Goal: Task Accomplishment & Management: Manage account settings

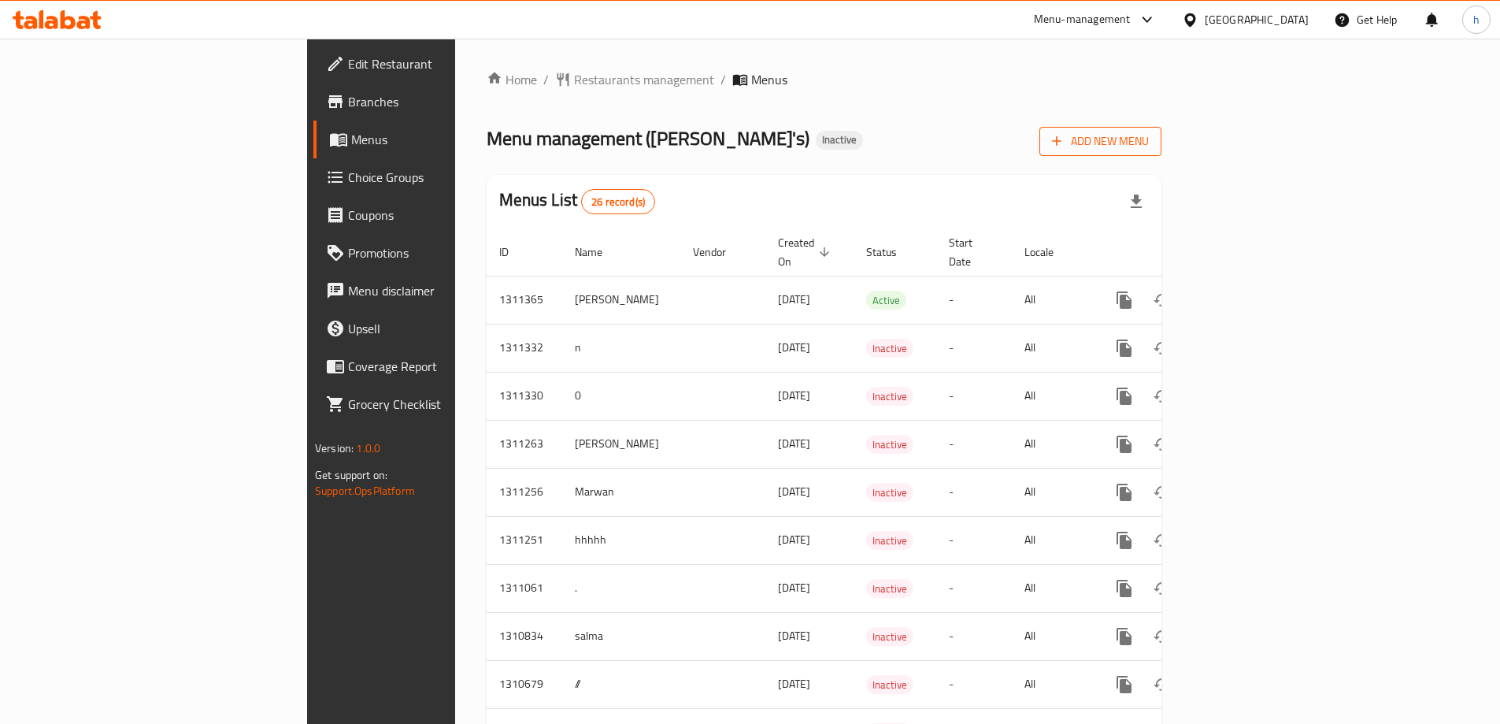
click at [1149, 145] on span "Add New Menu" at bounding box center [1100, 142] width 97 height 20
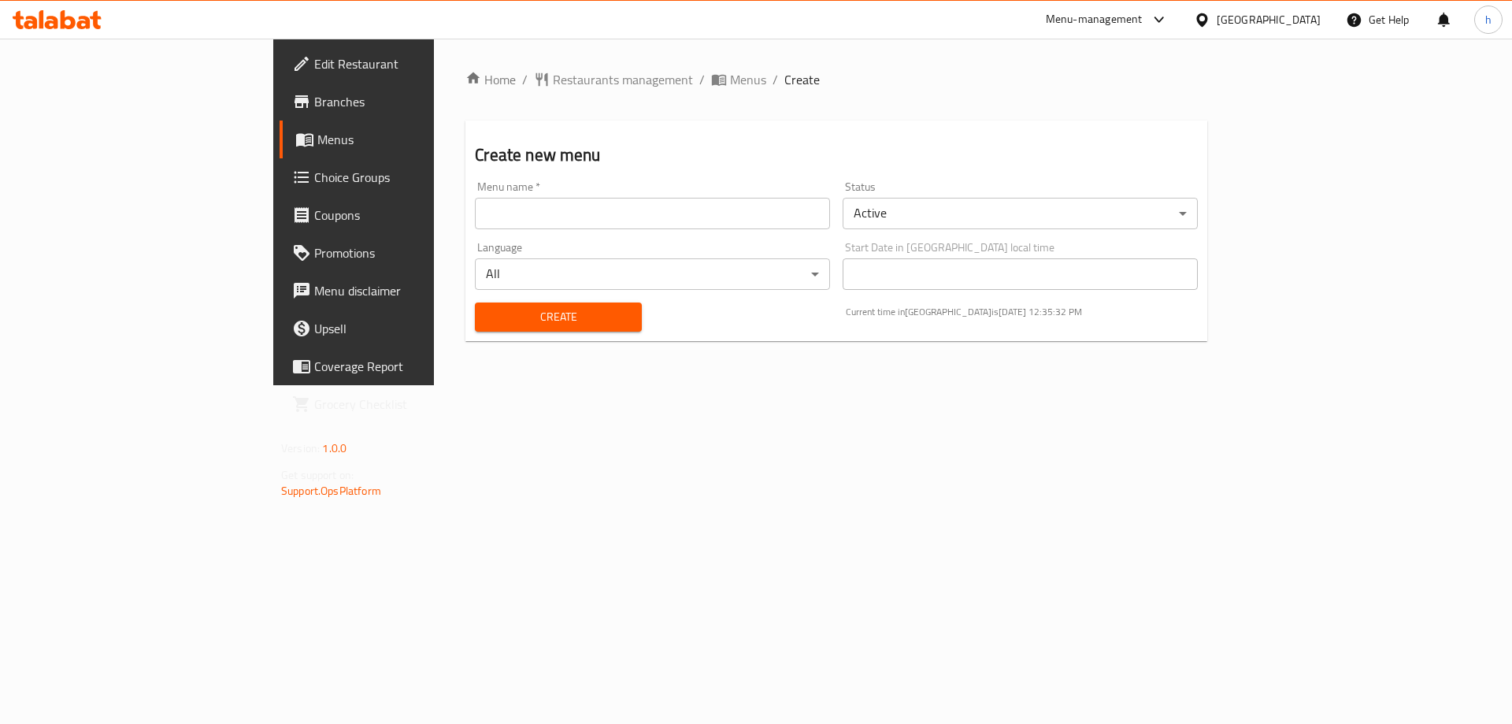
click at [522, 224] on input "text" at bounding box center [652, 214] width 355 height 32
type input "habiba"
click at [504, 323] on span "Create" at bounding box center [557, 317] width 141 height 20
click at [317, 139] on span "Menus" at bounding box center [415, 139] width 196 height 19
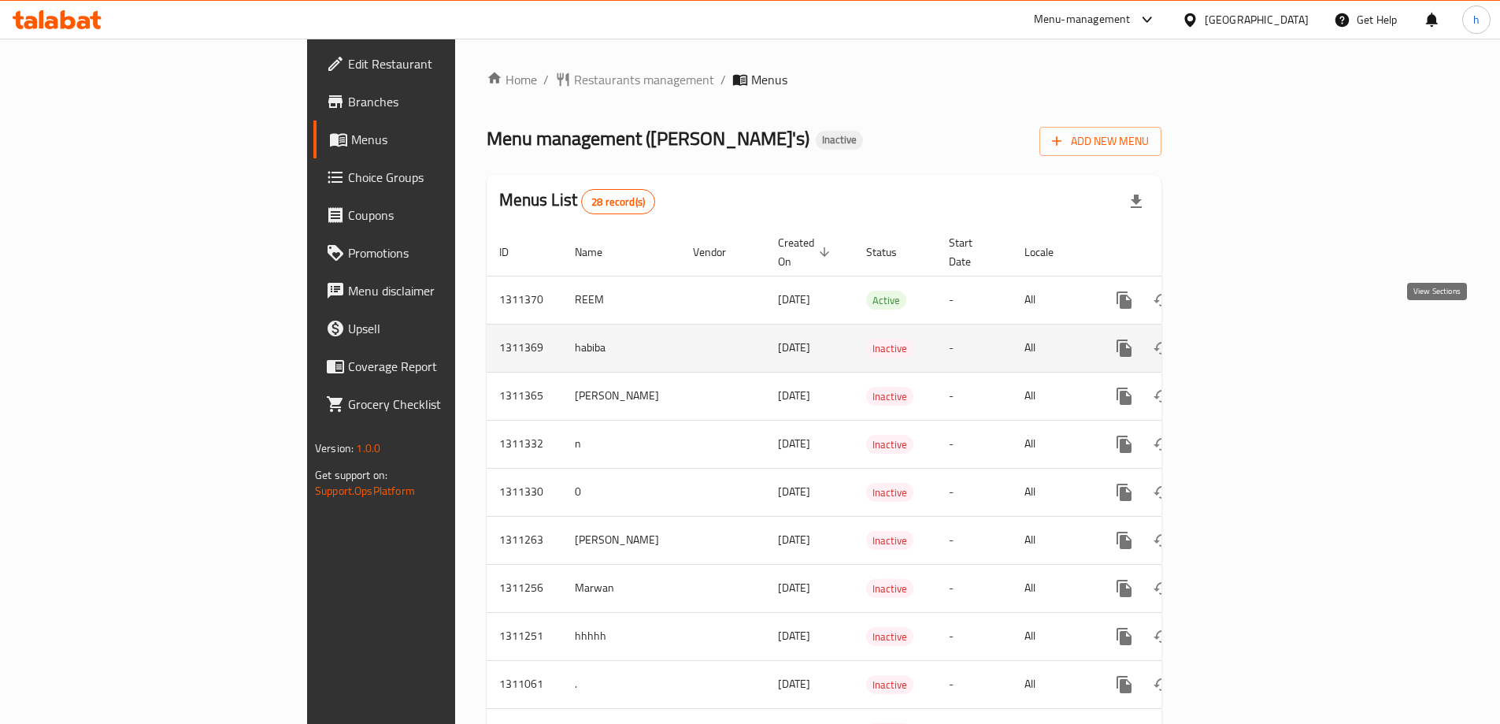
click at [1247, 339] on icon "enhanced table" at bounding box center [1238, 348] width 19 height 19
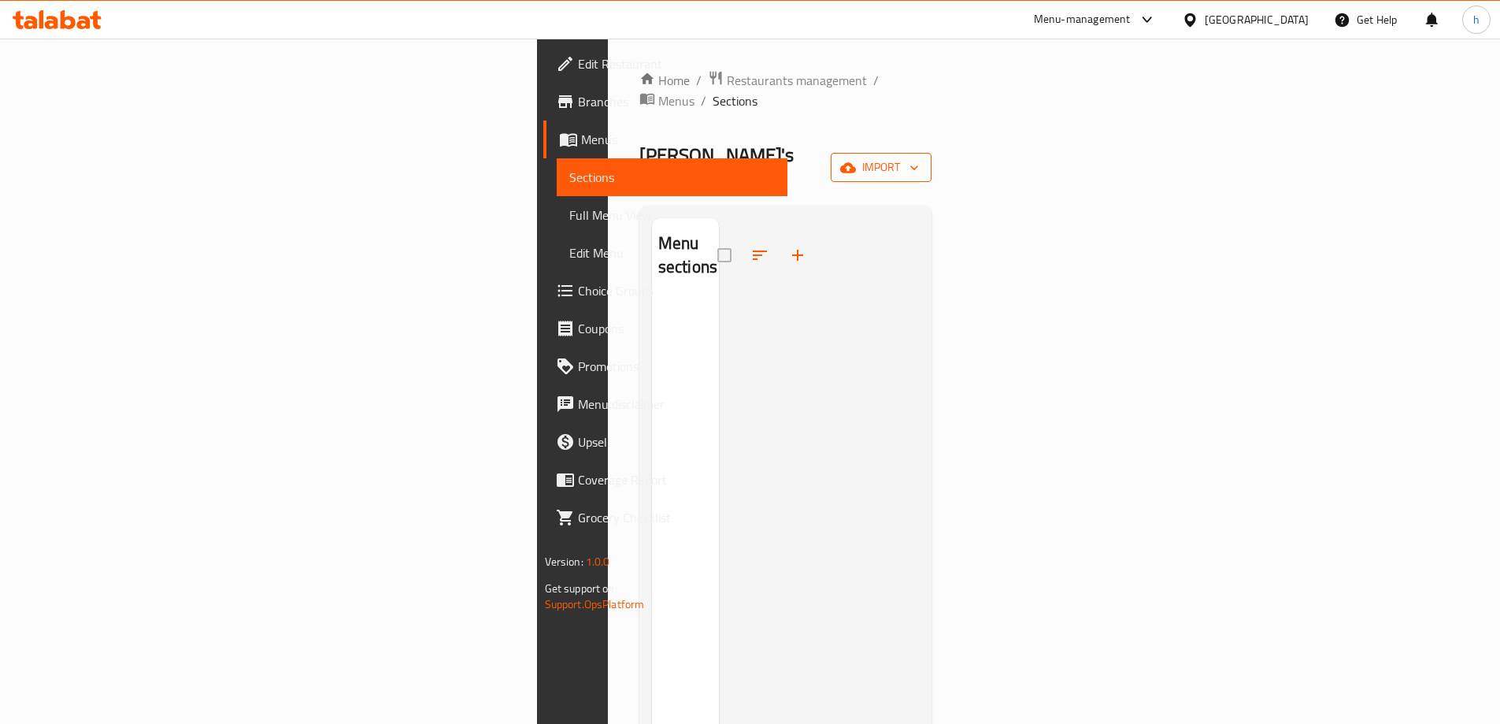
click at [919, 158] on span "import" at bounding box center [881, 168] width 76 height 20
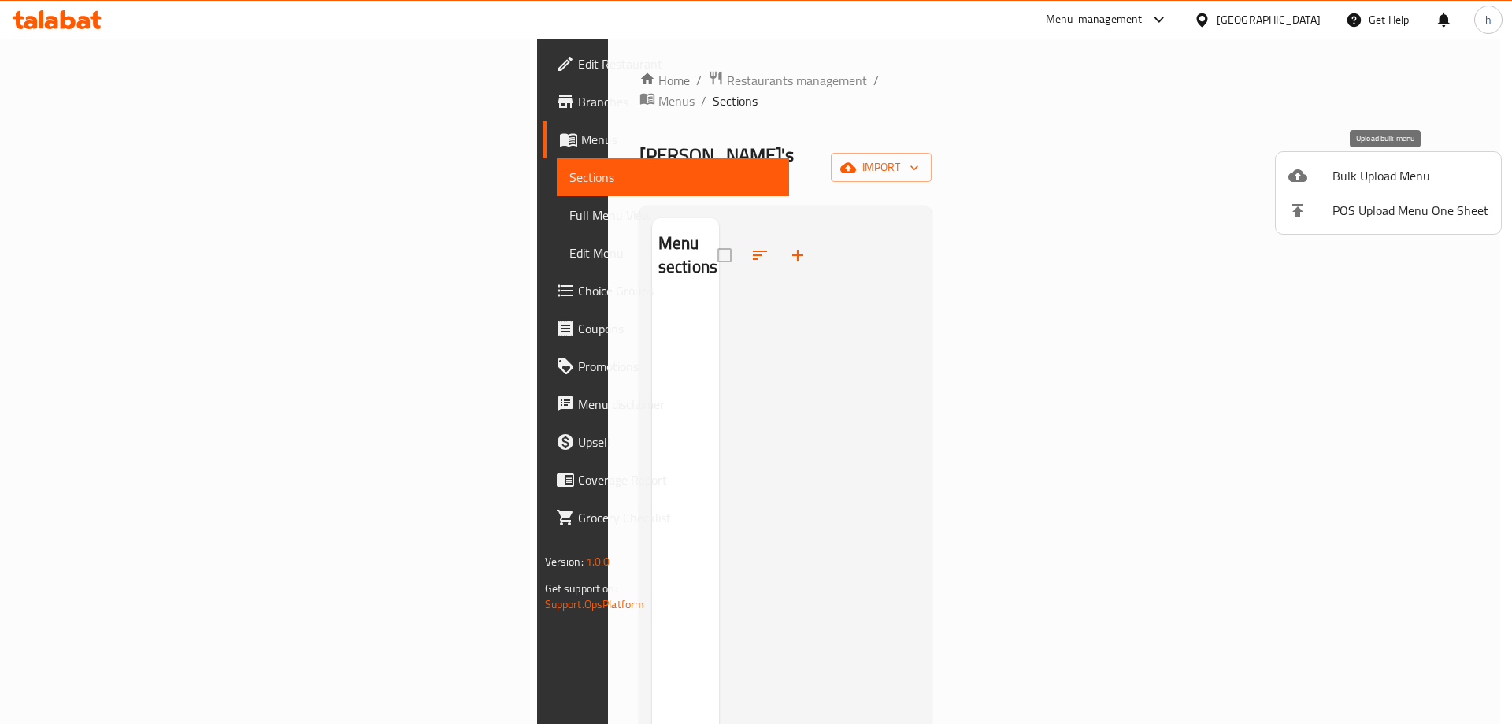
click at [1330, 168] on div at bounding box center [1310, 175] width 44 height 19
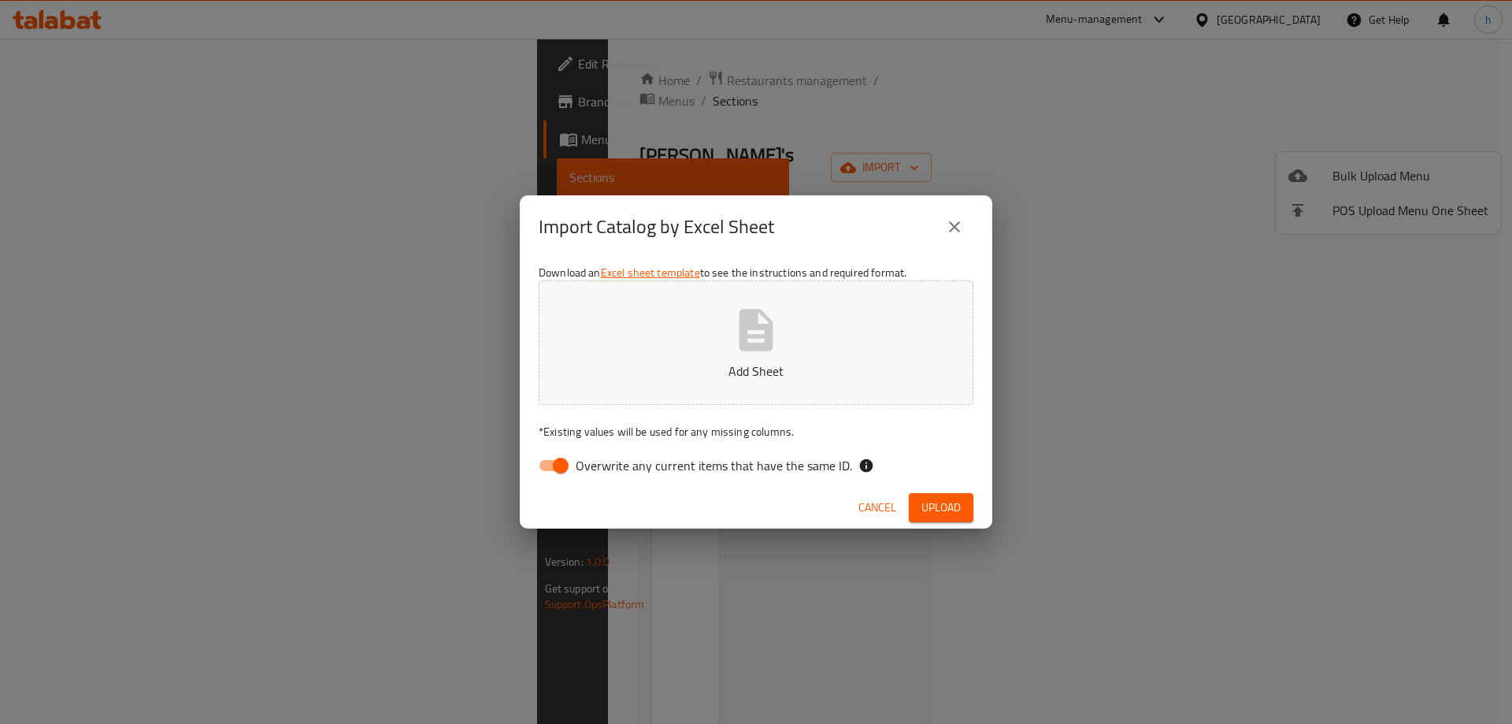
click at [656, 365] on p "Add Sheet" at bounding box center [756, 370] width 386 height 19
click at [558, 465] on input "Overwrite any current items that have the same ID." at bounding box center [561, 465] width 90 height 30
checkbox input "false"
click at [936, 499] on span "Upload" at bounding box center [940, 508] width 39 height 20
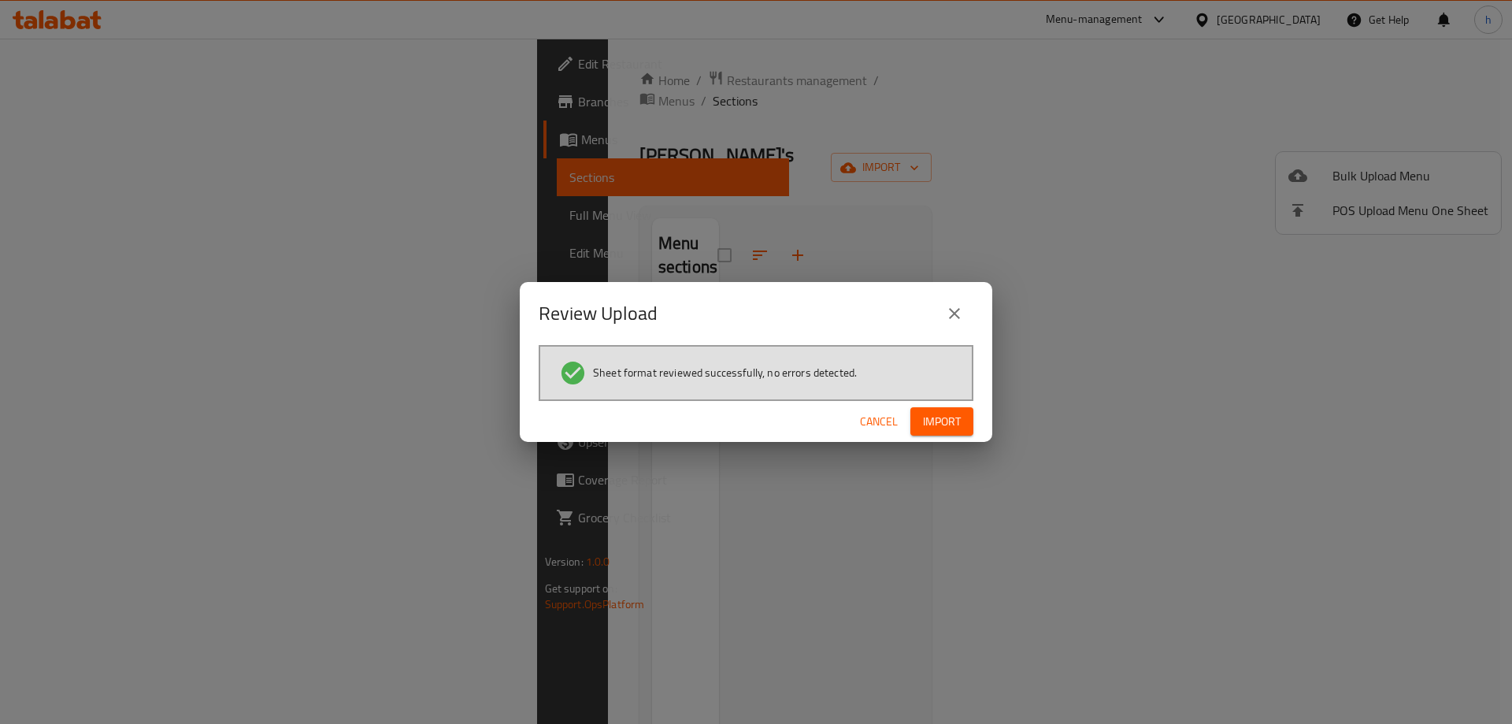
click at [952, 424] on span "Import" at bounding box center [942, 422] width 38 height 20
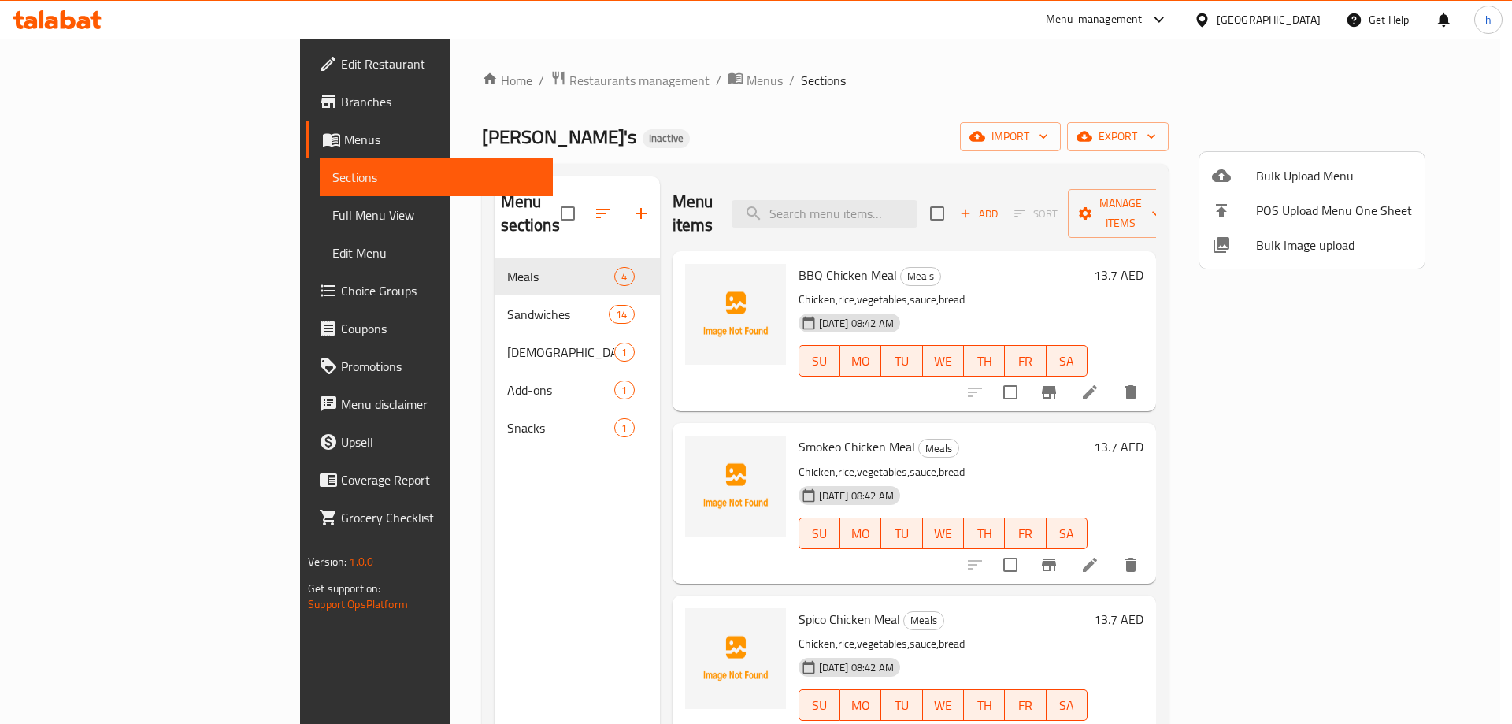
click at [937, 272] on div at bounding box center [756, 362] width 1512 height 724
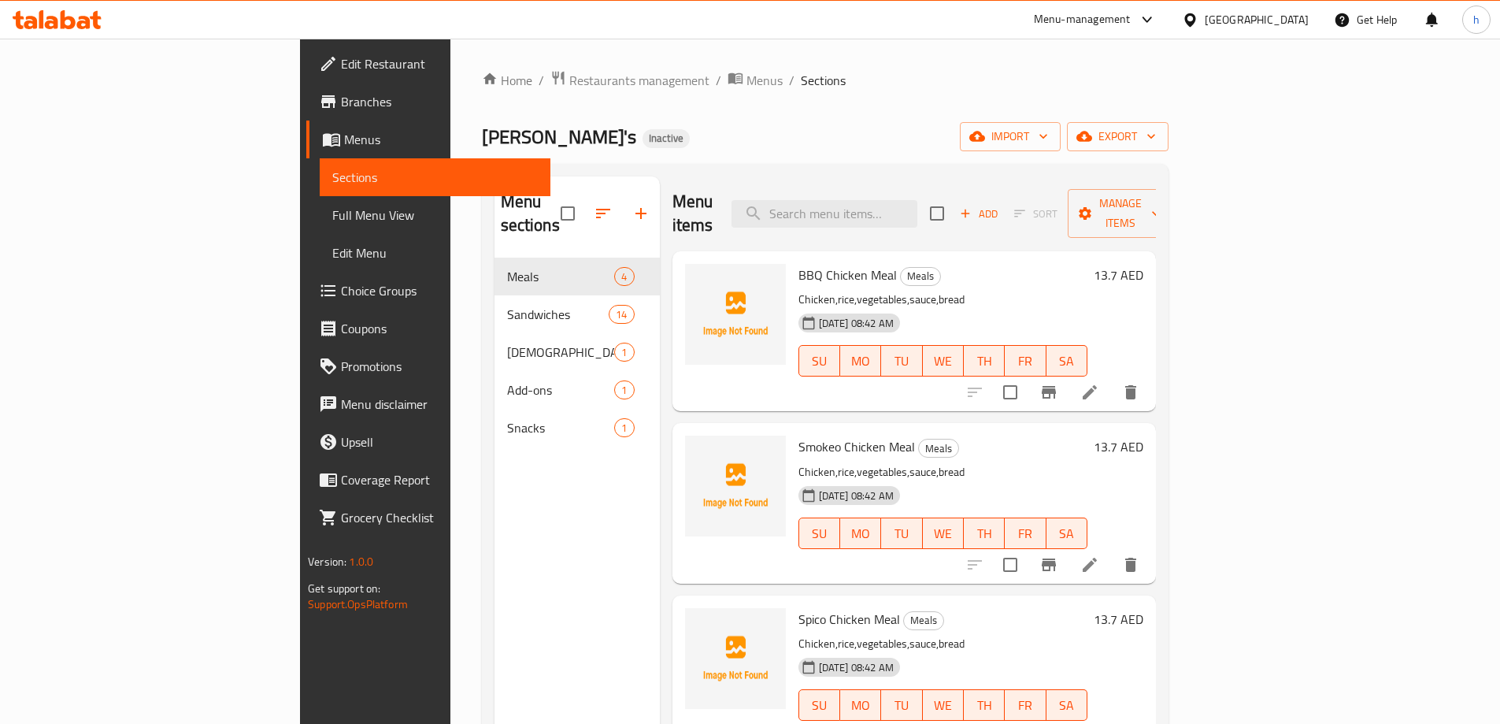
click at [986, 290] on p "Chicken,rice,vegetables,sauce,bread" at bounding box center [943, 300] width 289 height 20
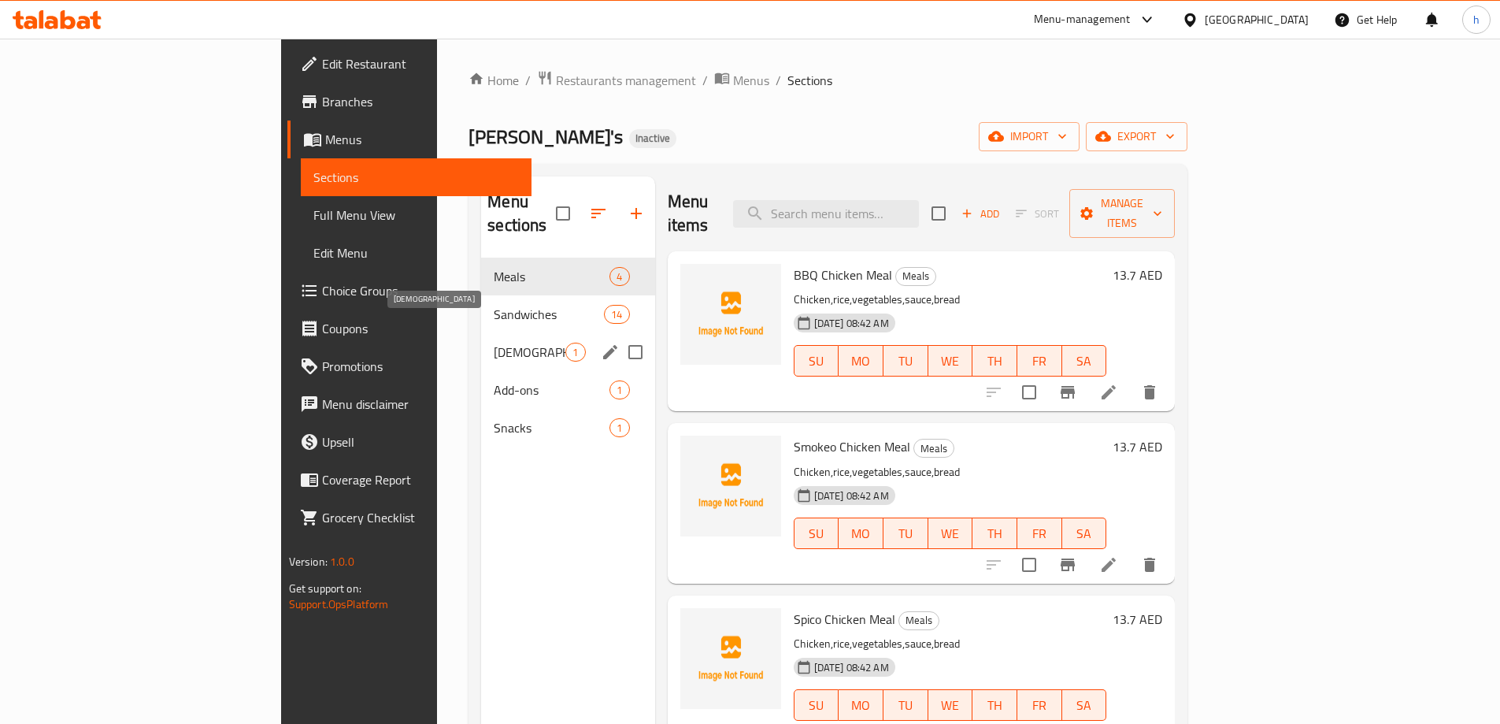
click at [494, 343] on span "Iftar" at bounding box center [530, 352] width 72 height 19
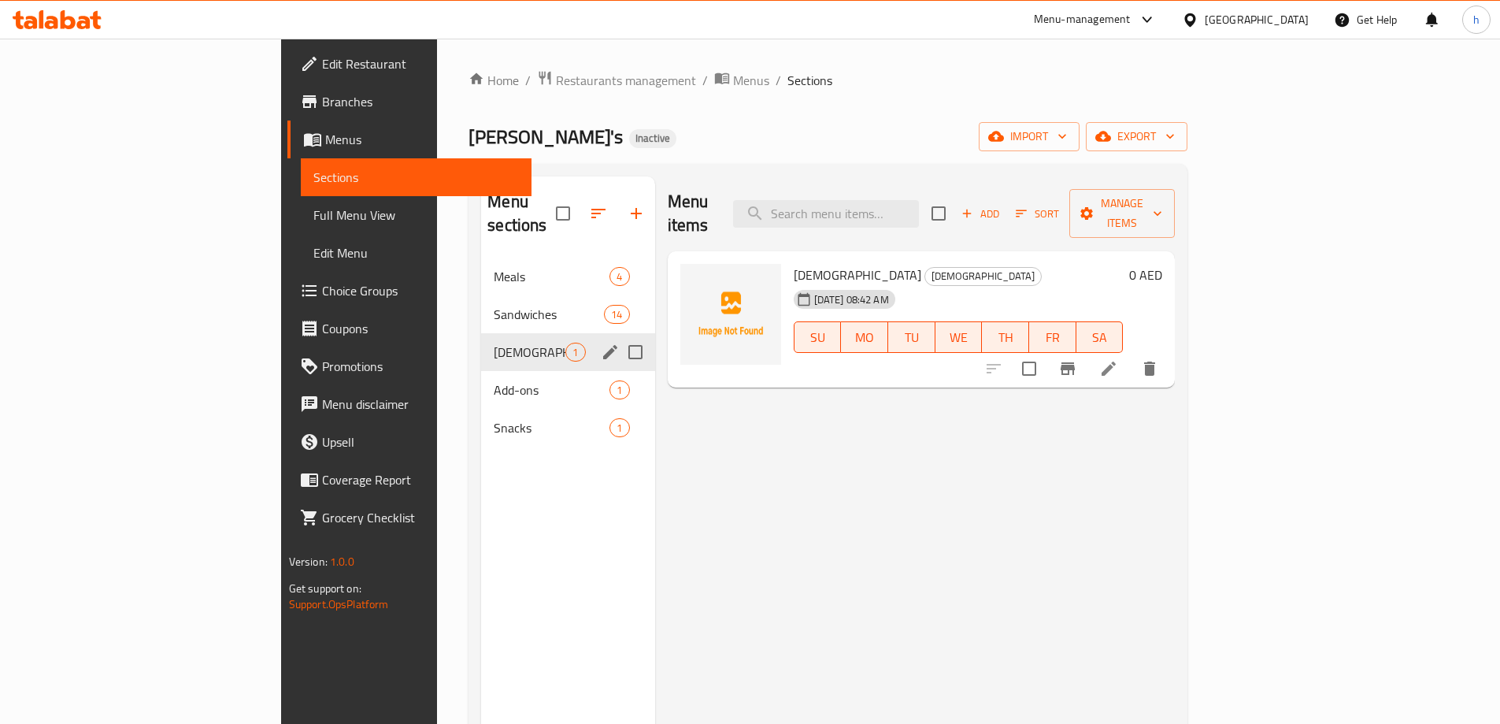
click at [619, 335] on input "Menu sections" at bounding box center [635, 351] width 33 height 33
checkbox input "false"
click at [619, 335] on input "Menu sections" at bounding box center [635, 351] width 33 height 33
checkbox input "true"
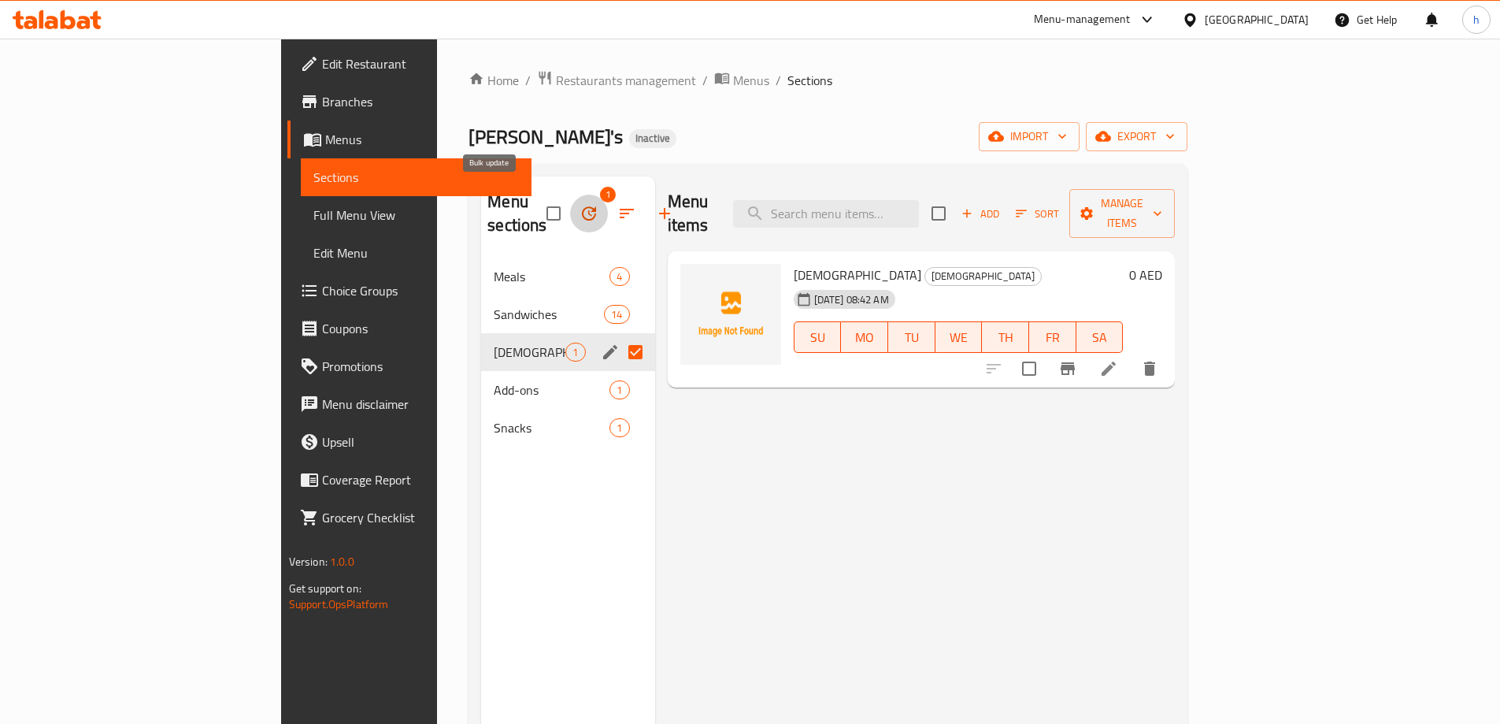
click at [580, 206] on icon "button" at bounding box center [589, 213] width 19 height 19
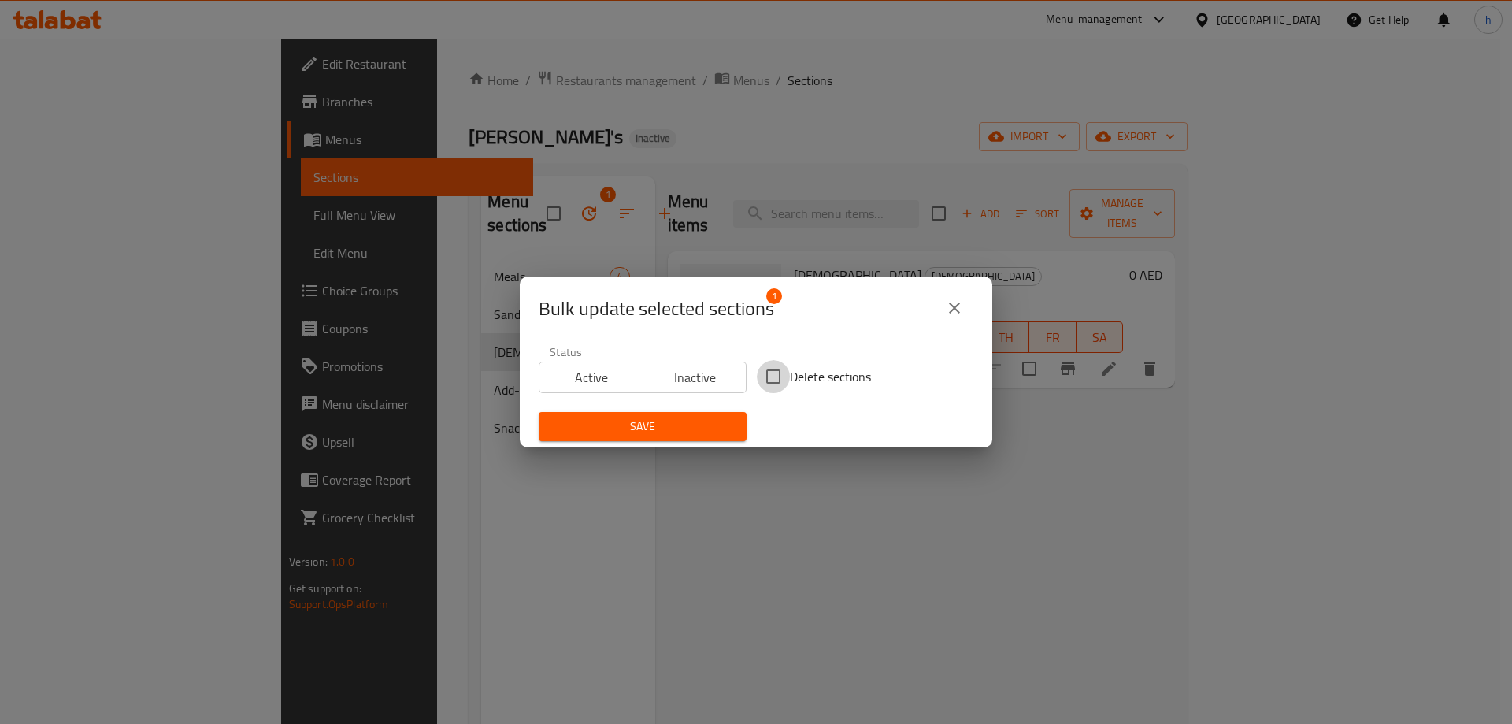
click at [772, 370] on input "Delete sections" at bounding box center [773, 376] width 33 height 33
checkbox input "true"
click at [684, 418] on span "Save" at bounding box center [642, 427] width 183 height 20
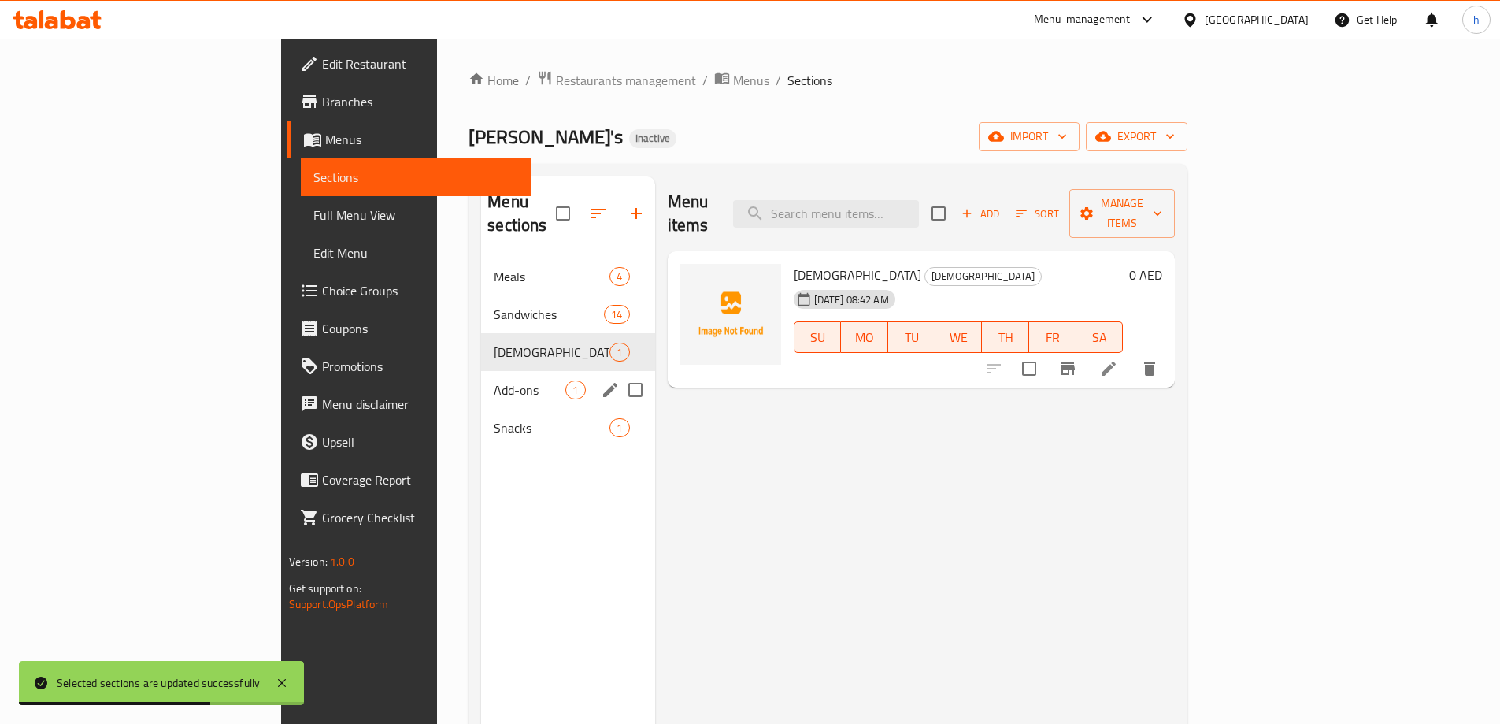
click at [619, 373] on input "Menu sections" at bounding box center [635, 389] width 33 height 33
checkbox input "true"
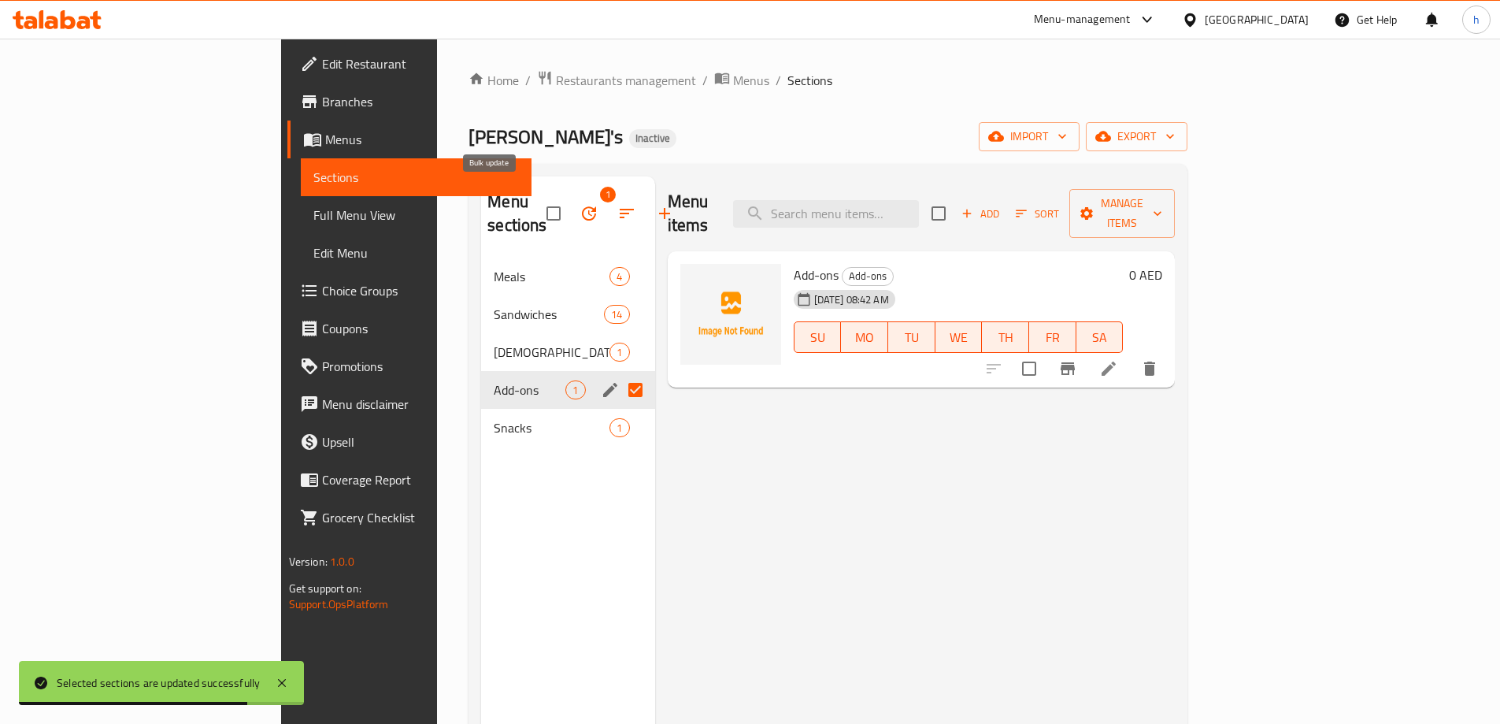
click at [580, 204] on icon "button" at bounding box center [589, 213] width 19 height 19
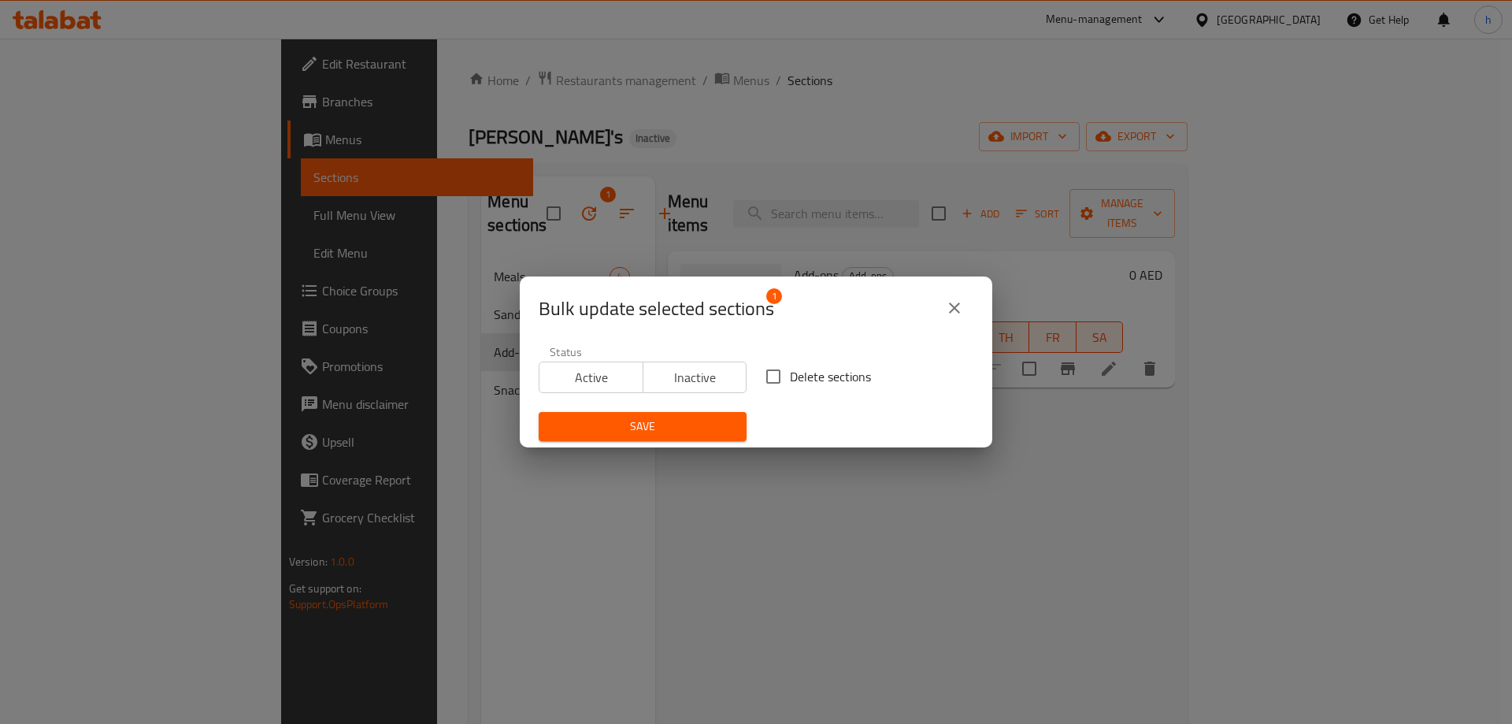
click at [771, 379] on input "Delete sections" at bounding box center [773, 376] width 33 height 33
checkbox input "true"
click at [676, 425] on span "Save" at bounding box center [642, 427] width 183 height 20
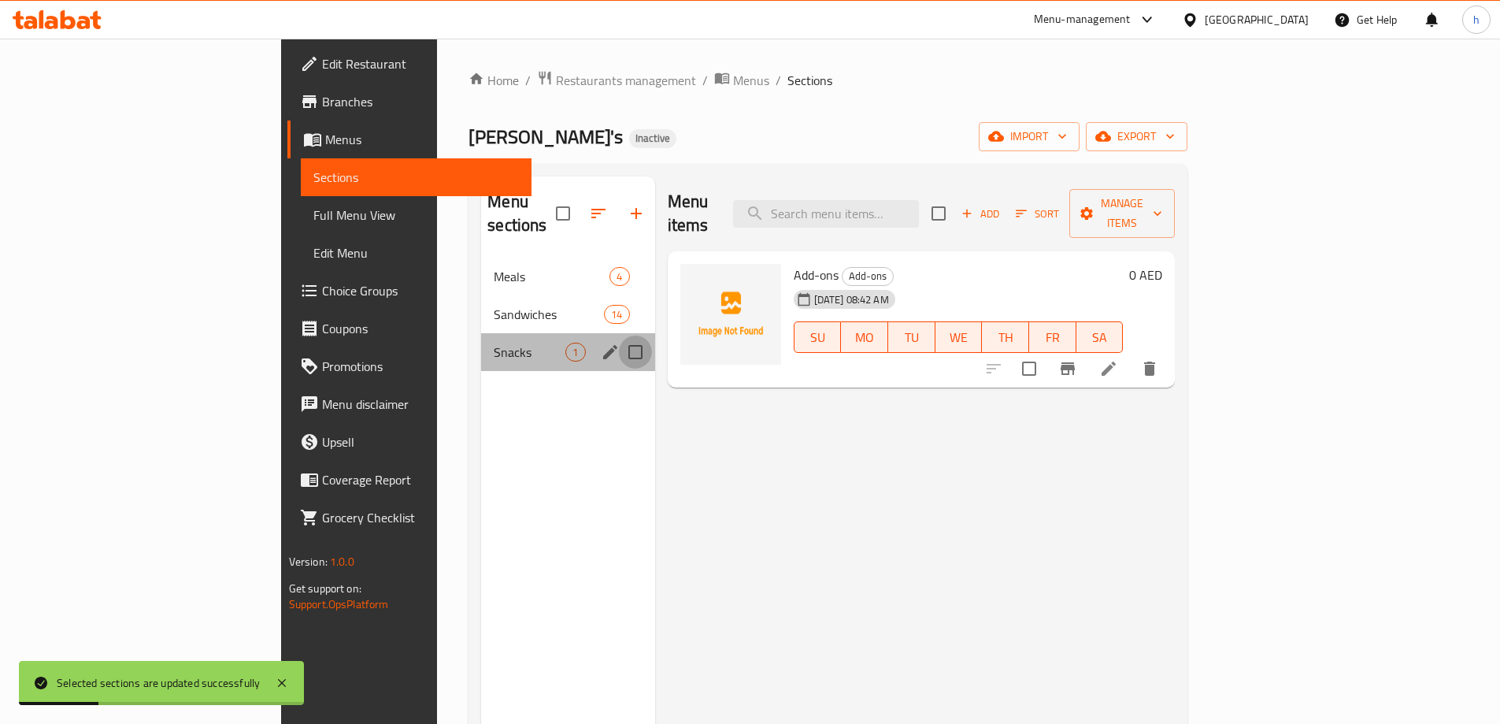
click at [619, 335] on input "Menu sections" at bounding box center [635, 351] width 33 height 33
checkbox input "true"
click at [580, 204] on icon "button" at bounding box center [589, 213] width 19 height 19
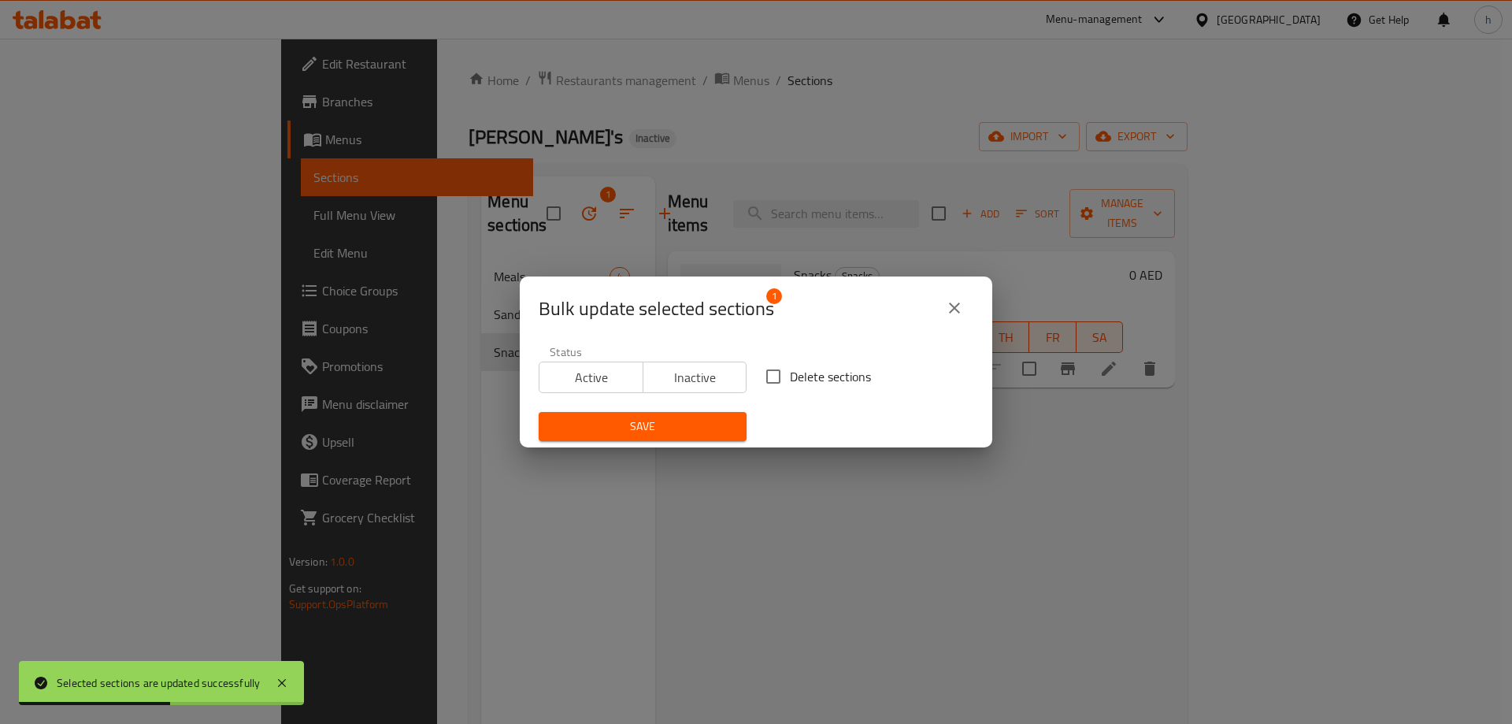
click at [621, 421] on span "Save" at bounding box center [642, 427] width 183 height 20
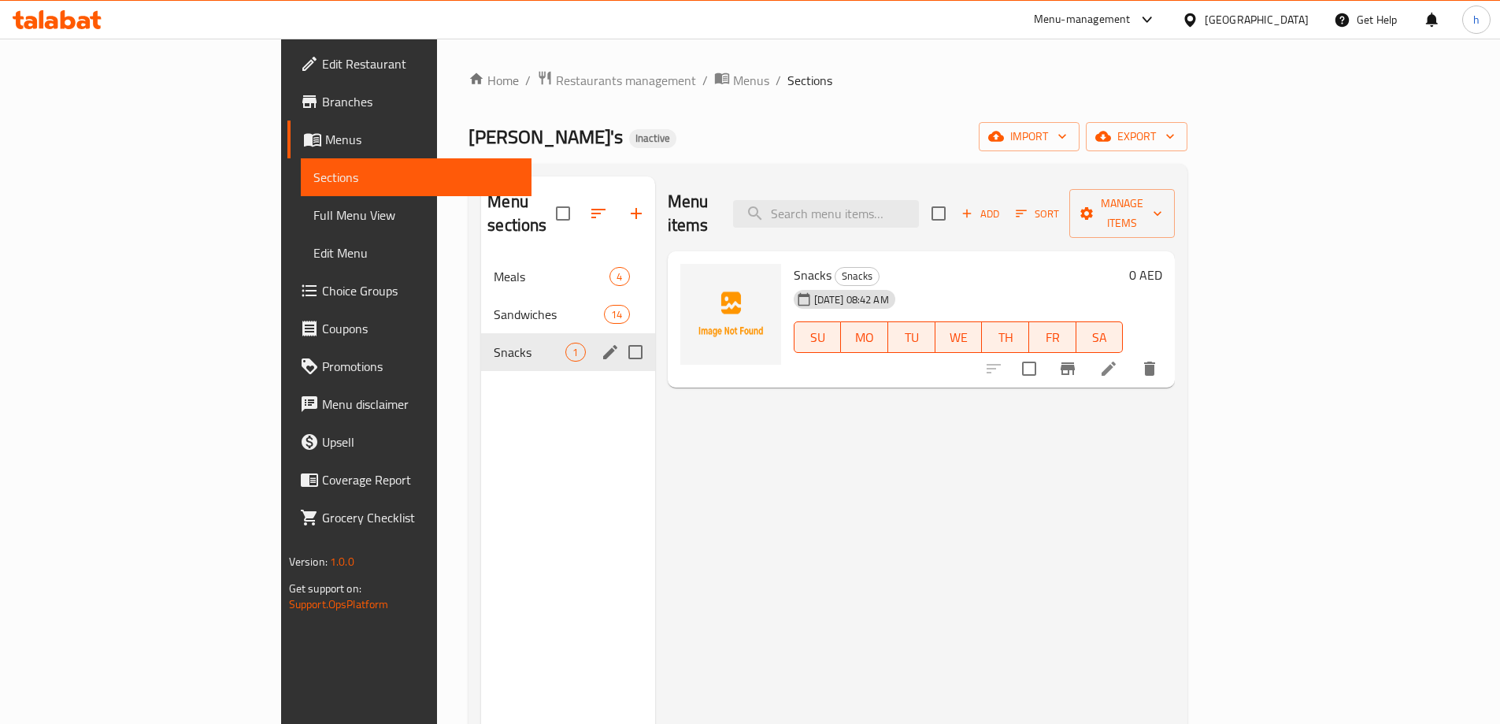
click at [619, 335] on input "Menu sections" at bounding box center [635, 351] width 33 height 33
checkbox input "true"
click at [580, 204] on icon "button" at bounding box center [589, 213] width 19 height 19
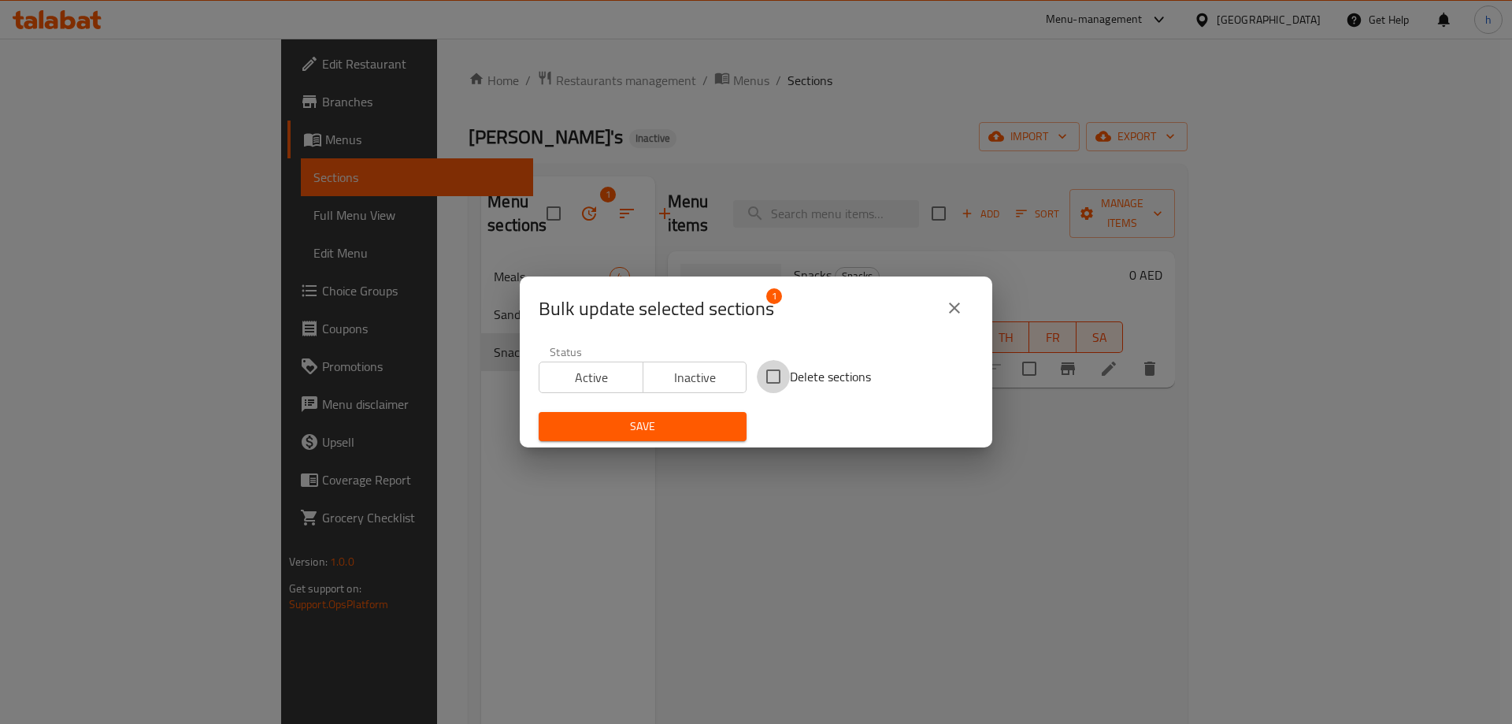
click at [769, 376] on input "Delete sections" at bounding box center [773, 376] width 33 height 33
checkbox input "true"
click at [664, 430] on span "Save" at bounding box center [642, 427] width 183 height 20
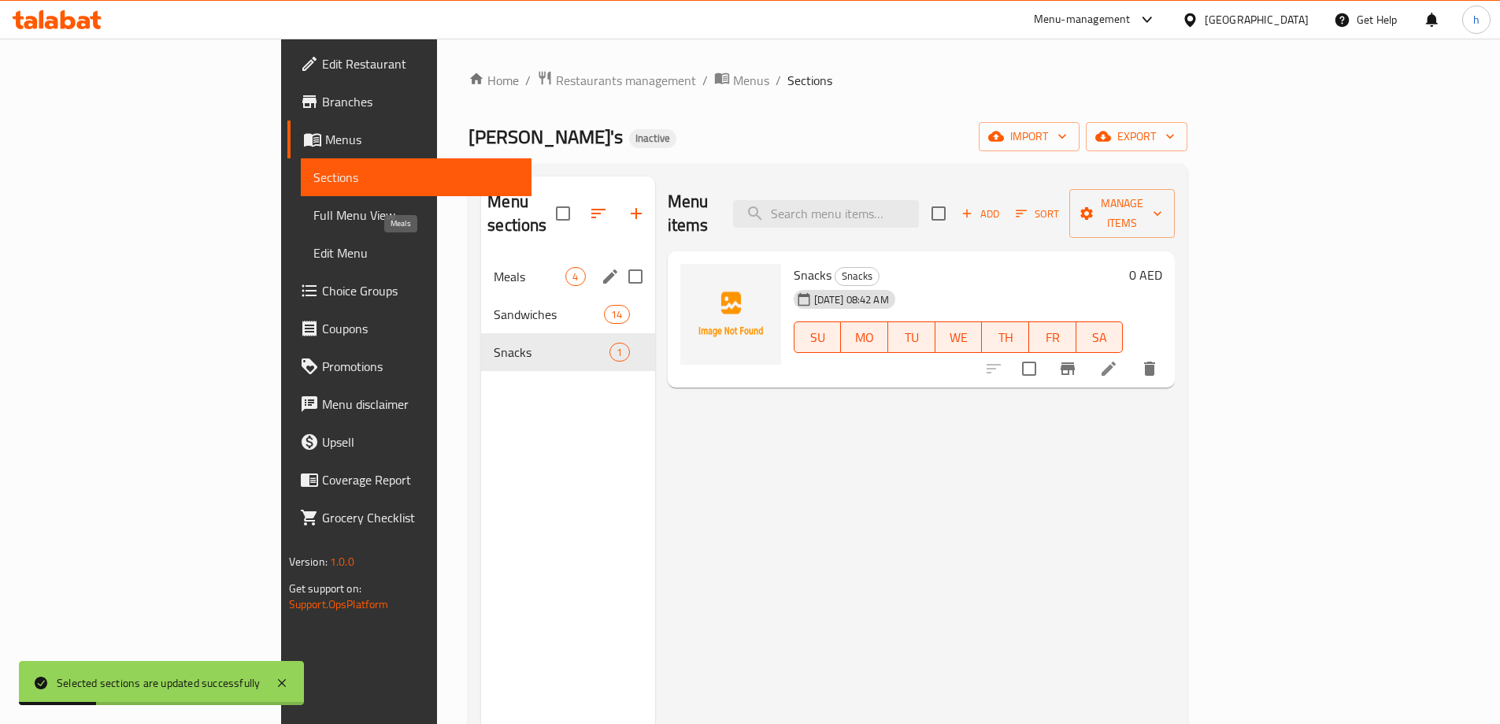
click at [494, 267] on span "Meals" at bounding box center [530, 276] width 72 height 19
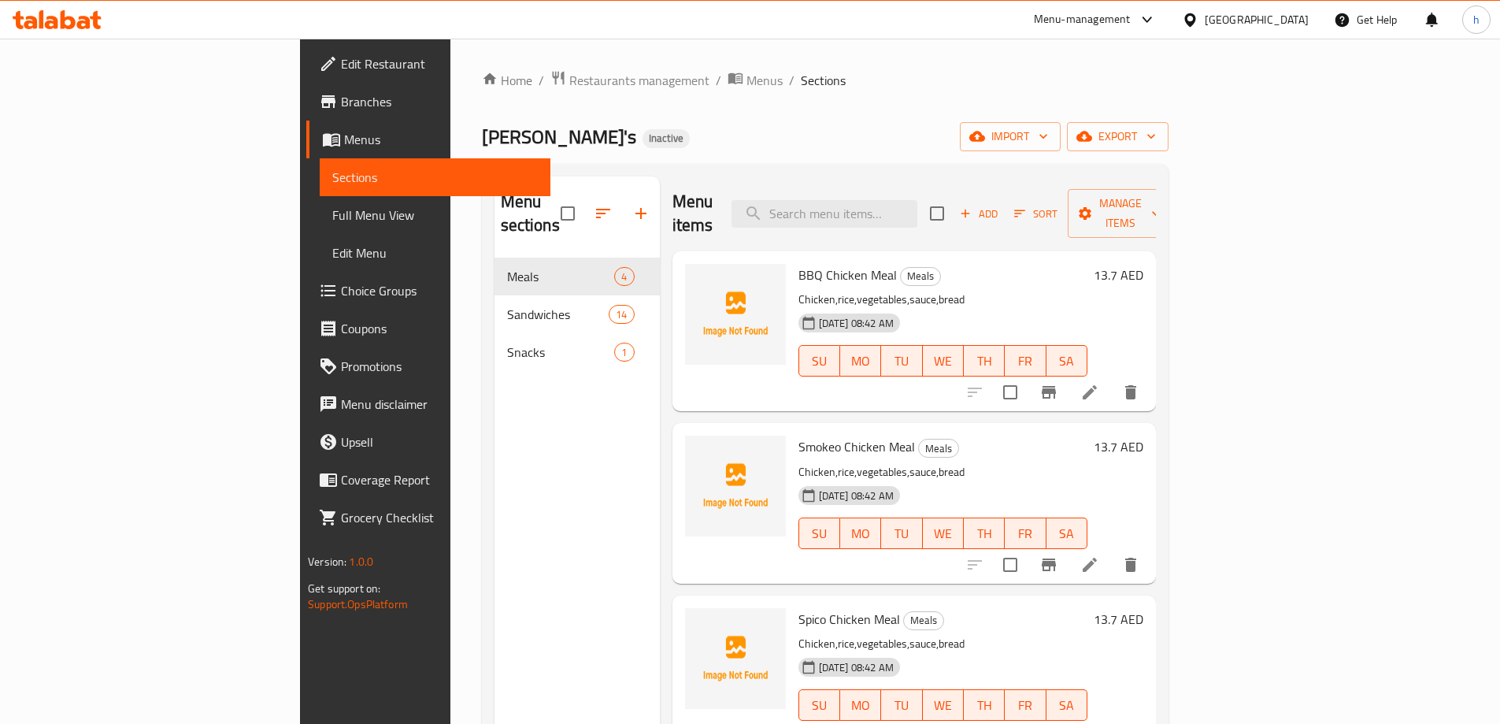
click at [332, 219] on span "Full Menu View" at bounding box center [435, 215] width 206 height 19
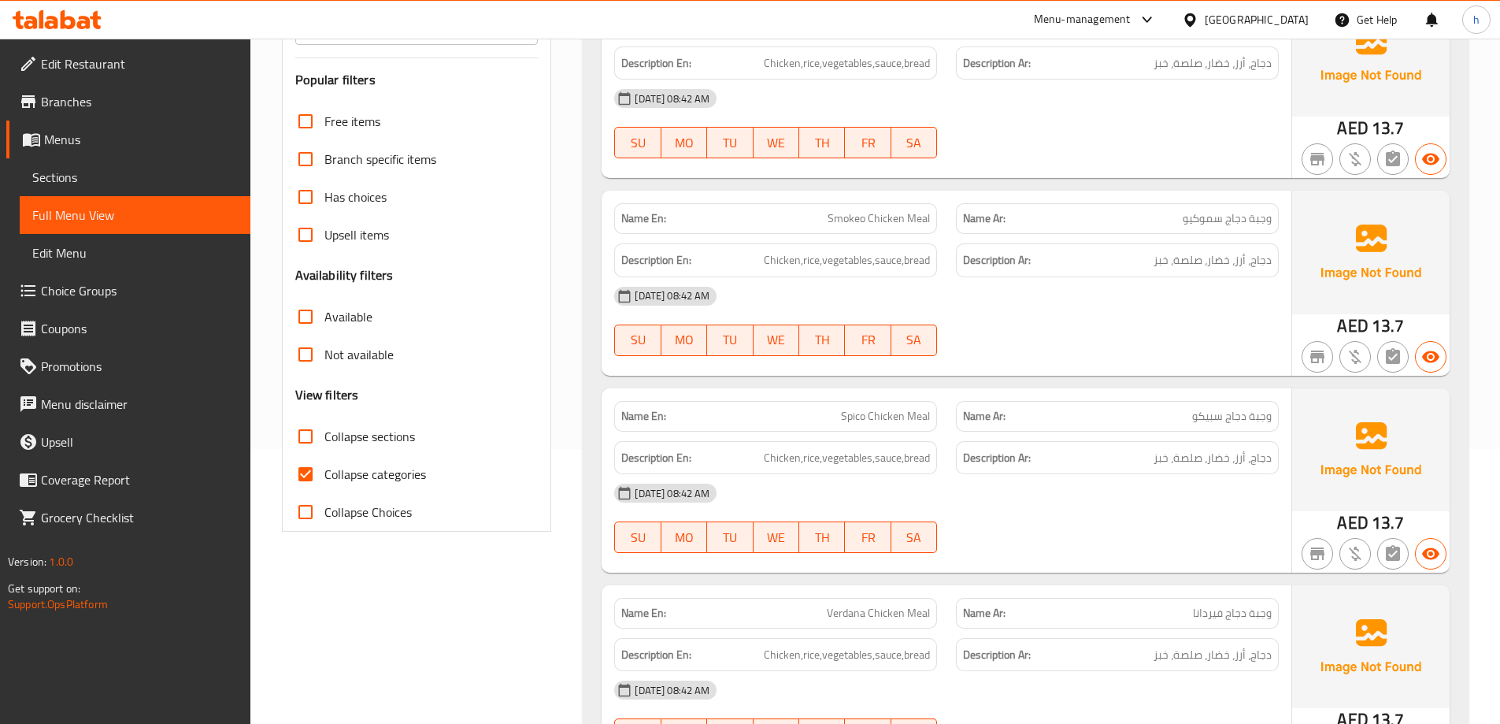
scroll to position [236, 0]
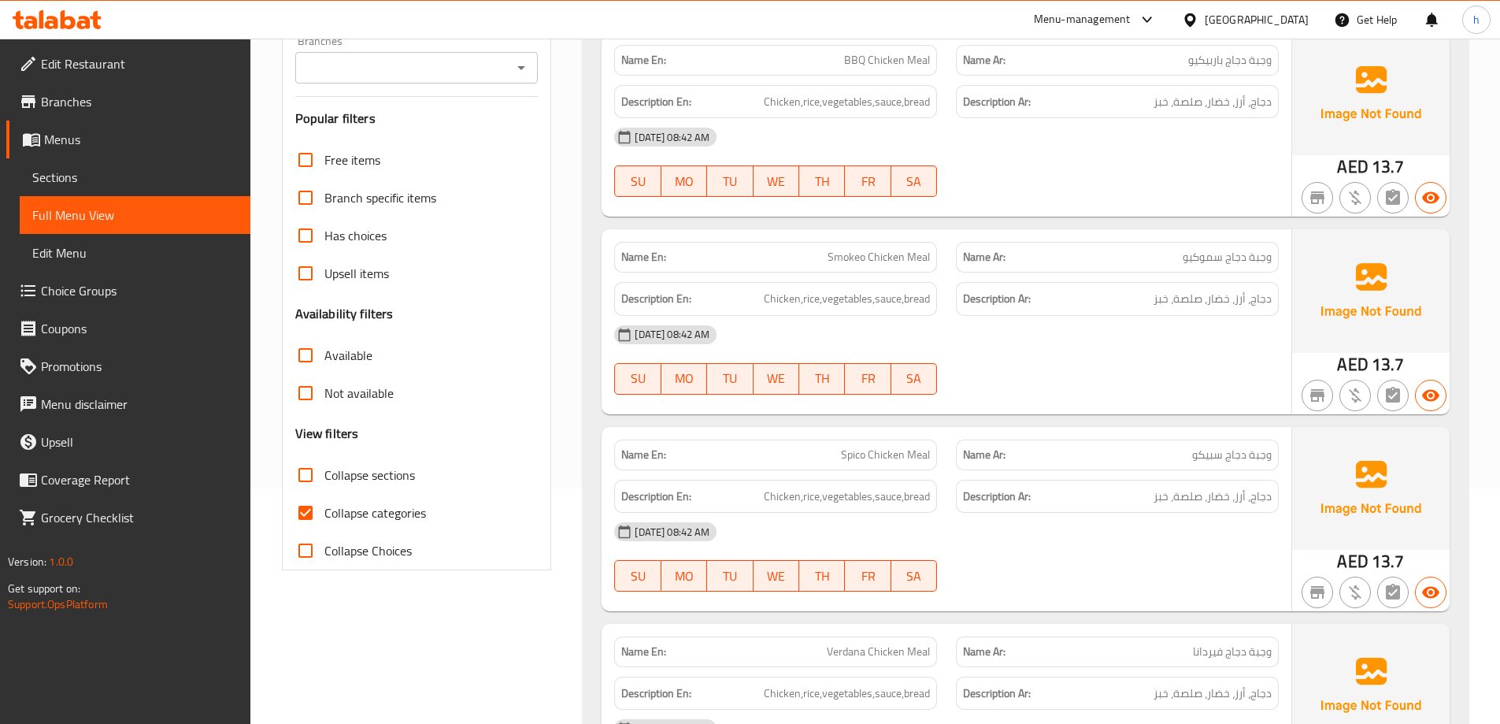
click at [310, 517] on input "Collapse categories" at bounding box center [306, 513] width 38 height 38
checkbox input "false"
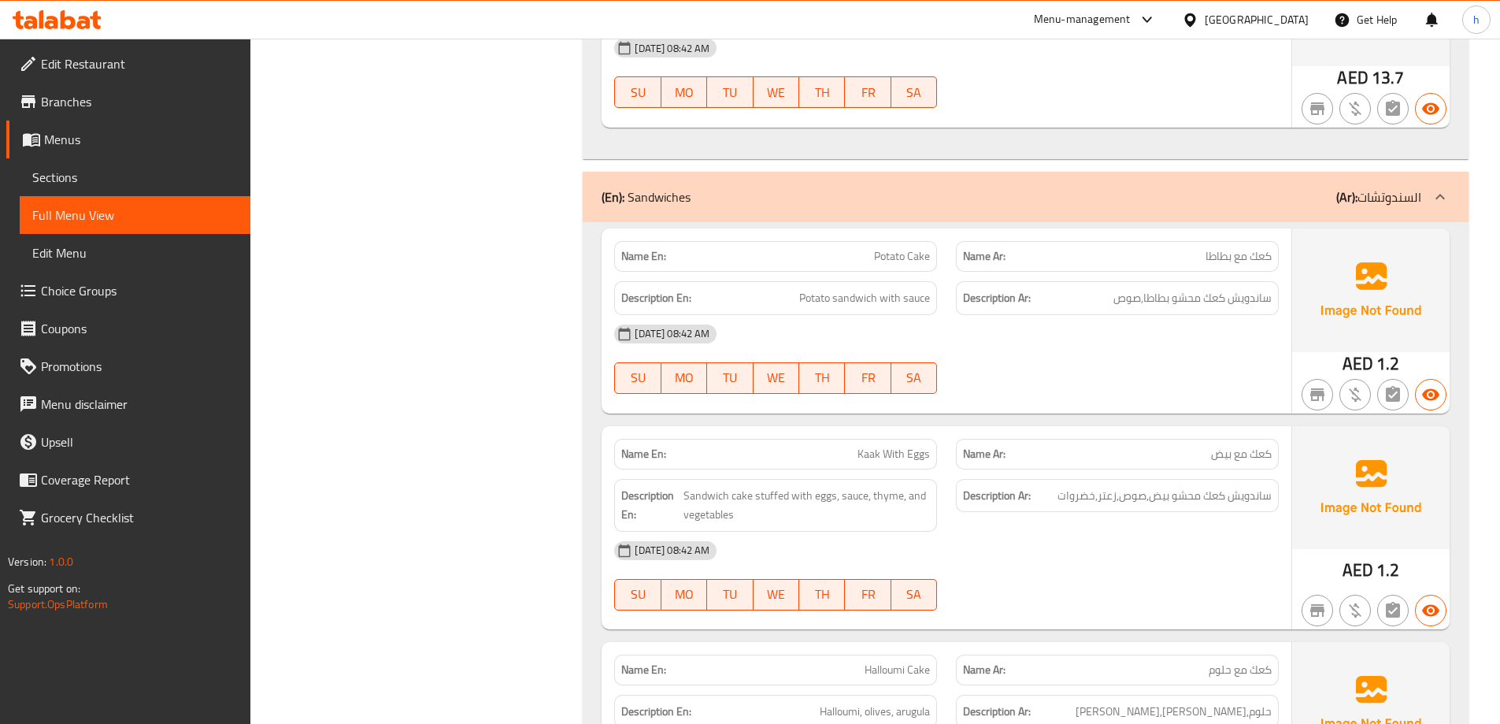
scroll to position [945, 0]
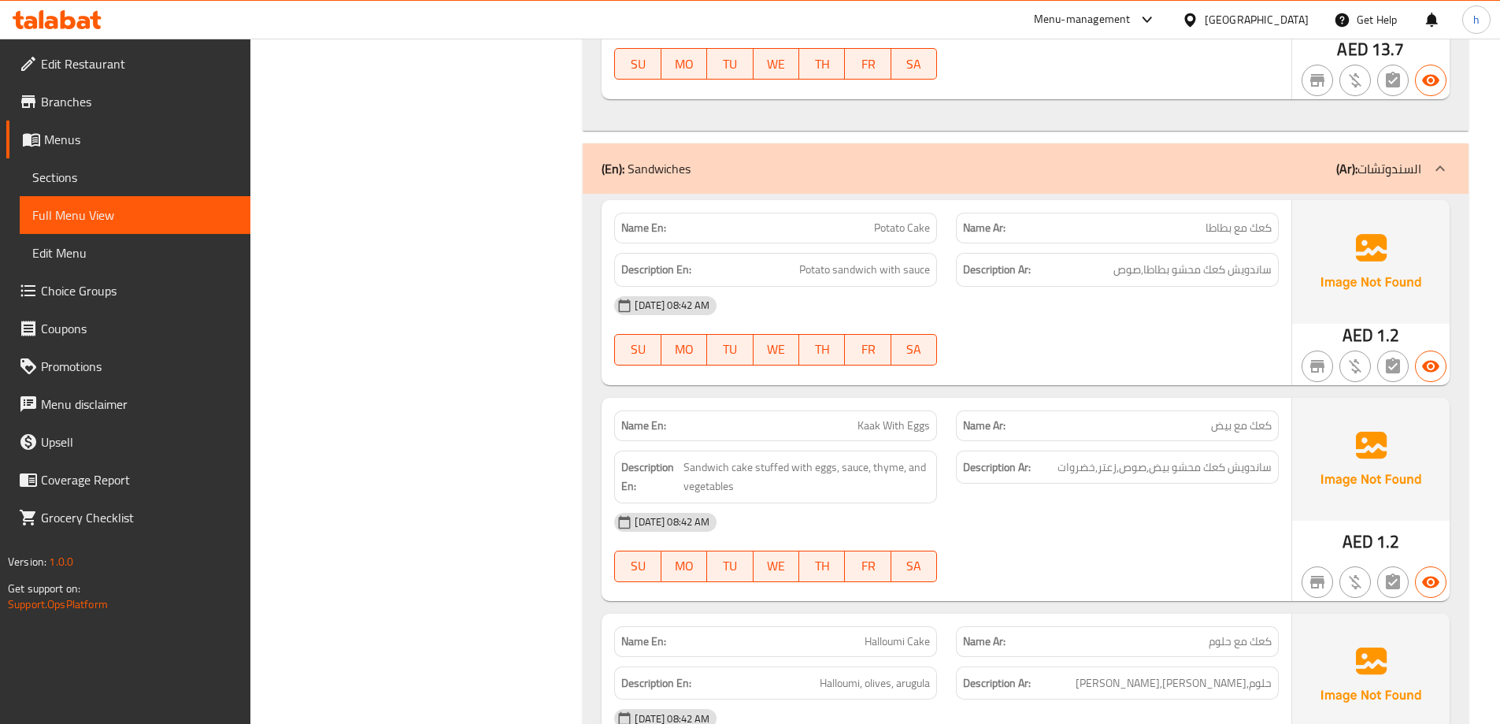
click at [1184, 229] on p "Name Ar: كعك مع بطاطا" at bounding box center [1117, 228] width 309 height 17
click at [741, 261] on h6 "Description En: Potato sandwich with sauce" at bounding box center [775, 270] width 309 height 20
click at [892, 230] on span "Potato Cake" at bounding box center [902, 228] width 56 height 17
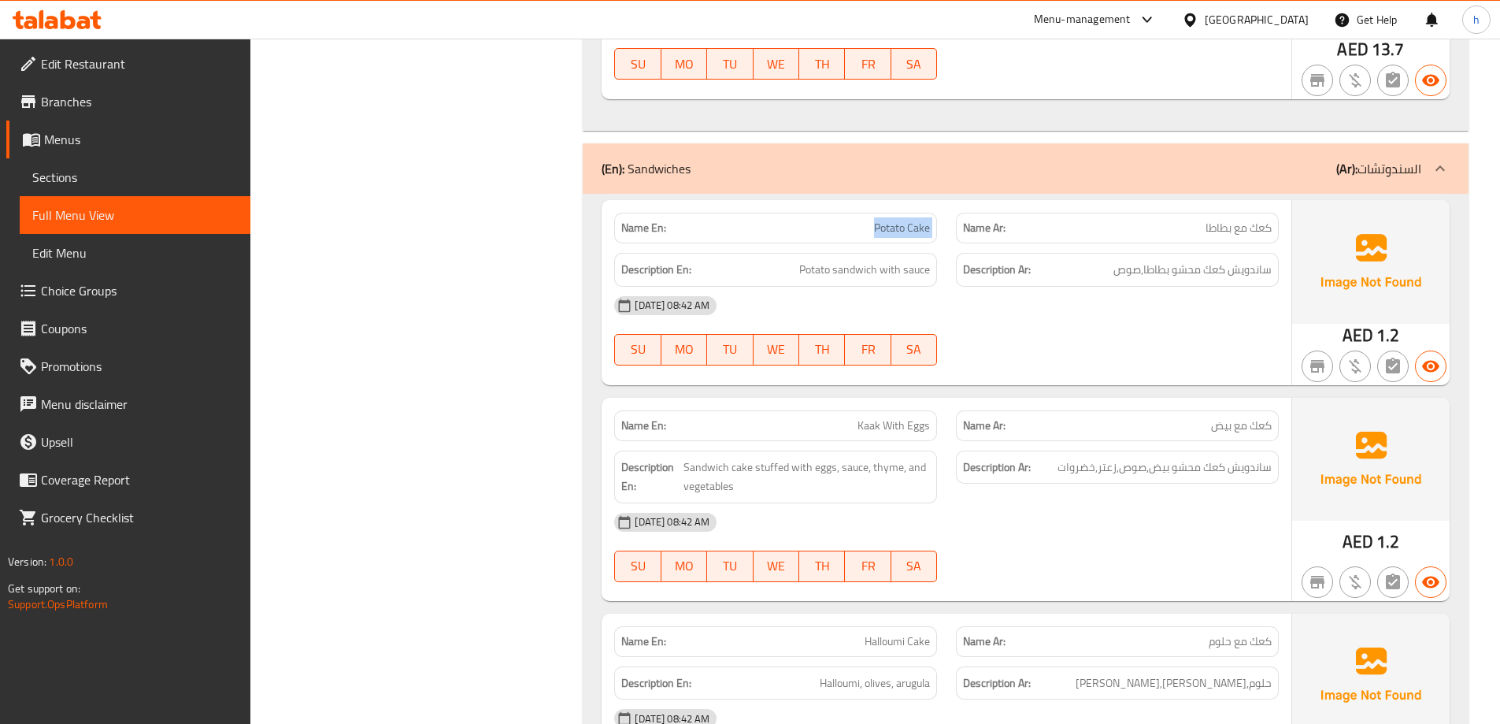
copy span "Potato Cake"
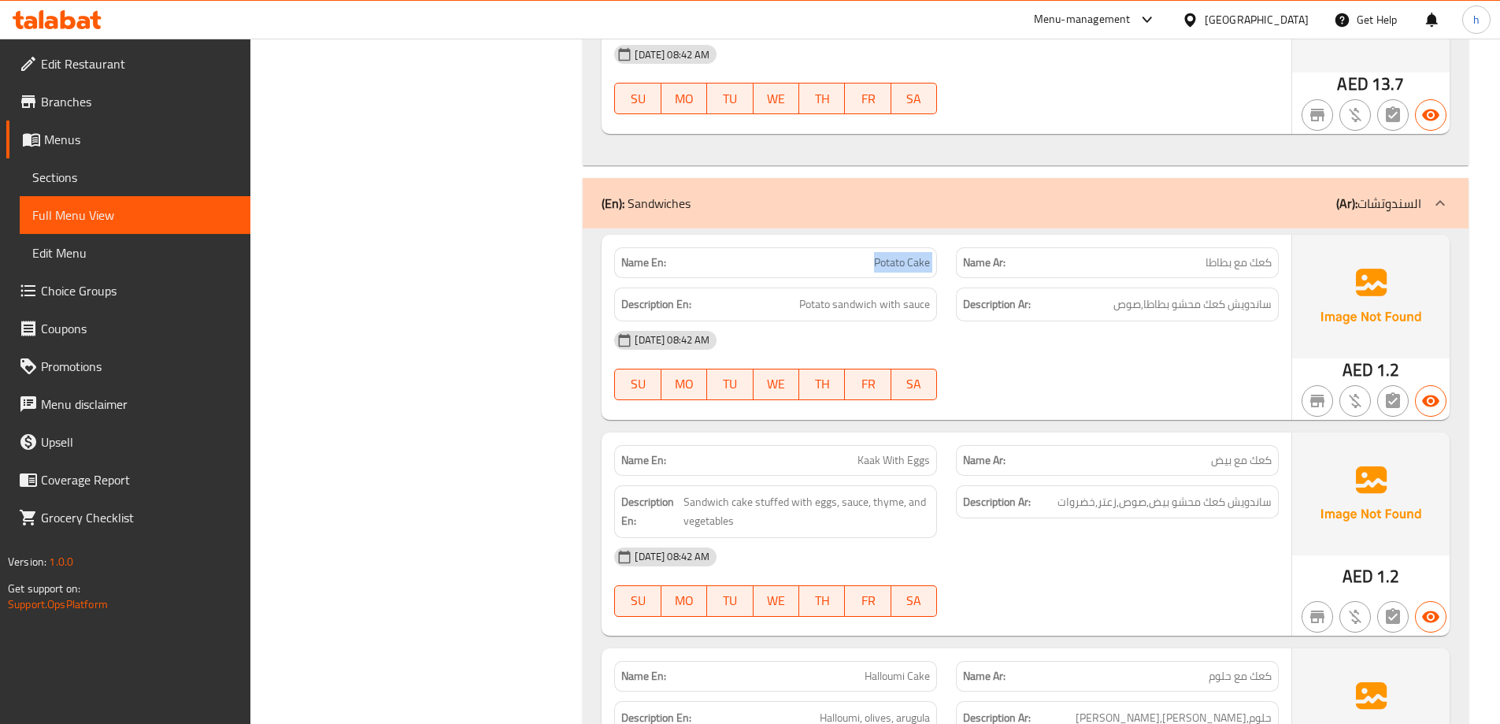
scroll to position [1024, 0]
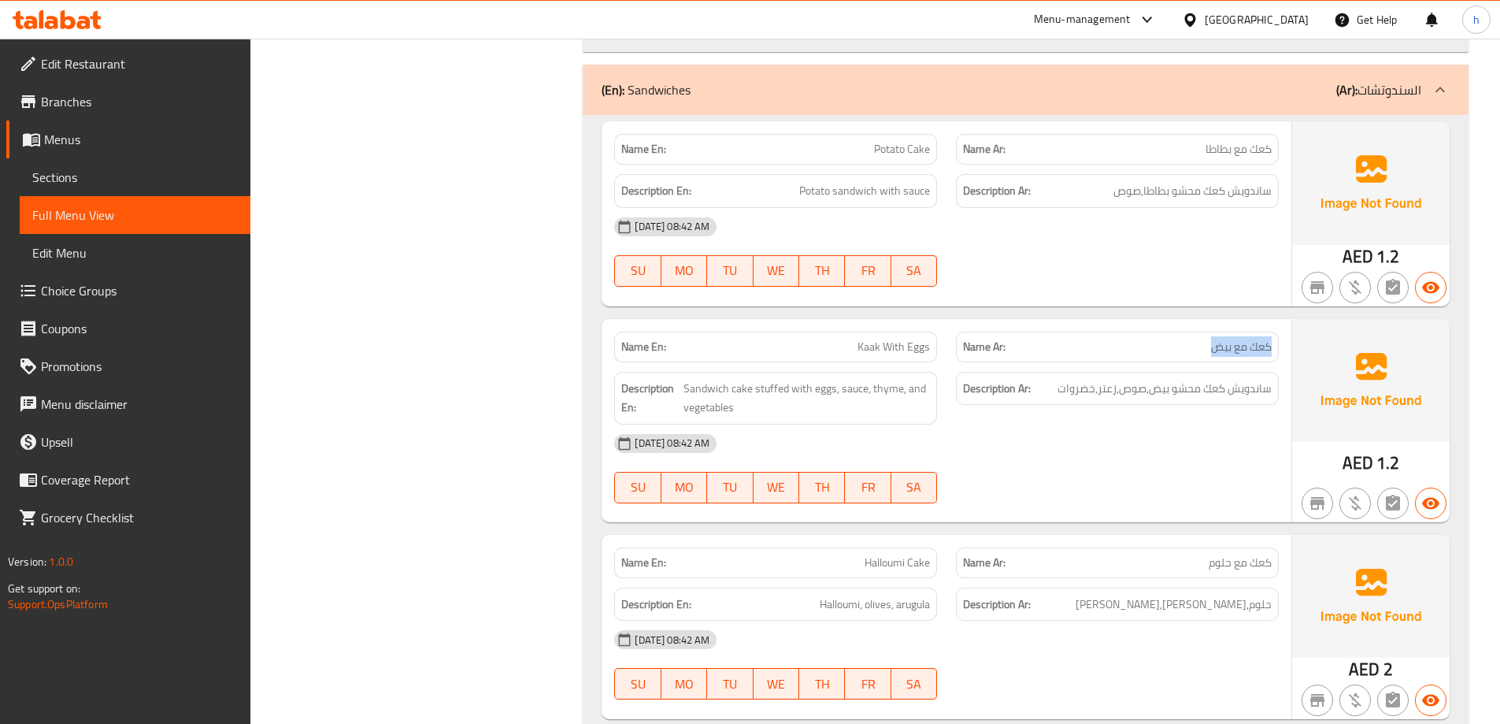
drag, startPoint x: 1214, startPoint y: 347, endPoint x: 1273, endPoint y: 344, distance: 59.1
click at [1273, 344] on div "Name Ar: كعك مع بيض" at bounding box center [1117, 347] width 323 height 31
copy span "كعك مع بيض"
drag, startPoint x: 1097, startPoint y: 387, endPoint x: 1115, endPoint y: 390, distance: 18.3
click at [1115, 390] on span "ساندويش كعك محشو بيض,صوص,زعتر,خضروات" at bounding box center [1165, 389] width 214 height 20
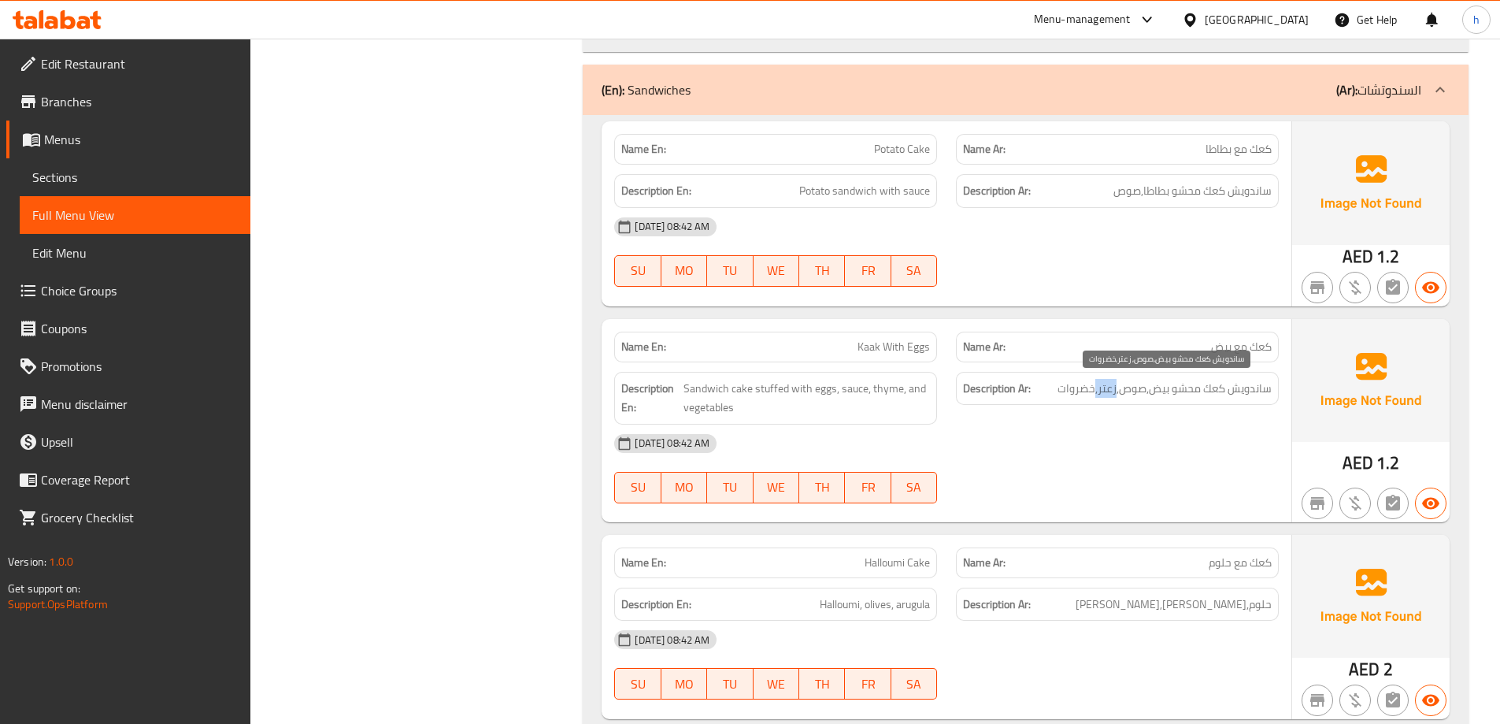
copy span "زعتر,"
drag, startPoint x: 754, startPoint y: 389, endPoint x: 788, endPoint y: 389, distance: 34.7
click at [788, 389] on span "Sandwich cake stuffed with eggs, sauce, thyme, and vegetables" at bounding box center [807, 398] width 246 height 39
copy span "stuffed"
drag, startPoint x: 1195, startPoint y: 605, endPoint x: 1221, endPoint y: 606, distance: 25.2
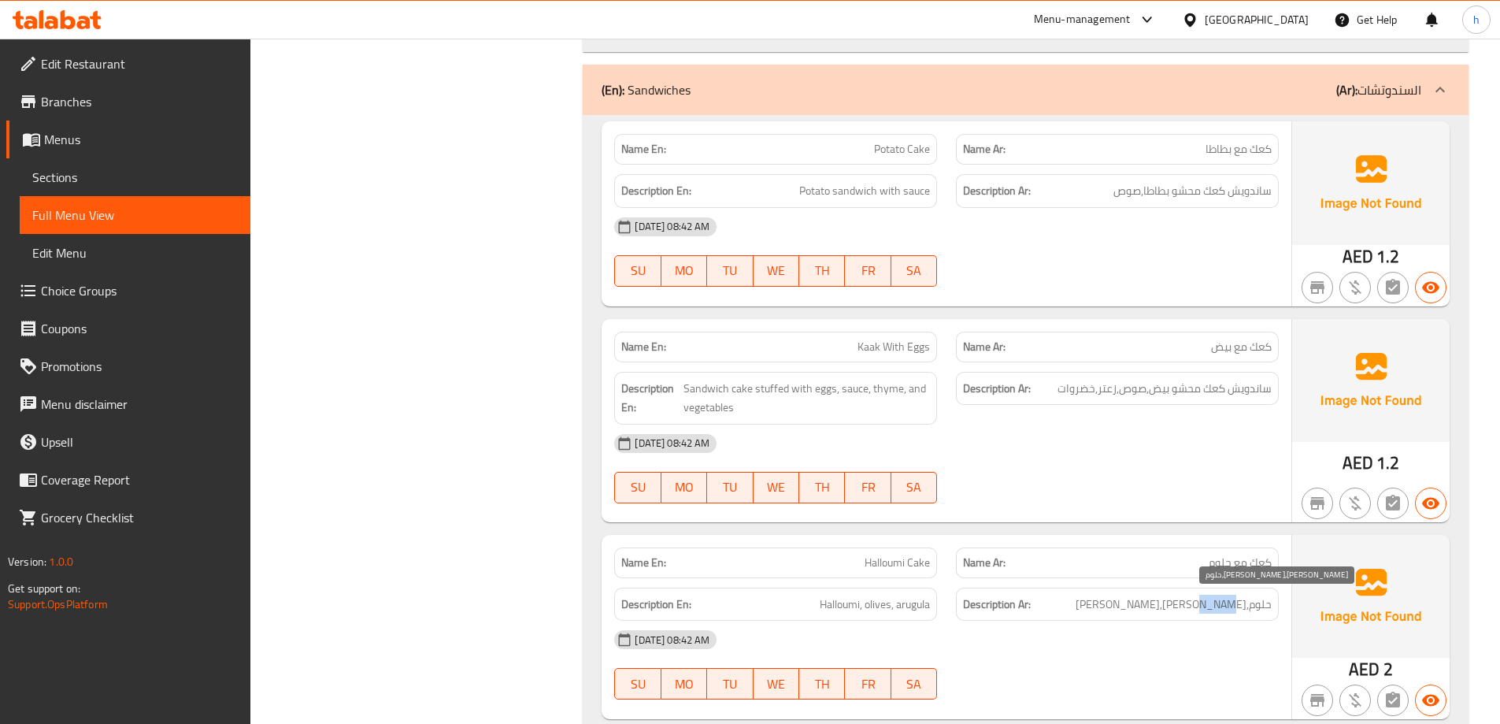
click at [1221, 606] on span "حلوم,[PERSON_NAME],[PERSON_NAME]" at bounding box center [1174, 605] width 196 height 20
copy span "جرجير"
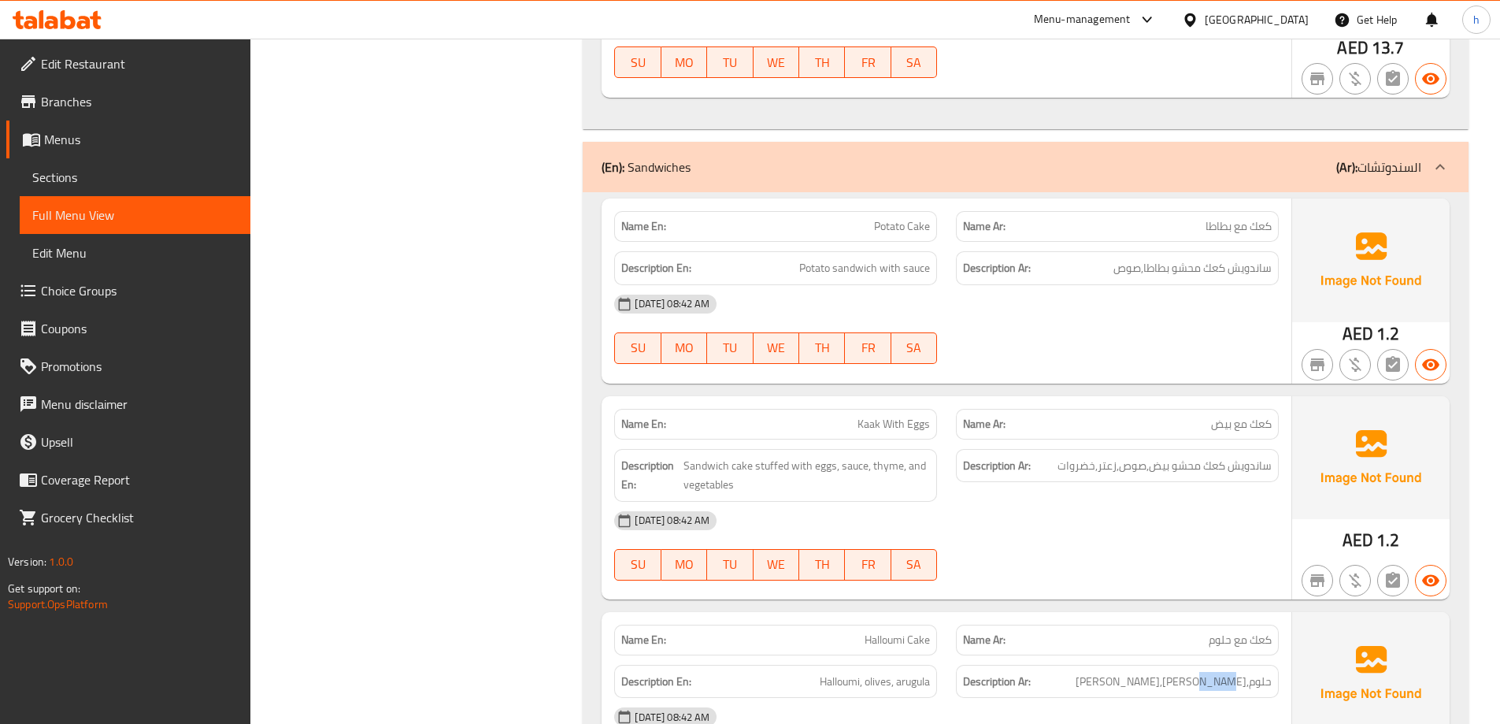
scroll to position [945, 0]
click at [876, 227] on span "Potato Cake" at bounding box center [902, 228] width 56 height 17
drag, startPoint x: 876, startPoint y: 227, endPoint x: 906, endPoint y: 226, distance: 29.9
click at [906, 226] on span "Potato Cake" at bounding box center [902, 228] width 56 height 17
copy span "Potato"
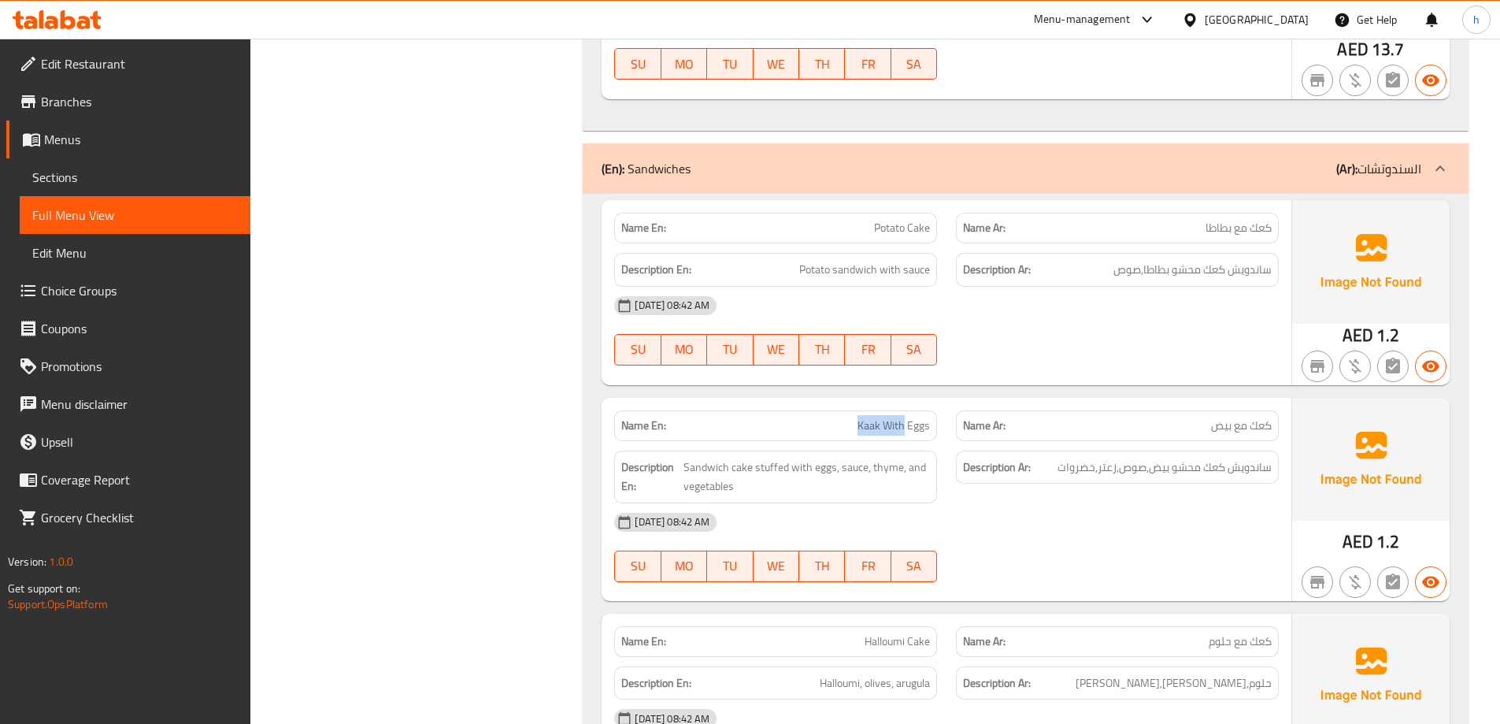
drag, startPoint x: 859, startPoint y: 425, endPoint x: 904, endPoint y: 424, distance: 44.9
click at [904, 424] on span "Kaak With Eggs" at bounding box center [894, 425] width 72 height 17
copy span "Kaak With"
drag, startPoint x: 684, startPoint y: 465, endPoint x: 811, endPoint y: 467, distance: 127.6
click at [811, 467] on span "Sandwich cake stuffed with eggs, sauce, thyme, and vegetables" at bounding box center [807, 477] width 246 height 39
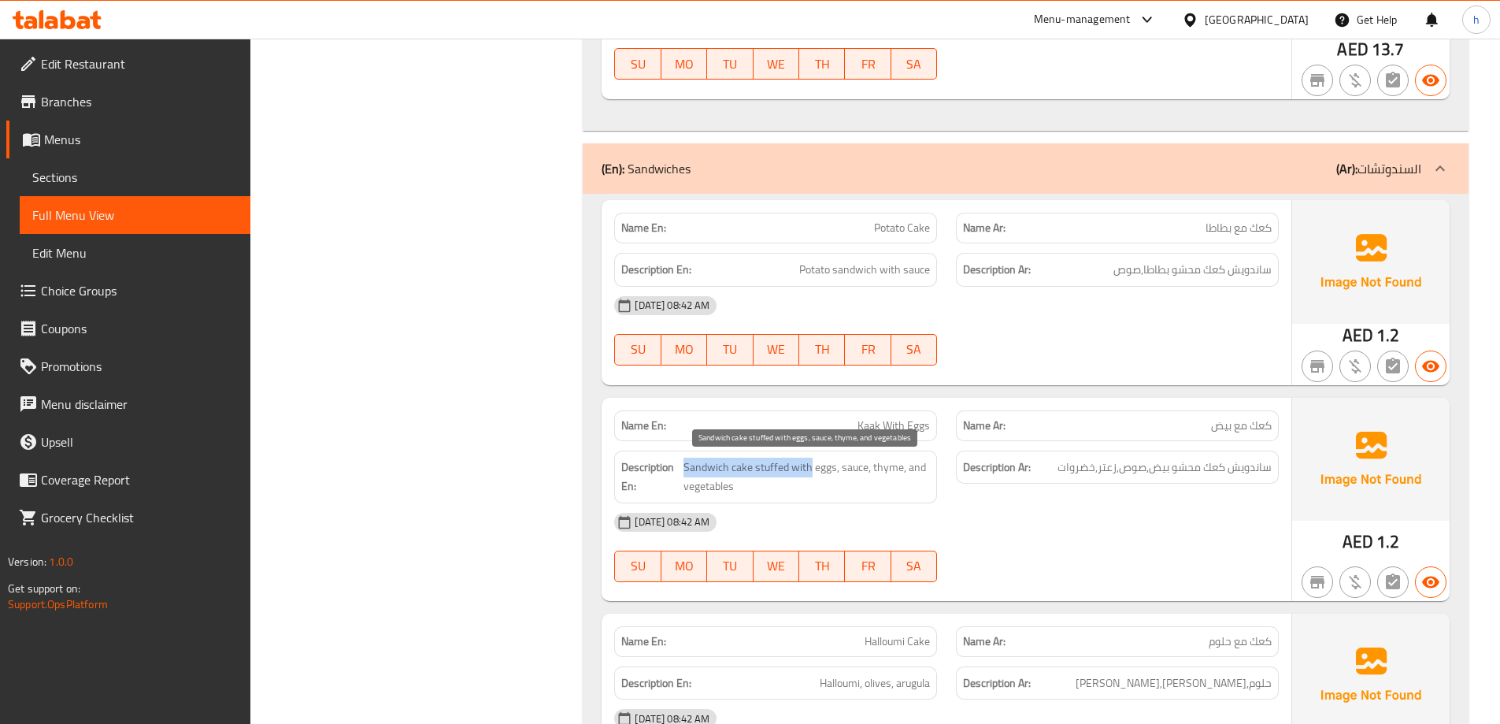
copy span "Sandwich cake stuffed with"
click at [104, 180] on span "Sections" at bounding box center [135, 177] width 206 height 19
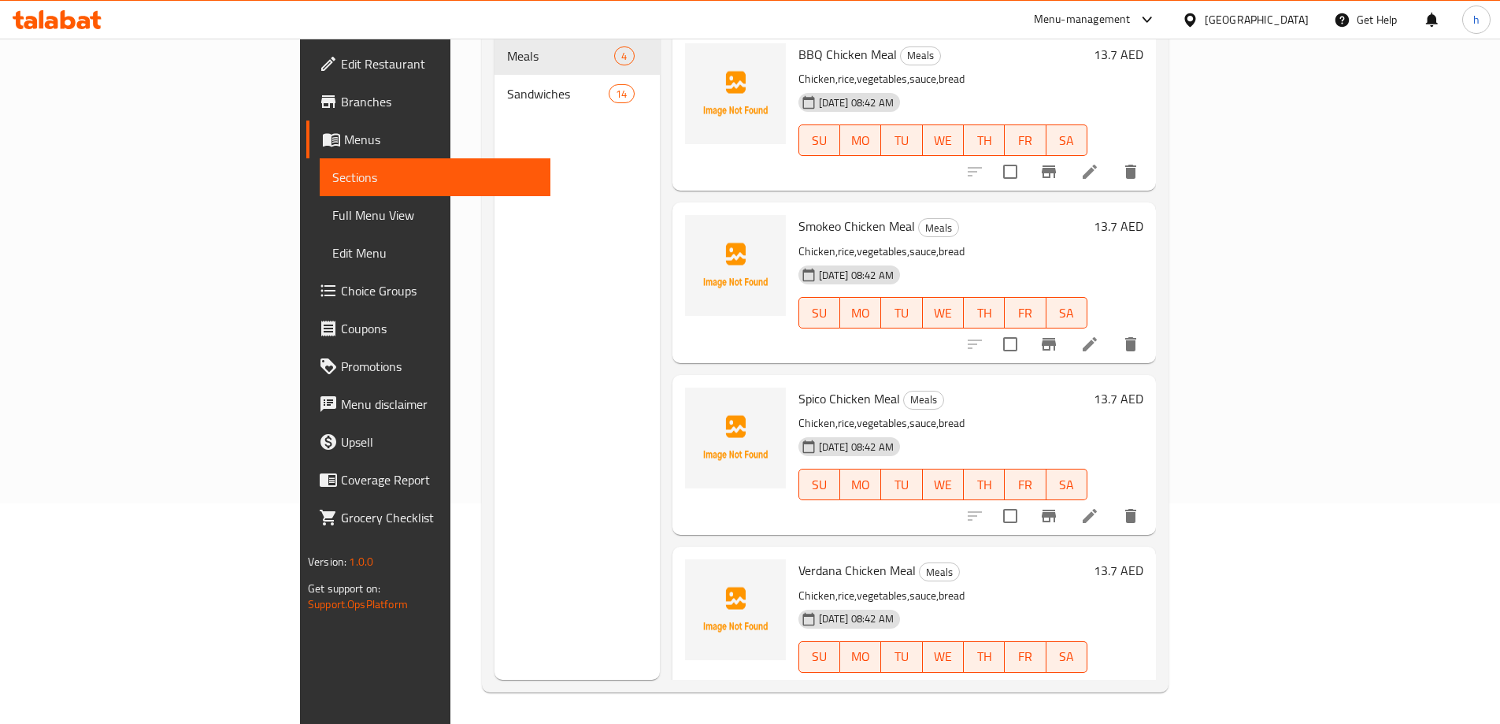
scroll to position [221, 0]
click at [332, 212] on span "Full Menu View" at bounding box center [435, 215] width 206 height 19
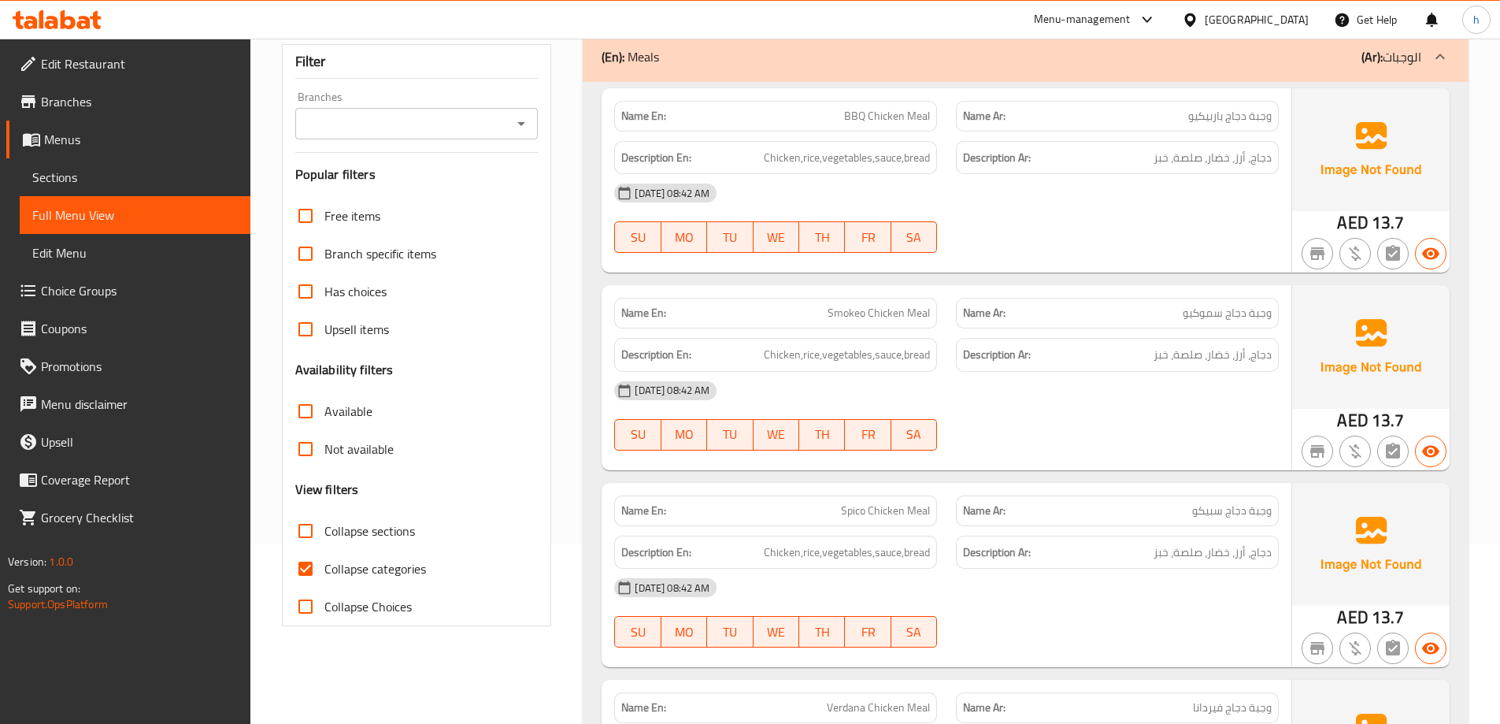
scroll to position [142, 0]
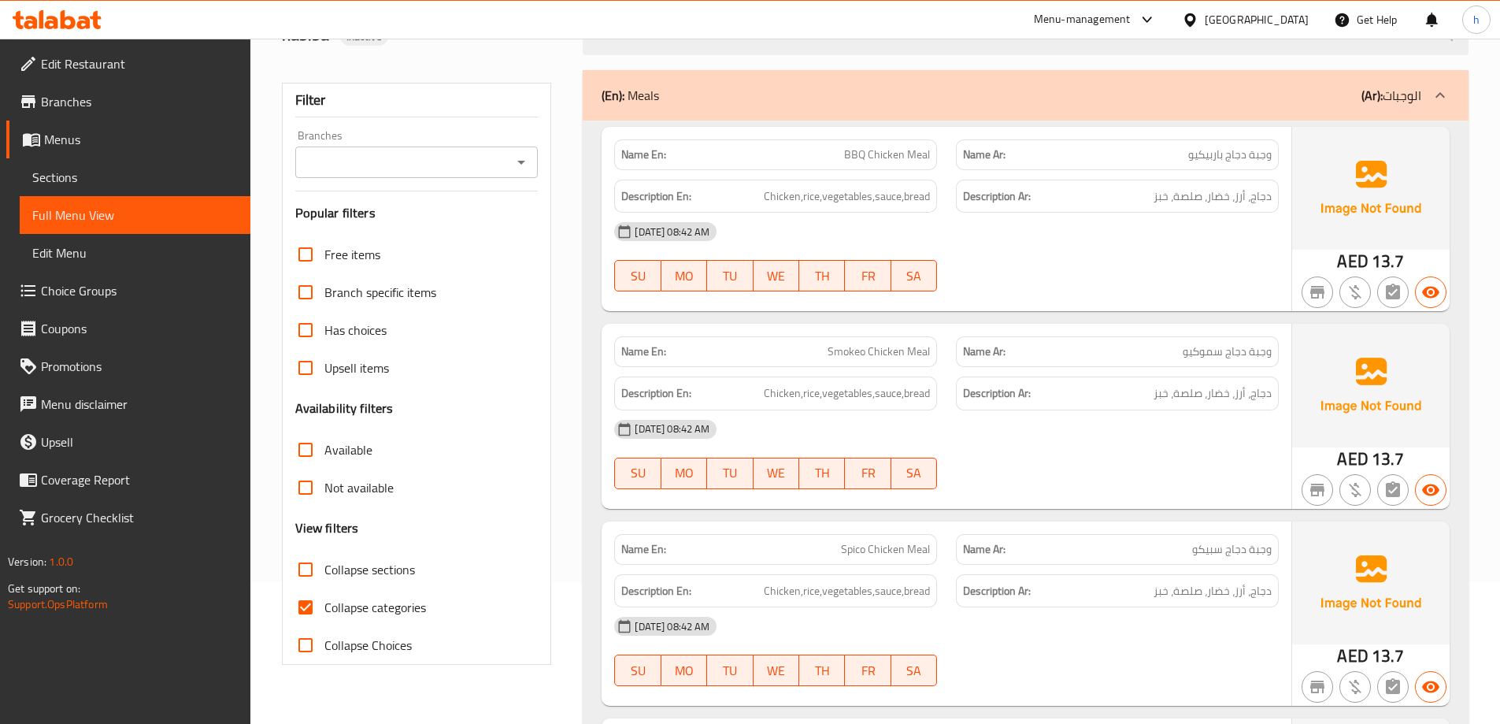
click at [364, 611] on span "Collapse categories" at bounding box center [375, 607] width 102 height 19
click at [324, 611] on input "Collapse categories" at bounding box center [306, 607] width 38 height 38
checkbox input "false"
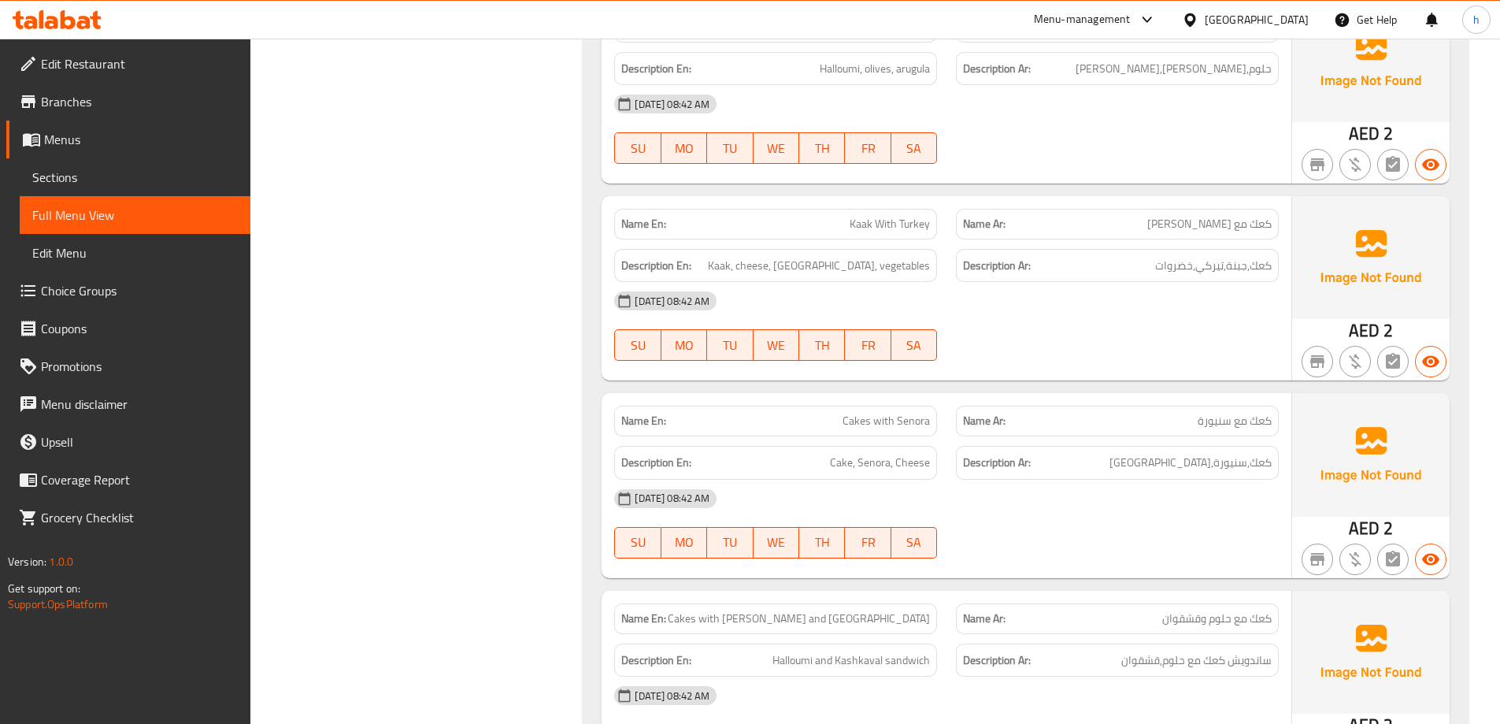
scroll to position [1638, 0]
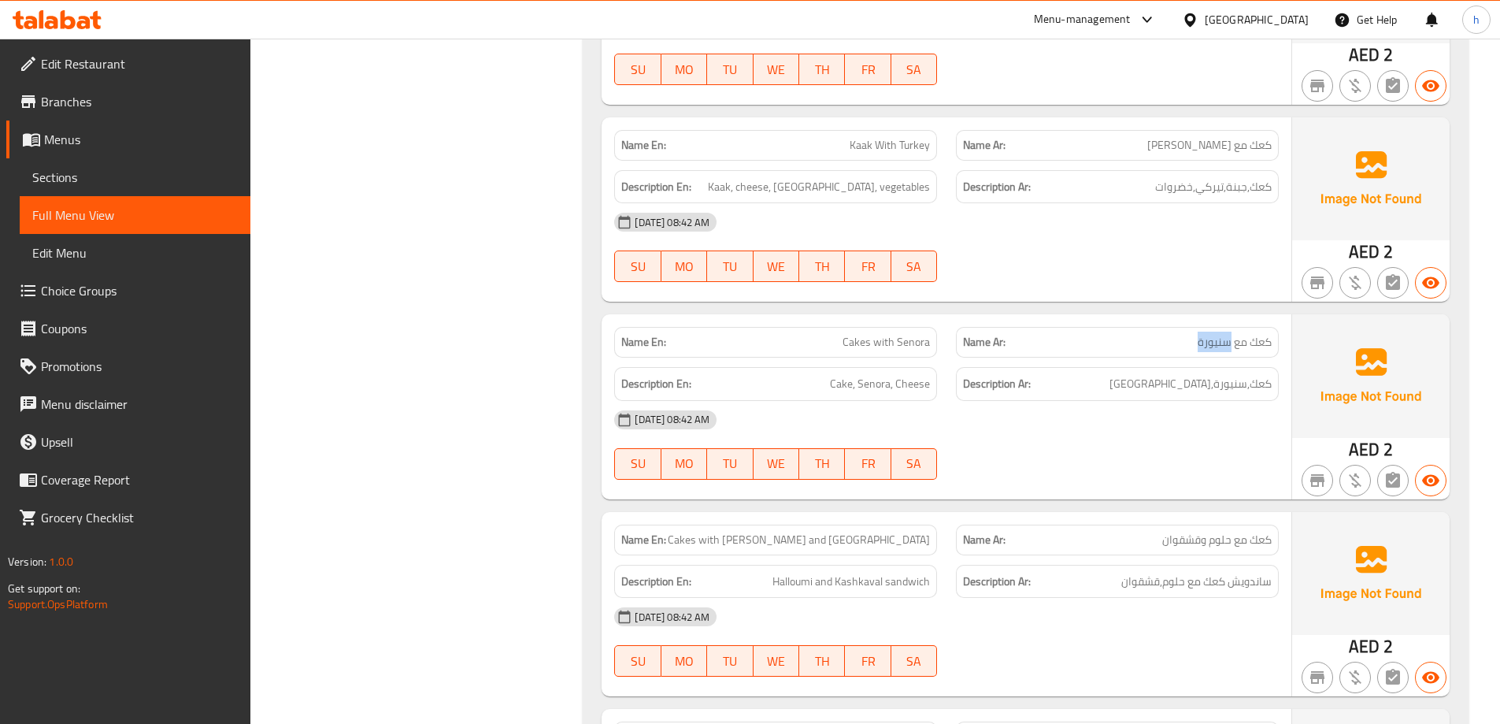
drag, startPoint x: 1228, startPoint y: 340, endPoint x: 1195, endPoint y: 343, distance: 33.2
click at [1195, 343] on p "Name Ar: كعك مع سنيورة" at bounding box center [1117, 342] width 309 height 17
copy span "سنيورة"
click at [44, 180] on span "Sections" at bounding box center [135, 177] width 206 height 19
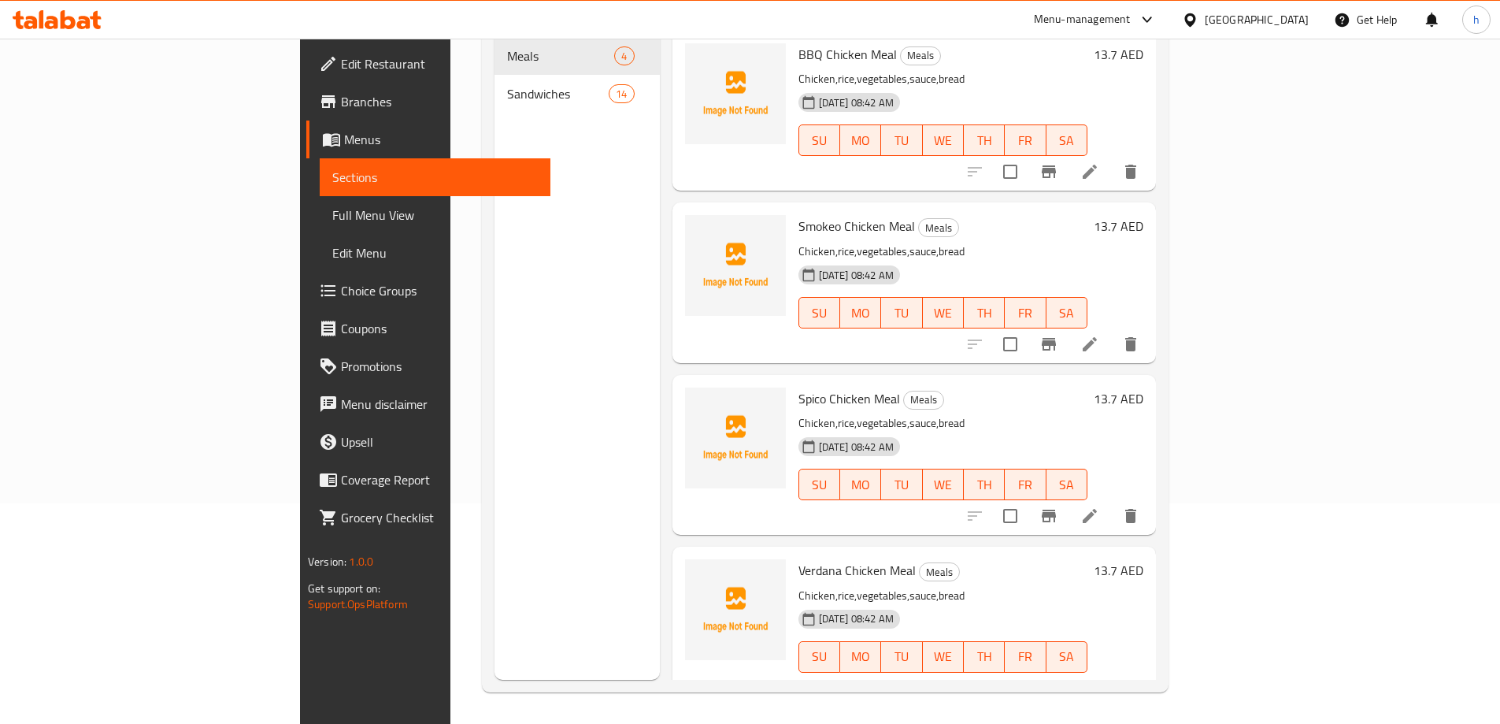
scroll to position [221, 0]
click at [332, 211] on span "Full Menu View" at bounding box center [435, 215] width 206 height 19
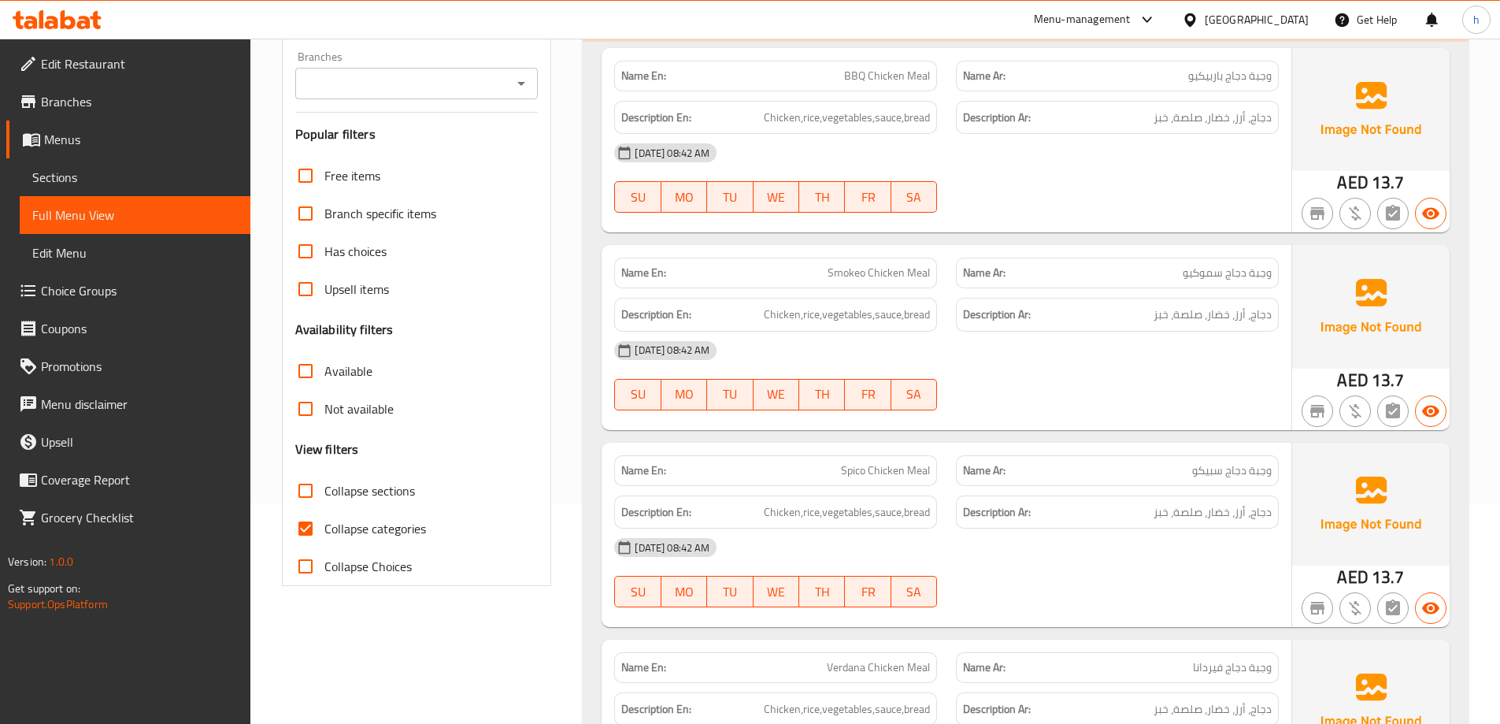
click at [348, 530] on span "Collapse categories" at bounding box center [375, 528] width 102 height 19
click at [324, 530] on input "Collapse categories" at bounding box center [306, 529] width 38 height 38
checkbox input "false"
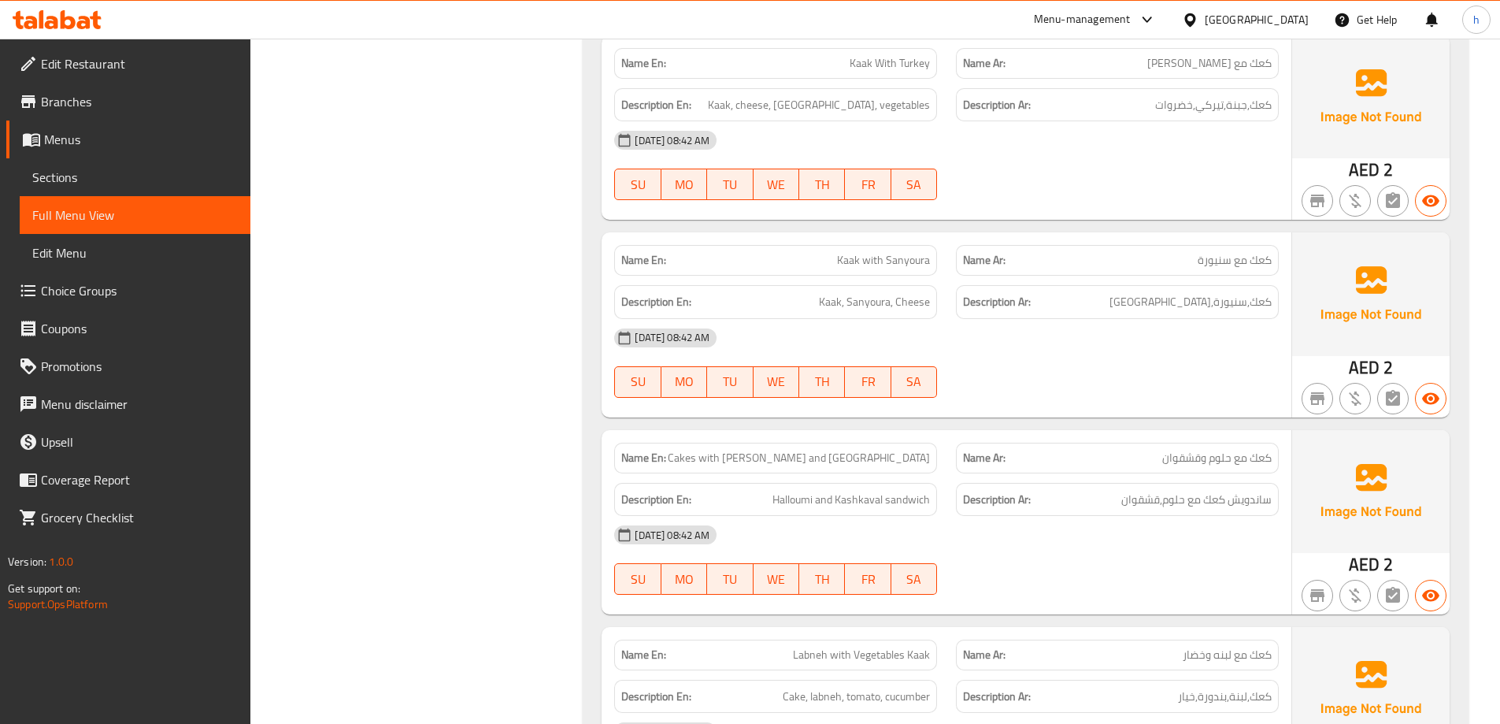
scroll to position [1733, 0]
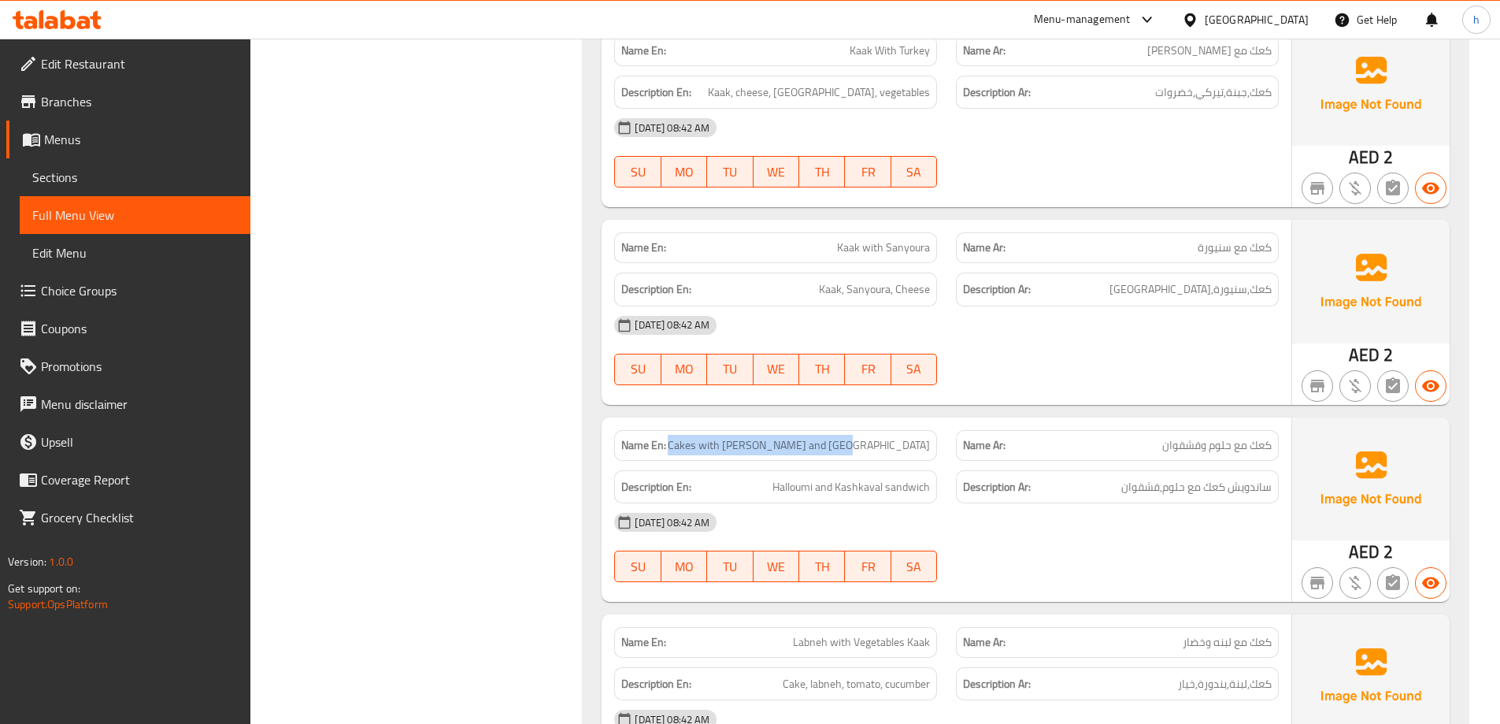
drag, startPoint x: 768, startPoint y: 445, endPoint x: 940, endPoint y: 436, distance: 172.7
click at [940, 436] on div "Name En: Cakes with Halloumi and Kashkaval" at bounding box center [776, 446] width 342 height 50
copy span "Cakes with [PERSON_NAME] and [GEOGRAPHIC_DATA]"
click at [100, 180] on span "Sections" at bounding box center [135, 177] width 206 height 19
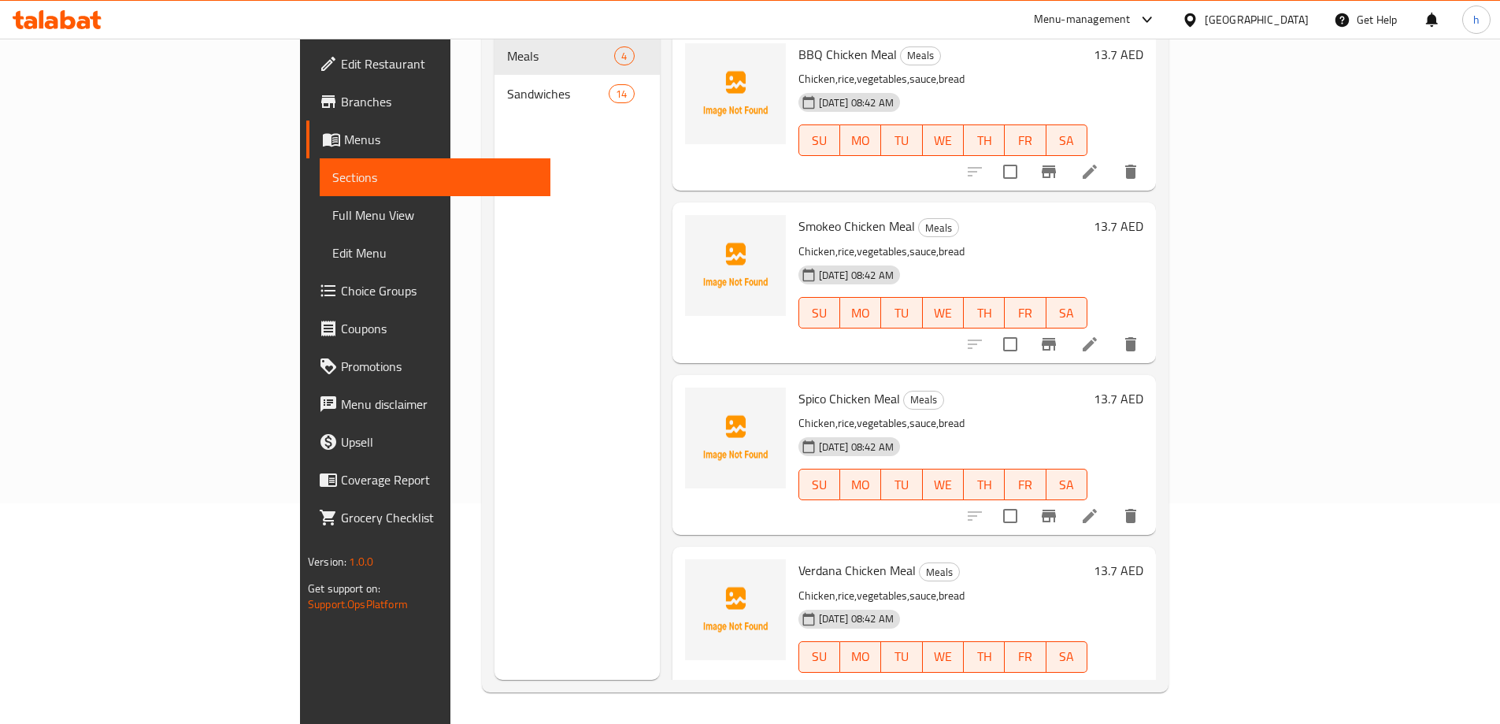
scroll to position [221, 0]
click at [320, 202] on link "Full Menu View" at bounding box center [435, 215] width 231 height 38
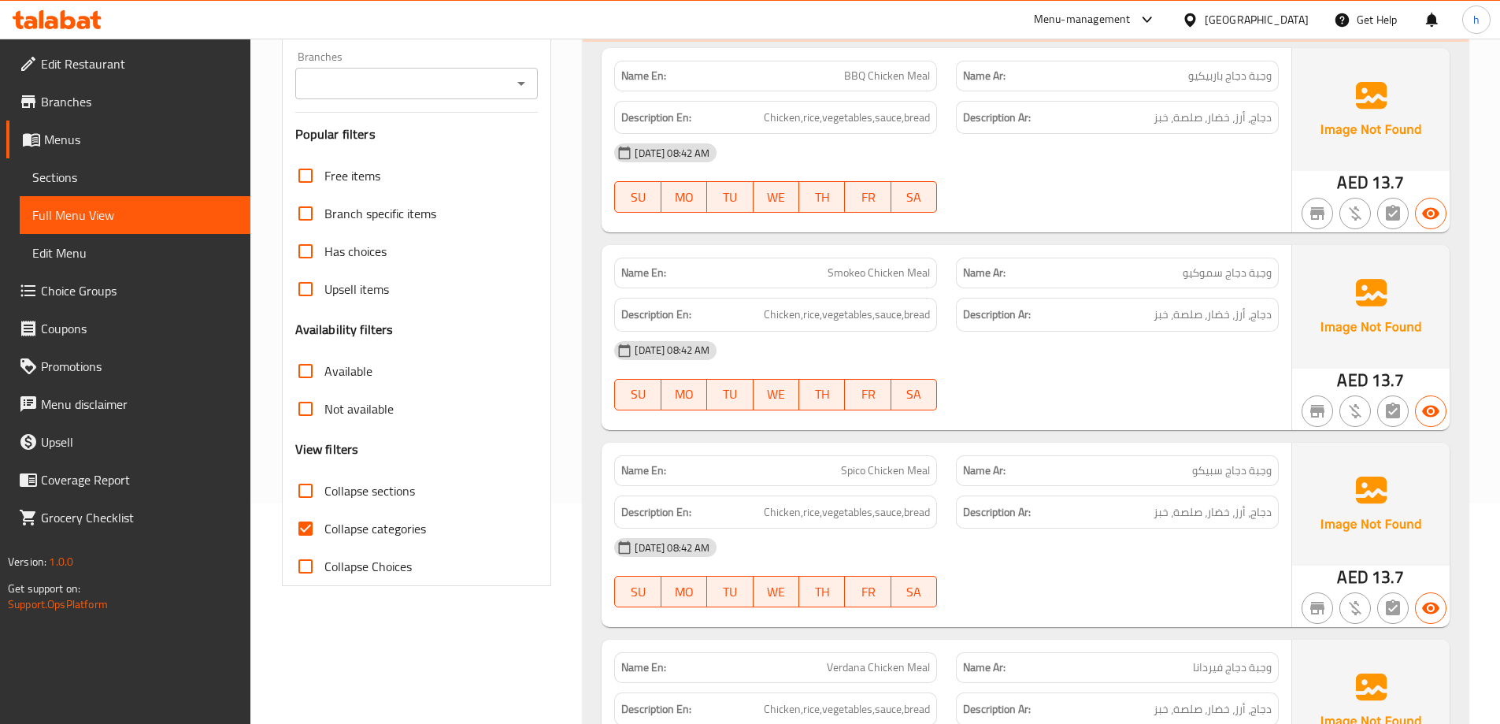
click at [350, 523] on span "Collapse categories" at bounding box center [375, 528] width 102 height 19
click at [324, 523] on input "Collapse categories" at bounding box center [306, 529] width 38 height 38
checkbox input "false"
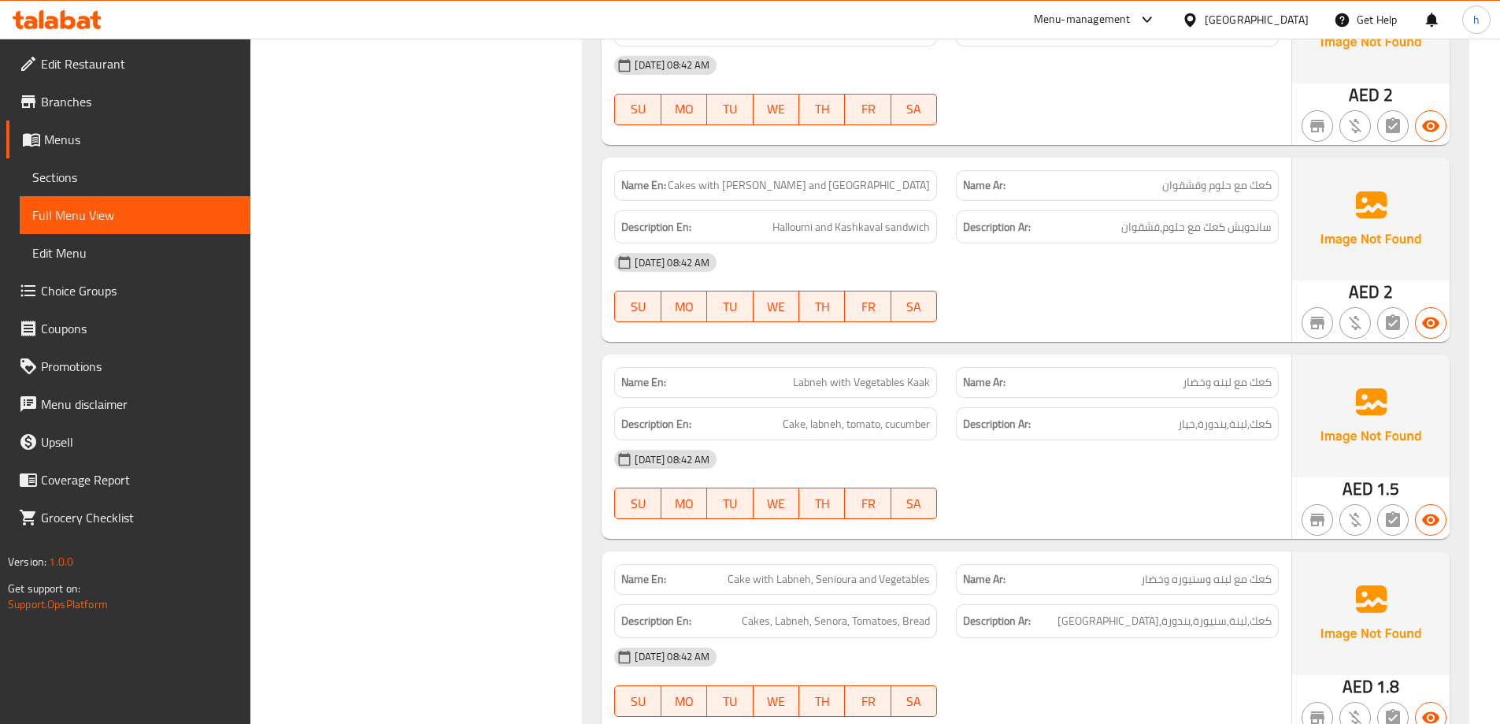
scroll to position [2032, 0]
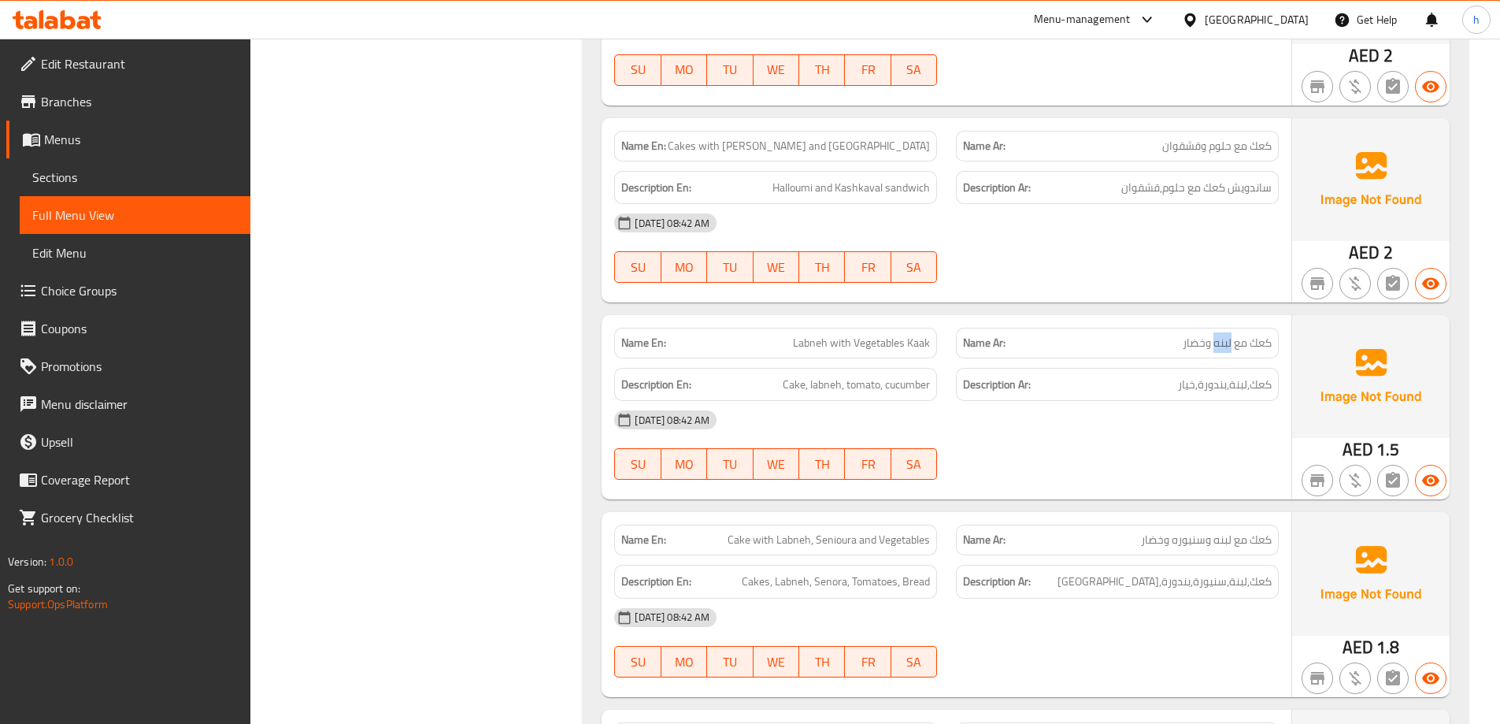
drag, startPoint x: 1214, startPoint y: 343, endPoint x: 1230, endPoint y: 340, distance: 16.8
click at [1230, 340] on span "كعك مع لبنه وخضار" at bounding box center [1227, 343] width 89 height 17
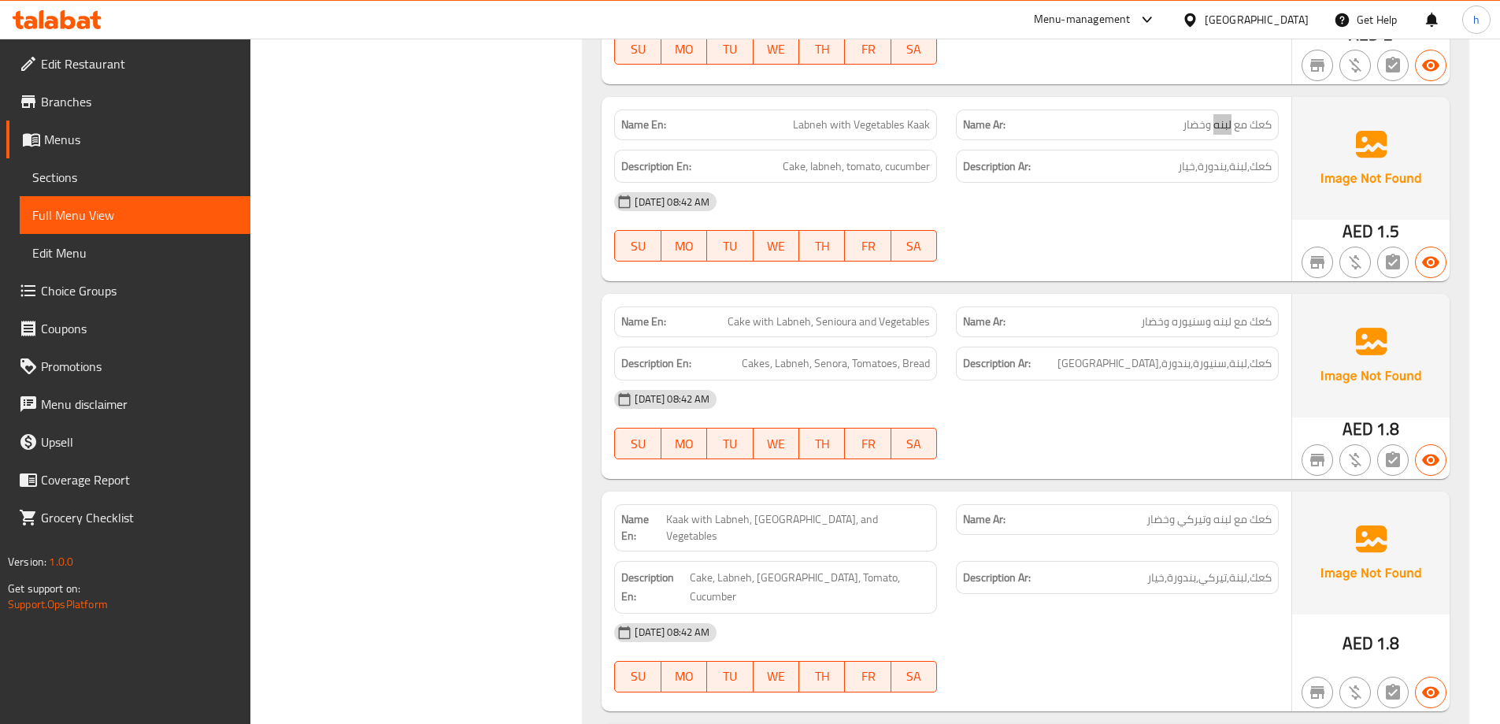
scroll to position [2268, 0]
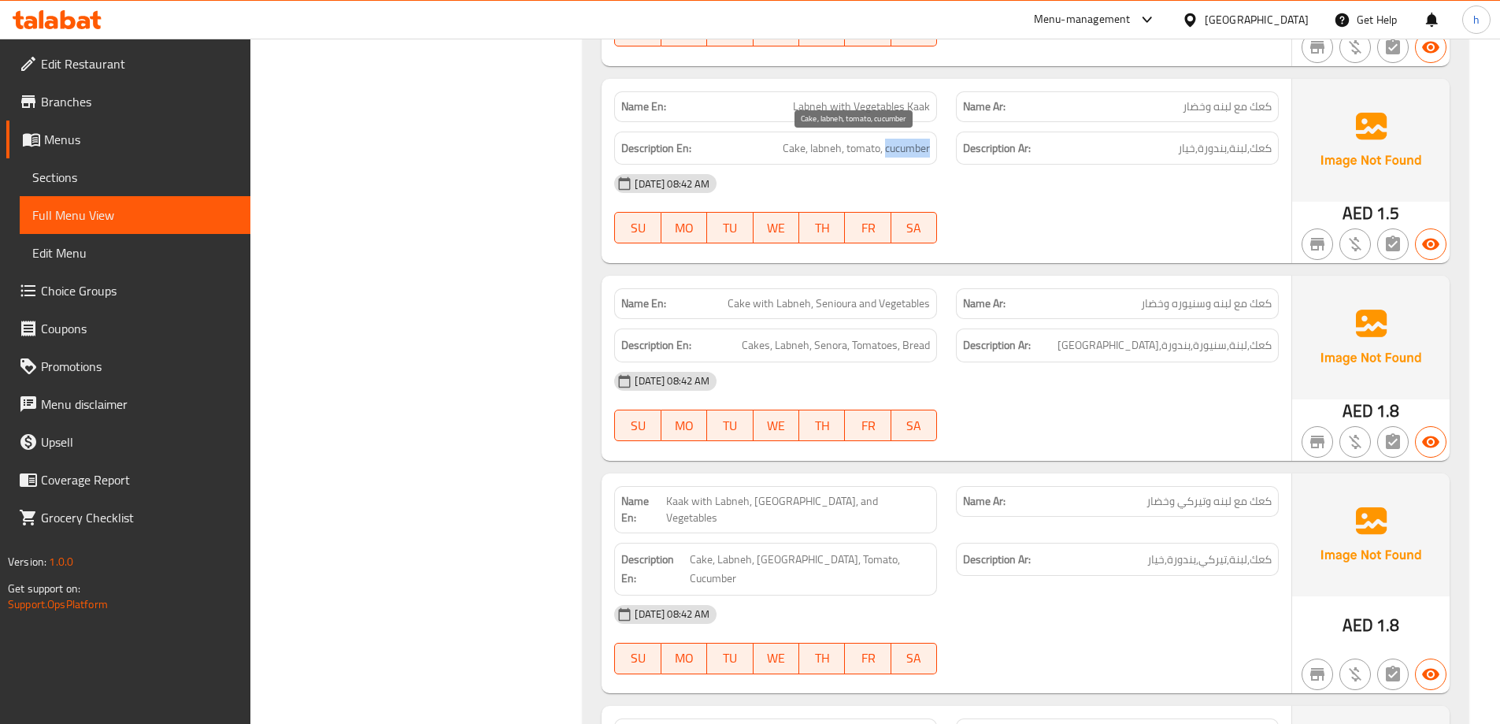
drag, startPoint x: 884, startPoint y: 147, endPoint x: 929, endPoint y: 148, distance: 44.1
click at [929, 148] on span "Cake, labneh, tomato, cucumber" at bounding box center [856, 149] width 147 height 20
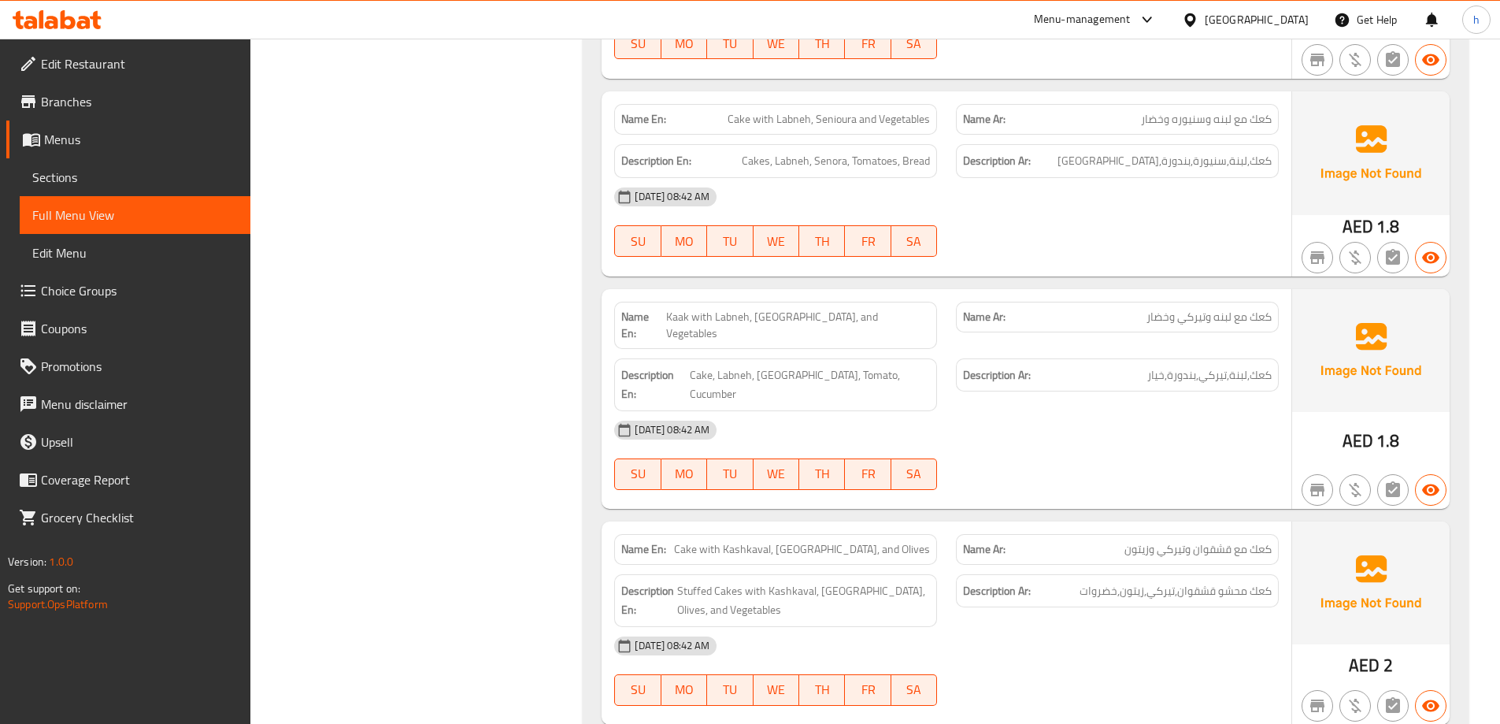
scroll to position [2347, 0]
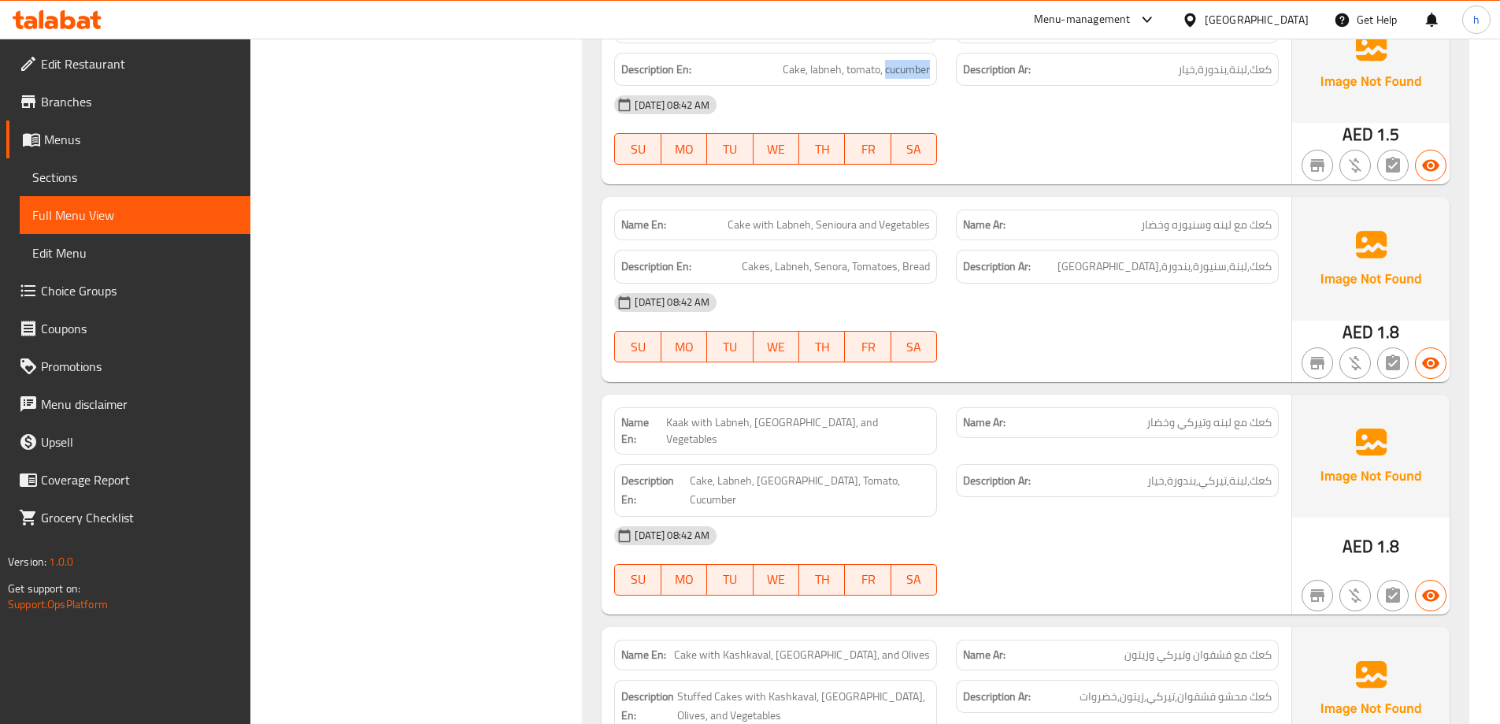
drag, startPoint x: 53, startPoint y: 176, endPoint x: 54, endPoint y: 193, distance: 16.6
click at [53, 176] on span "Sections" at bounding box center [135, 177] width 206 height 19
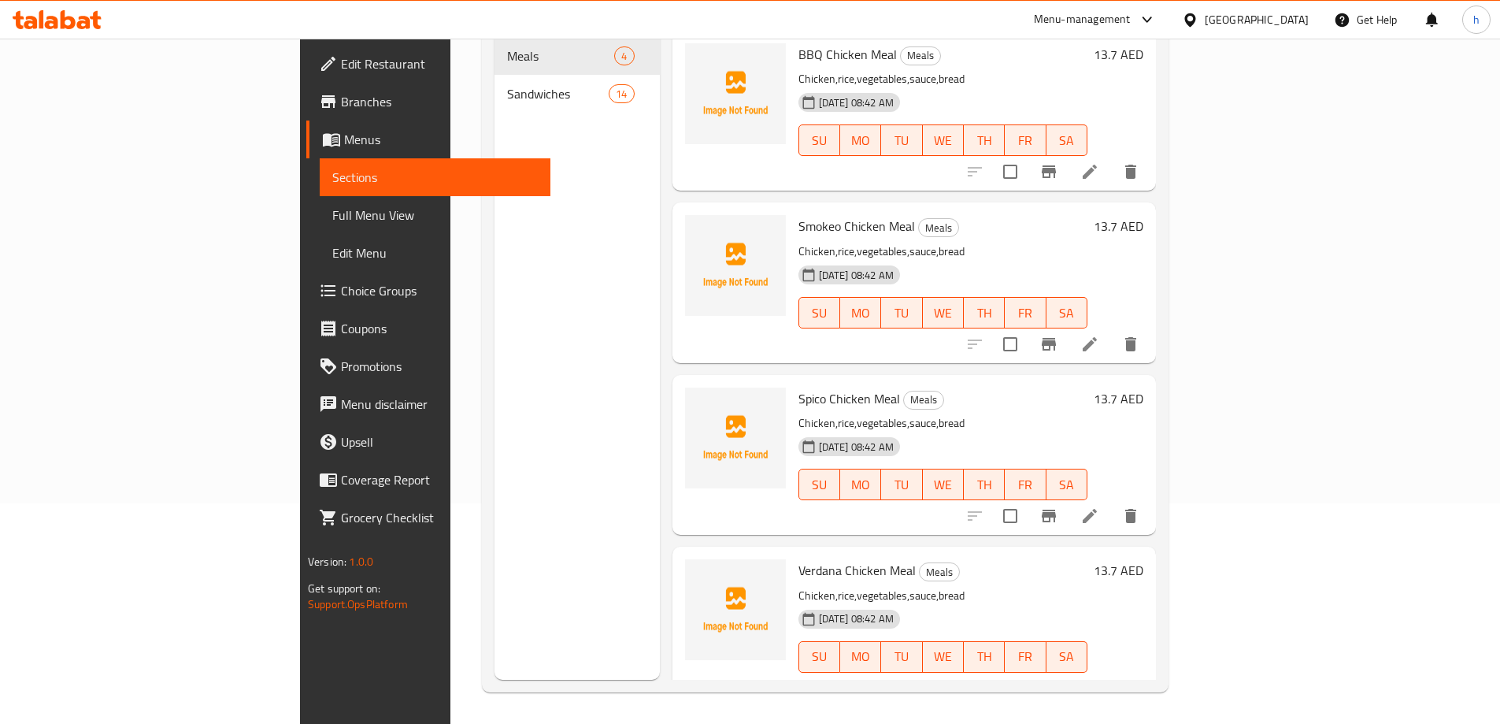
scroll to position [221, 0]
click at [332, 212] on span "Full Menu View" at bounding box center [435, 215] width 206 height 19
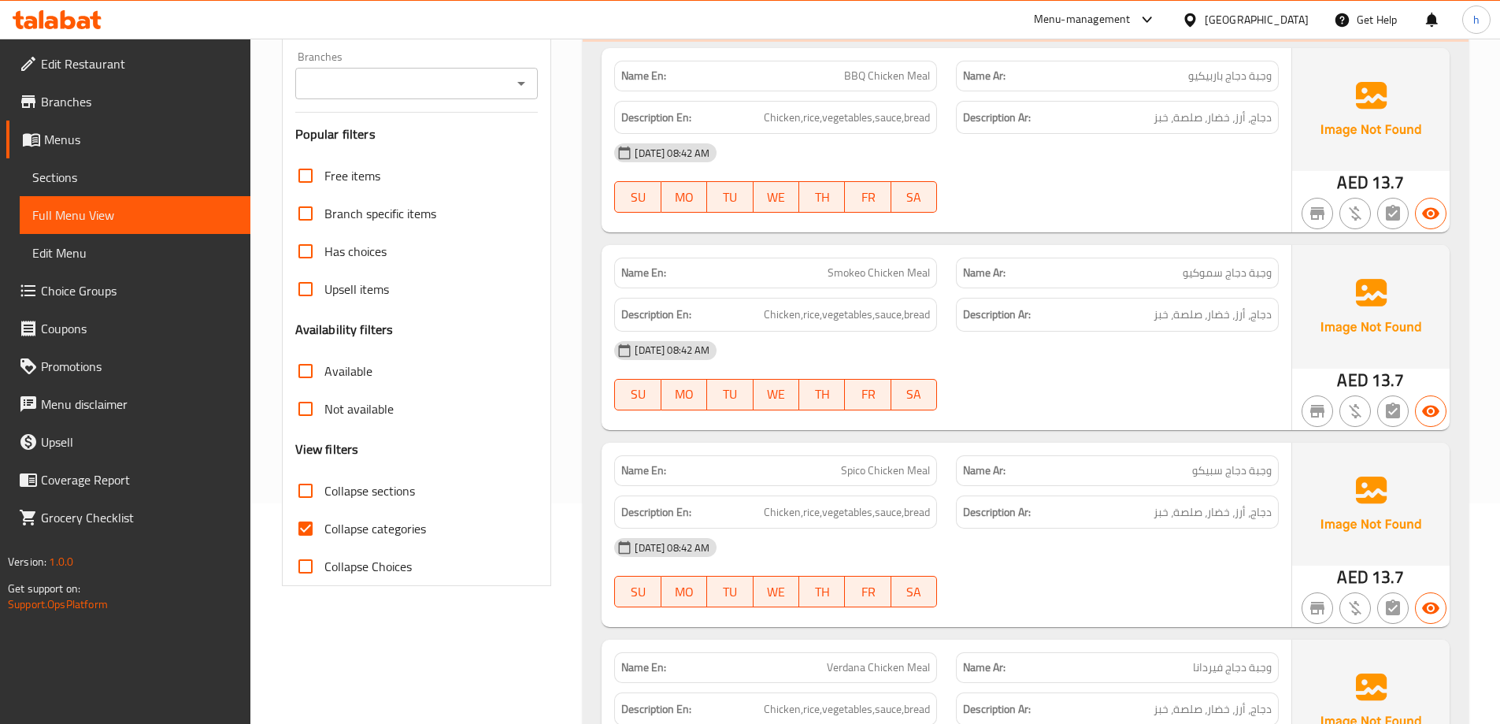
click at [303, 529] on input "Collapse categories" at bounding box center [306, 529] width 38 height 38
checkbox input "false"
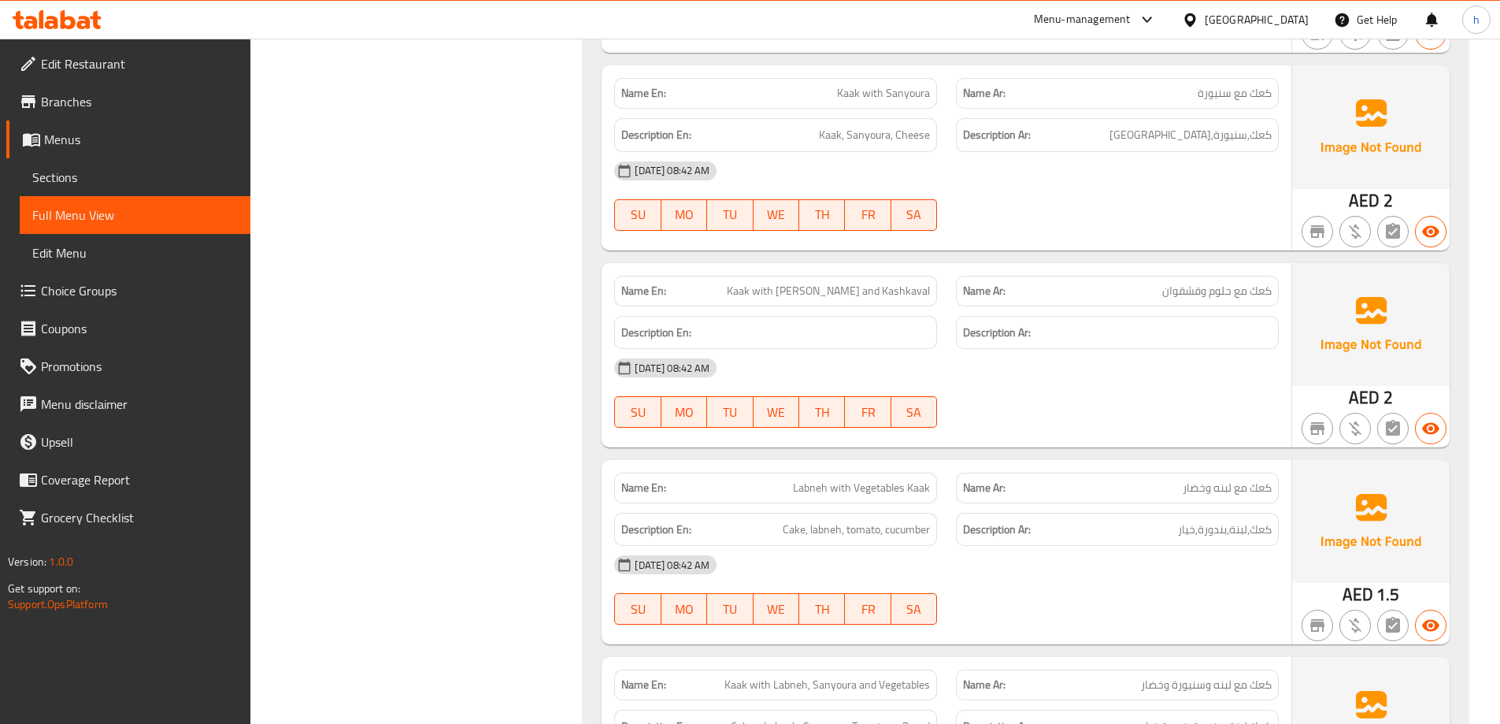
scroll to position [1953, 0]
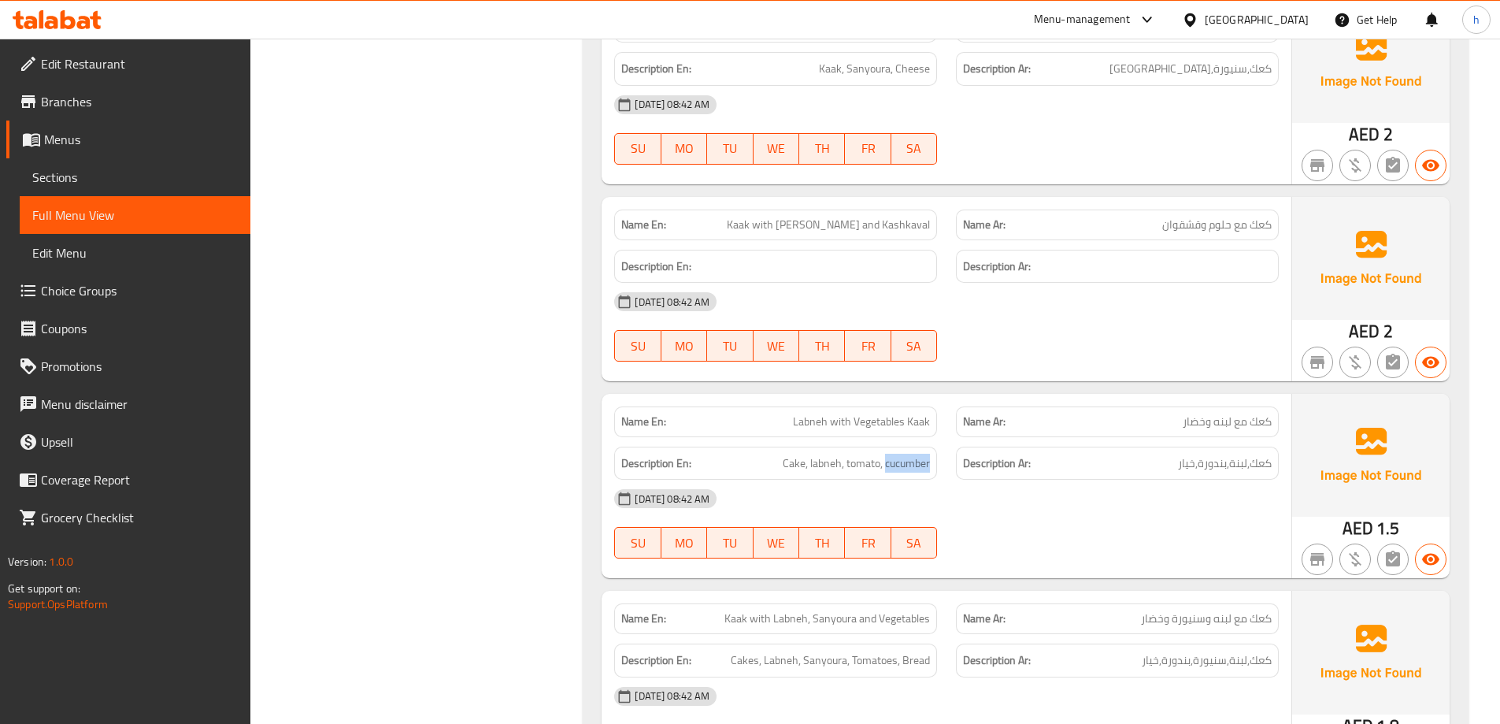
drag, startPoint x: 884, startPoint y: 463, endPoint x: 935, endPoint y: 463, distance: 50.4
click at [935, 463] on div "Description En: Cake, labneh, tomato, cucumber" at bounding box center [775, 464] width 323 height 34
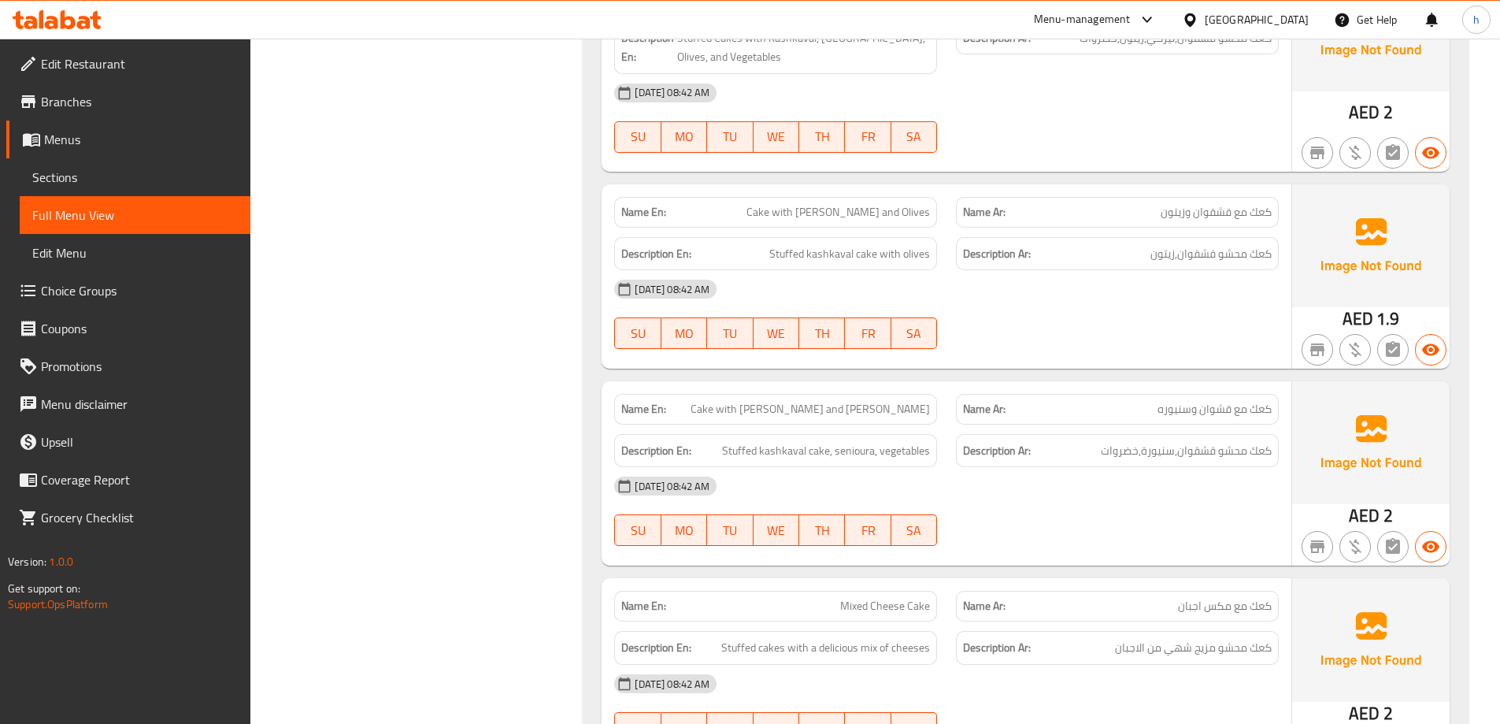
scroll to position [3056, 0]
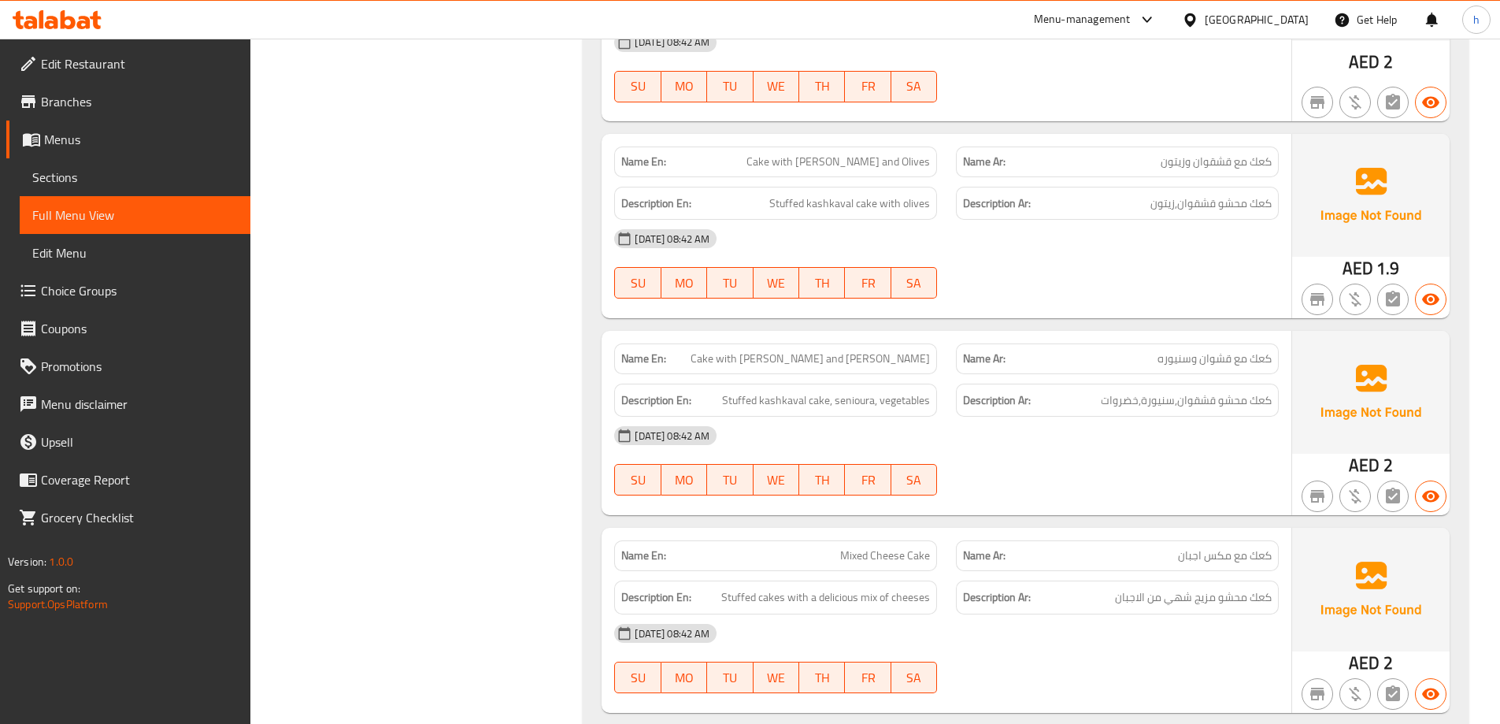
click at [80, 167] on link "Sections" at bounding box center [135, 177] width 231 height 38
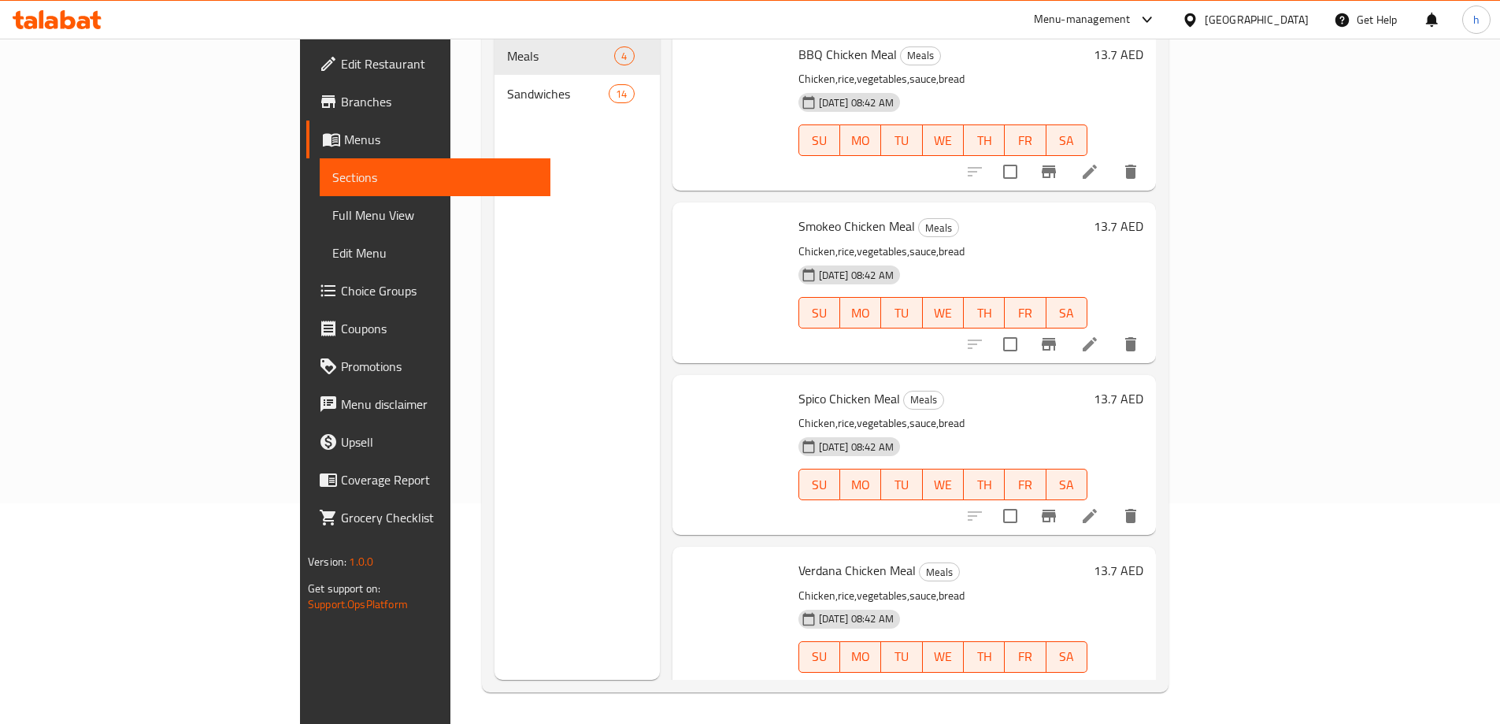
scroll to position [221, 0]
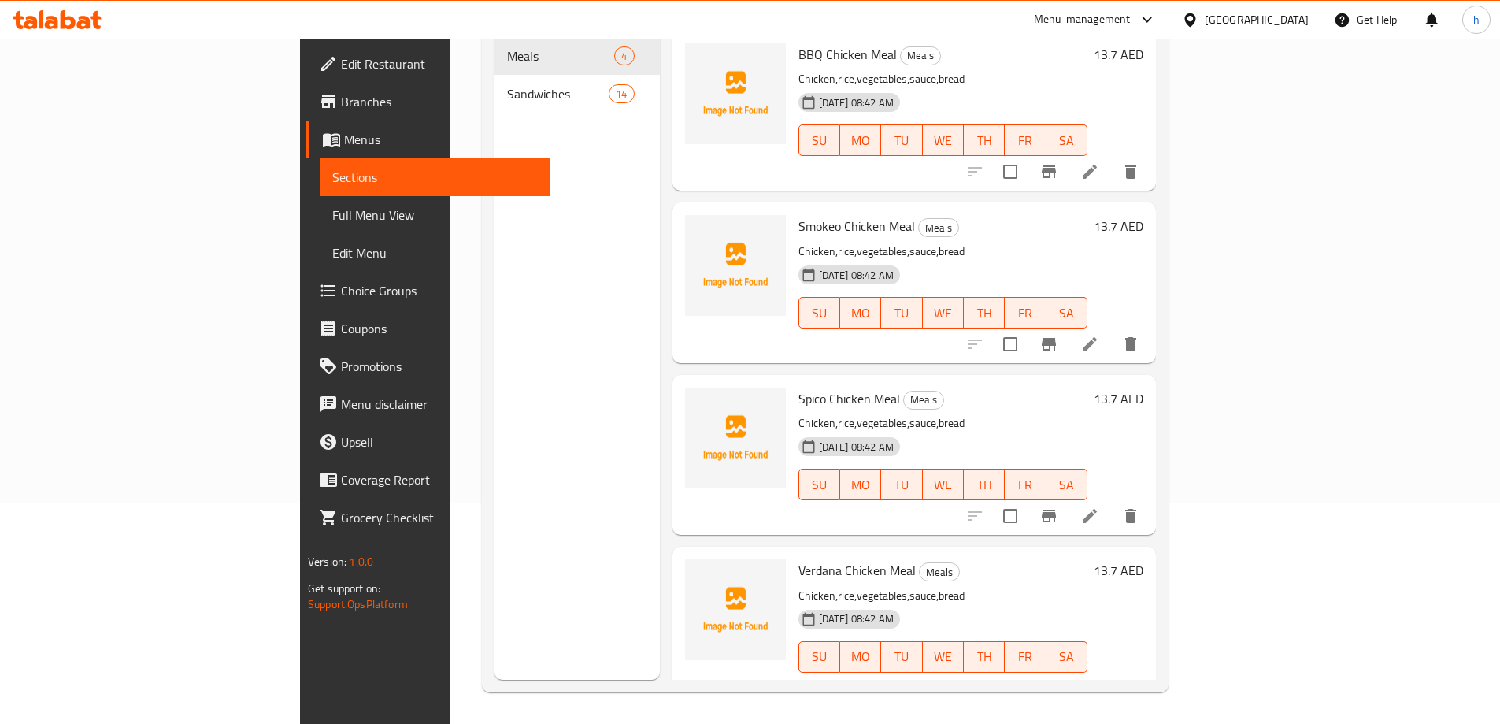
click at [332, 212] on span "Full Menu View" at bounding box center [435, 215] width 206 height 19
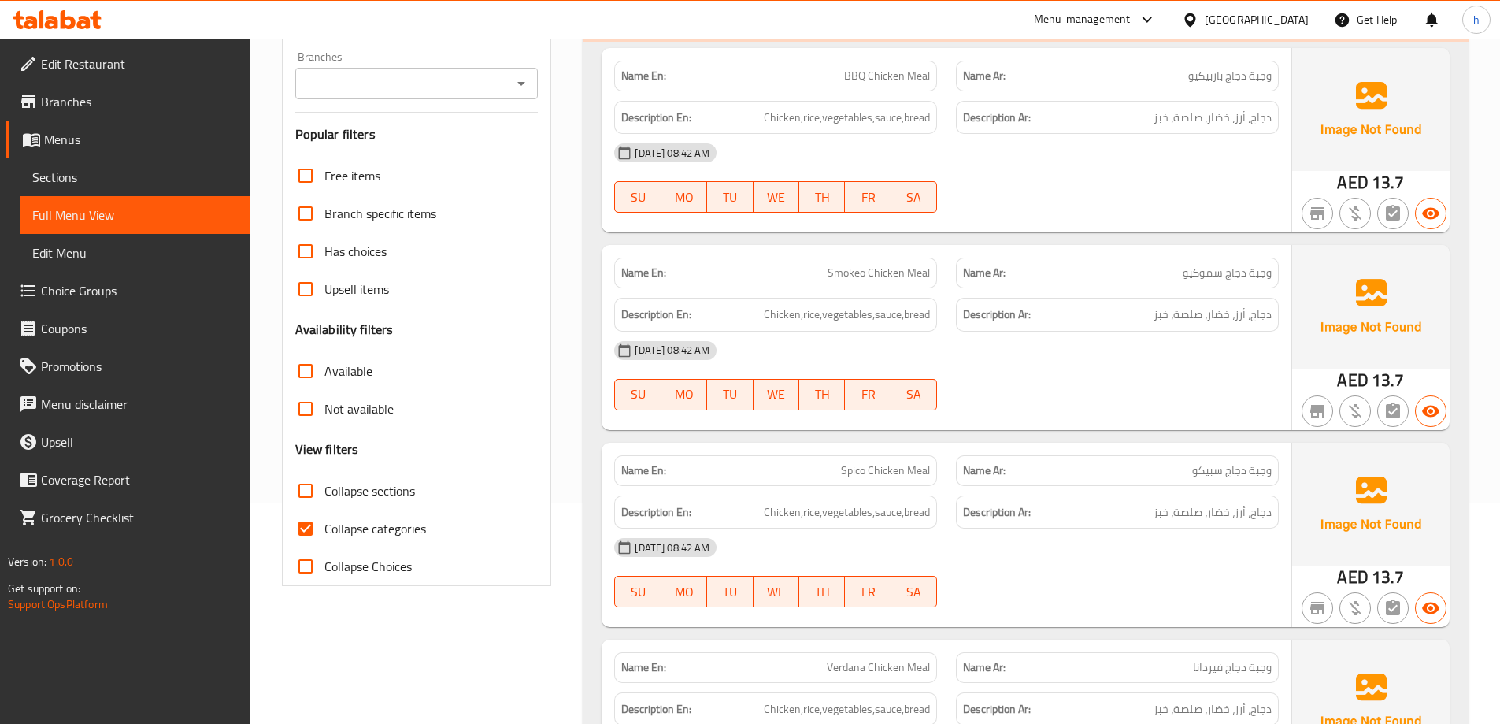
click at [332, 533] on span "Collapse categories" at bounding box center [375, 528] width 102 height 19
click at [324, 533] on input "Collapse categories" at bounding box center [306, 529] width 38 height 38
checkbox input "false"
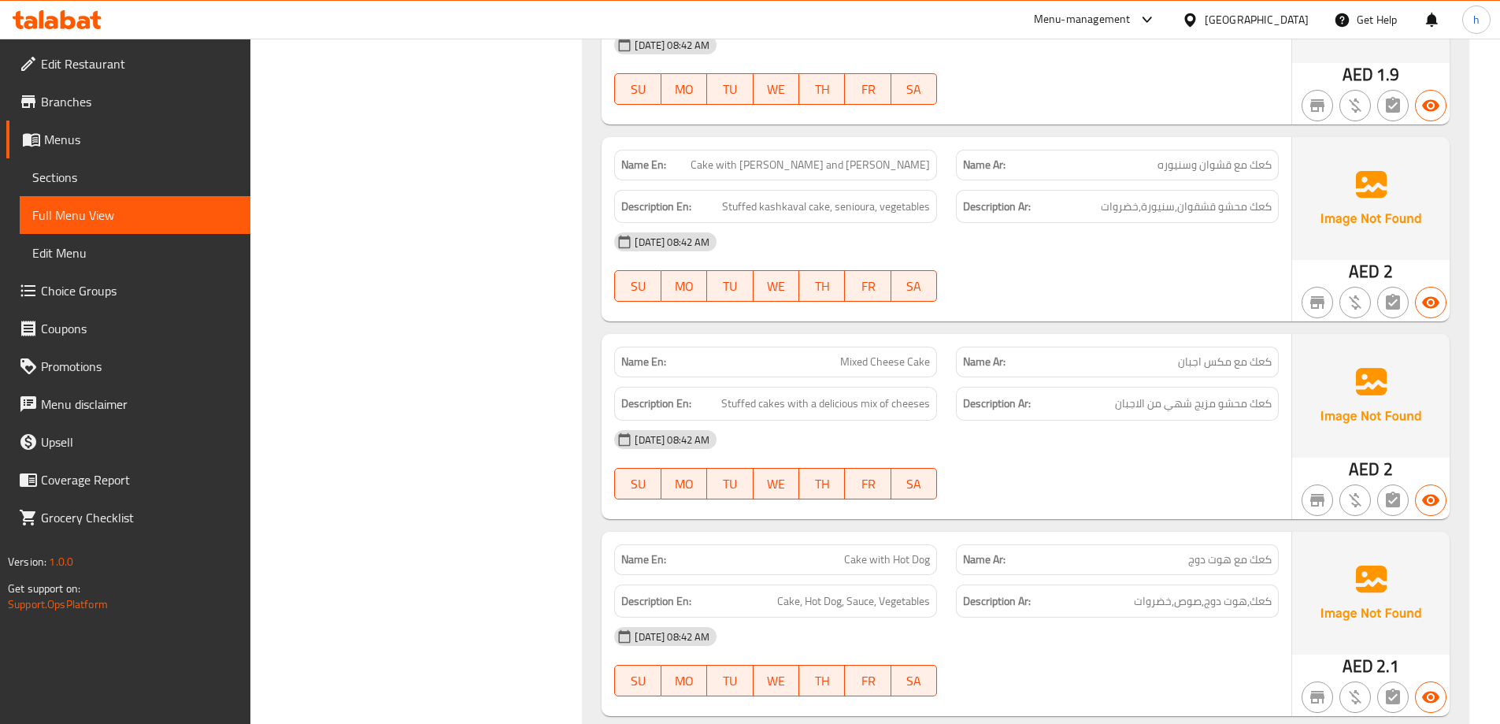
scroll to position [3269, 0]
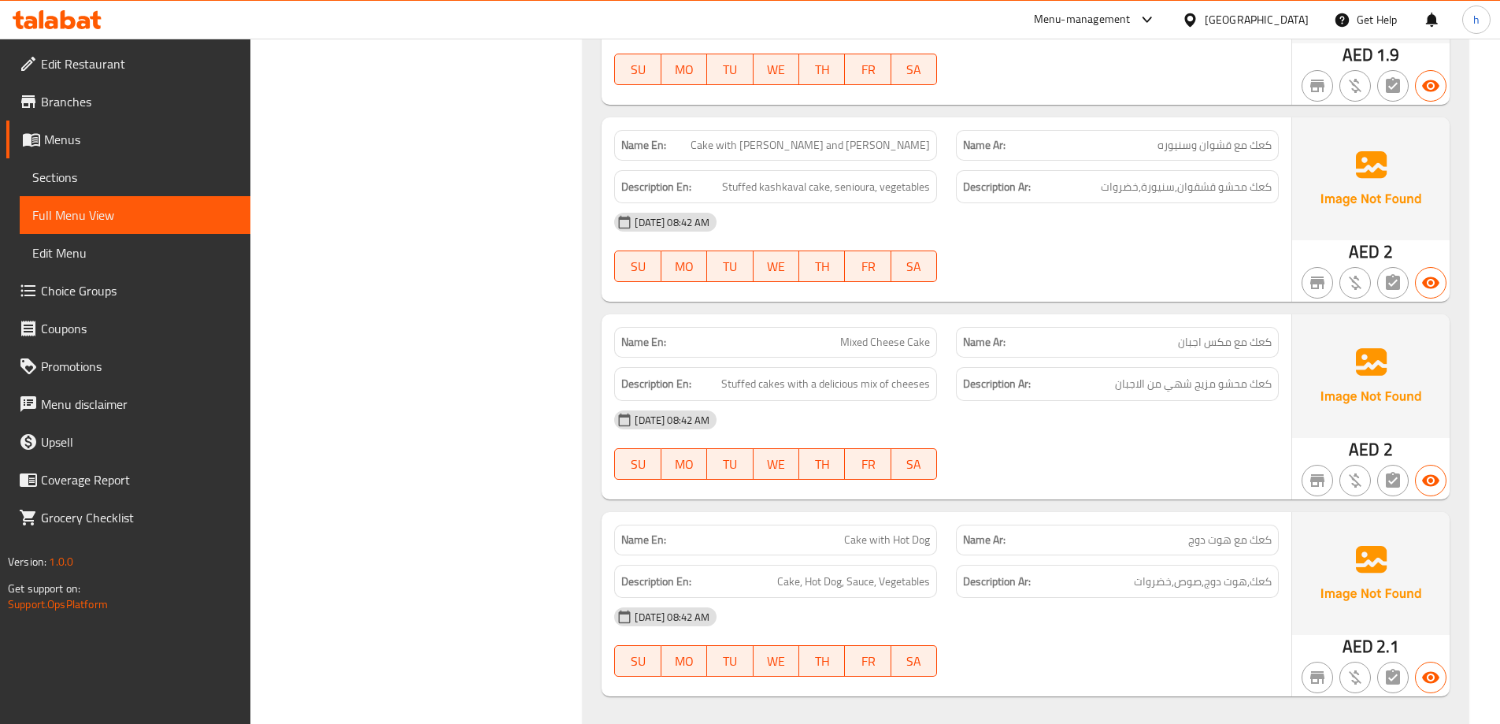
click at [55, 181] on span "Sections" at bounding box center [135, 177] width 206 height 19
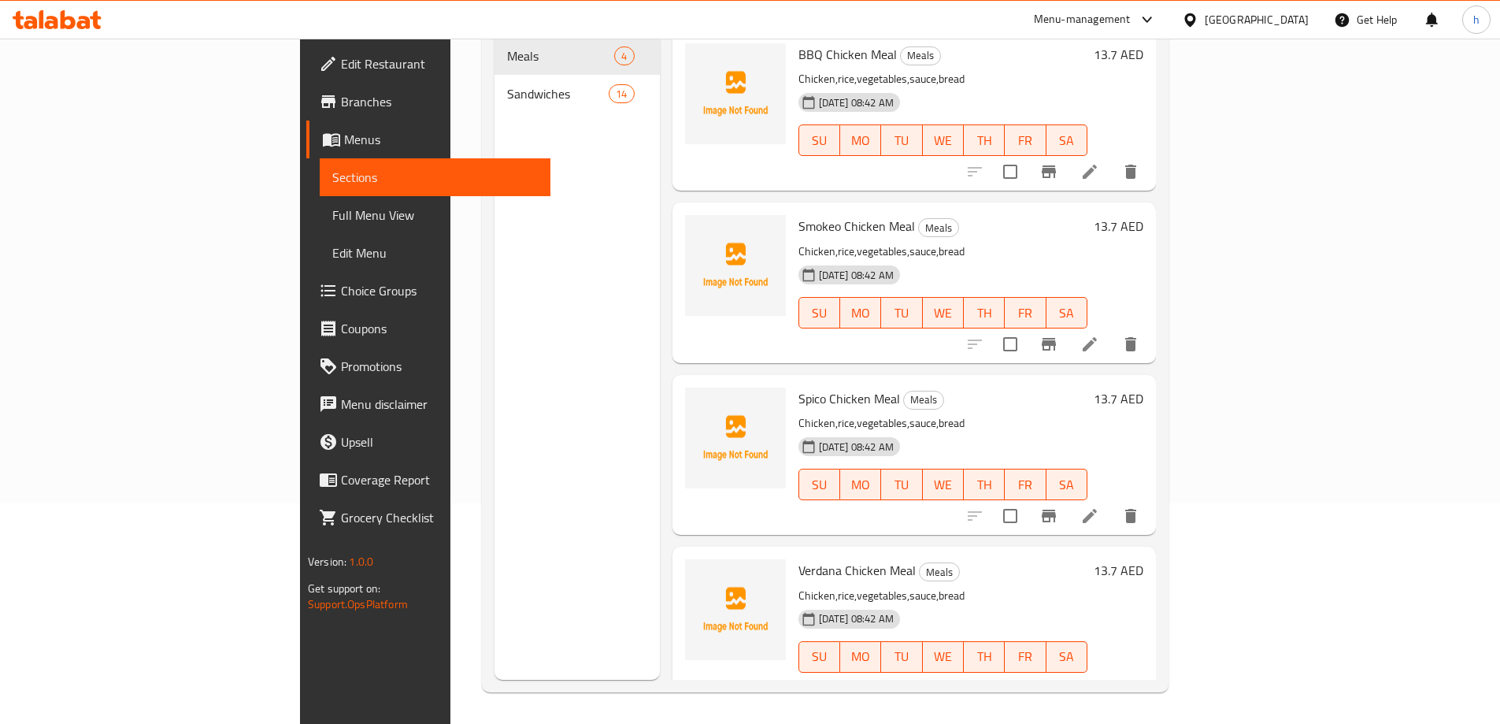
scroll to position [221, 0]
click at [332, 216] on span "Full Menu View" at bounding box center [435, 215] width 206 height 19
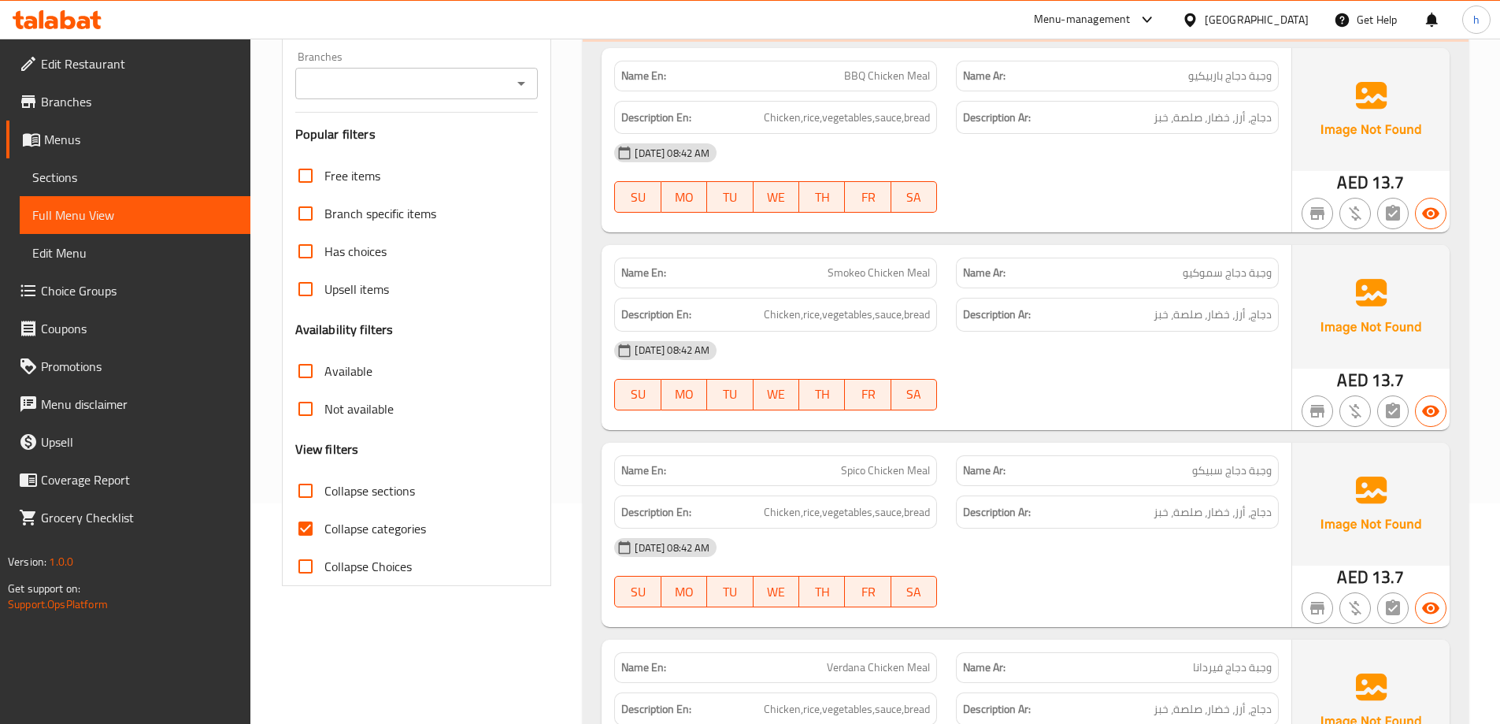
click at [368, 536] on span "Collapse categories" at bounding box center [375, 528] width 102 height 19
click at [324, 536] on input "Collapse categories" at bounding box center [306, 529] width 38 height 38
checkbox input "false"
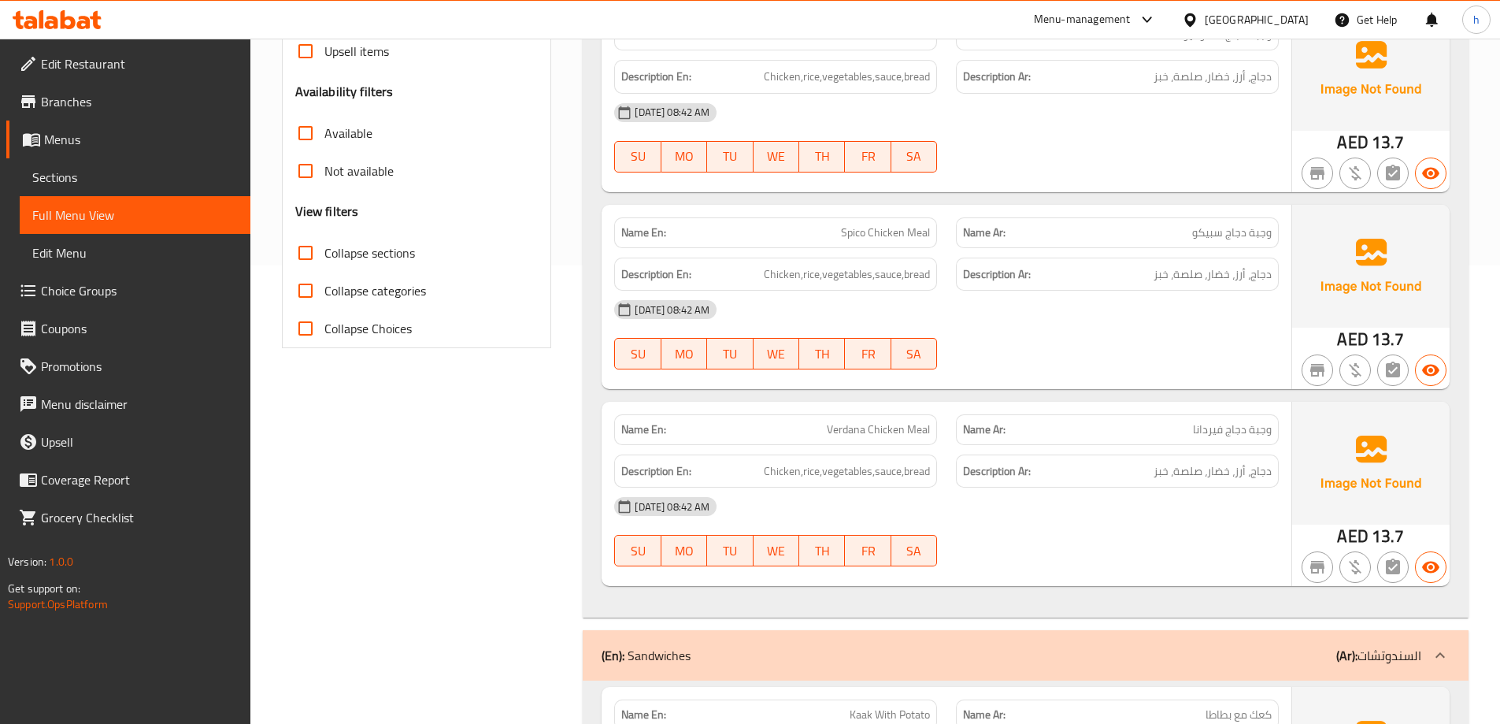
scroll to position [473, 0]
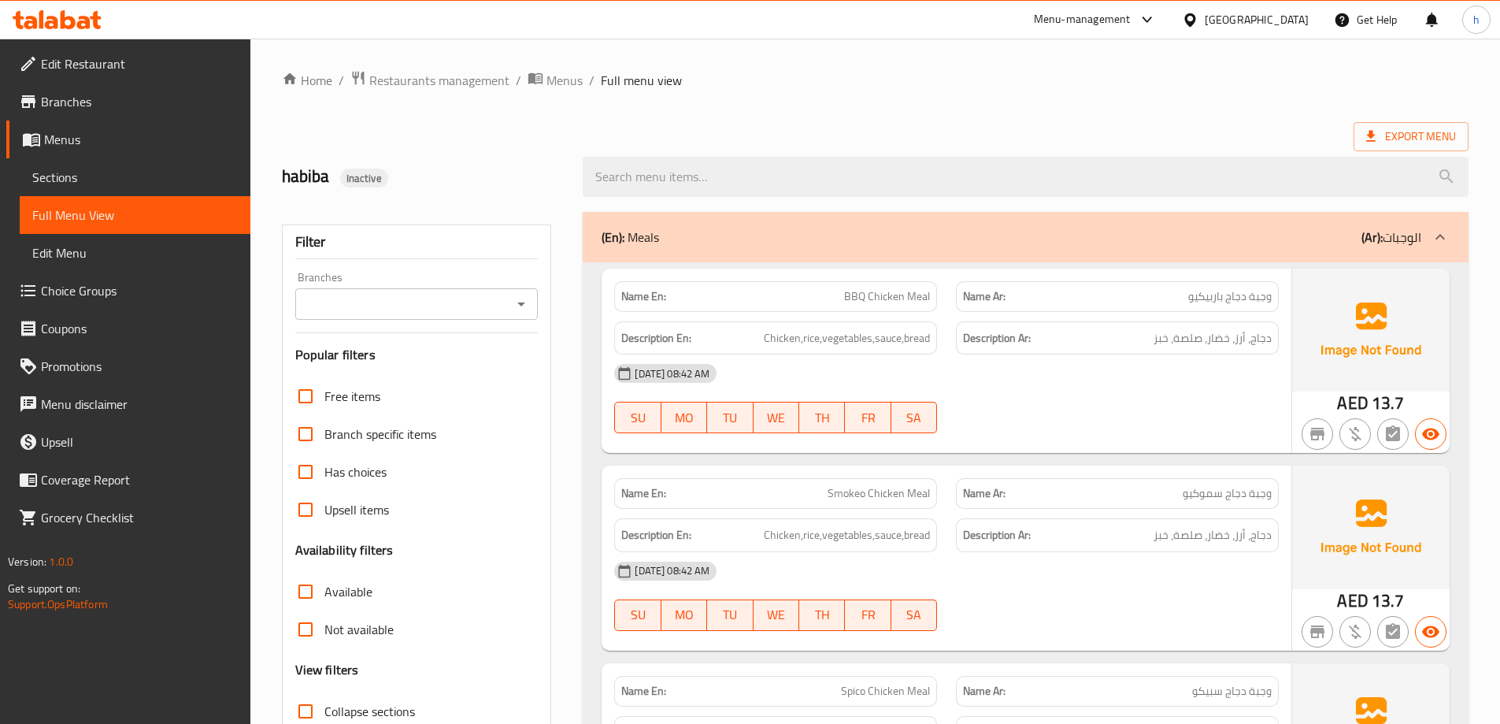
click at [93, 167] on link "Sections" at bounding box center [135, 177] width 231 height 38
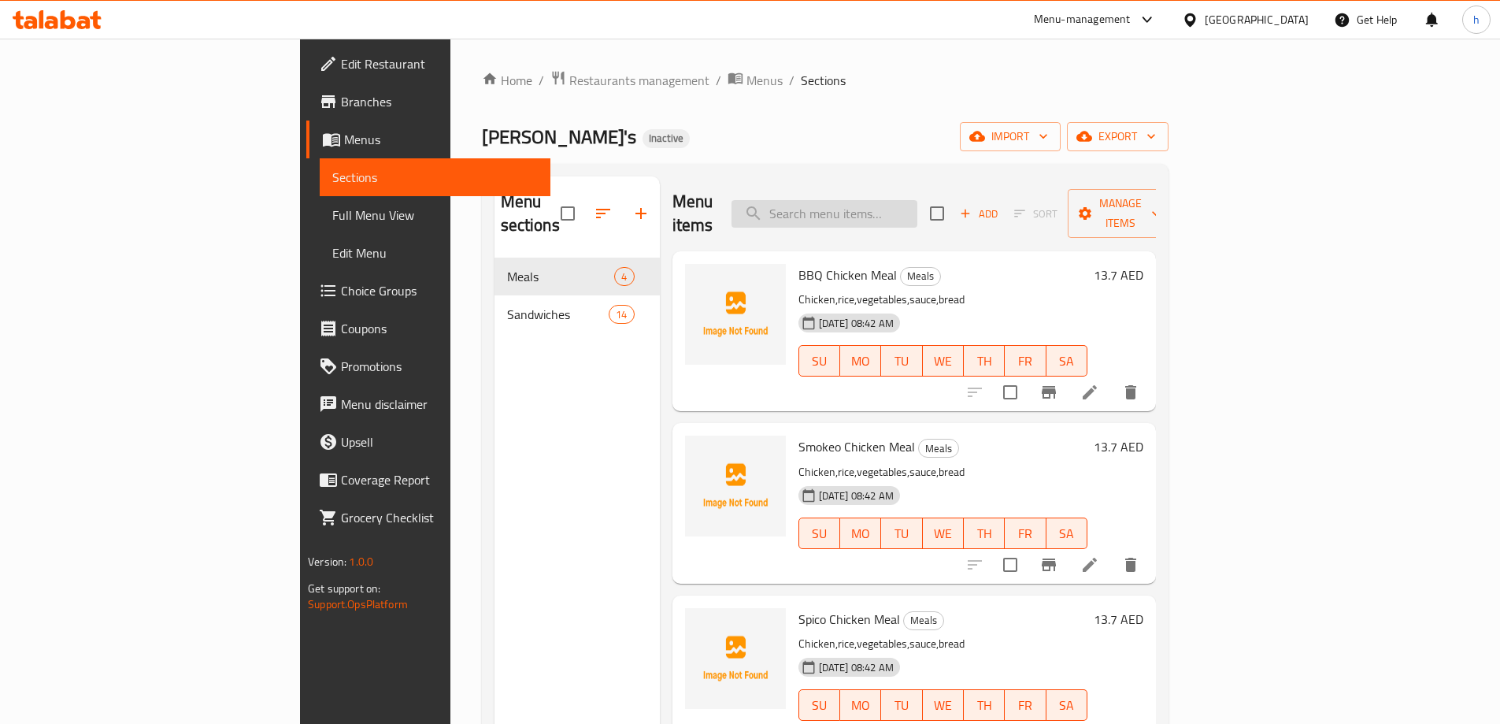
click at [917, 202] on input "search" at bounding box center [825, 214] width 186 height 28
paste input "Potato Cake"
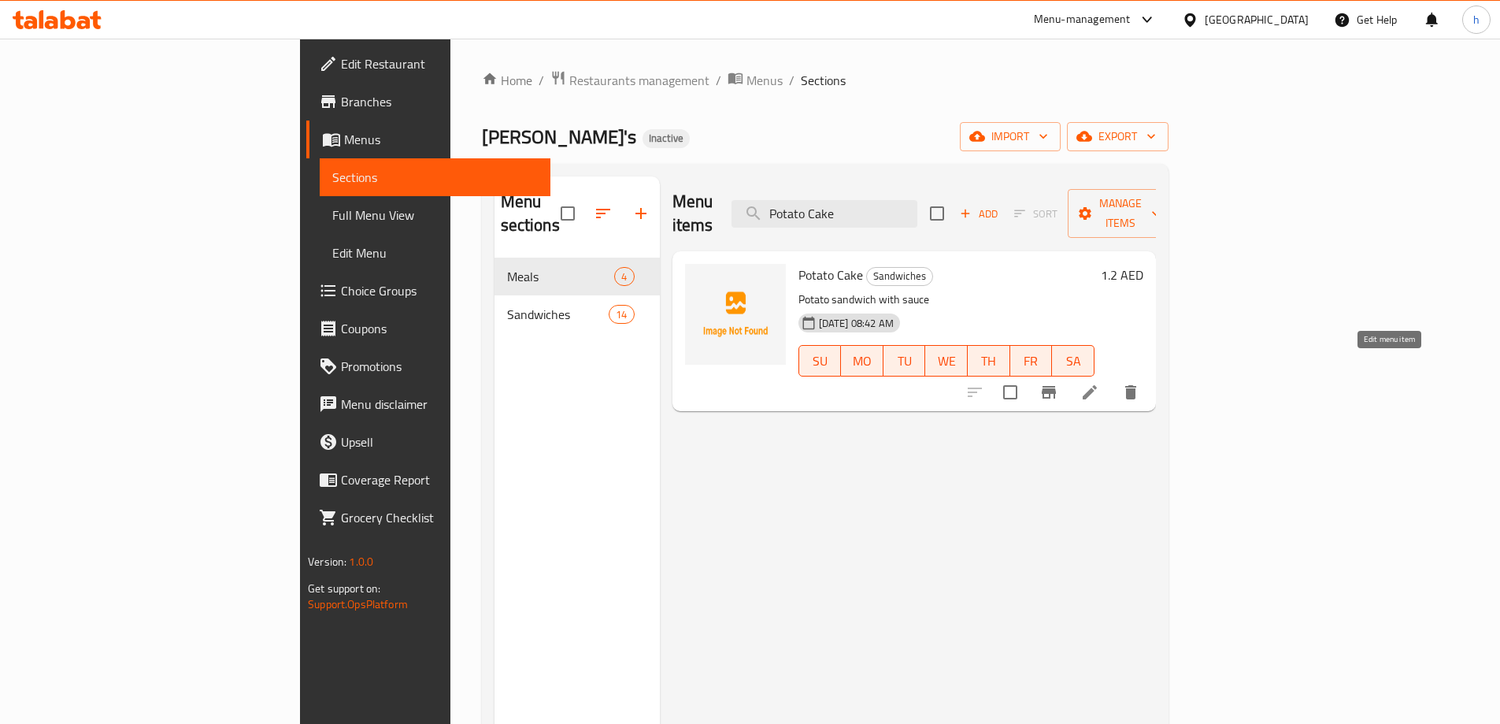
type input "Potato Cake"
click at [1099, 383] on icon at bounding box center [1089, 392] width 19 height 19
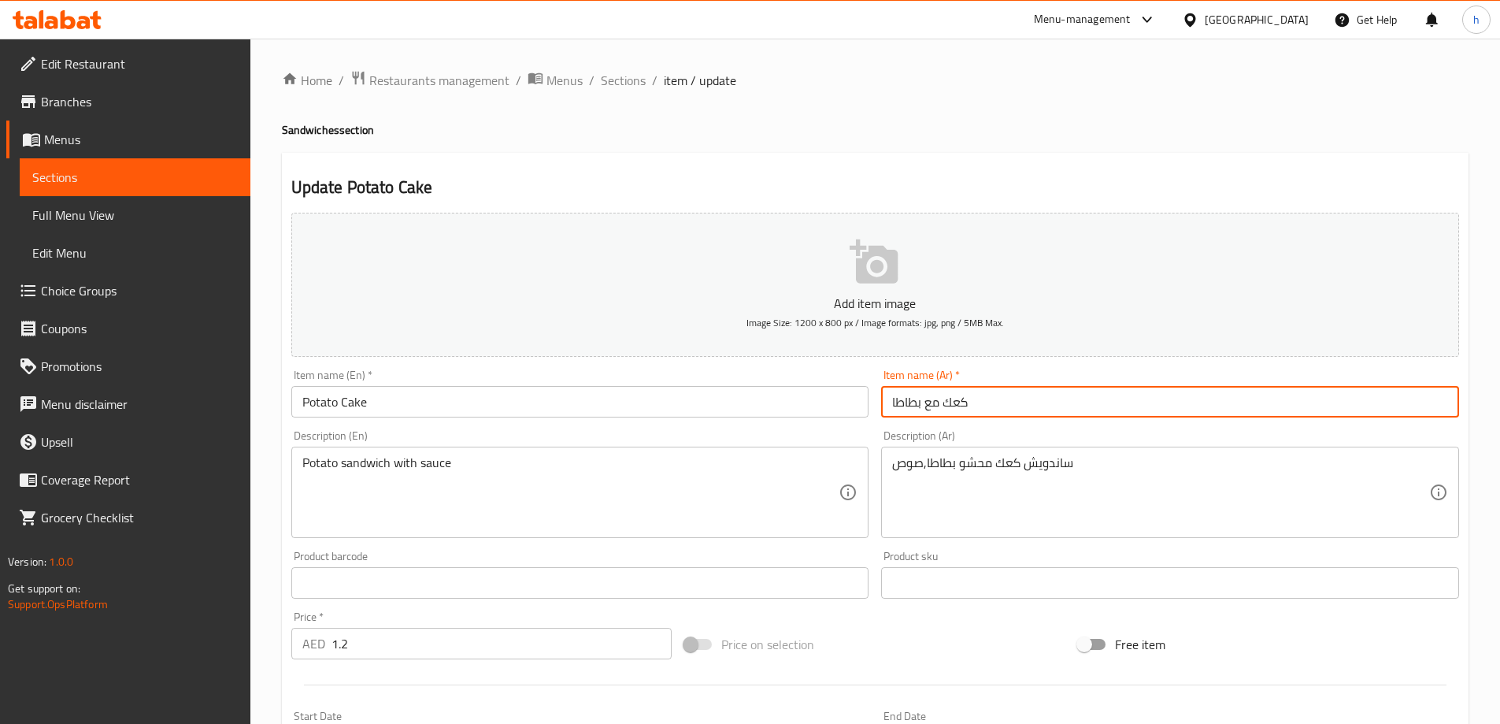
click at [889, 402] on input "كعك مع بطاطا" at bounding box center [1170, 402] width 578 height 32
click at [925, 404] on input "كعك مع بطاطا" at bounding box center [1170, 402] width 578 height 32
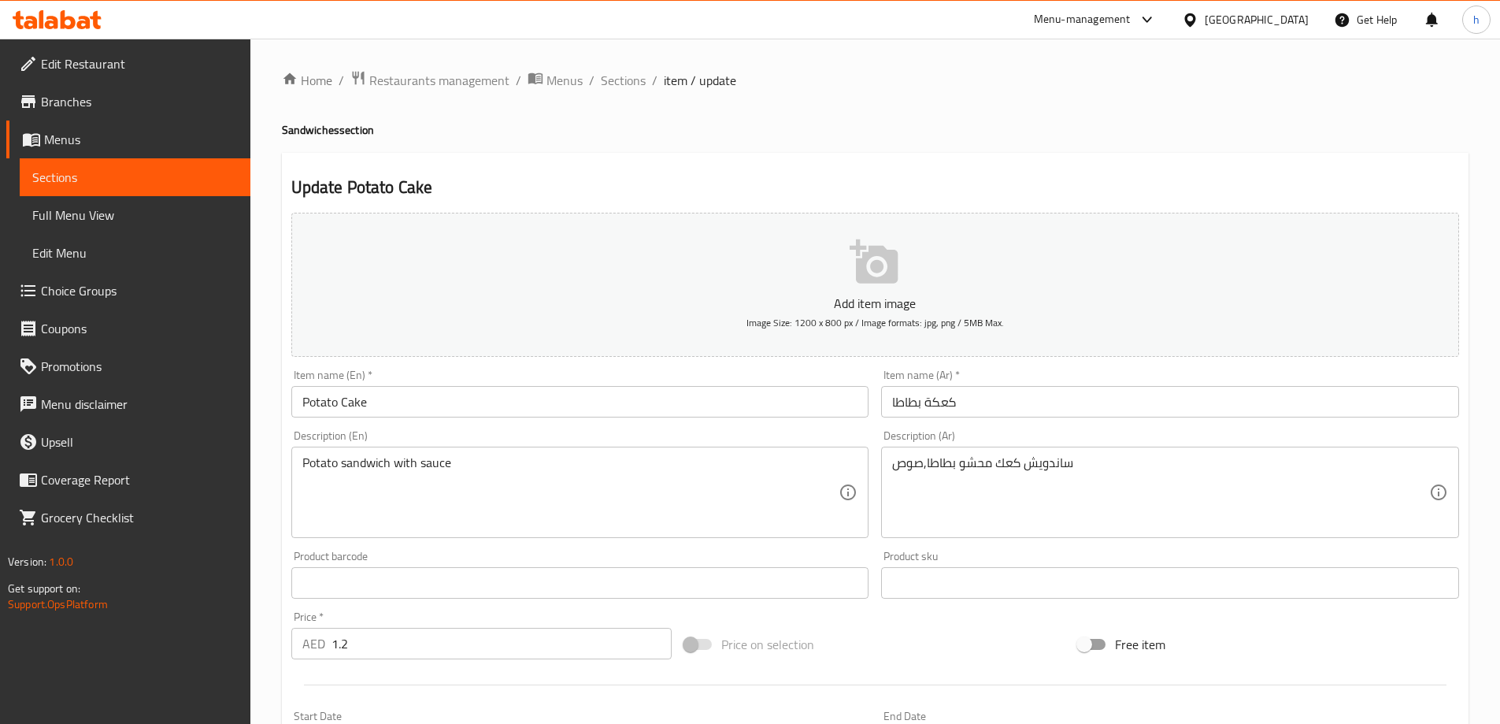
click at [925, 402] on input "كعكة بطاطا" at bounding box center [1170, 402] width 578 height 32
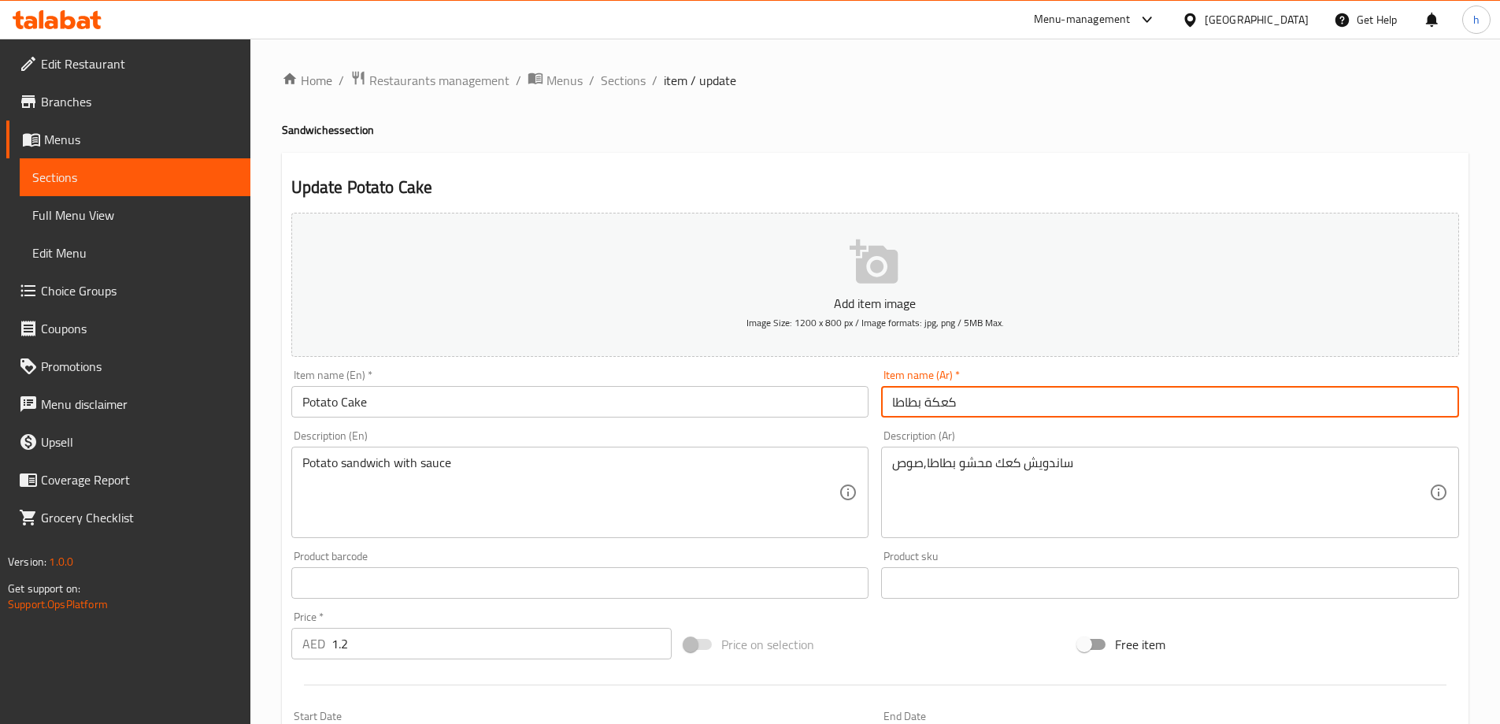
click at [892, 404] on input "كعكة بطاطا" at bounding box center [1170, 402] width 578 height 32
drag, startPoint x: 891, startPoint y: 402, endPoint x: 921, endPoint y: 398, distance: 29.4
click at [921, 398] on input "كعكة بطاطا" at bounding box center [1170, 402] width 578 height 32
drag, startPoint x: 896, startPoint y: 402, endPoint x: 935, endPoint y: 402, distance: 38.6
click at [935, 402] on input "كعكة بطاطا" at bounding box center [1170, 402] width 578 height 32
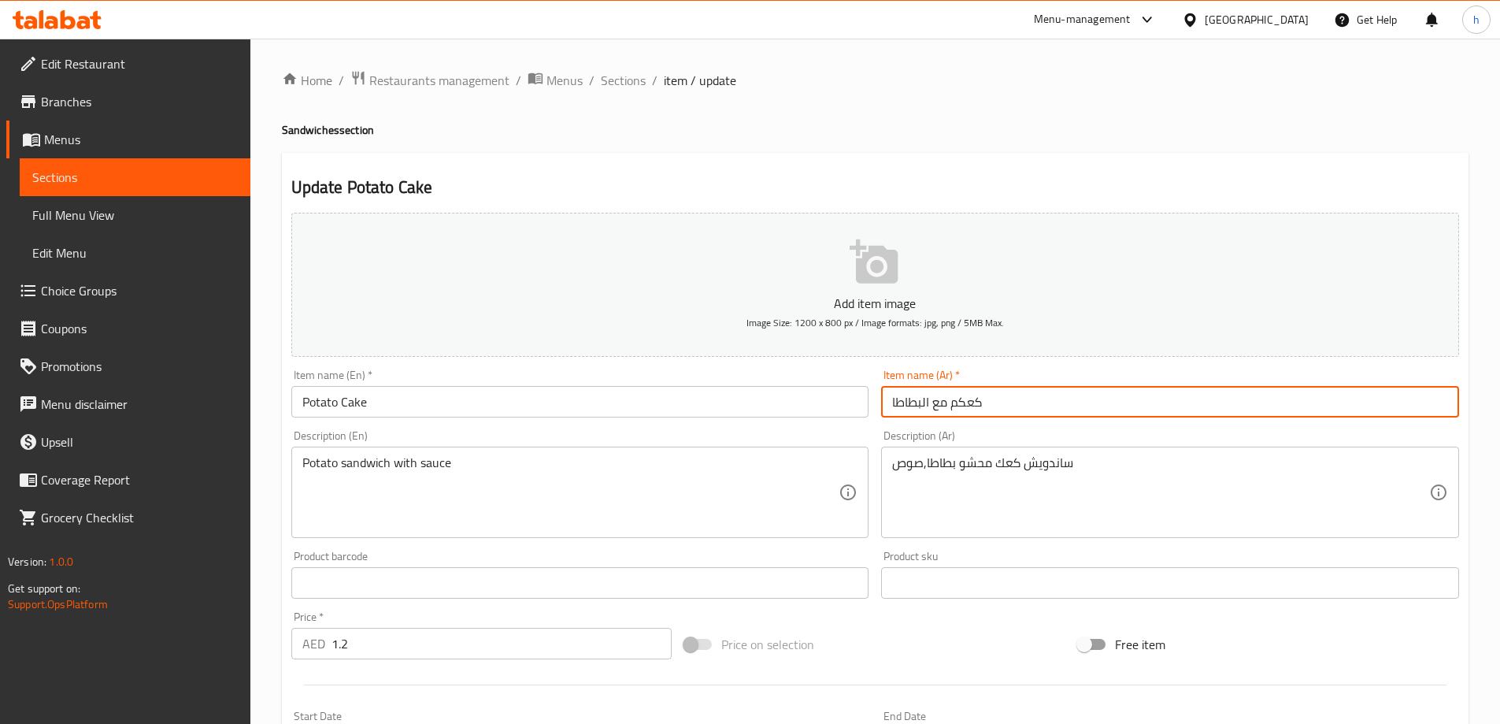
click at [951, 400] on input "كعكم مع البطاطا" at bounding box center [1170, 402] width 578 height 32
click at [921, 402] on input "كعك مع البطاطا" at bounding box center [1170, 402] width 578 height 32
type input "كعك مع بطاطا"
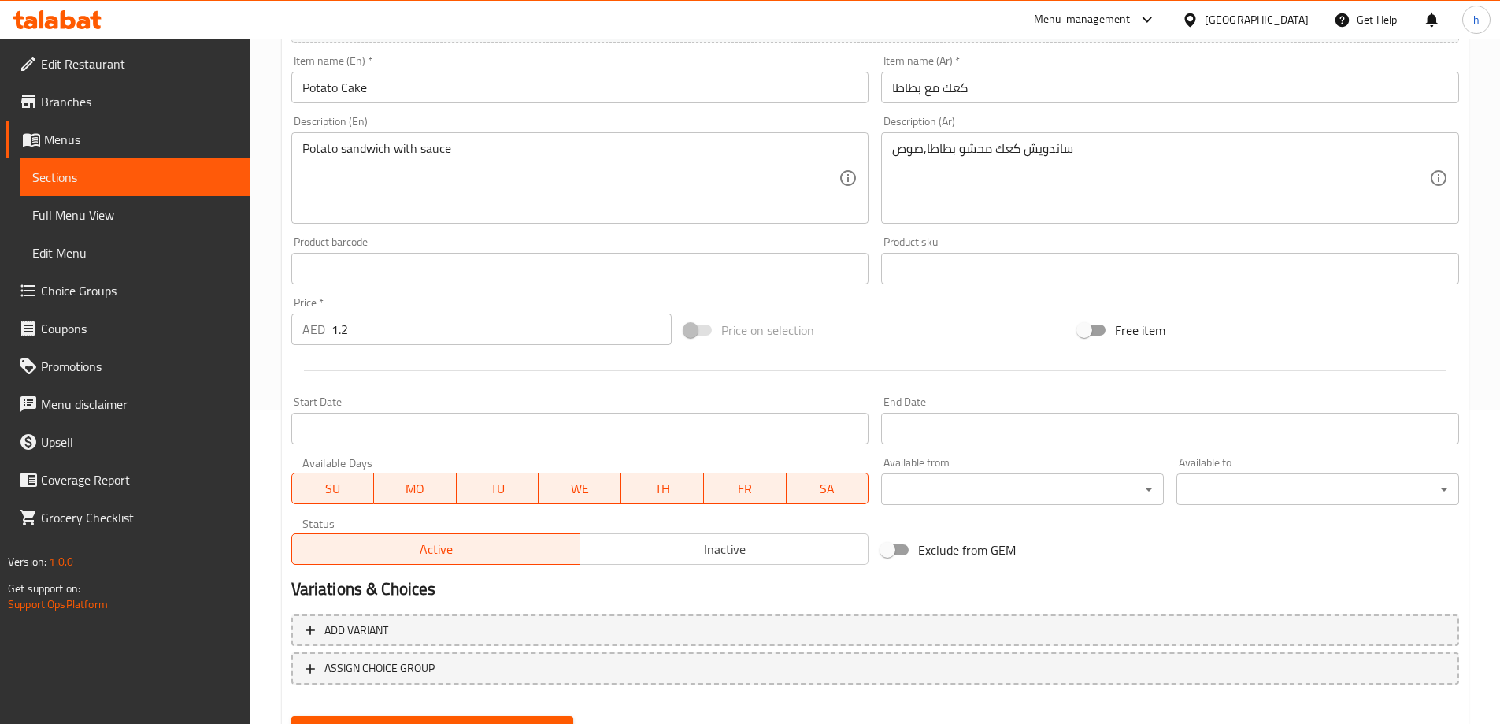
scroll to position [389, 0]
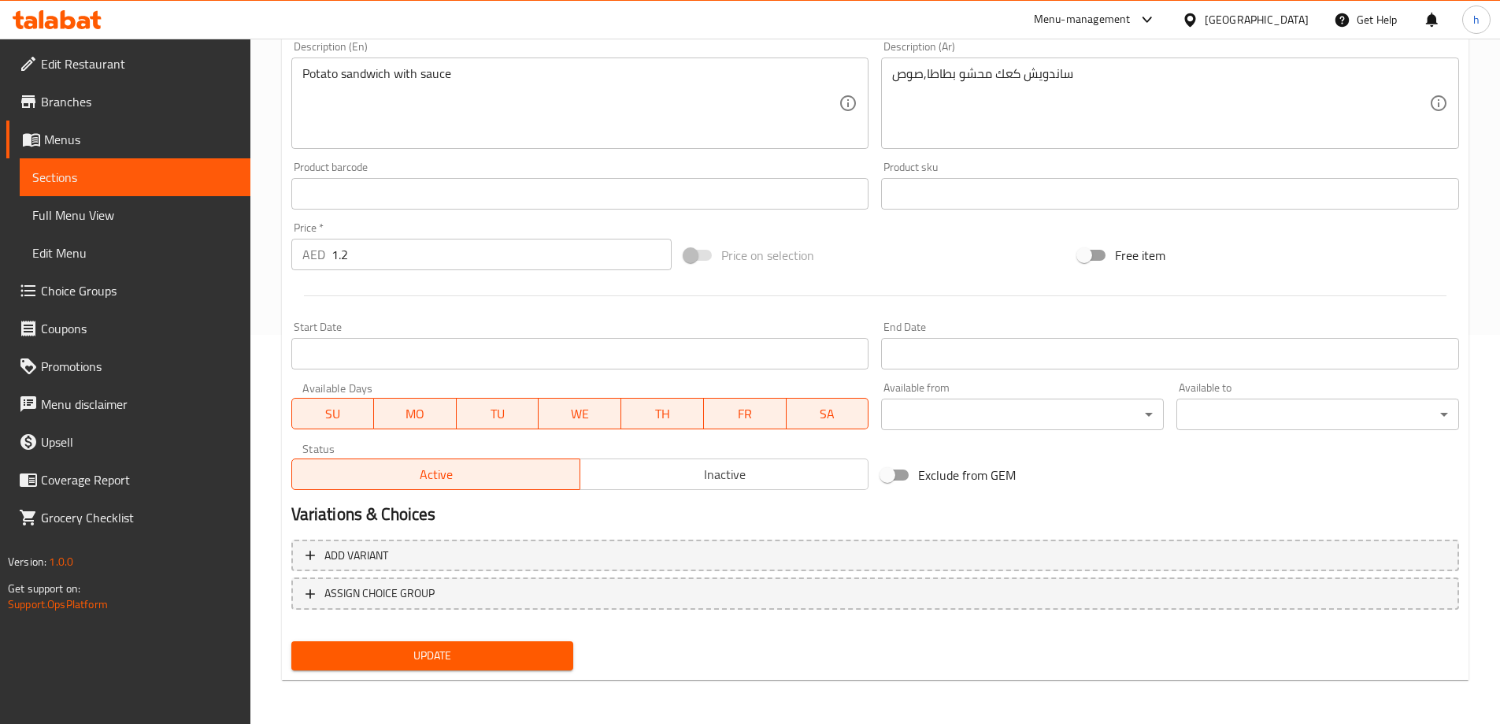
click at [407, 657] on span "Update" at bounding box center [433, 656] width 258 height 20
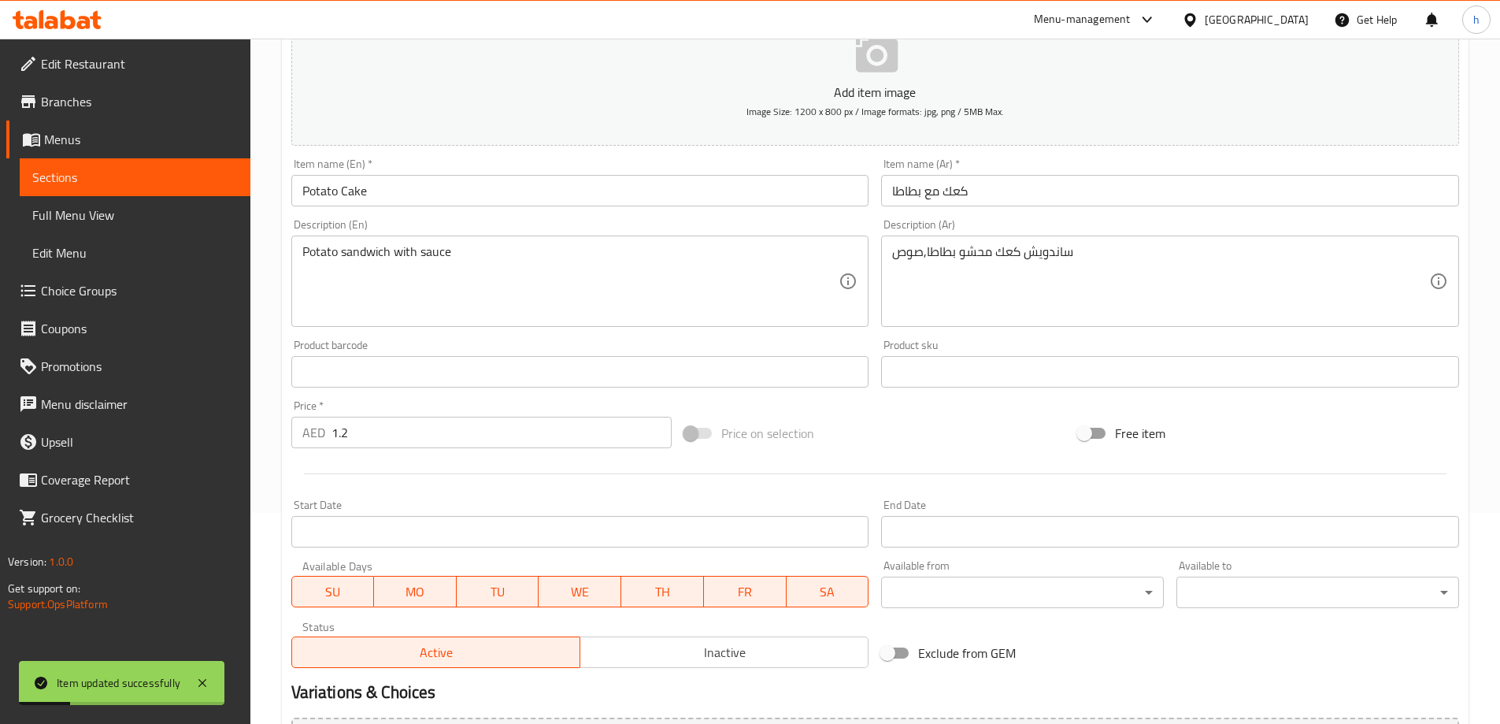
scroll to position [0, 0]
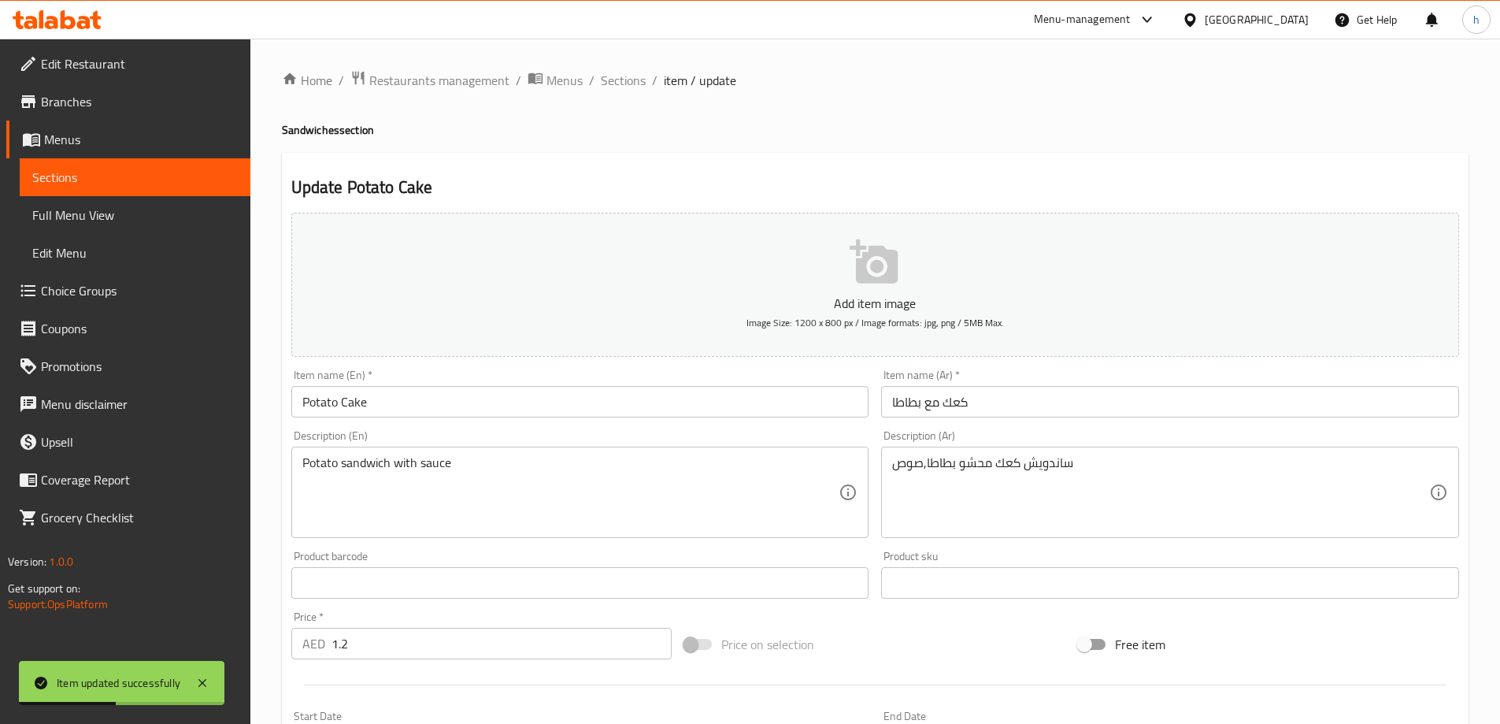
click at [87, 176] on span "Sections" at bounding box center [135, 177] width 206 height 19
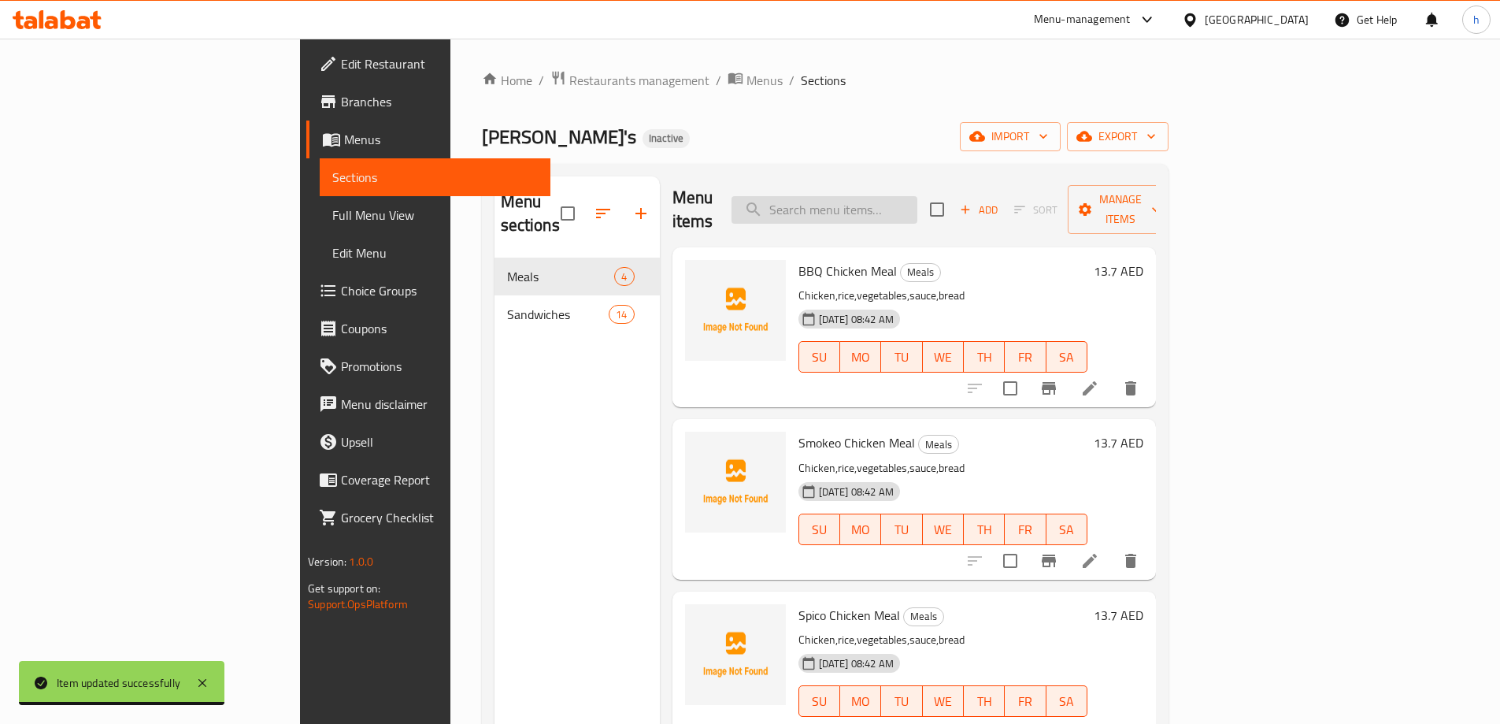
click at [917, 201] on input "search" at bounding box center [825, 210] width 186 height 28
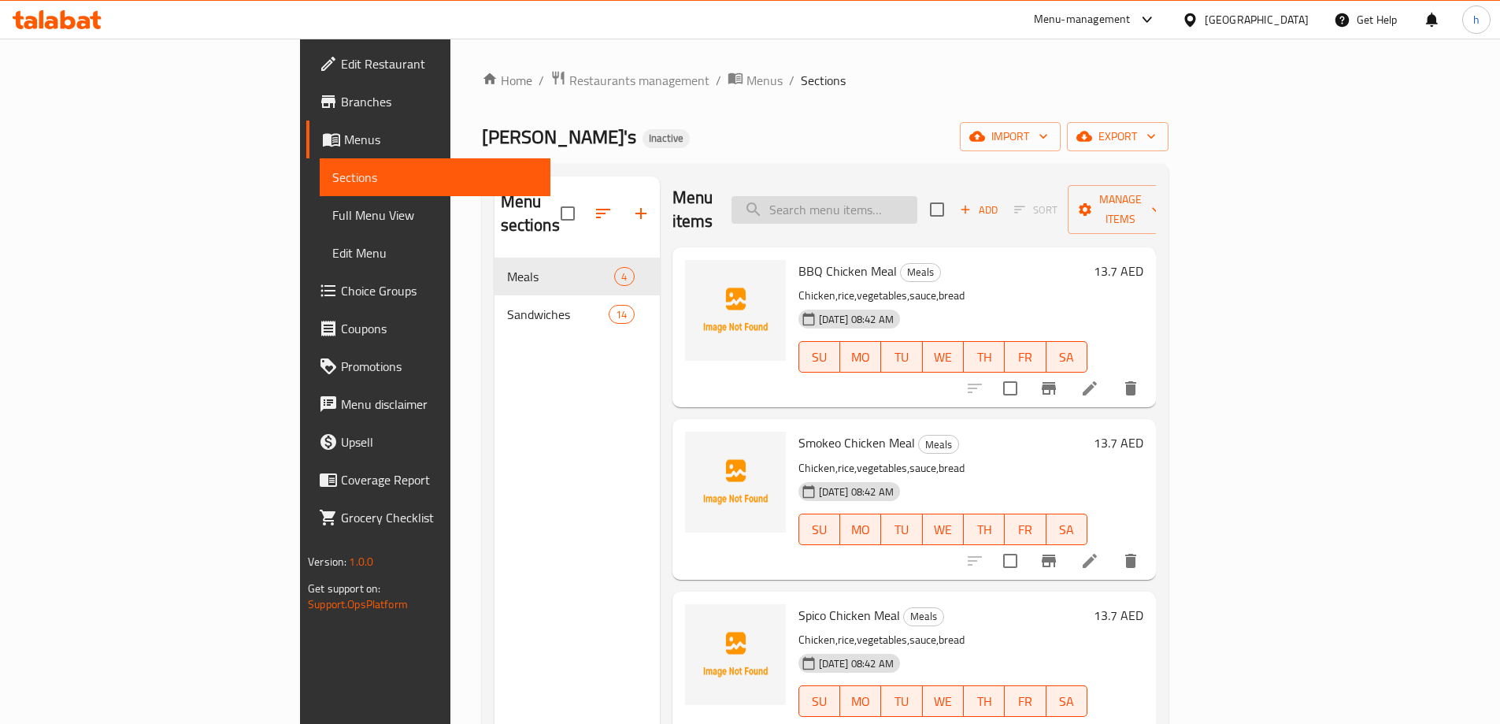
paste input "كعك مع بيض"
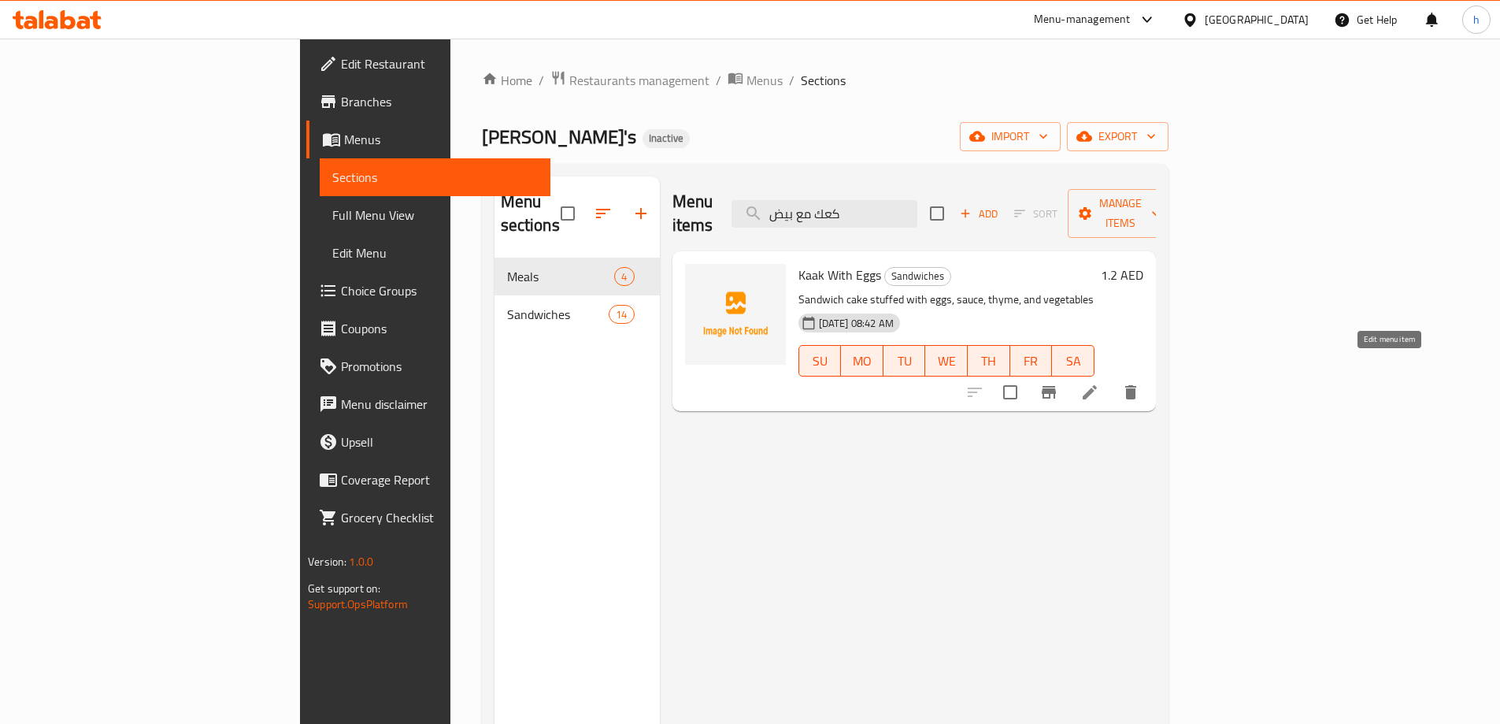
type input "كعك مع بيض"
click at [1099, 383] on icon at bounding box center [1089, 392] width 19 height 19
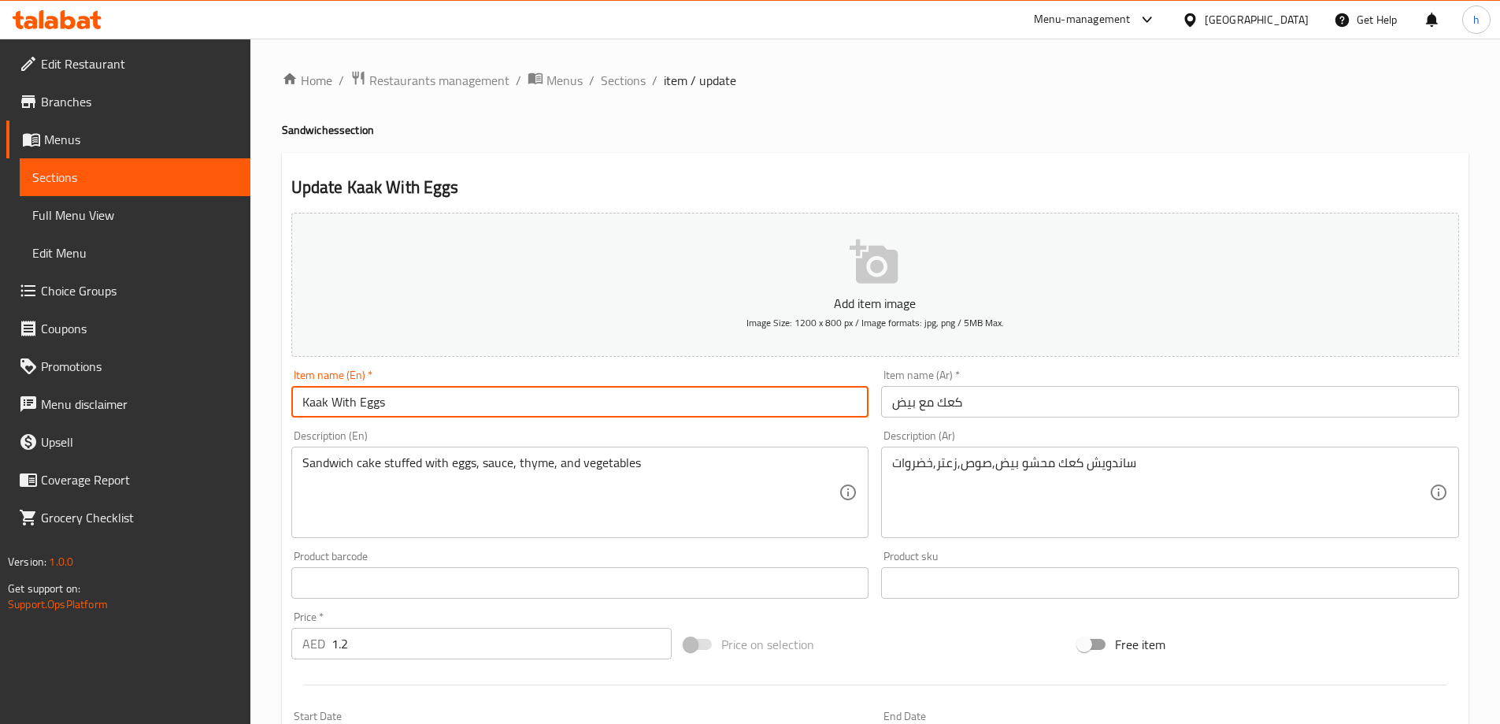
click at [398, 396] on input "Kaak With Eggs" at bounding box center [580, 402] width 578 height 32
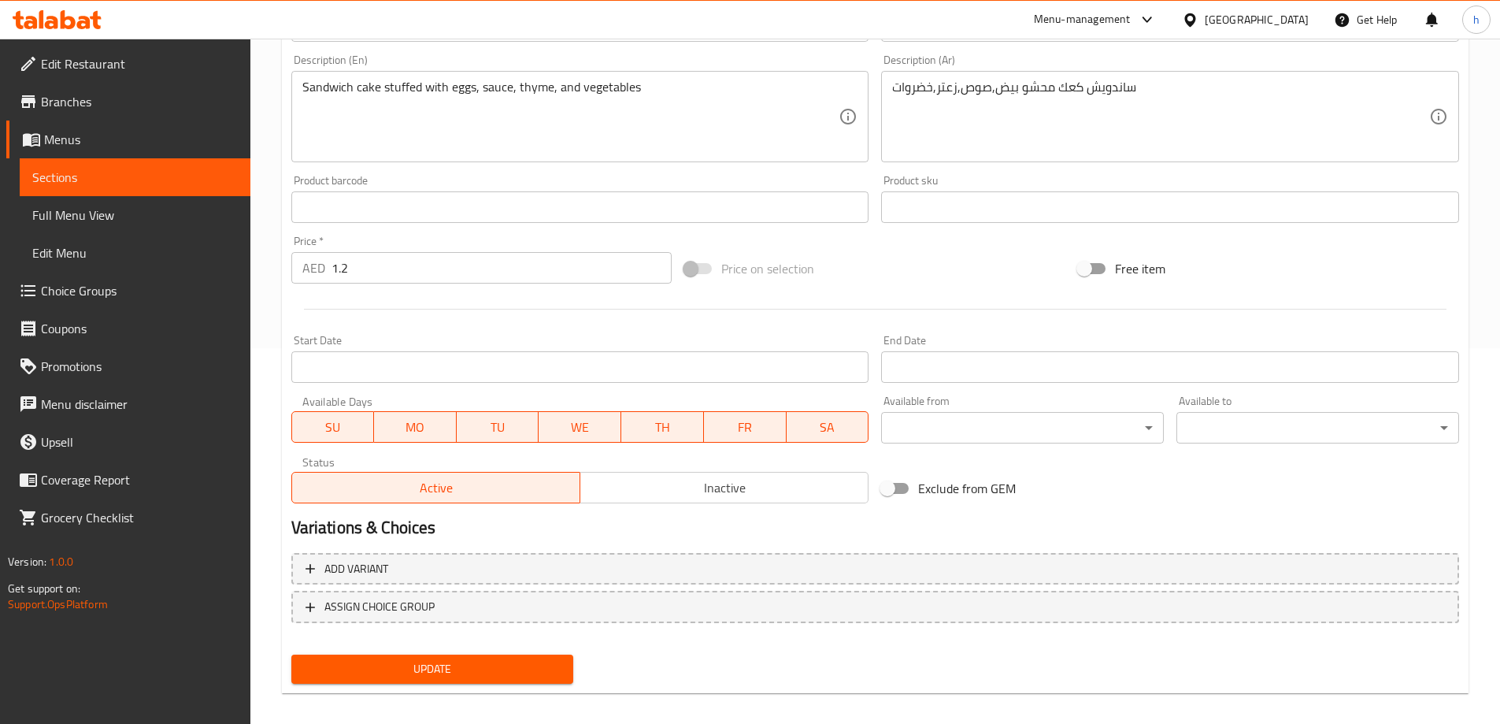
scroll to position [389, 0]
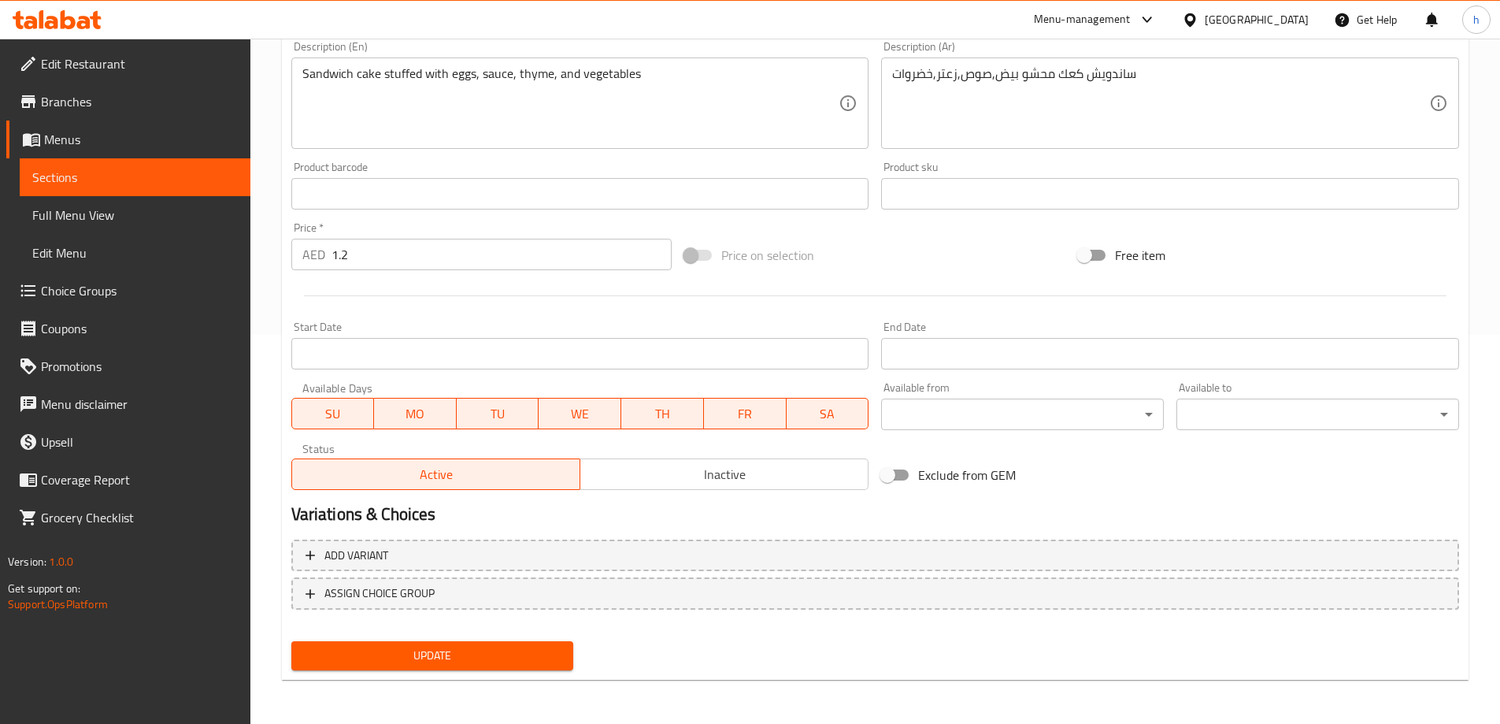
click at [425, 665] on span "Update" at bounding box center [433, 656] width 258 height 20
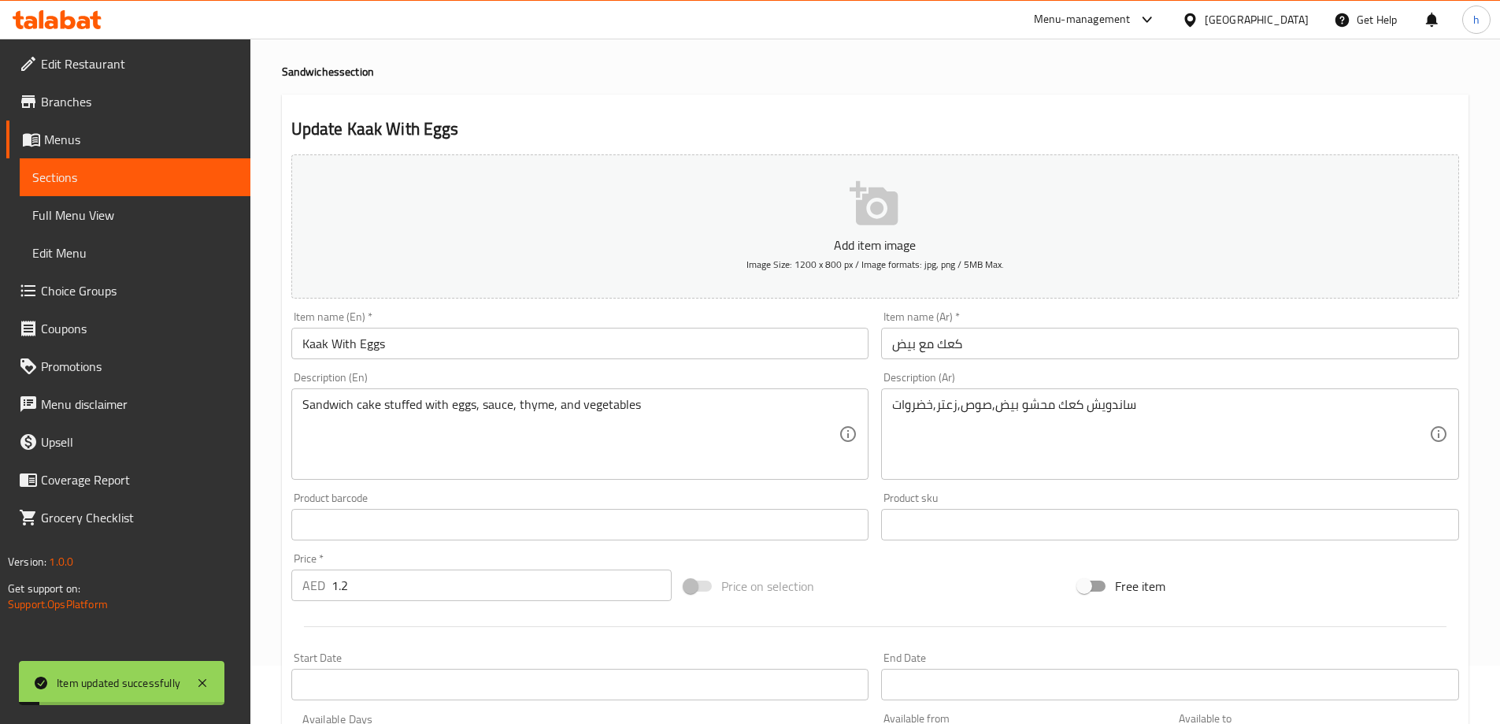
scroll to position [0, 0]
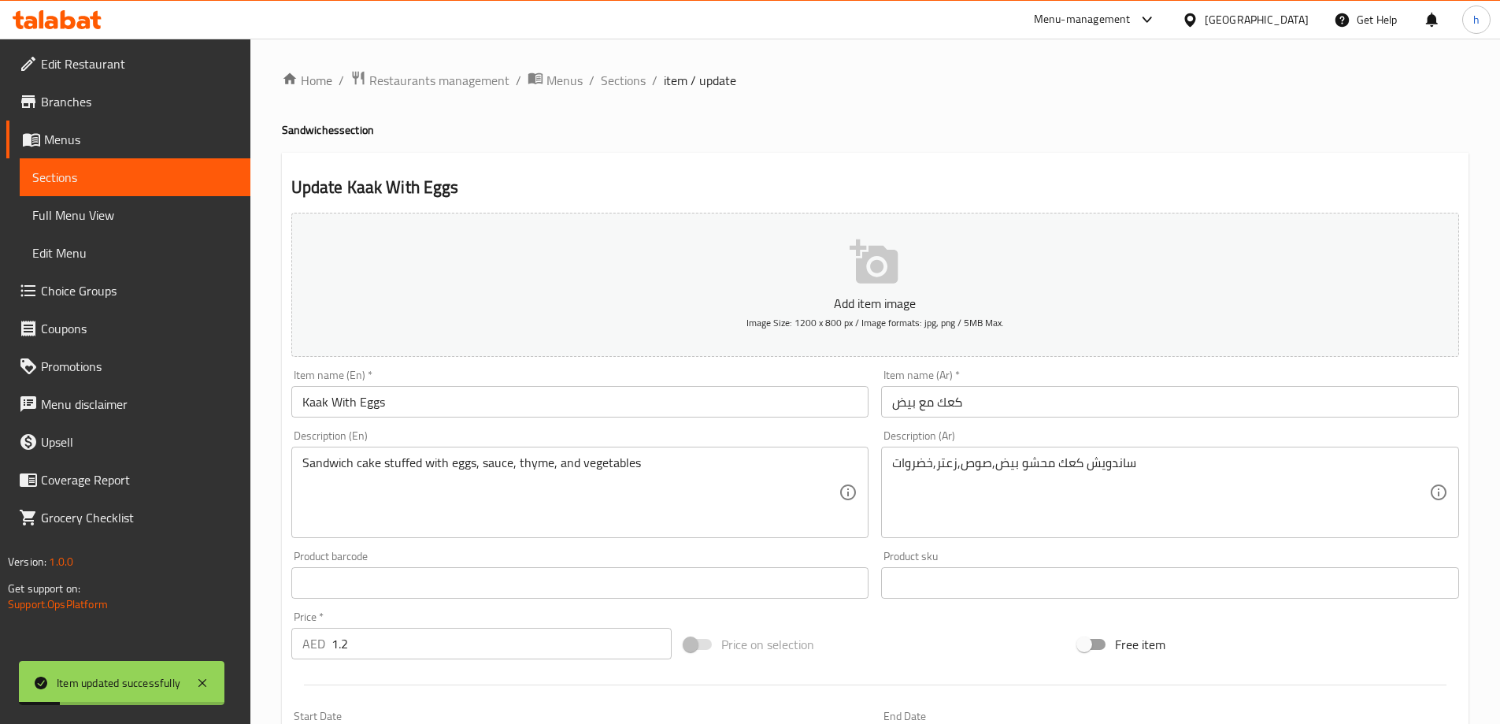
click at [187, 176] on span "Sections" at bounding box center [135, 177] width 206 height 19
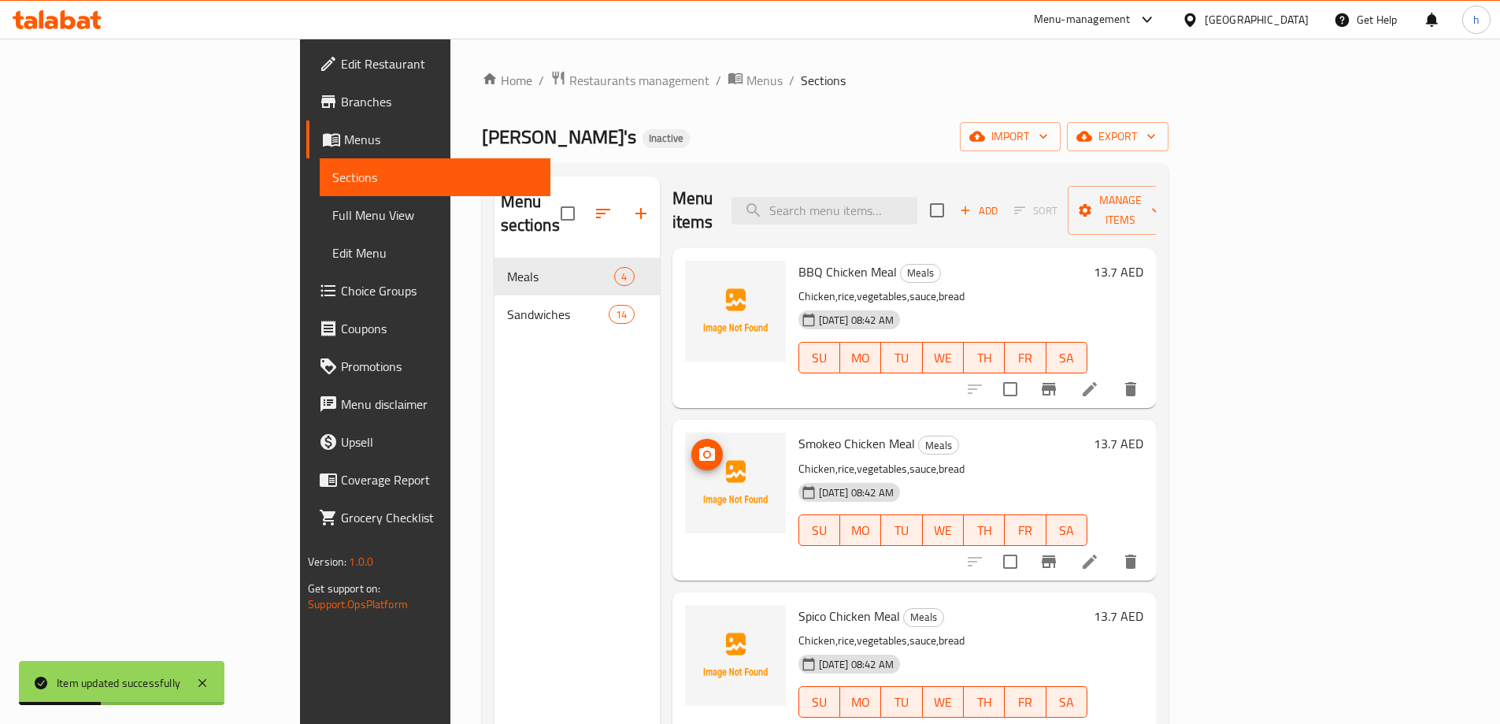
scroll to position [4, 0]
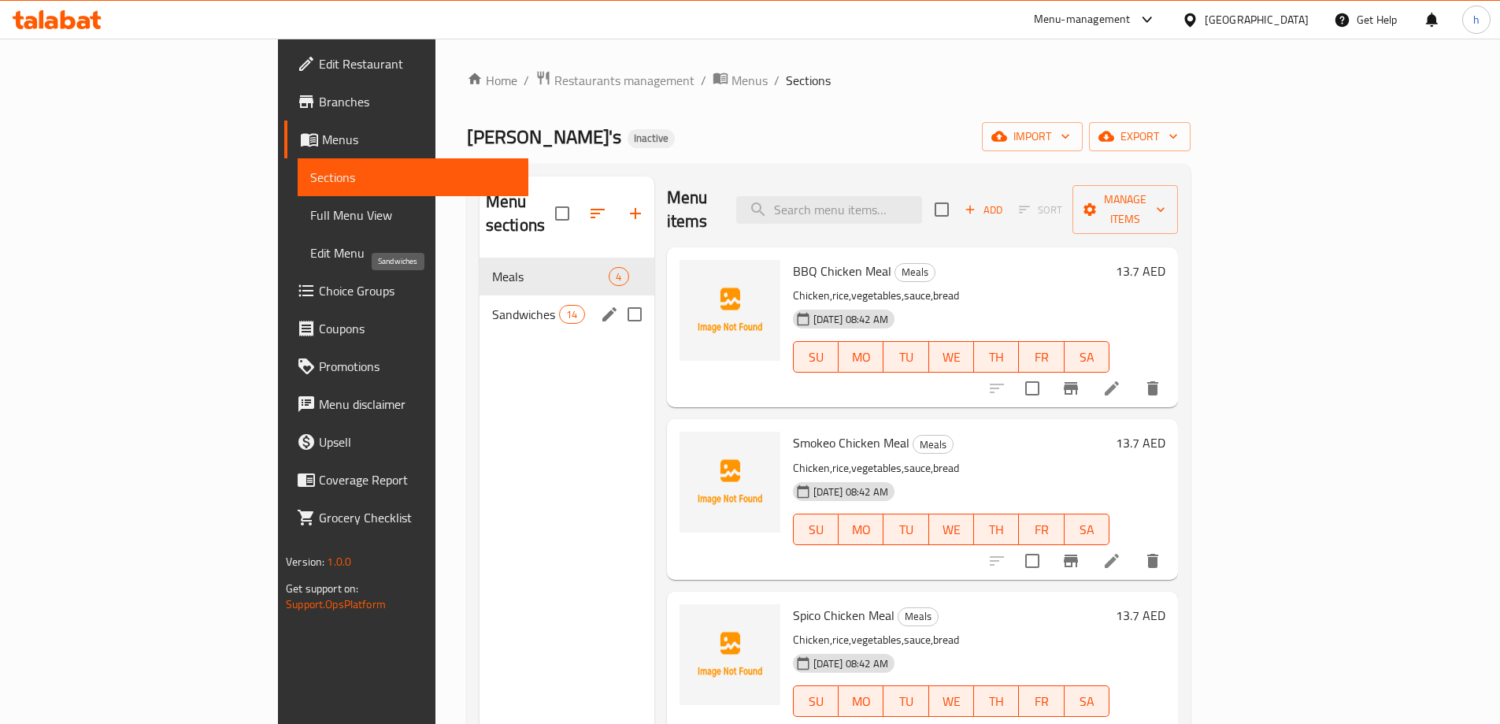
click at [492, 305] on span "Sandwiches" at bounding box center [525, 314] width 67 height 19
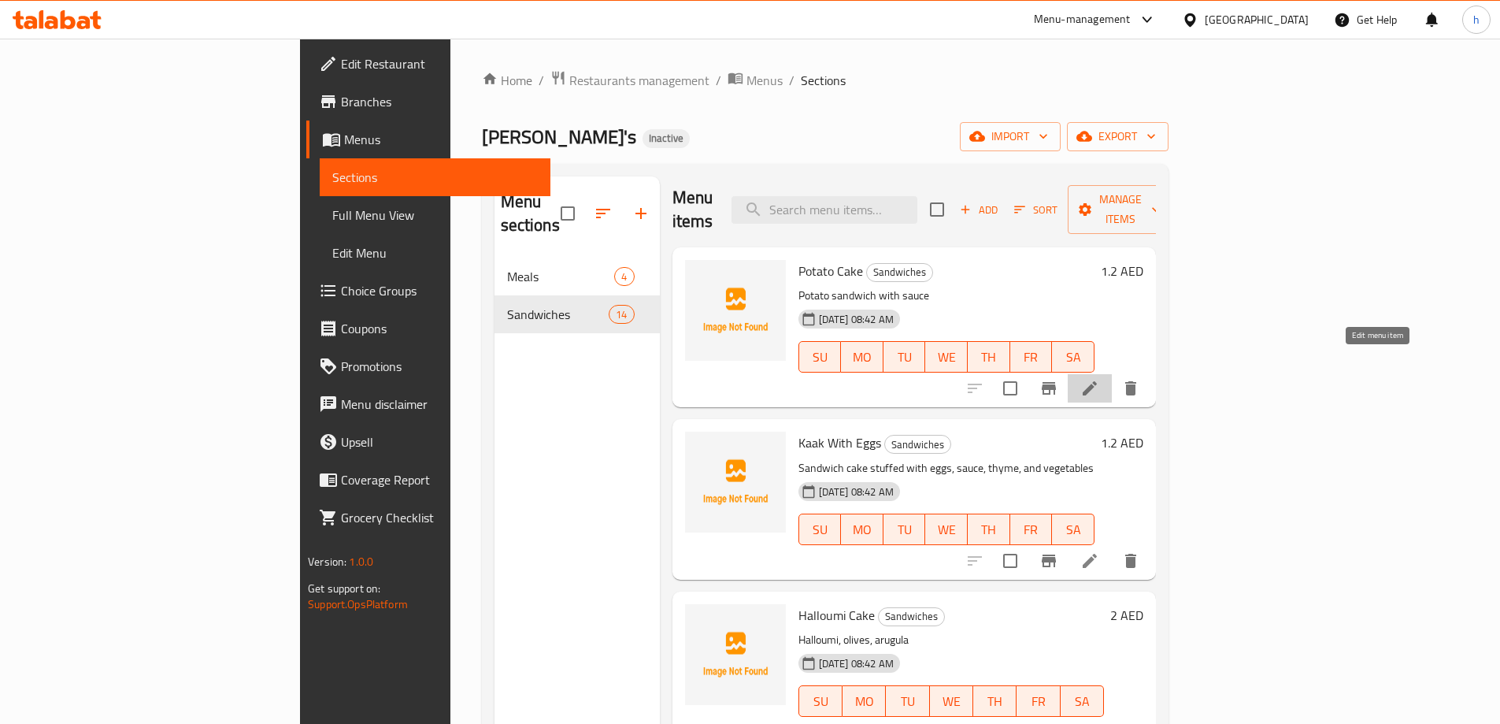
click at [1099, 379] on icon at bounding box center [1089, 388] width 19 height 19
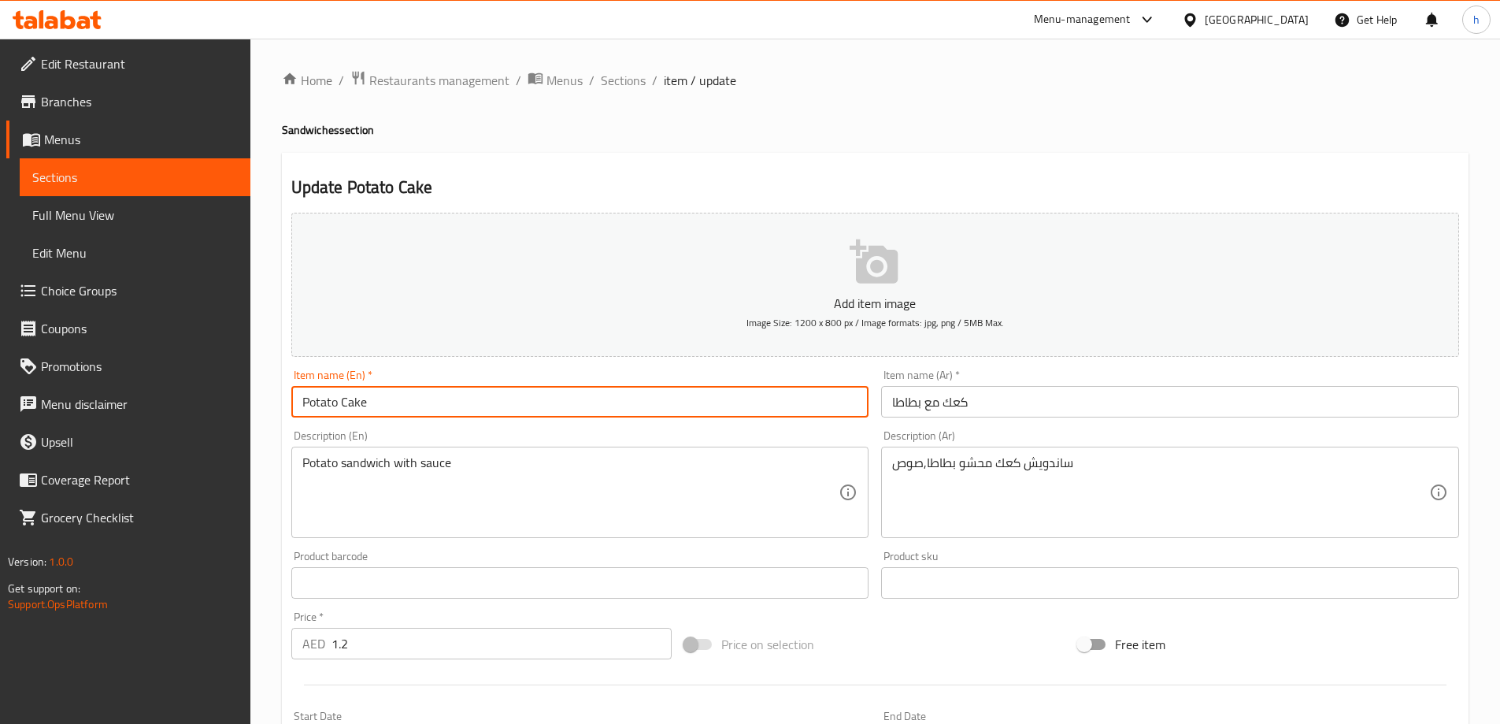
drag, startPoint x: 370, startPoint y: 392, endPoint x: 264, endPoint y: 384, distance: 106.6
click at [264, 384] on div "Home / Restaurants management / Menus / Sections / item / update Sandwiches sec…" at bounding box center [875, 576] width 1250 height 1074
type input "،"
paste input "Potato"
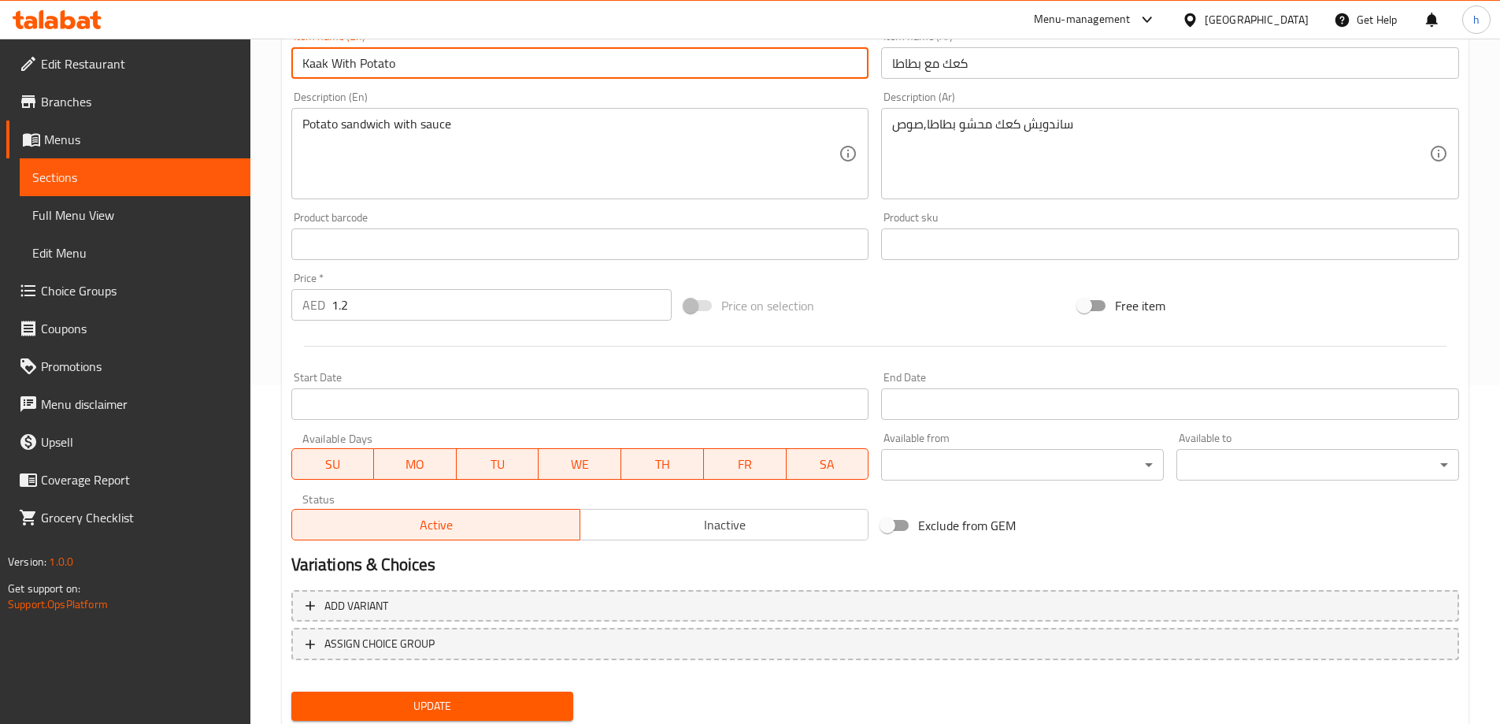
scroll to position [389, 0]
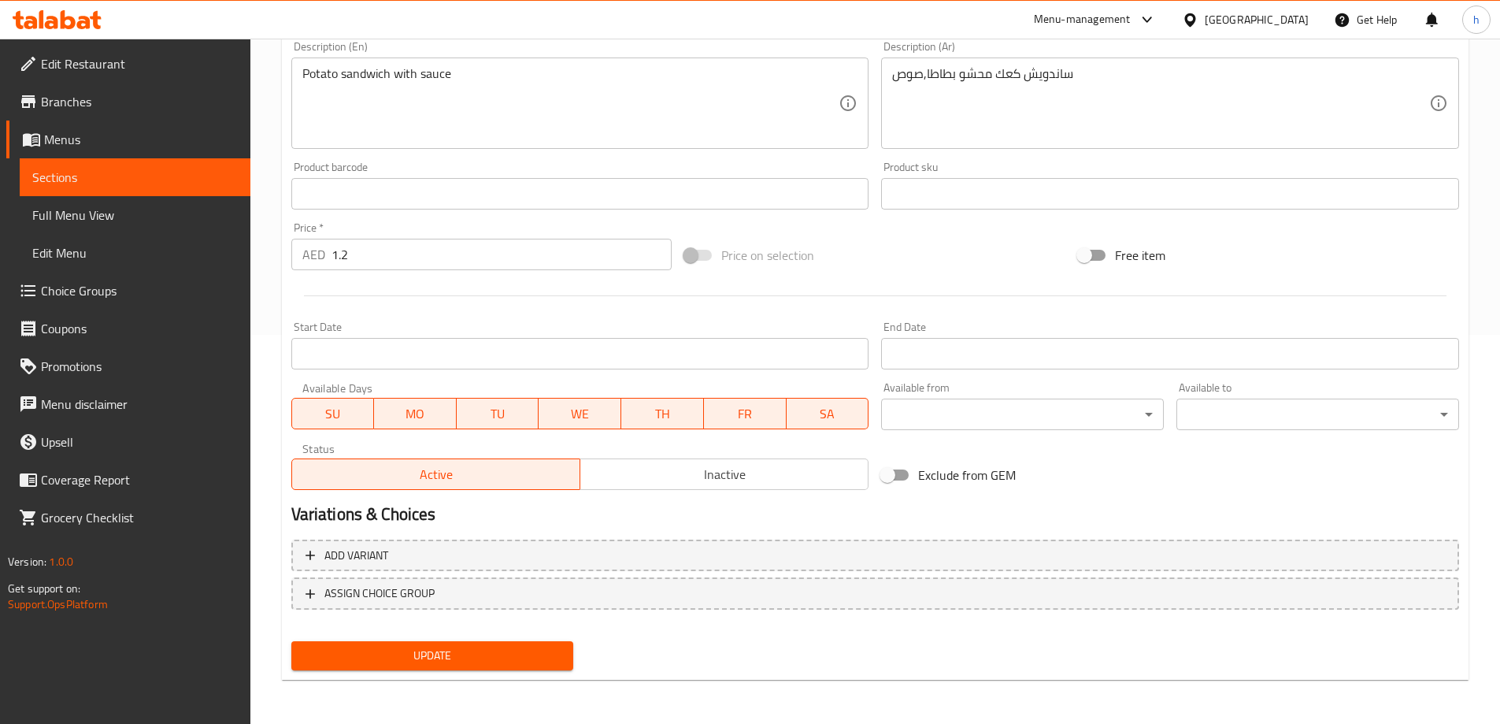
type input "Kaak With Potato"
click at [439, 654] on span "Update" at bounding box center [433, 656] width 258 height 20
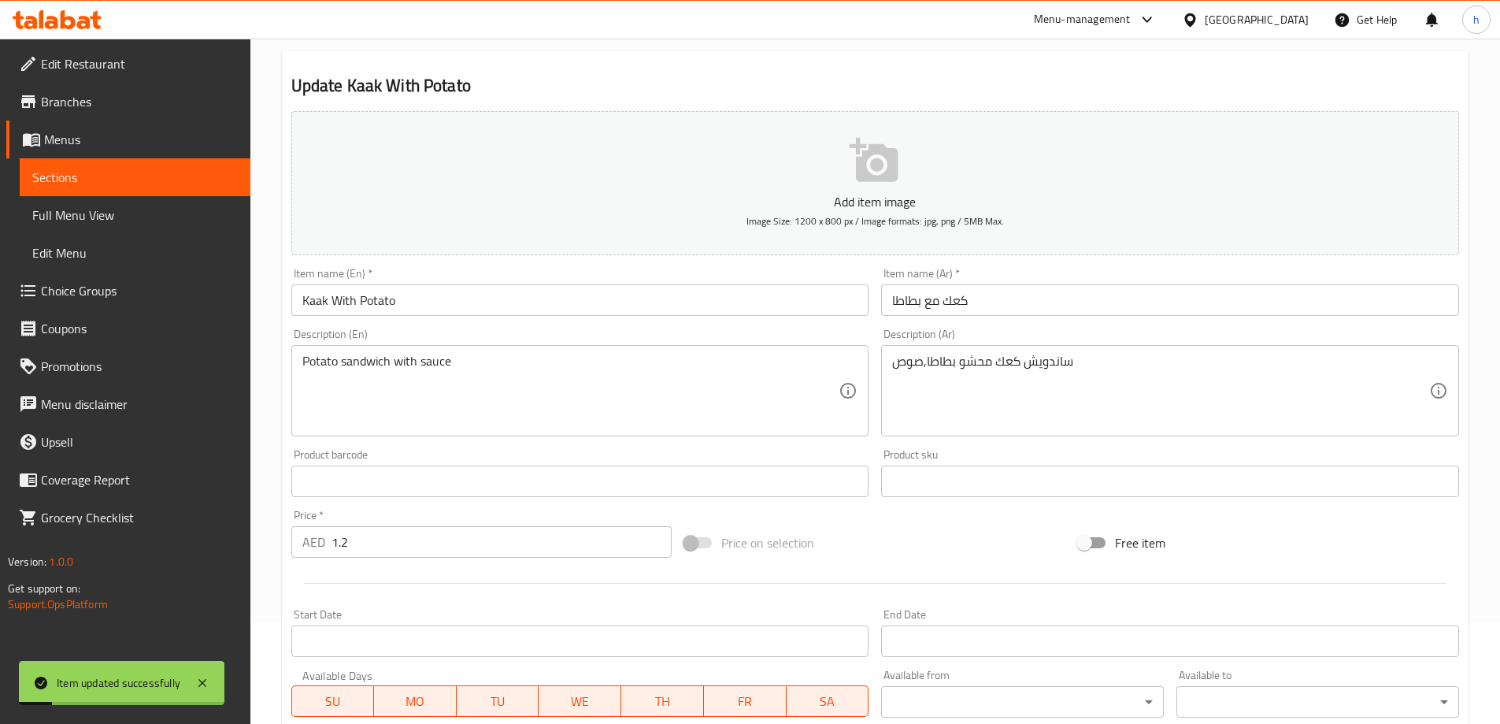
scroll to position [74, 0]
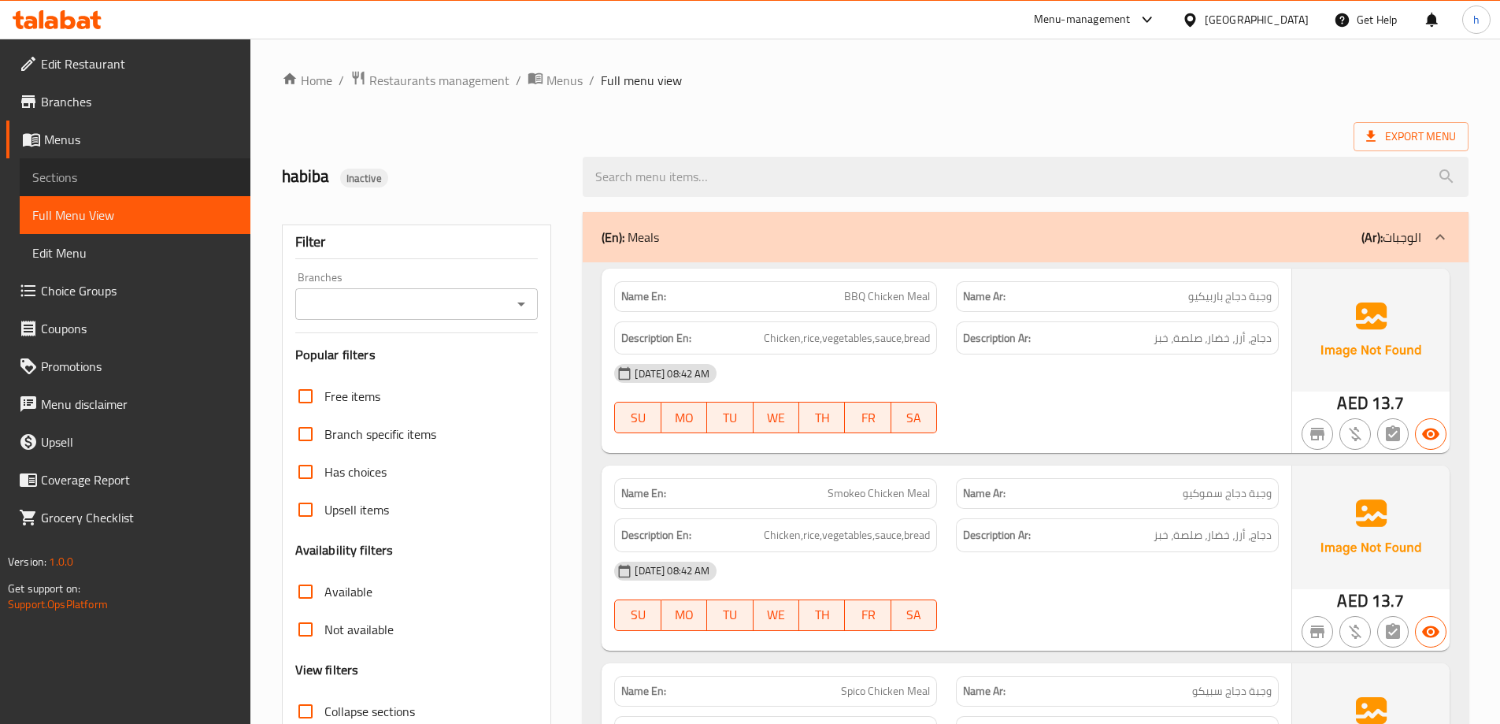
click at [87, 177] on span "Sections" at bounding box center [135, 177] width 206 height 19
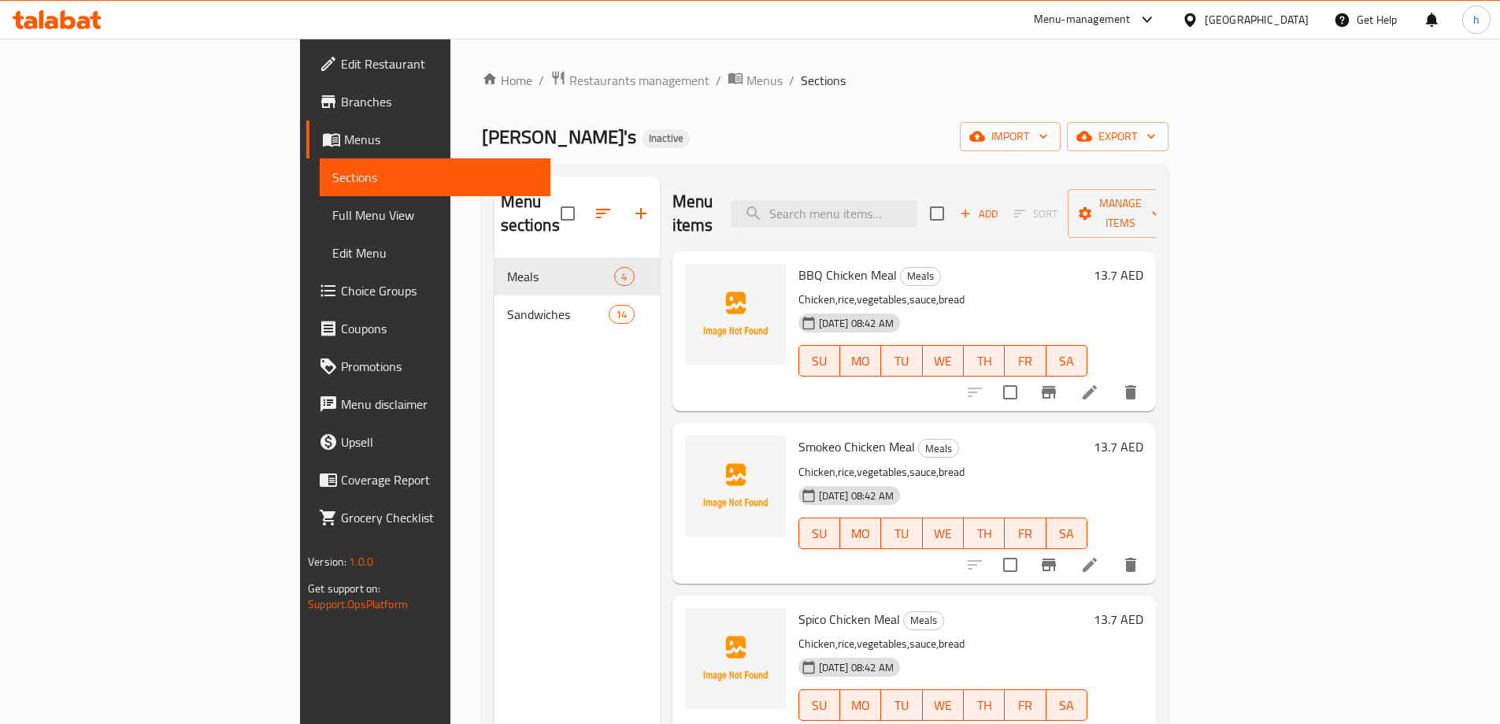
scroll to position [4, 0]
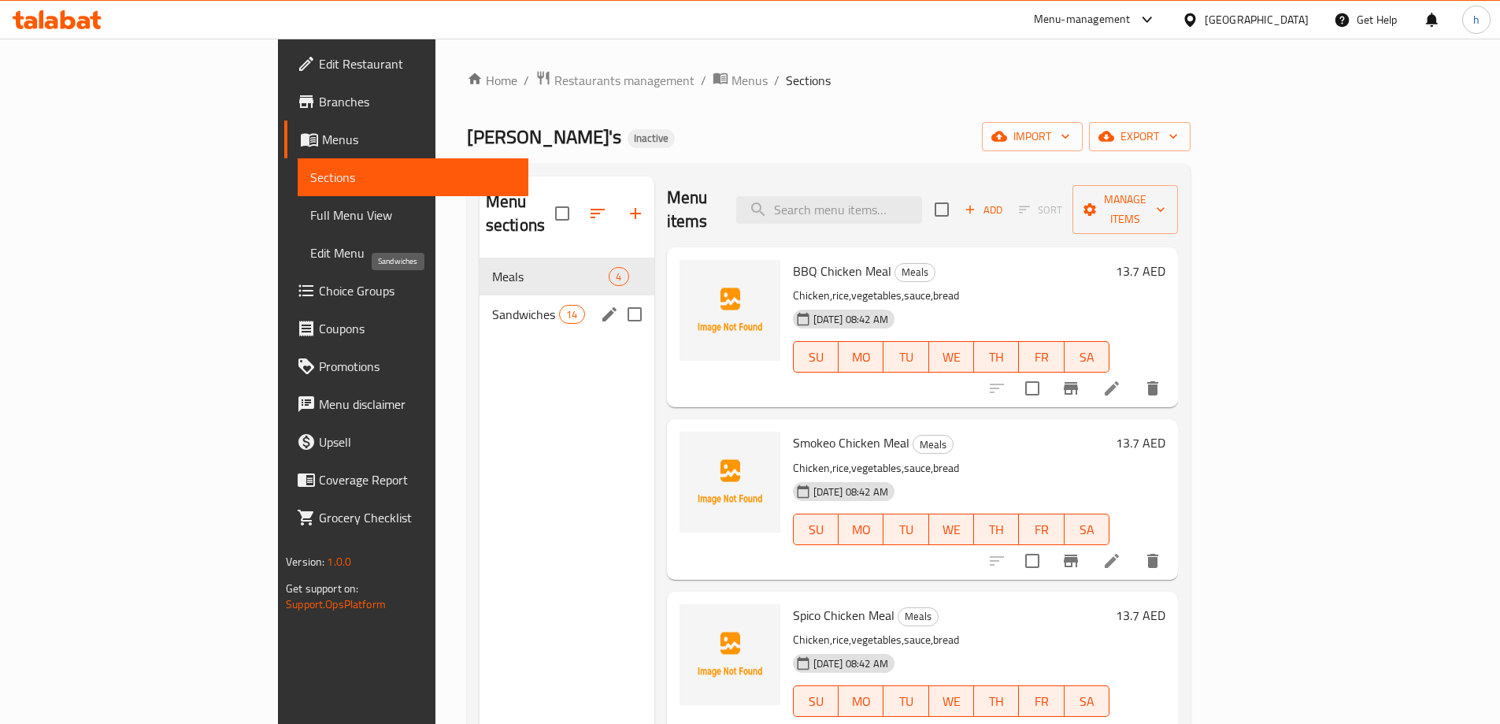
click at [492, 305] on span "Sandwiches" at bounding box center [525, 314] width 67 height 19
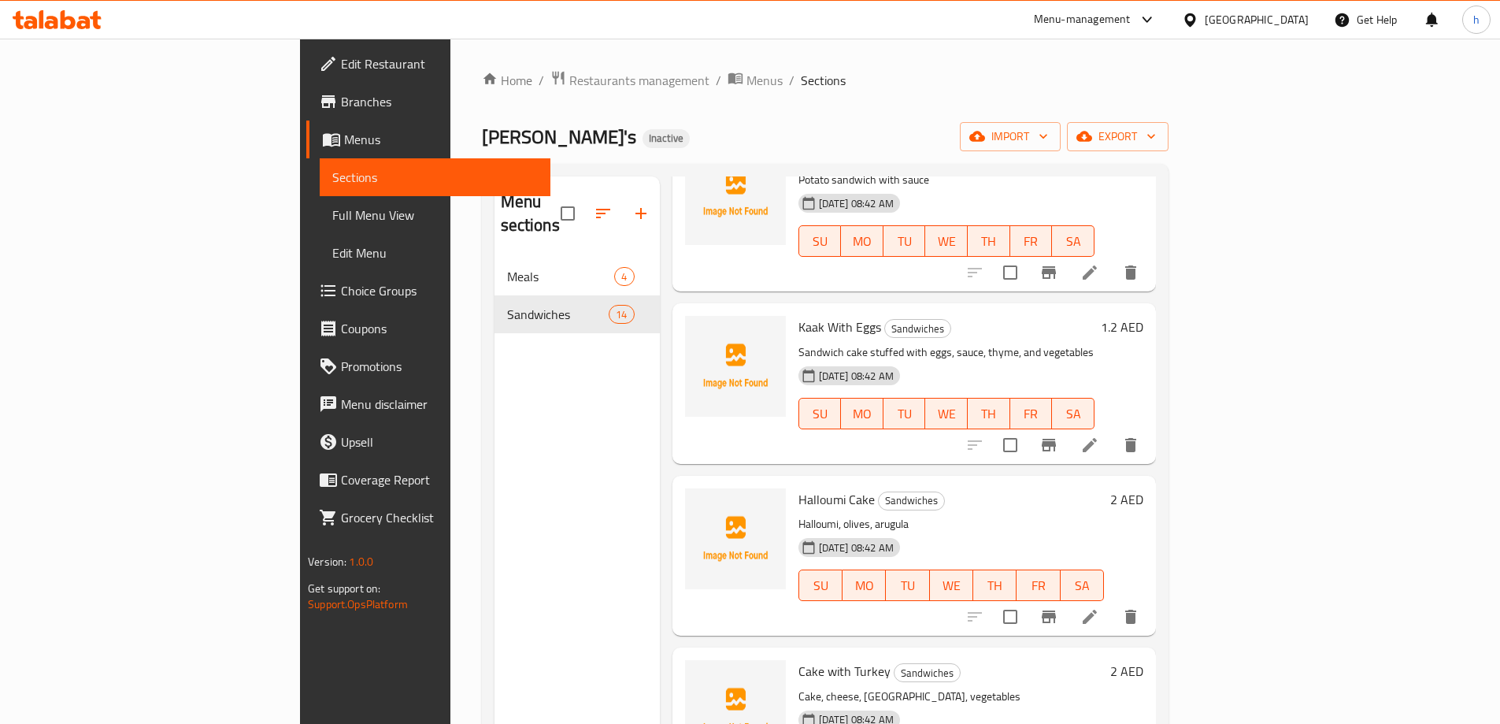
scroll to position [161, 0]
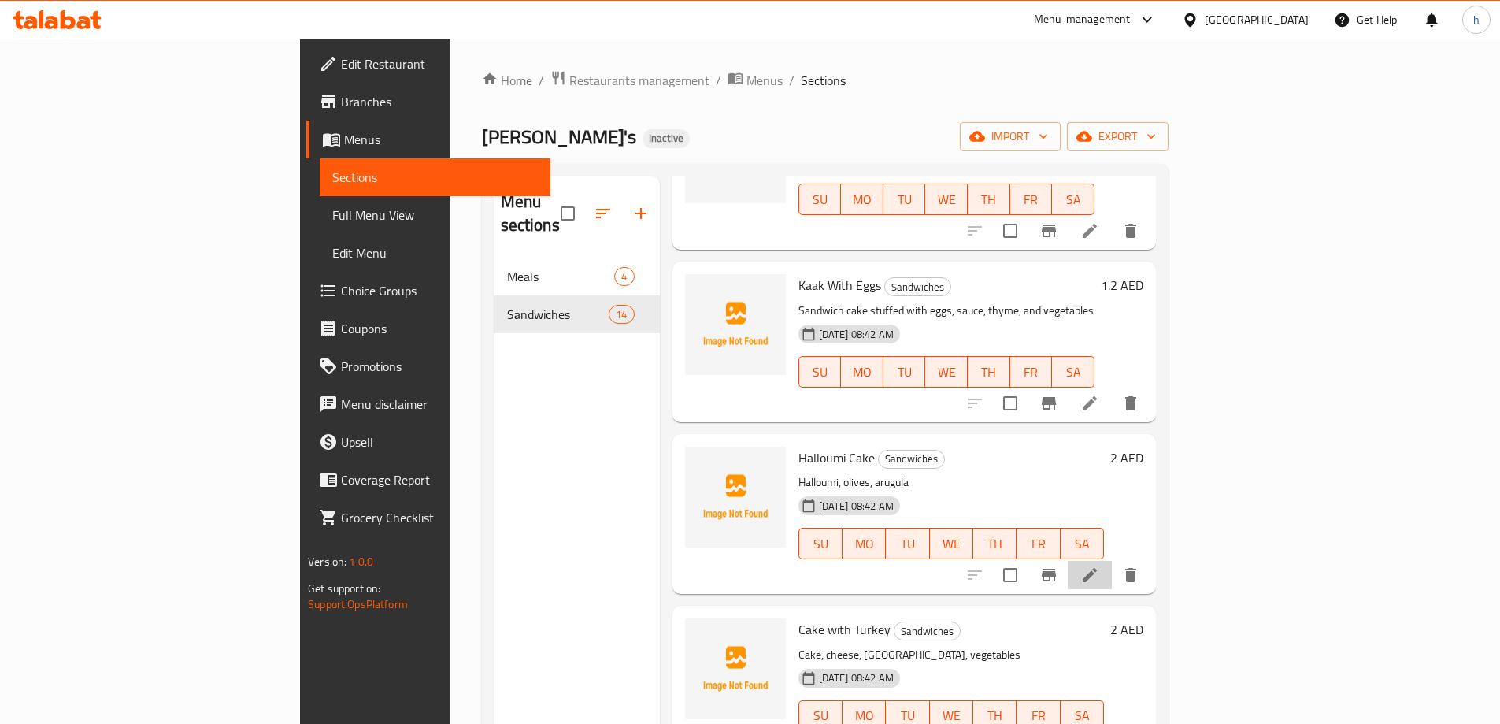
click at [1112, 561] on li at bounding box center [1090, 575] width 44 height 28
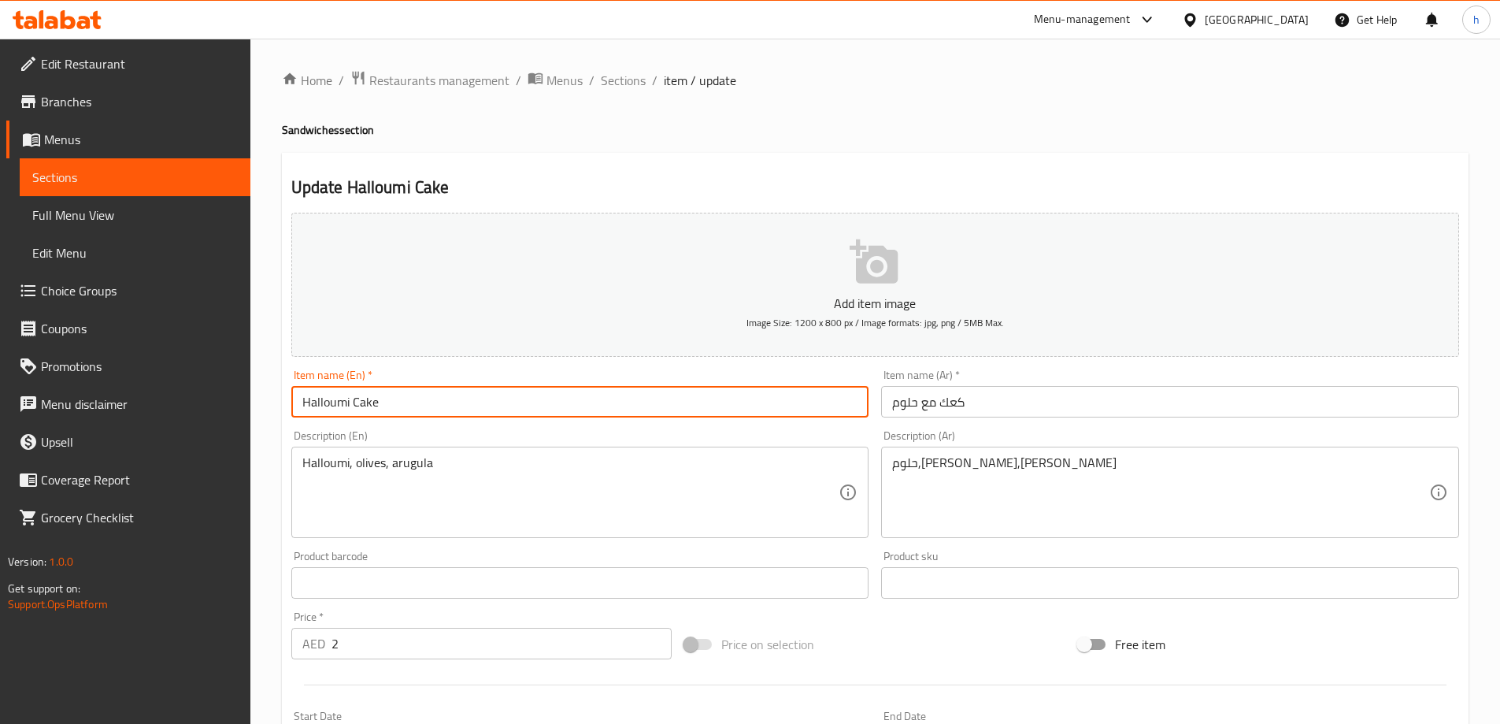
drag, startPoint x: 351, startPoint y: 403, endPoint x: 376, endPoint y: 402, distance: 25.3
click at [376, 402] on input "Halloumi Cake" at bounding box center [580, 402] width 578 height 32
click at [297, 401] on input "Halloumi" at bounding box center [580, 402] width 578 height 32
paste input "Kaak With"
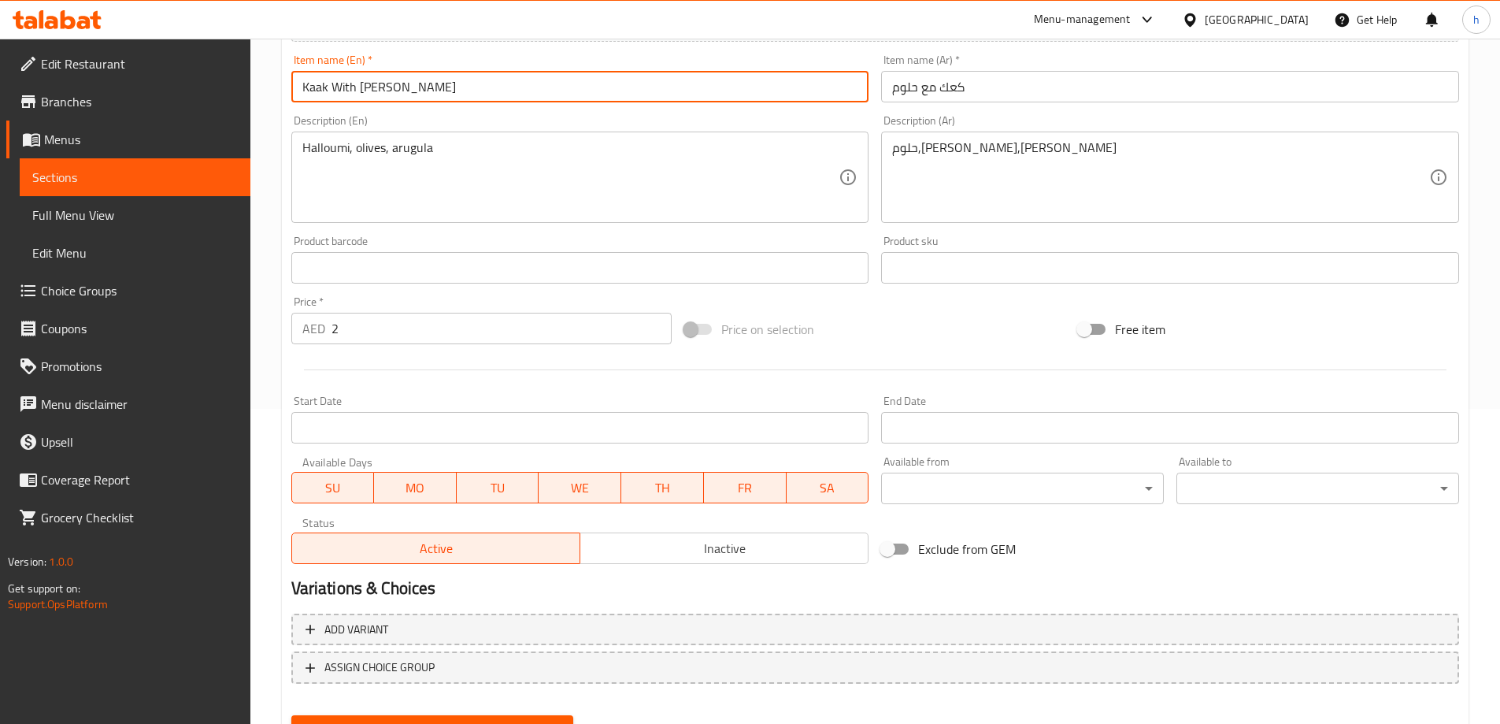
scroll to position [389, 0]
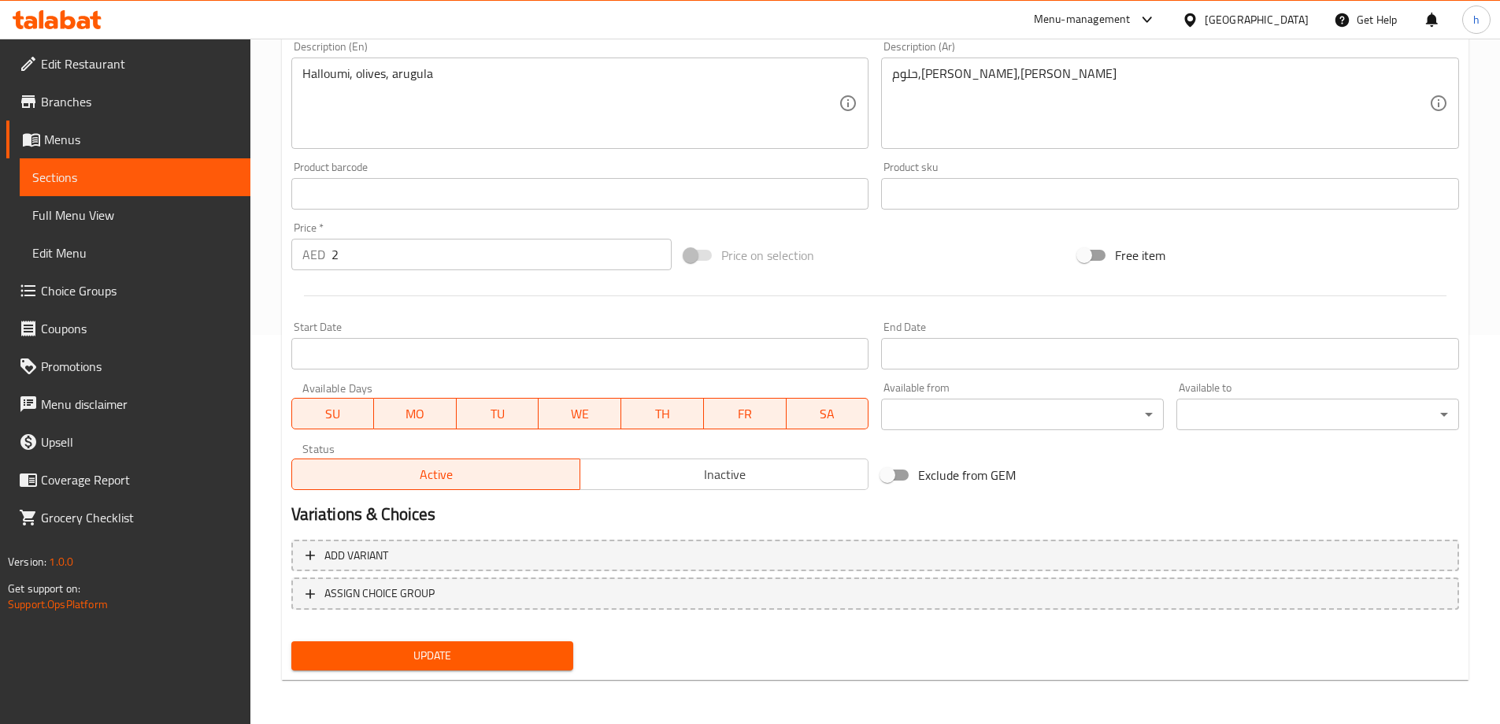
type input "Kaak With [PERSON_NAME]"
click at [402, 662] on span "Update" at bounding box center [433, 656] width 258 height 20
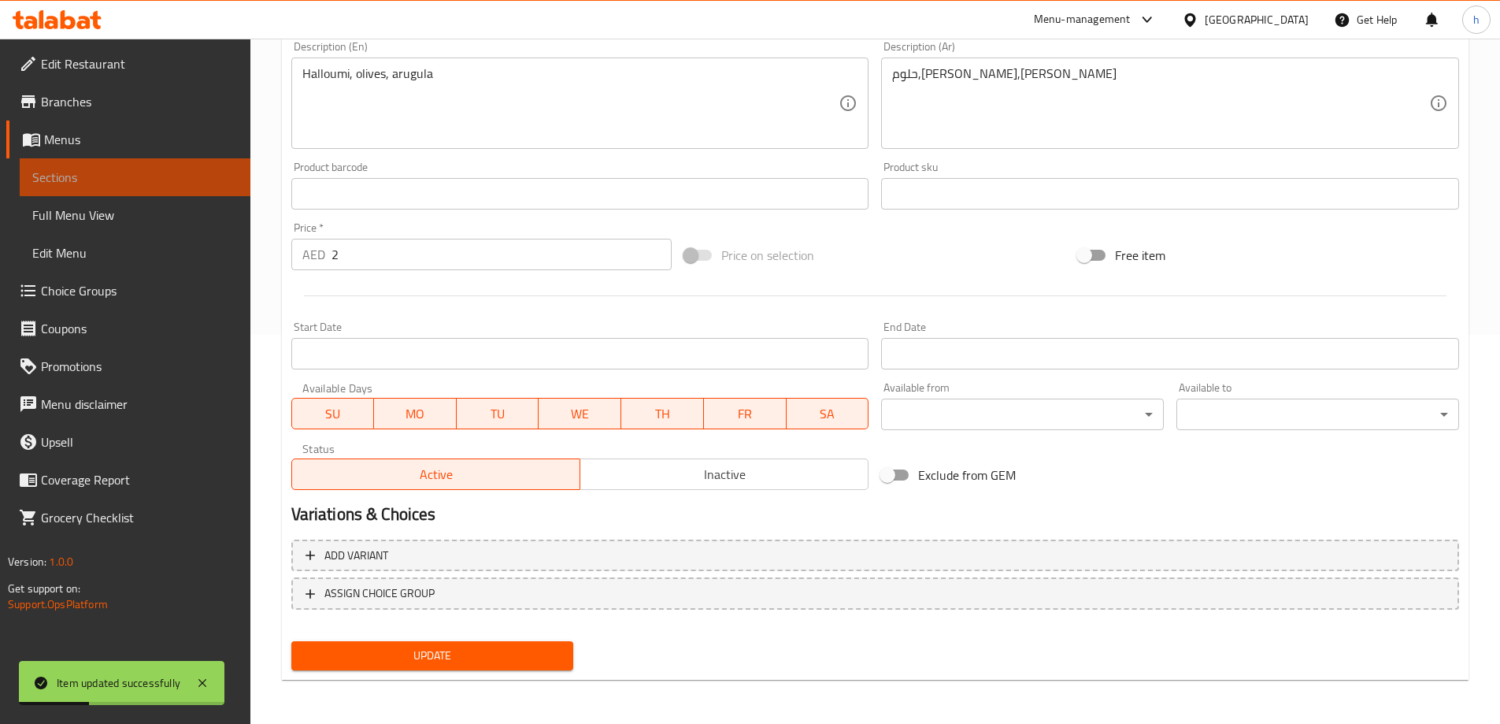
click at [125, 169] on span "Sections" at bounding box center [135, 177] width 206 height 19
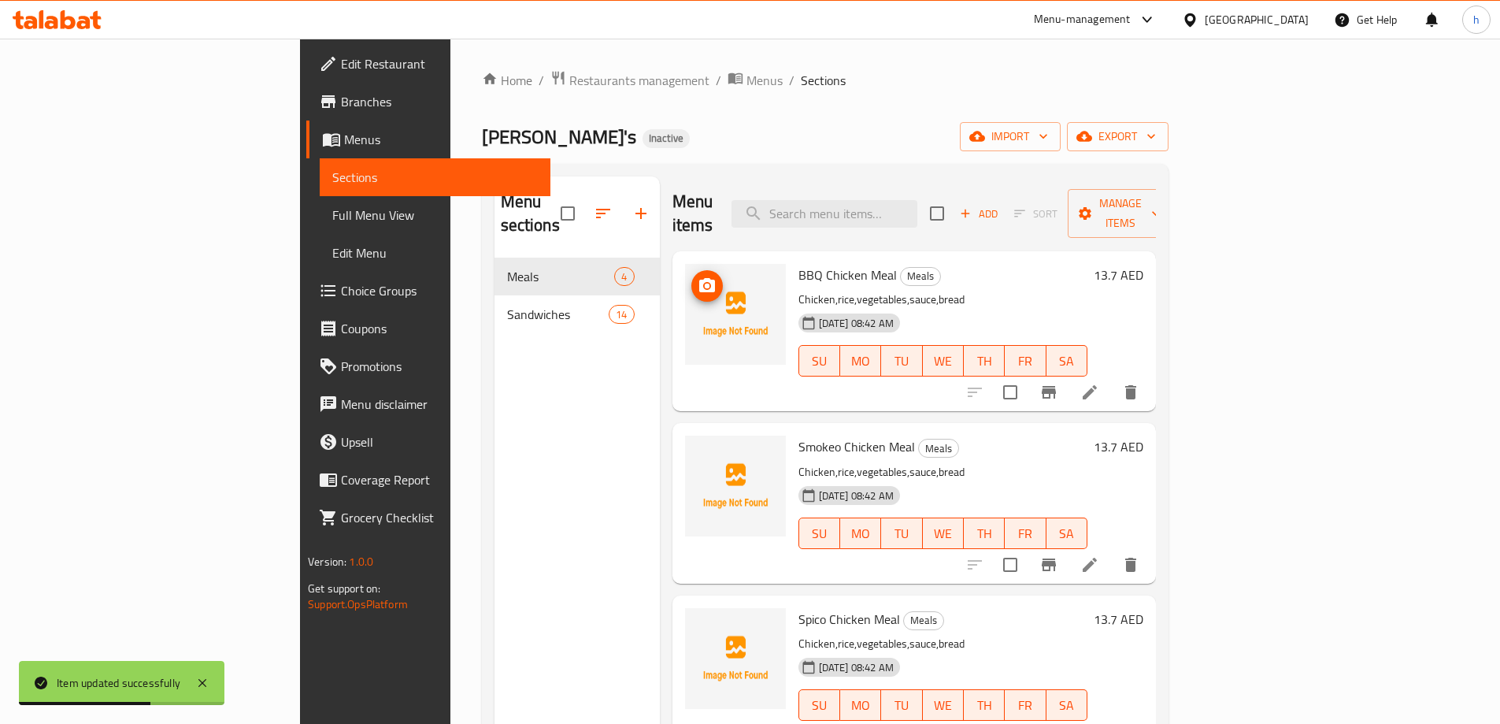
scroll to position [4, 0]
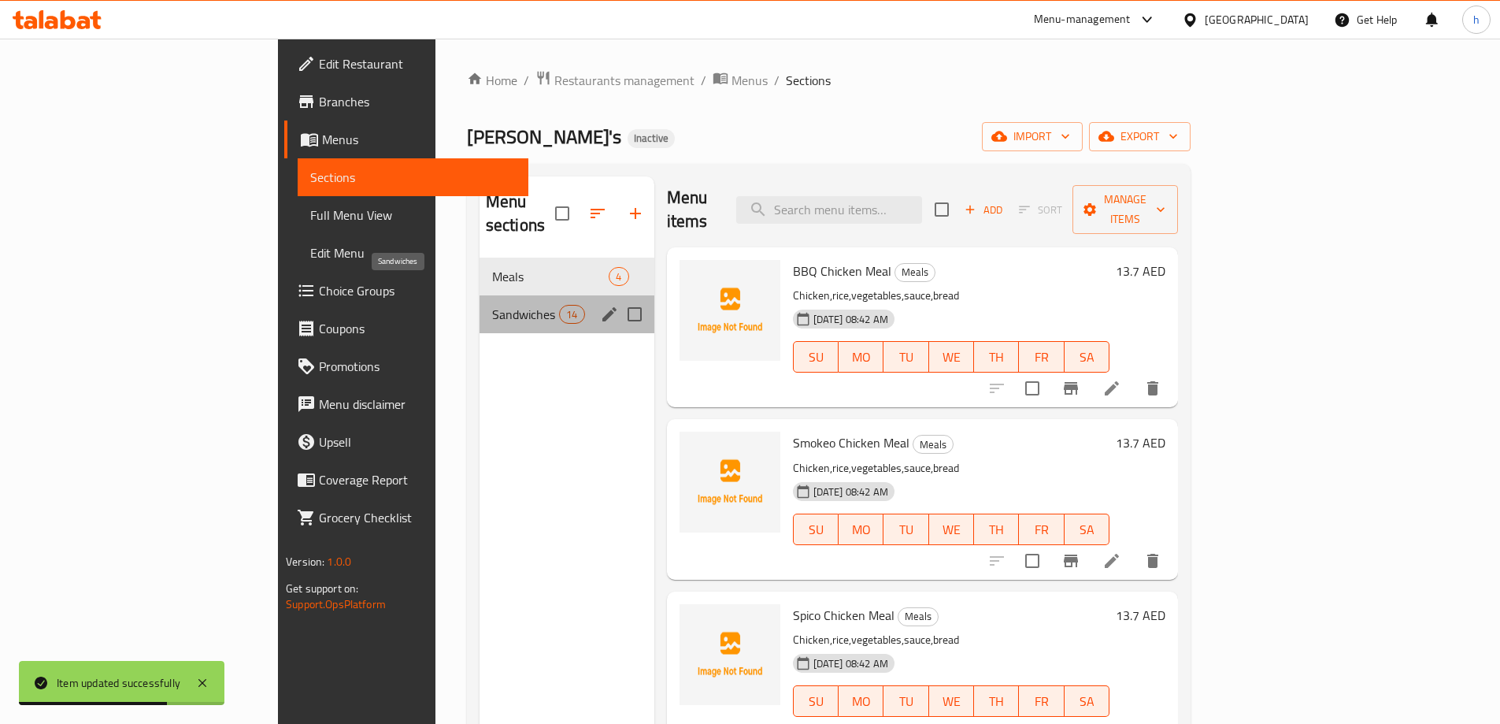
click at [492, 305] on span "Sandwiches" at bounding box center [525, 314] width 67 height 19
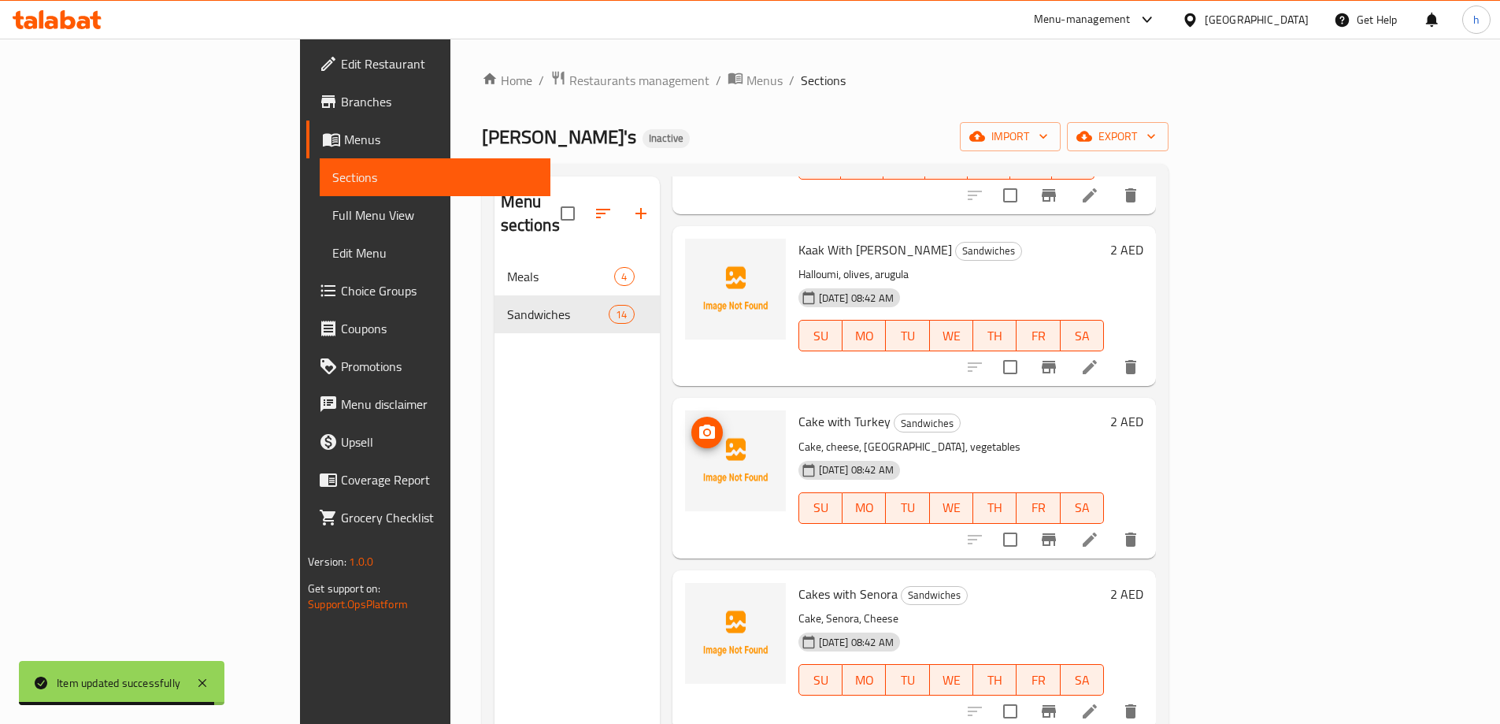
scroll to position [398, 0]
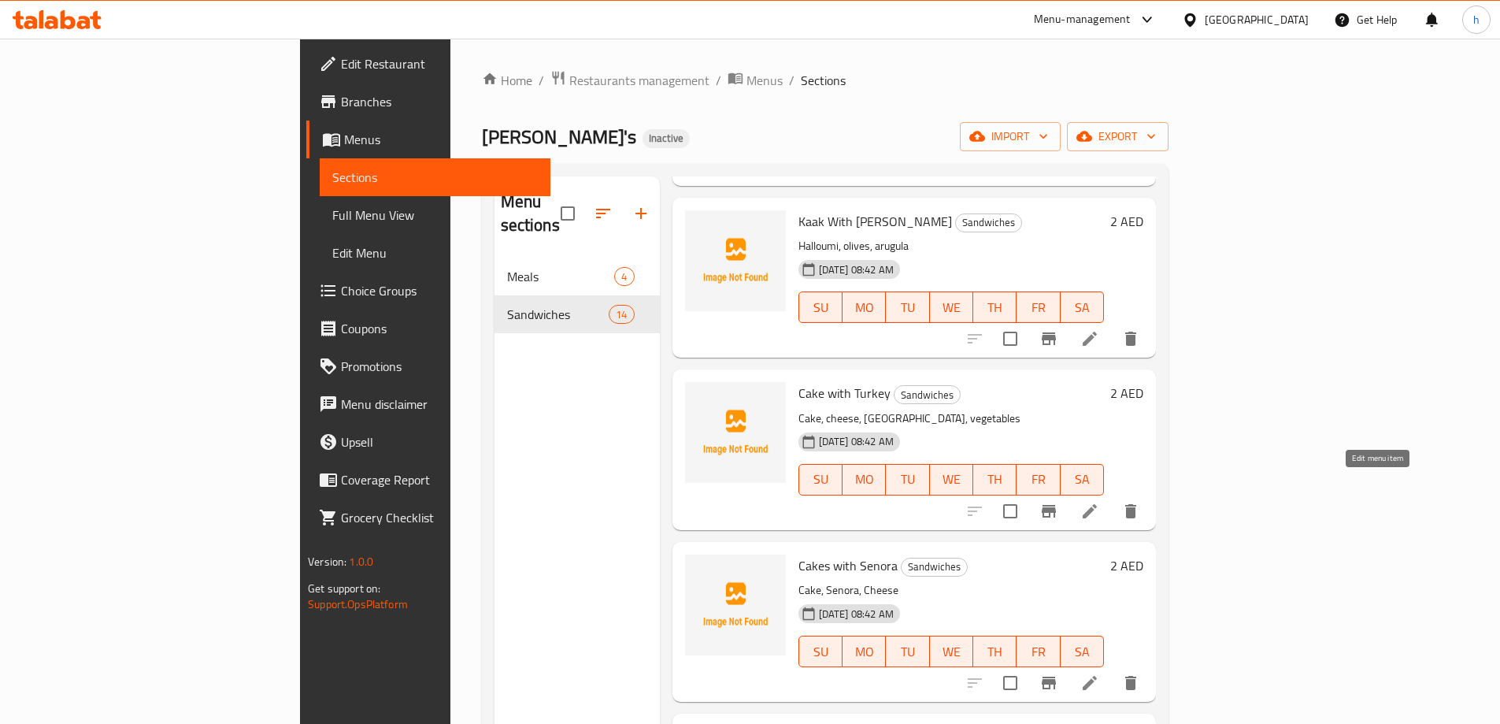
click at [1097, 504] on icon at bounding box center [1090, 511] width 14 height 14
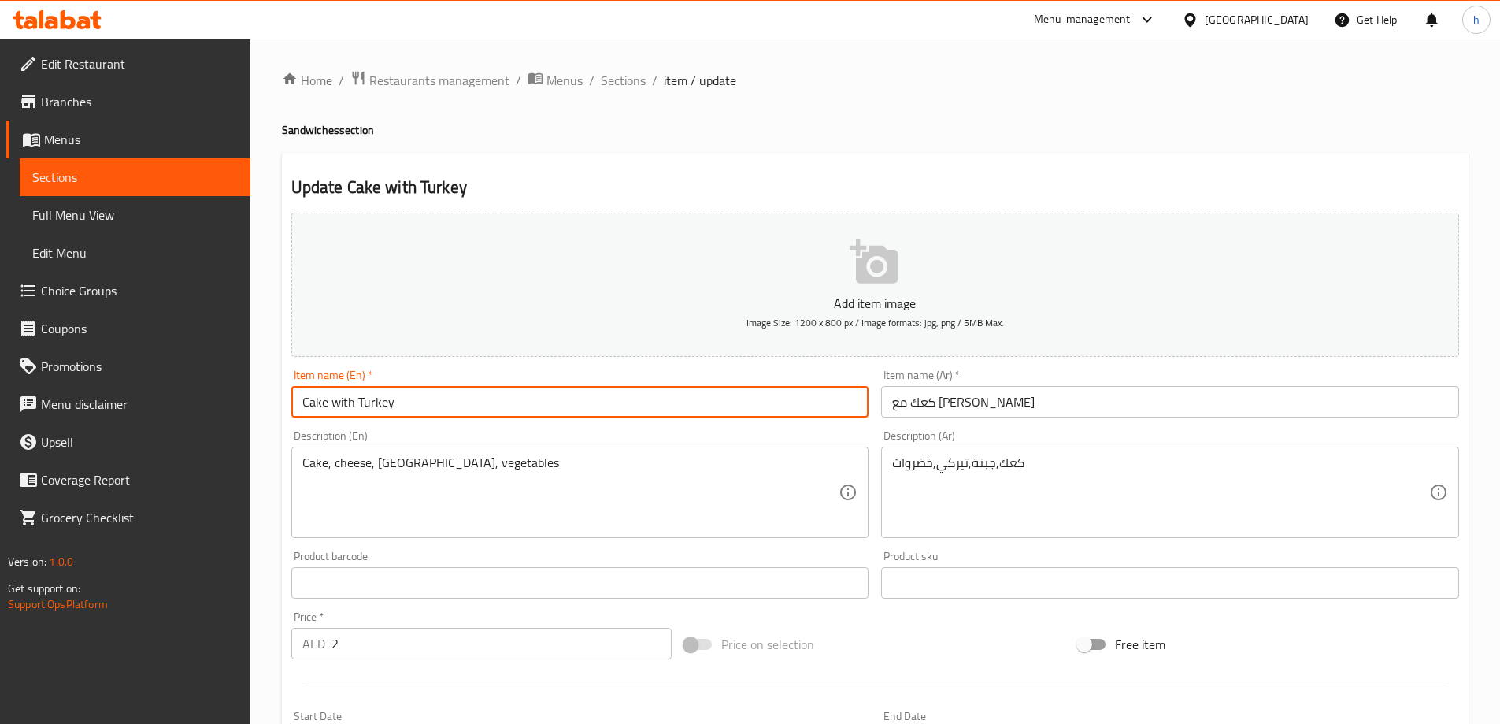
drag, startPoint x: 300, startPoint y: 400, endPoint x: 350, endPoint y: 407, distance: 50.9
click at [350, 407] on input "Cake with Turkey" at bounding box center [580, 402] width 578 height 32
paste input "Kaak W"
type input "Kaak With Turkey"
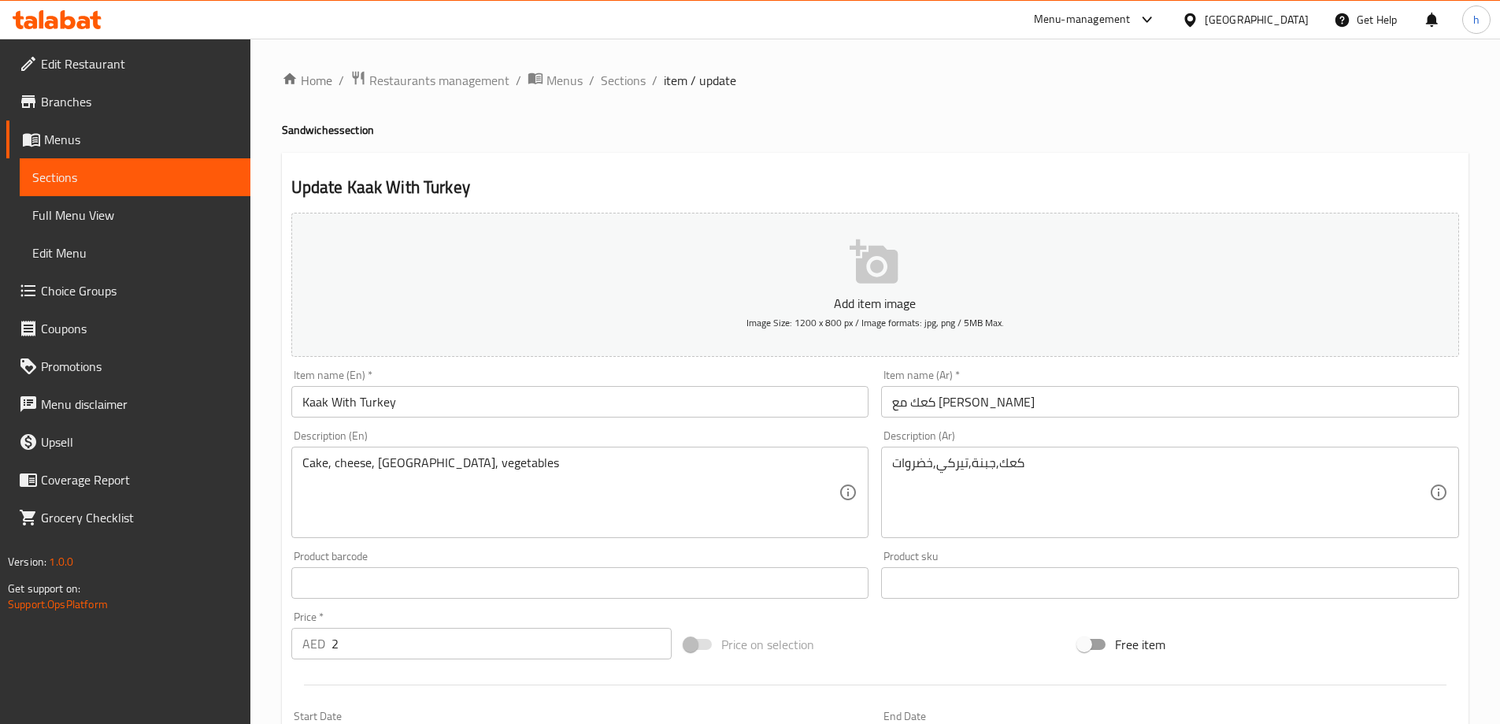
drag, startPoint x: 299, startPoint y: 461, endPoint x: 321, endPoint y: 463, distance: 21.3
click at [321, 463] on div "Cake, cheese, [GEOGRAPHIC_DATA], vegetables Description (En)" at bounding box center [580, 492] width 578 height 91
drag, startPoint x: 301, startPoint y: 461, endPoint x: 323, endPoint y: 461, distance: 22.1
click at [323, 461] on div "Cake, cheese, [GEOGRAPHIC_DATA], vegetables Description (En)" at bounding box center [580, 492] width 578 height 91
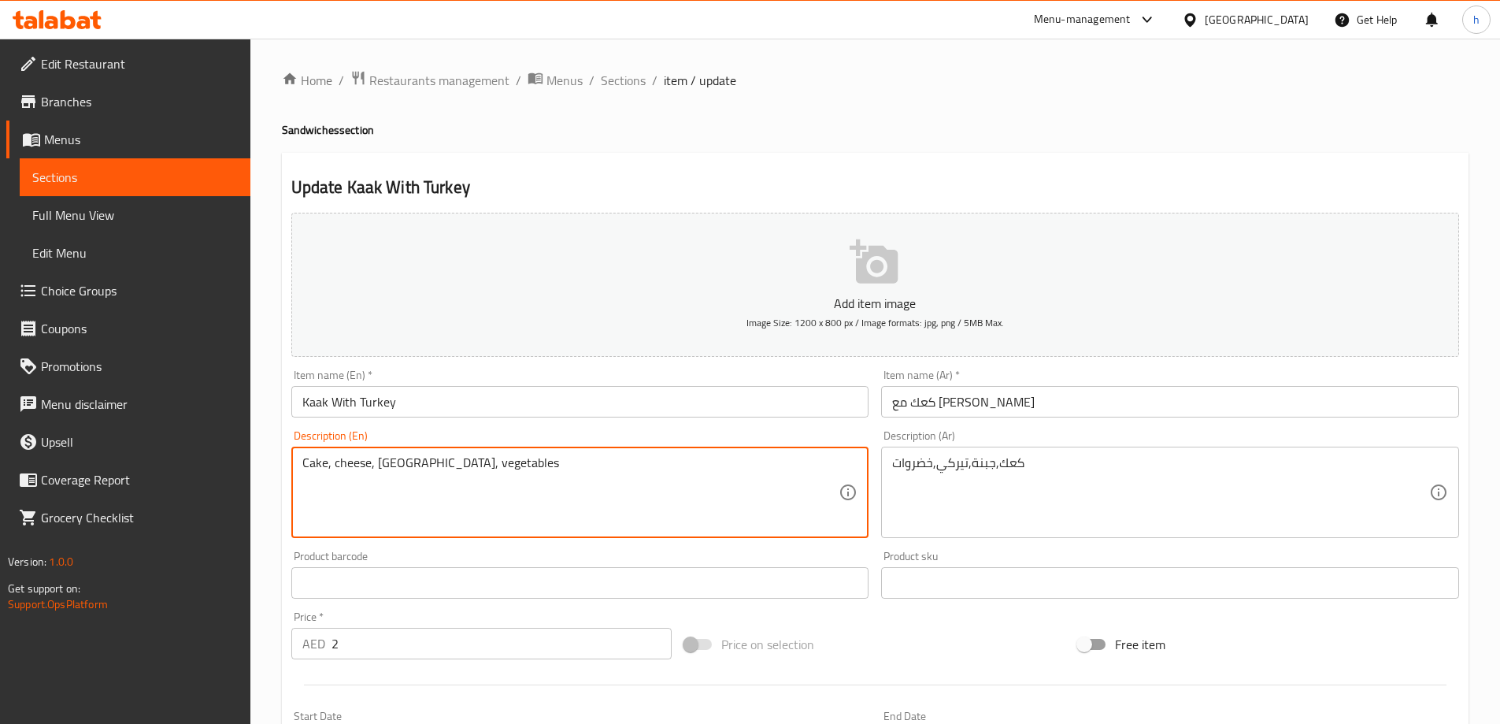
drag, startPoint x: 303, startPoint y: 461, endPoint x: 328, endPoint y: 461, distance: 24.4
click at [328, 461] on textarea "Cake, cheese, [GEOGRAPHIC_DATA], vegetables" at bounding box center [570, 492] width 537 height 75
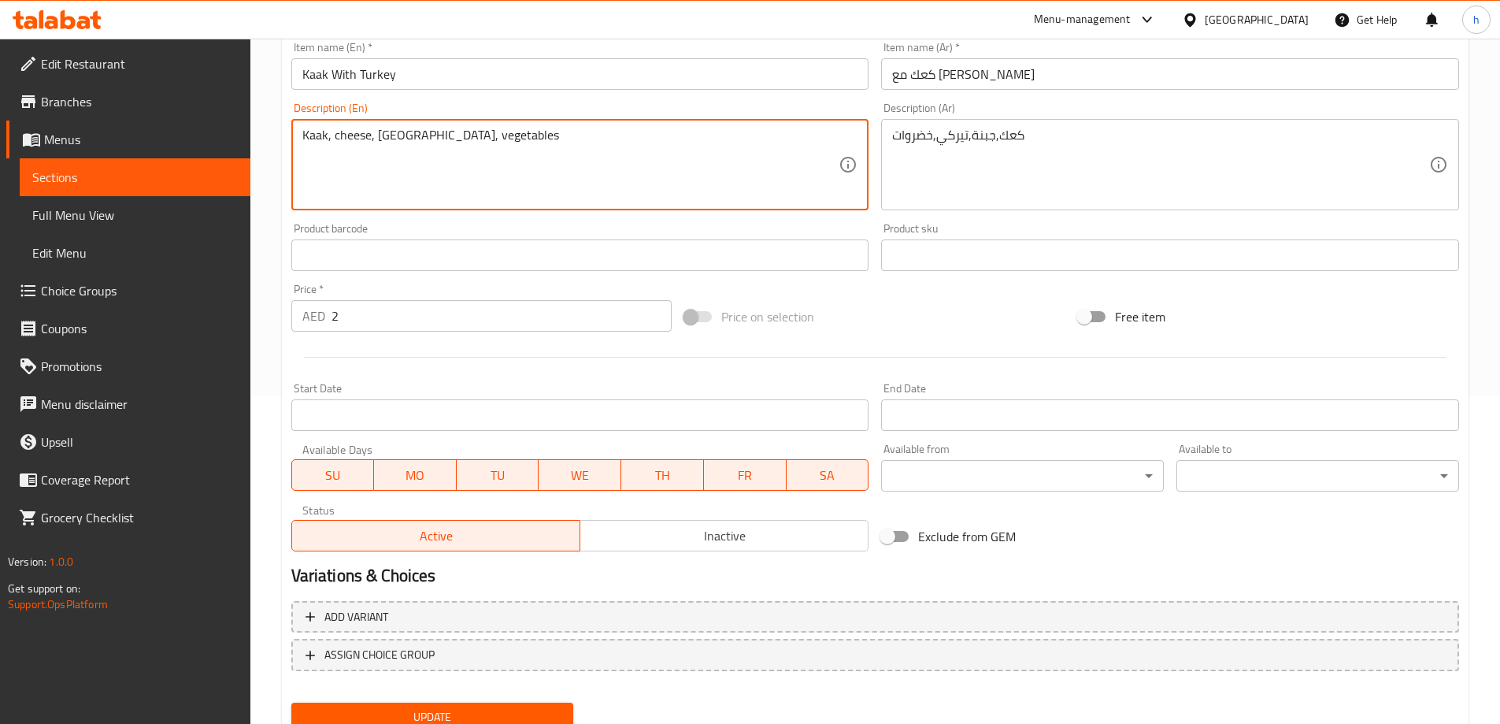
scroll to position [389, 0]
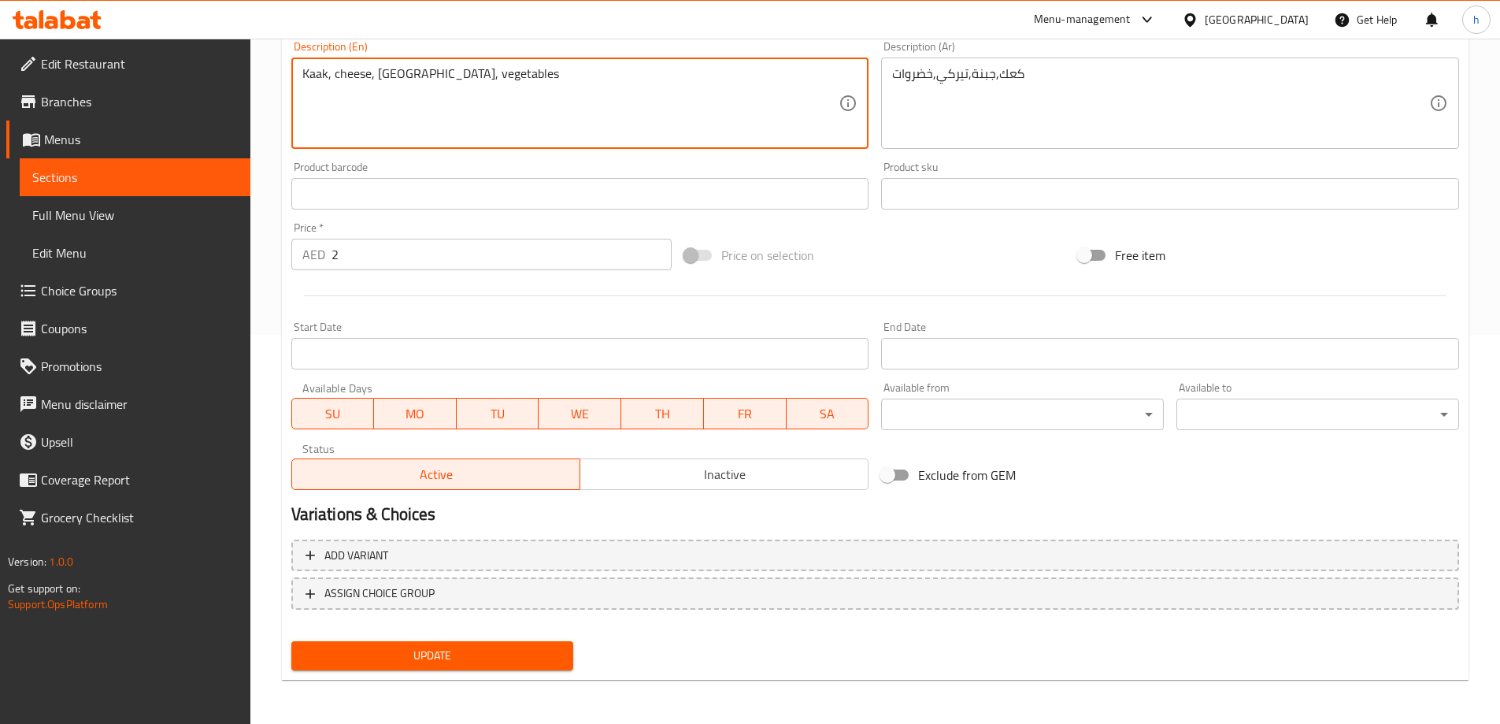
type textarea "Kaak, cheese, [GEOGRAPHIC_DATA], vegetables"
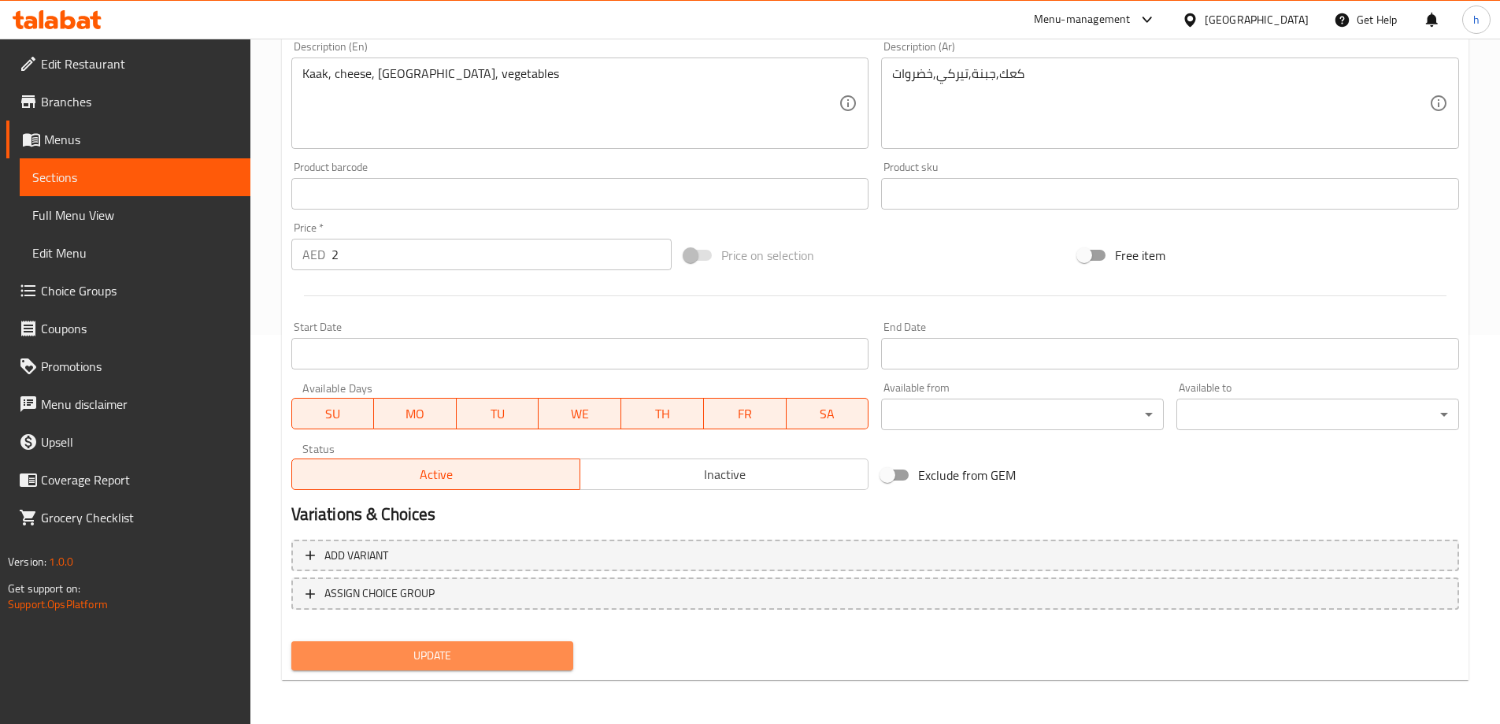
click at [432, 650] on span "Update" at bounding box center [433, 656] width 258 height 20
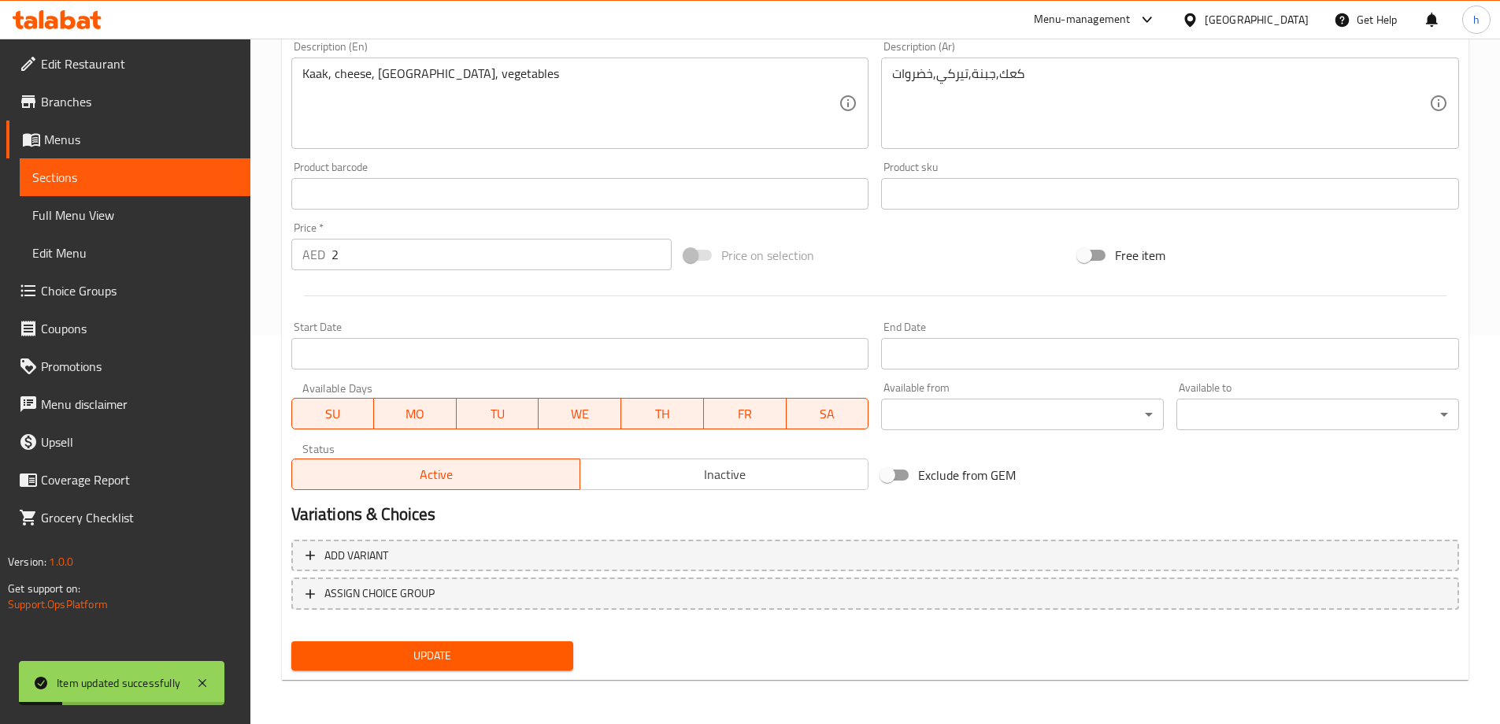
click at [49, 180] on span "Sections" at bounding box center [135, 177] width 206 height 19
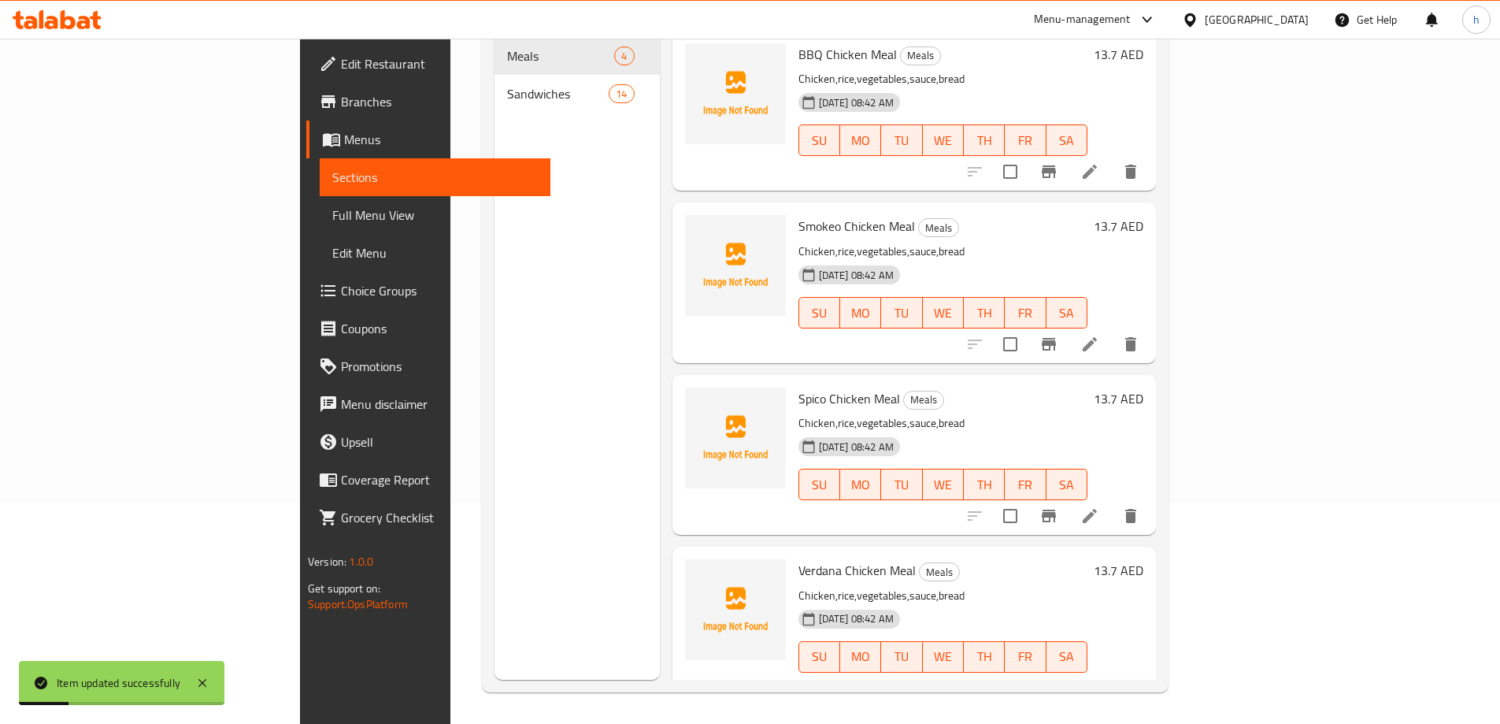
scroll to position [221, 0]
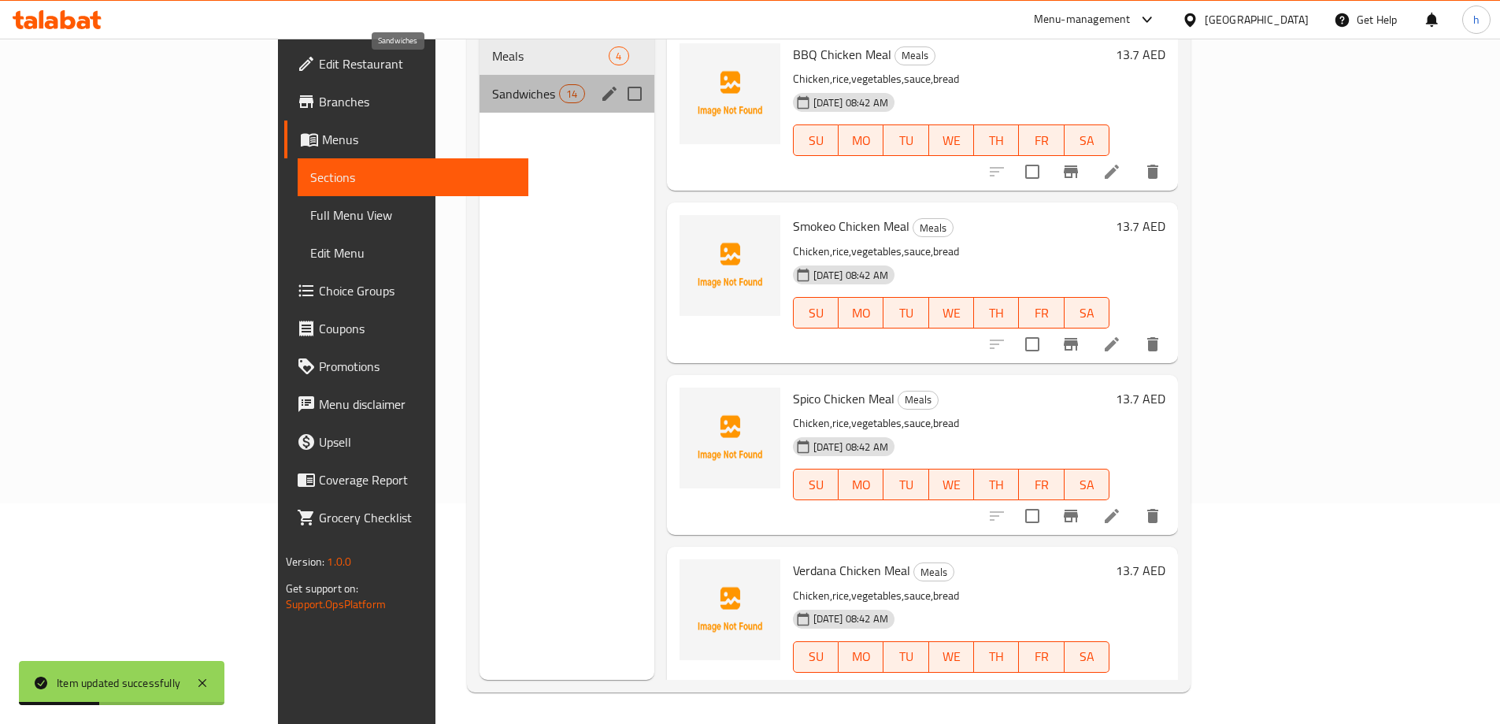
click at [492, 84] on span "Sandwiches" at bounding box center [525, 93] width 67 height 19
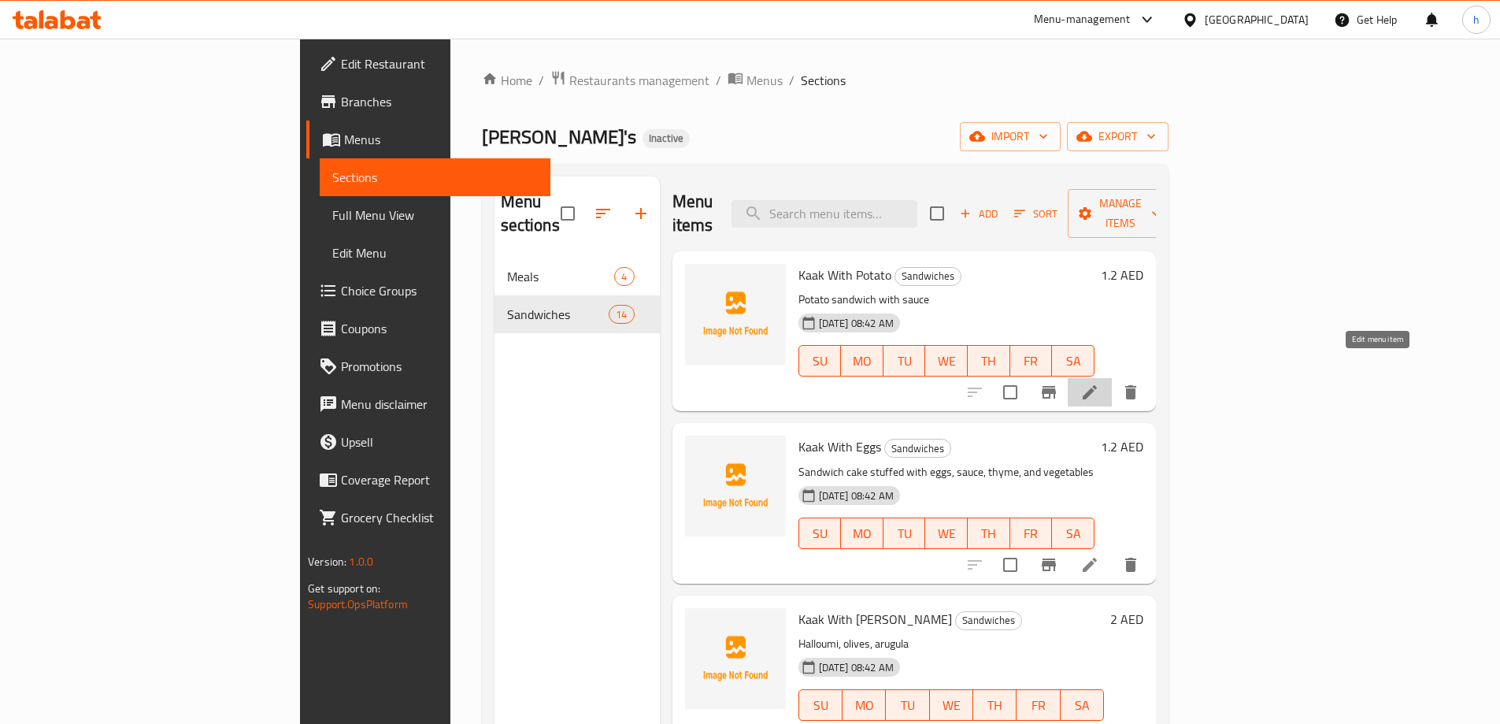
click at [1099, 383] on icon at bounding box center [1089, 392] width 19 height 19
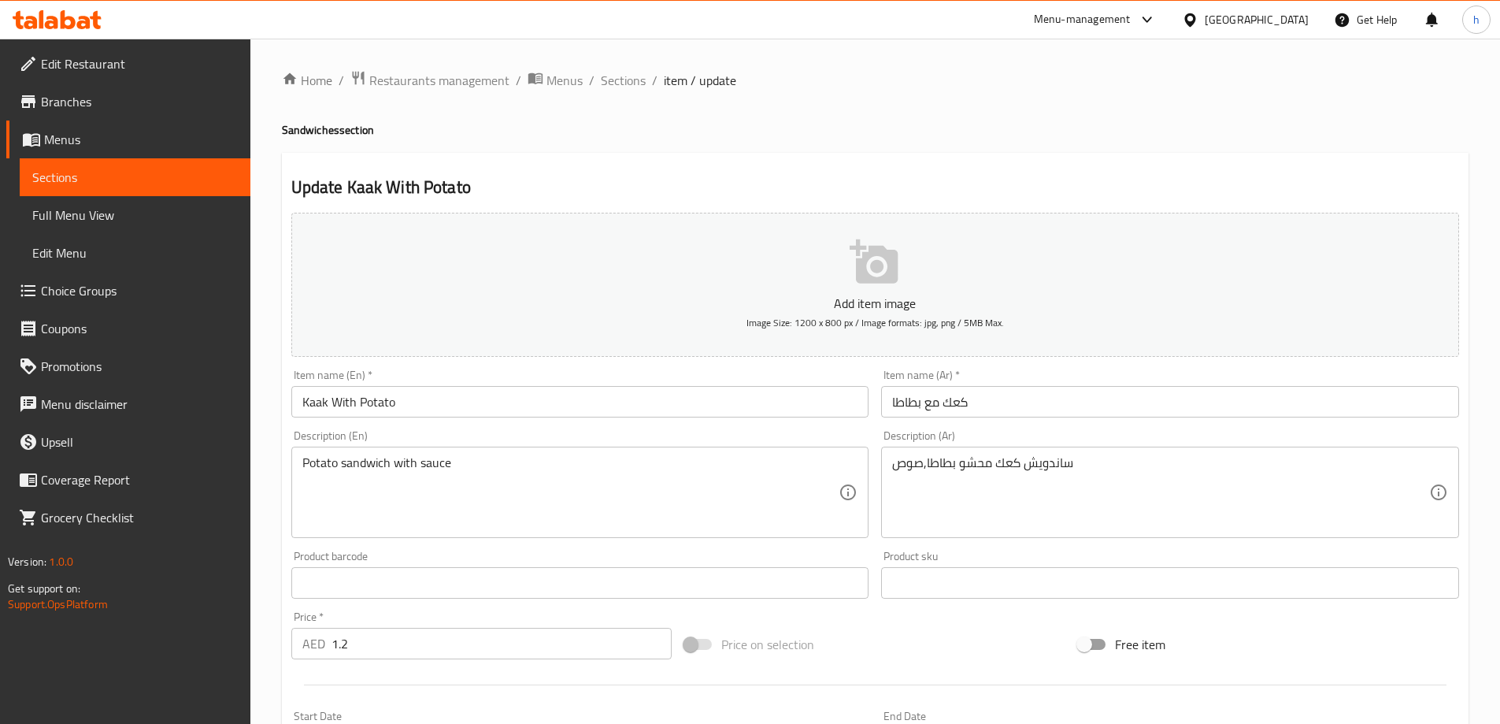
click at [299, 462] on div "Potato sandwich with sauce Description (En)" at bounding box center [580, 492] width 578 height 91
drag, startPoint x: 295, startPoint y: 462, endPoint x: 387, endPoint y: 470, distance: 92.5
click at [387, 470] on div "Kaak Potato sandwich with sauce Description (En)" at bounding box center [580, 492] width 578 height 91
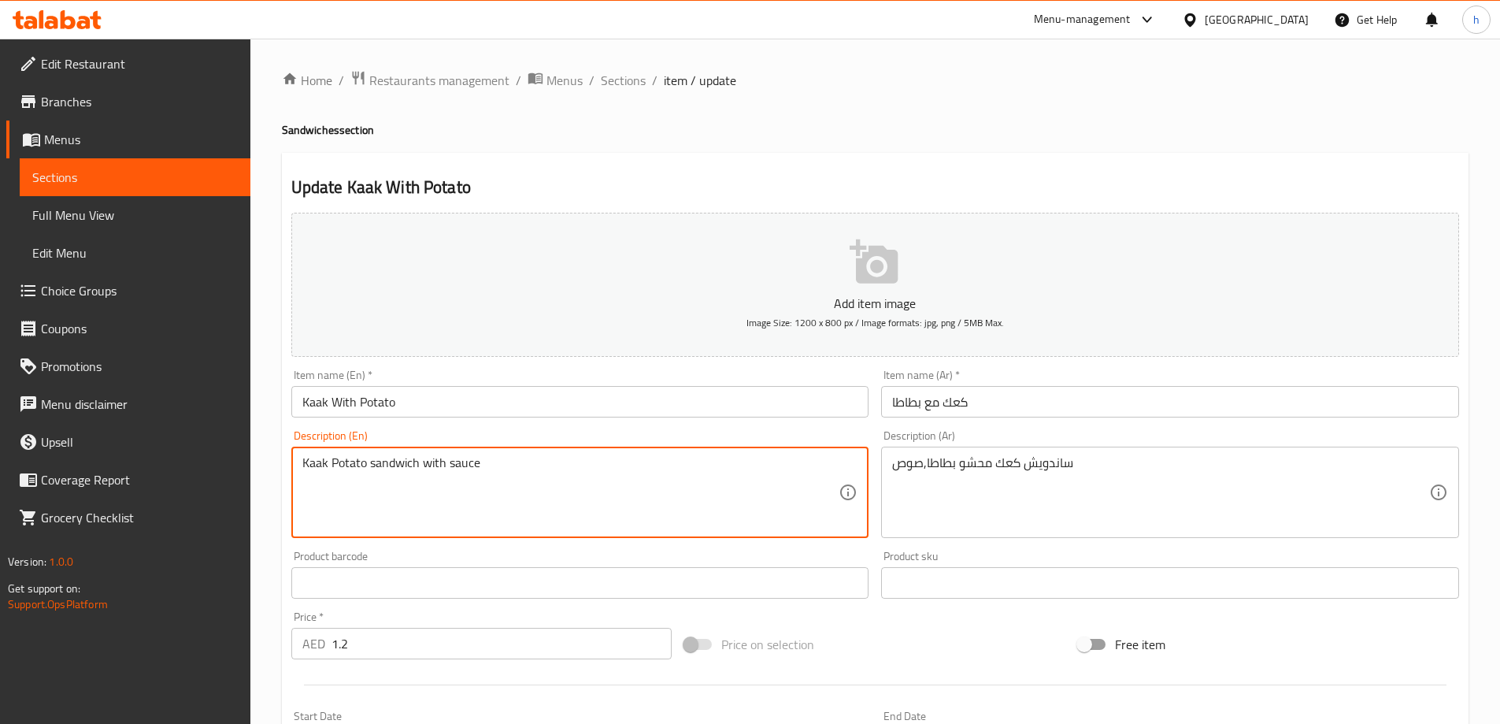
drag, startPoint x: 302, startPoint y: 462, endPoint x: 416, endPoint y: 468, distance: 114.3
click at [416, 468] on textarea "Kaak Potato sandwich with sauce" at bounding box center [570, 492] width 537 height 75
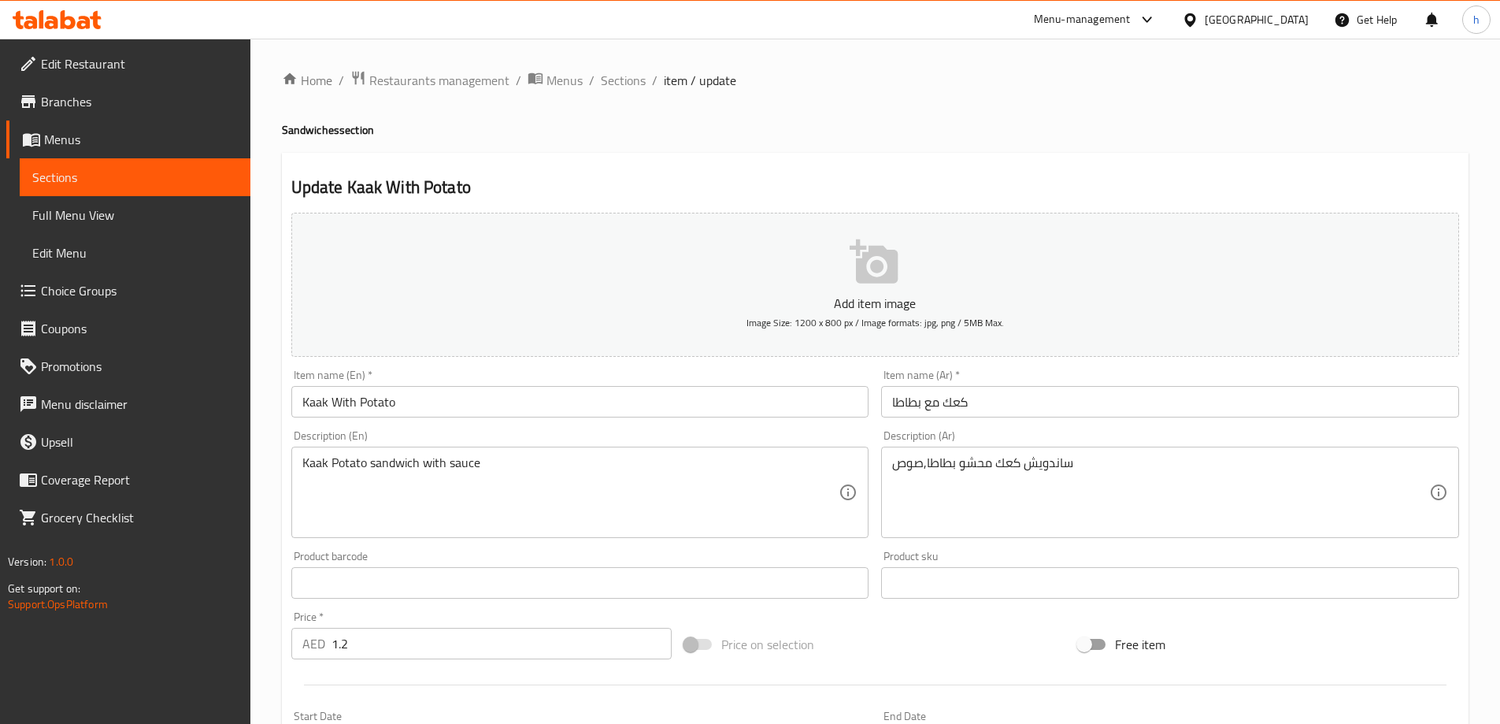
drag, startPoint x: 301, startPoint y: 462, endPoint x: 391, endPoint y: 465, distance: 90.6
click at [391, 465] on div "Kaak Potato sandwich with sauce Description (En)" at bounding box center [580, 492] width 578 height 91
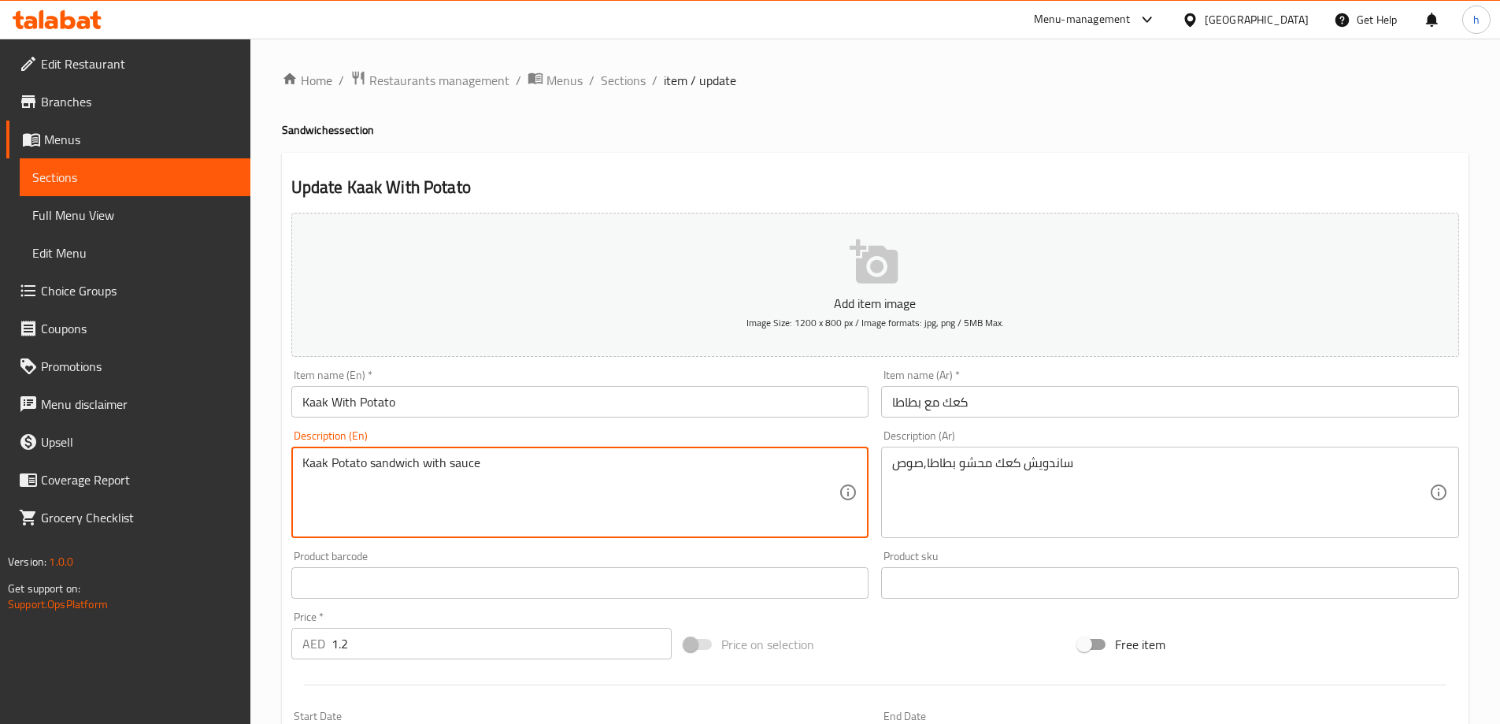
drag, startPoint x: 302, startPoint y: 461, endPoint x: 416, endPoint y: 462, distance: 114.2
click at [416, 462] on textarea "Kaak Potato sandwich with sauce" at bounding box center [570, 492] width 537 height 75
paste textarea "Sandwich cake stuffed wit"
drag, startPoint x: 473, startPoint y: 464, endPoint x: 421, endPoint y: 463, distance: 52.8
click at [421, 463] on textarea "Sandwich cake stuffed with with sauce" at bounding box center [570, 492] width 537 height 75
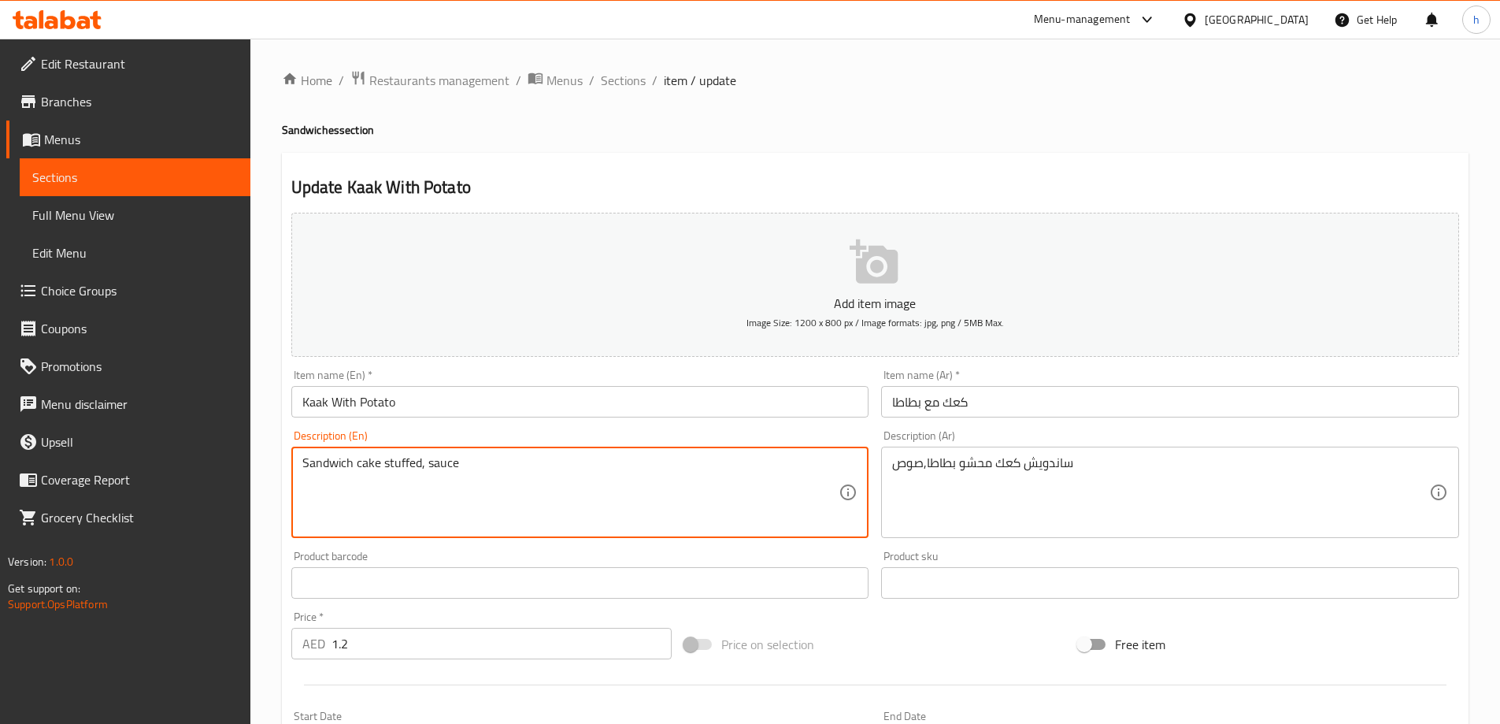
click at [420, 462] on textarea "Sandwich cake stuffed, sauce" at bounding box center [570, 492] width 537 height 75
type textarea "Sandwich cake stuffed, sauce"
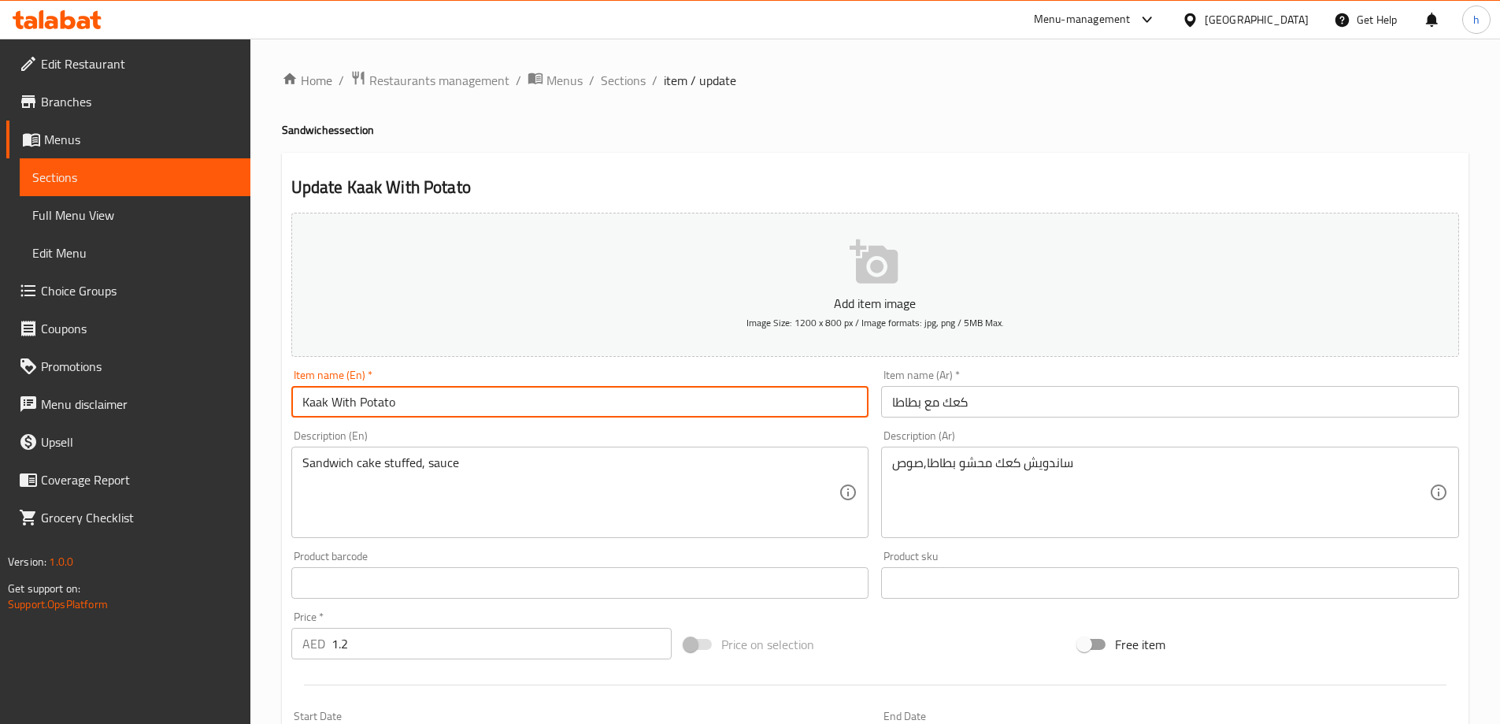
drag, startPoint x: 357, startPoint y: 402, endPoint x: 394, endPoint y: 400, distance: 37.0
click at [394, 400] on input "Kaak With Potato" at bounding box center [580, 402] width 578 height 32
paste input "Sandwich cake stuffed with"
type input "K"
type input "Kaak With Potato"
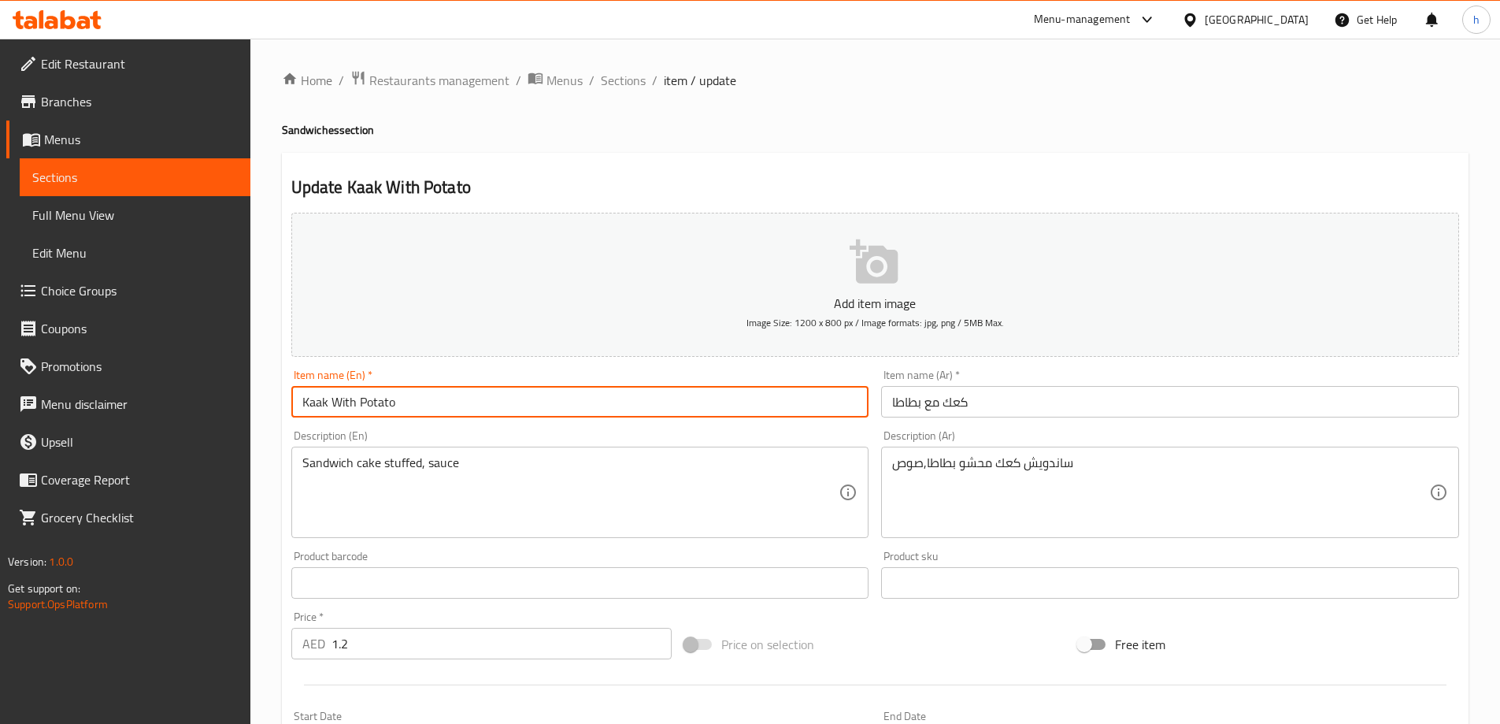
drag, startPoint x: 359, startPoint y: 402, endPoint x: 397, endPoint y: 402, distance: 37.8
click at [397, 402] on input "Kaak With Potato" at bounding box center [580, 402] width 578 height 32
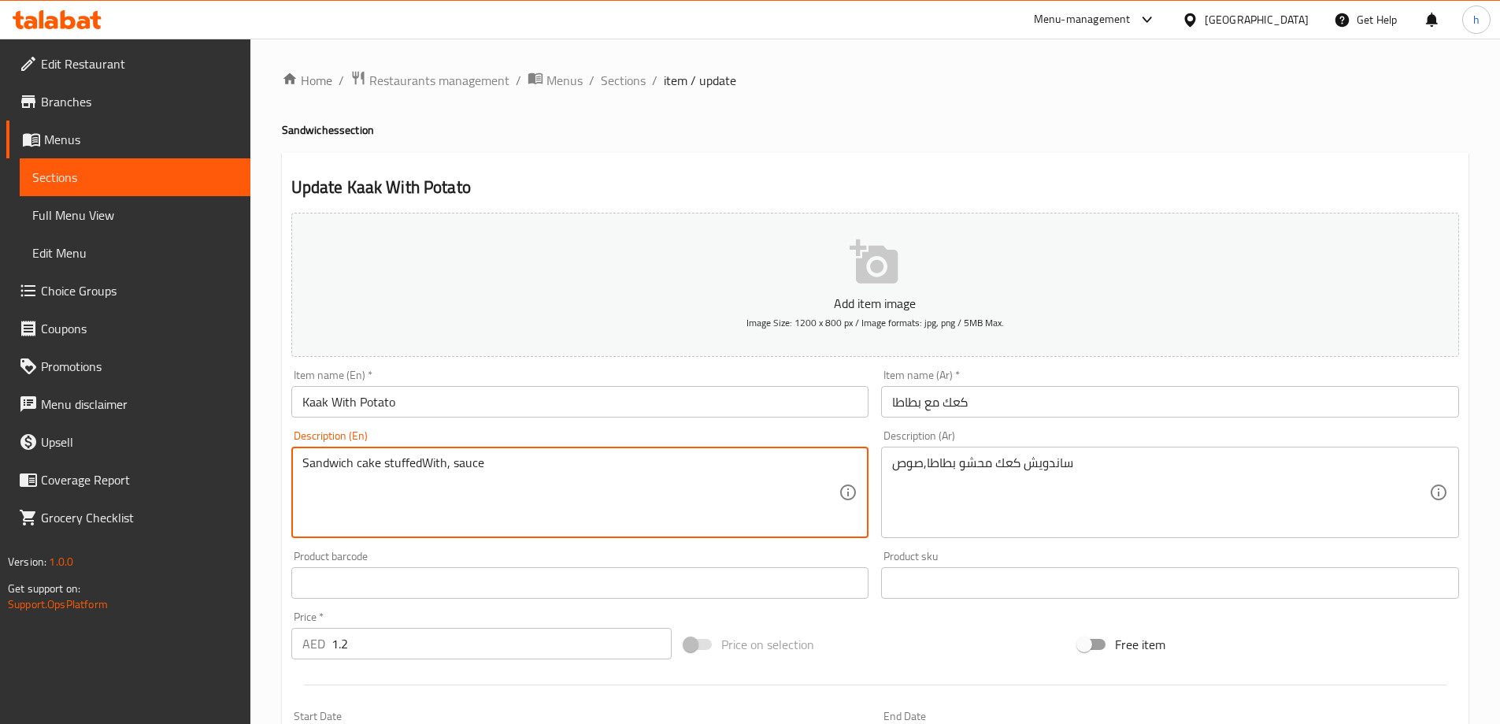
click at [419, 462] on textarea "Sandwich cake stuffedWith, sauce" at bounding box center [570, 492] width 537 height 75
click at [432, 461] on textarea "Sandwich cake stuffed With, sauce" at bounding box center [570, 492] width 537 height 75
click at [444, 463] on textarea "Sandwich cake stuffed with, sauce" at bounding box center [570, 492] width 537 height 75
paste textarea "Potato"
click at [447, 462] on textarea "Sandwich cake stuffed withPotato , sauce" at bounding box center [570, 492] width 537 height 75
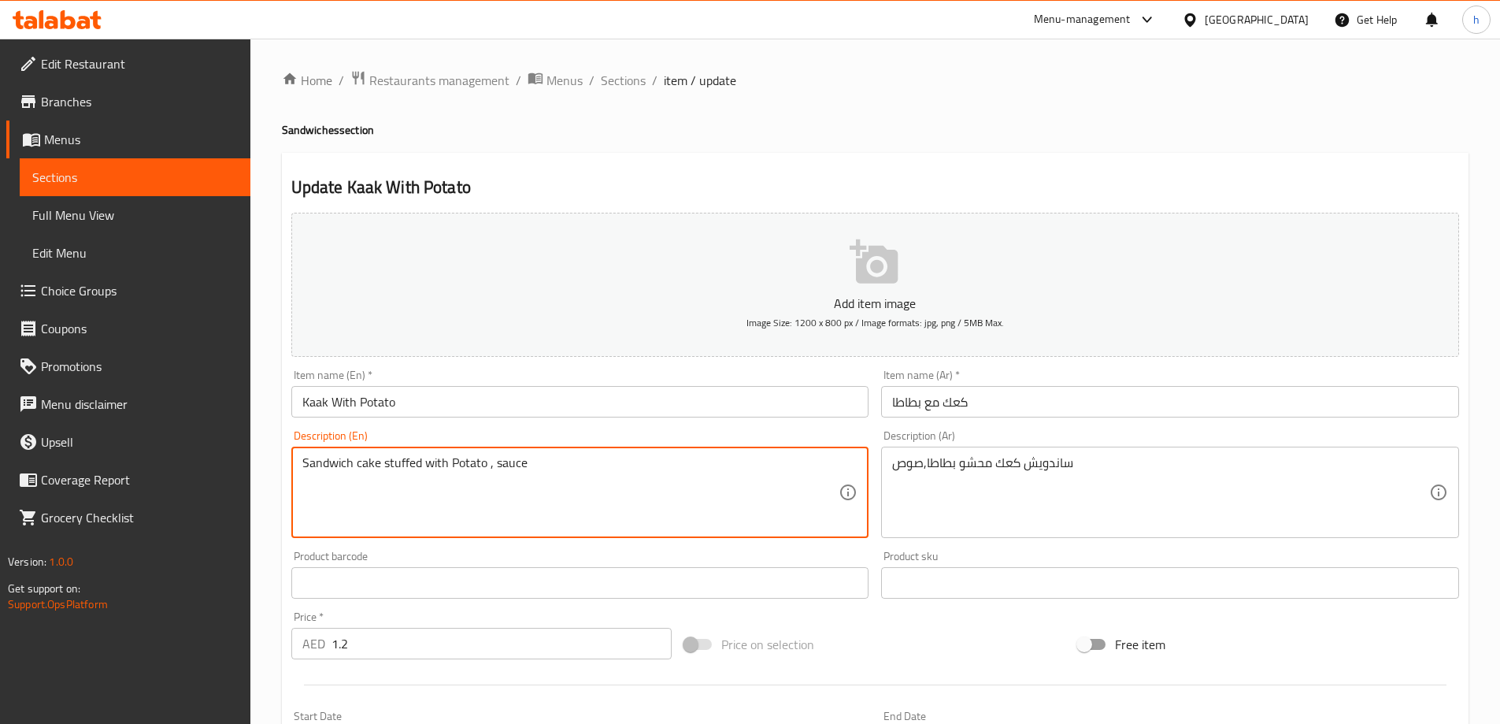
click at [454, 462] on textarea "Sandwich cake stuffed with Potato , sauce" at bounding box center [570, 492] width 537 height 75
click at [486, 463] on textarea "Sandwich cake stuffed with potato , sauce" at bounding box center [570, 492] width 537 height 75
click at [487, 464] on textarea "Sandwich cake stuffed with potato , sauce" at bounding box center [570, 492] width 537 height 75
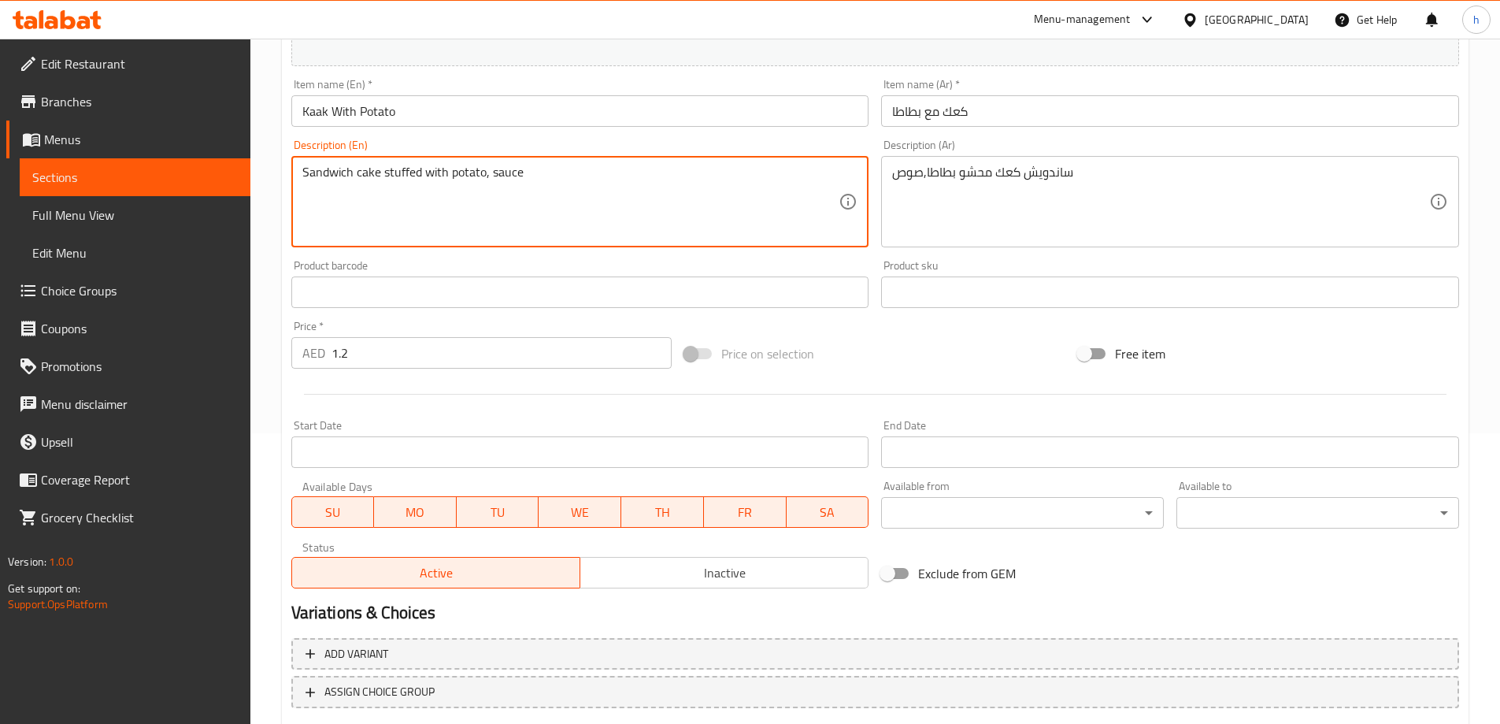
scroll to position [389, 0]
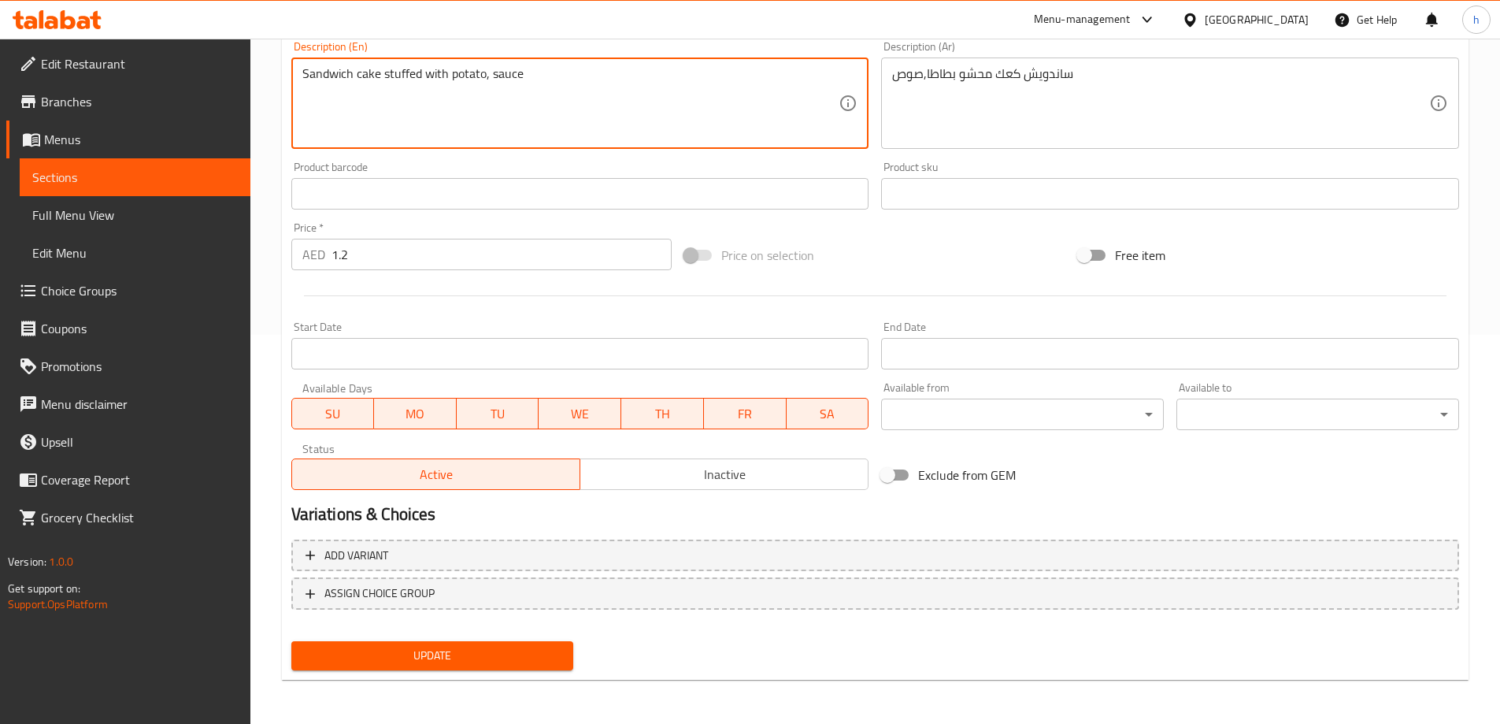
type textarea "Sandwich cake stuffed with potato, sauce"
click at [435, 658] on span "Update" at bounding box center [433, 656] width 258 height 20
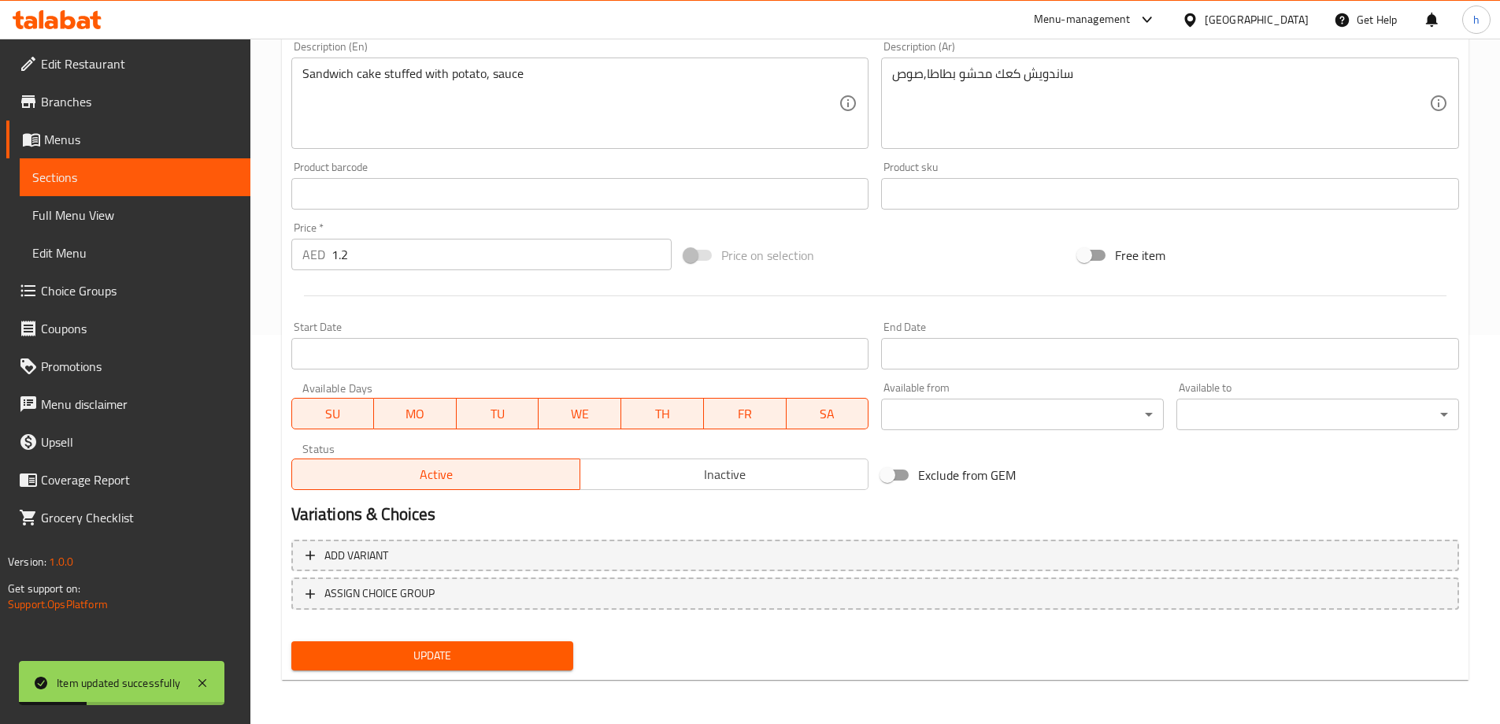
click at [94, 164] on link "Sections" at bounding box center [135, 177] width 231 height 38
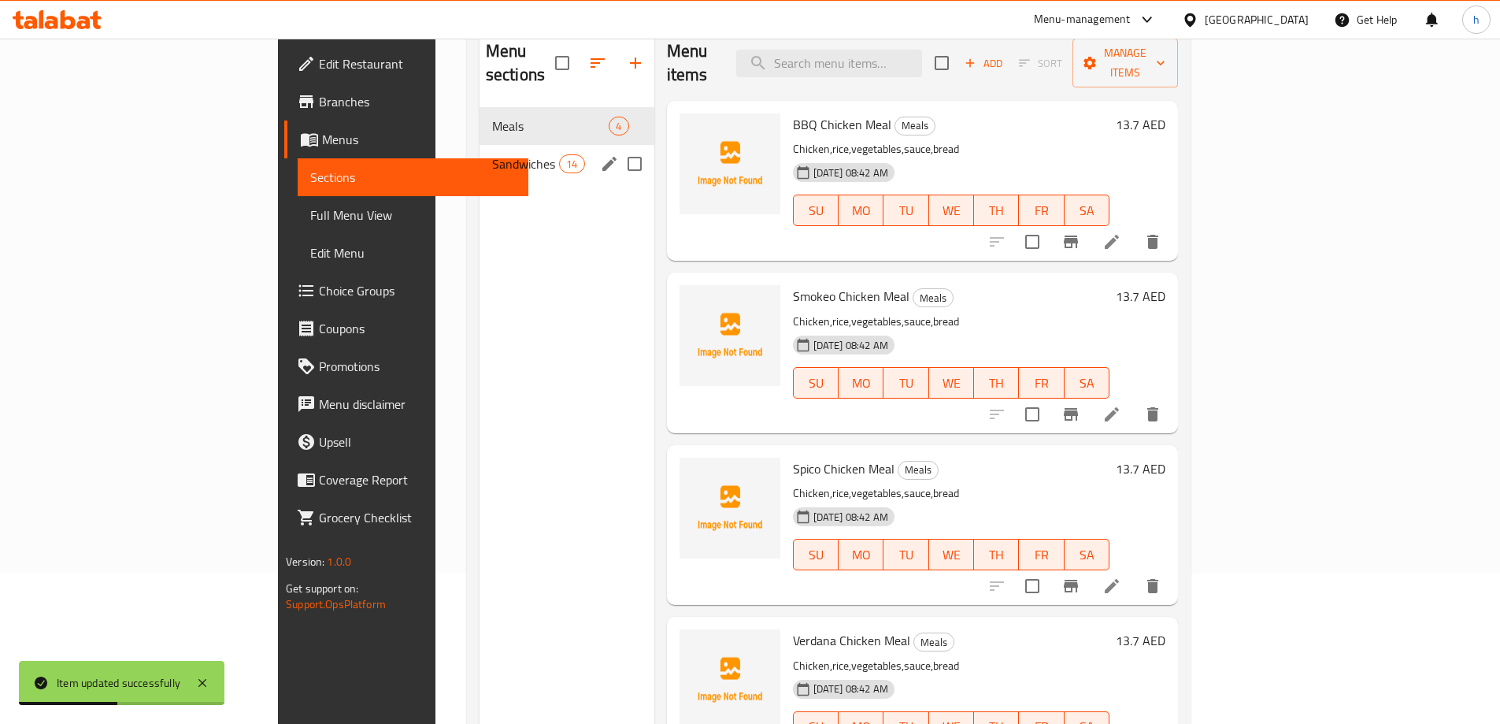
scroll to position [63, 0]
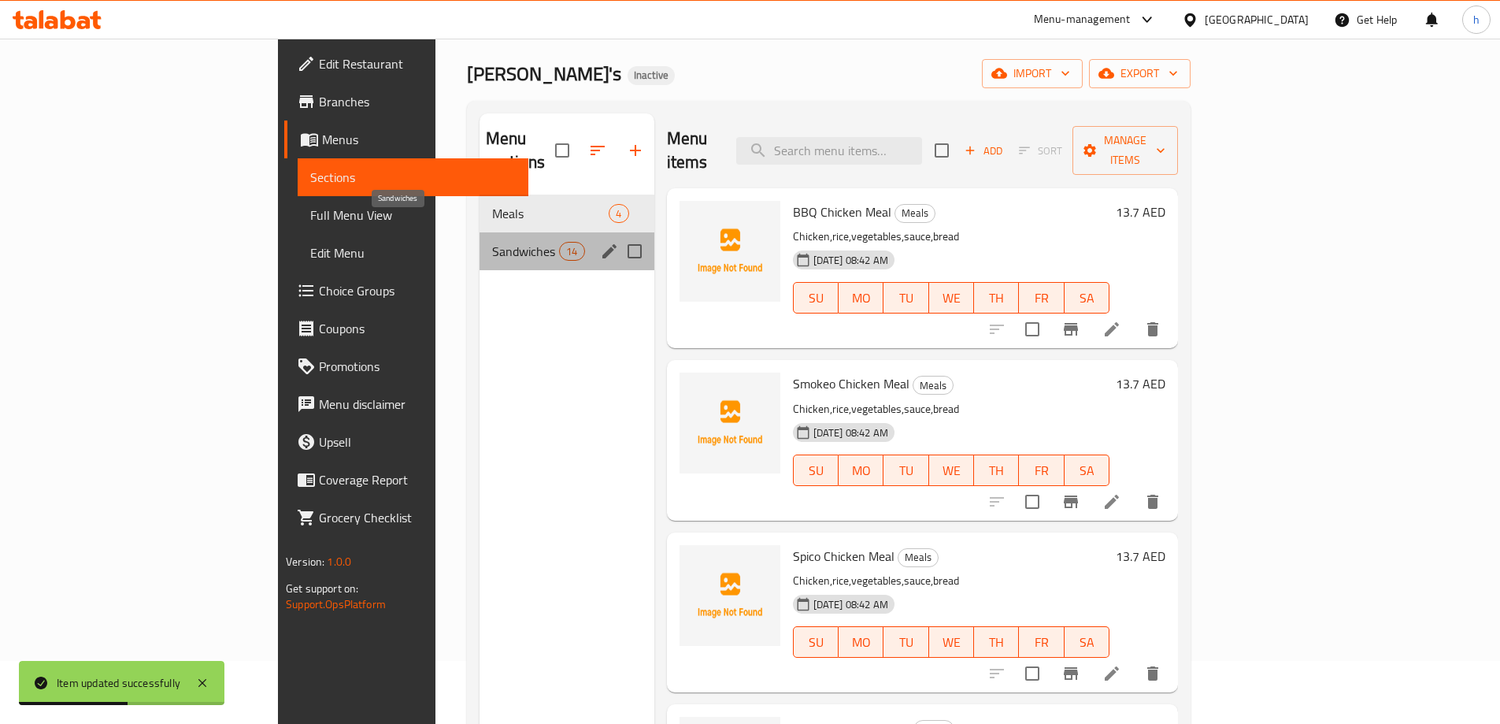
click at [492, 242] on span "Sandwiches" at bounding box center [525, 251] width 67 height 19
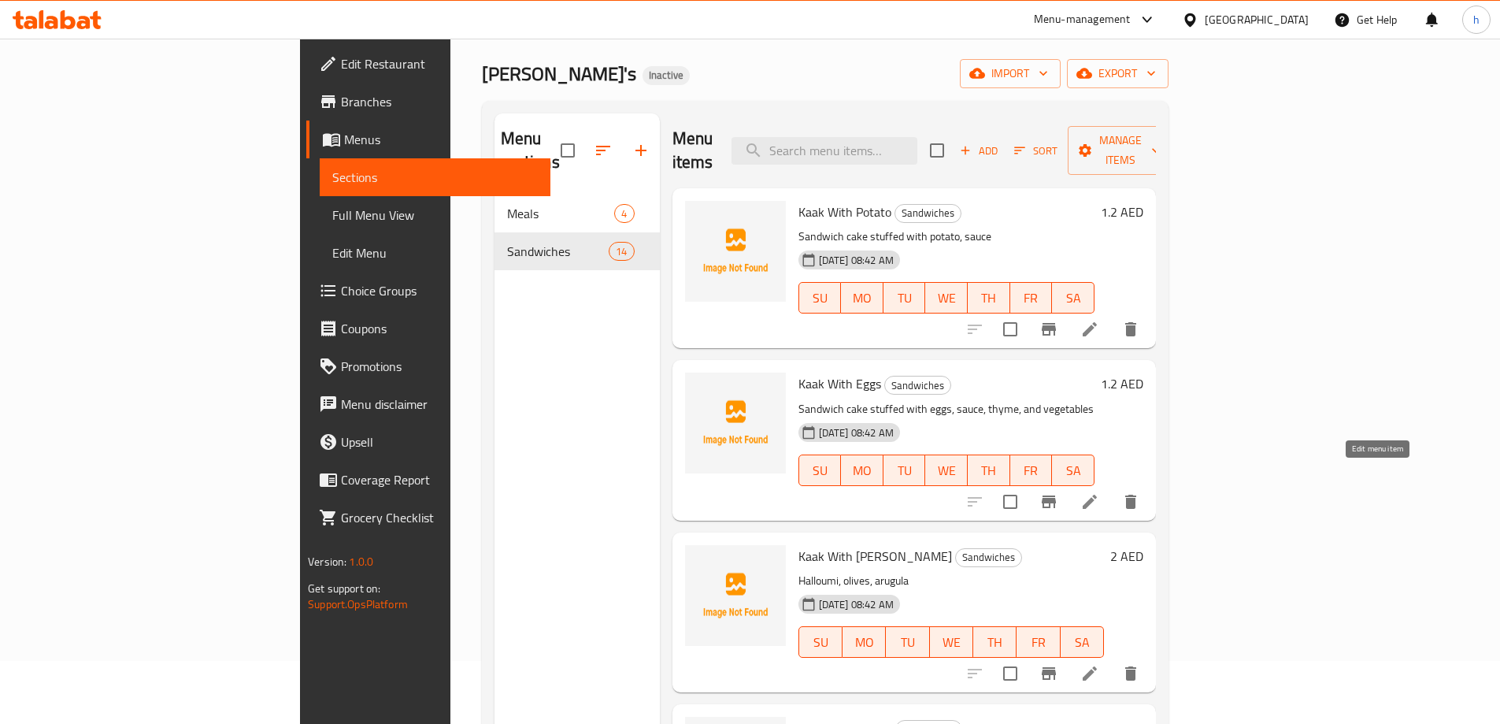
click at [1097, 495] on icon at bounding box center [1090, 502] width 14 height 14
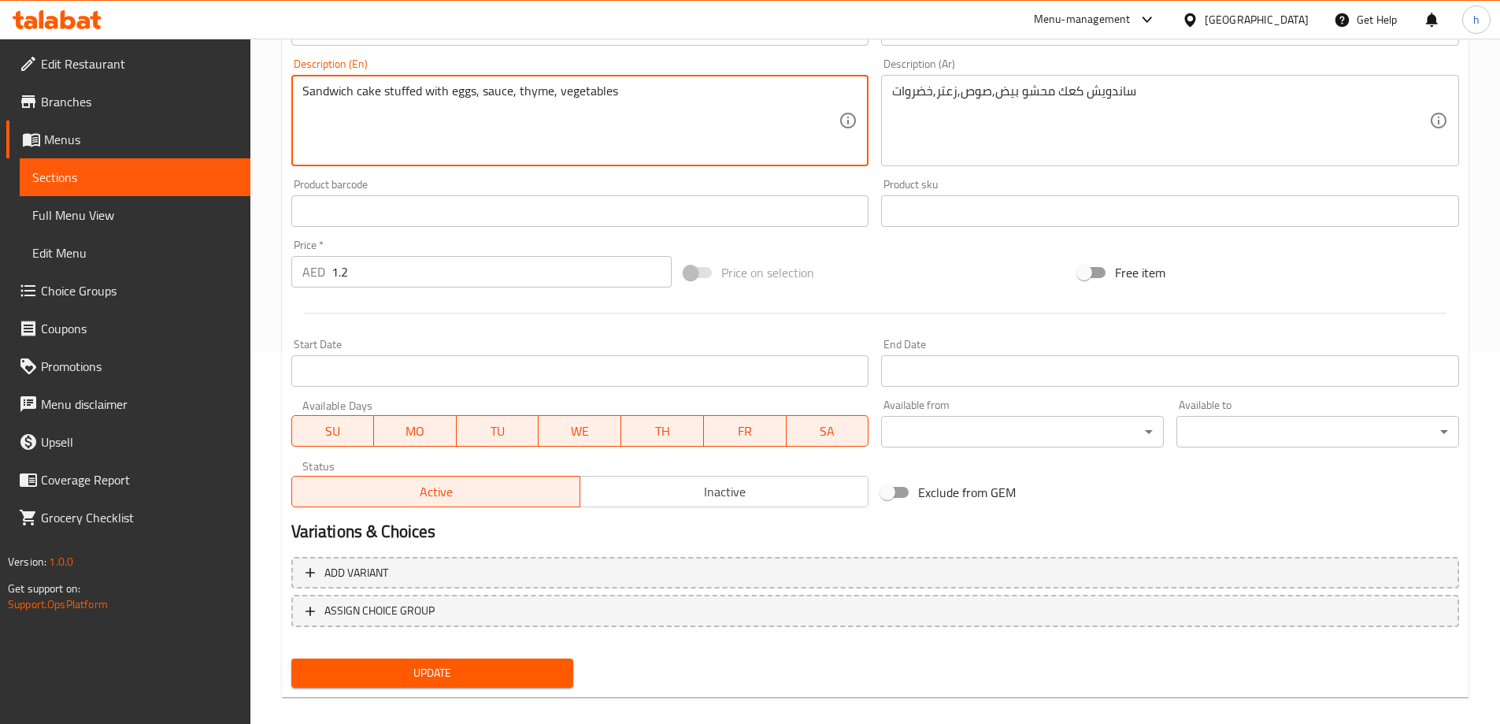
scroll to position [389, 0]
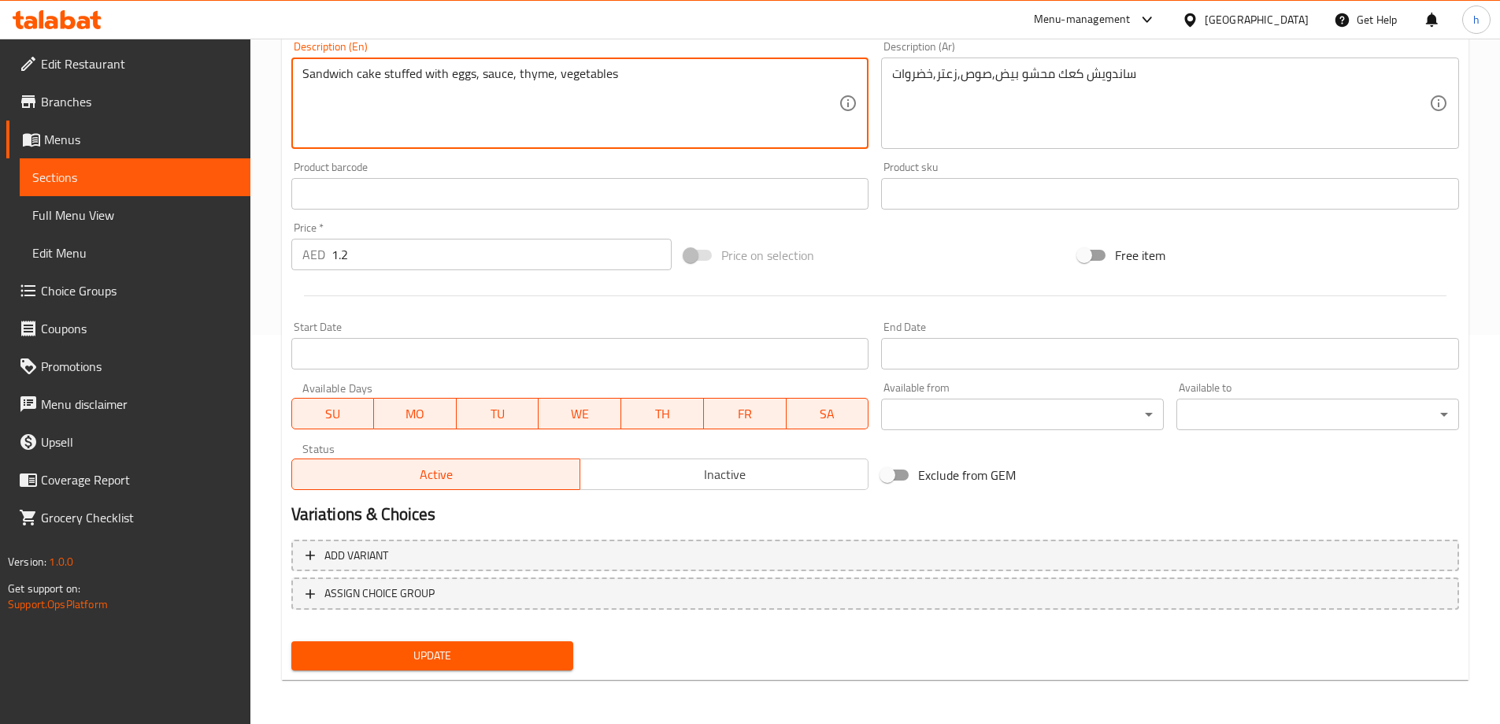
type textarea "Sandwich cake stuffed with eggs, sauce, thyme, vegetables"
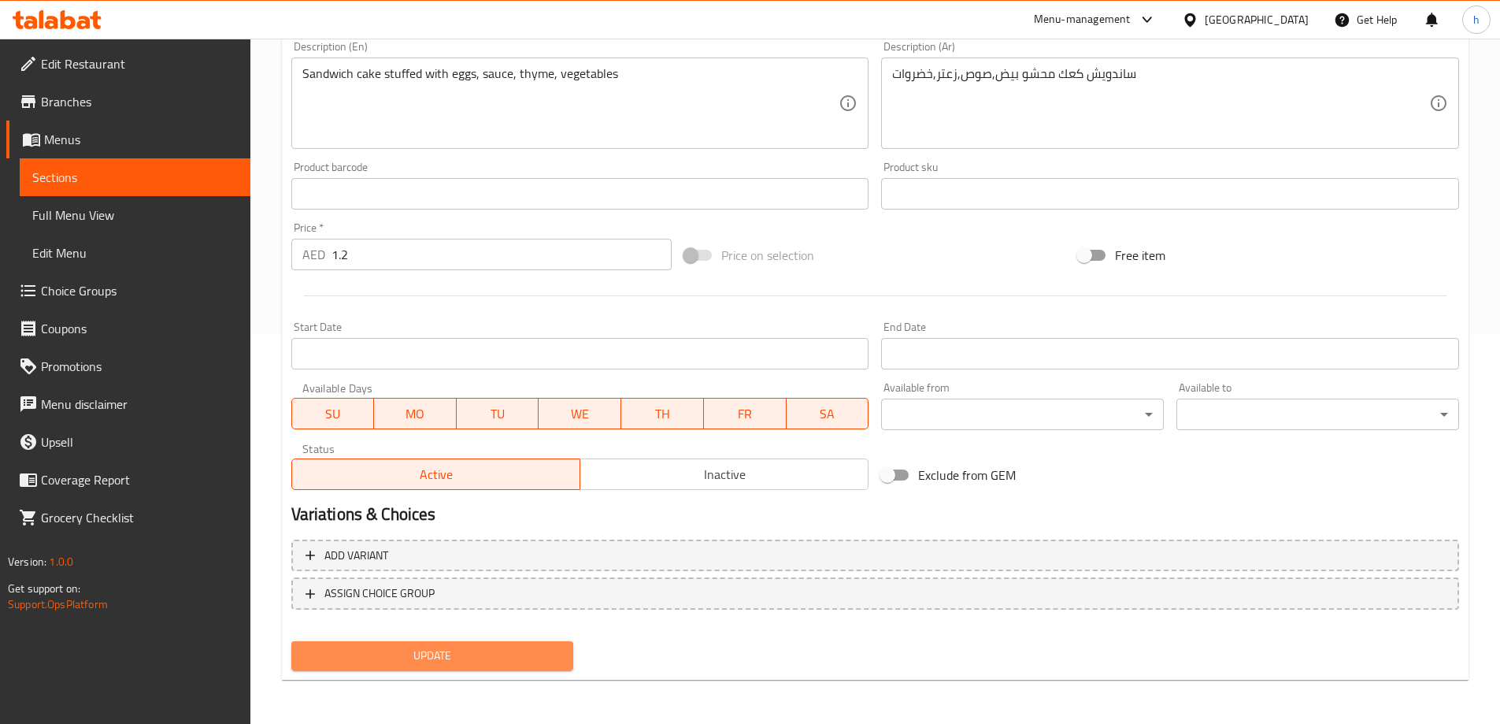
click at [435, 653] on span "Update" at bounding box center [433, 656] width 258 height 20
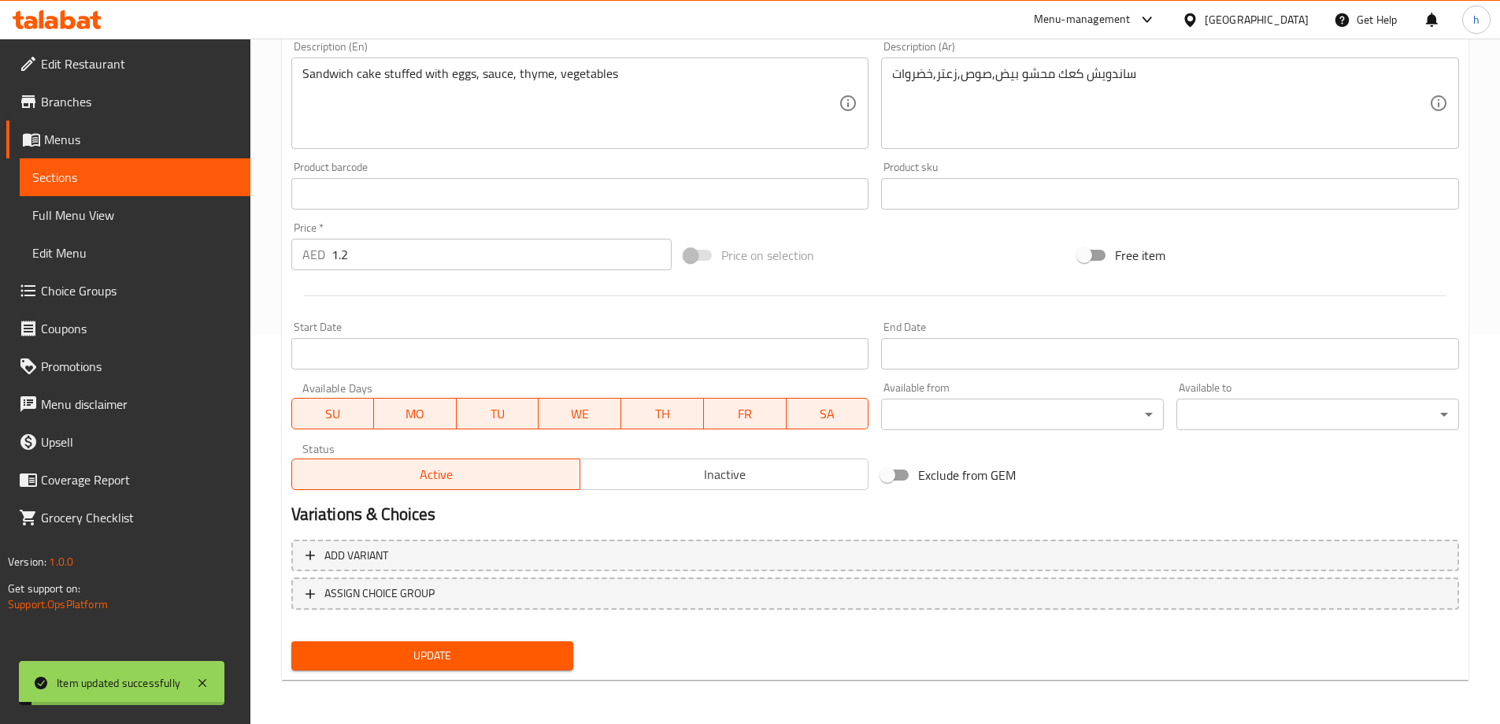
click at [176, 176] on span "Sections" at bounding box center [135, 177] width 206 height 19
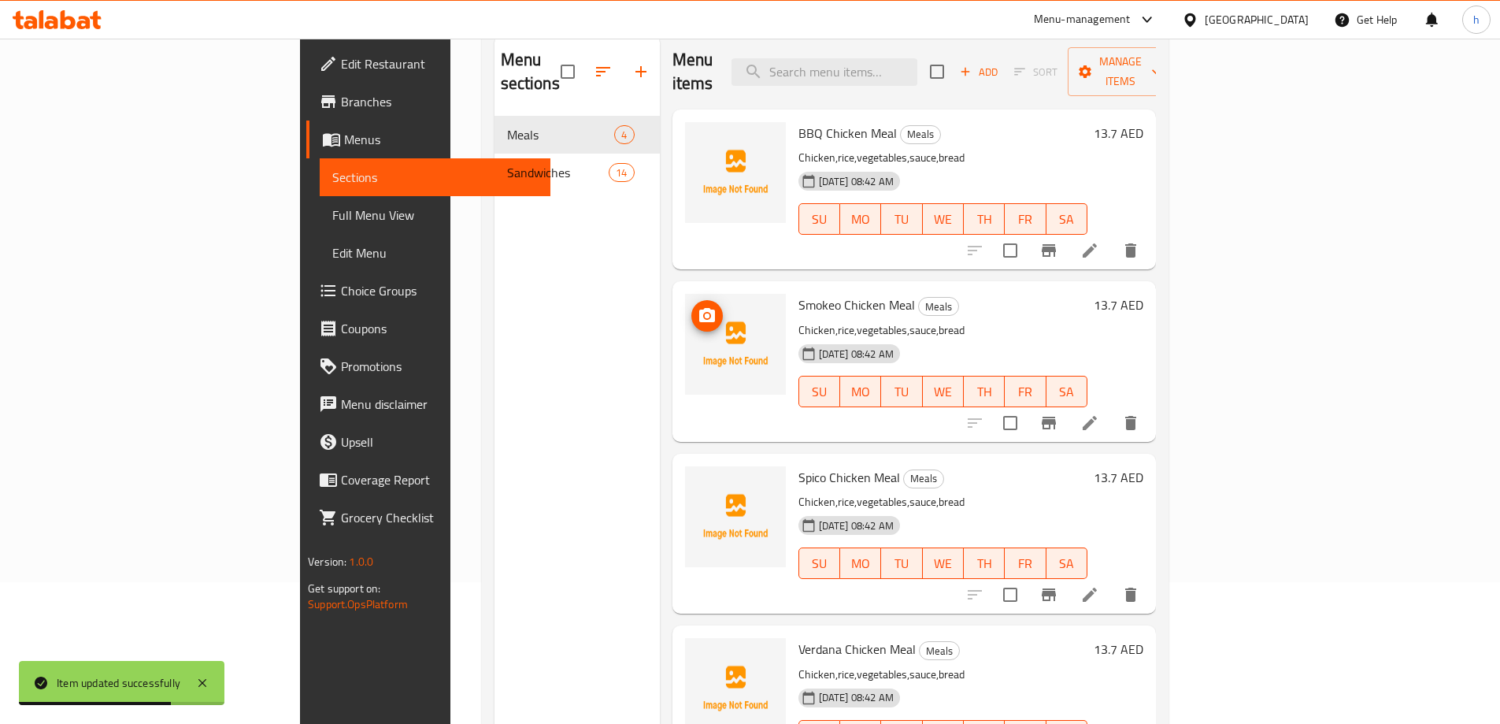
scroll to position [4, 0]
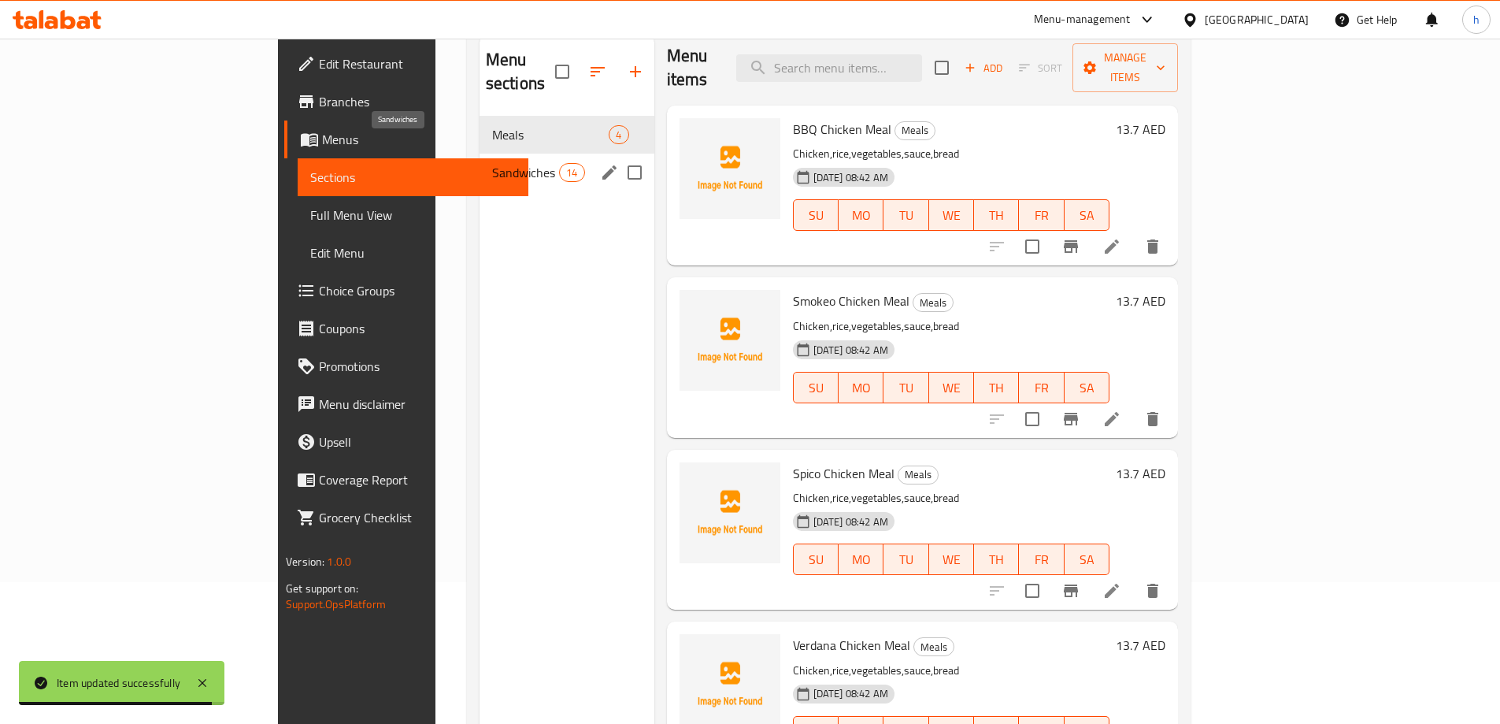
click at [492, 163] on span "Sandwiches" at bounding box center [525, 172] width 67 height 19
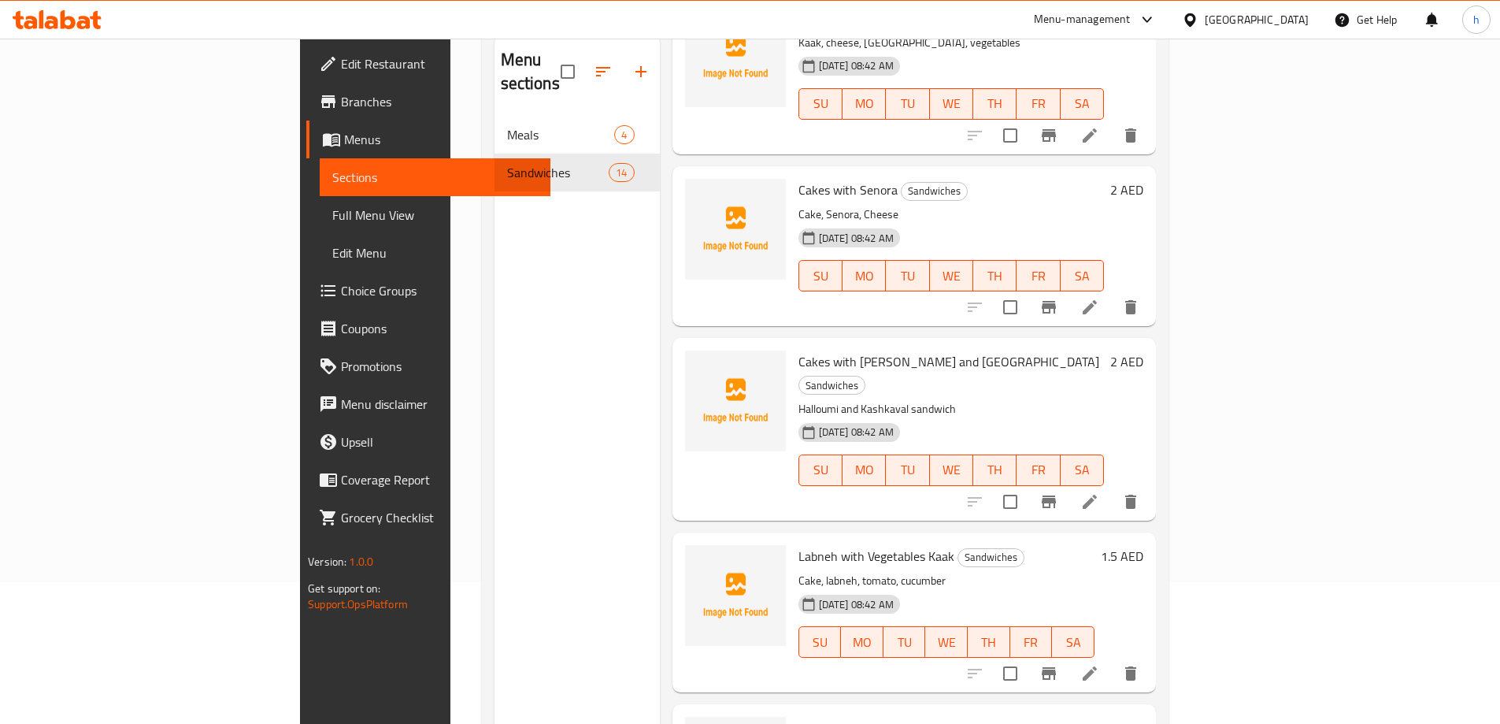
scroll to position [634, 0]
click at [1099, 295] on icon at bounding box center [1089, 304] width 19 height 19
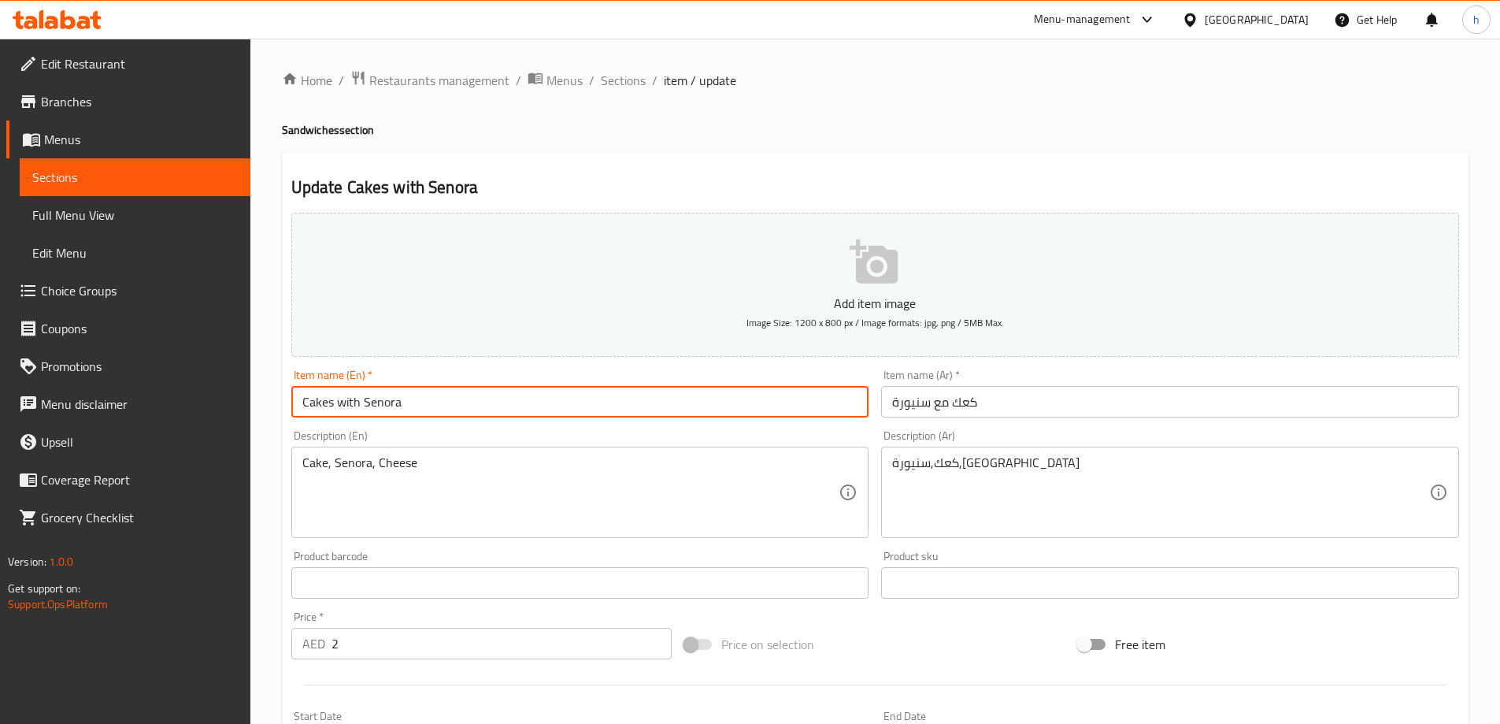
drag, startPoint x: 331, startPoint y: 402, endPoint x: 302, endPoint y: 402, distance: 29.1
click at [302, 402] on input "Cakes with Senora" at bounding box center [580, 402] width 578 height 32
drag, startPoint x: 392, startPoint y: 401, endPoint x: 356, endPoint y: 403, distance: 36.3
click at [356, 403] on input "Kaak with Senora" at bounding box center [580, 402] width 578 height 32
paste input "anyoura"
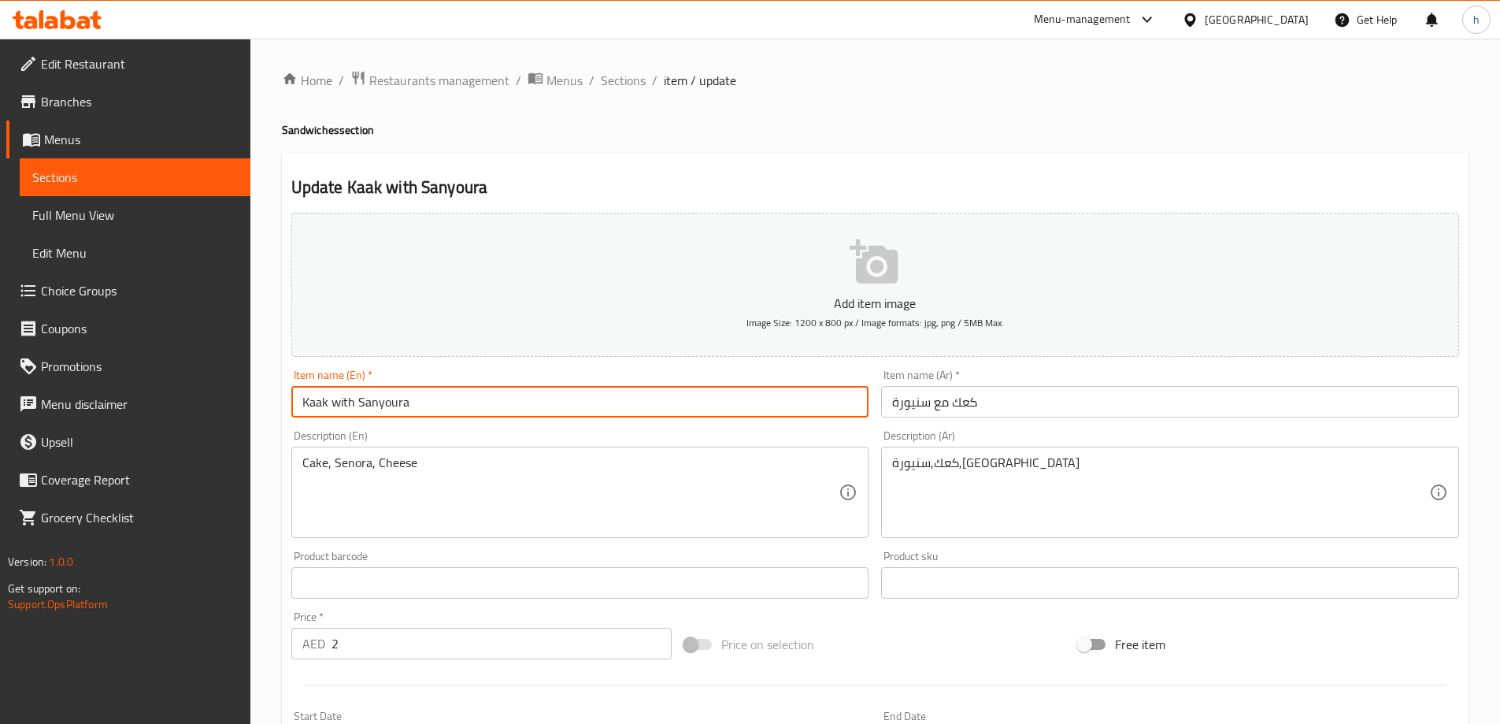
type input "Kaak with Sanyoura"
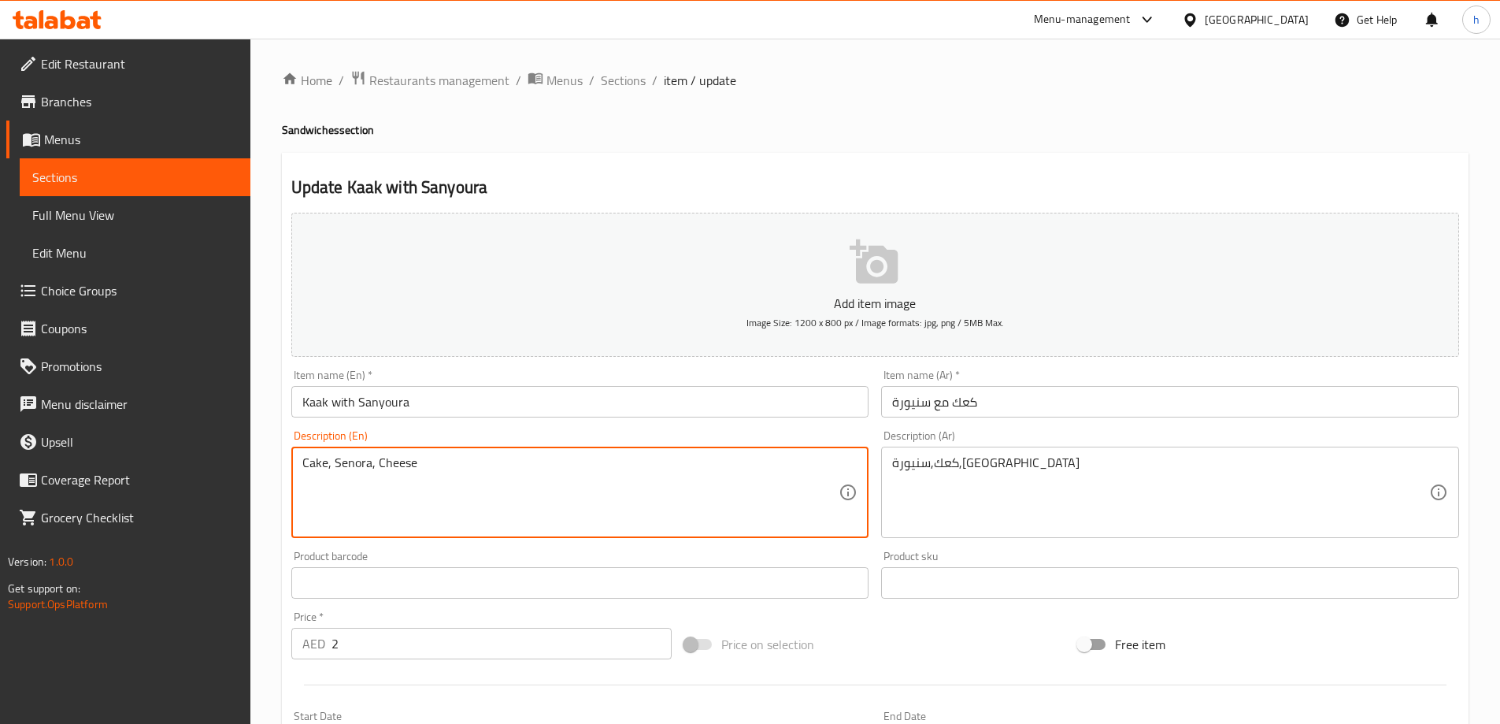
drag, startPoint x: 369, startPoint y: 464, endPoint x: 335, endPoint y: 462, distance: 33.1
paste textarea "anyoura"
drag, startPoint x: 325, startPoint y: 462, endPoint x: 295, endPoint y: 462, distance: 29.9
click at [295, 462] on div "Cake, Sanyoura, Cheese Description (En)" at bounding box center [580, 492] width 578 height 91
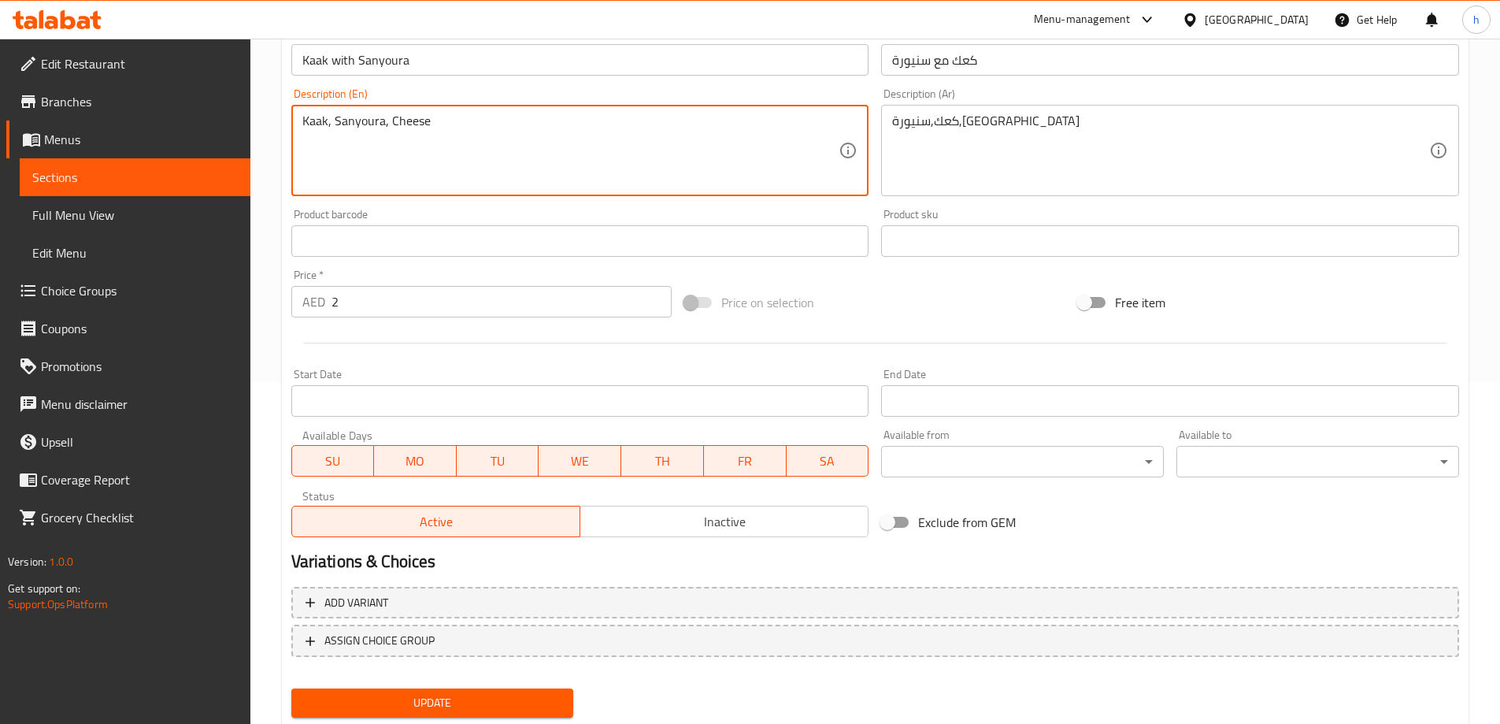
scroll to position [389, 0]
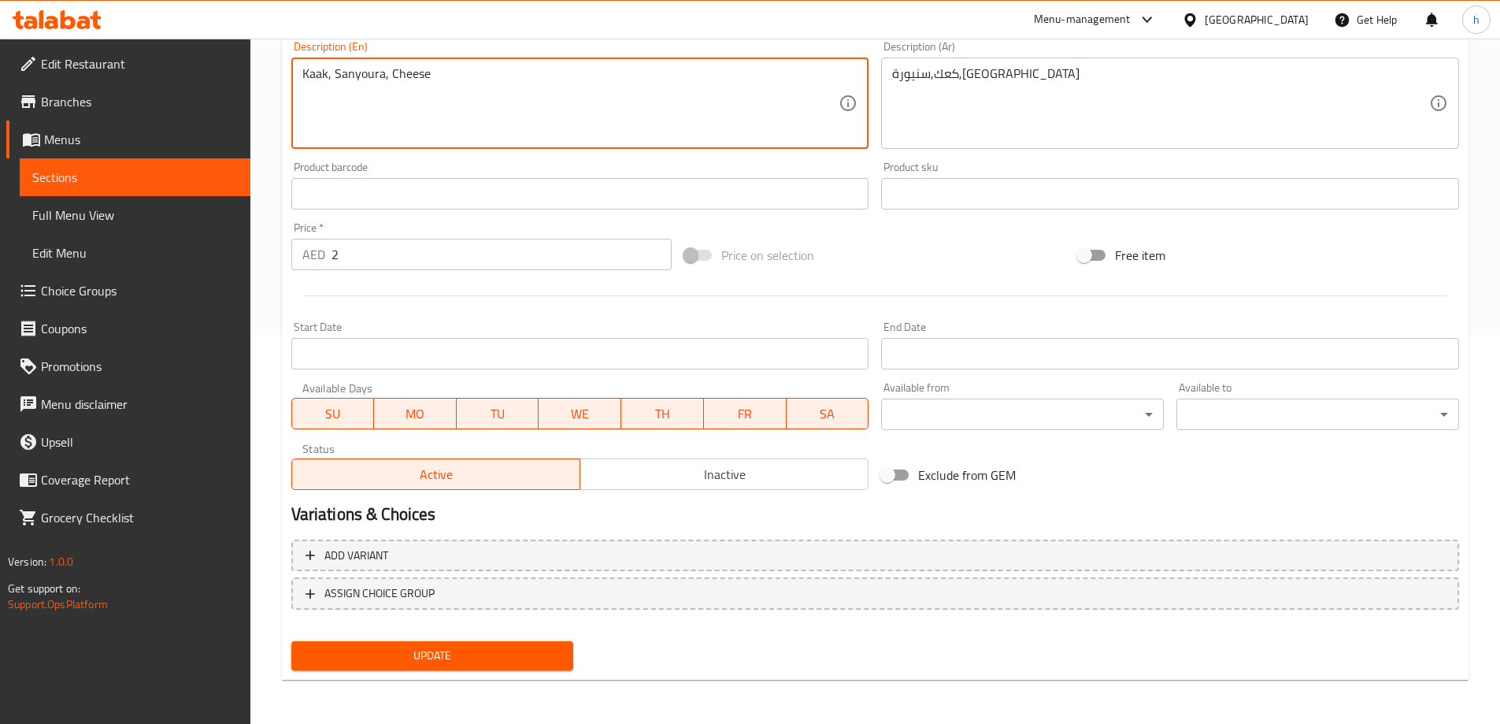
type textarea "Kaak, Sanyoura, Cheese"
click at [411, 661] on span "Update" at bounding box center [433, 656] width 258 height 20
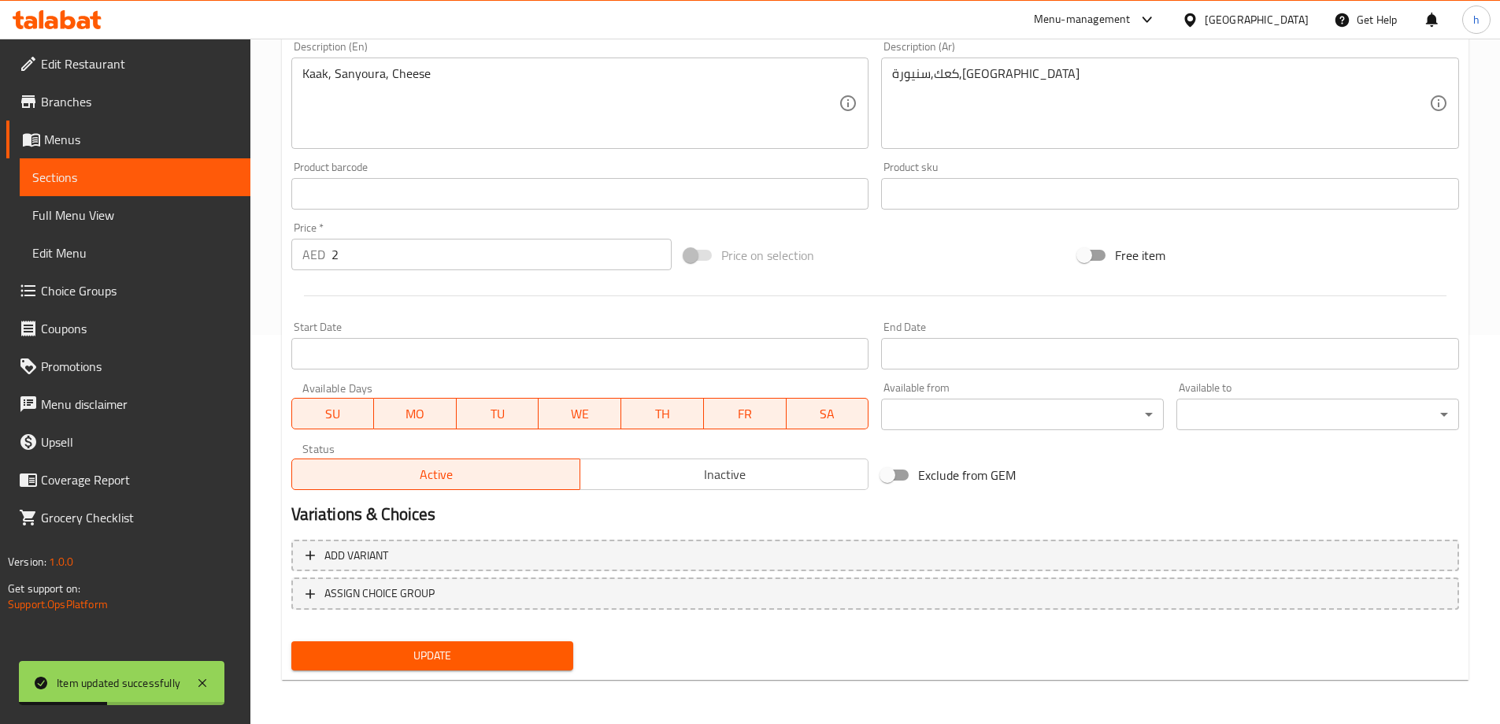
click at [96, 186] on span "Sections" at bounding box center [135, 177] width 206 height 19
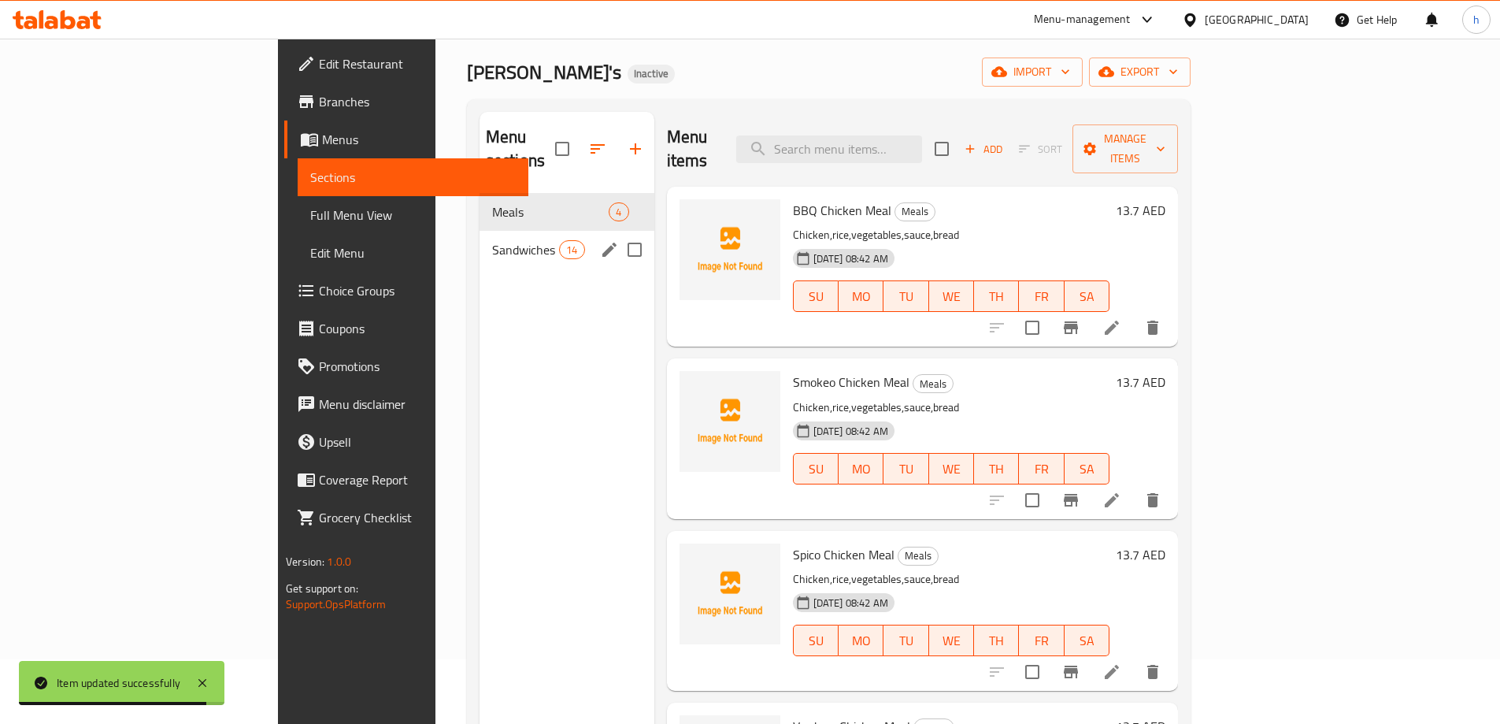
scroll to position [63, 0]
click at [480, 239] on div "Sandwiches 14" at bounding box center [567, 251] width 175 height 38
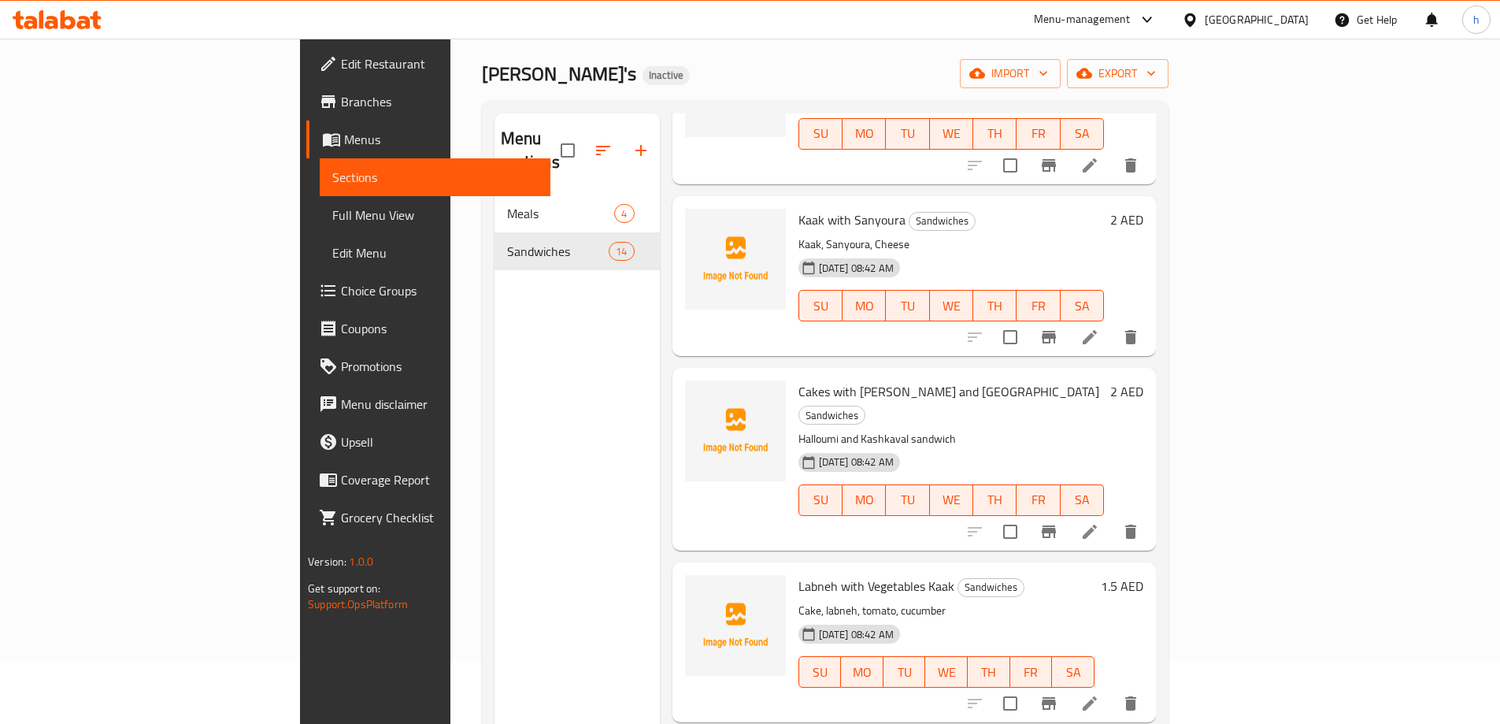
scroll to position [709, 0]
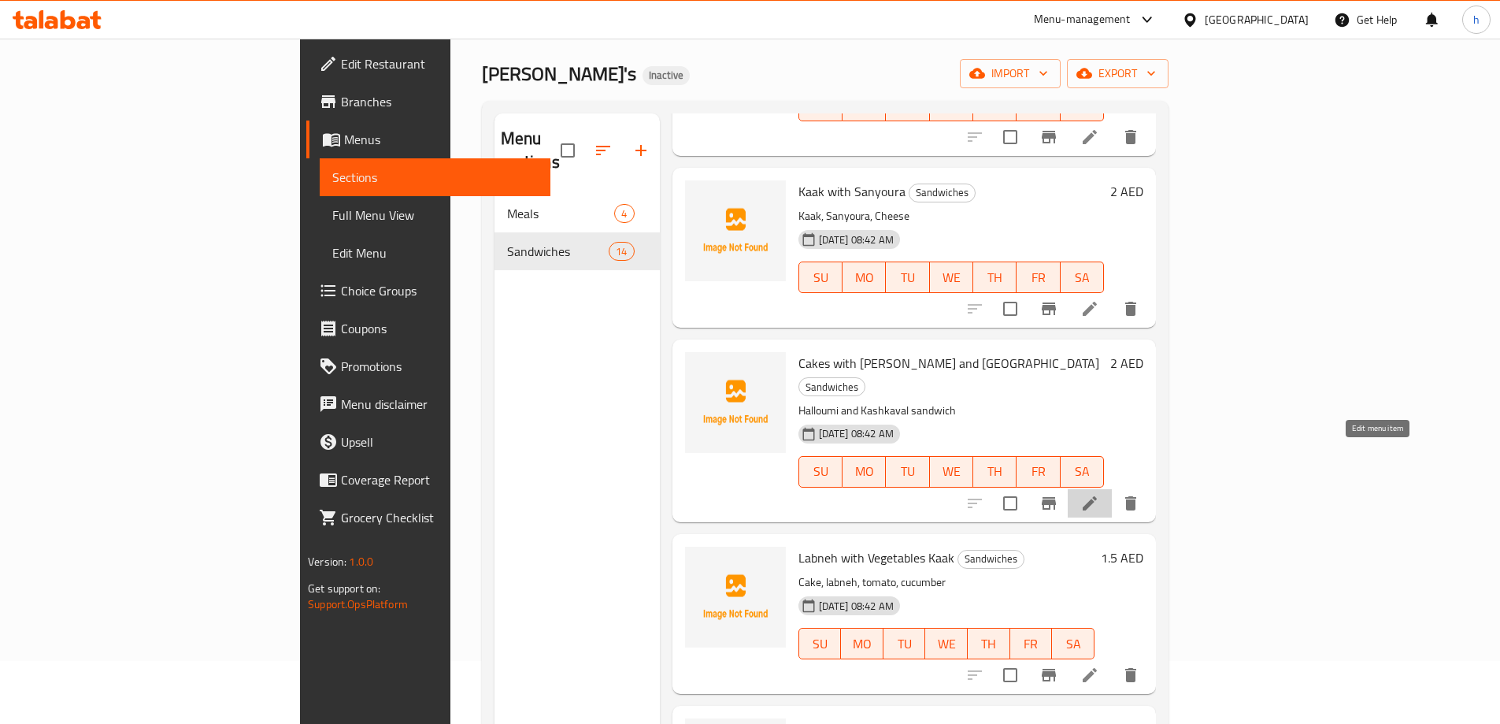
click at [1099, 494] on icon at bounding box center [1089, 503] width 19 height 19
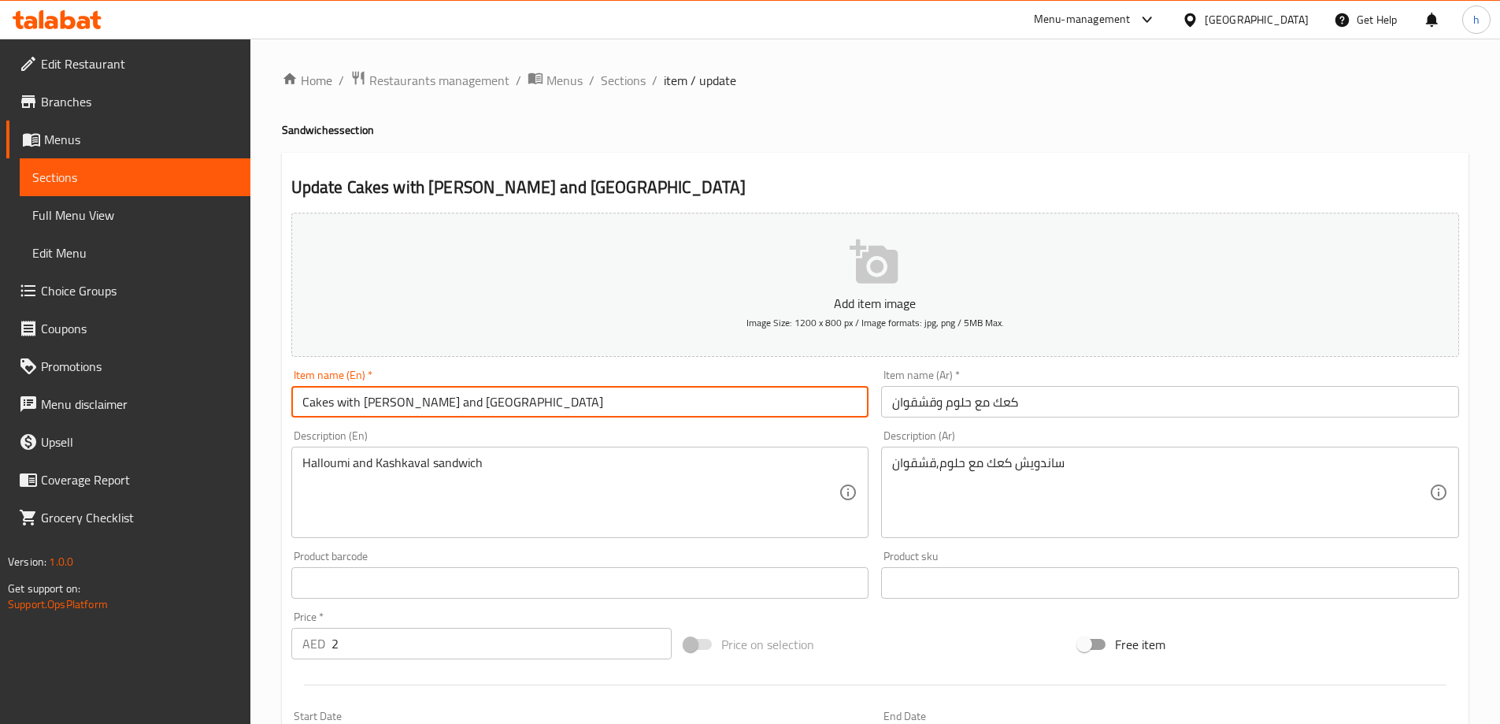
drag, startPoint x: 332, startPoint y: 401, endPoint x: 291, endPoint y: 395, distance: 40.5
click at [291, 395] on input "Cakes with [PERSON_NAME] and [GEOGRAPHIC_DATA]" at bounding box center [580, 402] width 578 height 32
type input "Kaak with [PERSON_NAME] and Kashkaval"
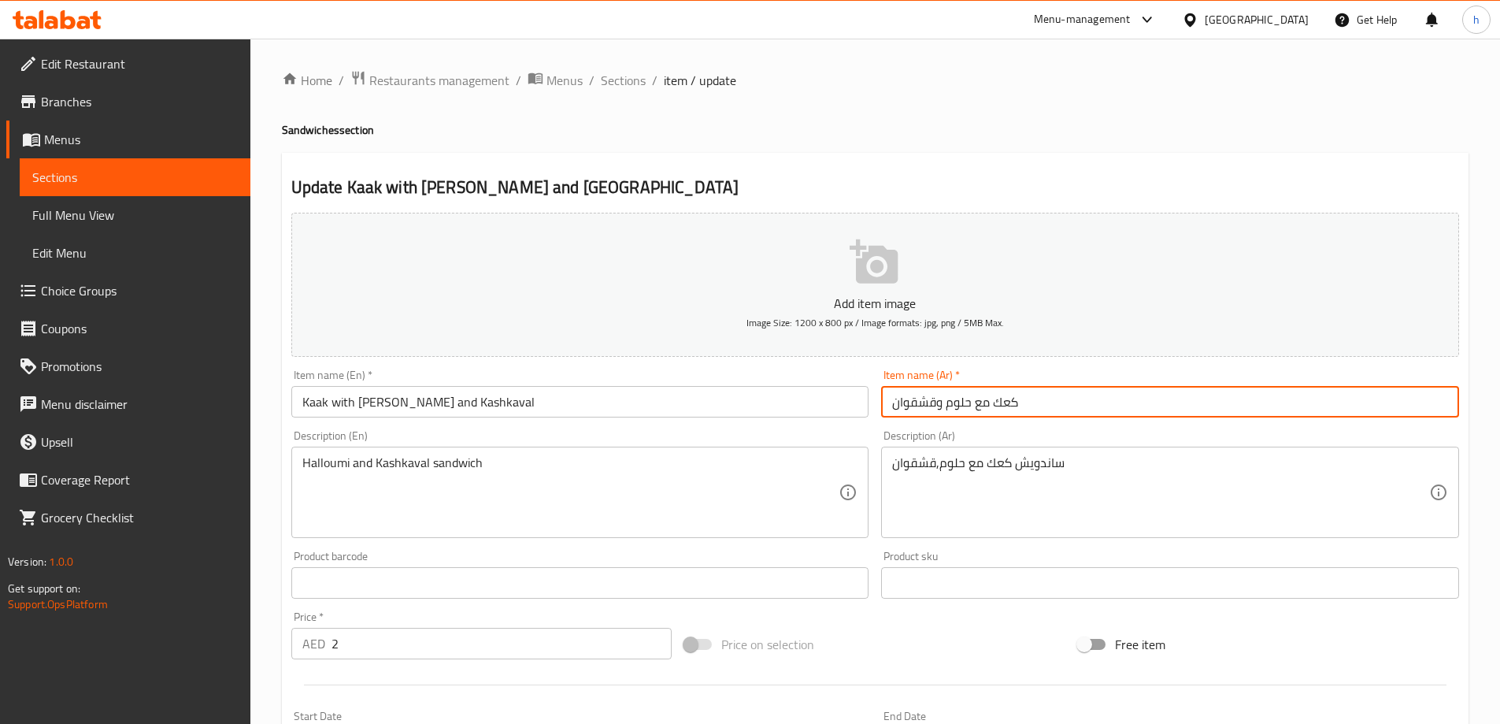
drag, startPoint x: 889, startPoint y: 403, endPoint x: 934, endPoint y: 406, distance: 45.0
click at [934, 406] on input "كعك مع حلوم وقشقوان" at bounding box center [1170, 402] width 578 height 32
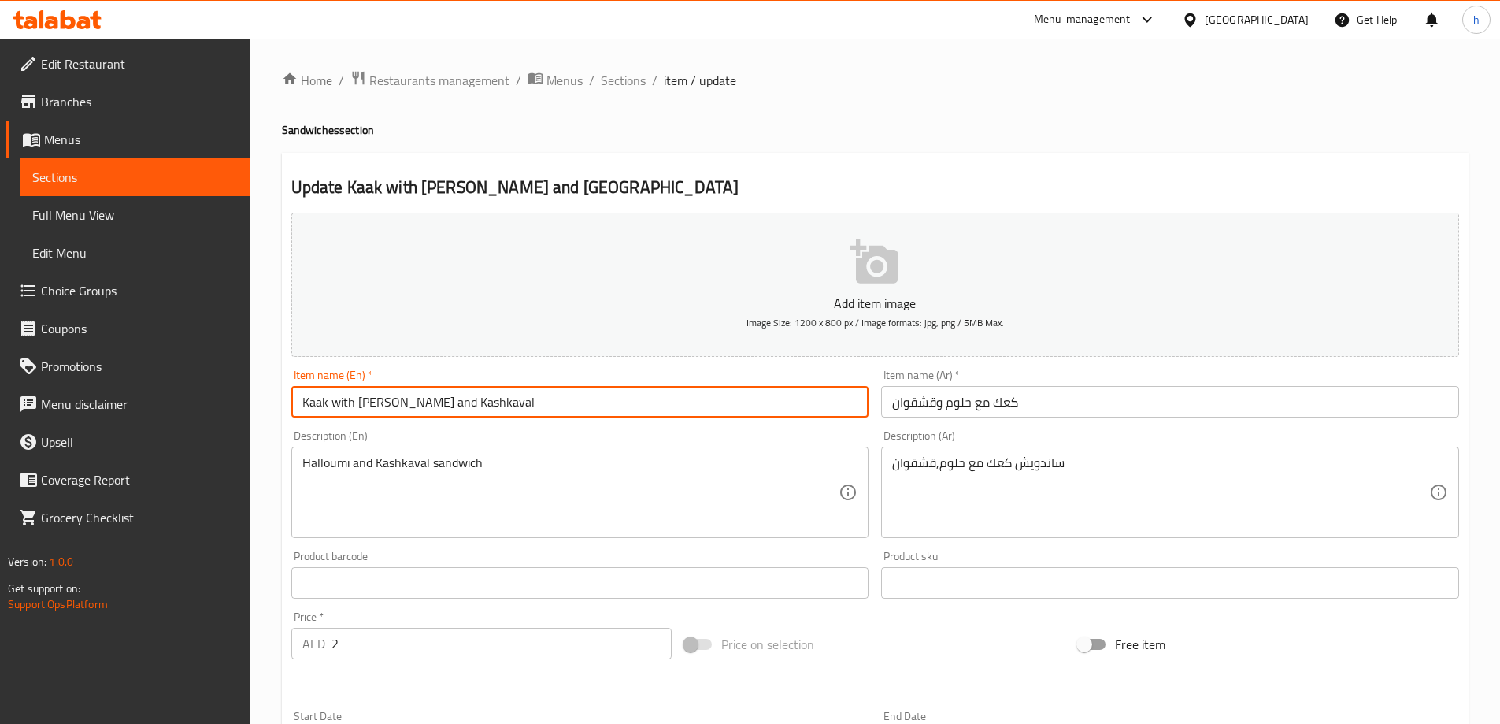
drag, startPoint x: 355, startPoint y: 402, endPoint x: 404, endPoint y: 407, distance: 49.1
click at [404, 407] on input "Kaak with [PERSON_NAME] and Kashkaval" at bounding box center [580, 402] width 578 height 32
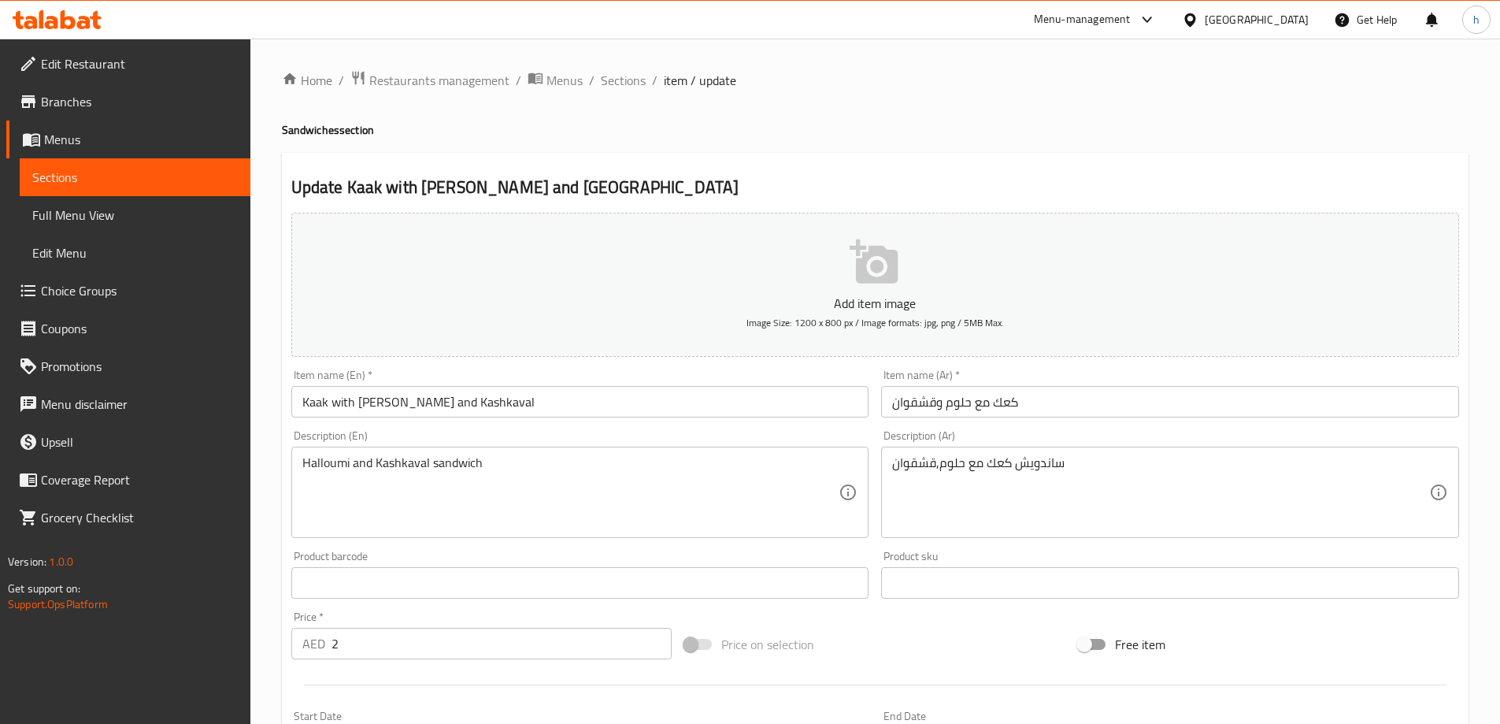
drag, startPoint x: 893, startPoint y: 465, endPoint x: 958, endPoint y: 460, distance: 64.8
click at [958, 460] on div "ساندويش كعك مع حلوم,قشقوان Description (Ar)" at bounding box center [1170, 492] width 578 height 91
drag, startPoint x: 888, startPoint y: 463, endPoint x: 947, endPoint y: 464, distance: 59.1
click at [947, 464] on div "ساندويش كعك مع حلوم,قشقوان Description (Ar)" at bounding box center [1170, 492] width 578 height 91
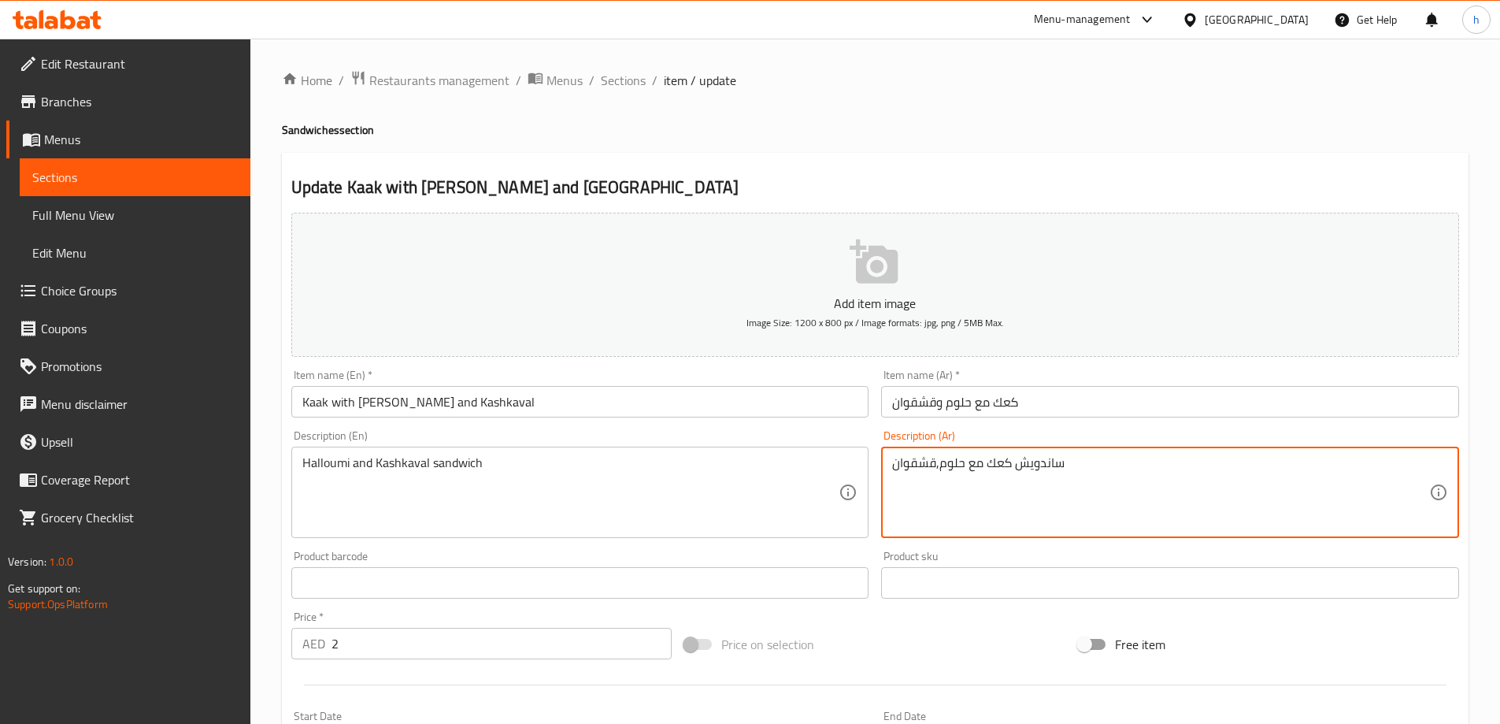
drag, startPoint x: 1066, startPoint y: 463, endPoint x: 862, endPoint y: 473, distance: 205.0
click at [862, 473] on div "Add item image Image Size: 1200 x 800 px / Image formats: jpg, png / 5MB Max. I…" at bounding box center [875, 545] width 1181 height 679
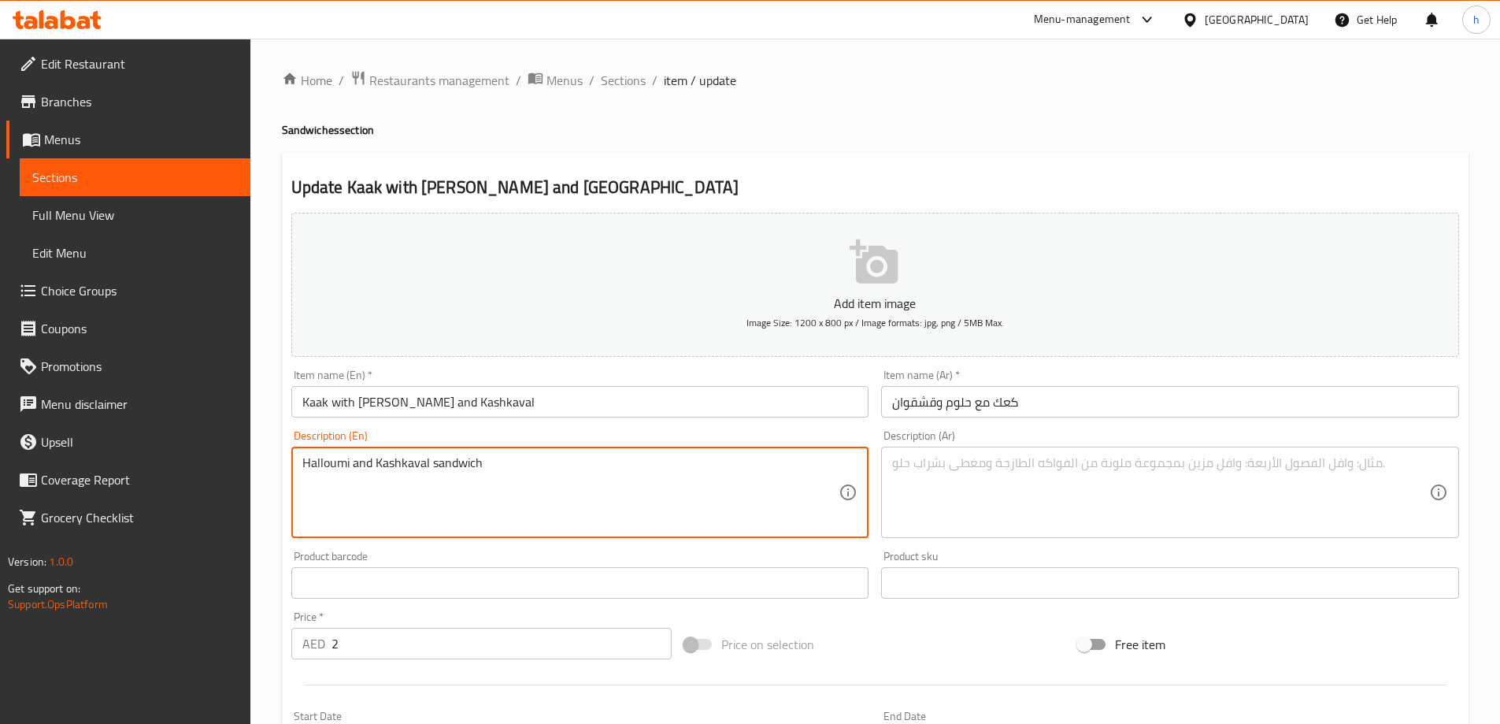
drag, startPoint x: 480, startPoint y: 462, endPoint x: 287, endPoint y: 460, distance: 193.0
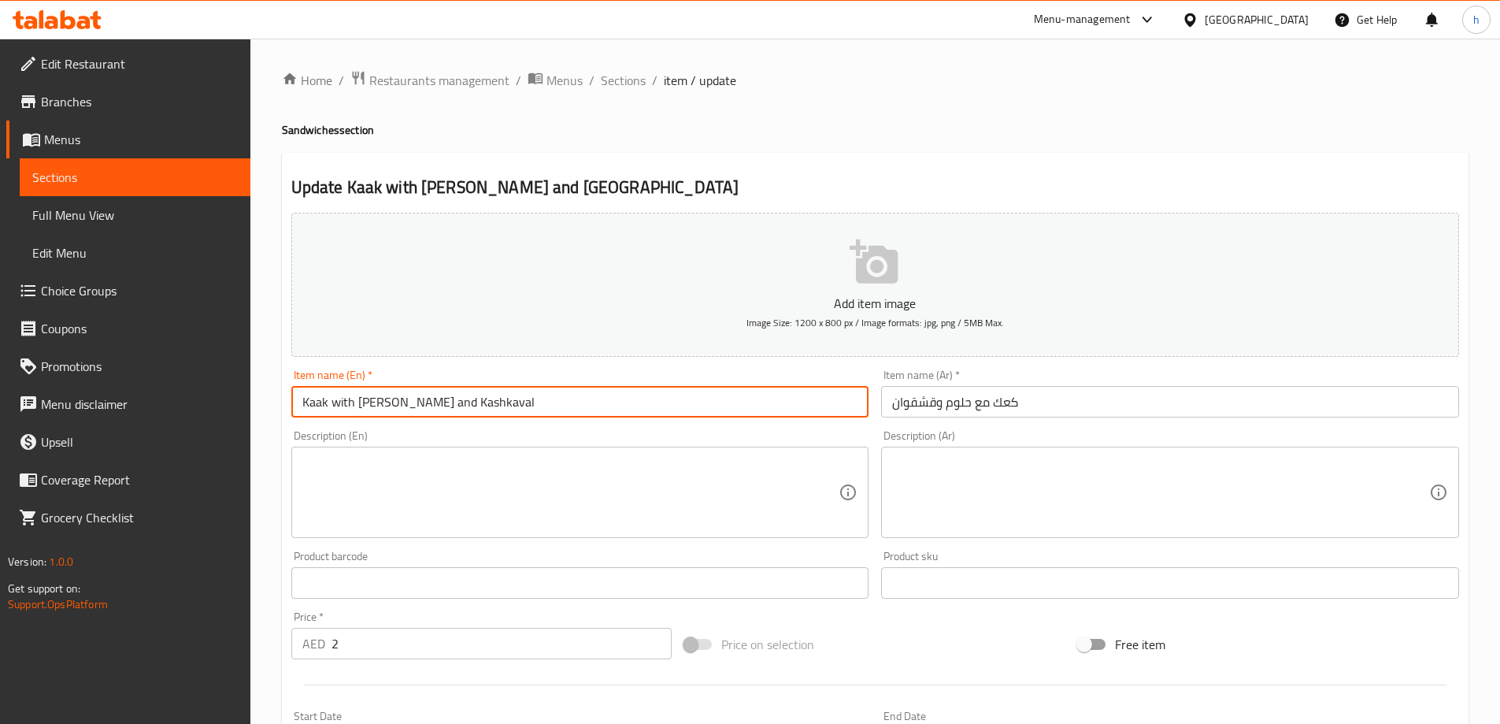
drag, startPoint x: 301, startPoint y: 402, endPoint x: 487, endPoint y: 417, distance: 187.2
click at [487, 417] on input "Kaak with [PERSON_NAME] and Kashkaval" at bounding box center [580, 402] width 578 height 32
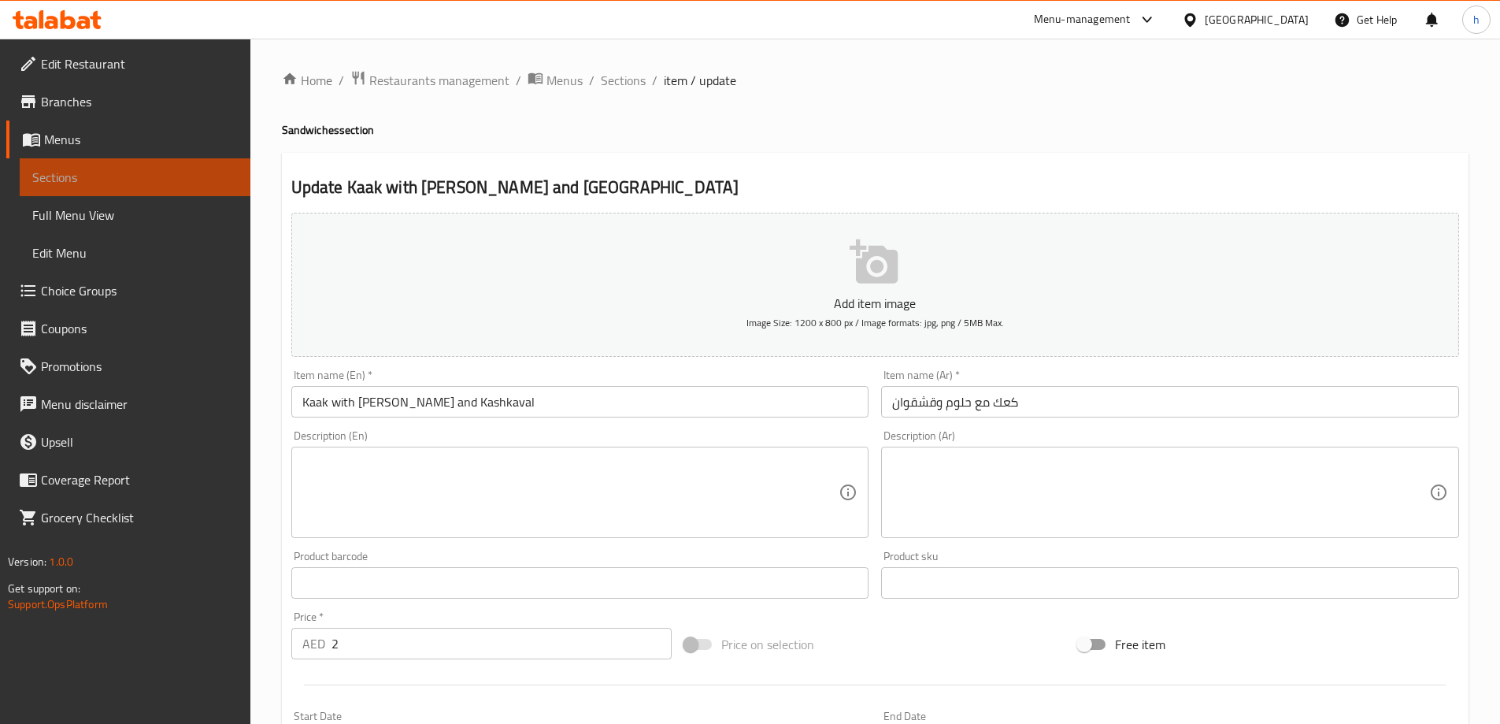
click at [150, 173] on span "Sections" at bounding box center [135, 177] width 206 height 19
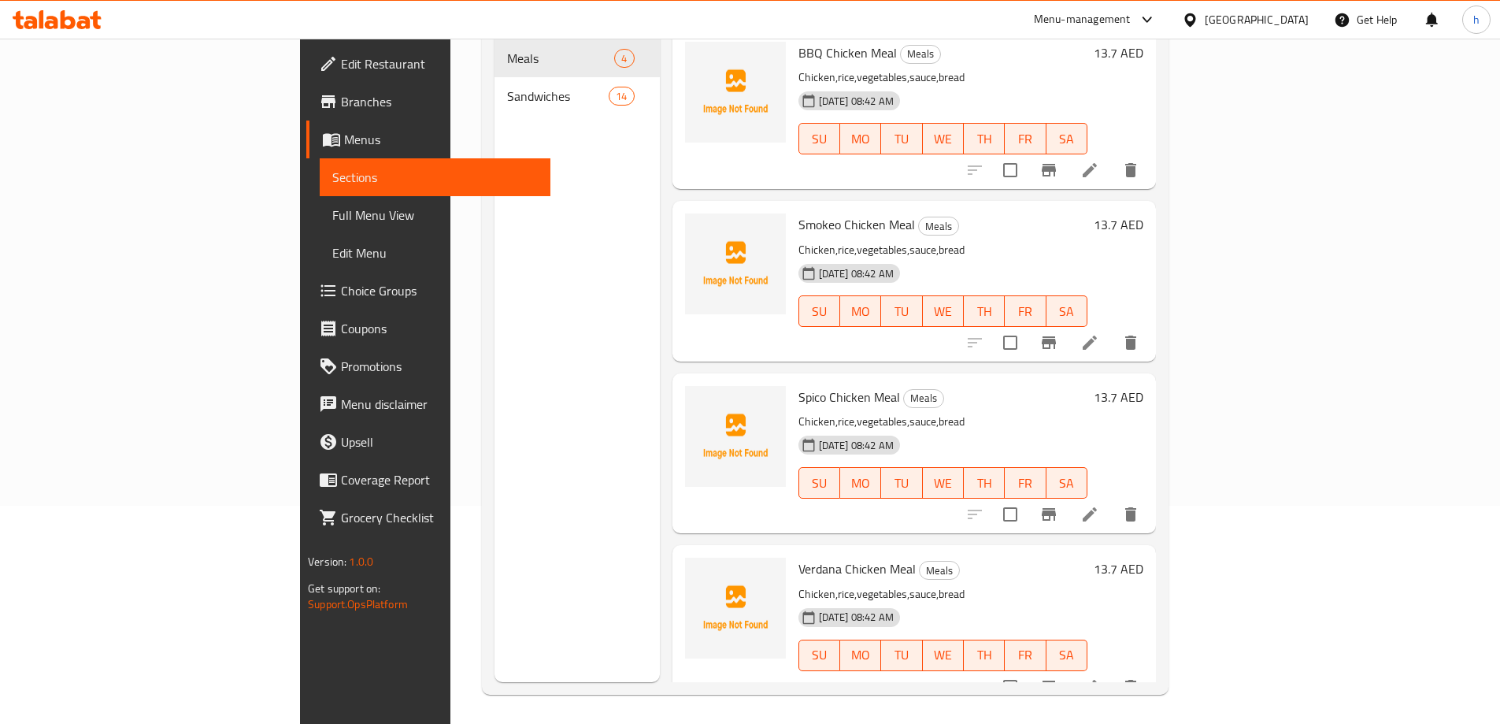
scroll to position [221, 0]
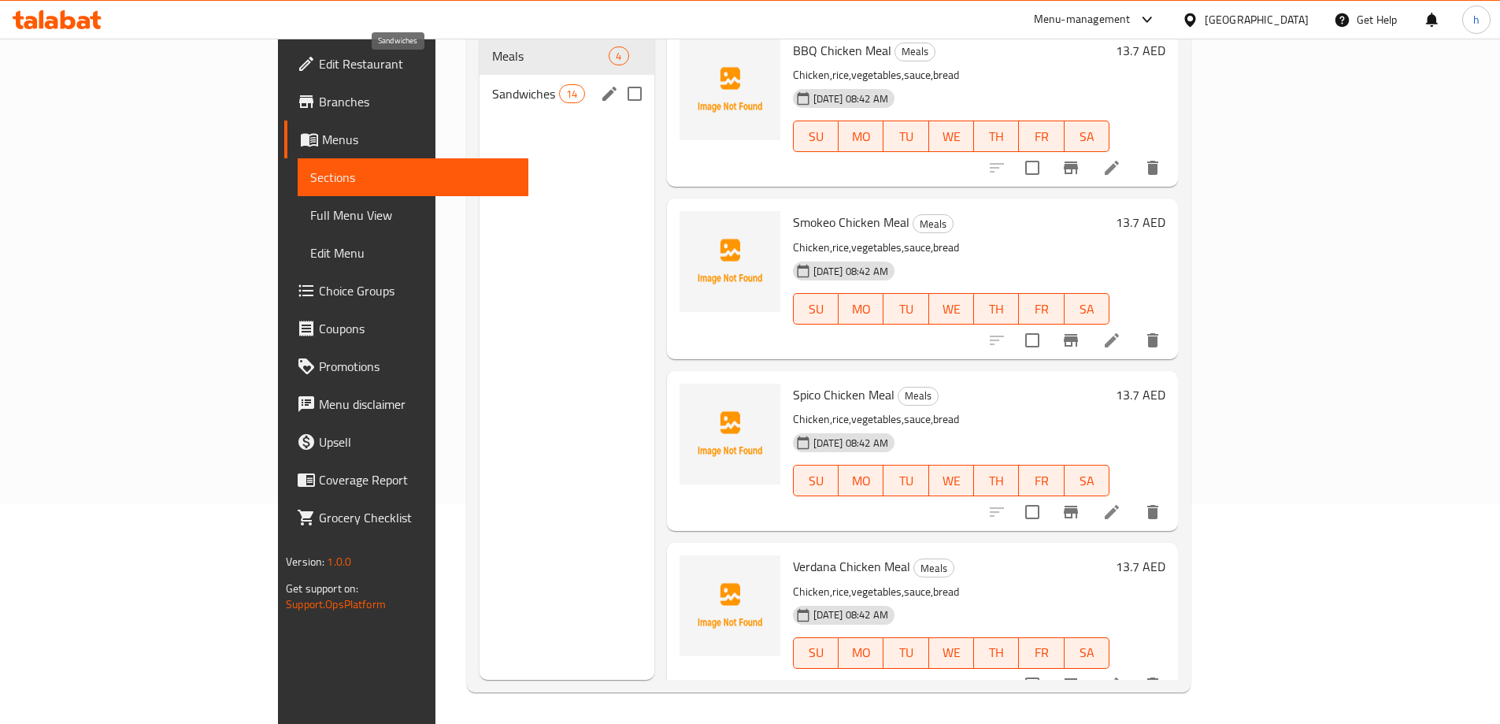
drag, startPoint x: 400, startPoint y: 73, endPoint x: 502, endPoint y: 280, distance: 230.7
click at [492, 84] on span "Sandwiches" at bounding box center [525, 93] width 67 height 19
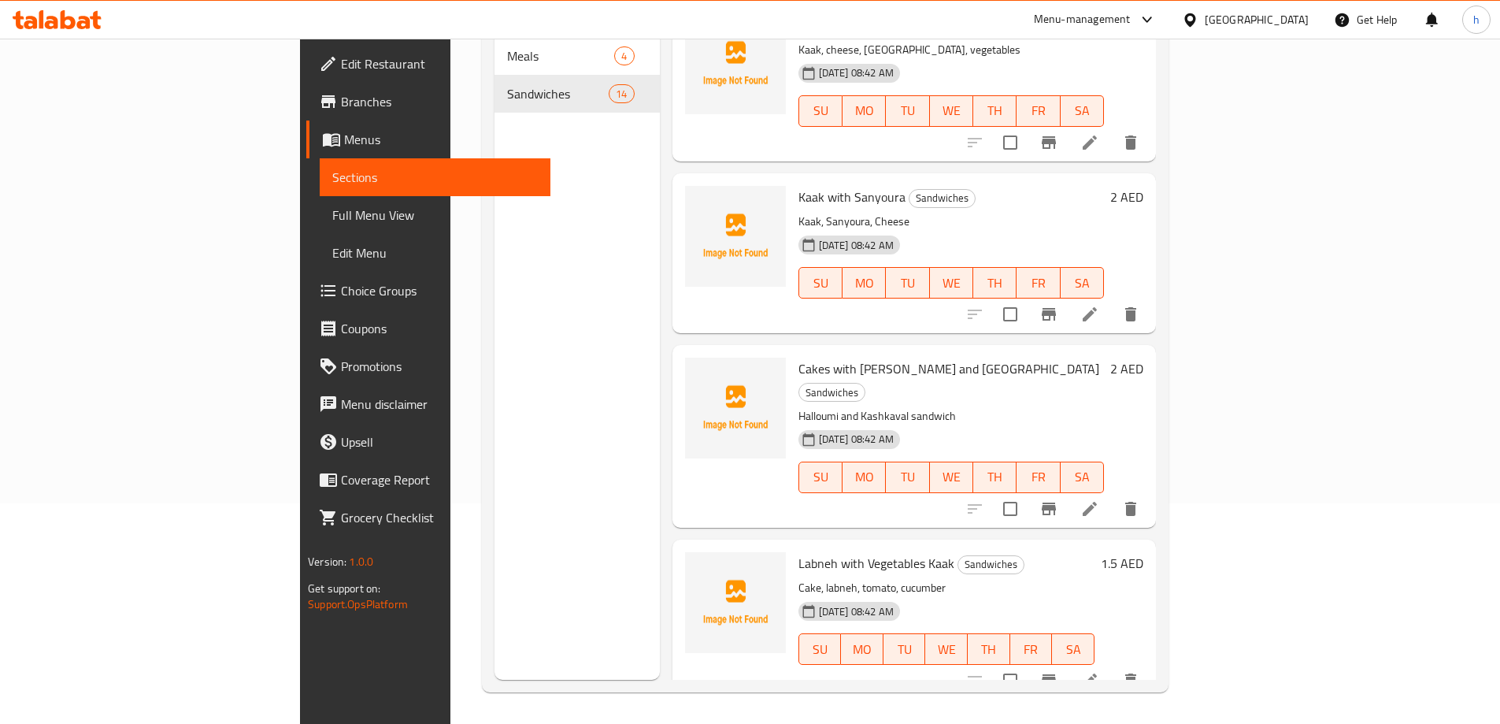
scroll to position [555, 0]
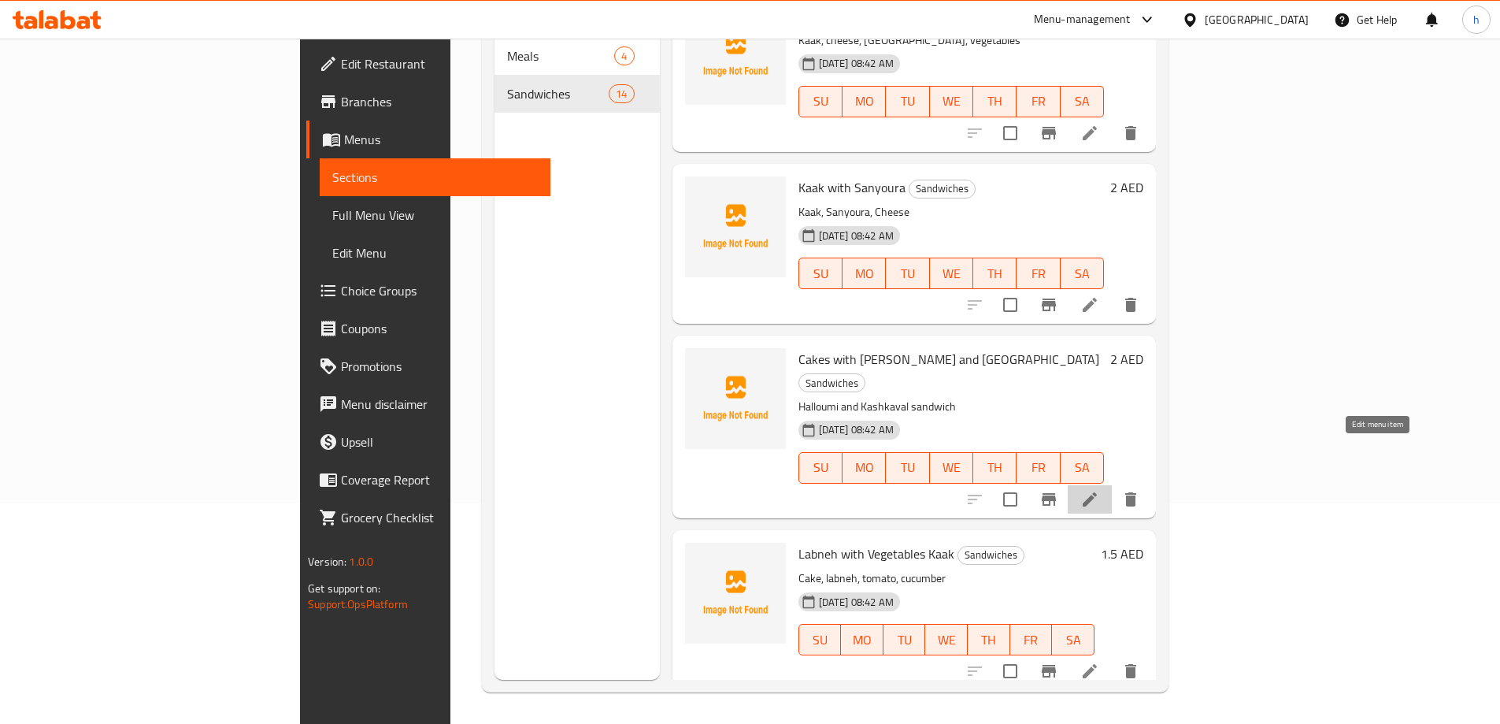
click at [1097, 492] on icon at bounding box center [1090, 499] width 14 height 14
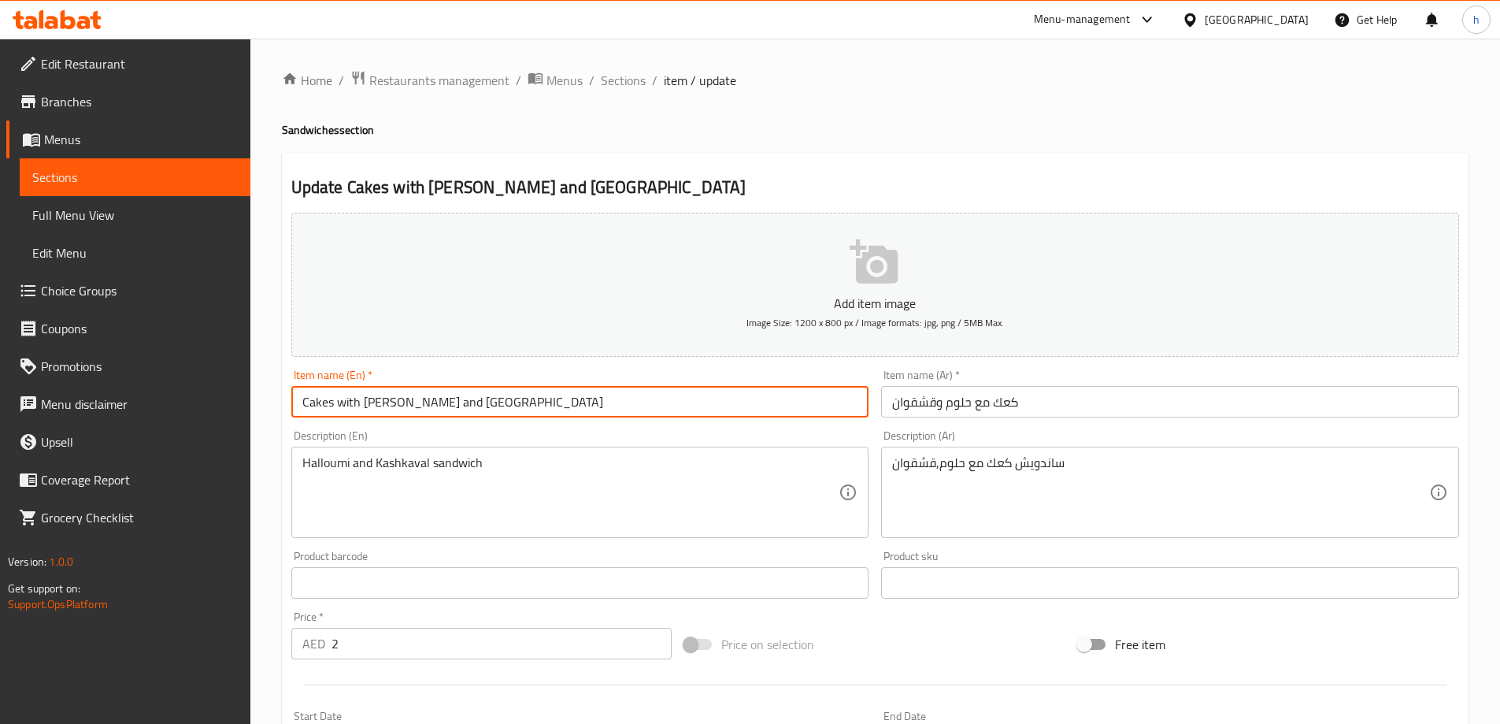
drag, startPoint x: 331, startPoint y: 402, endPoint x: 272, endPoint y: 397, distance: 59.3
click at [272, 397] on div "Home / Restaurants management / Menus / Sections / item / update Sandwiches sec…" at bounding box center [875, 576] width 1250 height 1074
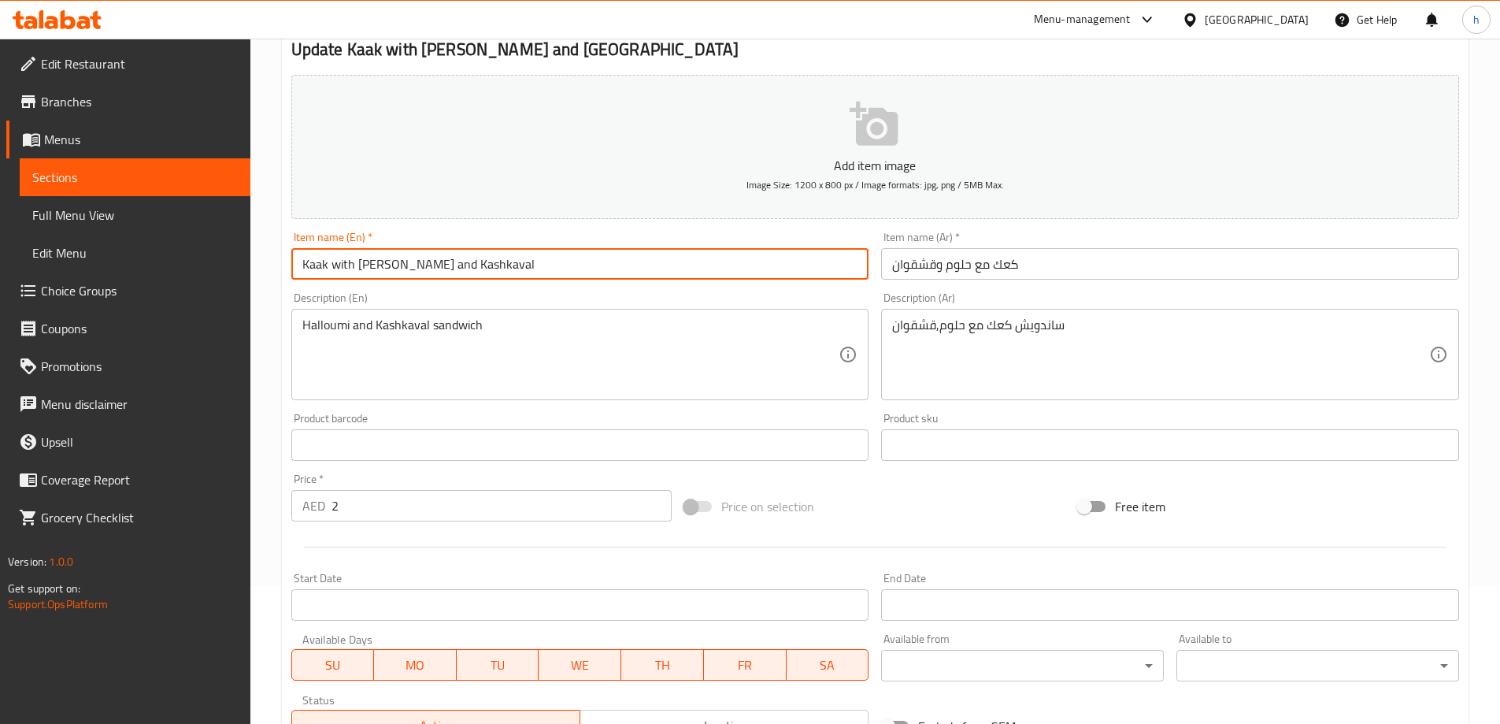
scroll to position [389, 0]
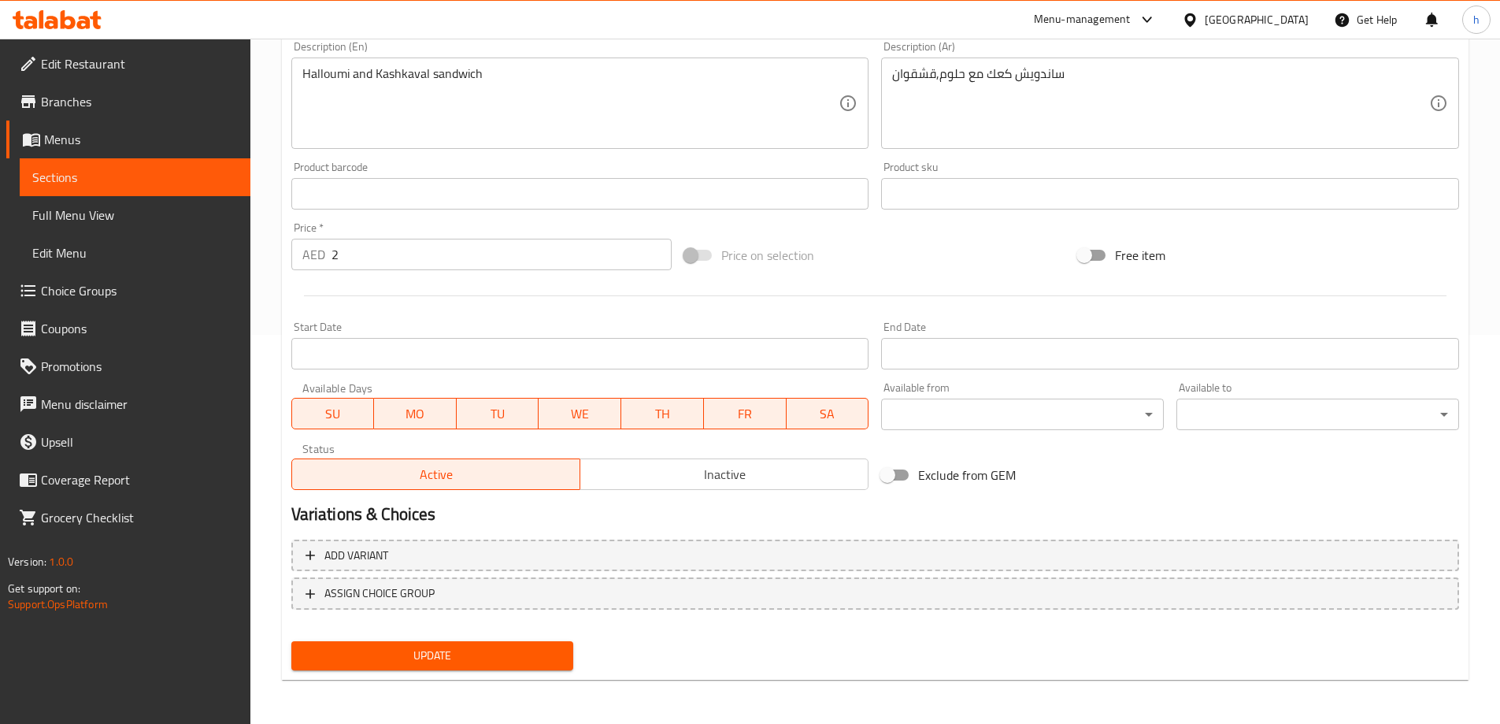
type input "Kaak with [PERSON_NAME] and Kashkaval"
click at [492, 653] on span "Update" at bounding box center [433, 656] width 258 height 20
click at [103, 182] on span "Sections" at bounding box center [135, 177] width 206 height 19
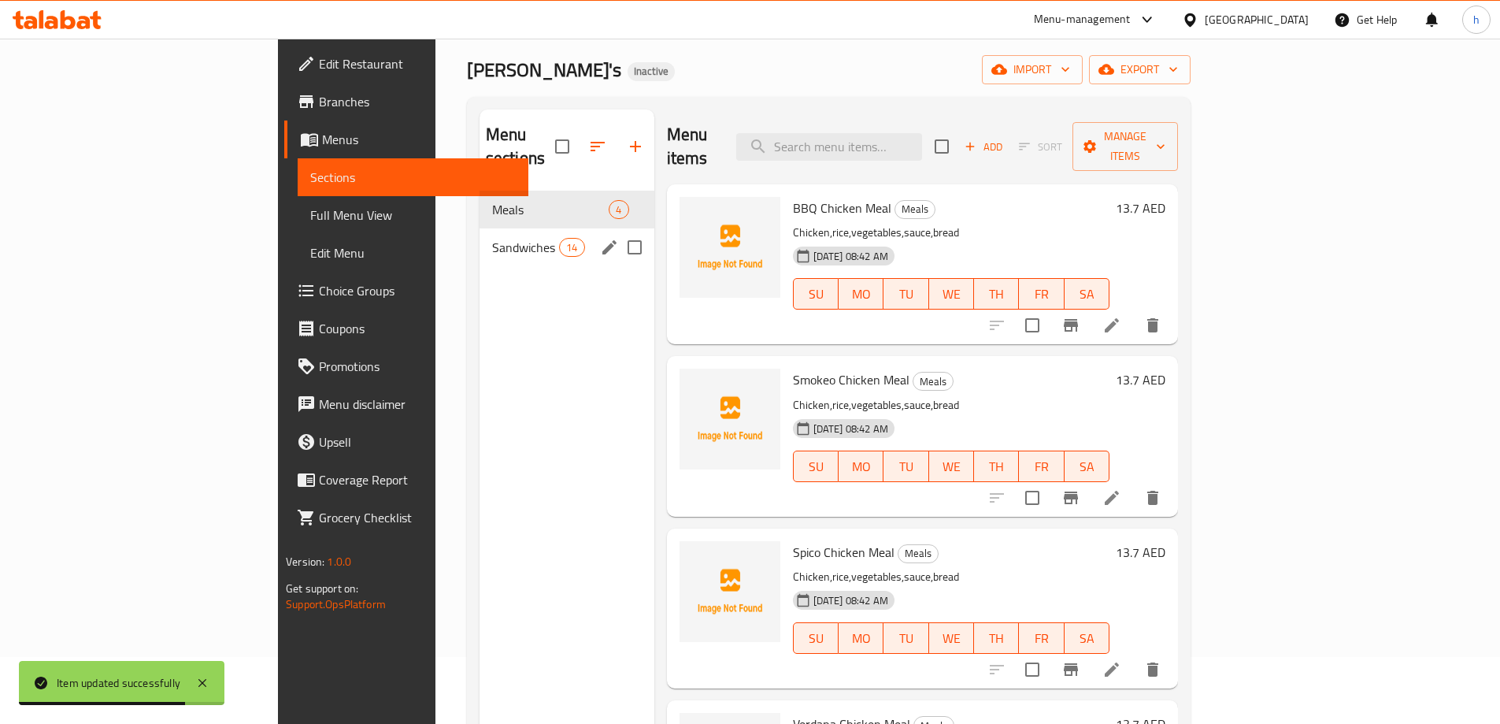
scroll to position [63, 0]
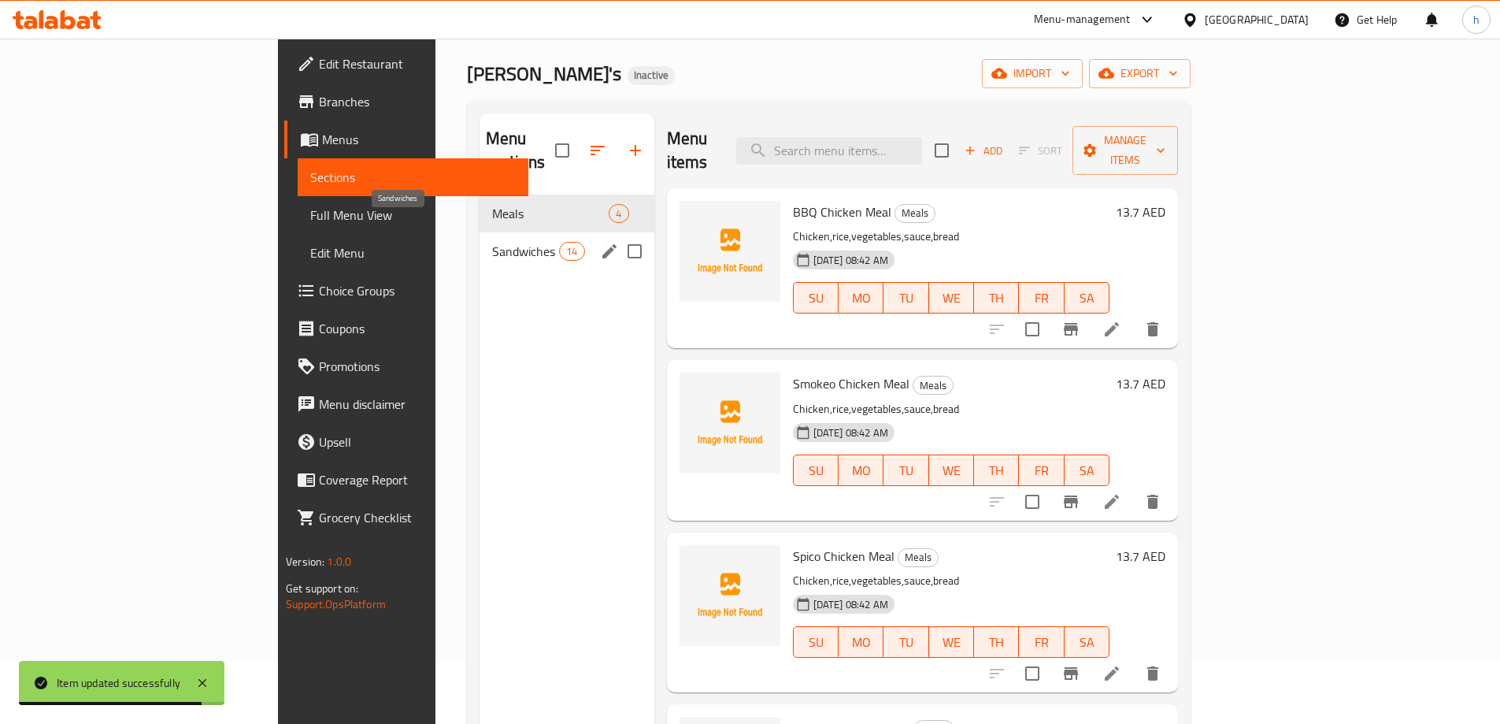
click at [492, 242] on span "Sandwiches" at bounding box center [525, 251] width 67 height 19
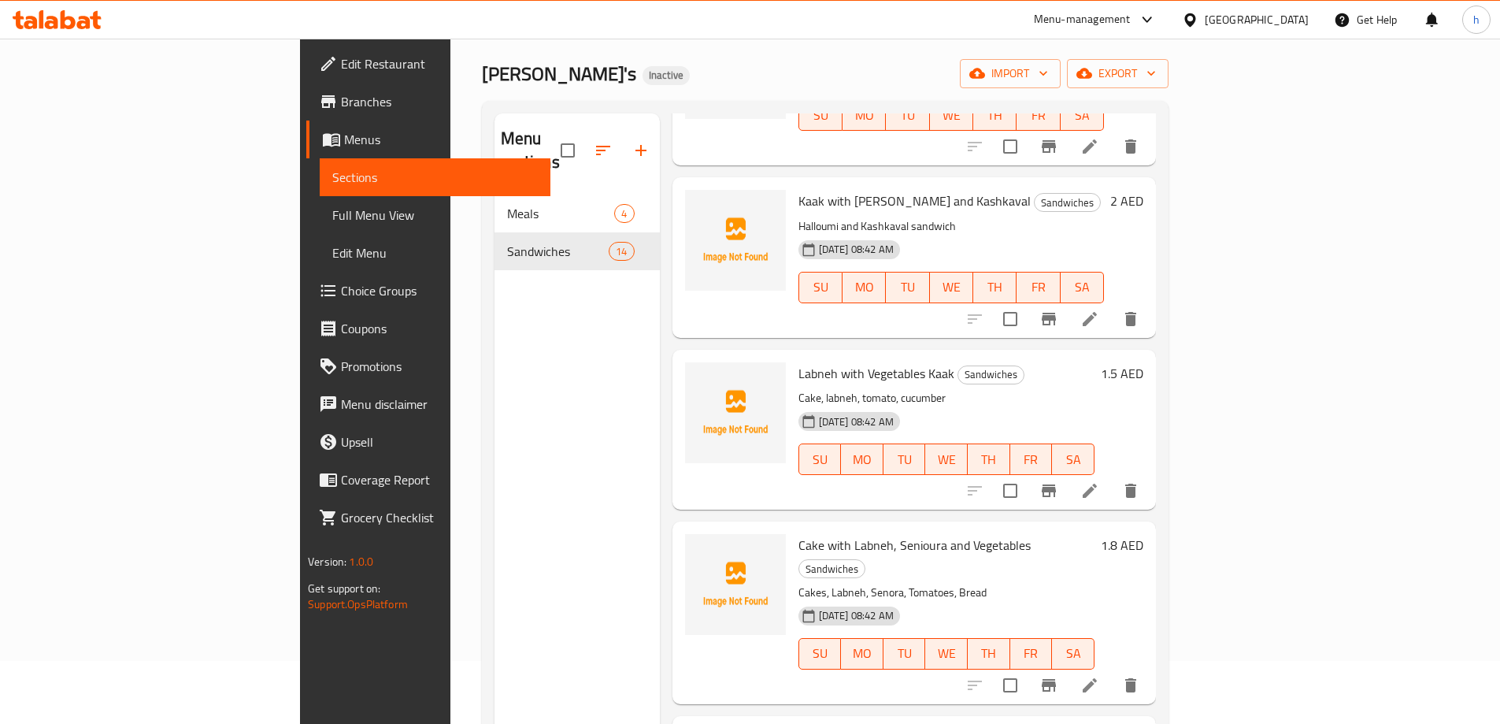
scroll to position [945, 0]
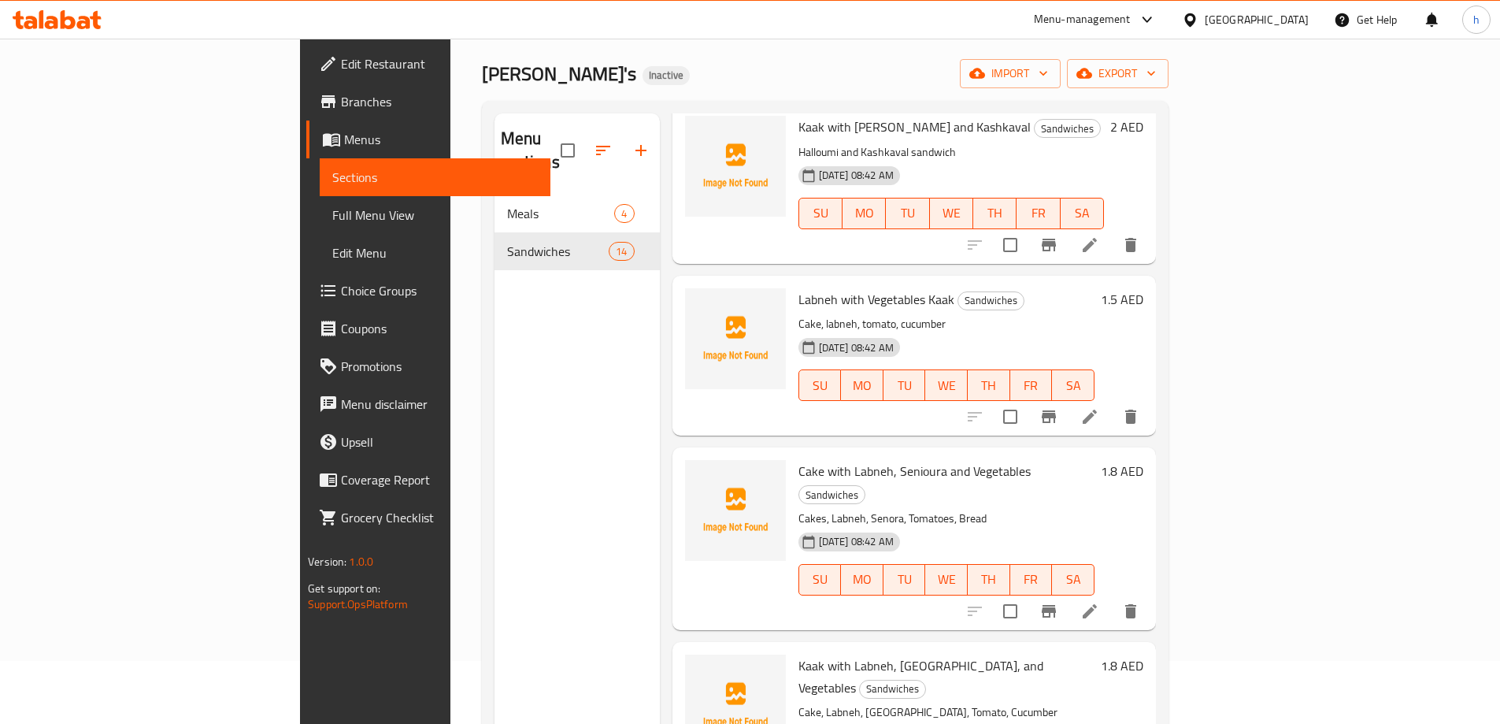
click at [1112, 402] on li at bounding box center [1090, 416] width 44 height 28
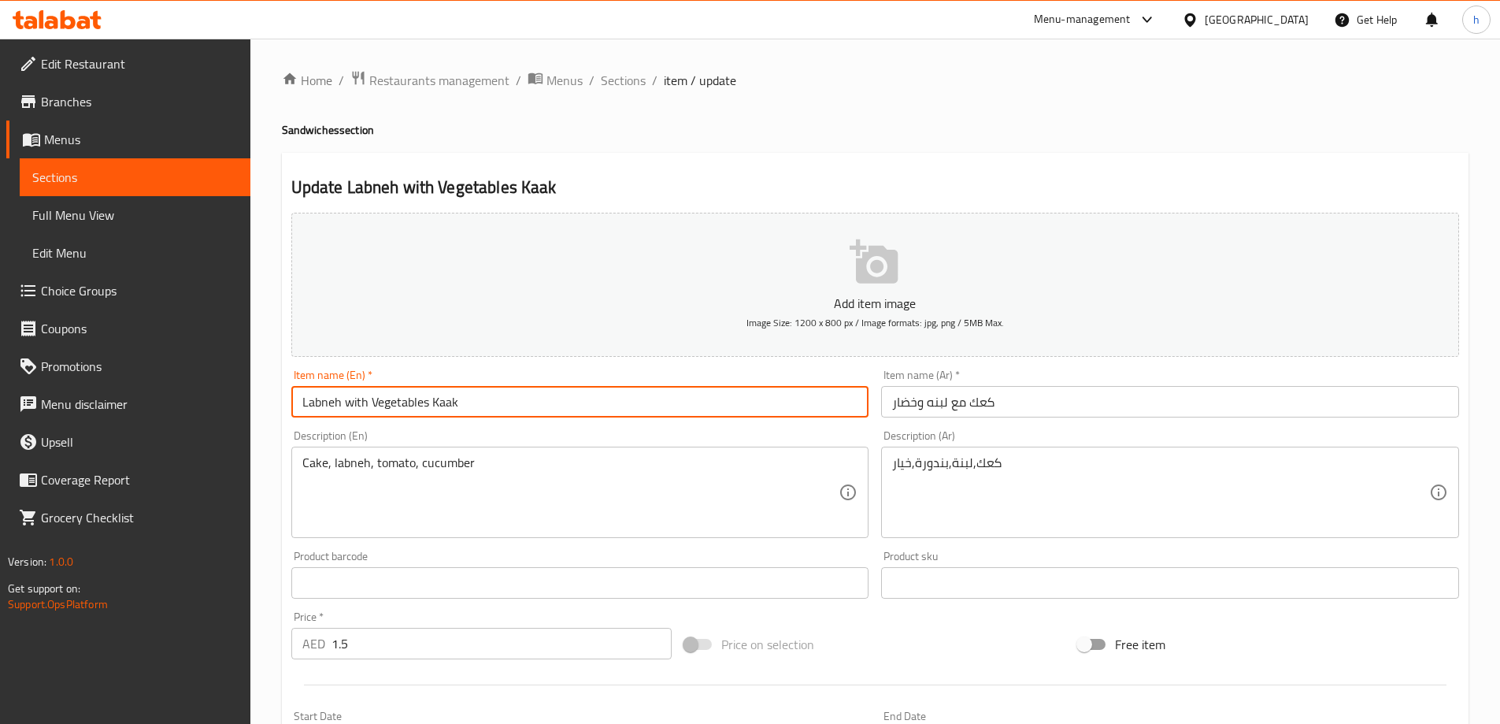
drag, startPoint x: 460, startPoint y: 402, endPoint x: 432, endPoint y: 402, distance: 28.4
click at [432, 402] on input "Labneh with Vegetables Kaak" at bounding box center [580, 402] width 578 height 32
click at [295, 401] on input "Labneh with Vegetables" at bounding box center [580, 402] width 578 height 32
paste input "Kaak"
type input "Kaak Labneh with Vegetables"
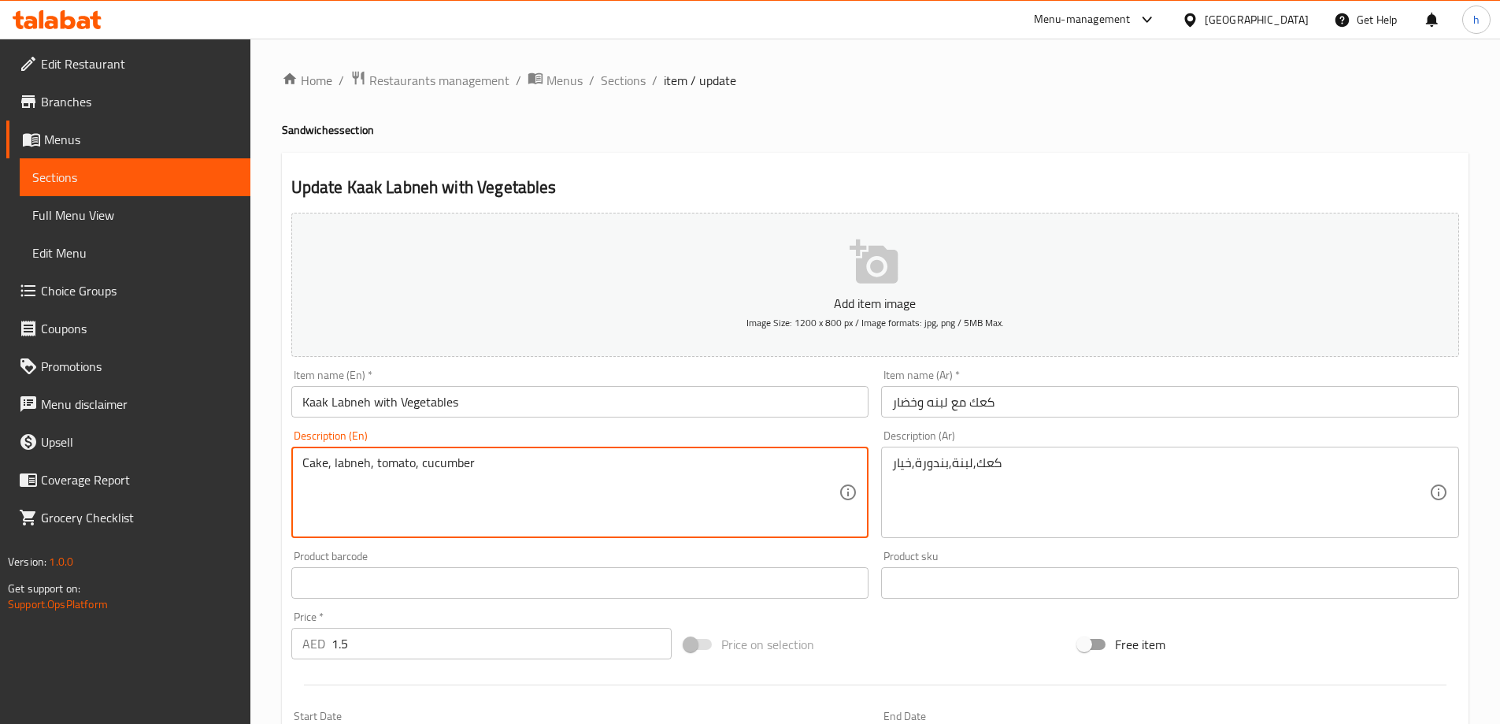
drag, startPoint x: 326, startPoint y: 461, endPoint x: 300, endPoint y: 458, distance: 26.2
paste textarea "Kaak"
type textarea "Kaak, labneh, tomato, cucumber"
click at [158, 178] on span "Sections" at bounding box center [135, 177] width 206 height 19
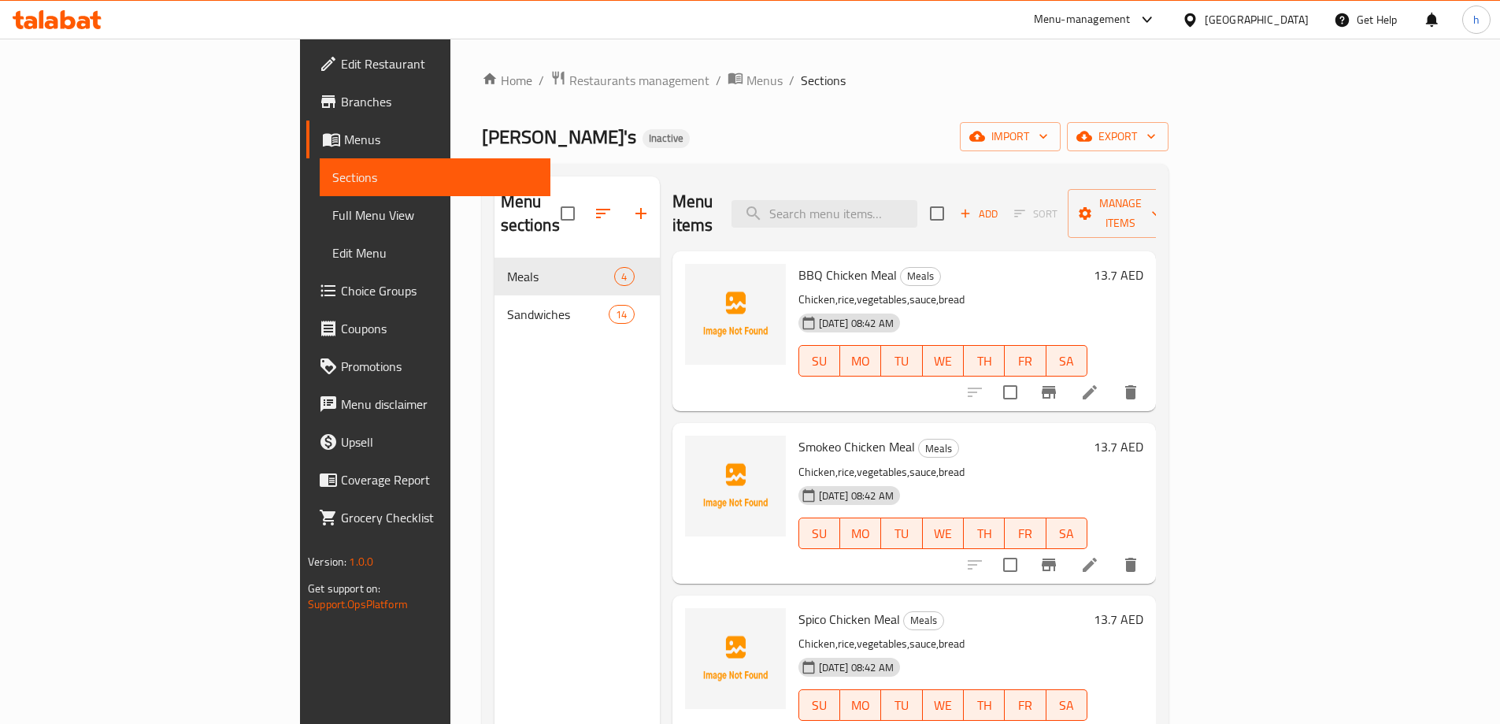
scroll to position [4, 0]
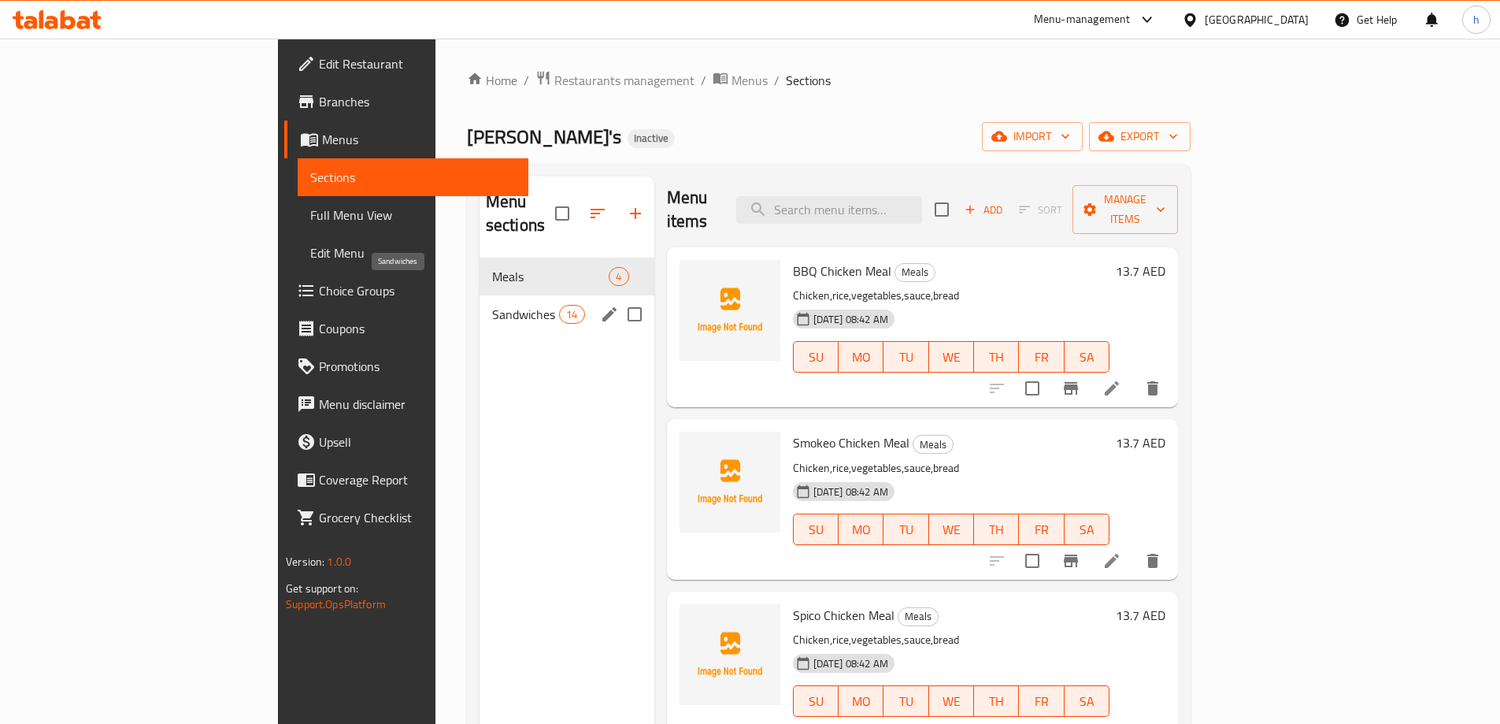
click at [492, 305] on span "Sandwiches" at bounding box center [525, 314] width 67 height 19
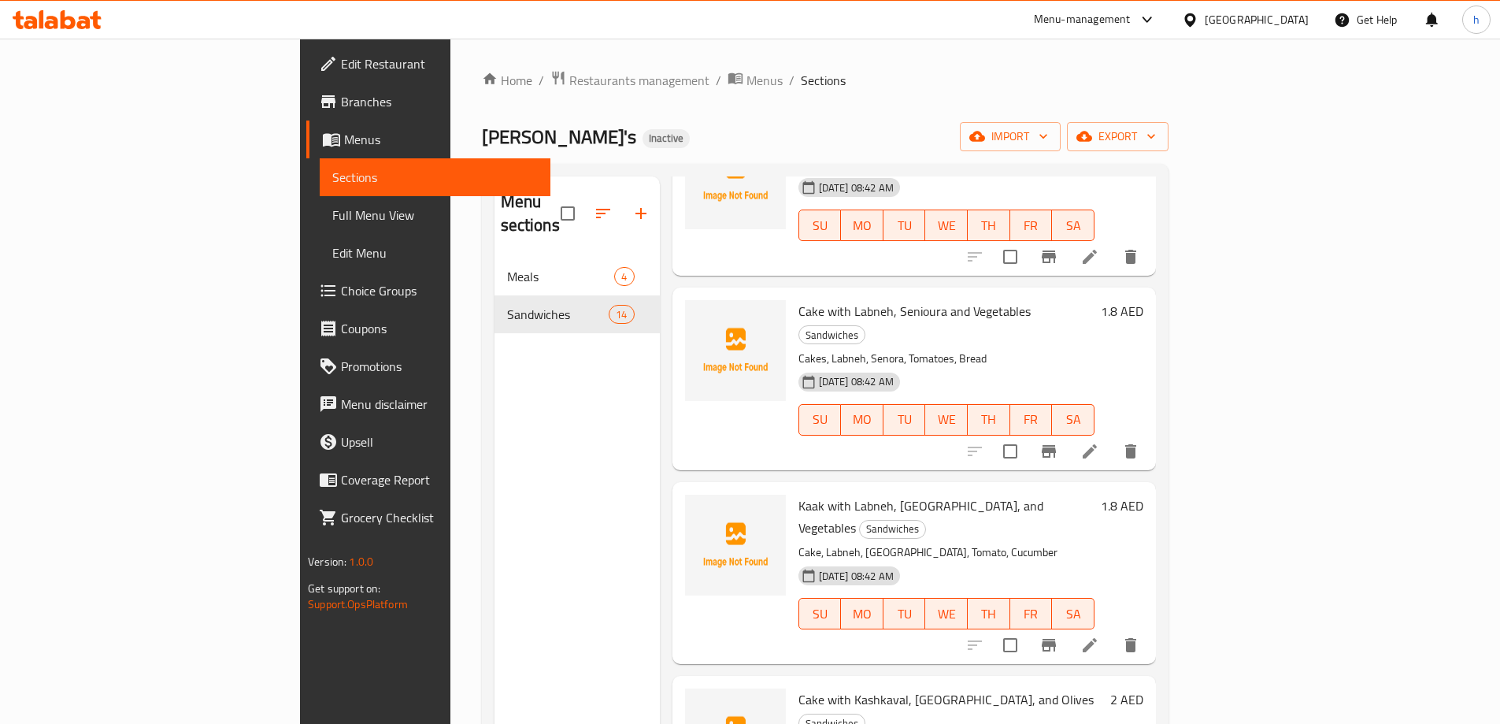
scroll to position [1185, 0]
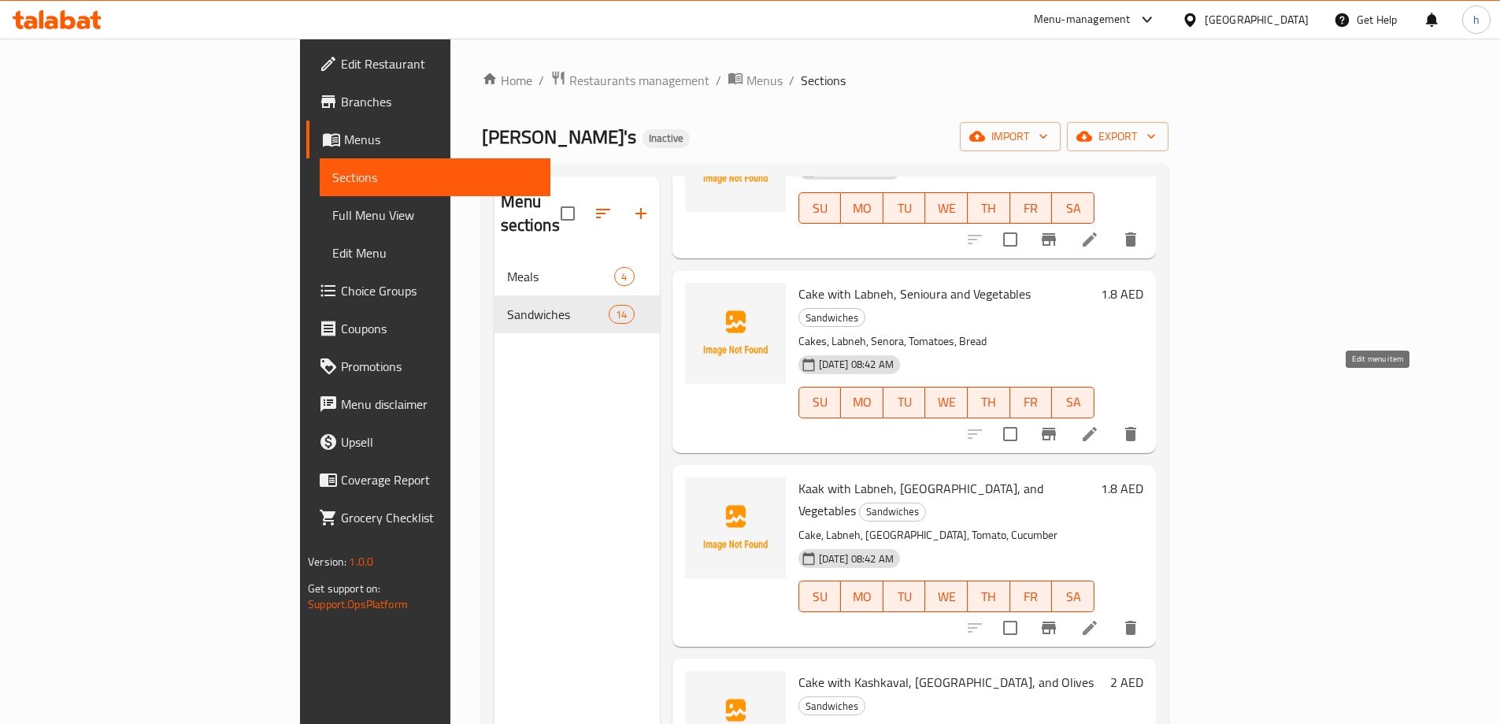
click at [1097, 427] on icon at bounding box center [1090, 434] width 14 height 14
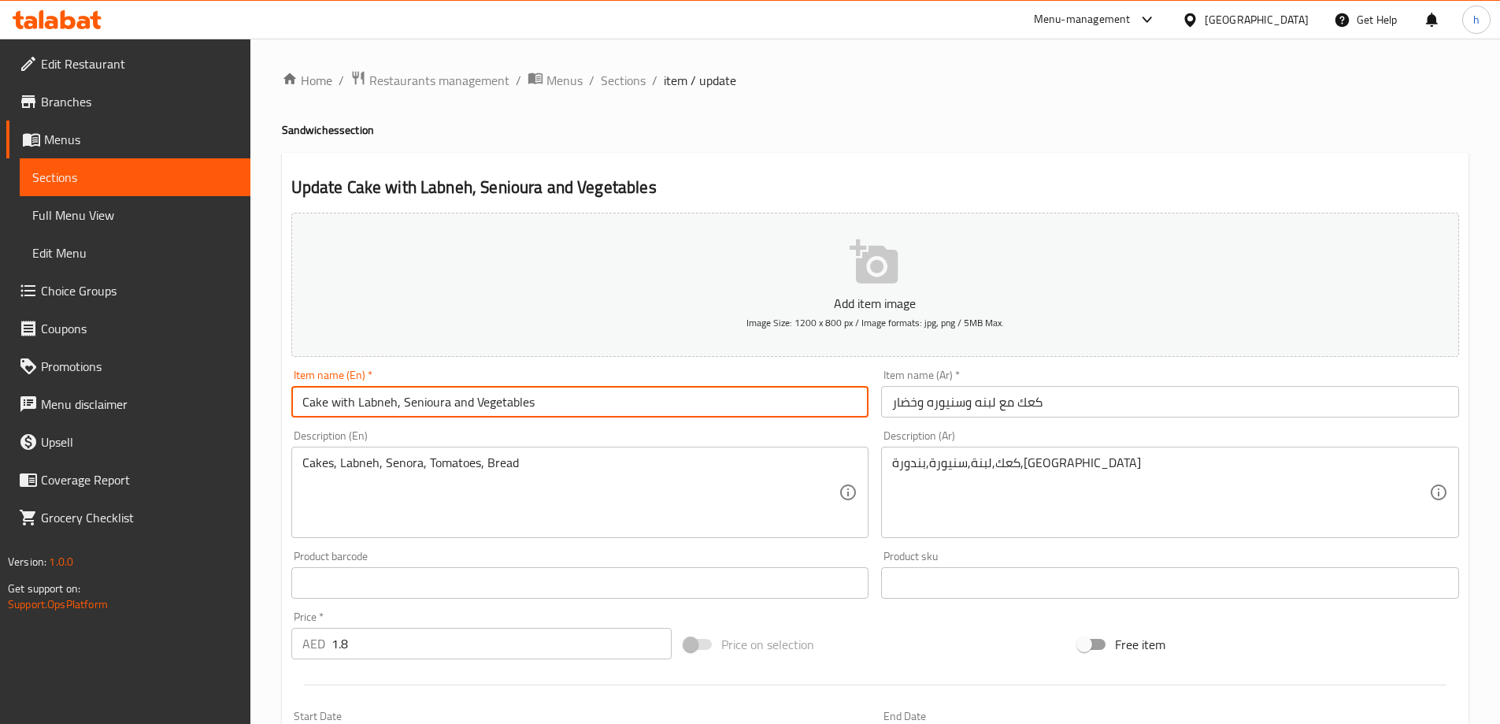
drag, startPoint x: 325, startPoint y: 403, endPoint x: 173, endPoint y: 418, distance: 152.7
click at [291, 396] on input "Cake with Labneh, Senioura and Vegetables" at bounding box center [580, 402] width 578 height 32
type input "Kaak with Labneh, Senioura and Vegetables"
click at [973, 402] on input "كعك مع لبنه وسنيوره وخضار" at bounding box center [1170, 402] width 578 height 32
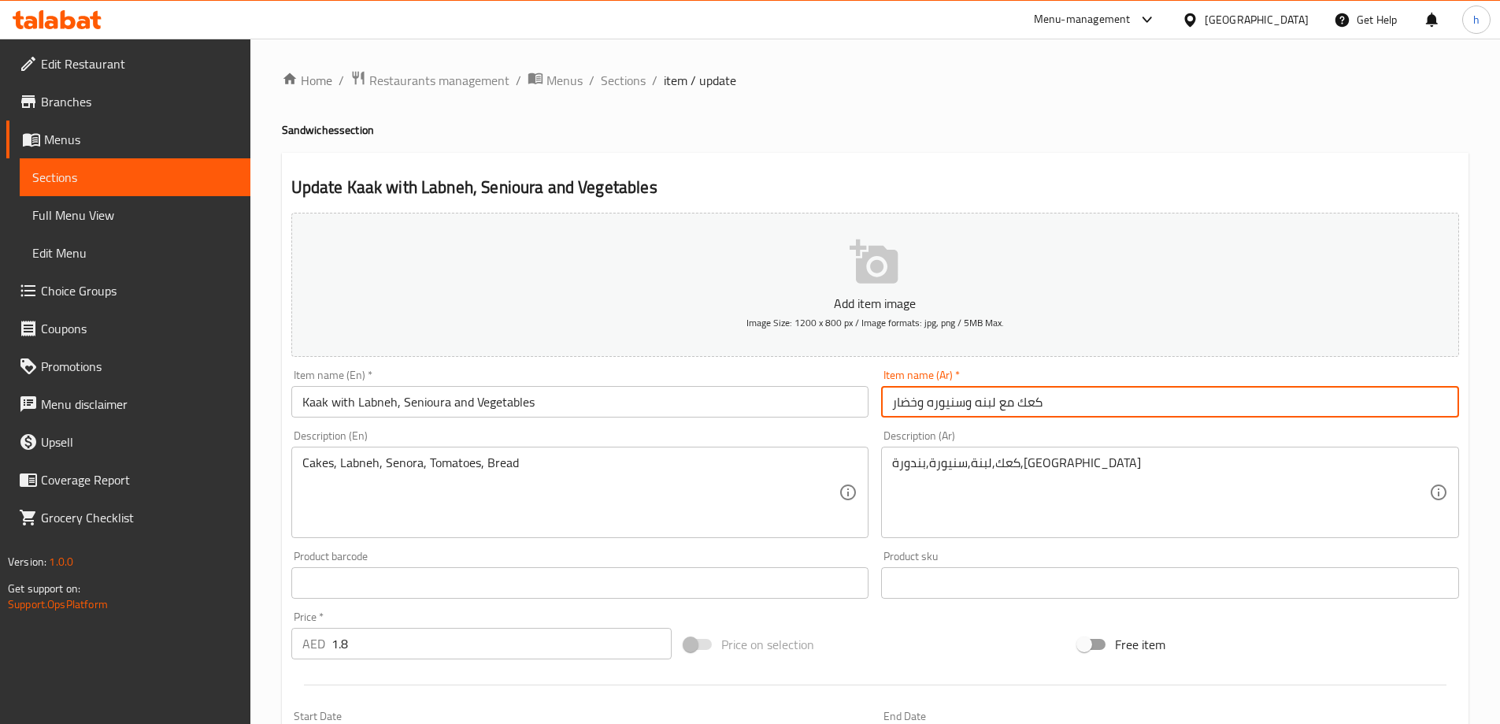
click at [975, 402] on input "كعك مع لبنه وسنيوره وخضار" at bounding box center [1170, 402] width 578 height 32
type input "كعك مع لبنة وسنيوره وخضار"
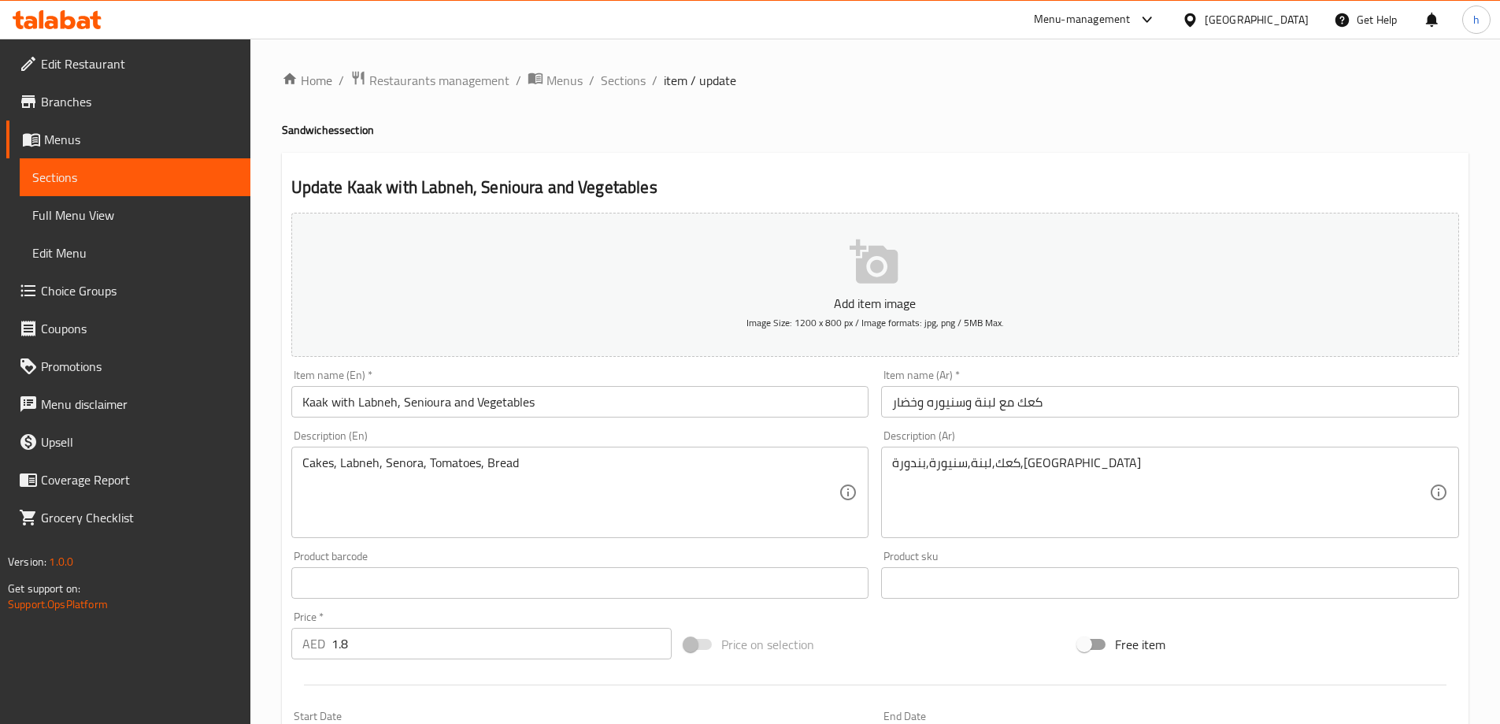
drag, startPoint x: 301, startPoint y: 462, endPoint x: 325, endPoint y: 467, distance: 24.9
click at [325, 467] on div "Cakes, Labneh, Senora, Tomatoes, Bread Description (En)" at bounding box center [580, 492] width 578 height 91
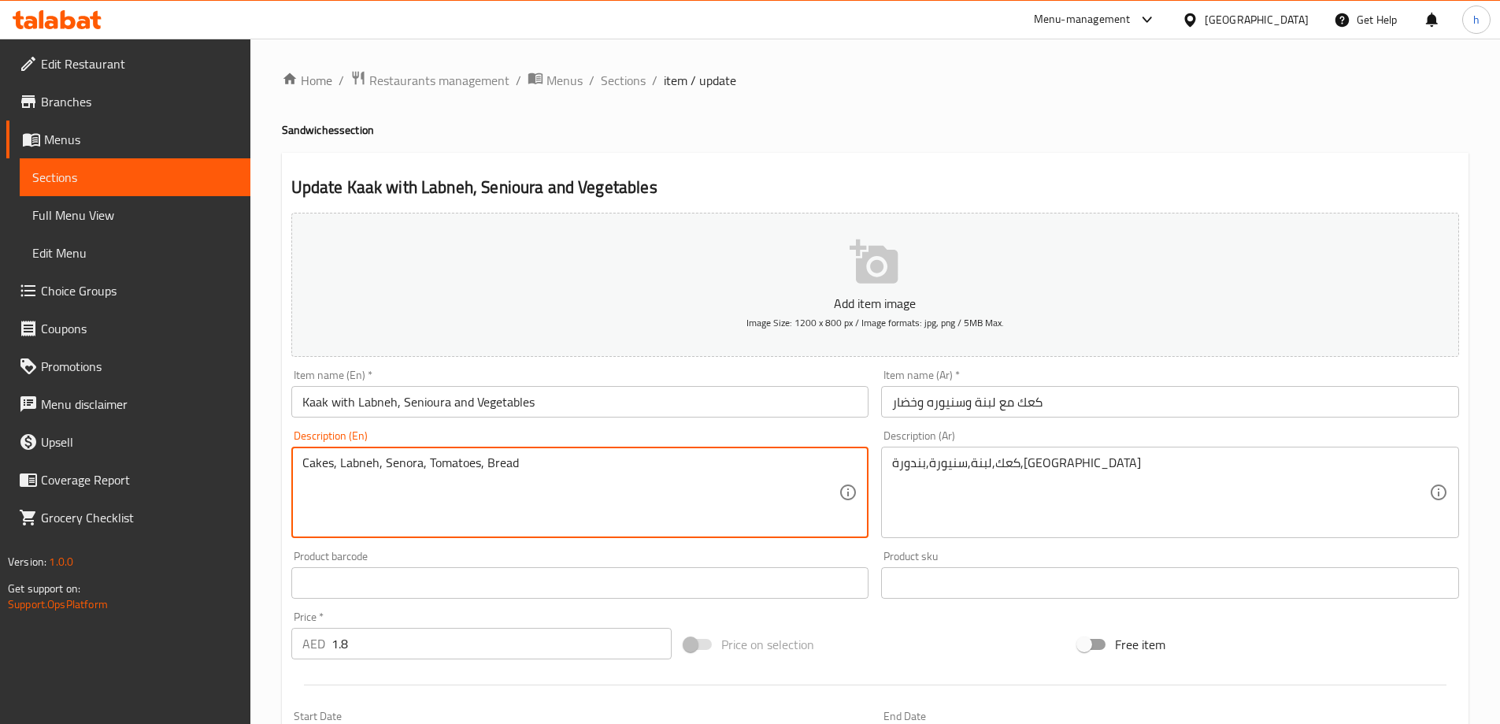
drag, startPoint x: 332, startPoint y: 464, endPoint x: 295, endPoint y: 460, distance: 37.2
click at [295, 460] on div "Cakes, Labneh, Senora, Tomatoes, Bread Description (En)" at bounding box center [580, 492] width 578 height 91
type textarea "Kaak, Labneh, Senora, Tomatoes, Bread"
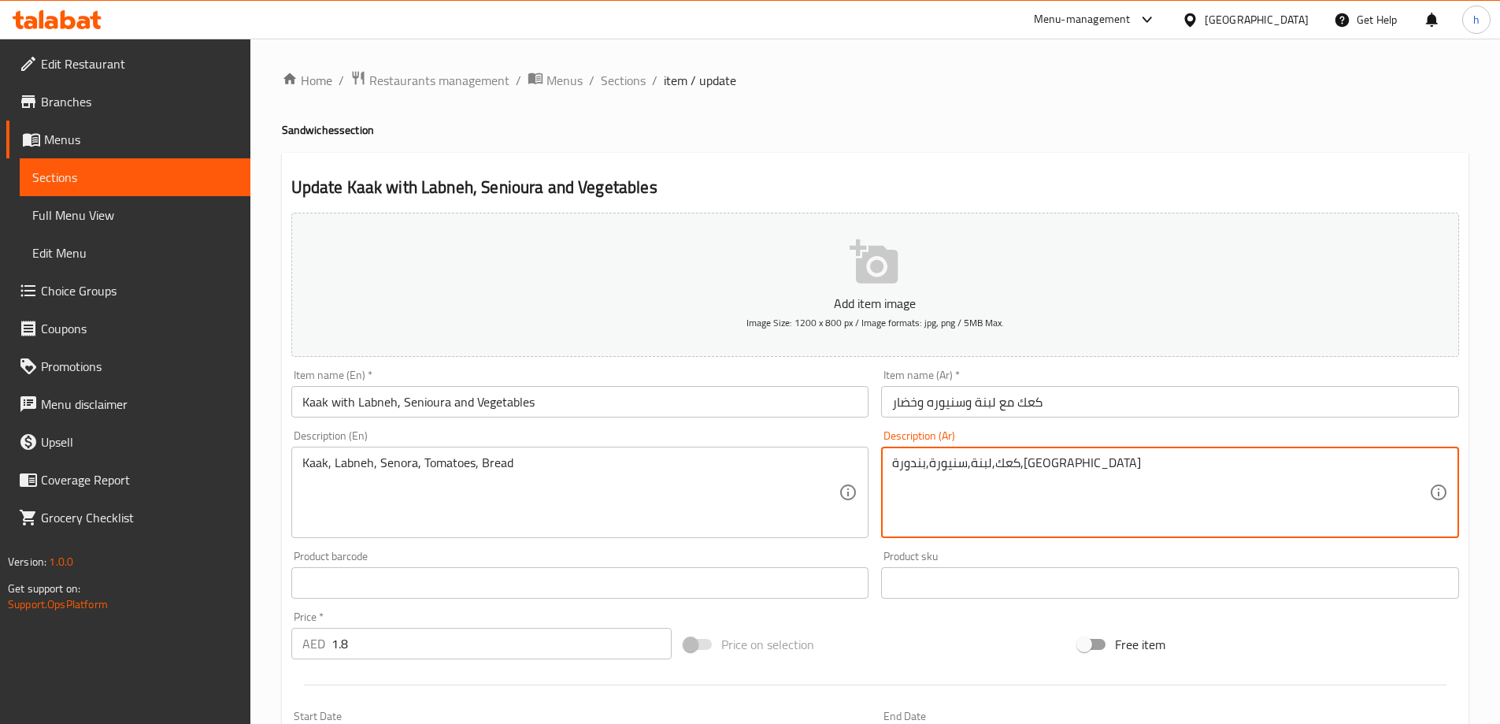
drag, startPoint x: 892, startPoint y: 462, endPoint x: 911, endPoint y: 462, distance: 18.9
click at [899, 465] on textarea "كعك,لبنة,سنيورة,بندورة,[GEOGRAPHIC_DATA]" at bounding box center [1160, 492] width 537 height 75
type textarea "كعك,لبنة,سنيورة,بندورة,خيار"
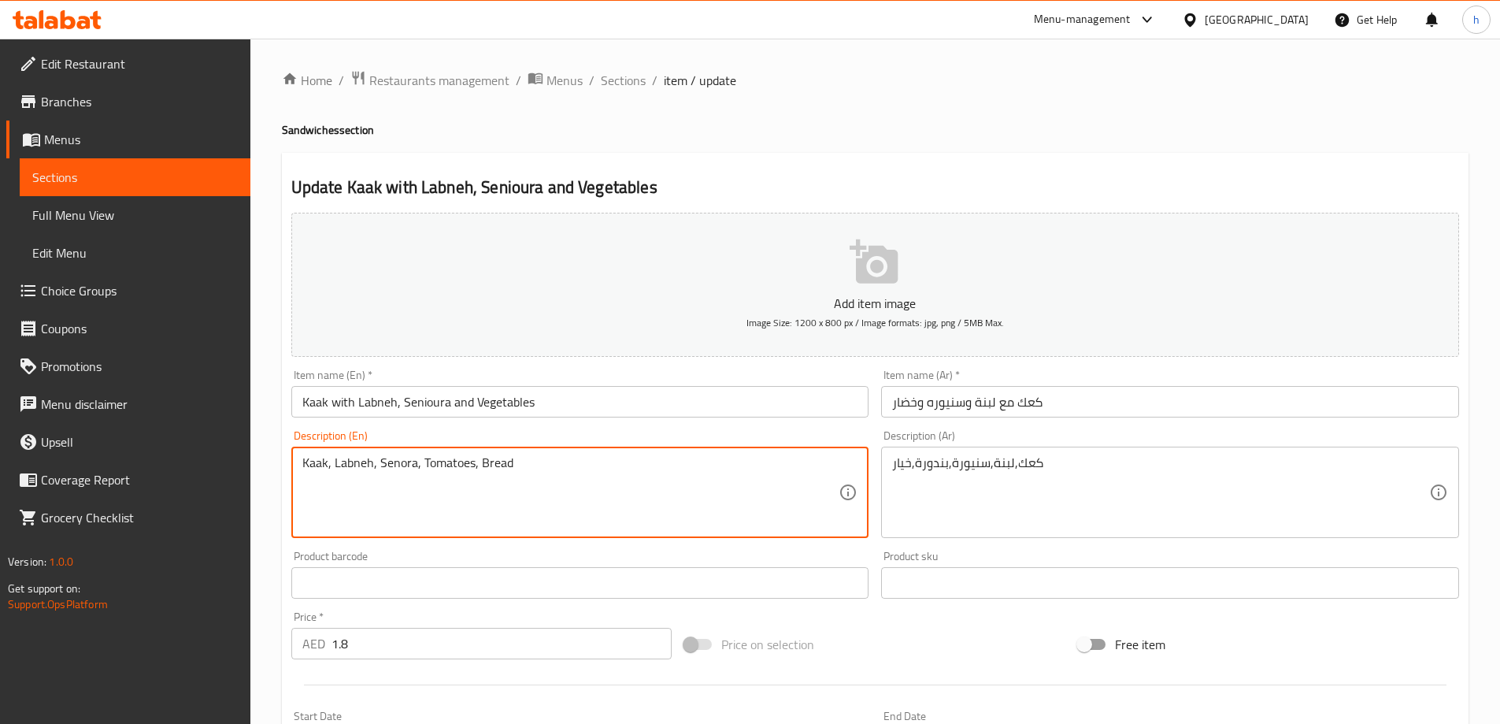
drag, startPoint x: 507, startPoint y: 463, endPoint x: 479, endPoint y: 460, distance: 28.5
paste textarea "cucumber"
type textarea "Kaak, Labneh, Senora, Tomatoes, cucumber"
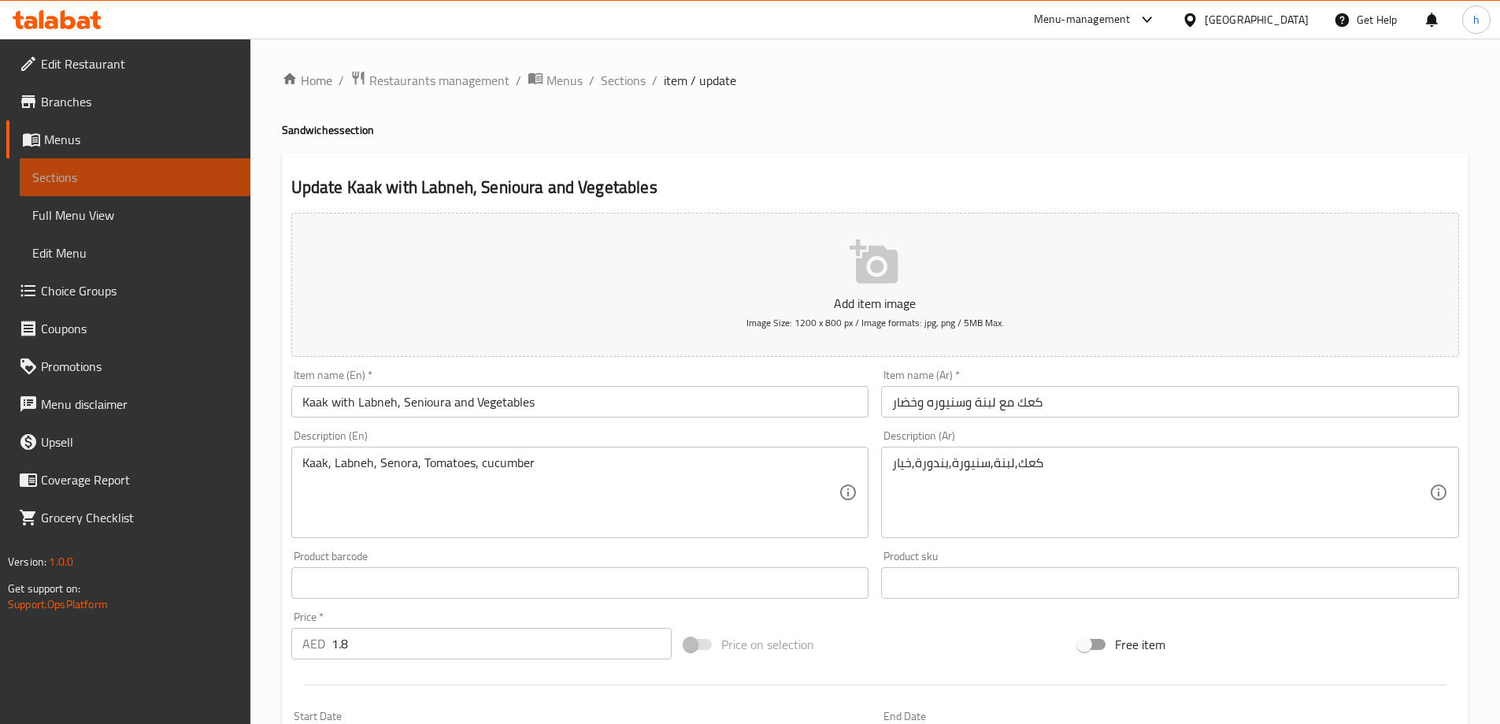
click at [117, 180] on span "Sections" at bounding box center [135, 177] width 206 height 19
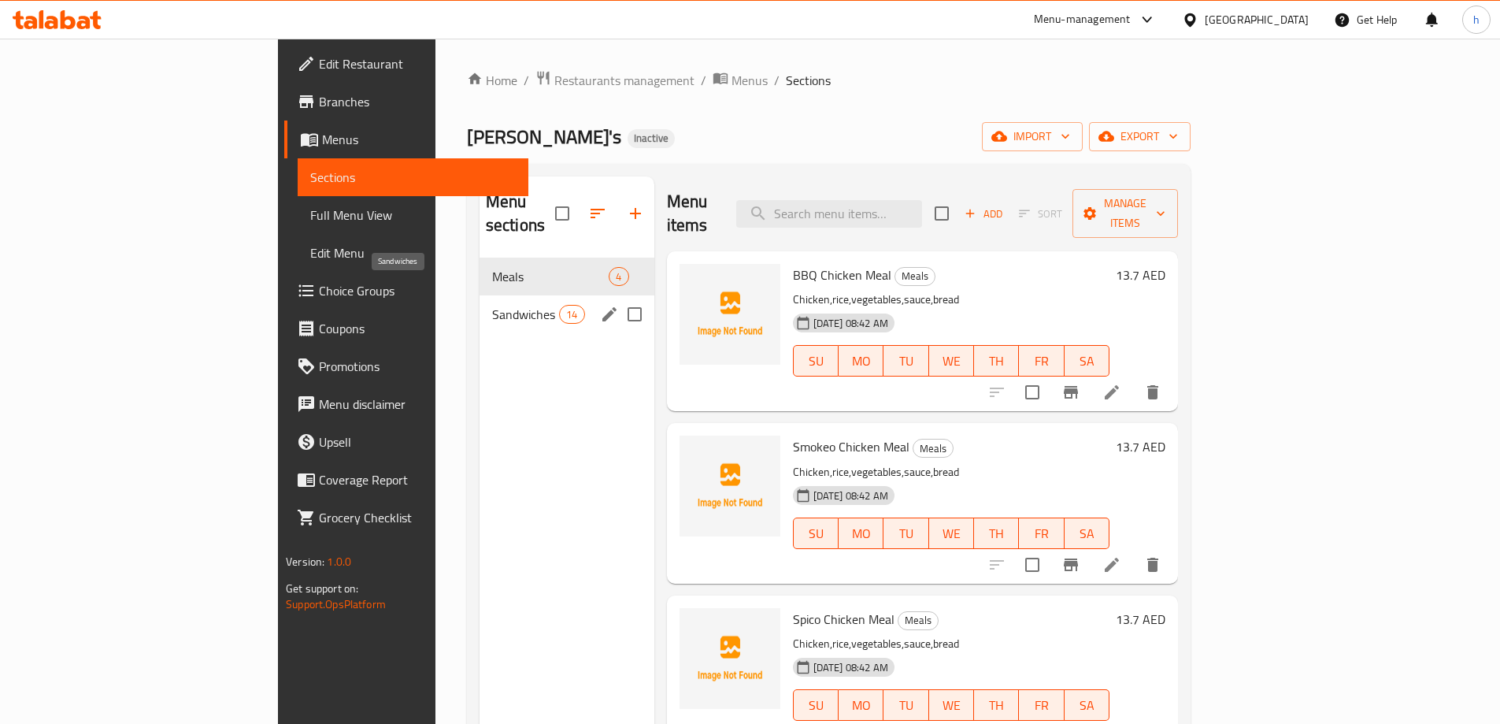
click at [492, 305] on span "Sandwiches" at bounding box center [525, 314] width 67 height 19
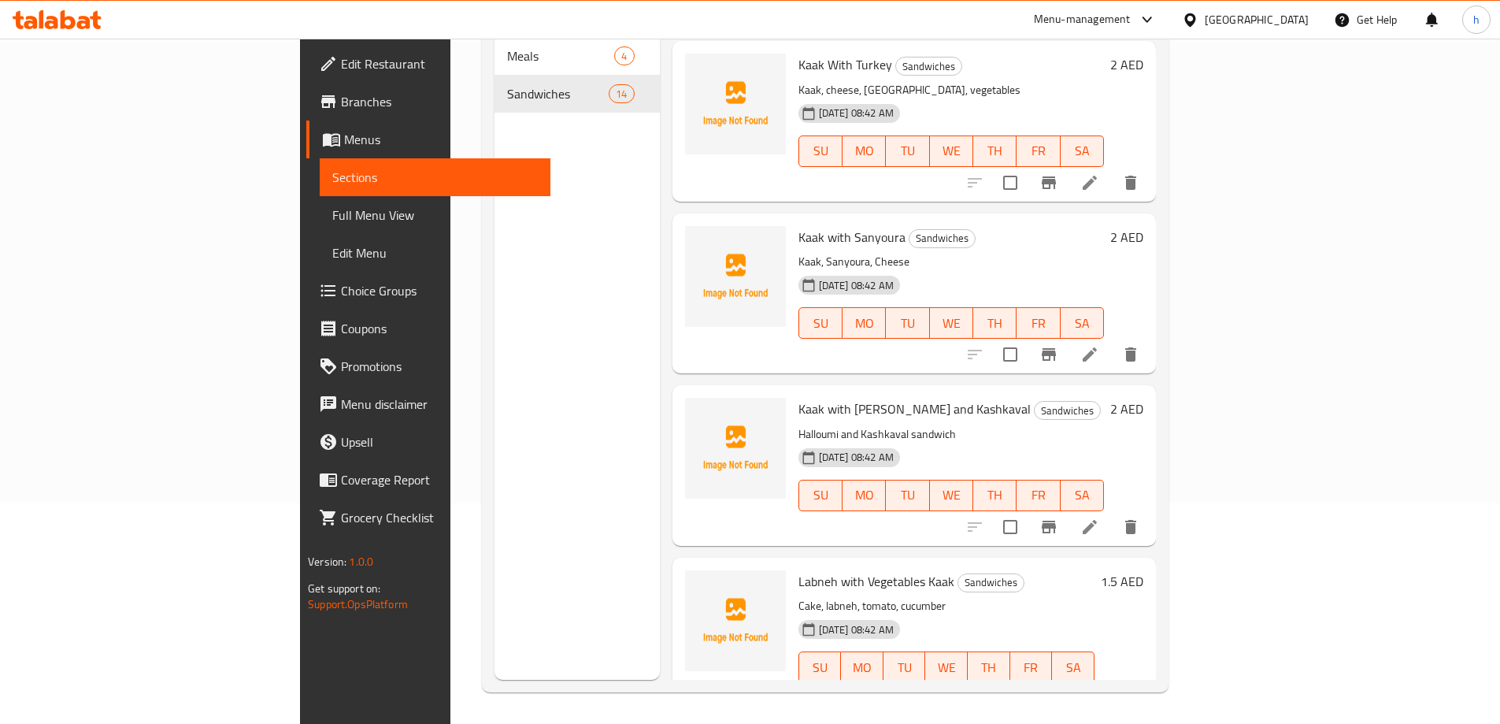
scroll to position [464, 0]
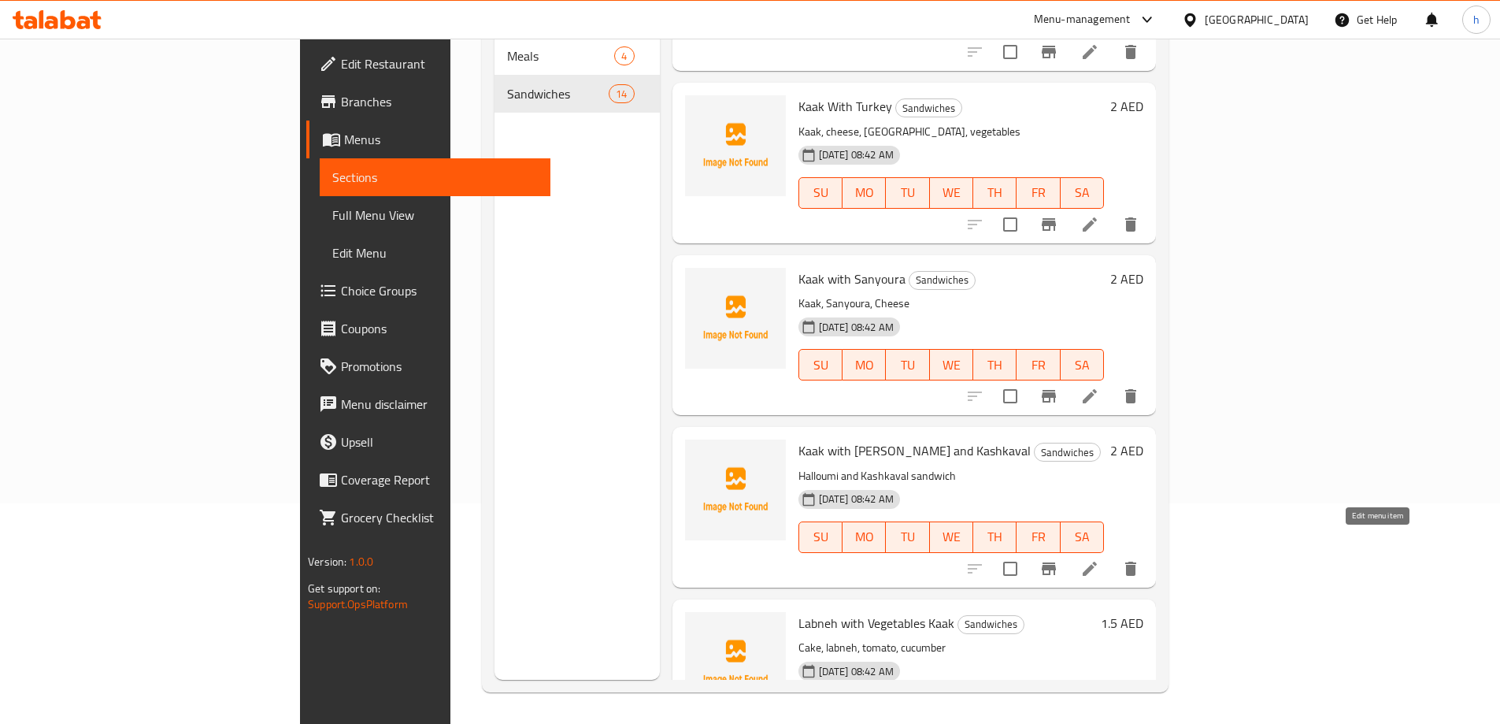
click at [1097, 562] on icon at bounding box center [1090, 569] width 14 height 14
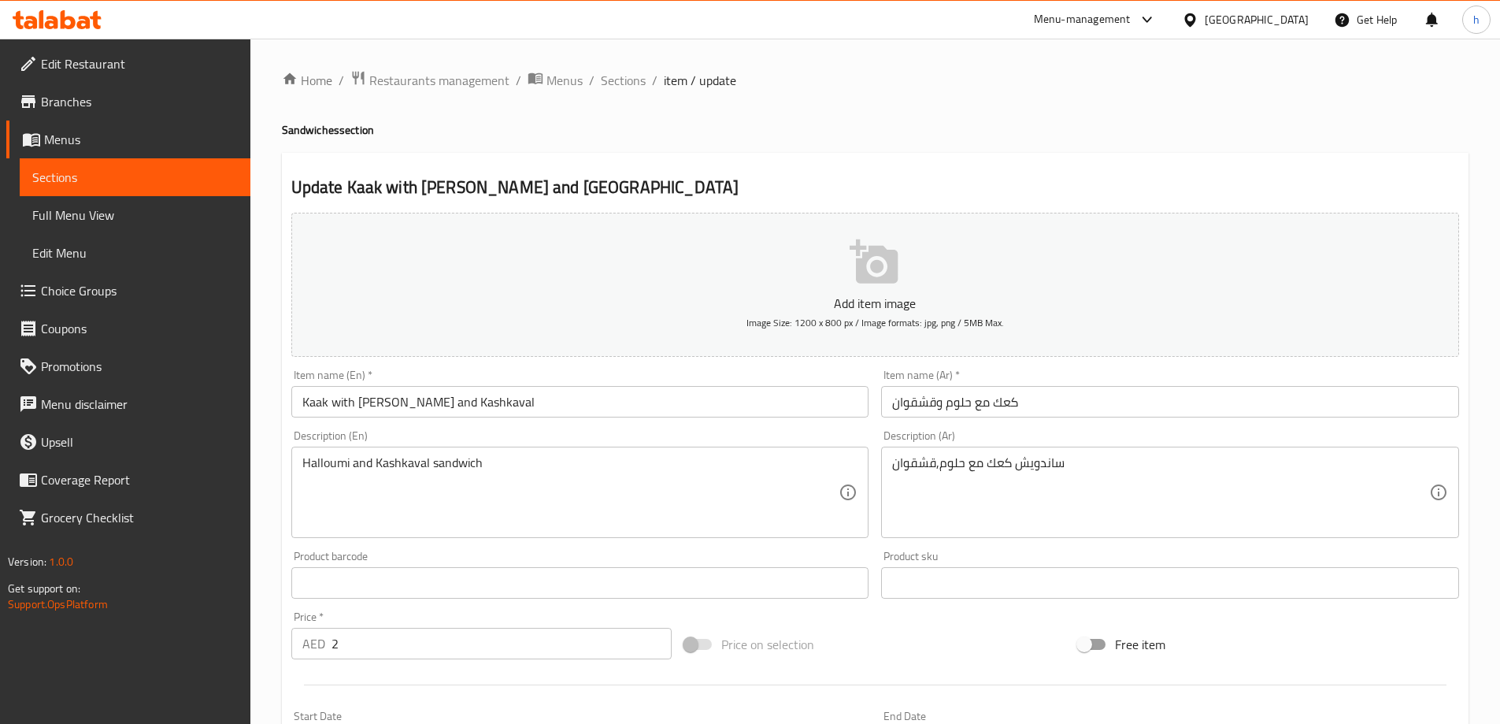
drag, startPoint x: 891, startPoint y: 464, endPoint x: 997, endPoint y: 470, distance: 105.7
click at [997, 470] on div "ساندويش كعك مع حلوم,قشقوان Description (Ar)" at bounding box center [1170, 492] width 578 height 91
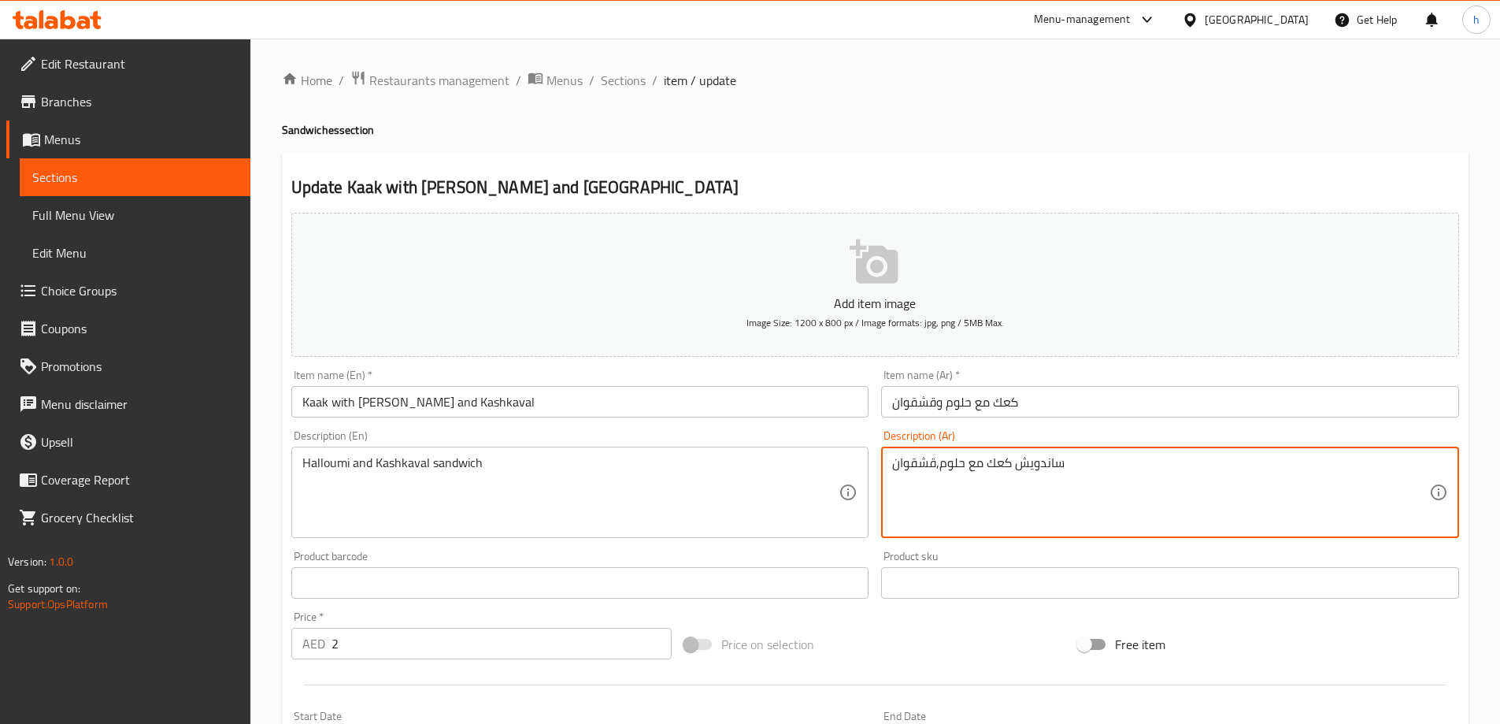
drag, startPoint x: 1061, startPoint y: 467, endPoint x: 858, endPoint y: 469, distance: 202.4
click at [858, 469] on div "Add item image Image Size: 1200 x 800 px / Image formats: jpg, png / 5MB Max. I…" at bounding box center [875, 545] width 1181 height 679
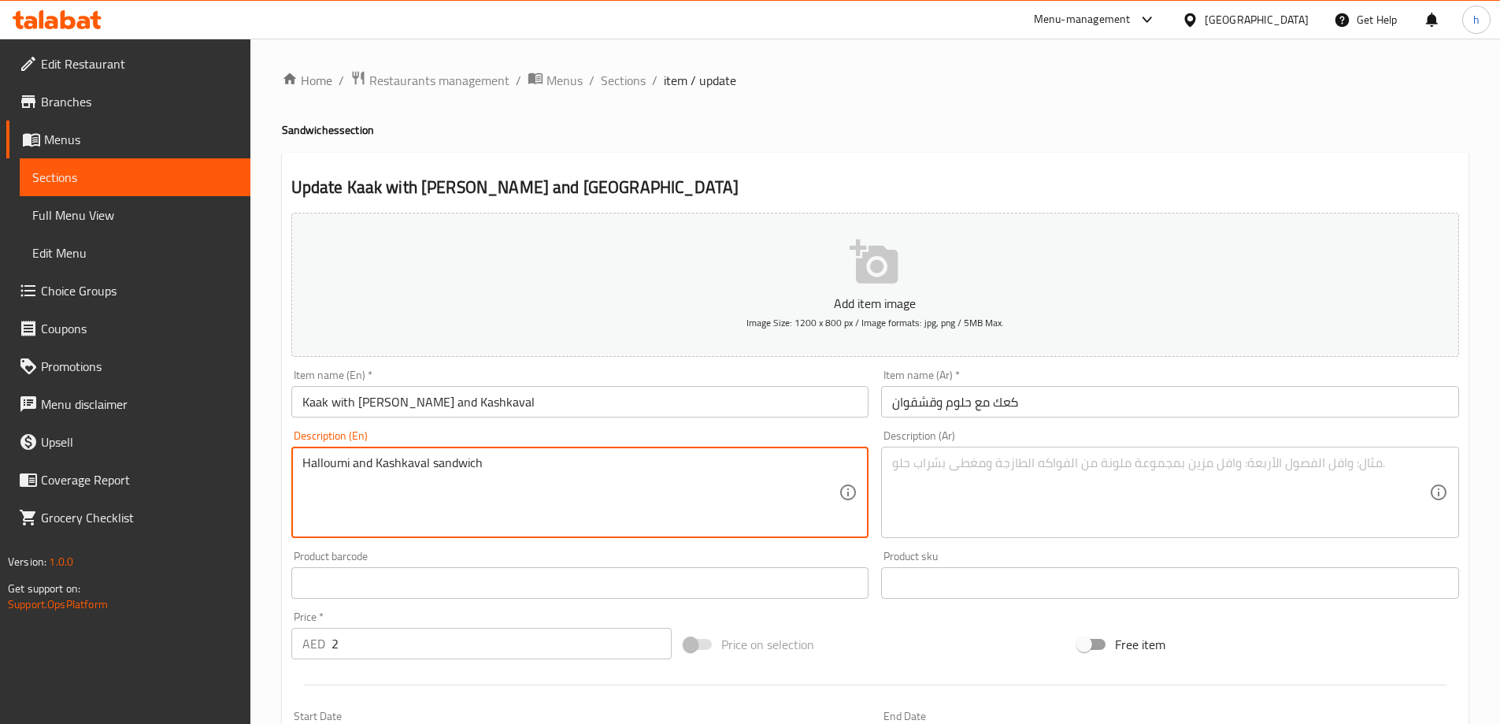
drag, startPoint x: 484, startPoint y: 467, endPoint x: 222, endPoint y: 461, distance: 261.5
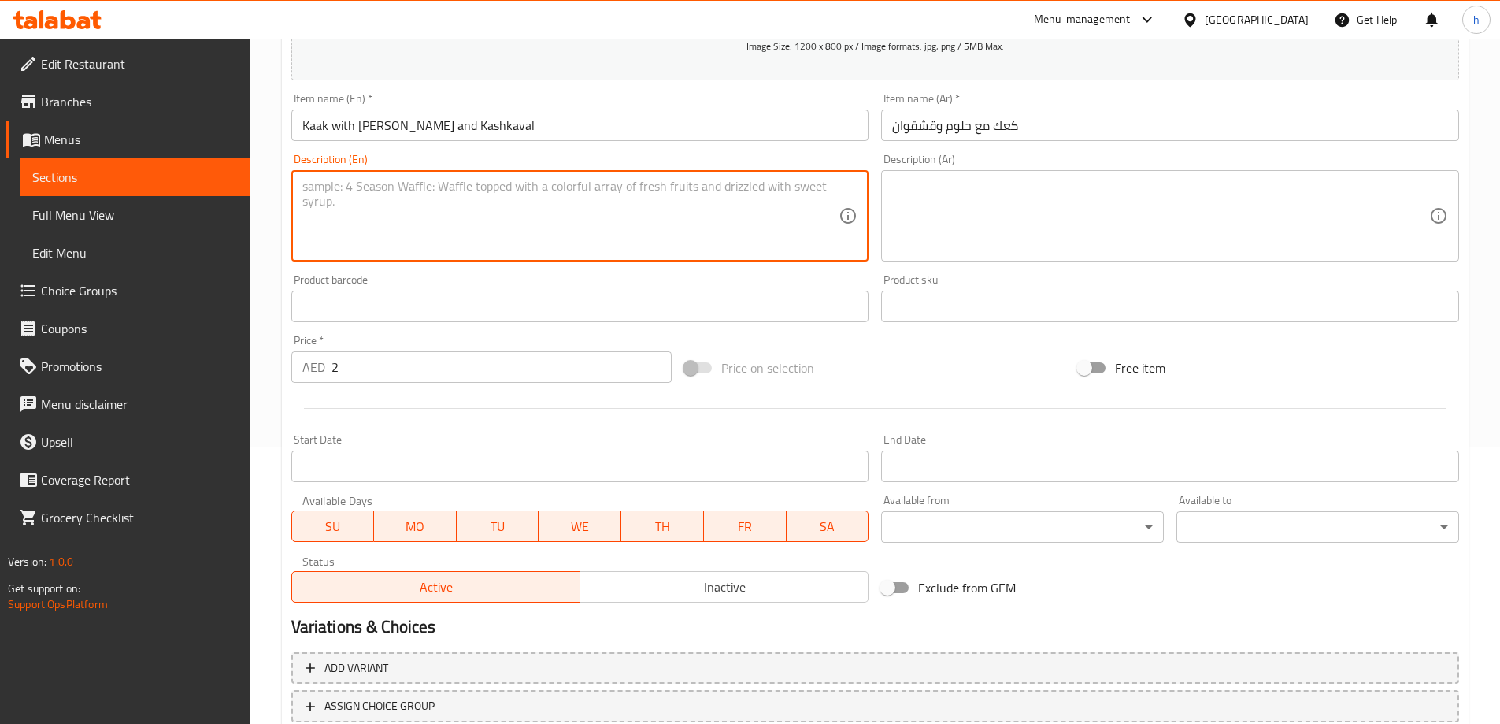
scroll to position [389, 0]
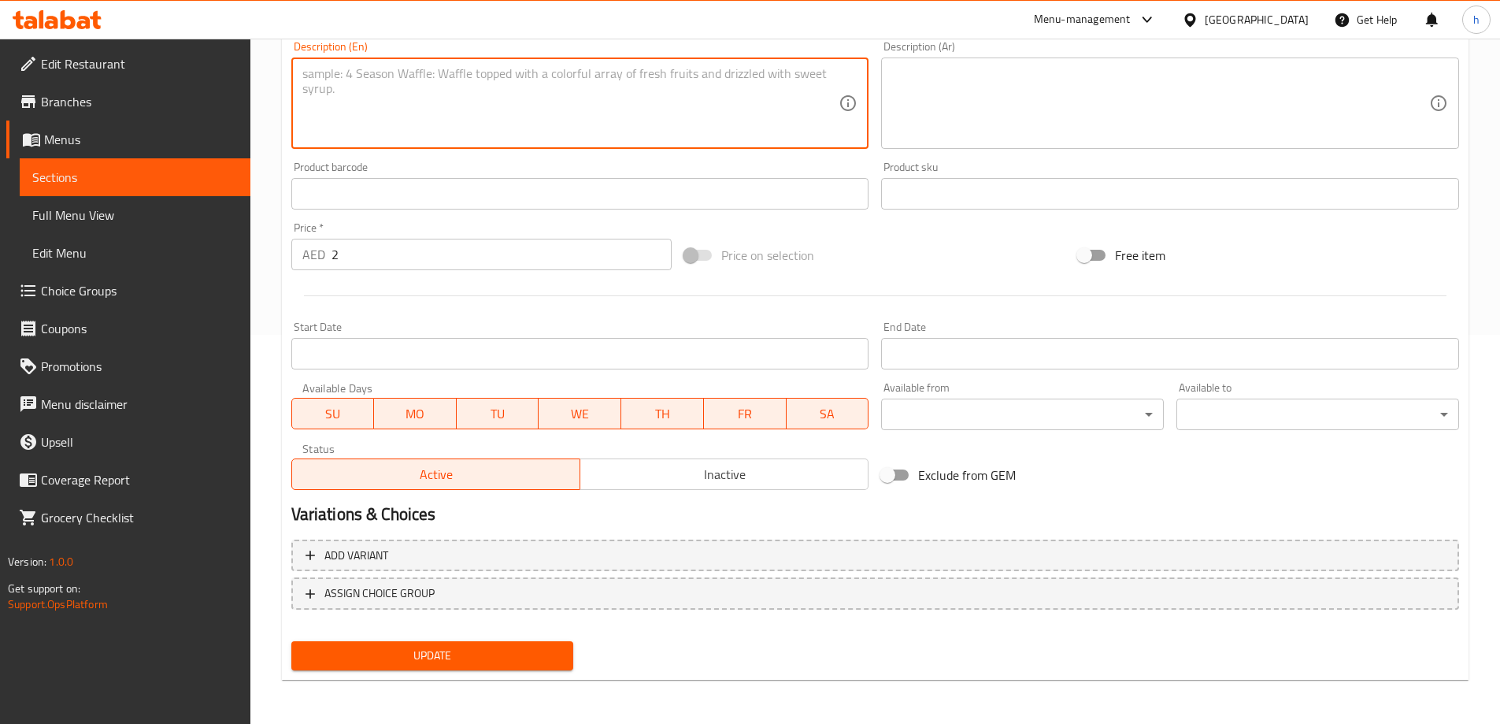
click at [459, 649] on span "Update" at bounding box center [433, 656] width 258 height 20
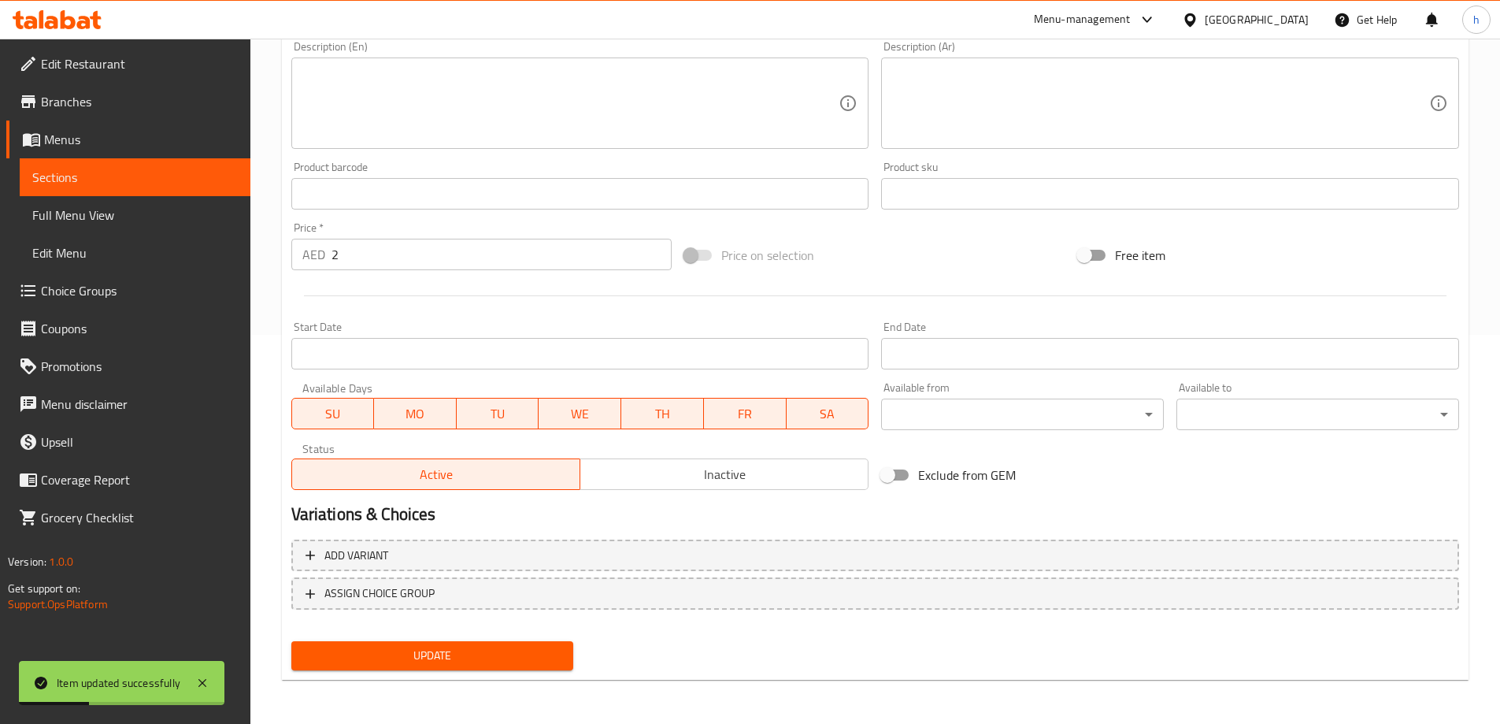
click at [158, 179] on span "Sections" at bounding box center [135, 177] width 206 height 19
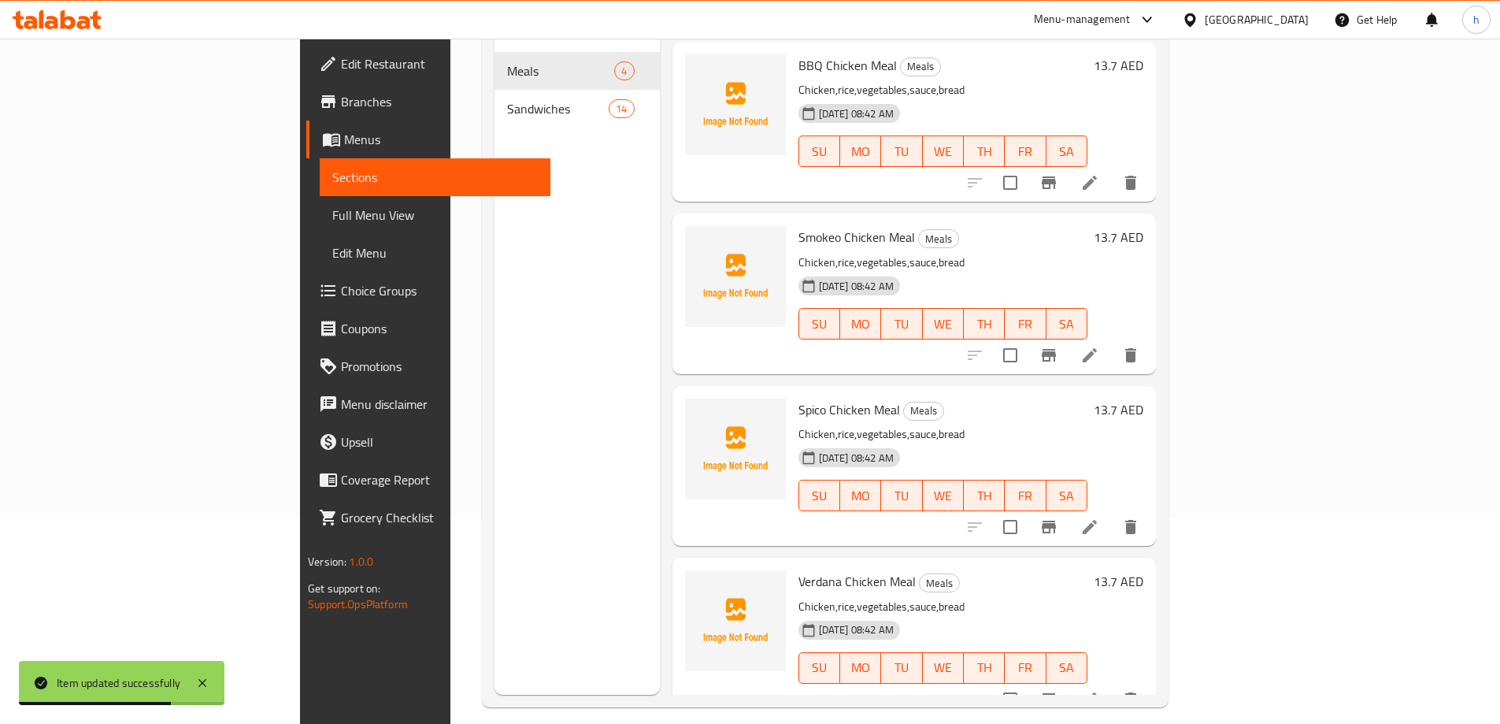
scroll to position [221, 0]
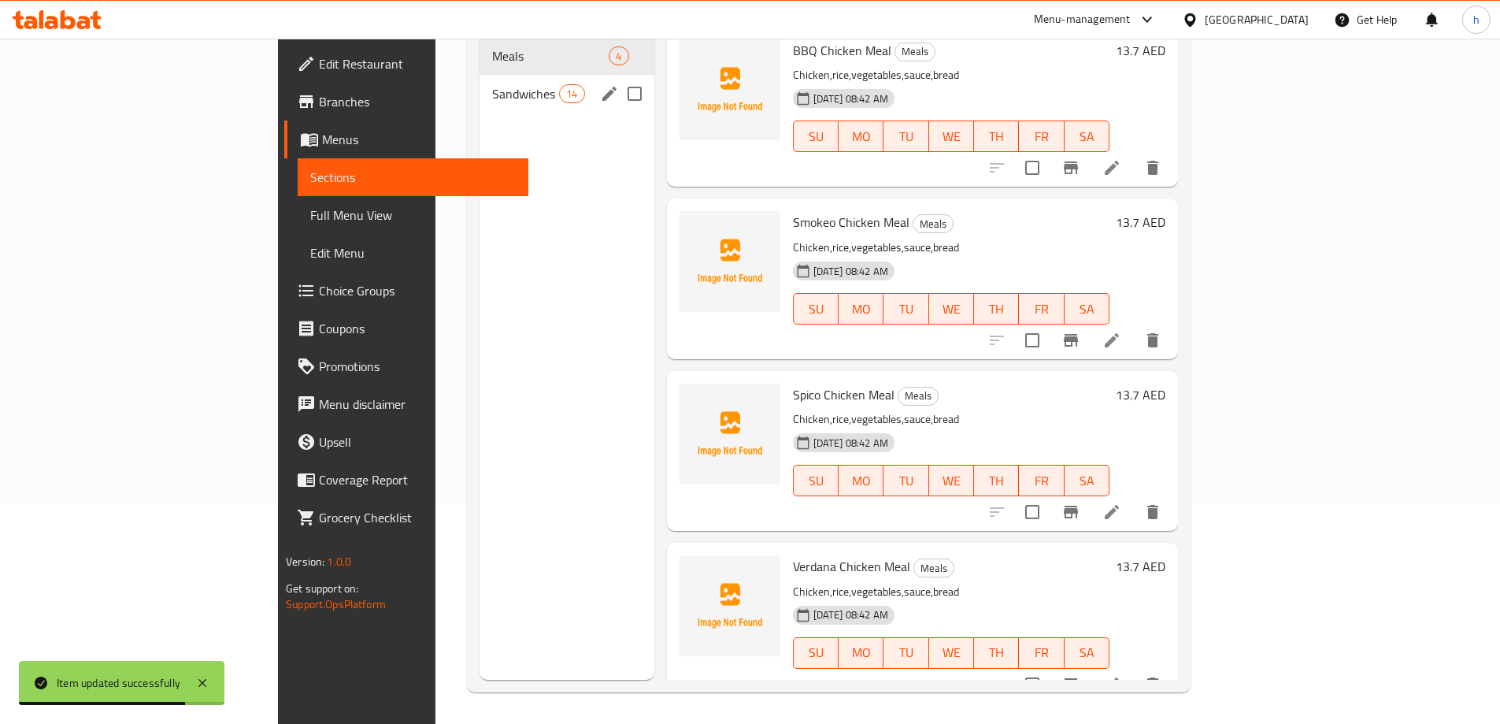
click at [480, 84] on div "Sandwiches 14" at bounding box center [567, 94] width 175 height 38
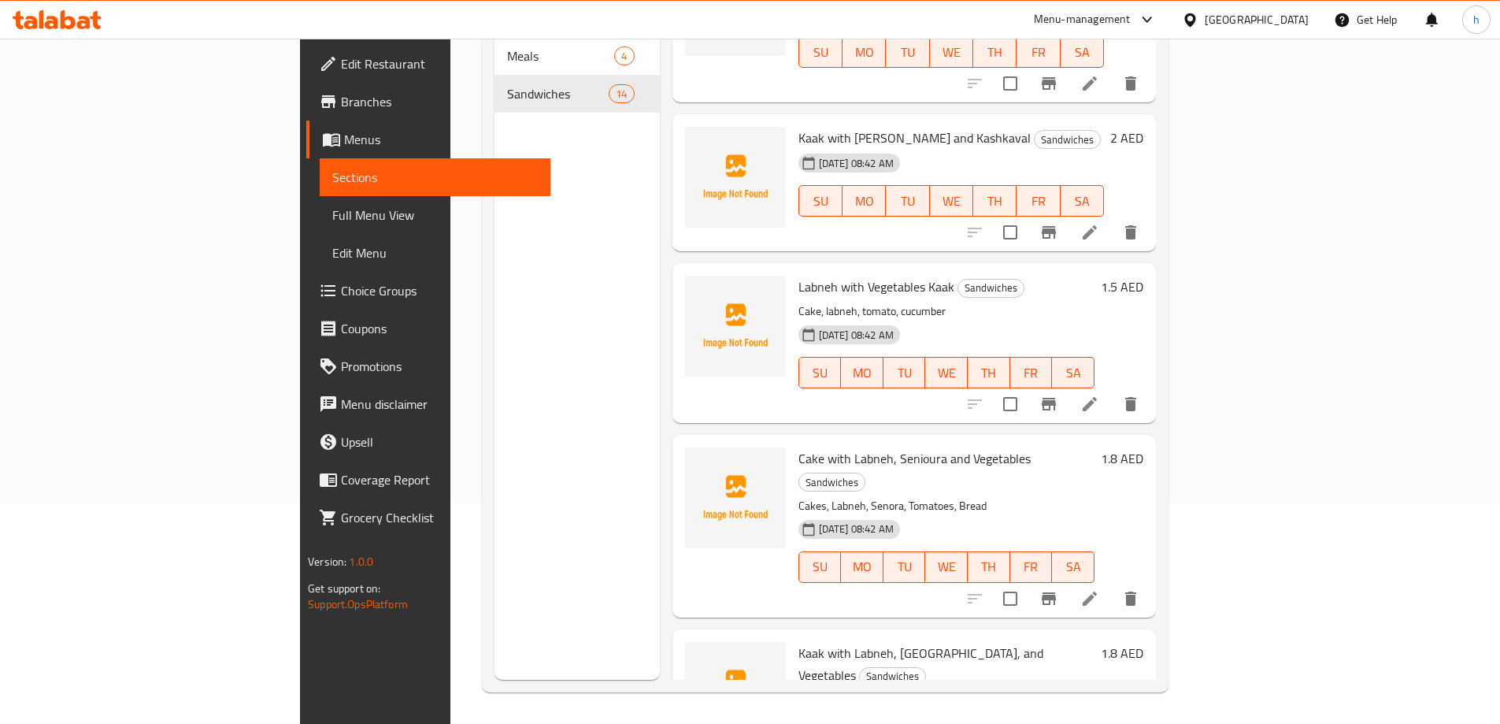
scroll to position [791, 0]
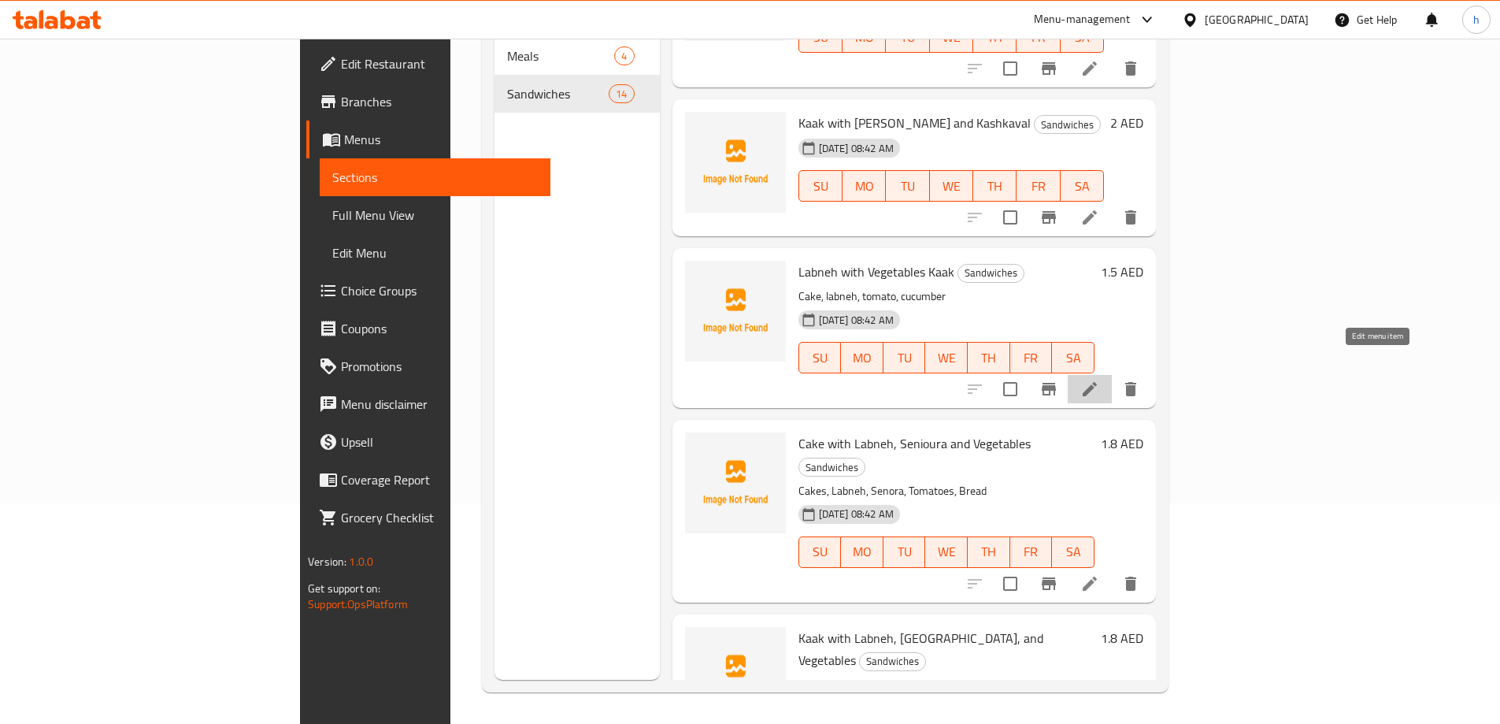
click at [1099, 380] on icon at bounding box center [1089, 389] width 19 height 19
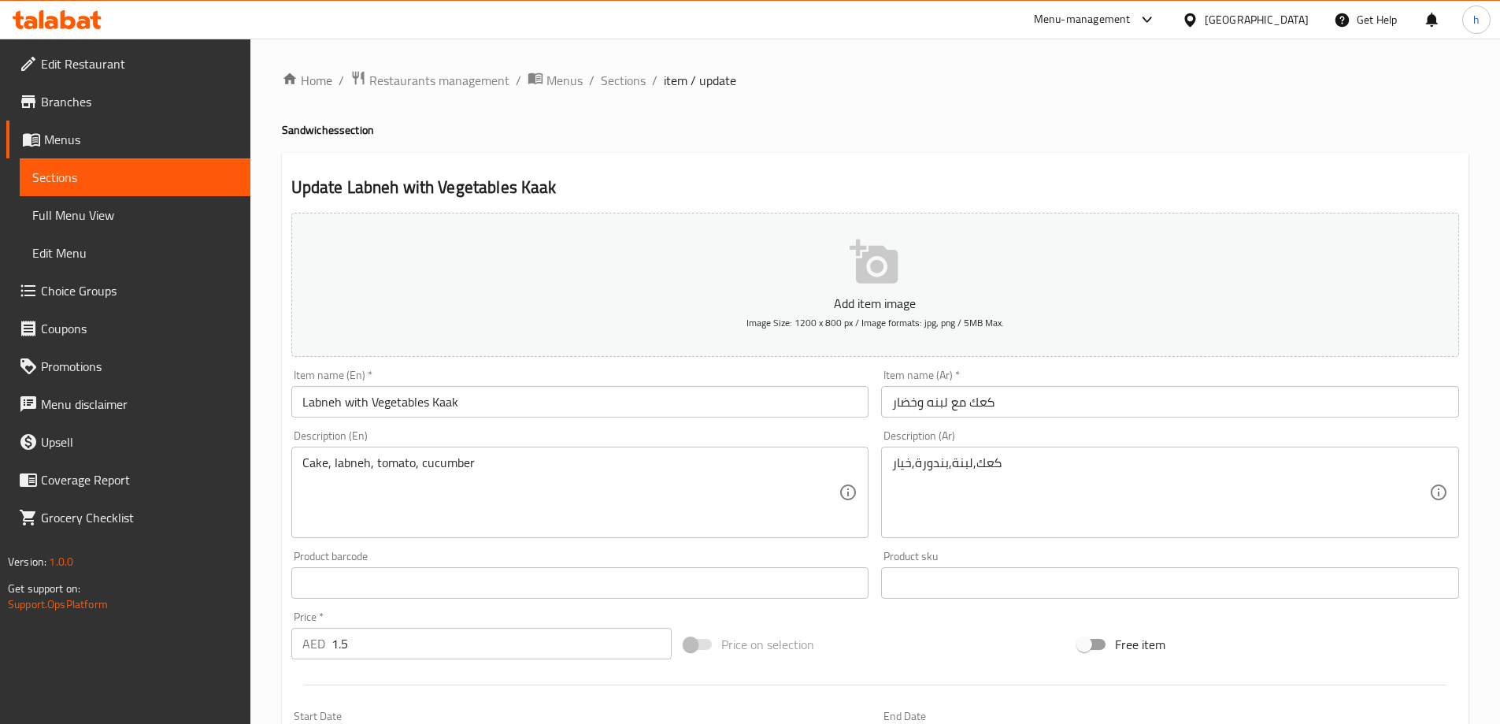
click at [45, 187] on span "Sections" at bounding box center [135, 177] width 206 height 19
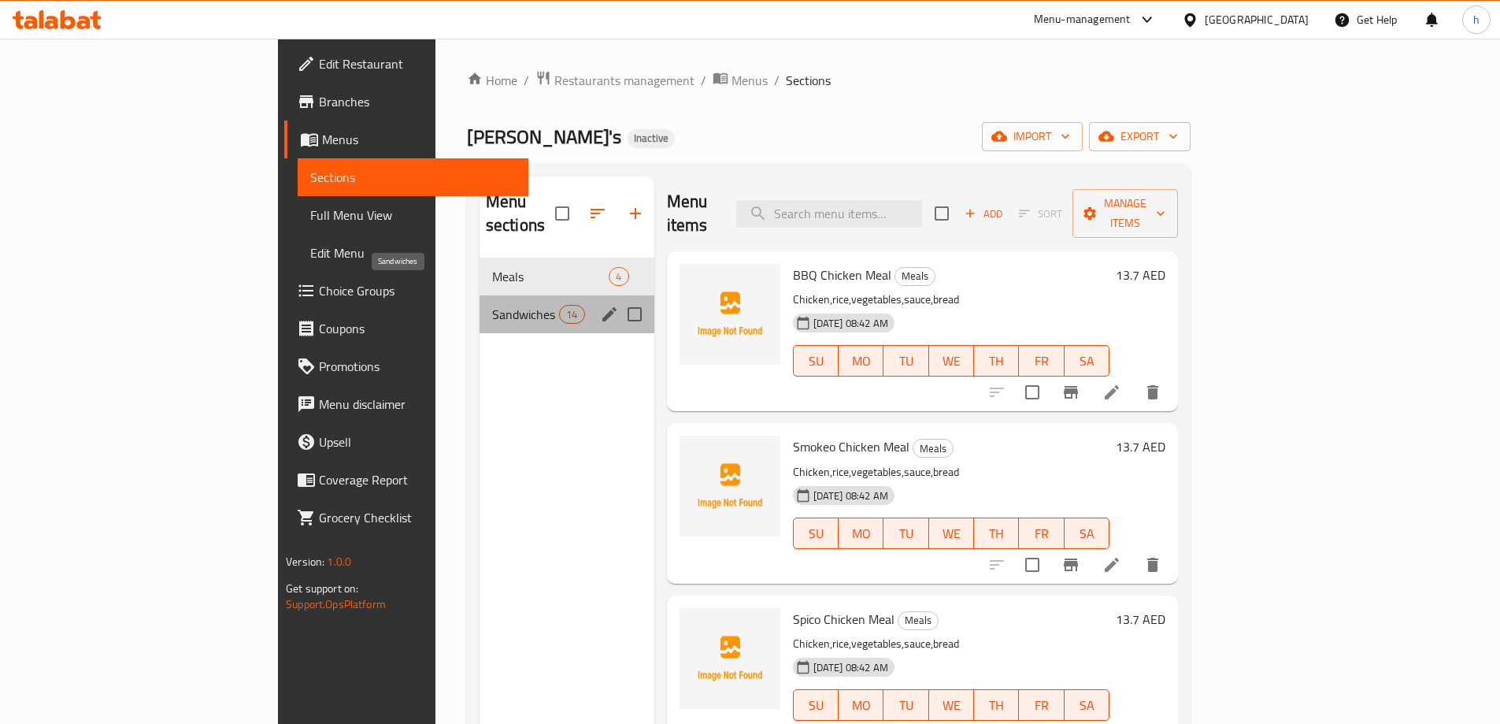
click at [492, 305] on span "Sandwiches" at bounding box center [525, 314] width 67 height 19
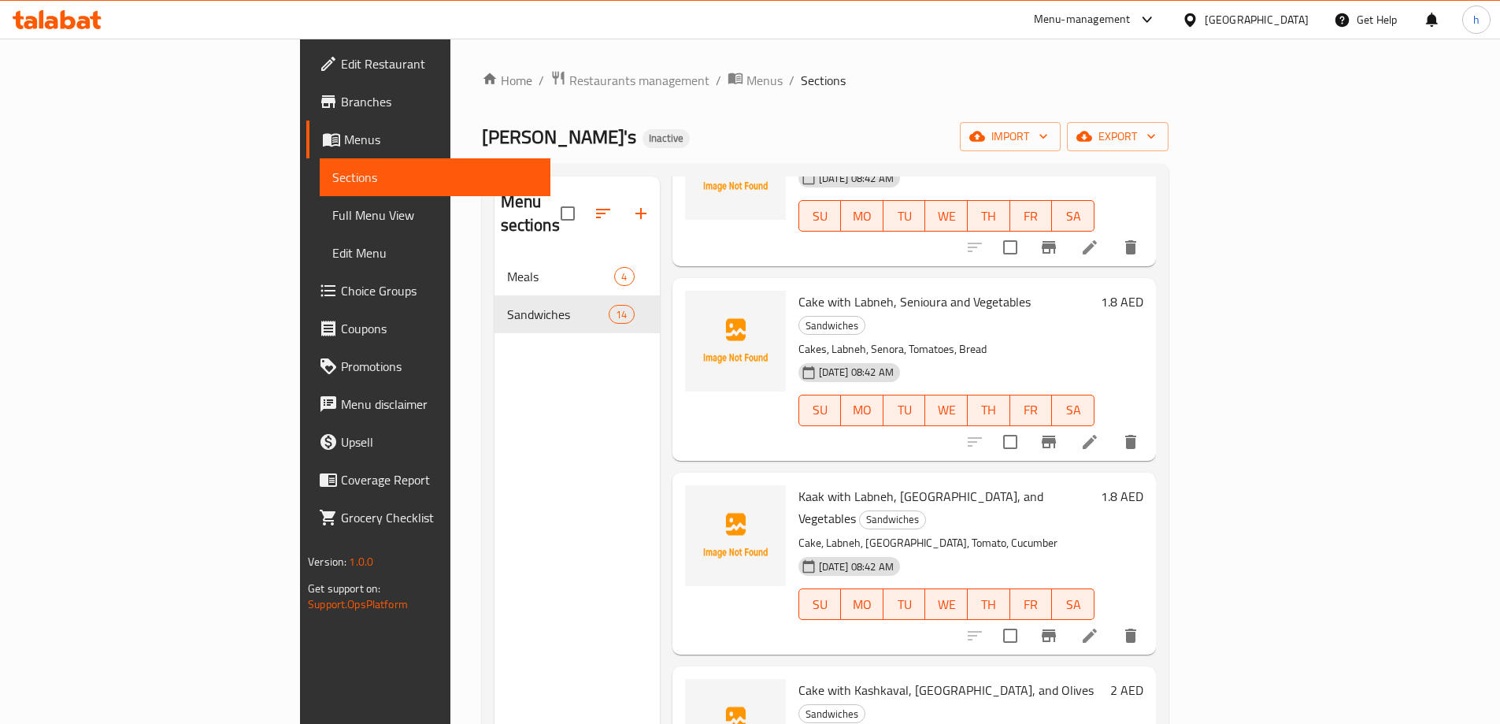
scroll to position [1181, 0]
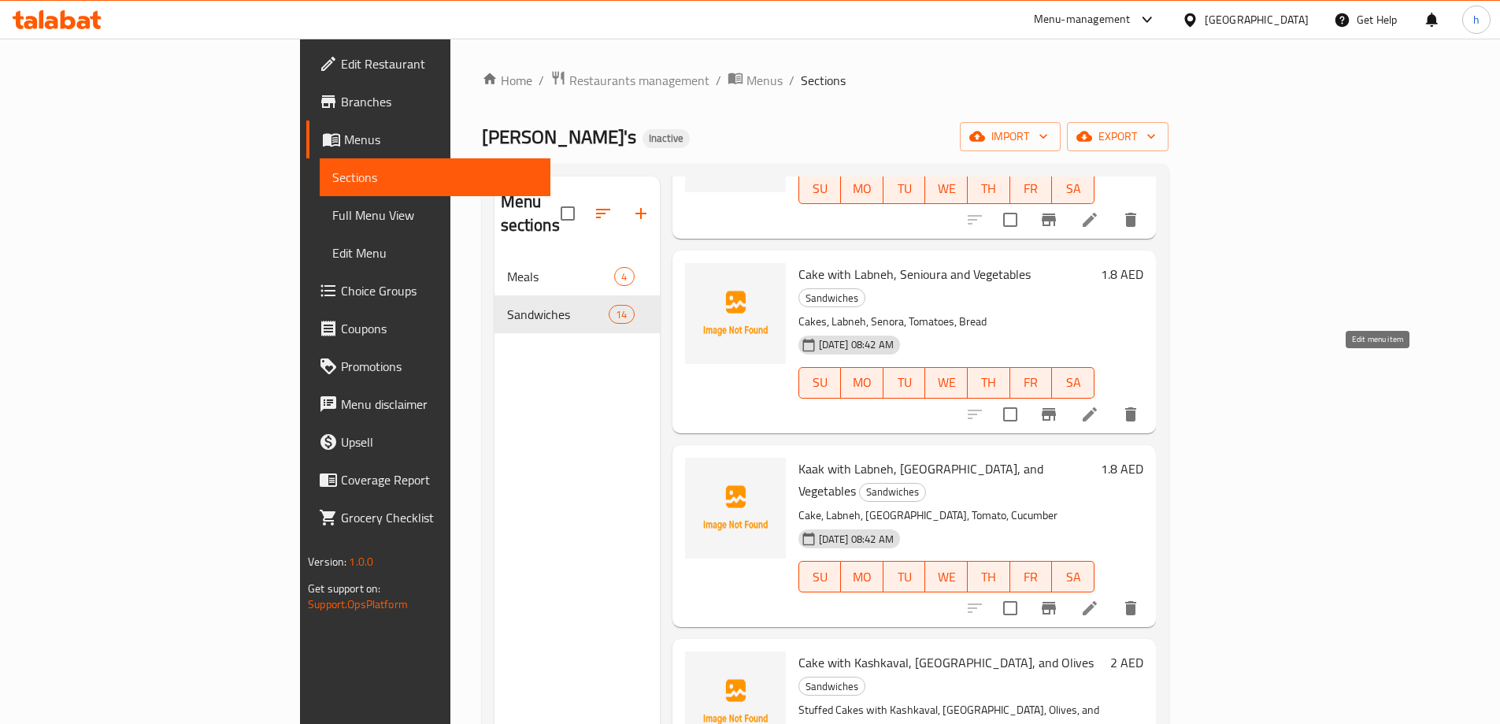
click at [1099, 405] on icon at bounding box center [1089, 414] width 19 height 19
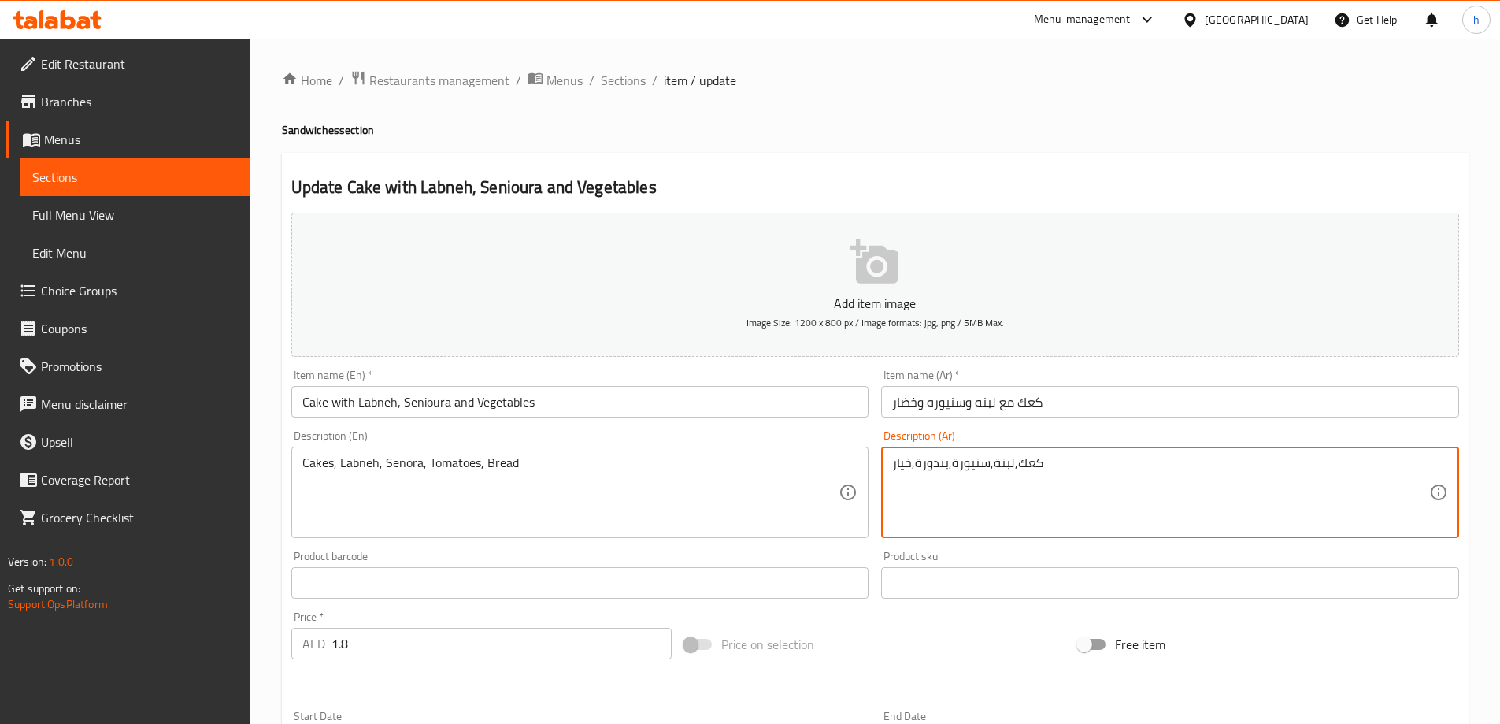
type textarea "كعك,لبنة,سنيورة,بندورة,خيار"
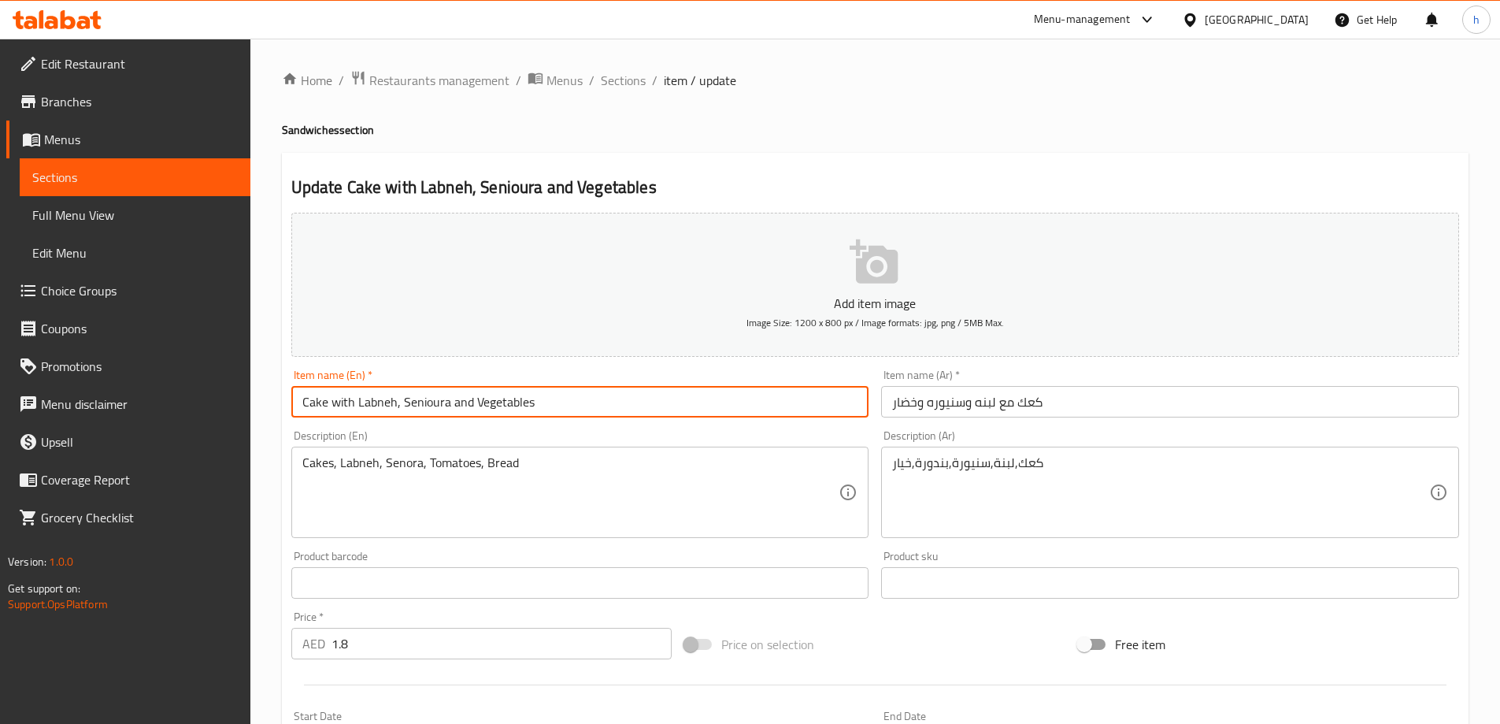
drag, startPoint x: 325, startPoint y: 402, endPoint x: 240, endPoint y: 406, distance: 85.1
click at [245, 401] on div "Edit Restaurant Branches Menus Sections Full Menu View Edit Menu Choice Groups …" at bounding box center [750, 576] width 1500 height 1074
drag, startPoint x: 446, startPoint y: 404, endPoint x: 400, endPoint y: 402, distance: 45.7
click at [400, 402] on input "Kaak with Labneh, Senioura and Vegetables" at bounding box center [580, 402] width 578 height 32
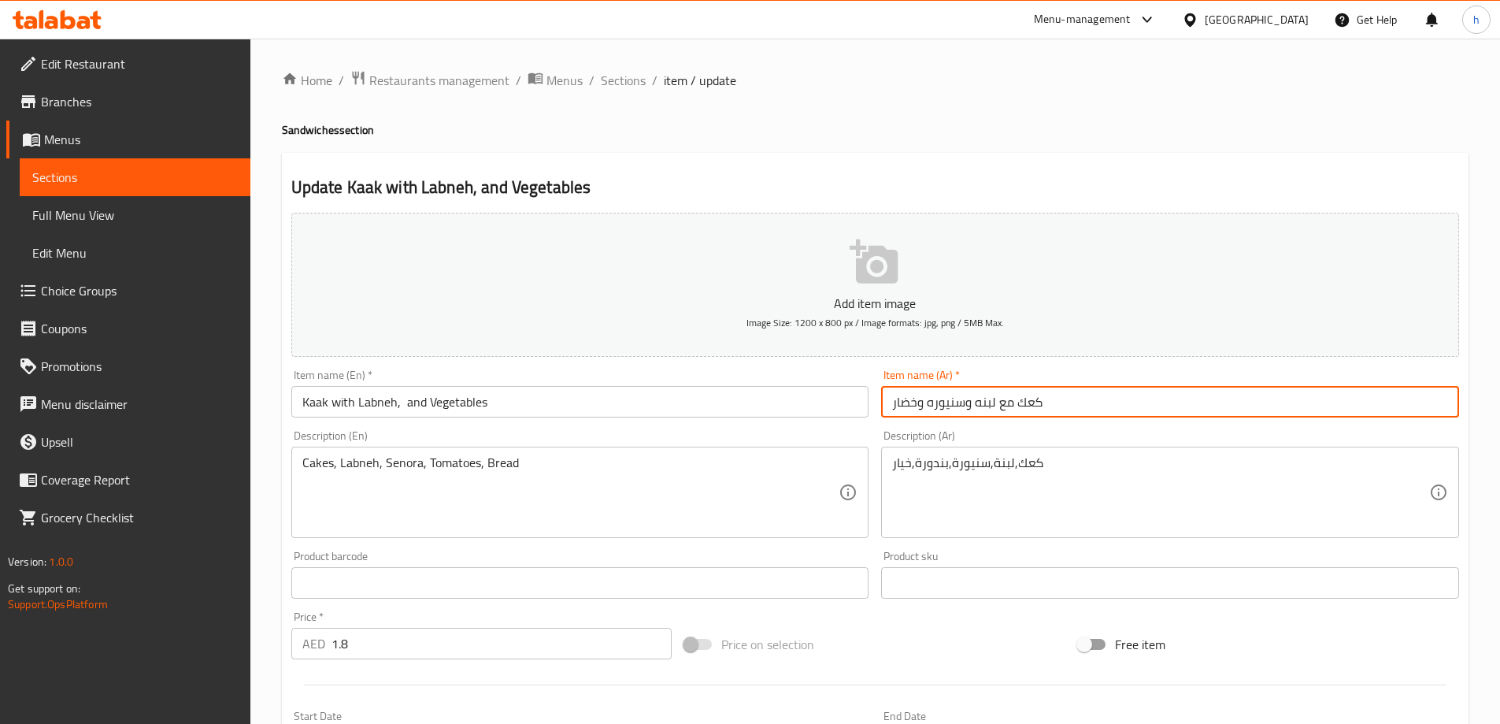
drag, startPoint x: 926, startPoint y: 403, endPoint x: 966, endPoint y: 404, distance: 39.4
click at [966, 404] on input "كعك مع لبنه وسنيوره وخضار" at bounding box center [1170, 402] width 578 height 32
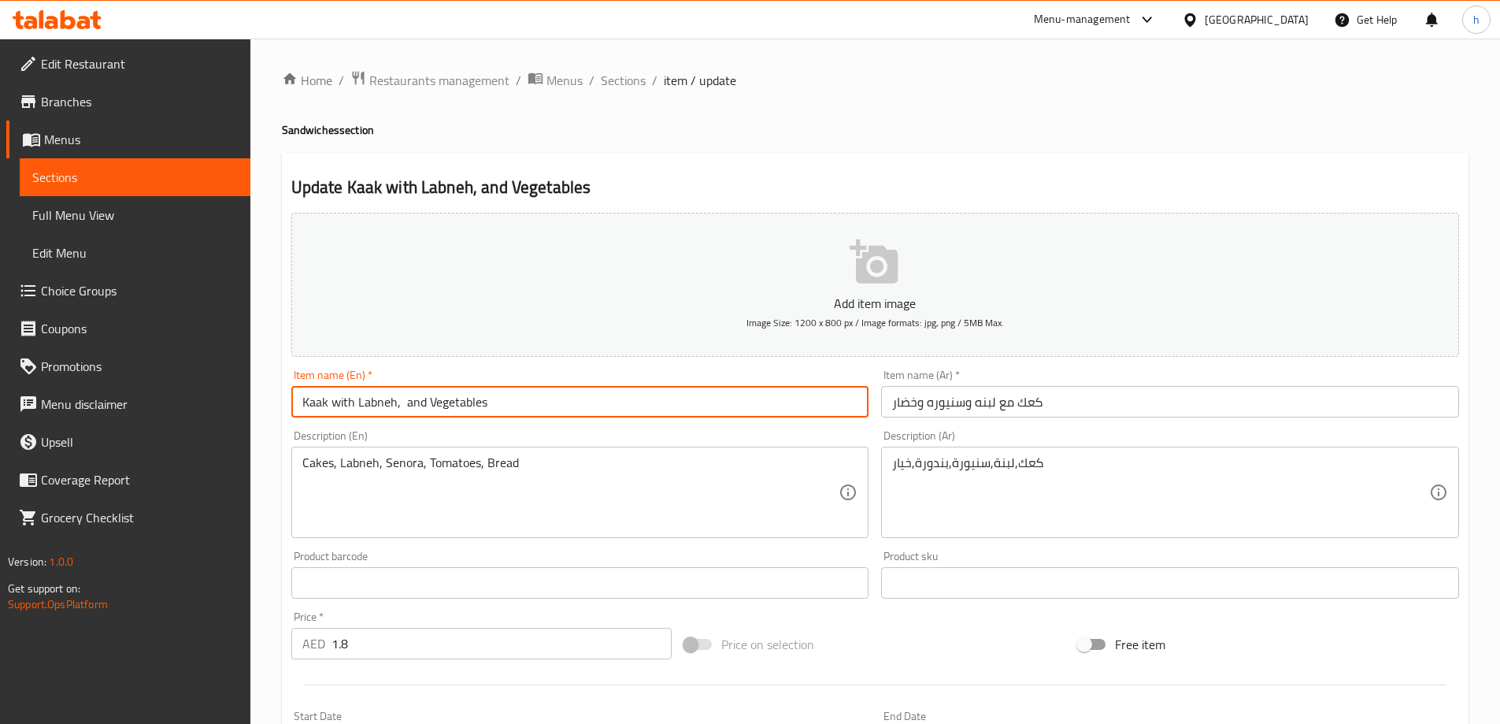
click at [400, 399] on input "Kaak with Labneh, and Vegetables" at bounding box center [580, 402] width 578 height 32
paste input "Sanyoura"
type input "Kaak with Labneh, Sanyoura and Vegetables"
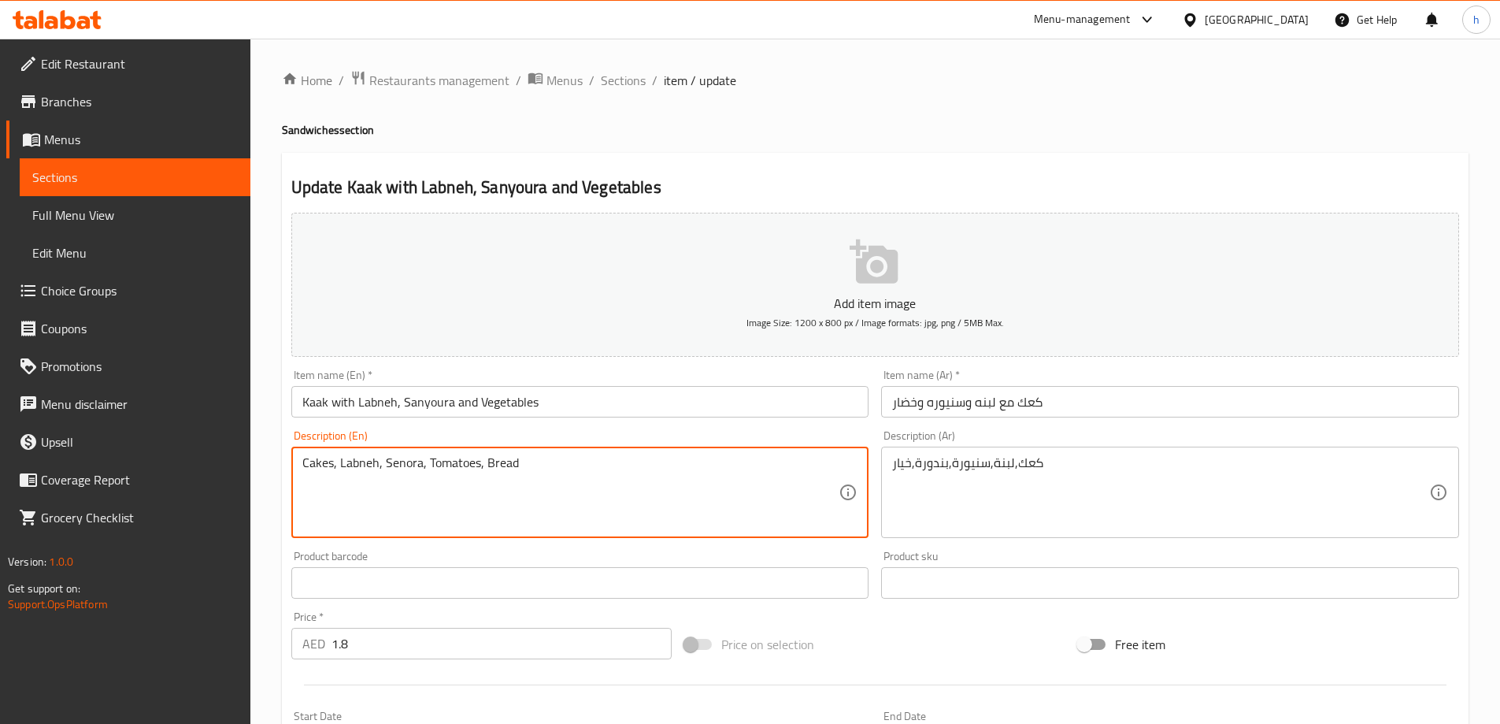
drag, startPoint x: 417, startPoint y: 463, endPoint x: 407, endPoint y: 462, distance: 10.3
drag, startPoint x: 421, startPoint y: 465, endPoint x: 384, endPoint y: 462, distance: 36.3
click at [384, 462] on textarea "Cakes, Labneh, Senora, Tomatoes, Bread" at bounding box center [570, 492] width 537 height 75
paste textarea "anyoura"
type textarea "Cakes, Labneh, Sanyoura, Tomatoes, Bread"
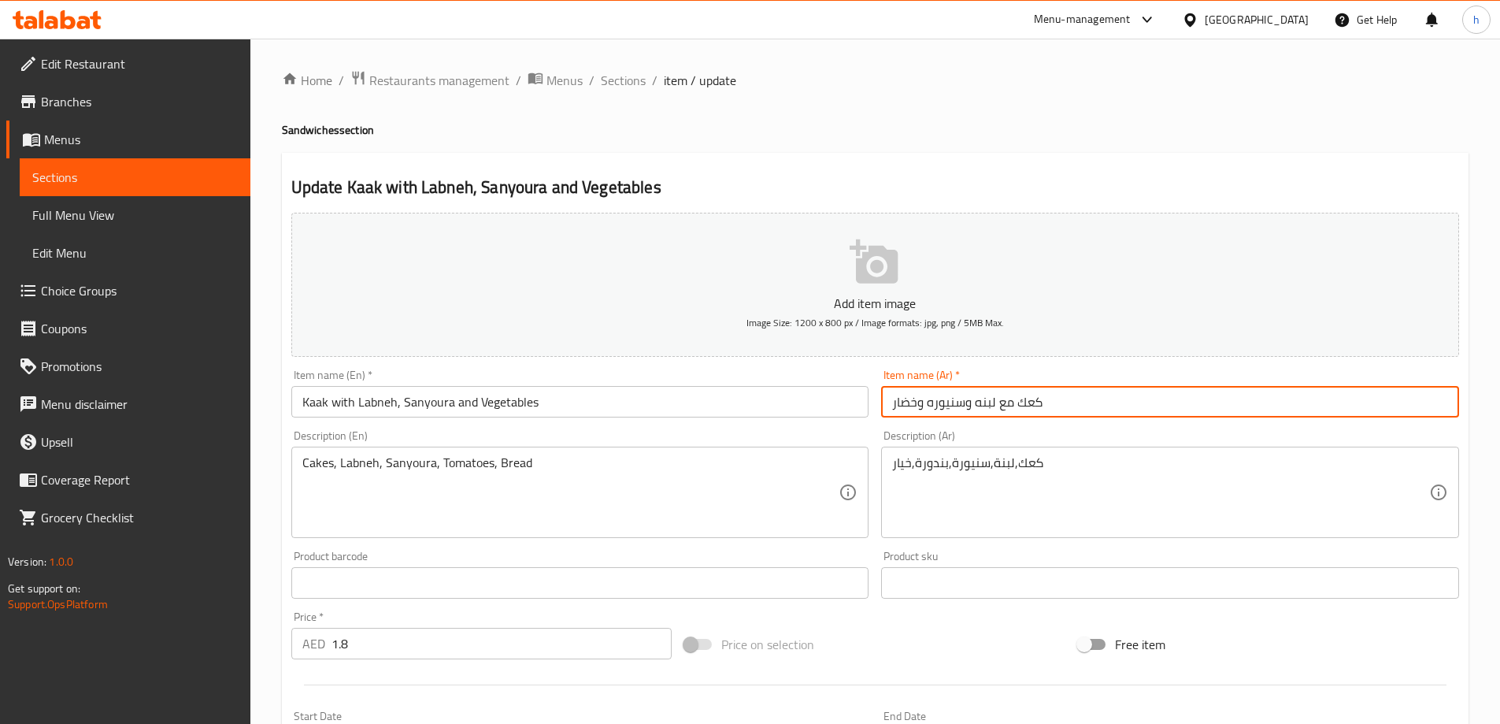
click at [925, 400] on input "كعك مع لبنه وسنيوره وخضار" at bounding box center [1170, 402] width 578 height 32
click at [926, 403] on input "كعك مع لبنه وسنيوره وخضار" at bounding box center [1170, 402] width 578 height 32
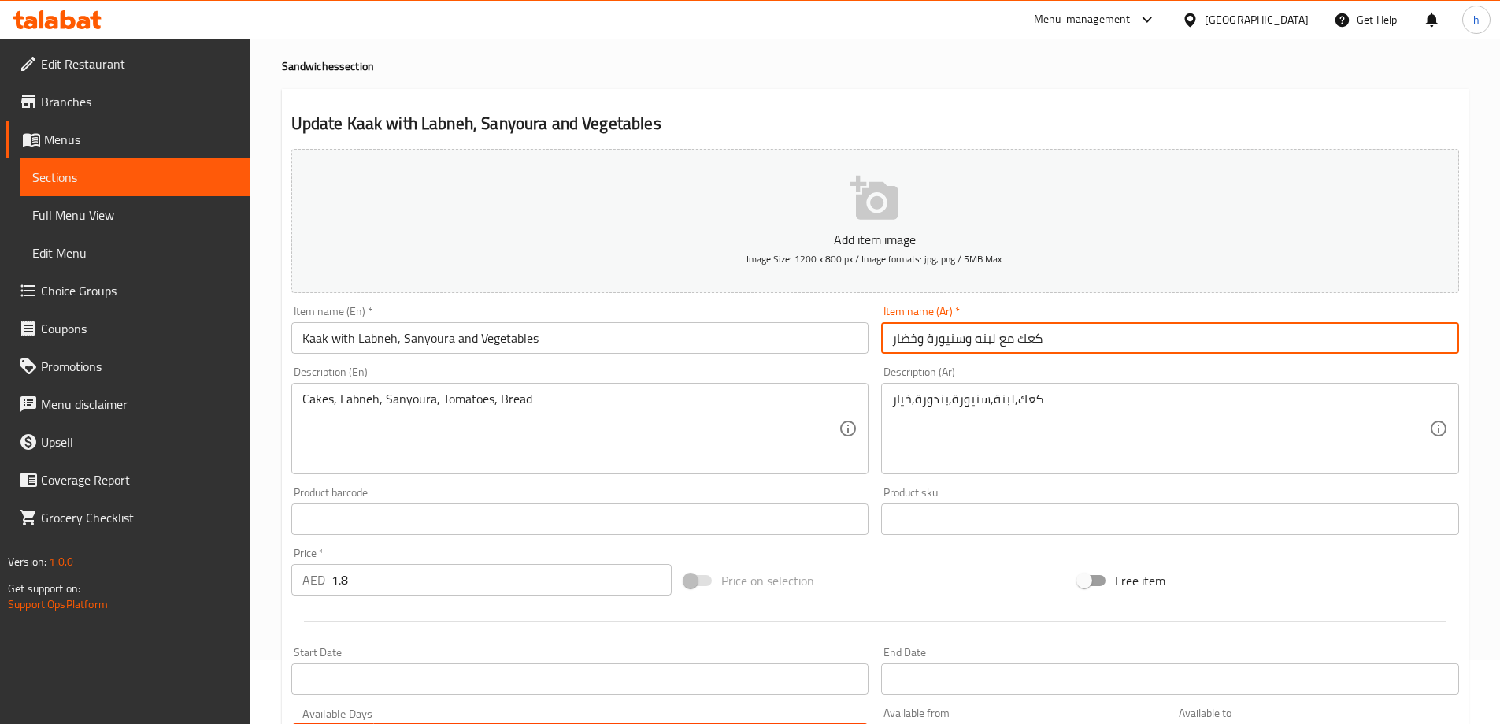
scroll to position [158, 0]
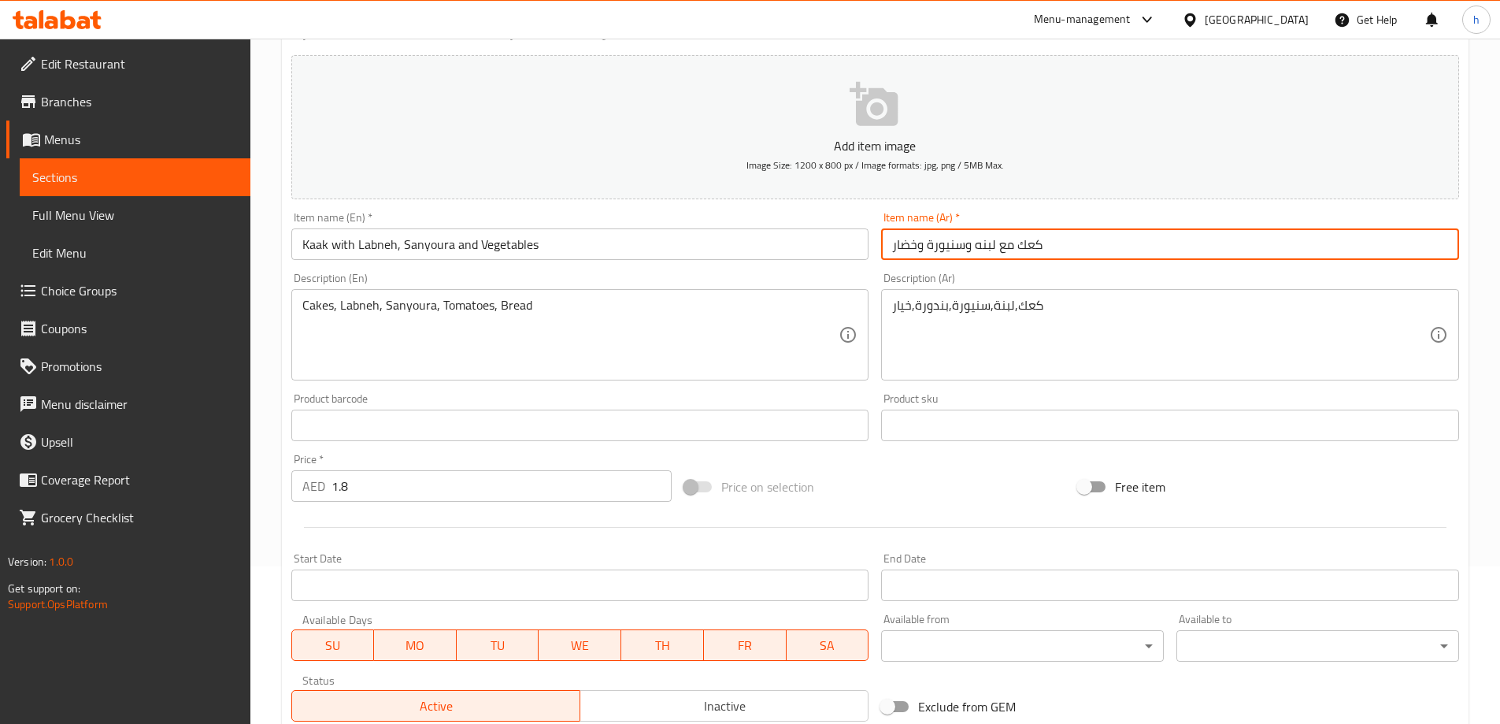
type input "كعك مع لبنه وسنيورة وخضار"
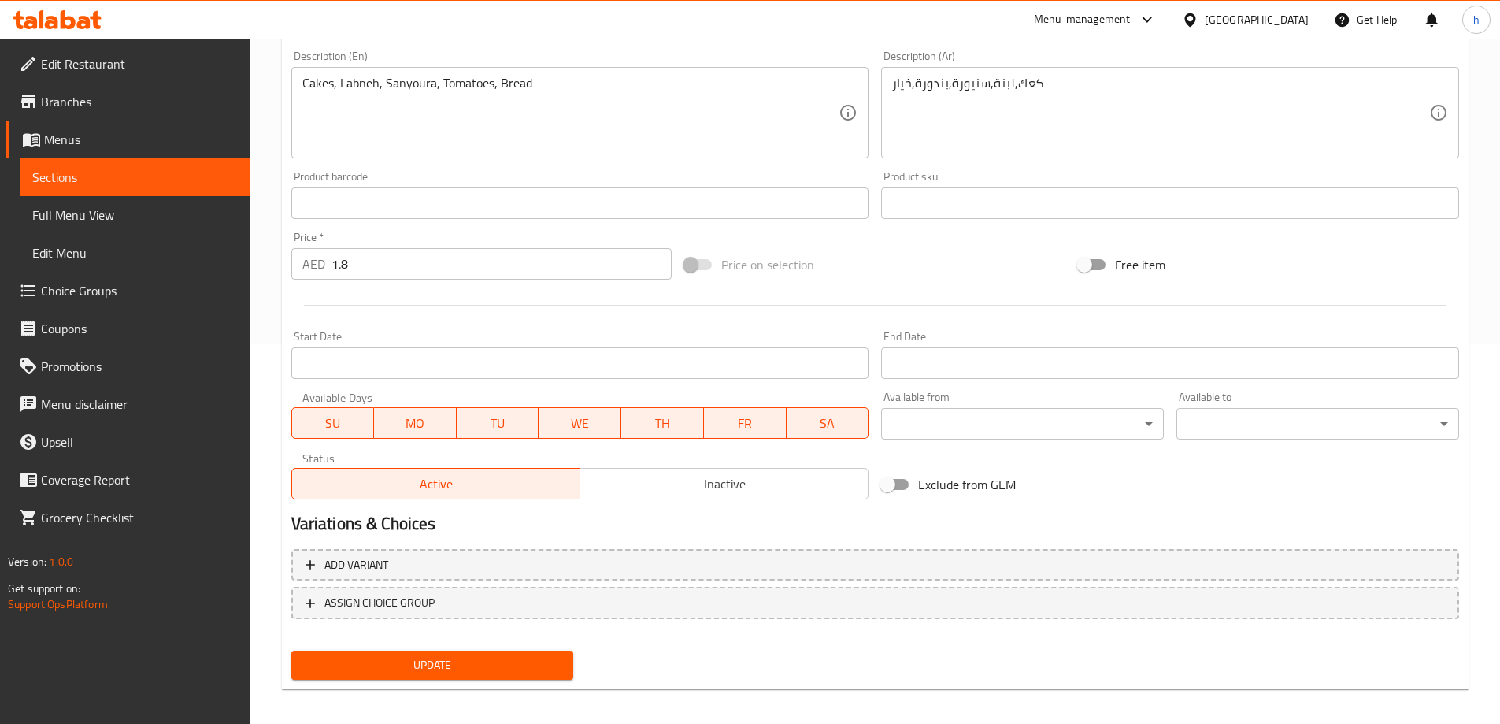
scroll to position [389, 0]
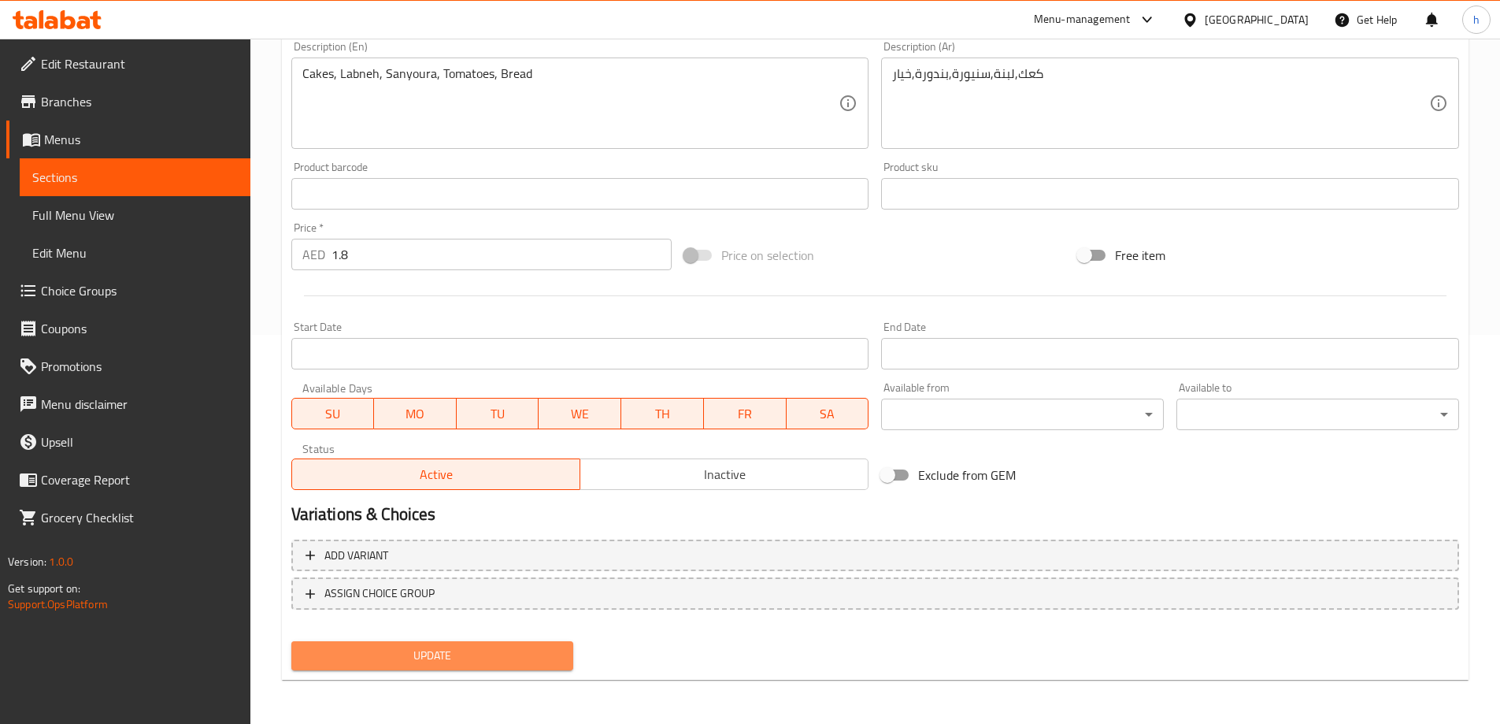
click at [461, 661] on span "Update" at bounding box center [433, 656] width 258 height 20
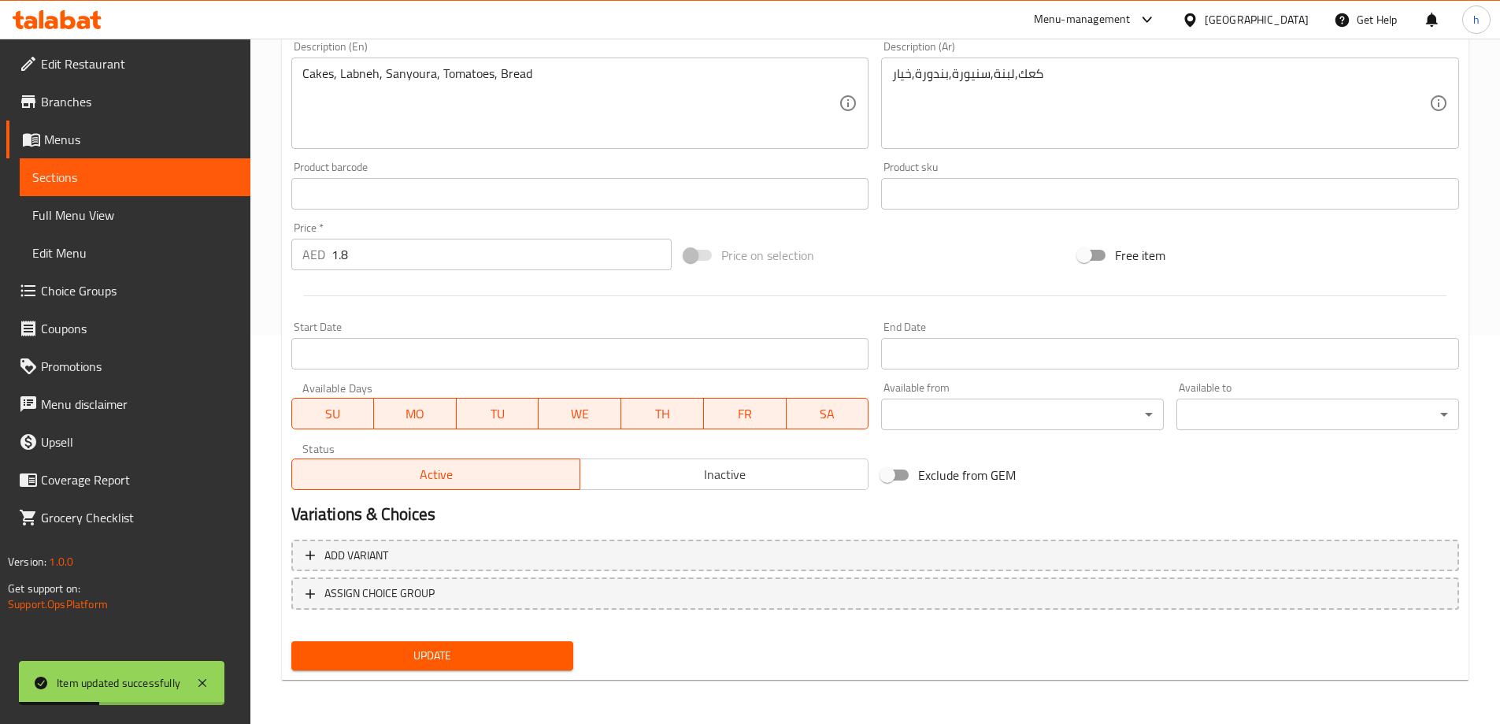
click at [90, 177] on span "Sections" at bounding box center [135, 177] width 206 height 19
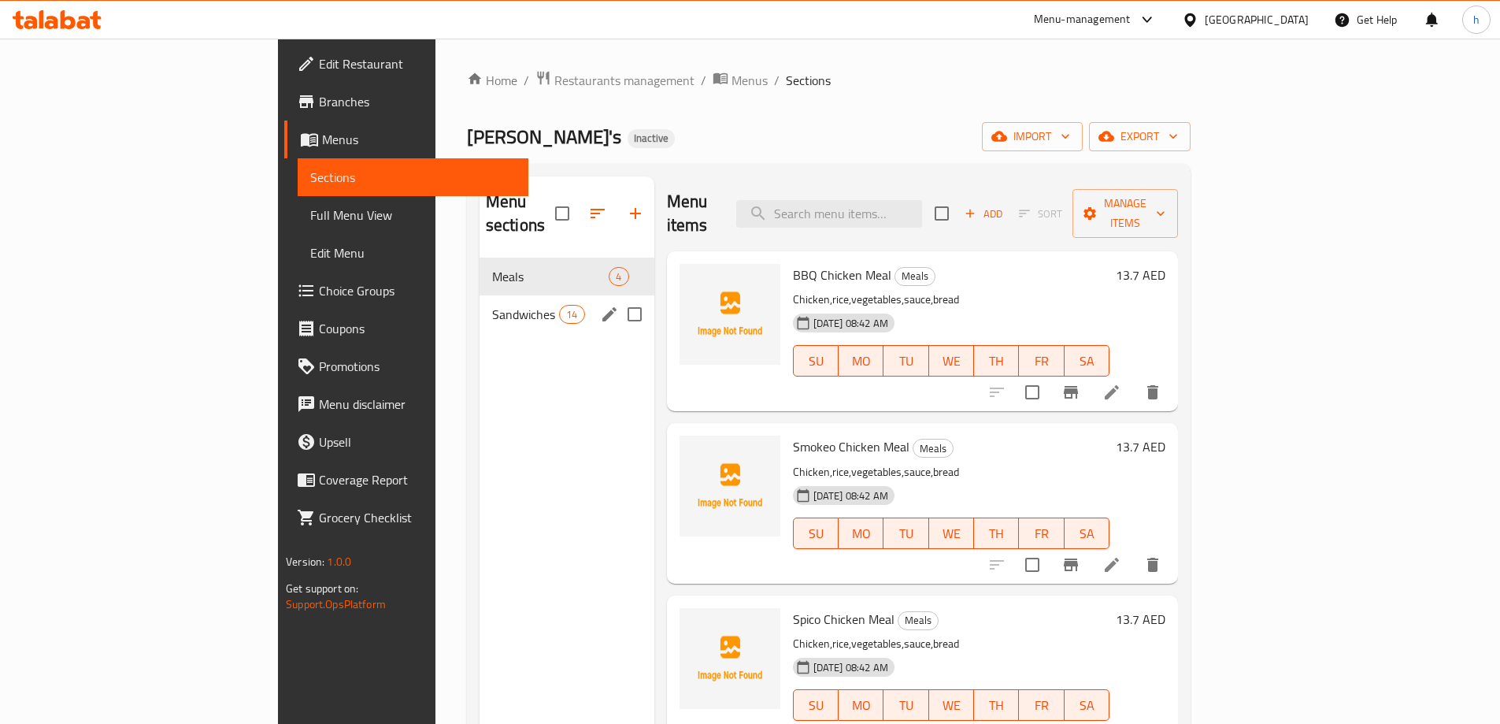
click at [492, 305] on span "Sandwiches" at bounding box center [525, 314] width 67 height 19
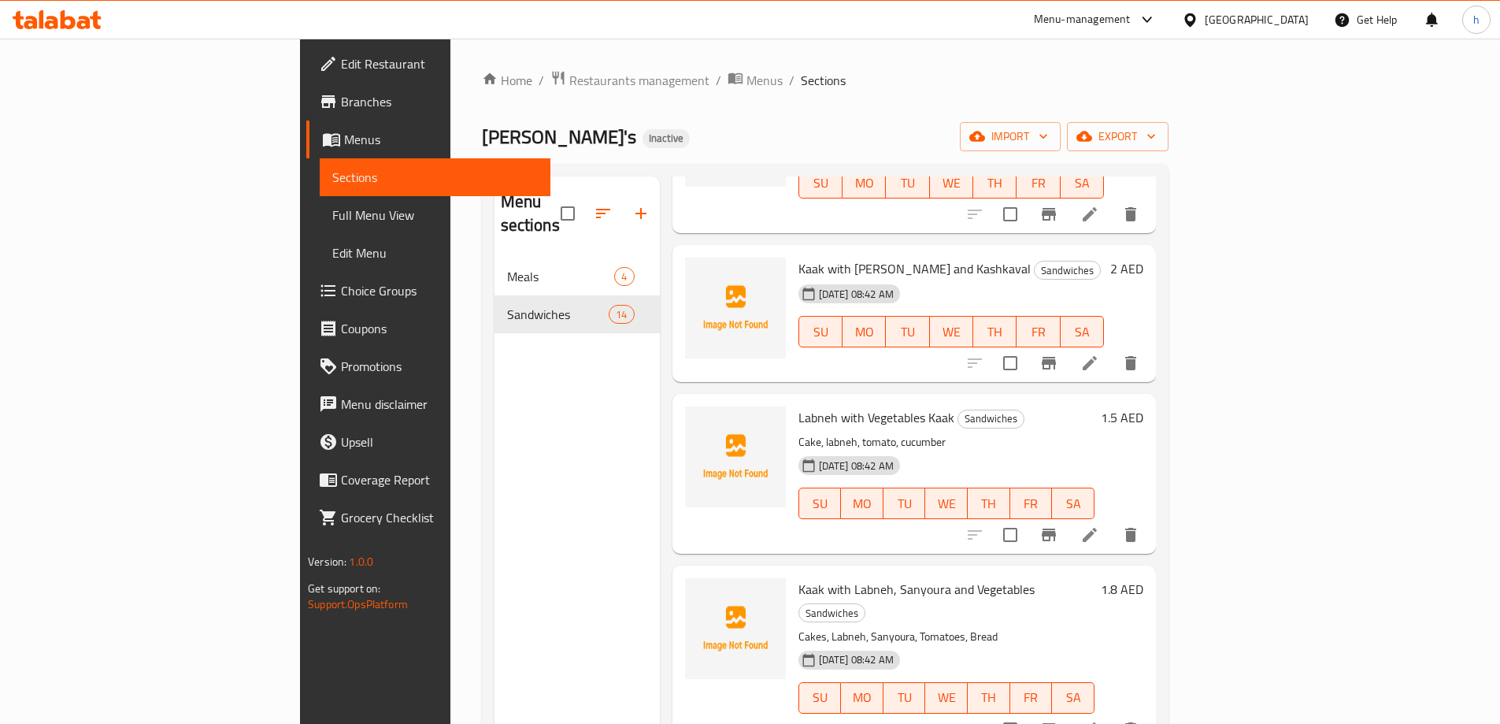
scroll to position [788, 0]
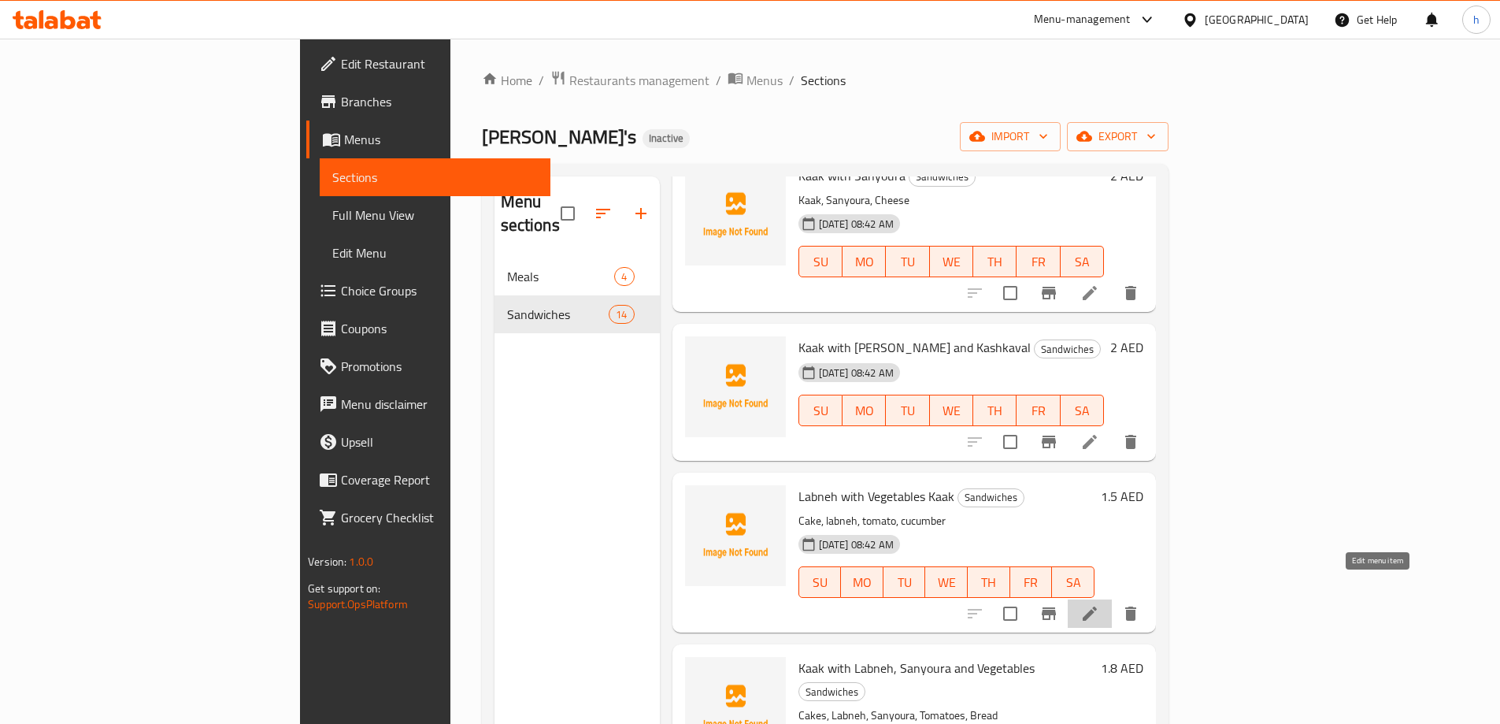
click at [1099, 604] on icon at bounding box center [1089, 613] width 19 height 19
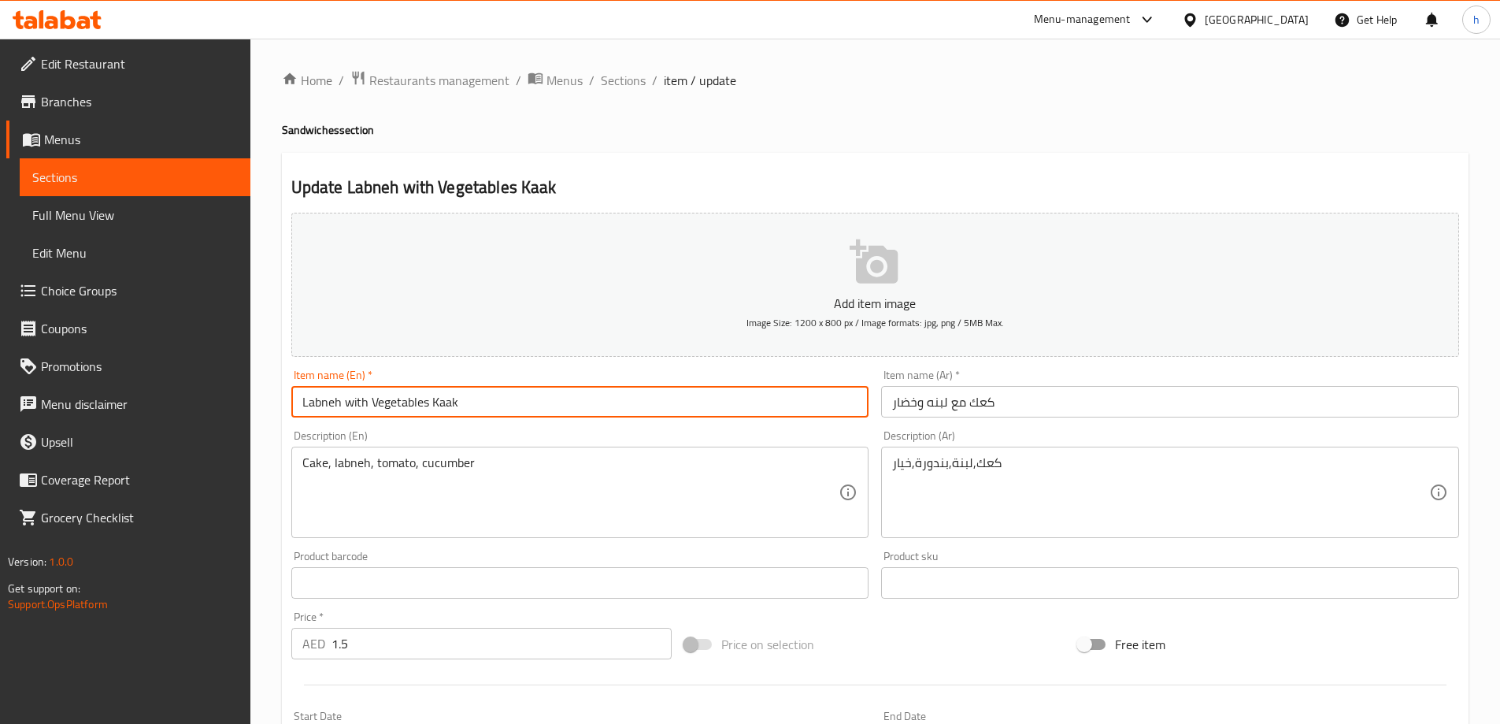
drag, startPoint x: 454, startPoint y: 399, endPoint x: 462, endPoint y: 403, distance: 9.5
click at [459, 403] on input "Labneh with Vegetables Kaak" at bounding box center [580, 402] width 578 height 32
click at [459, 402] on input "Labneh with Vegetables Kaak" at bounding box center [580, 402] width 578 height 32
drag, startPoint x: 459, startPoint y: 402, endPoint x: 433, endPoint y: 401, distance: 26.0
click at [433, 401] on input "Labneh with Vegetables Kaak" at bounding box center [580, 402] width 578 height 32
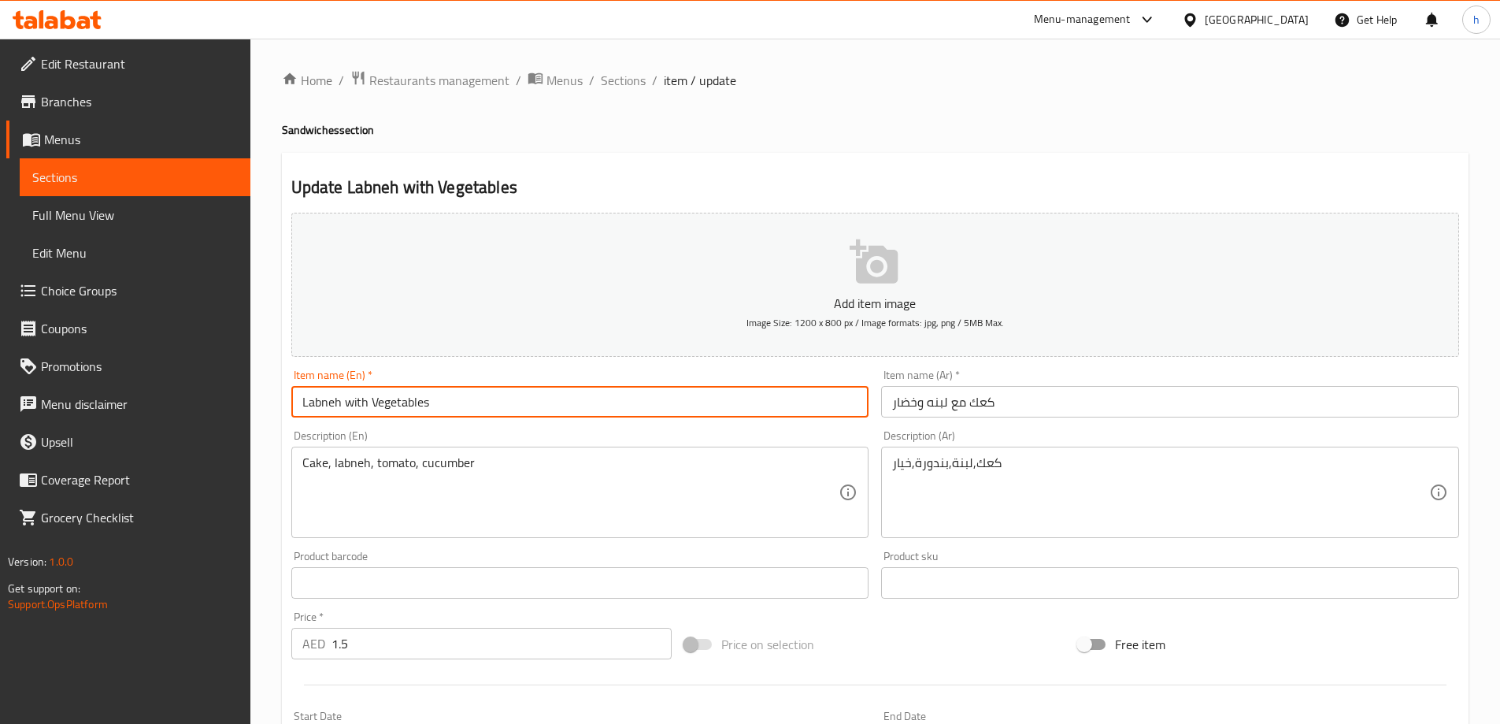
click at [300, 402] on input "Labneh with Vegetables" at bounding box center [580, 402] width 578 height 32
paste input "Kaak"
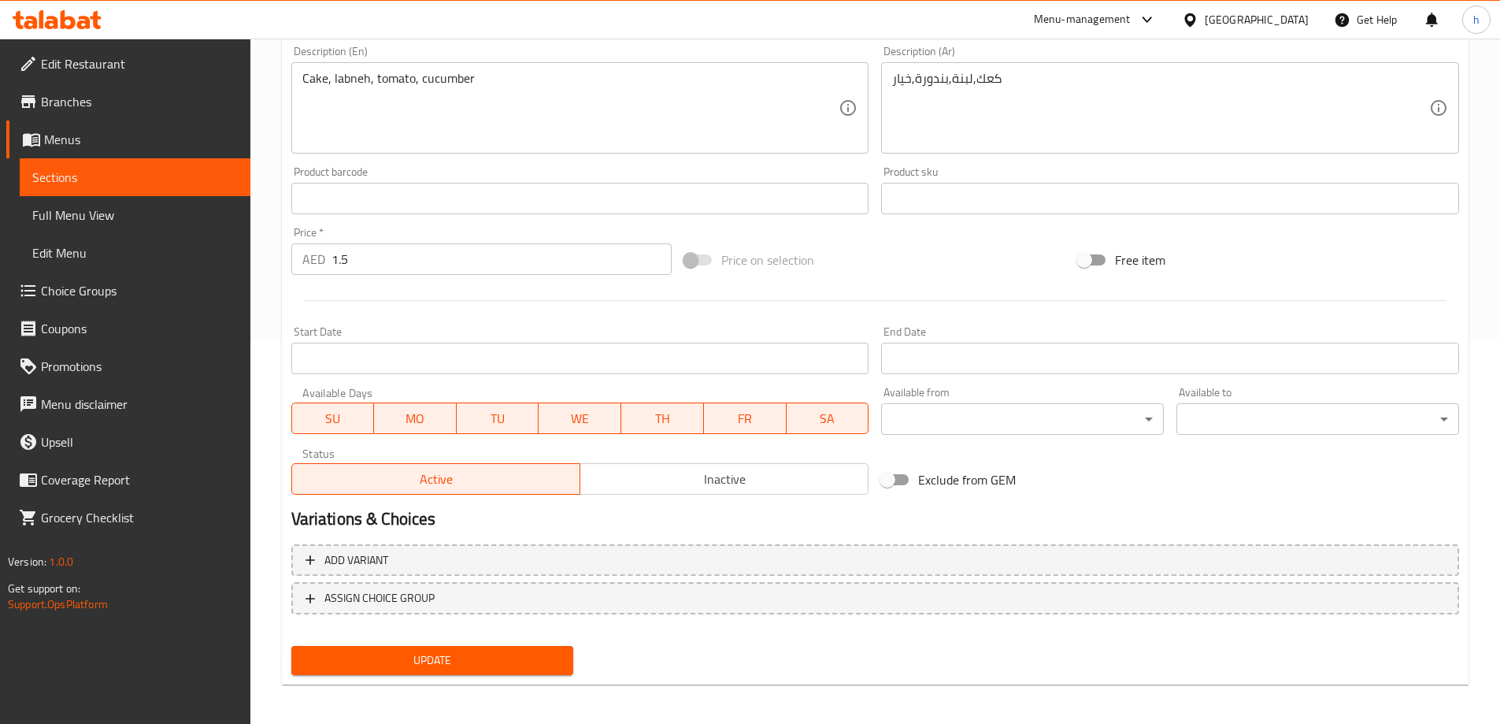
scroll to position [389, 0]
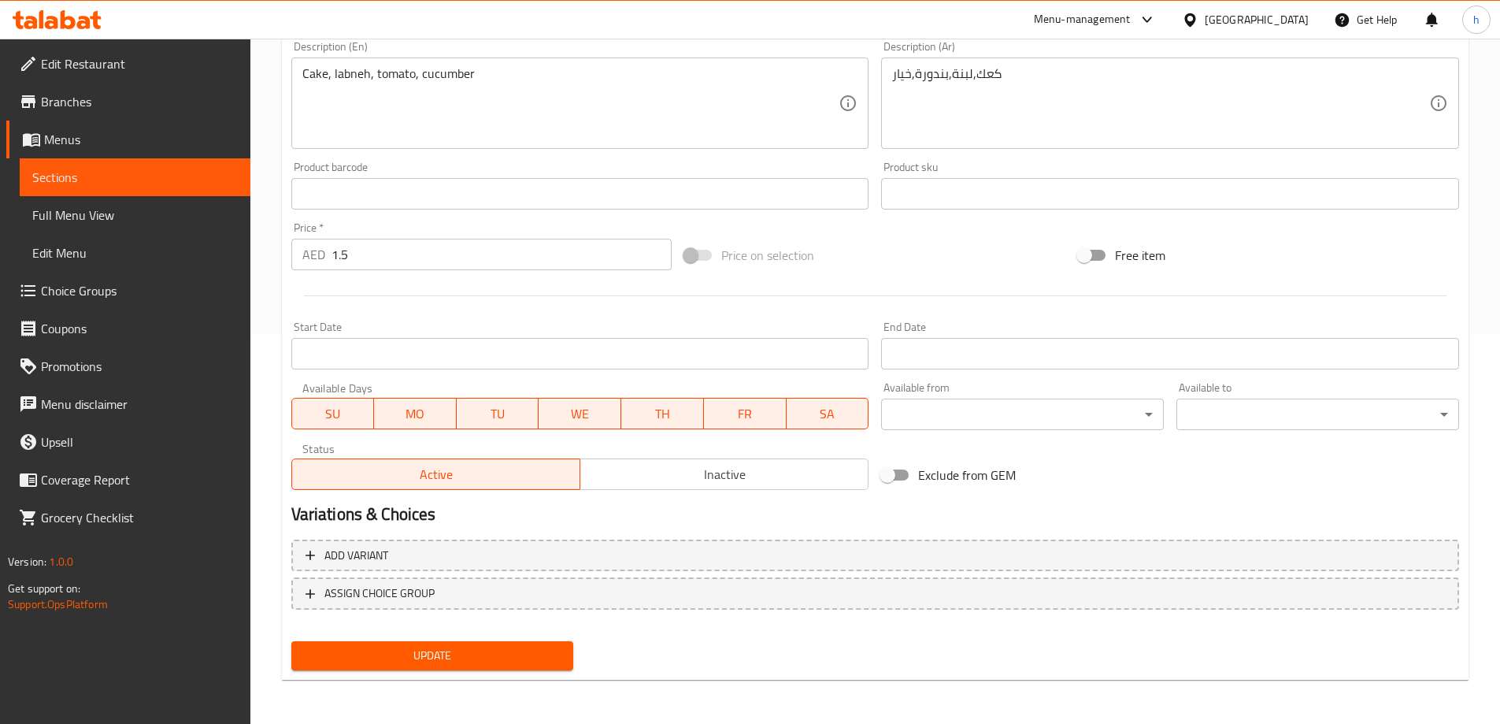
type input "Kaak Labneh with Vegetables"
click at [454, 659] on span "Update" at bounding box center [433, 656] width 258 height 20
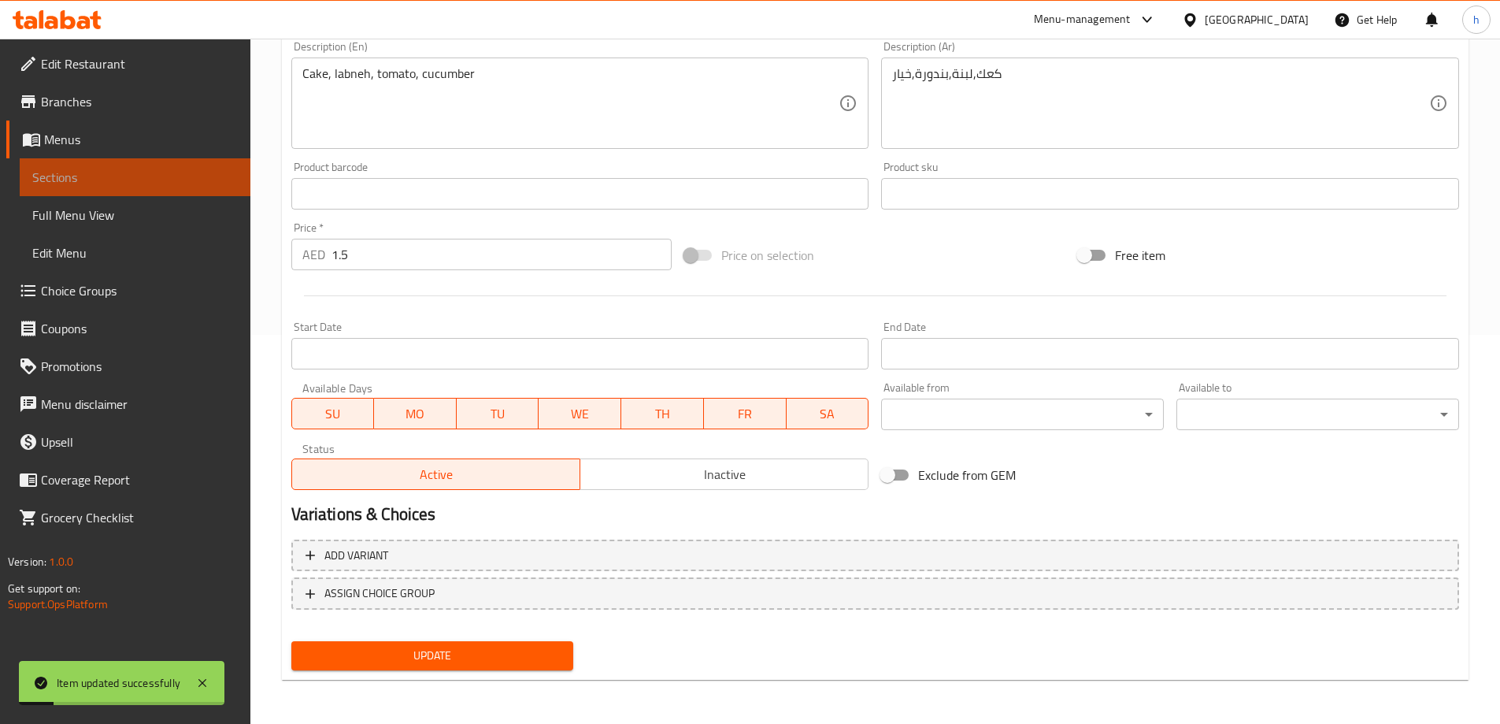
click at [124, 169] on span "Sections" at bounding box center [135, 177] width 206 height 19
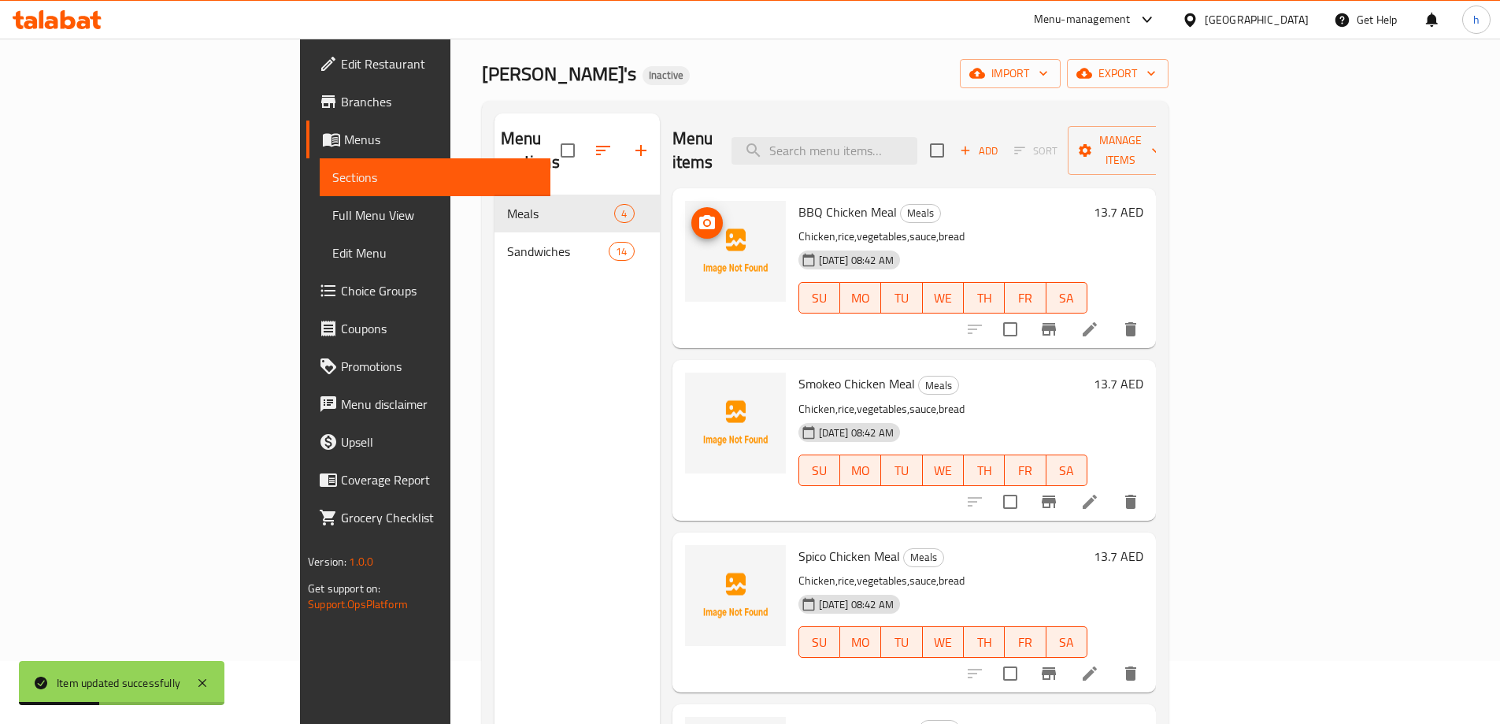
scroll to position [4, 0]
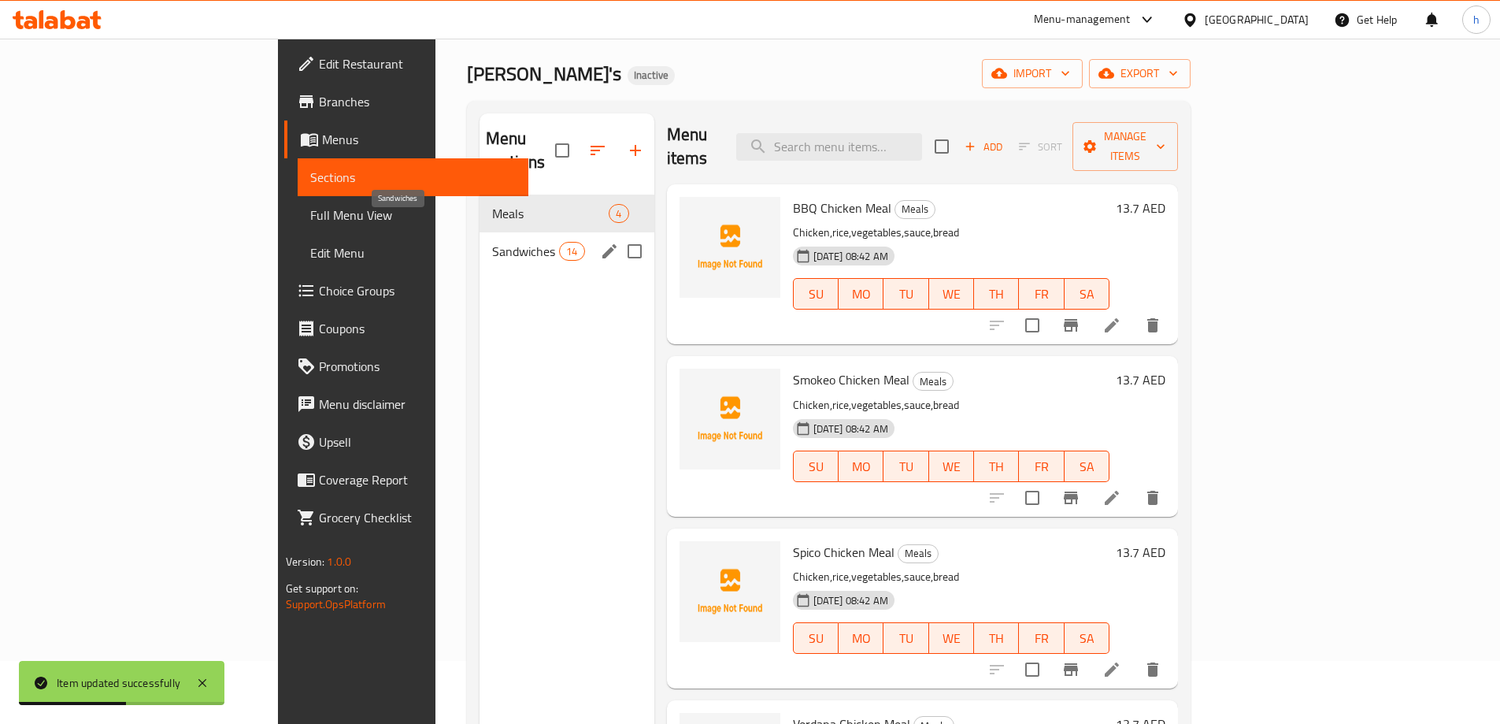
click at [492, 242] on span "Sandwiches" at bounding box center [525, 251] width 67 height 19
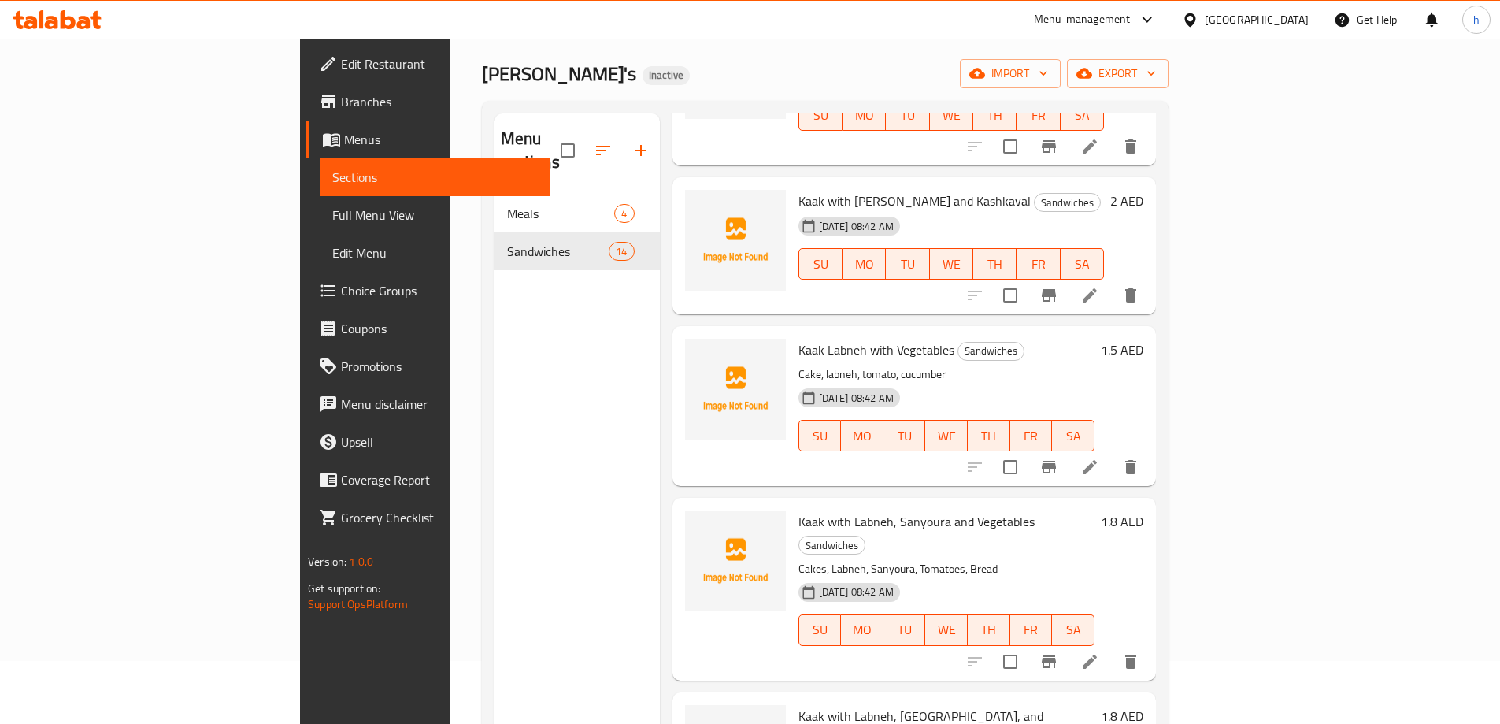
scroll to position [949, 0]
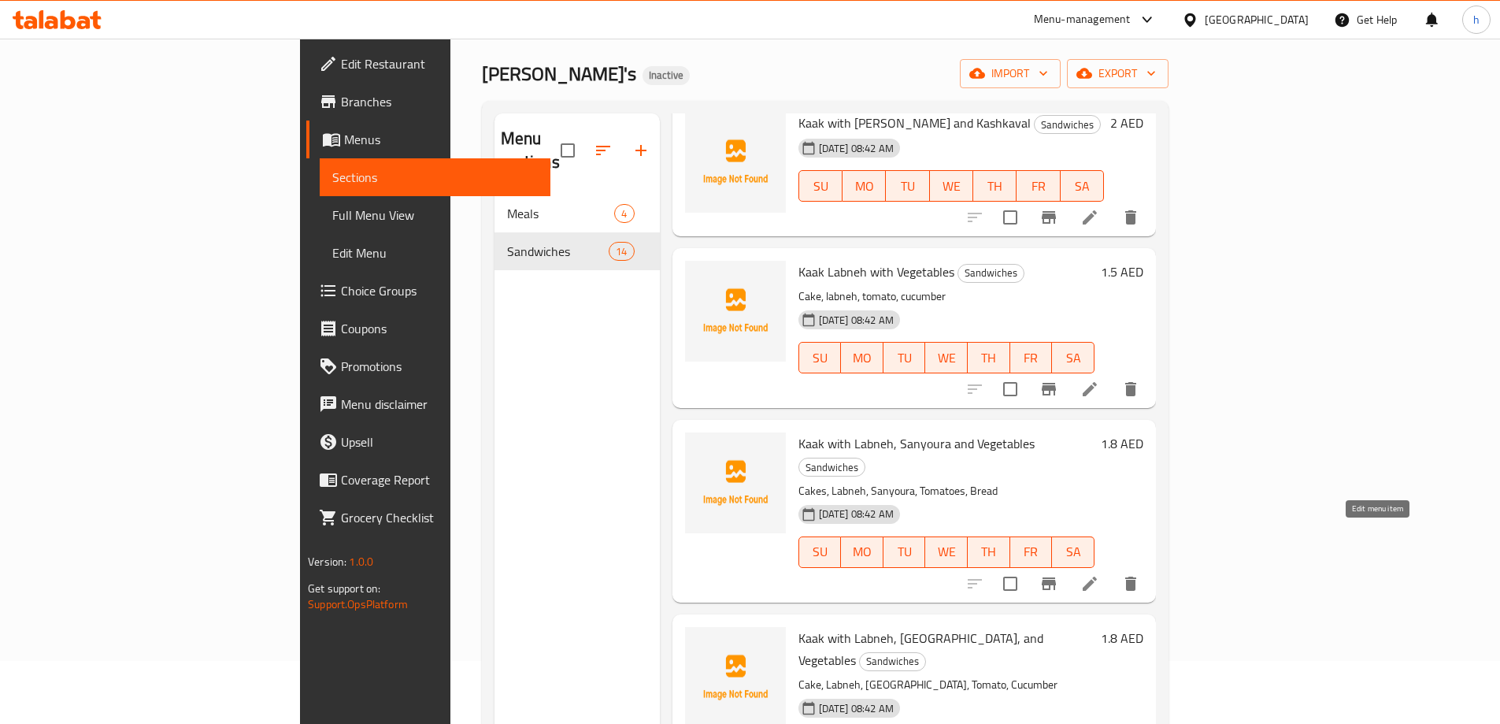
click at [1097, 576] on icon at bounding box center [1090, 583] width 14 height 14
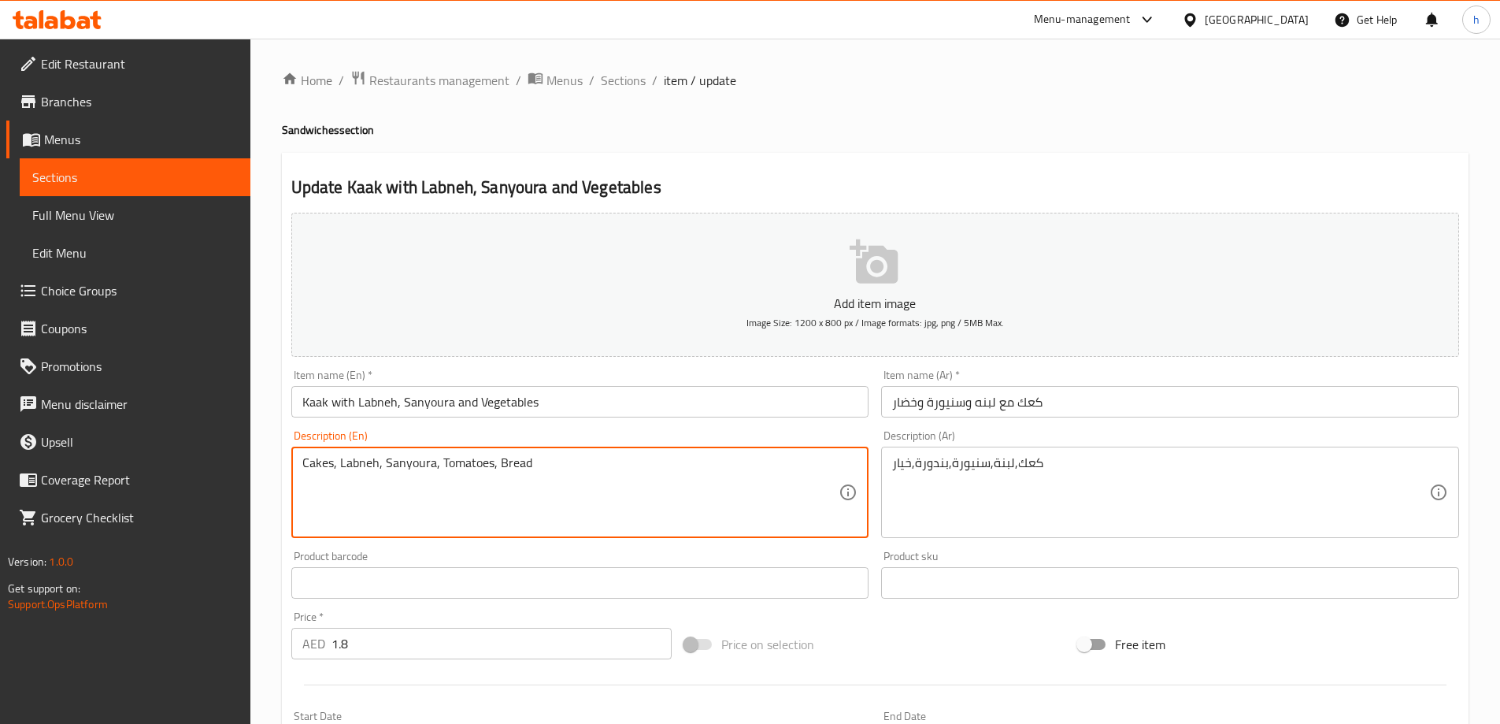
drag, startPoint x: 527, startPoint y: 463, endPoint x: 496, endPoint y: 462, distance: 30.7
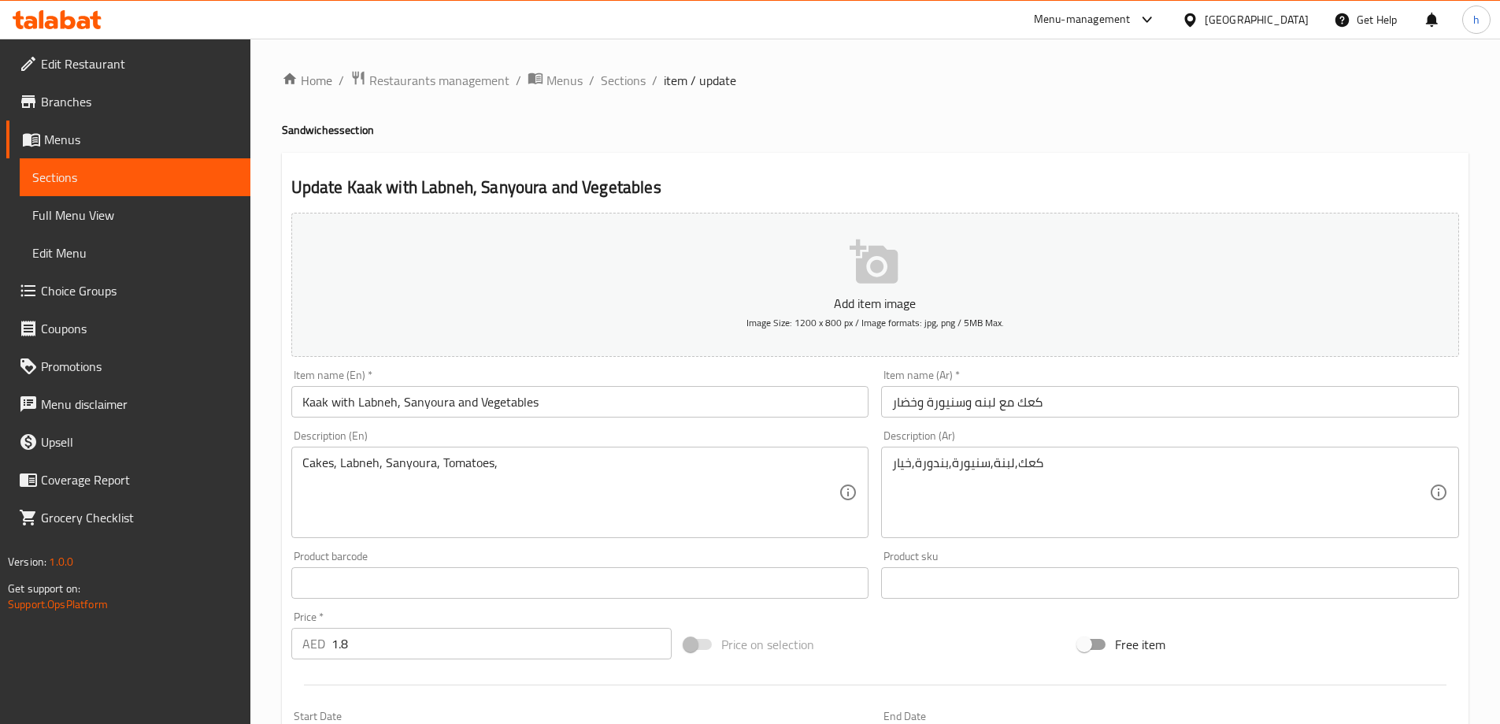
click at [523, 465] on textarea "Cakes, Labneh, Sanyoura, Tomatoes," at bounding box center [570, 492] width 537 height 75
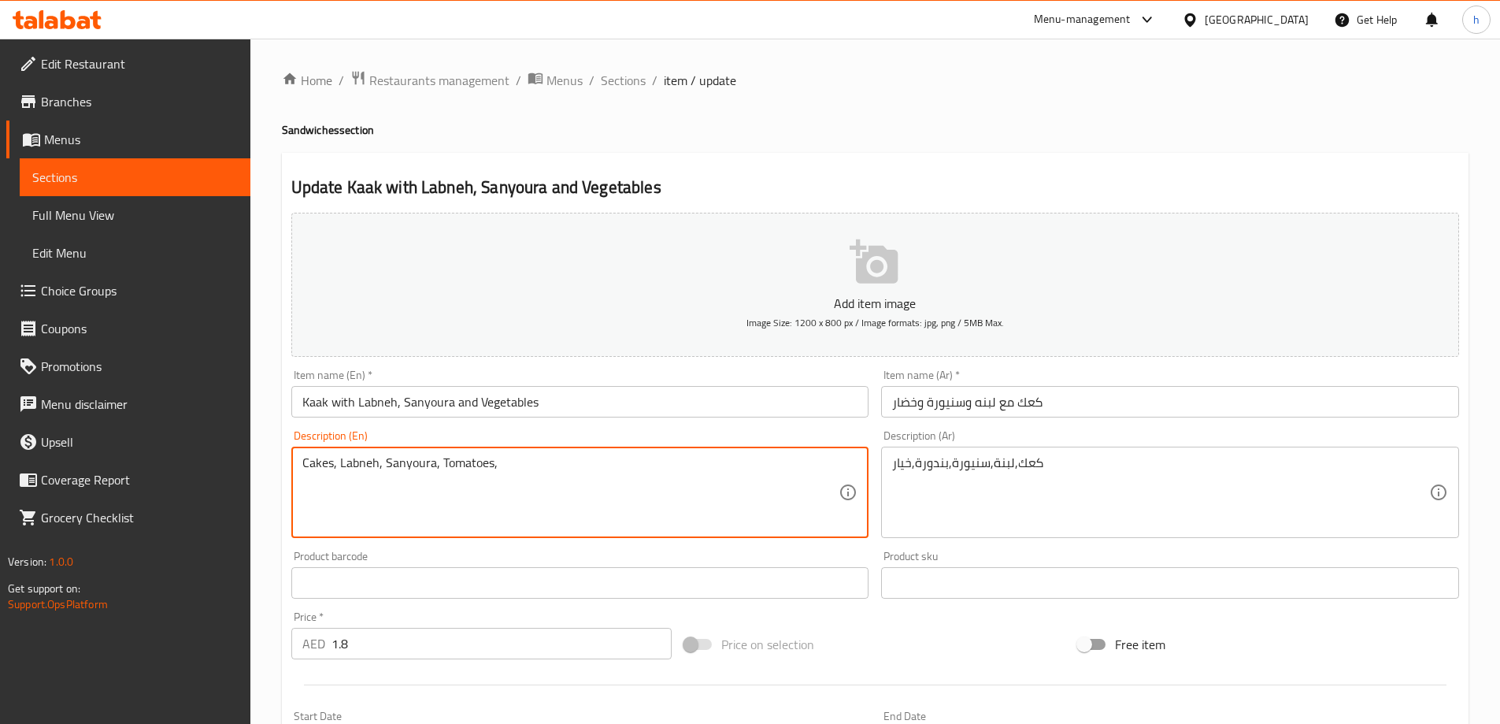
paste textarea "cucumber"
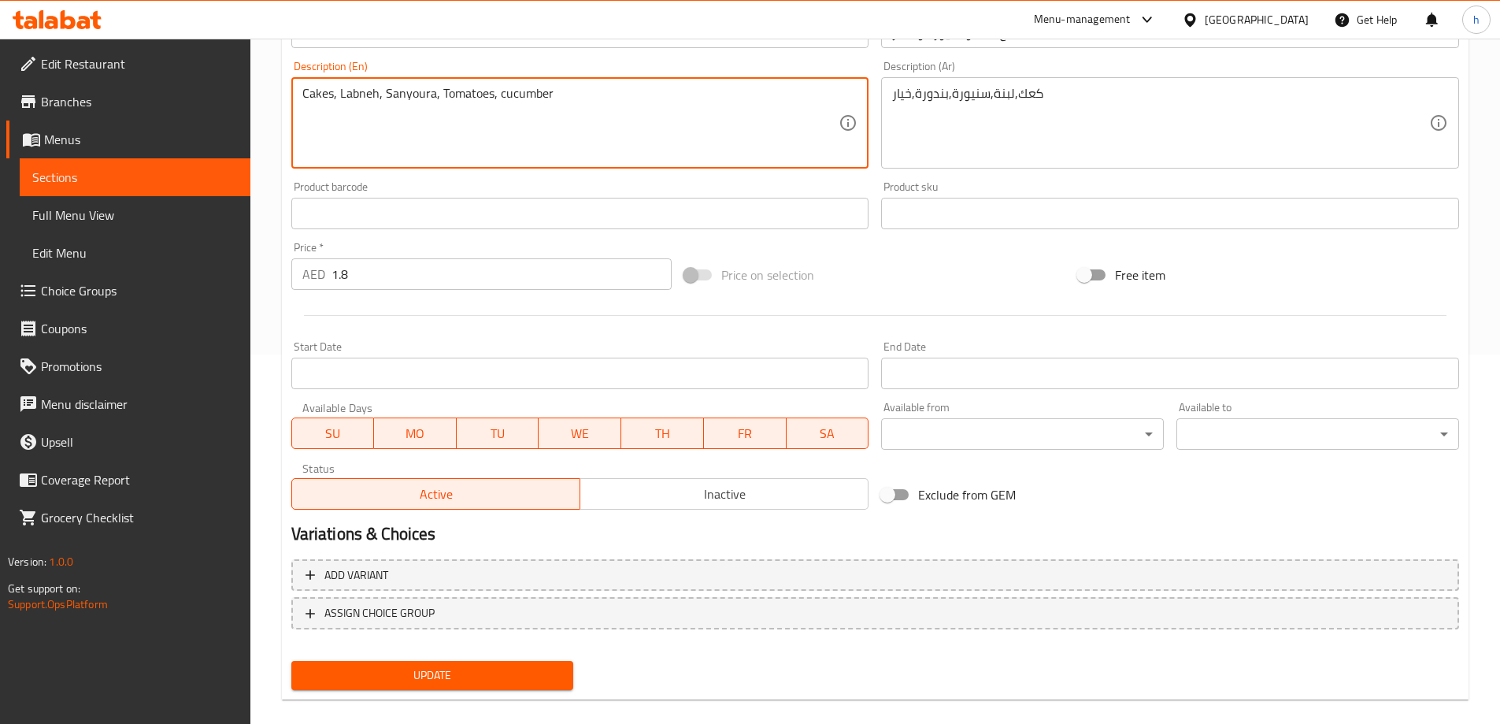
scroll to position [389, 0]
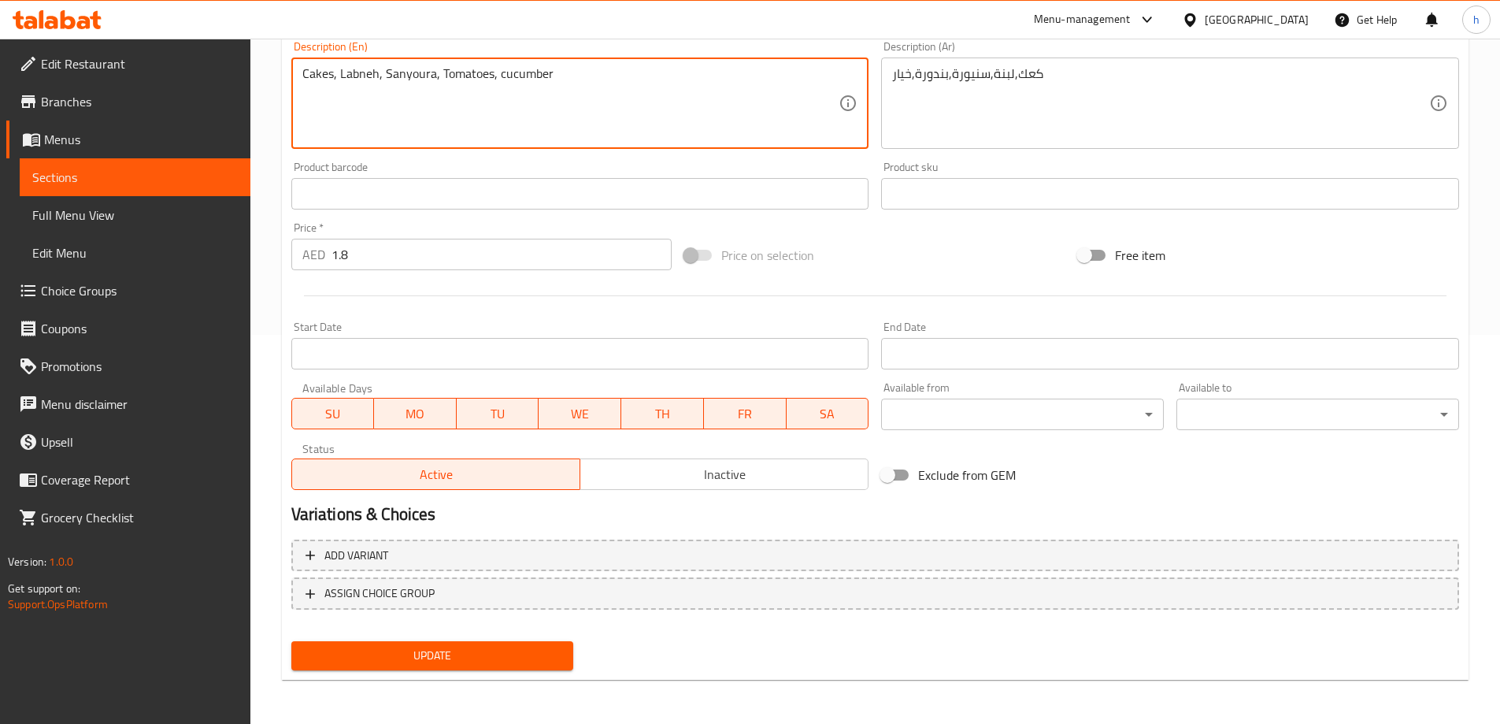
type textarea "Cakes, Labneh, Sanyoura, Tomatoes, cucumber"
click at [428, 658] on span "Update" at bounding box center [433, 656] width 258 height 20
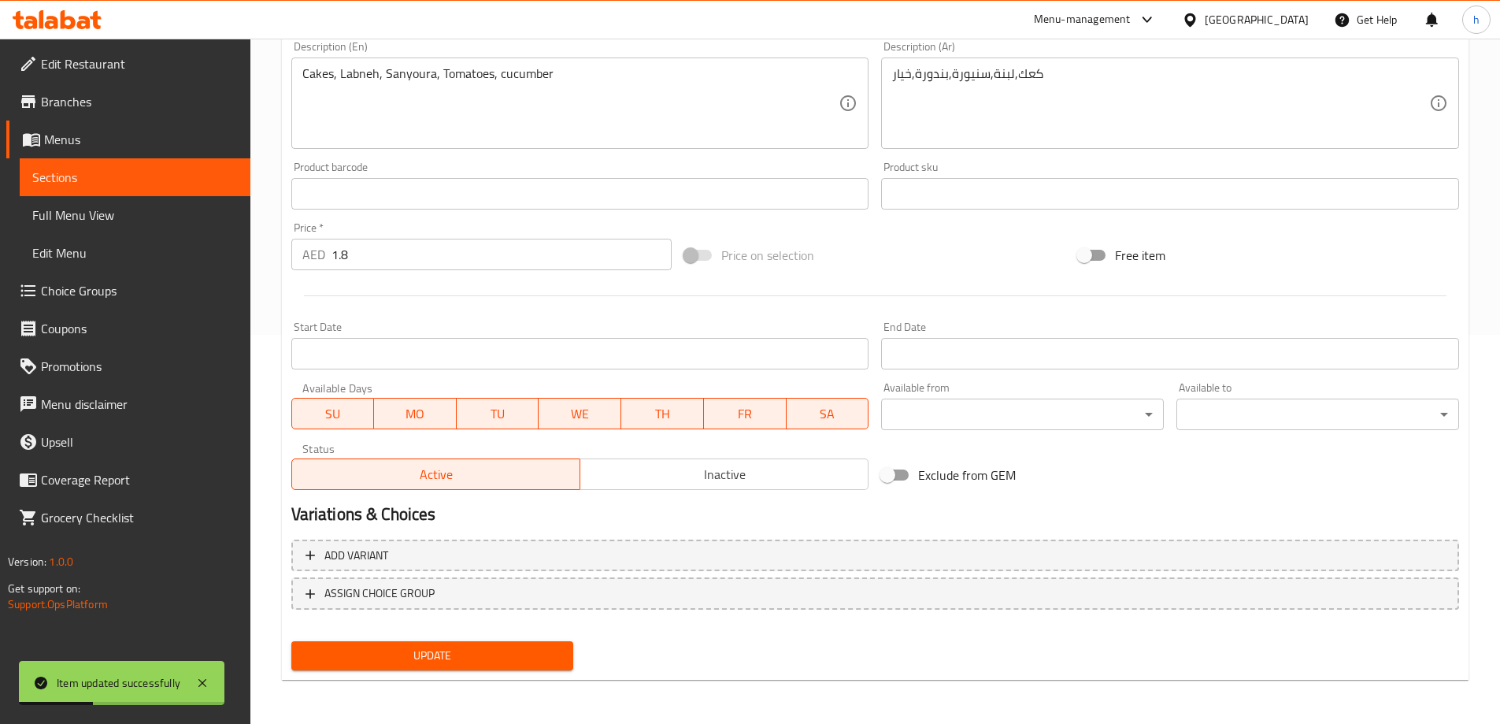
click at [110, 187] on link "Sections" at bounding box center [135, 177] width 231 height 38
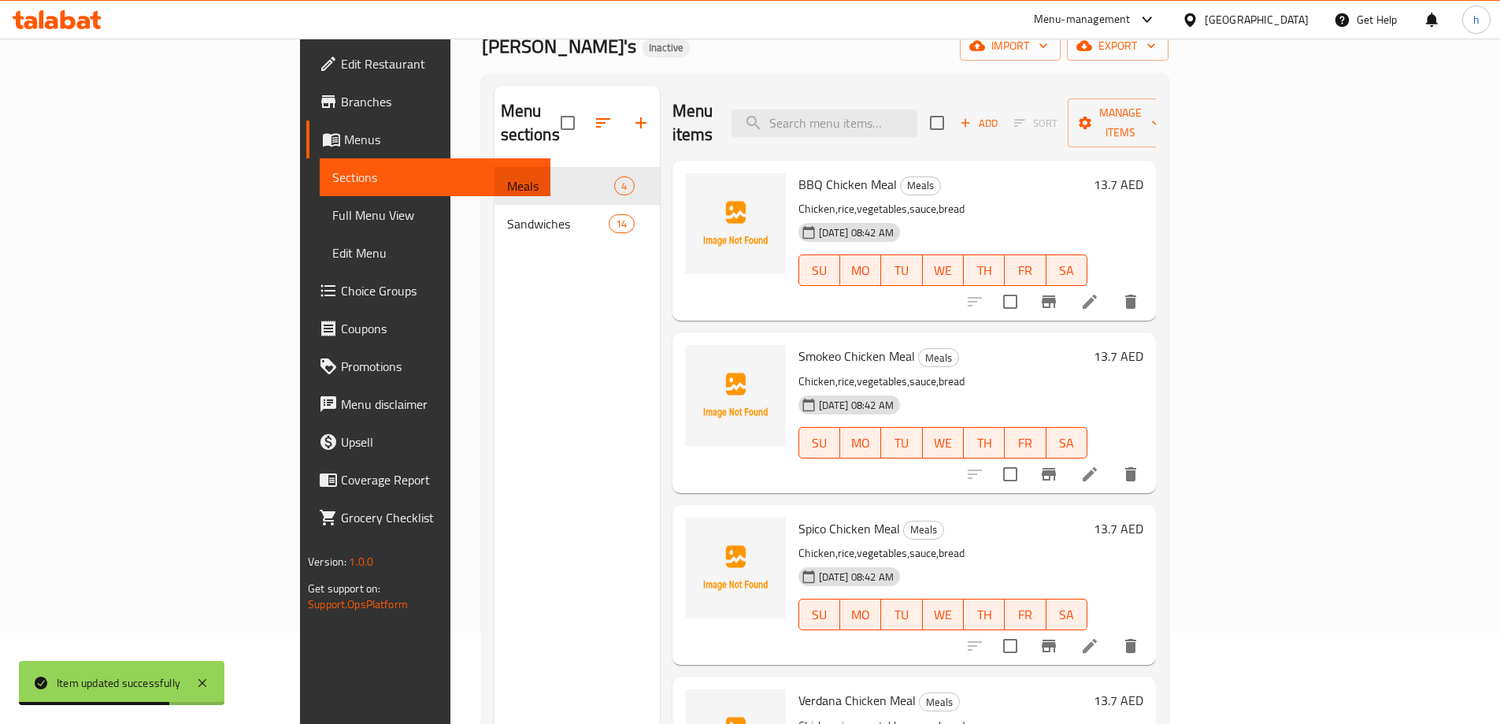
scroll to position [63, 0]
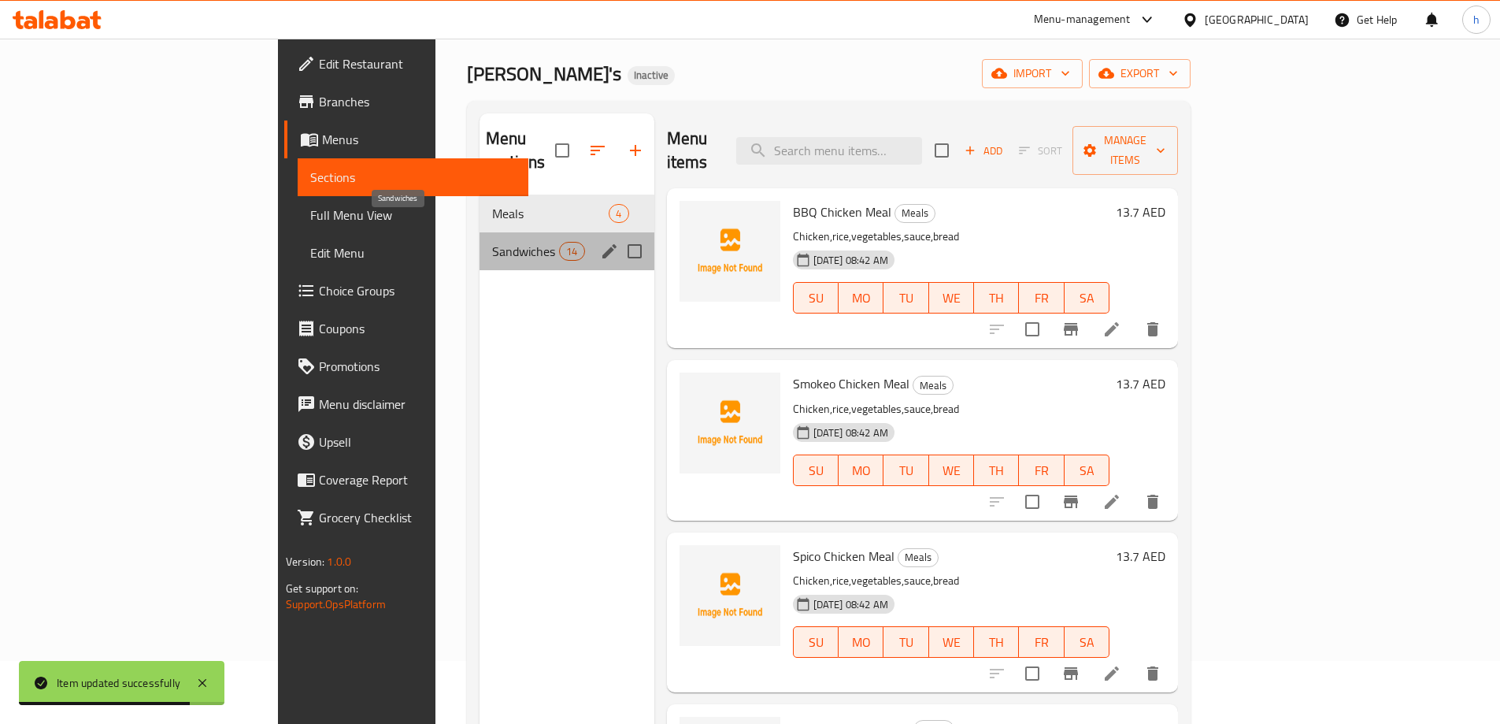
click at [492, 242] on span "Sandwiches" at bounding box center [525, 251] width 67 height 19
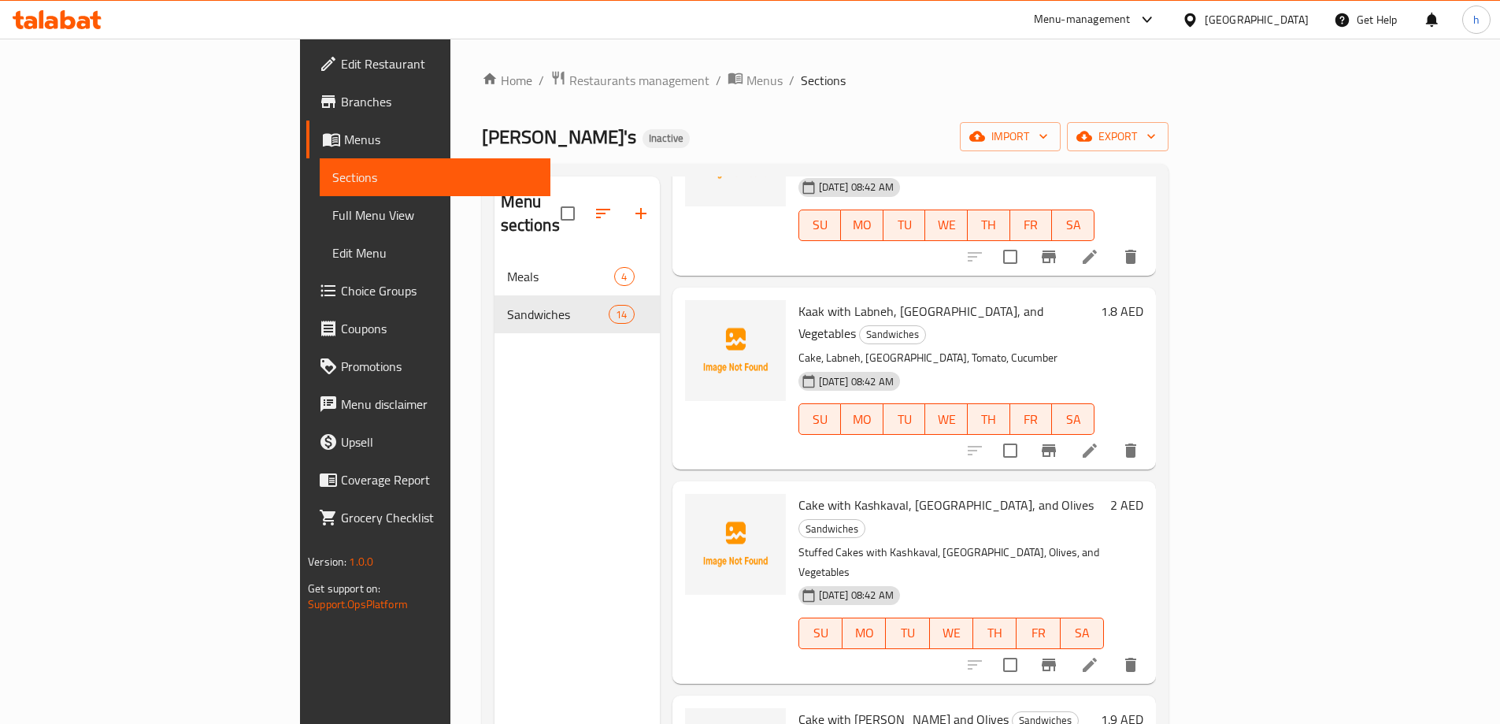
scroll to position [1418, 0]
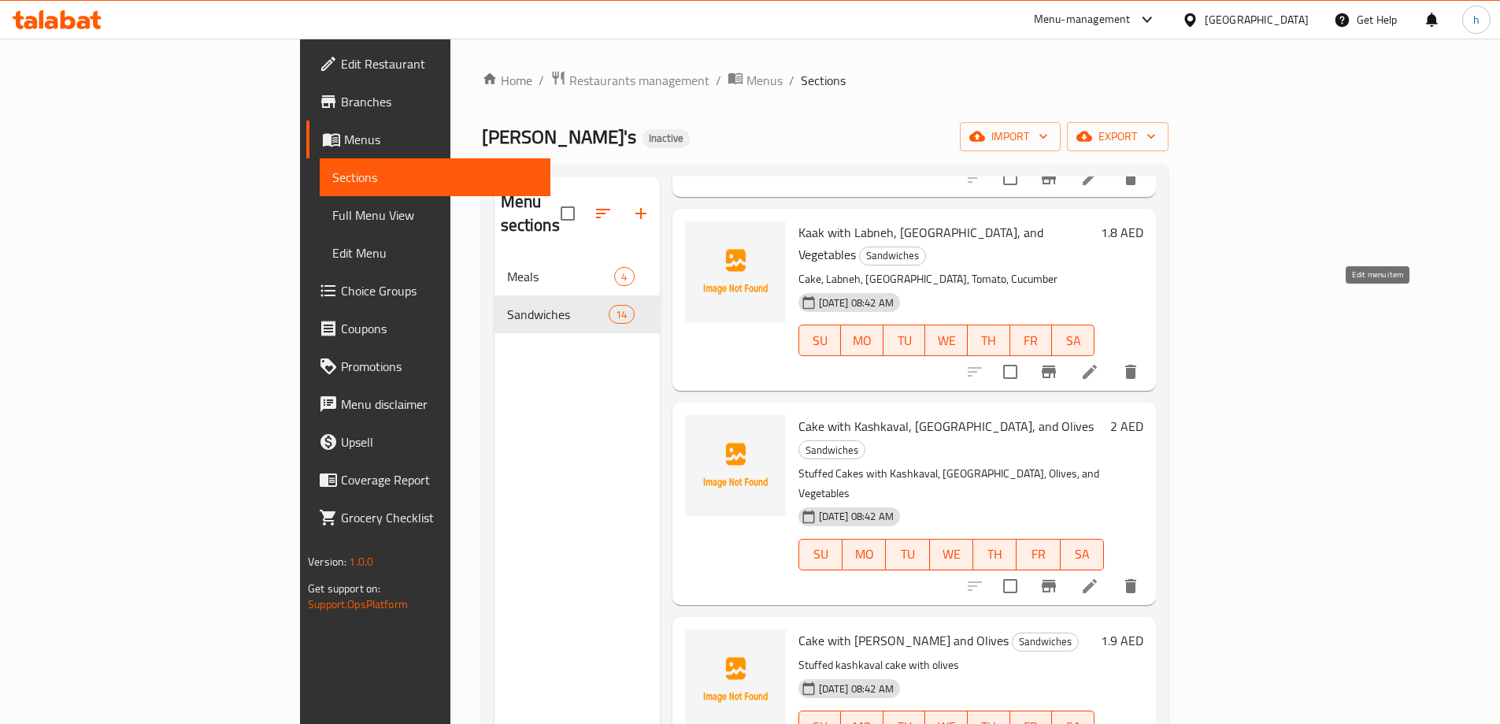
click at [1099, 362] on icon at bounding box center [1089, 371] width 19 height 19
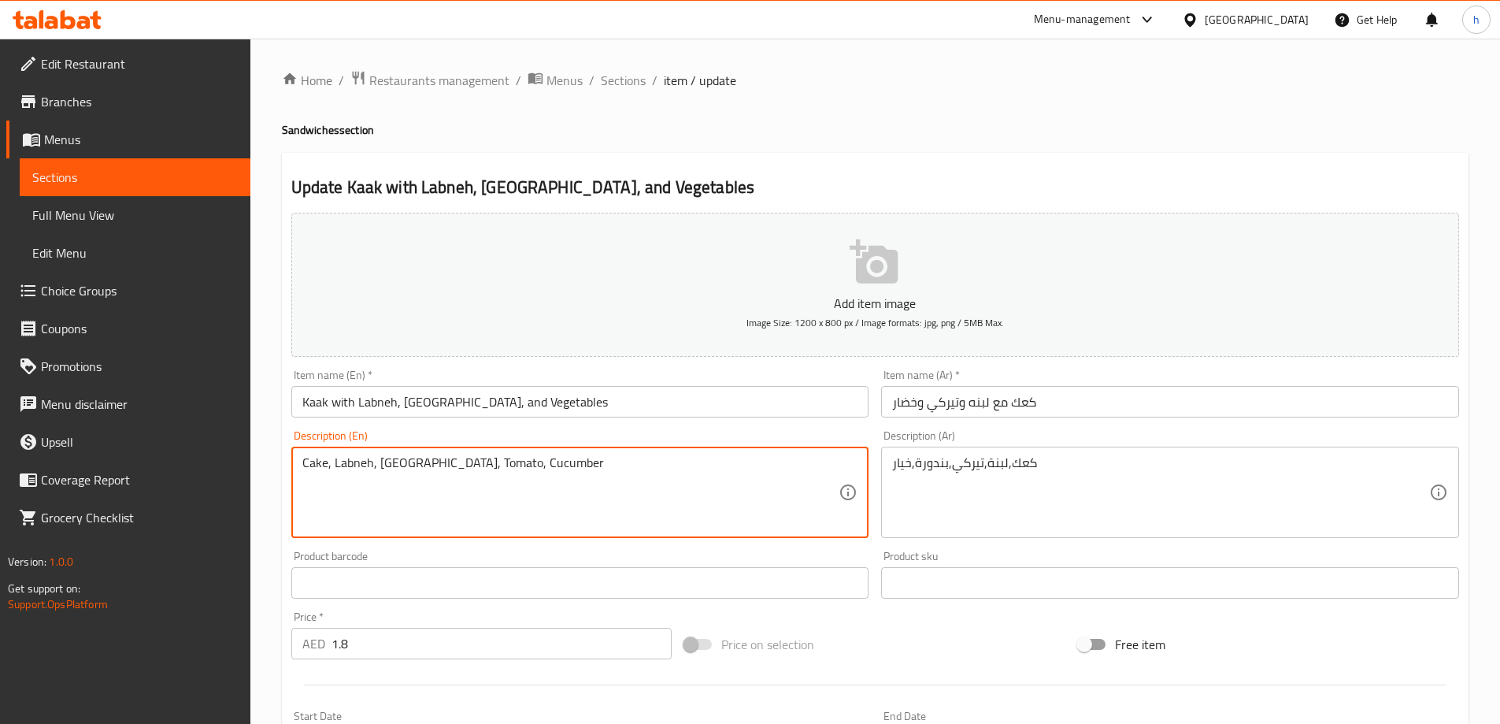
drag, startPoint x: 324, startPoint y: 461, endPoint x: 281, endPoint y: 458, distance: 43.4
paste textarea "cucumber"
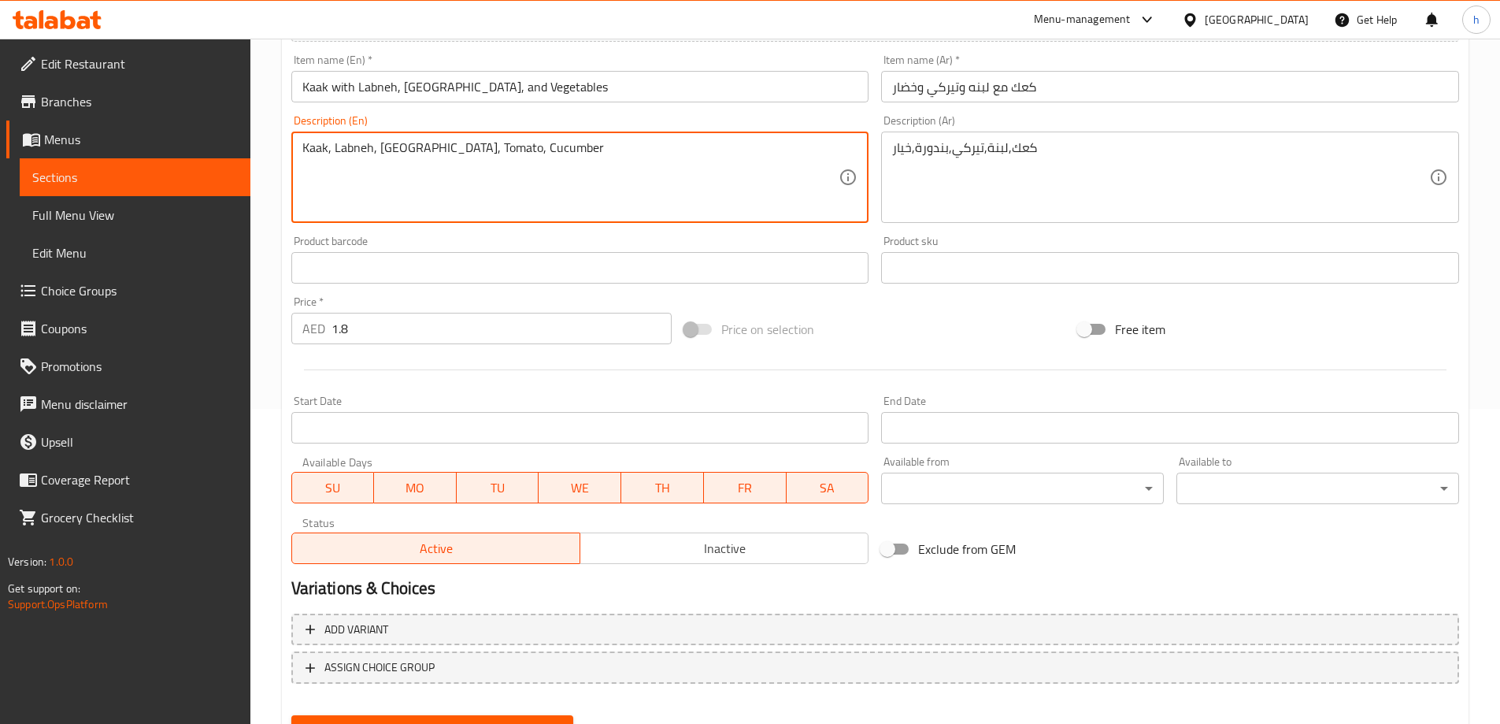
scroll to position [389, 0]
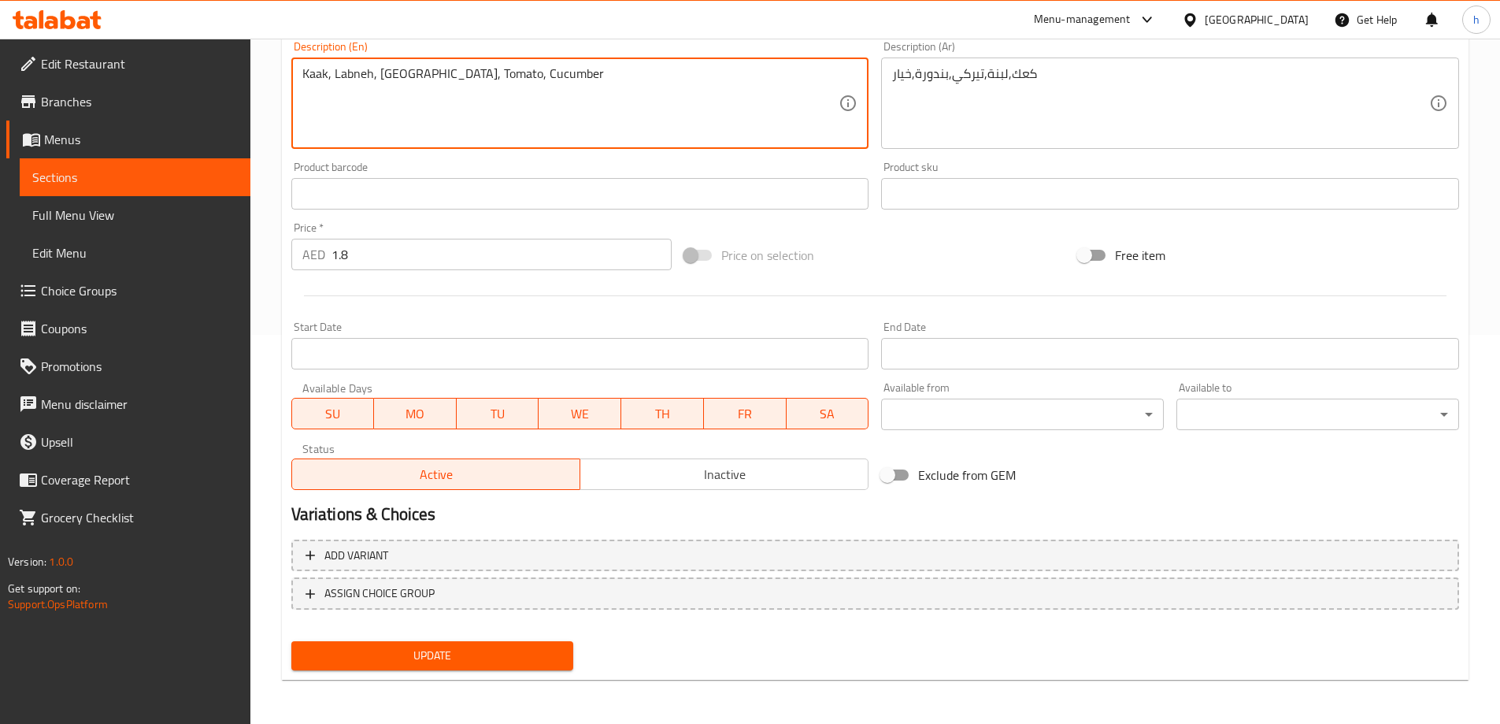
type textarea "Kaak, Labneh, [GEOGRAPHIC_DATA], Tomato, Cucumber"
click at [413, 656] on span "Update" at bounding box center [433, 656] width 258 height 20
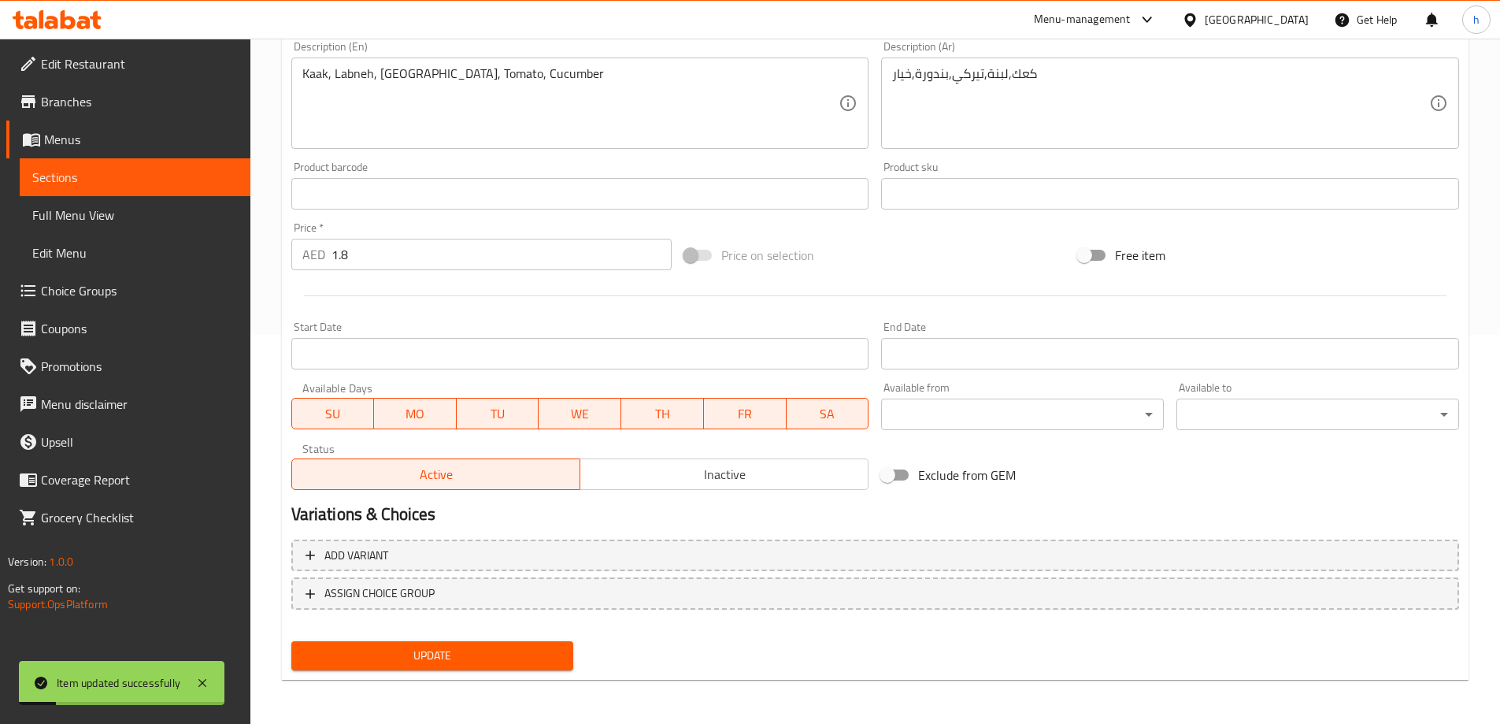
click at [87, 178] on span "Sections" at bounding box center [135, 177] width 206 height 19
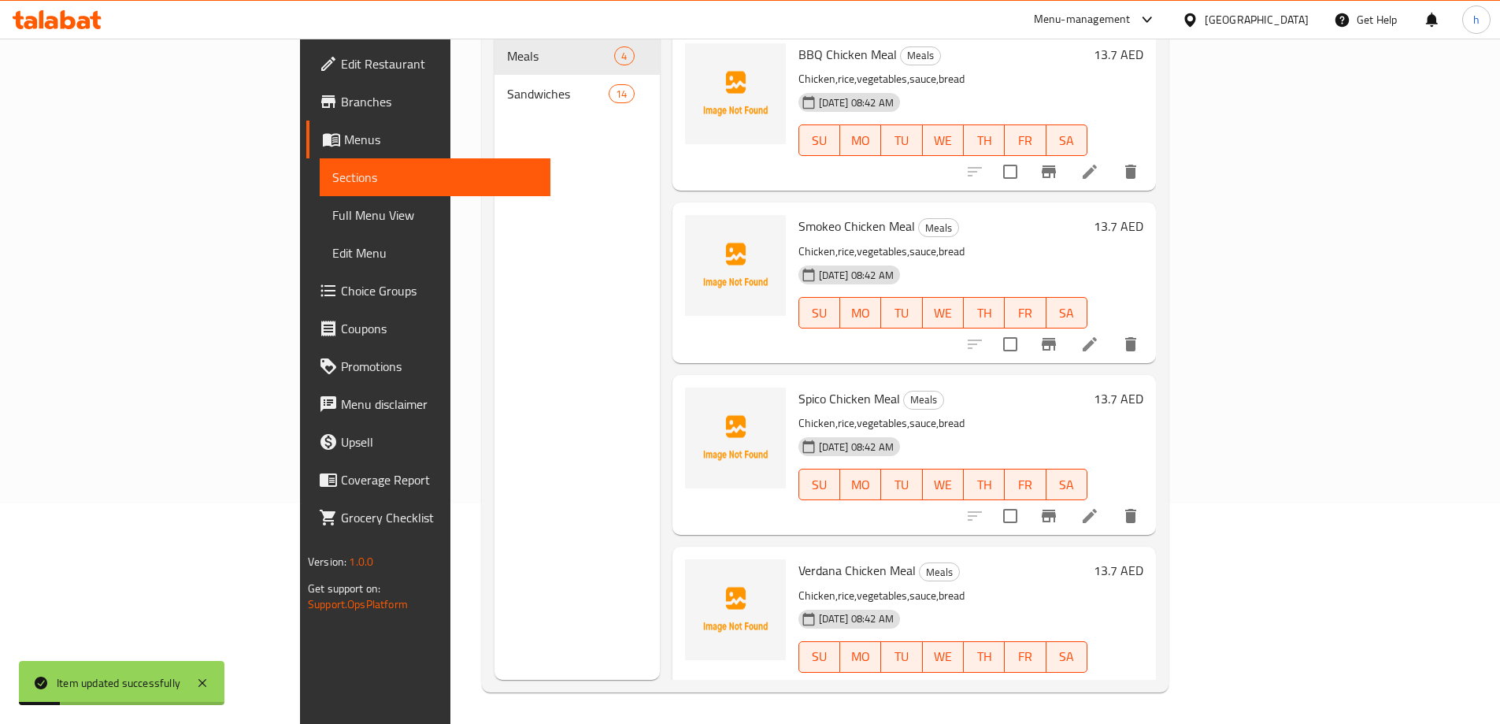
scroll to position [221, 0]
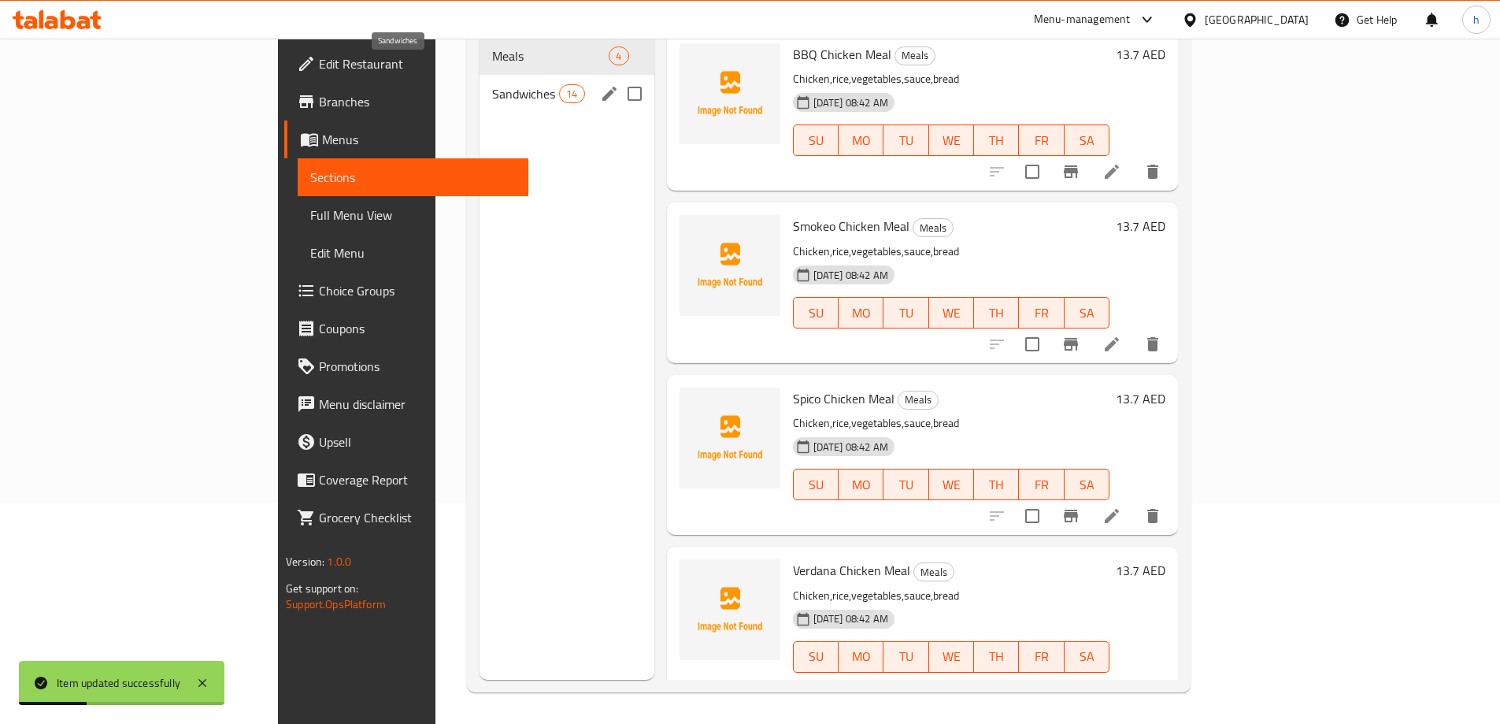
click at [492, 84] on span "Sandwiches" at bounding box center [525, 93] width 67 height 19
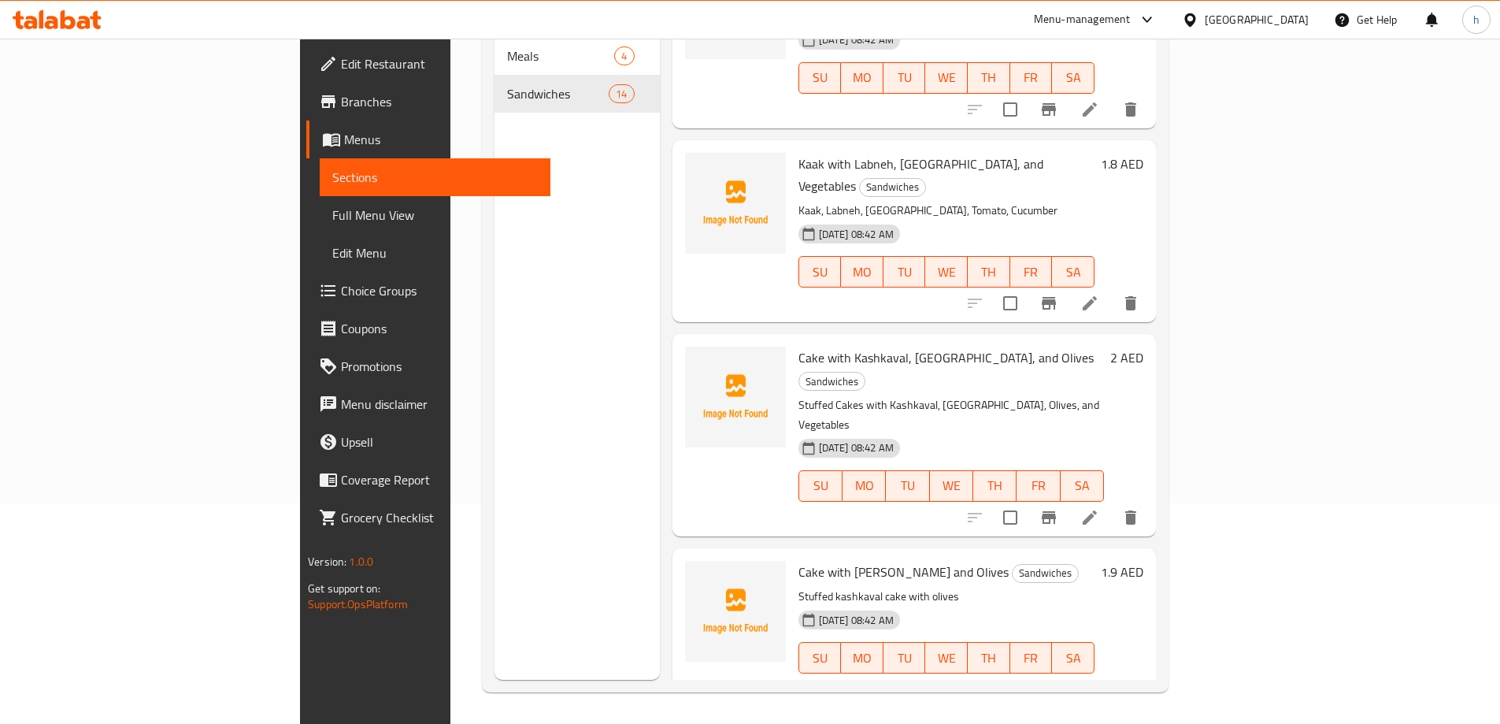
scroll to position [1339, 0]
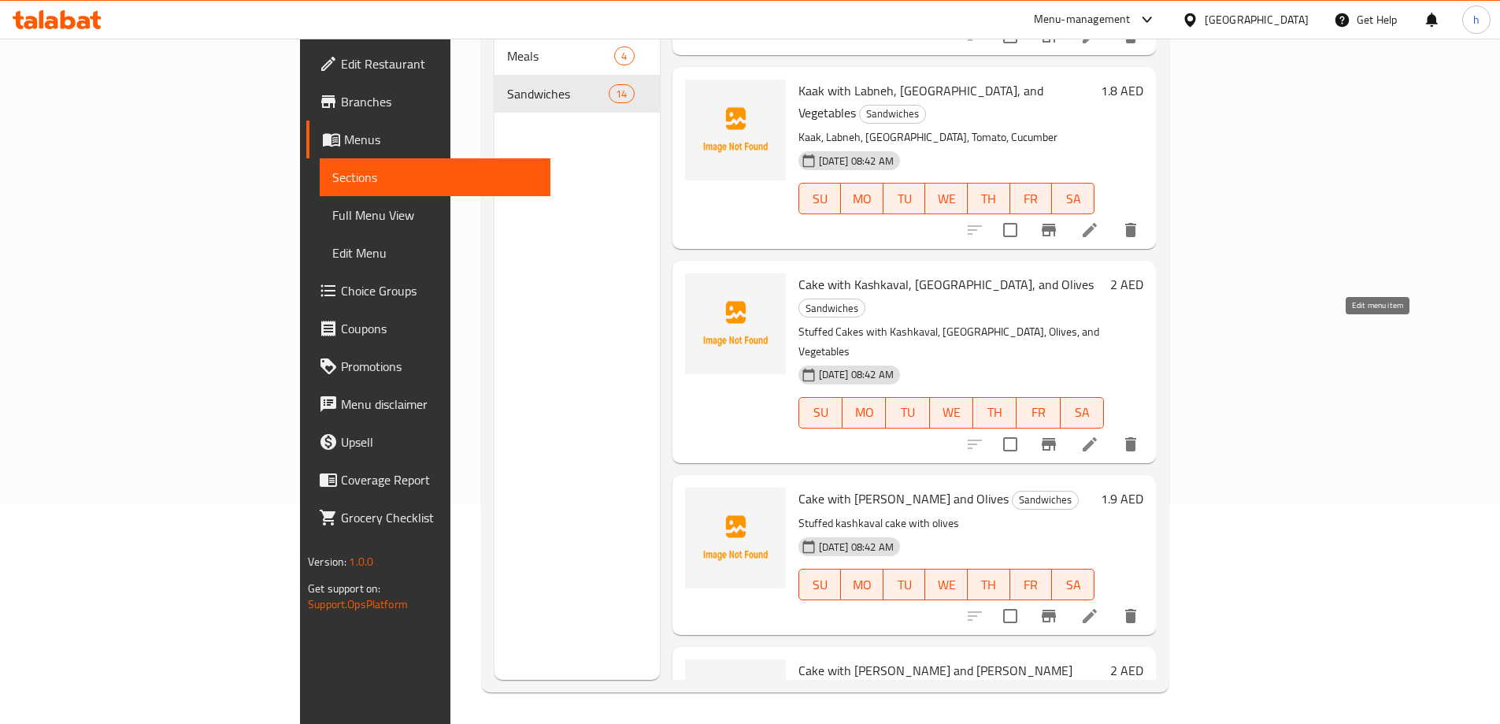
click at [1099, 435] on icon at bounding box center [1089, 444] width 19 height 19
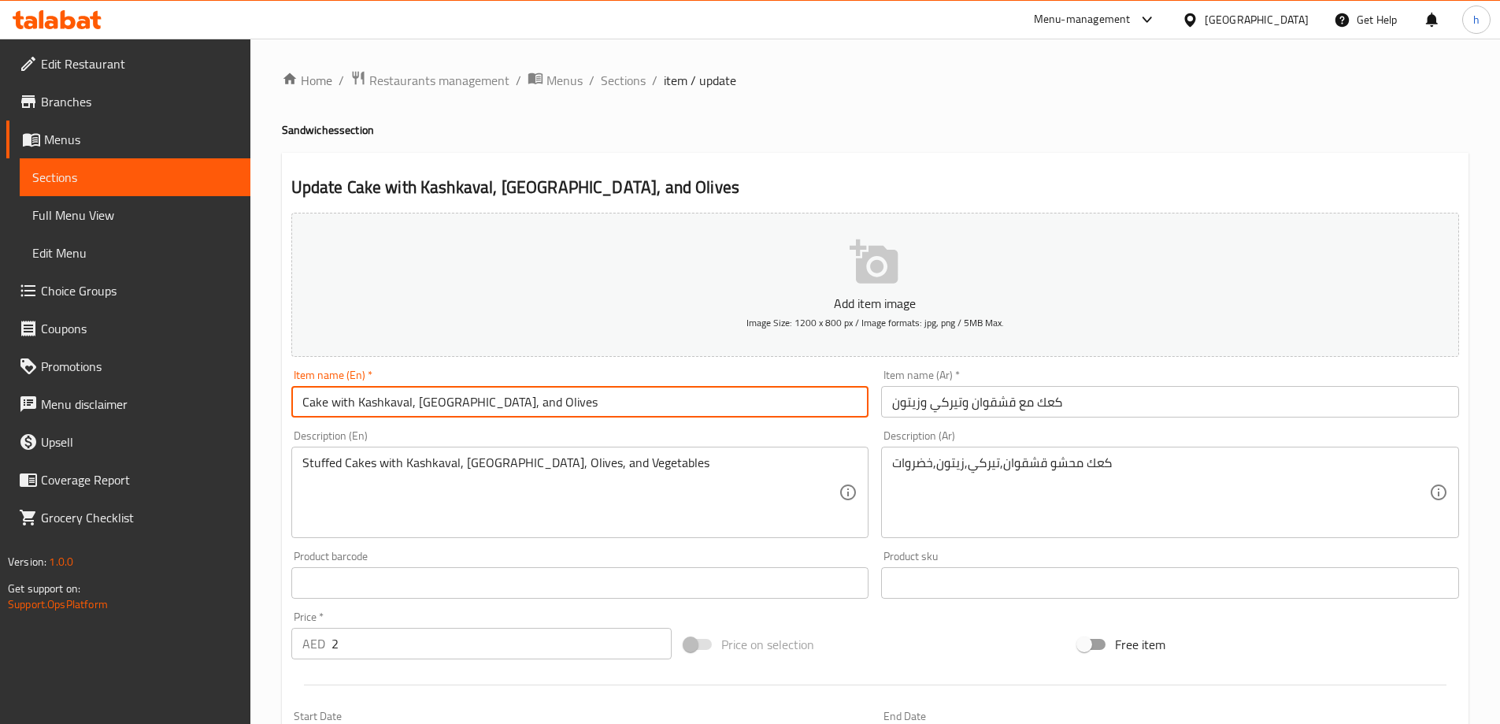
drag, startPoint x: 324, startPoint y: 399, endPoint x: 232, endPoint y: 398, distance: 92.1
click at [245, 398] on div "Edit Restaurant Branches Menus Sections Full Menu View Edit Menu Choice Groups …" at bounding box center [750, 576] width 1500 height 1074
type input "Kaak with Kashkaval, [GEOGRAPHIC_DATA], and Olives"
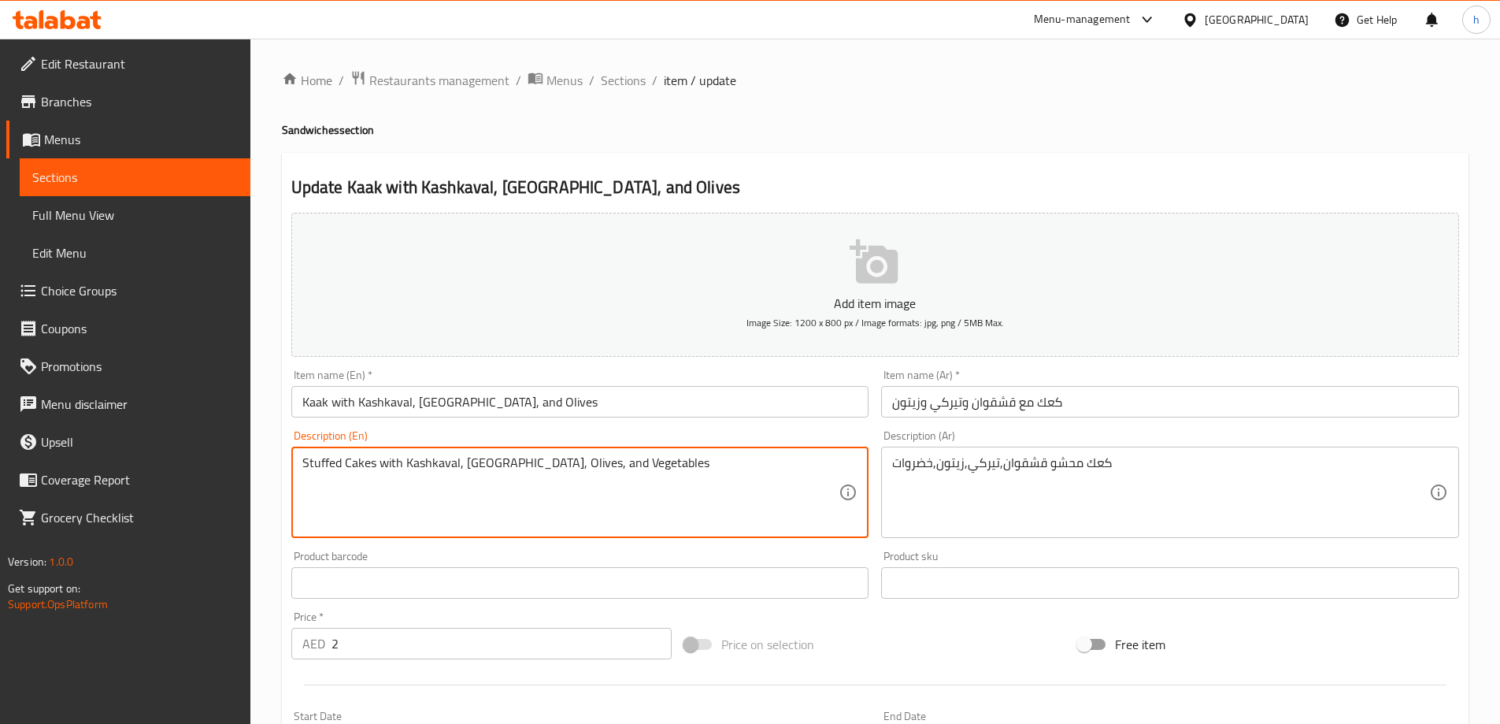
drag, startPoint x: 373, startPoint y: 463, endPoint x: 344, endPoint y: 463, distance: 28.4
click at [298, 463] on div "Stuffed with Kashkaval, [GEOGRAPHIC_DATA], Olives, and Vegetables Description (…" at bounding box center [580, 492] width 578 height 91
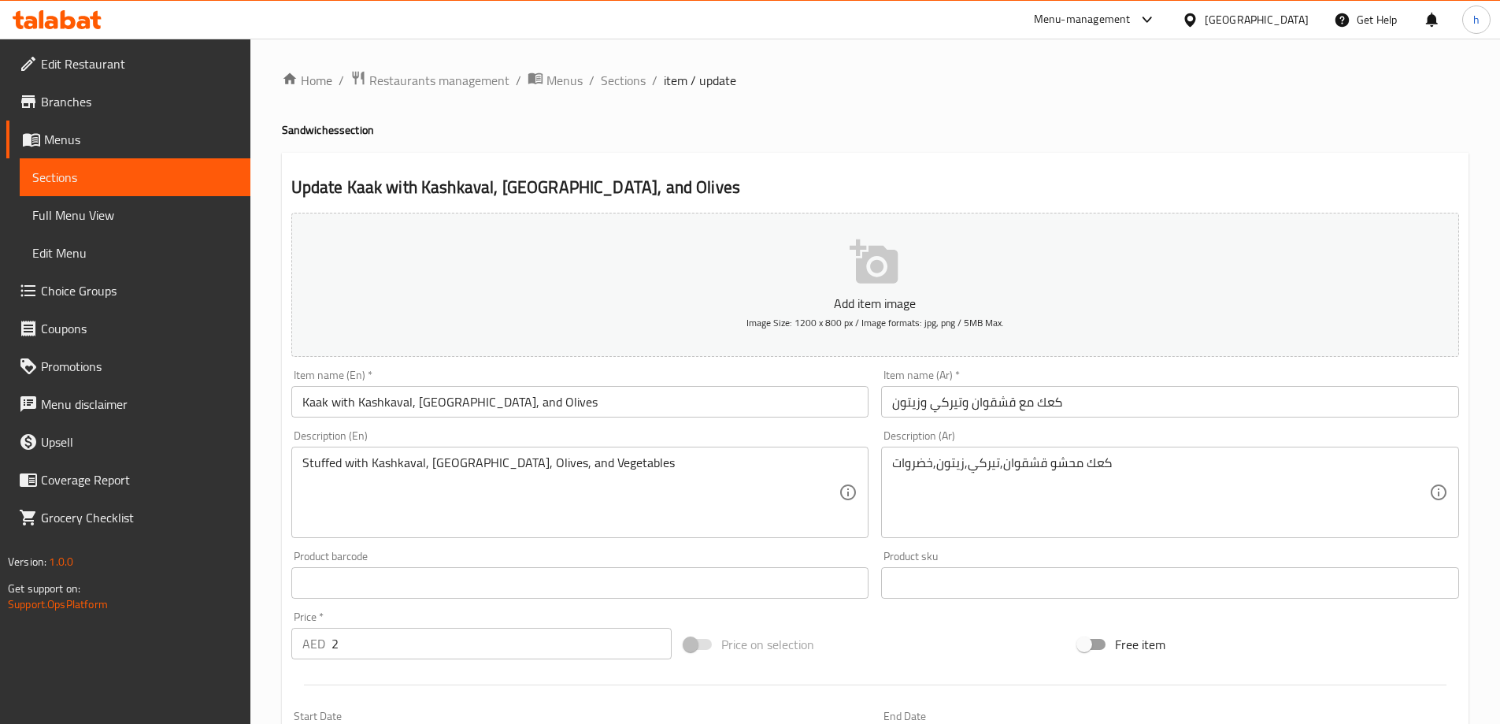
click at [296, 458] on div "Stuffed with Kashkaval, [GEOGRAPHIC_DATA], Olives, and Vegetables Description (…" at bounding box center [580, 492] width 578 height 91
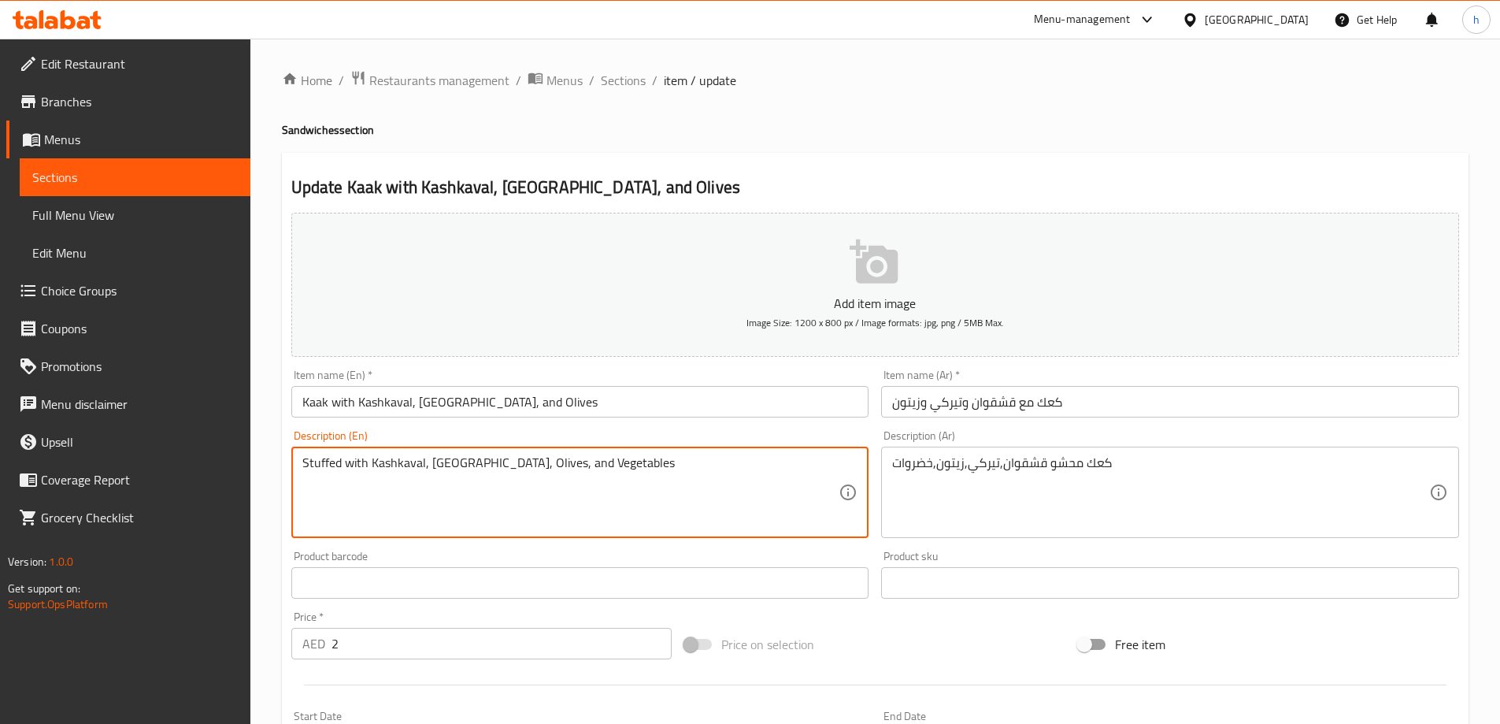
click at [327, 461] on textarea "Stuffed with Kashkaval, [GEOGRAPHIC_DATA], Olives, and Vegetables" at bounding box center [570, 492] width 537 height 75
click at [309, 462] on textarea "Stuffed with Kashkaval, [GEOGRAPHIC_DATA], Olives, and Vegetables" at bounding box center [570, 492] width 537 height 75
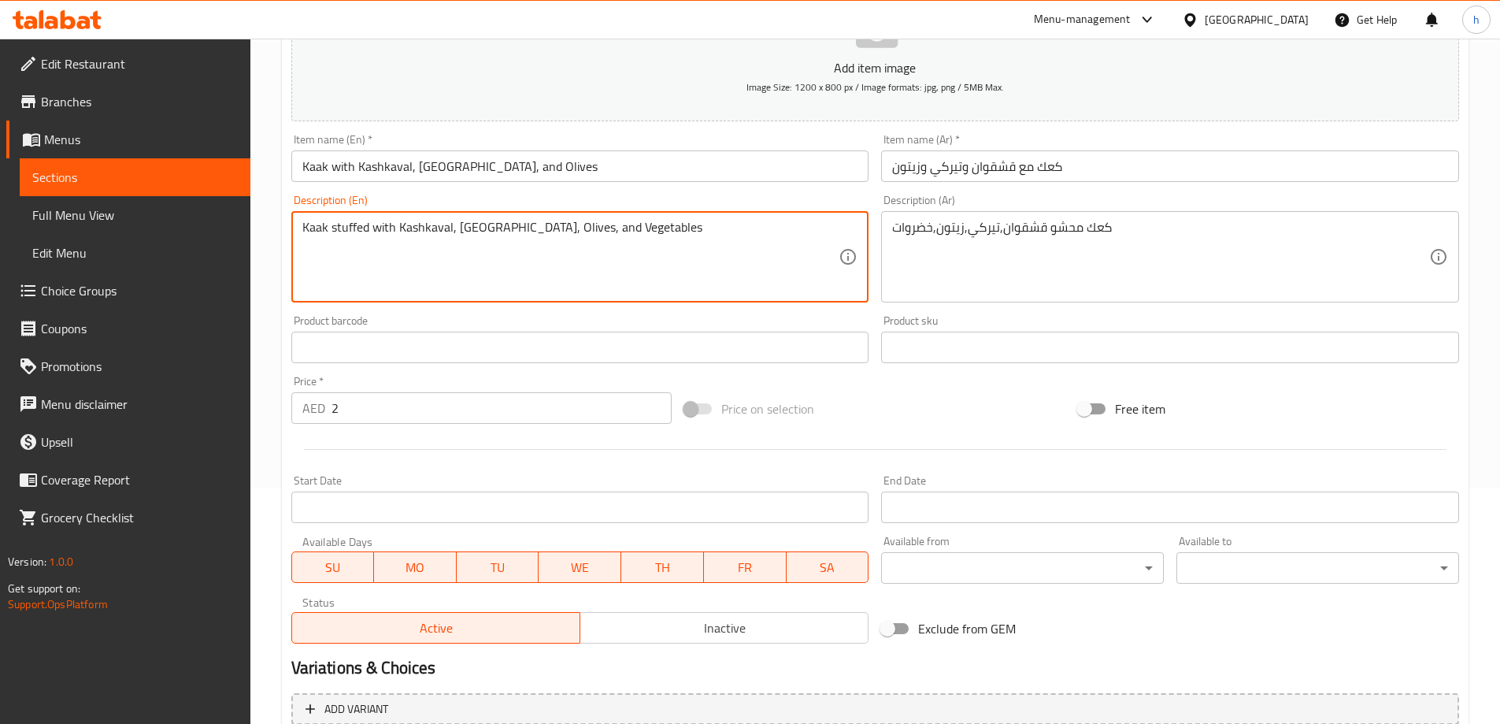
scroll to position [236, 0]
type textarea "Kaak stuffed with Kashkaval, [GEOGRAPHIC_DATA], Olives, and Vegetables"
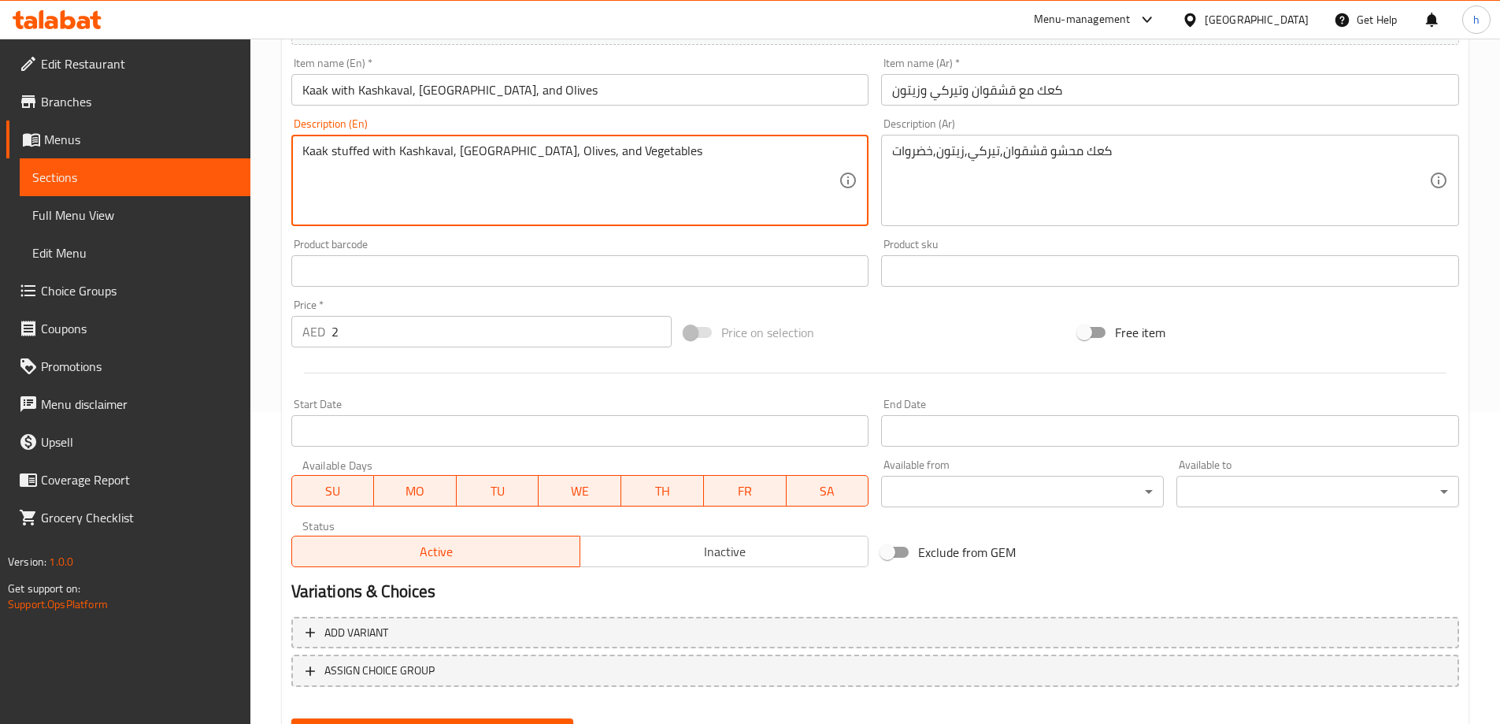
scroll to position [389, 0]
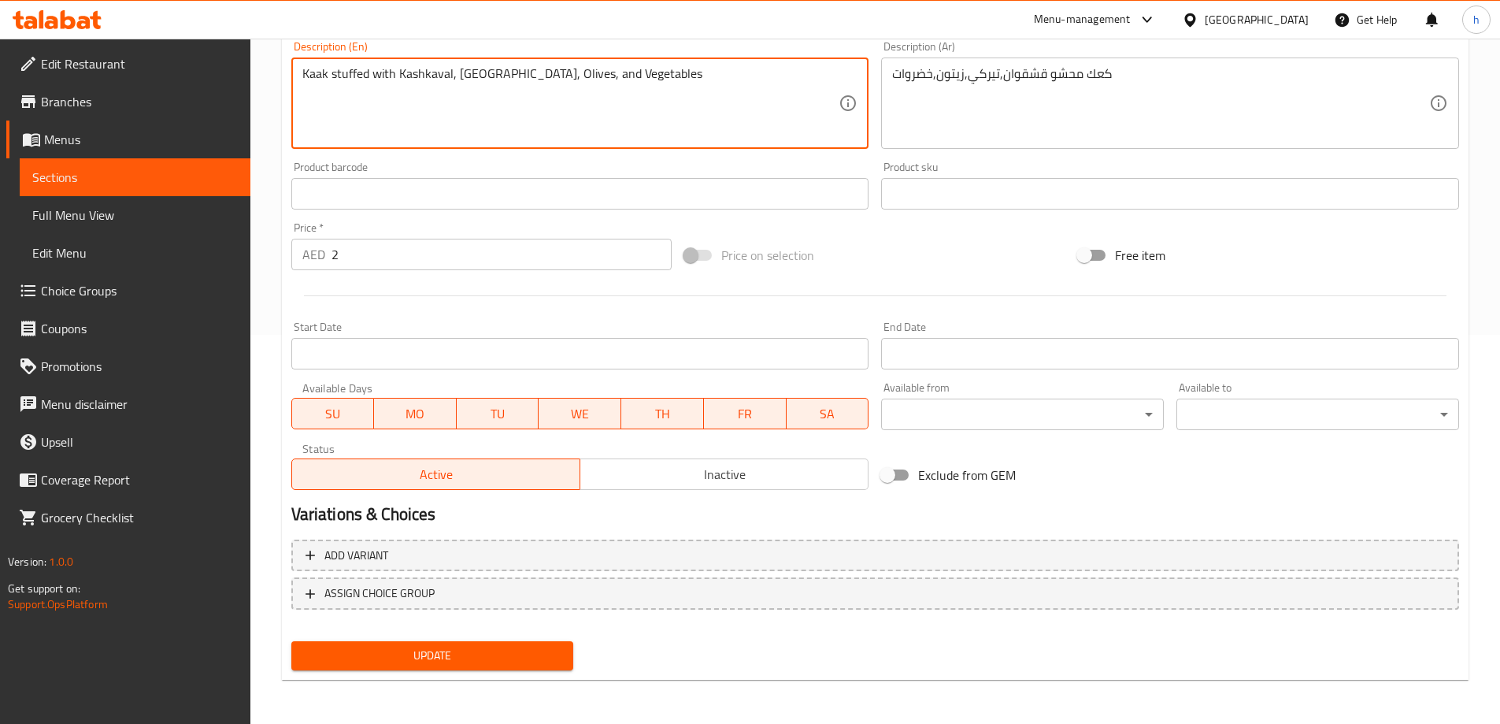
click at [413, 663] on span "Update" at bounding box center [433, 656] width 258 height 20
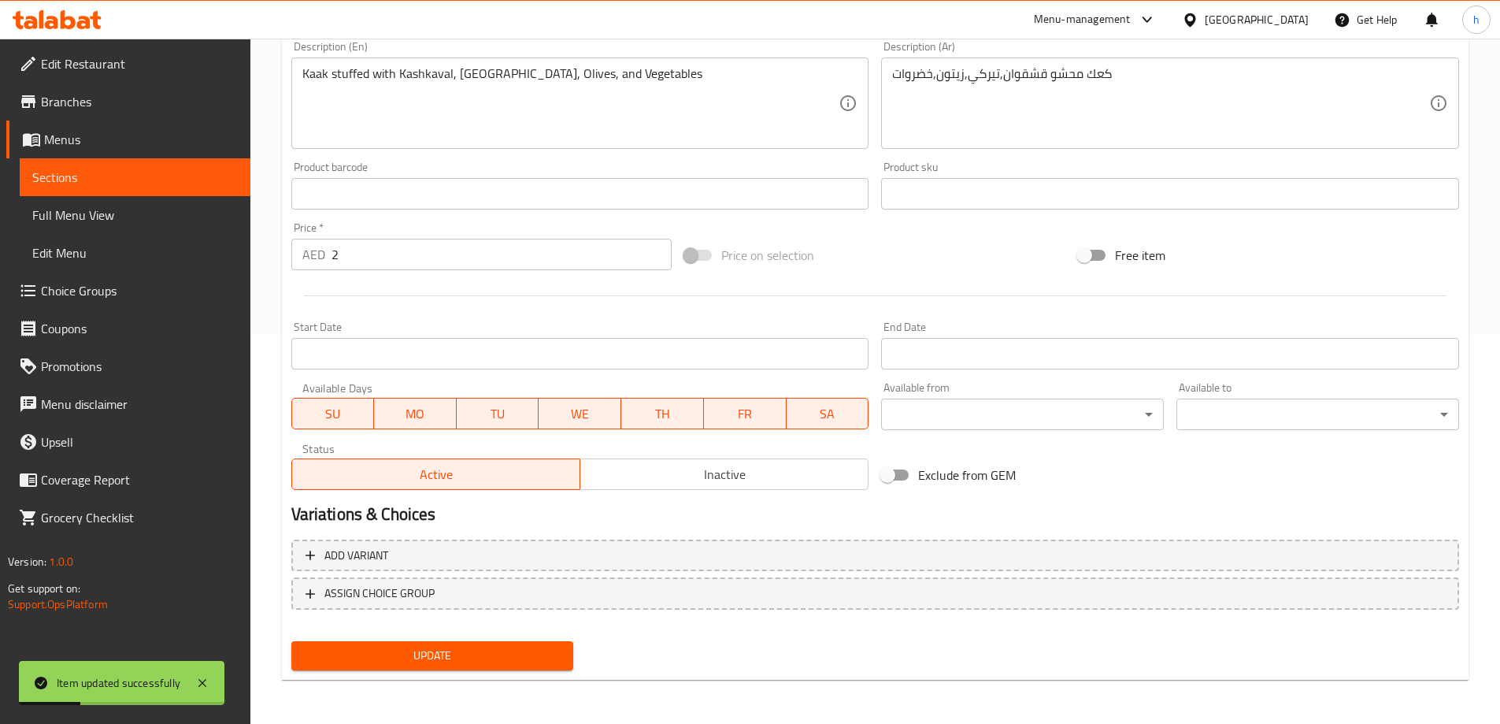
click at [127, 179] on span "Sections" at bounding box center [135, 177] width 206 height 19
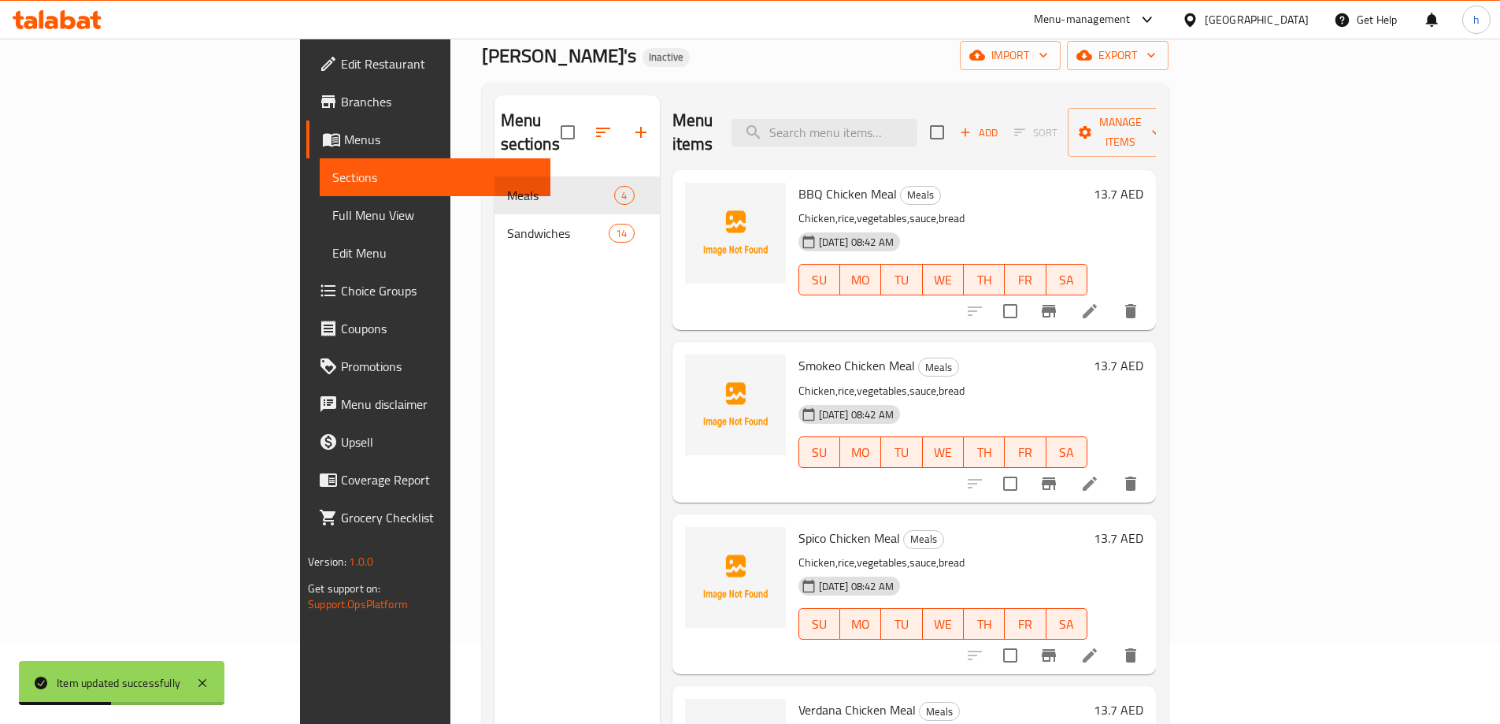
scroll to position [63, 0]
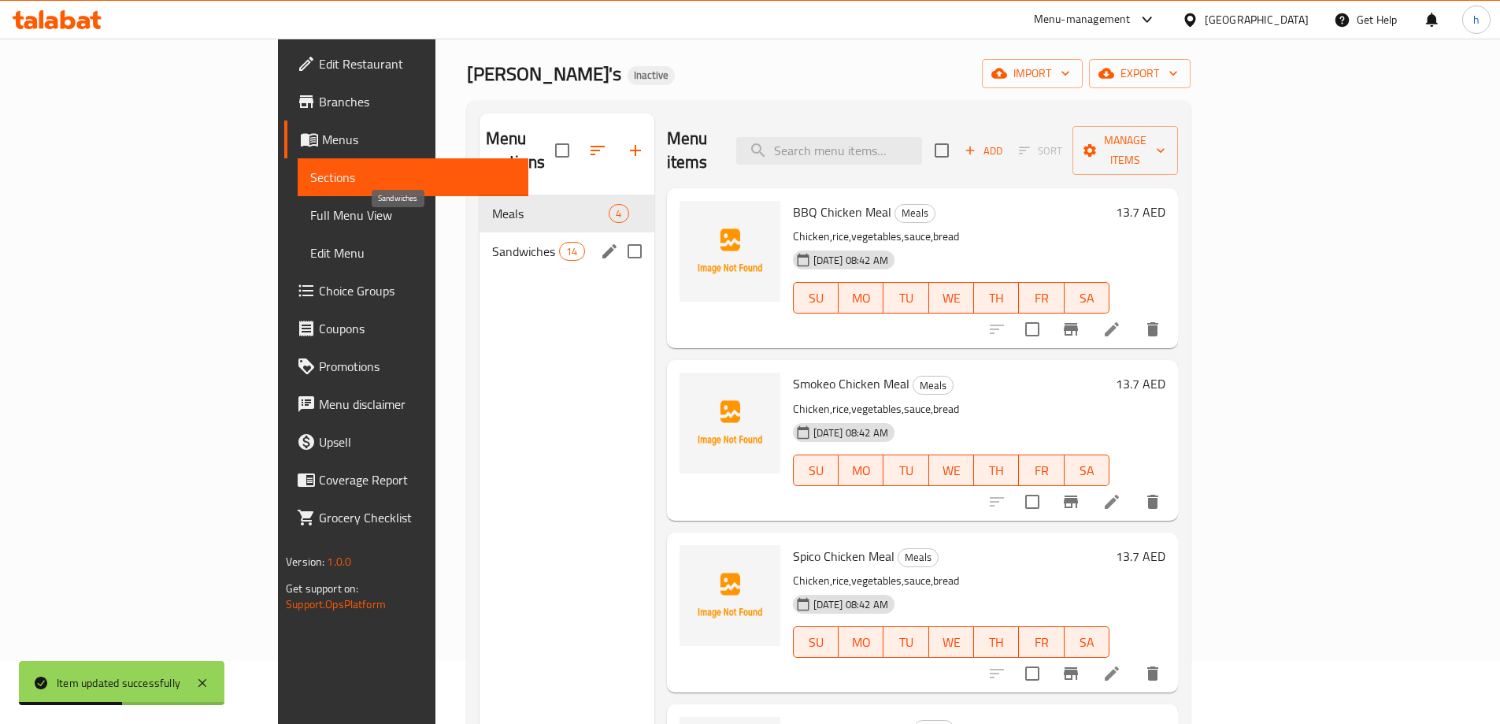
click at [492, 242] on span "Sandwiches" at bounding box center [525, 251] width 67 height 19
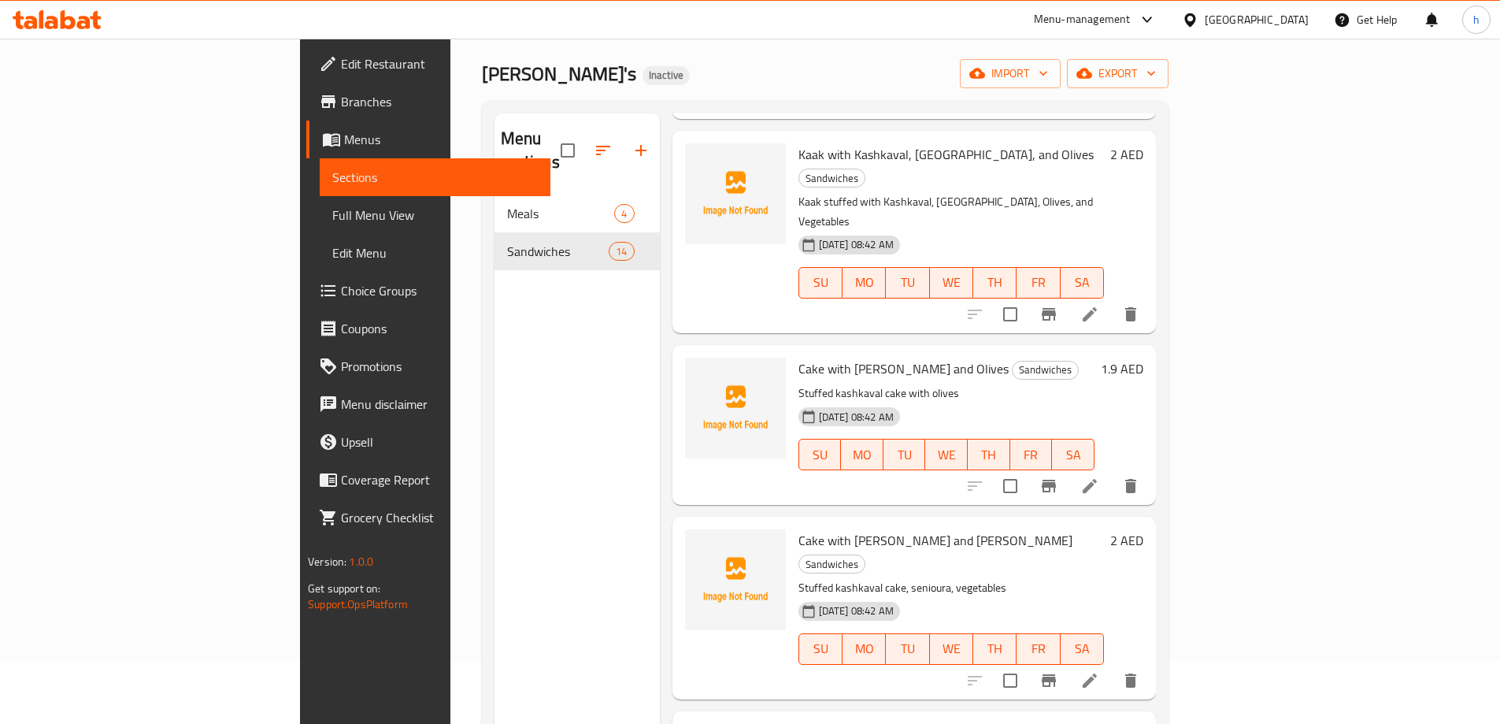
scroll to position [1654, 0]
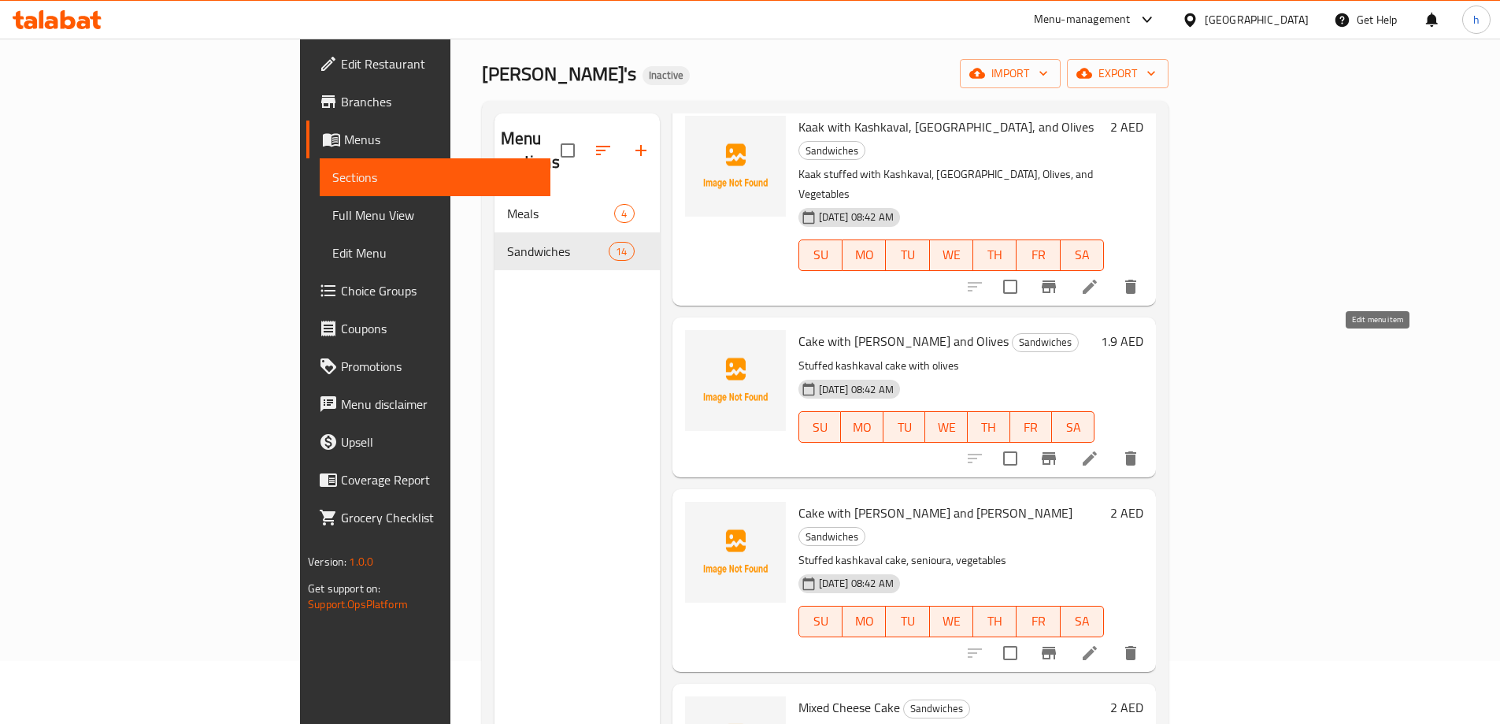
click at [1099, 449] on icon at bounding box center [1089, 458] width 19 height 19
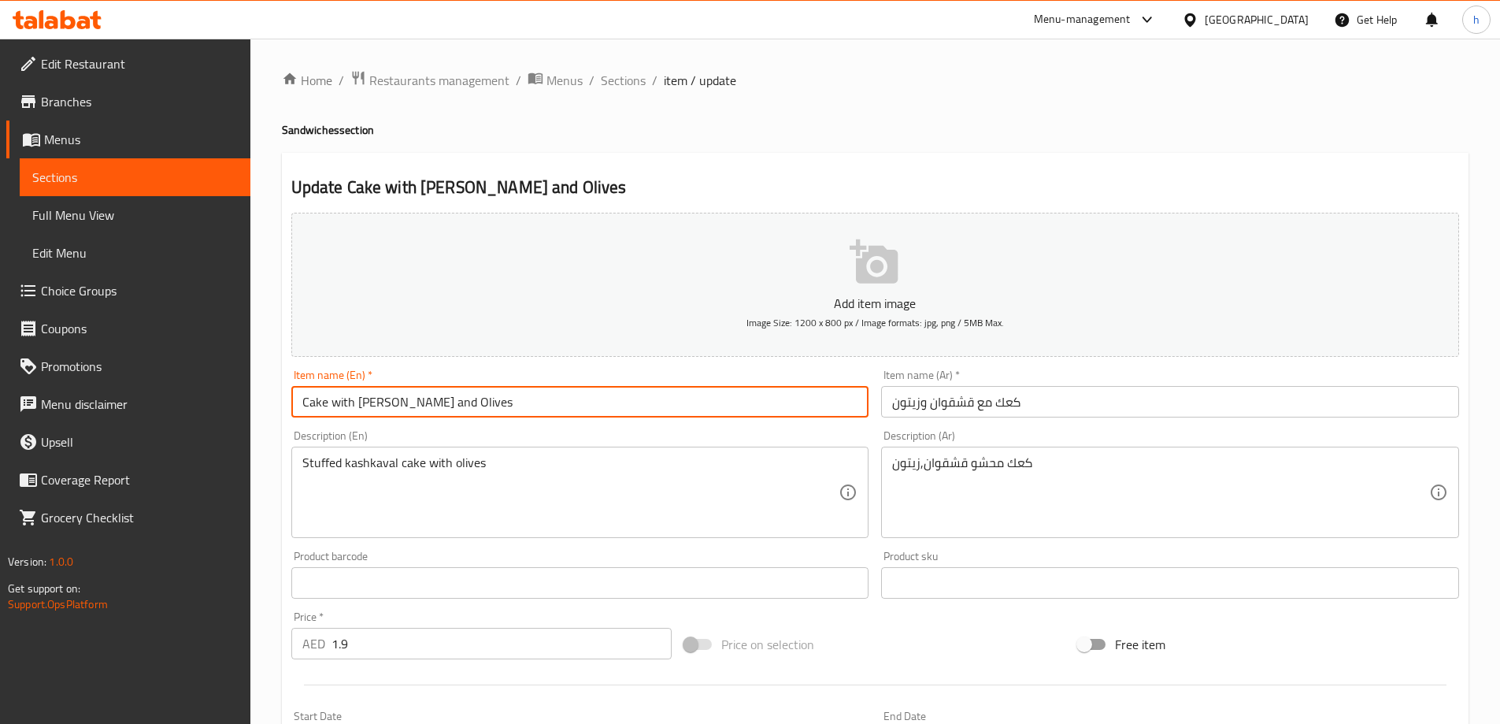
drag, startPoint x: 325, startPoint y: 403, endPoint x: 250, endPoint y: 406, distance: 75.6
click at [269, 397] on div "Home / Restaurants management / Menus / Sections / item / update Sandwiches sec…" at bounding box center [875, 576] width 1250 height 1074
type input "Kaak with [PERSON_NAME] and [PERSON_NAME]"
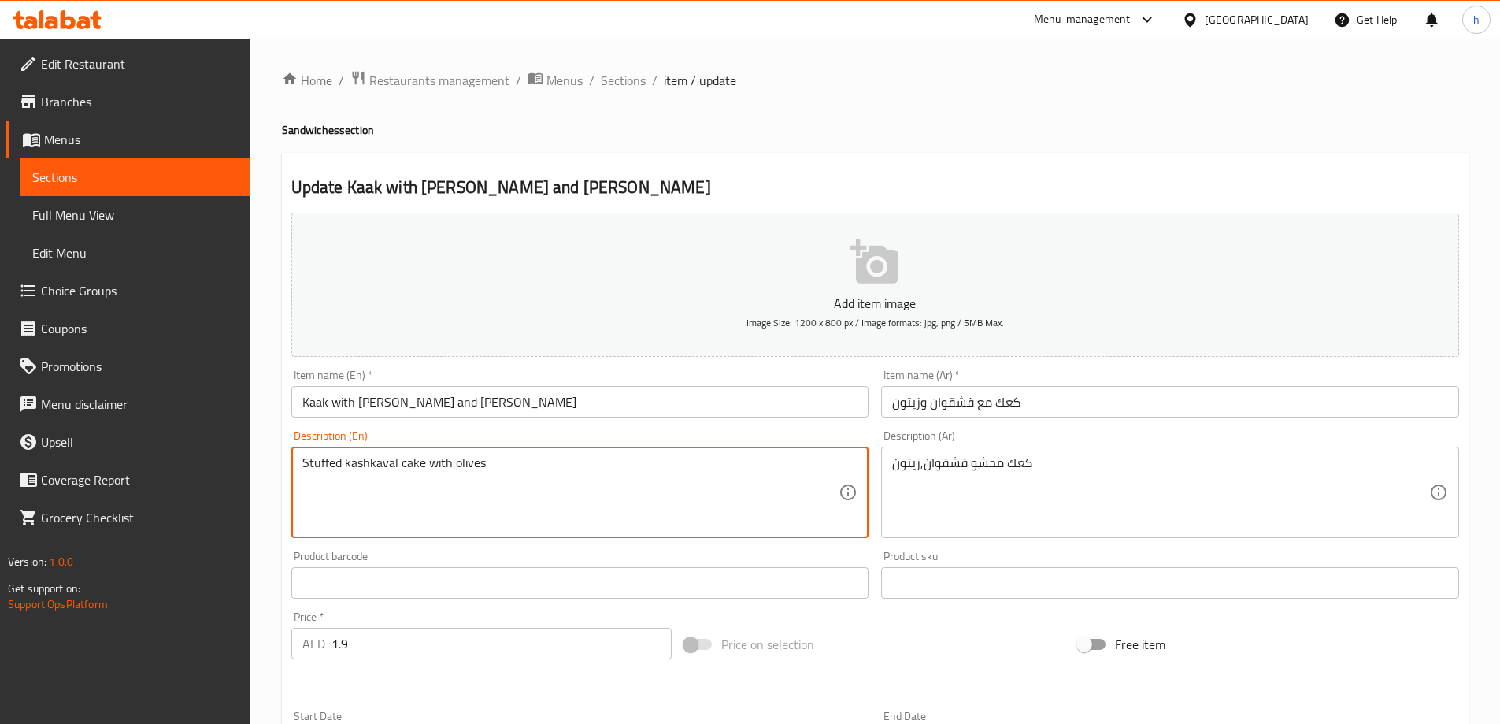
drag, startPoint x: 422, startPoint y: 461, endPoint x: 396, endPoint y: 463, distance: 26.1
click at [306, 464] on textarea "Stuffed kashkaval with olives" at bounding box center [570, 492] width 537 height 75
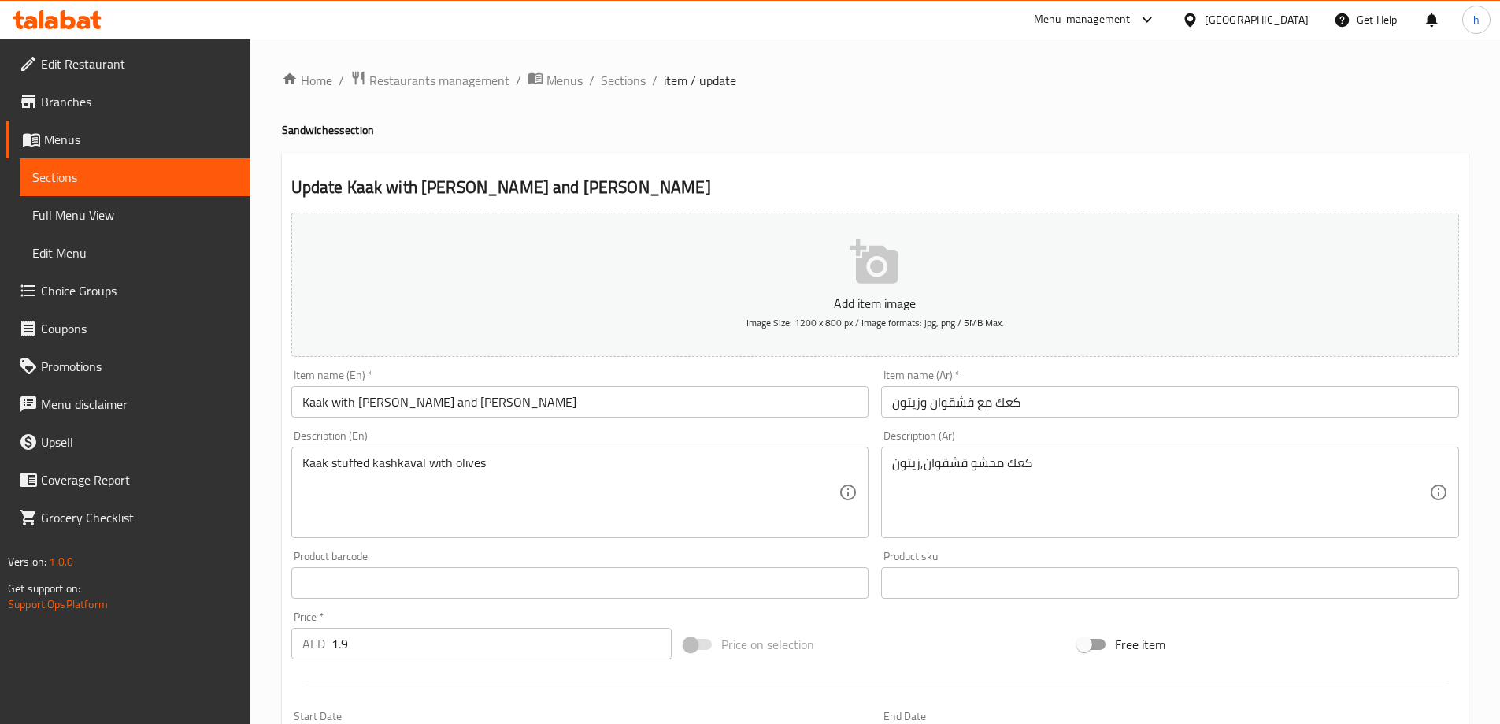
click at [369, 462] on textarea "Kaak stuffed kashkaval with olives" at bounding box center [570, 492] width 537 height 75
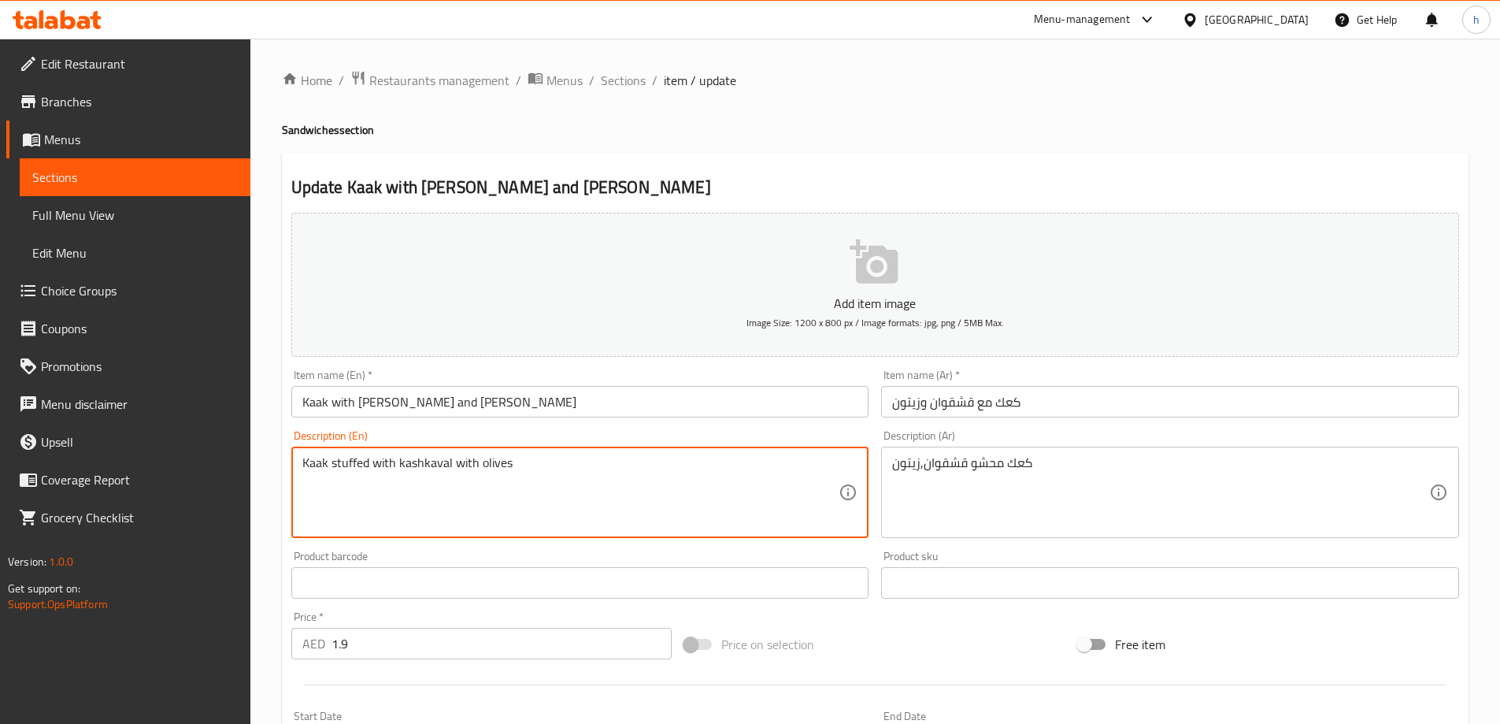
drag, startPoint x: 473, startPoint y: 462, endPoint x: 450, endPoint y: 469, distance: 24.5
click at [450, 469] on textarea "Kaak stuffed with kashkaval with olives" at bounding box center [570, 492] width 537 height 75
type textarea "Kaak stuffed with kashkaval, olives"
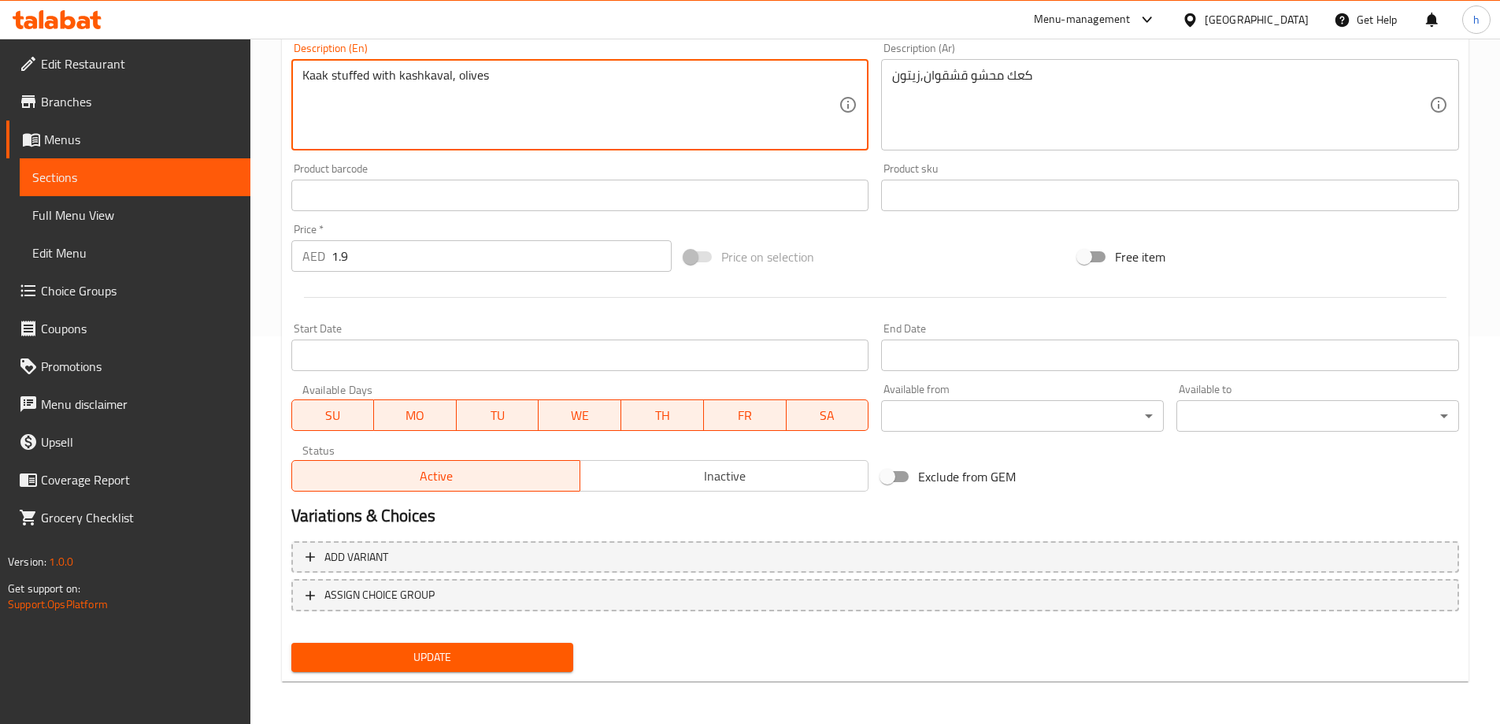
scroll to position [389, 0]
click at [457, 654] on span "Update" at bounding box center [433, 656] width 258 height 20
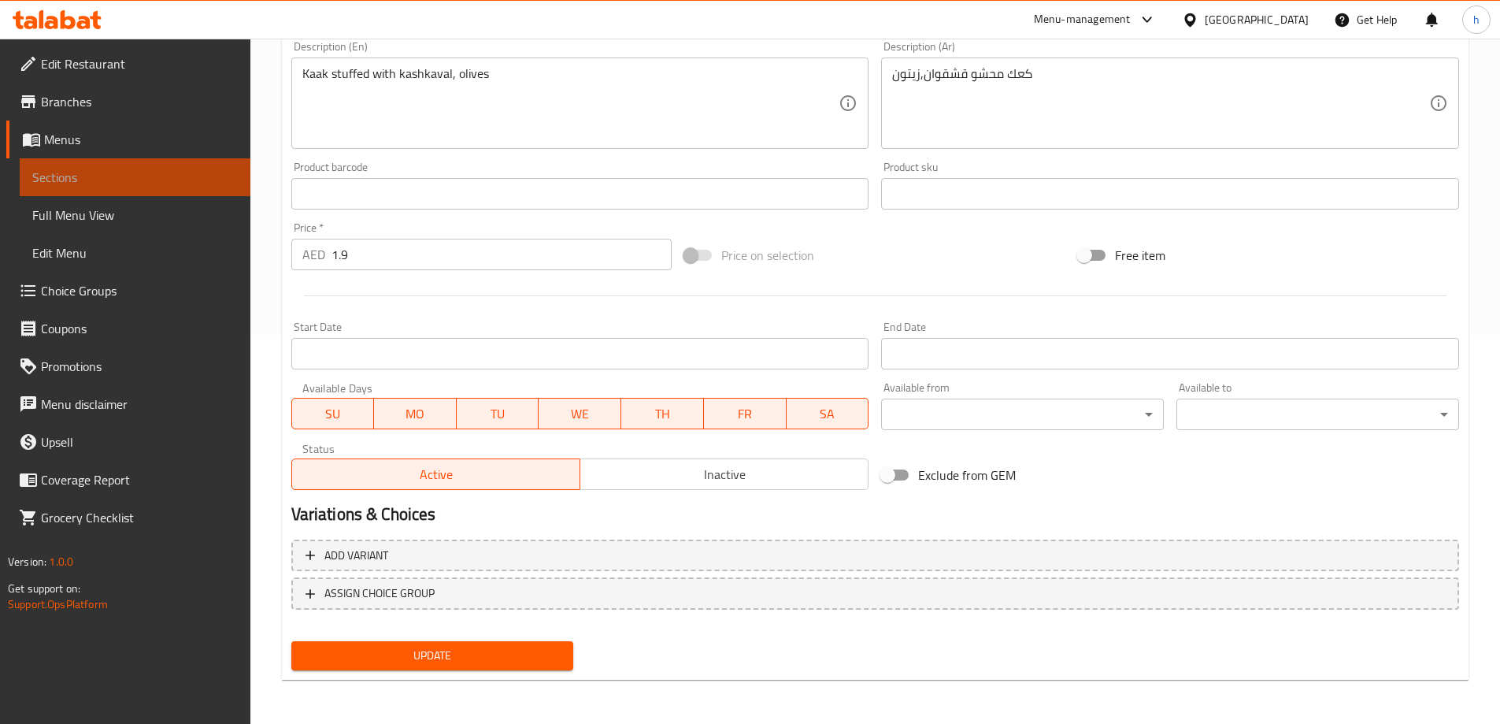
click at [79, 178] on span "Sections" at bounding box center [135, 177] width 206 height 19
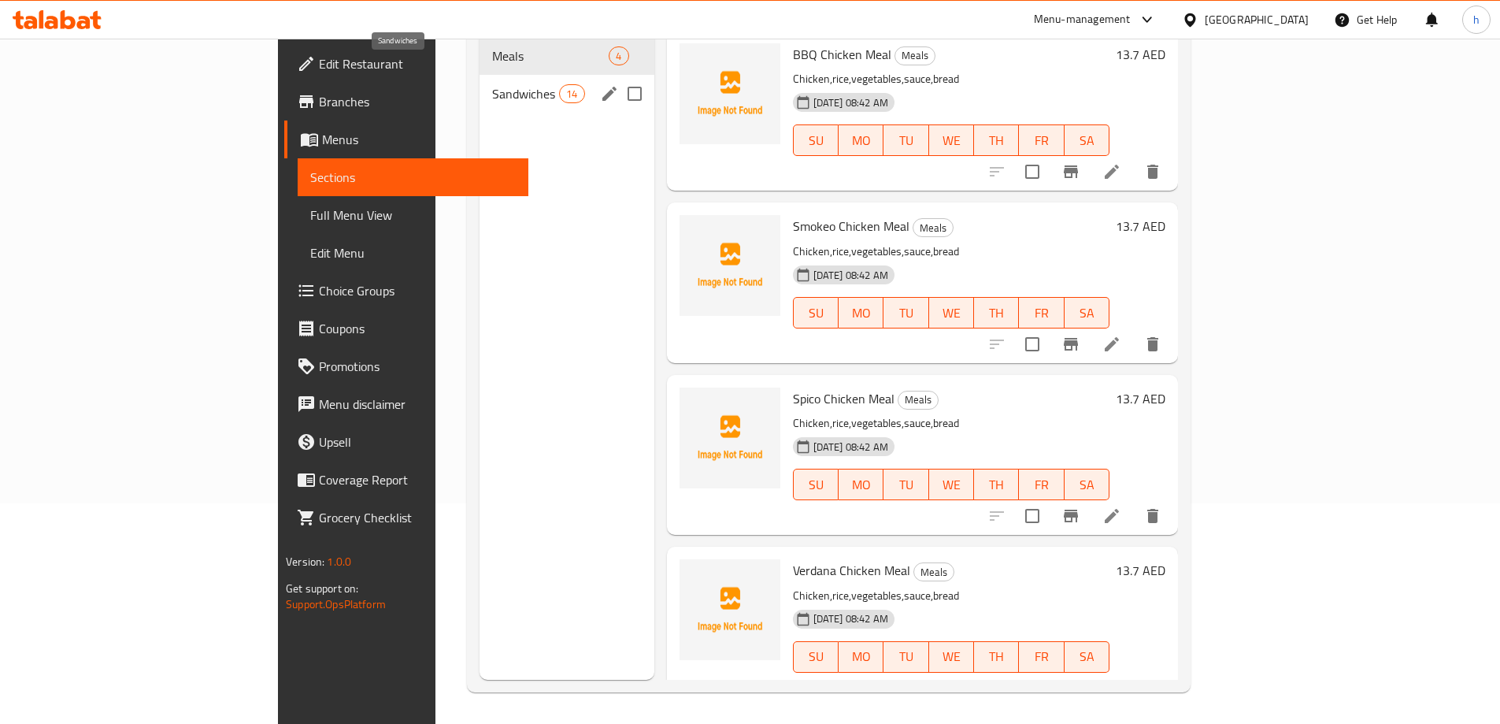
click at [492, 84] on span "Sandwiches" at bounding box center [525, 93] width 67 height 19
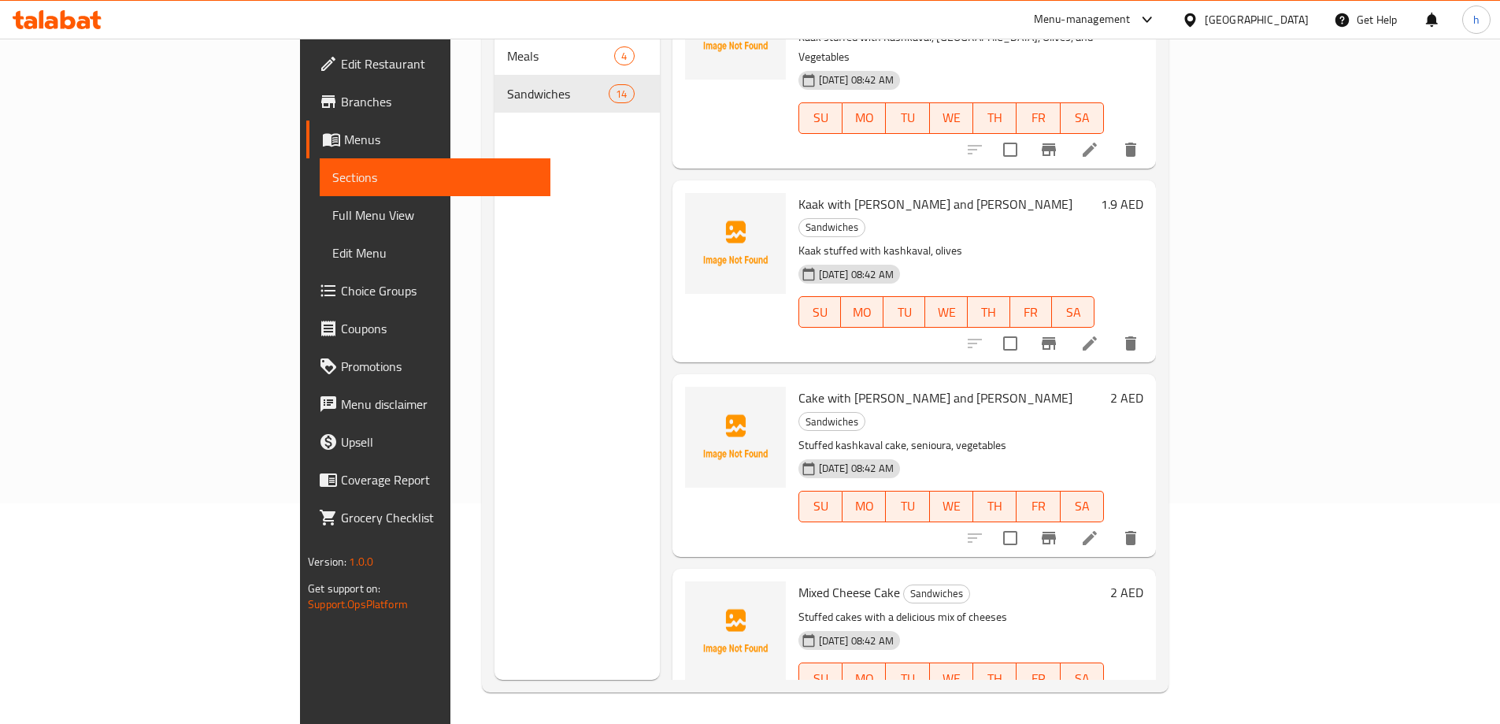
scroll to position [1654, 0]
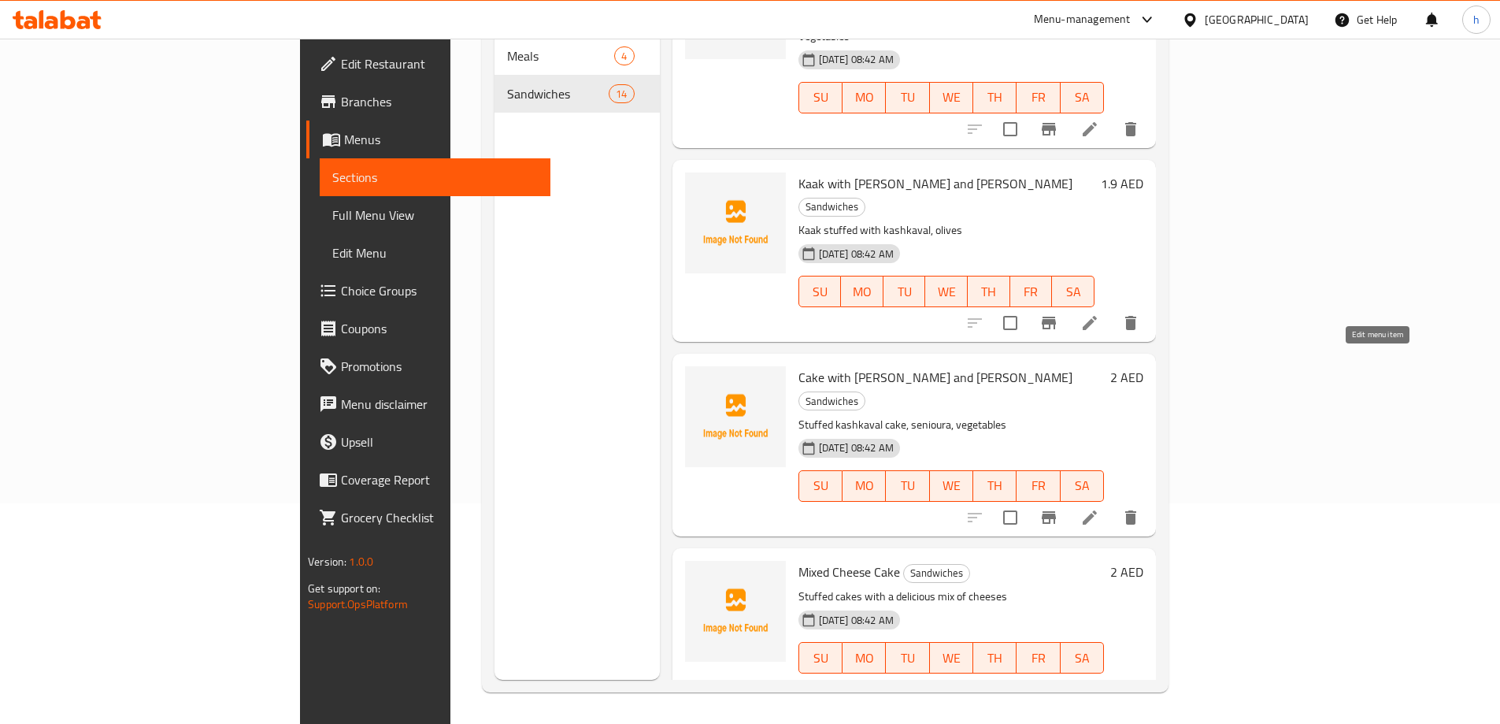
click at [1099, 508] on icon at bounding box center [1089, 517] width 19 height 19
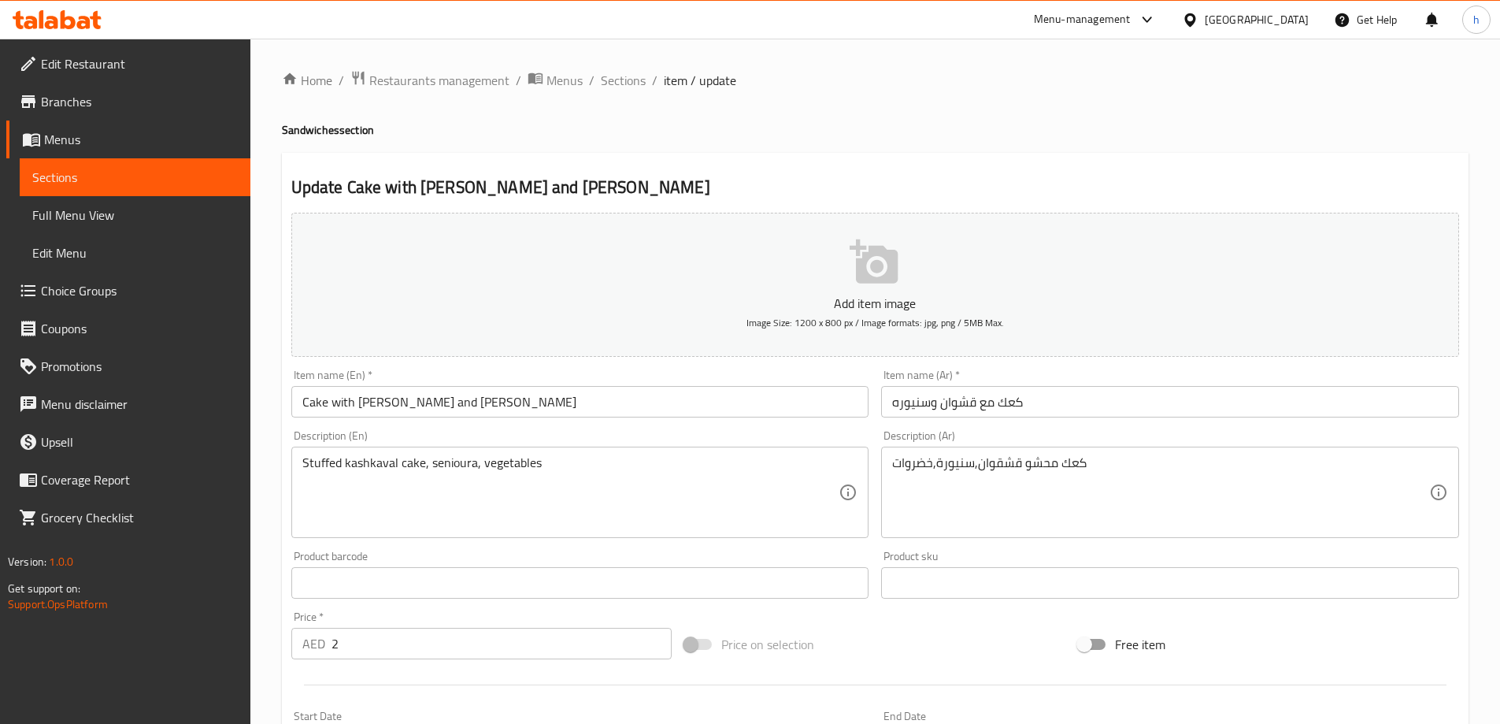
click at [79, 185] on span "Sections" at bounding box center [135, 177] width 206 height 19
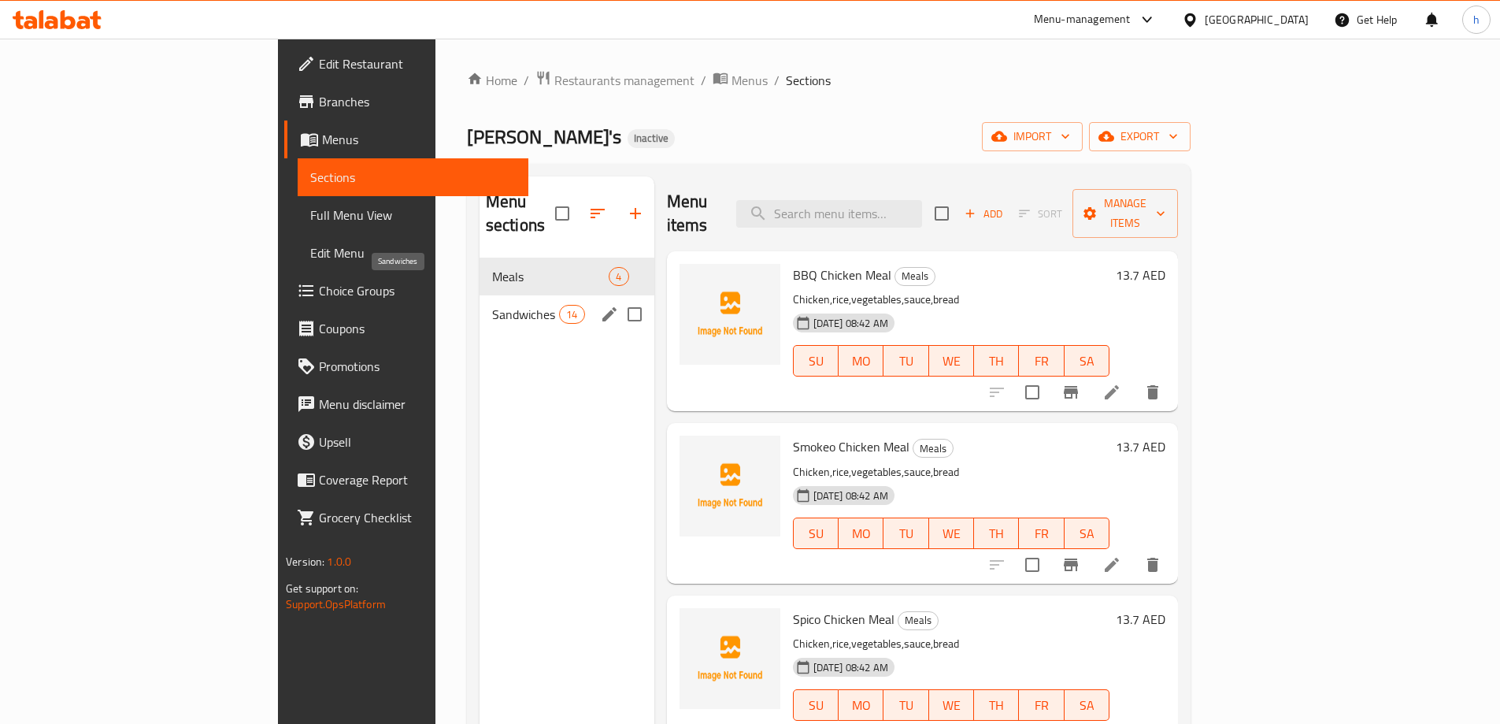
click at [492, 305] on span "Sandwiches" at bounding box center [525, 314] width 67 height 19
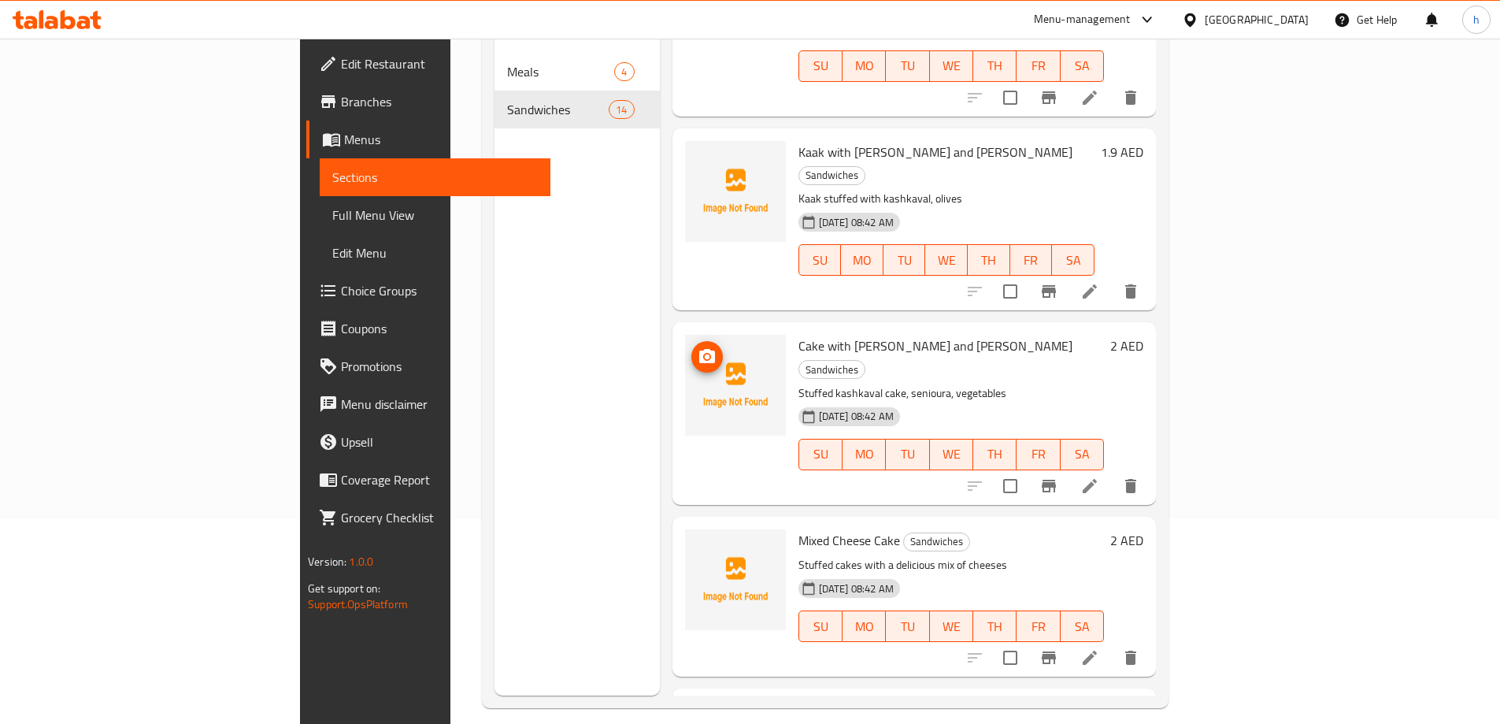
scroll to position [221, 0]
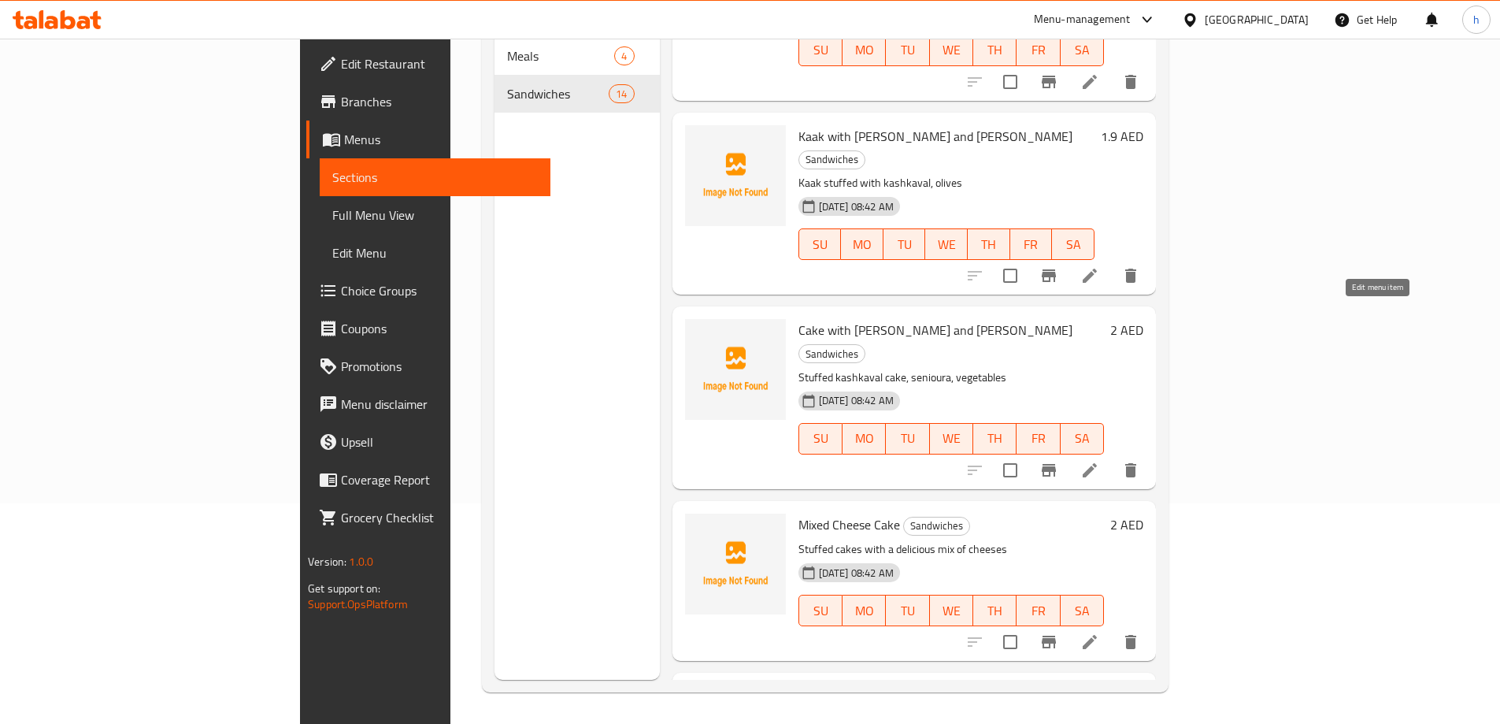
click at [1099, 461] on icon at bounding box center [1089, 470] width 19 height 19
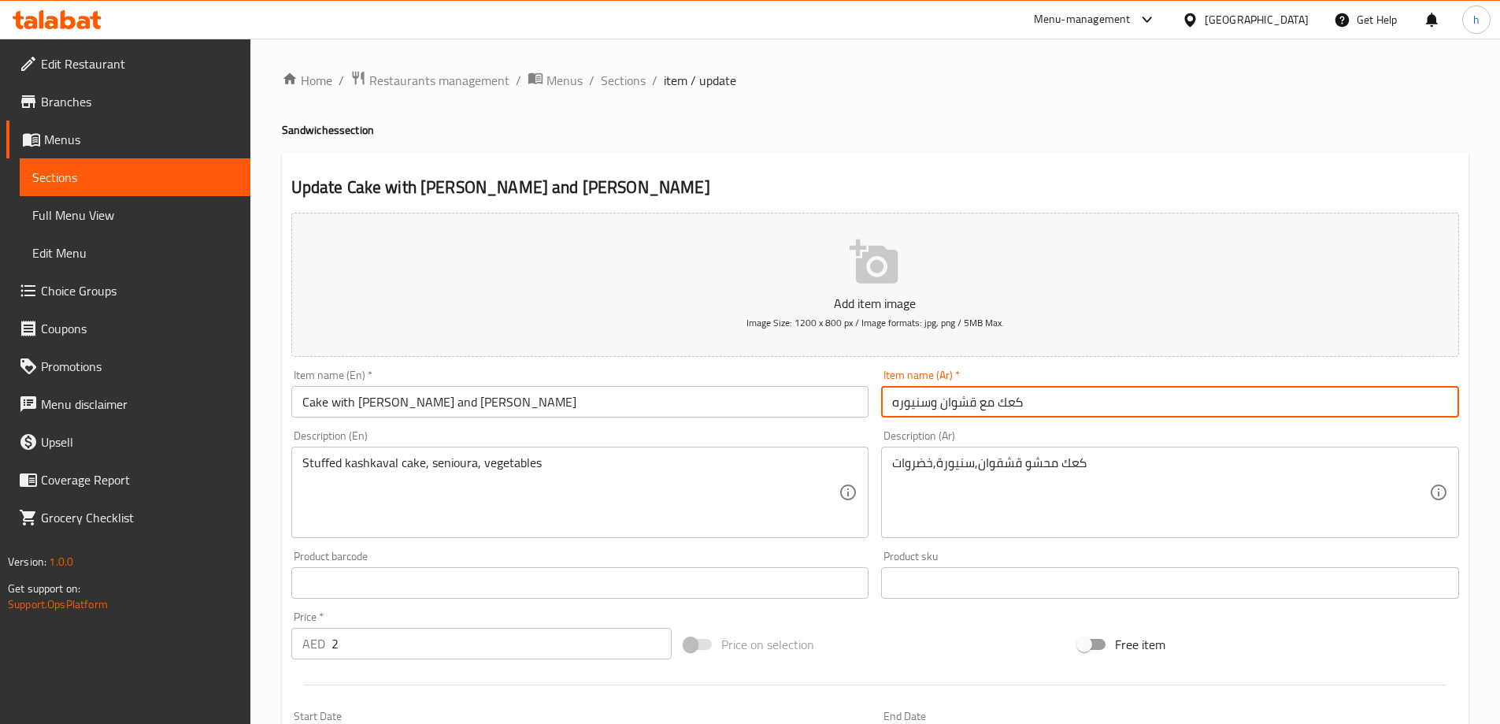
drag, startPoint x: 940, startPoint y: 402, endPoint x: 976, endPoint y: 402, distance: 35.4
click at [976, 402] on input "كعك مع قشوان وسنيوره" at bounding box center [1170, 402] width 578 height 32
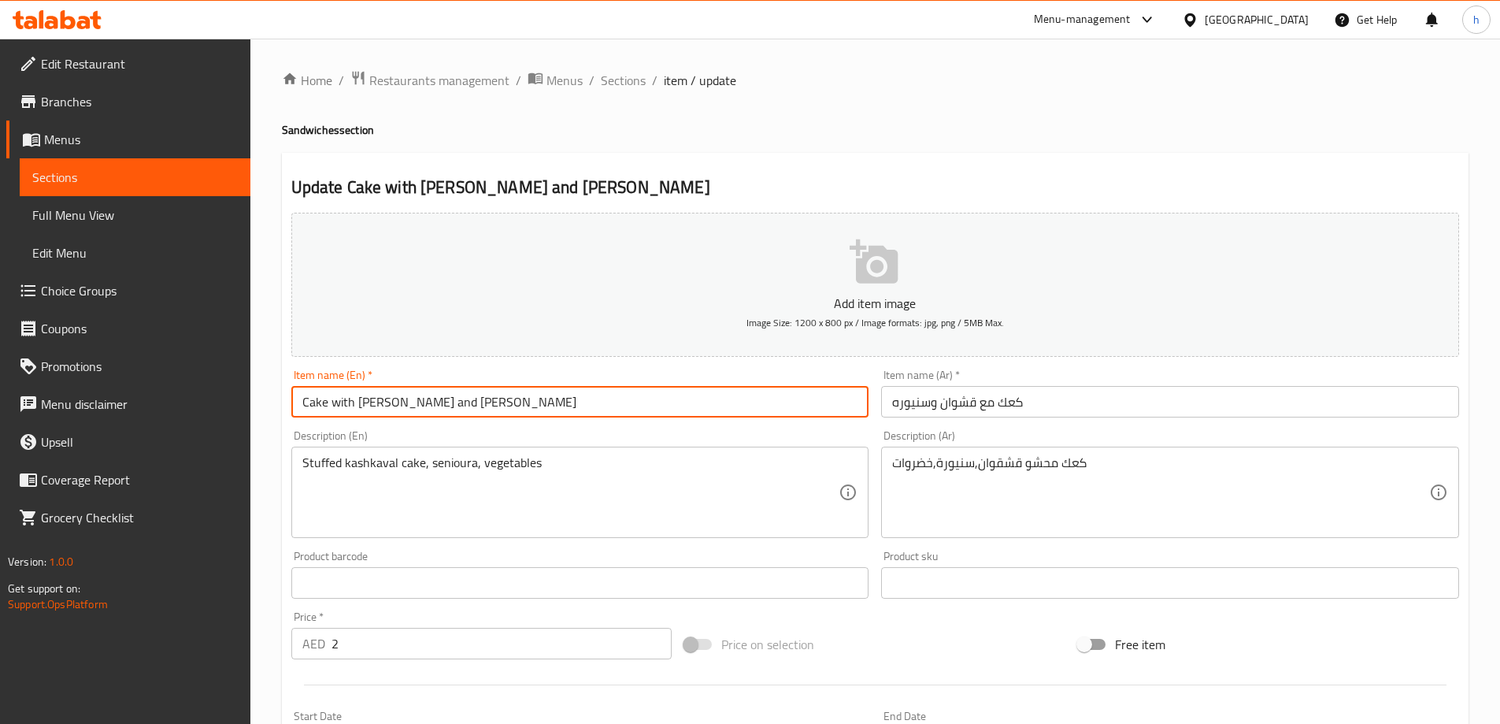
drag, startPoint x: 479, startPoint y: 402, endPoint x: 443, endPoint y: 402, distance: 35.4
click at [443, 402] on input "Cake with [PERSON_NAME] and [PERSON_NAME]" at bounding box center [580, 402] width 578 height 32
paste input "anyoura"
type input "Cake with [PERSON_NAME] and Sanyoura"
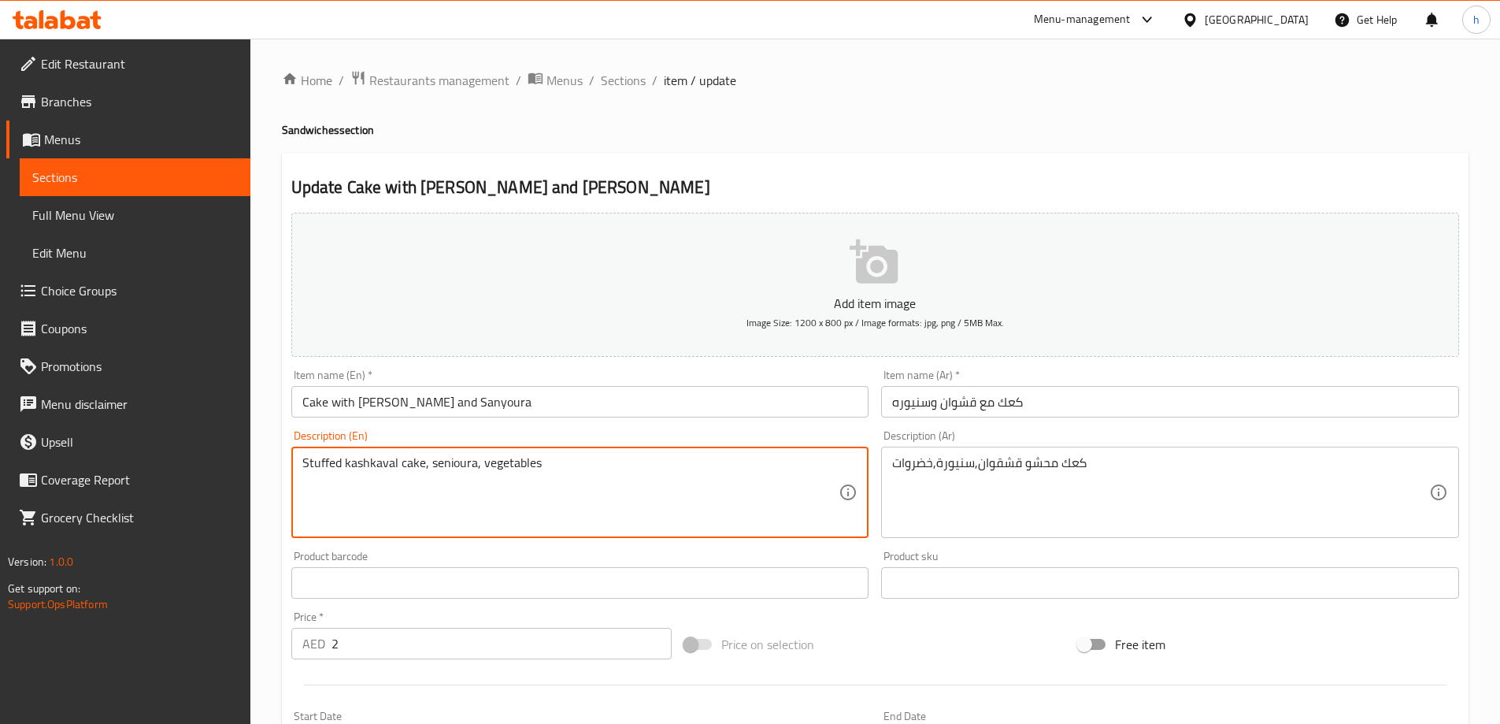
drag, startPoint x: 473, startPoint y: 464, endPoint x: 428, endPoint y: 464, distance: 45.7
paste textarea "Sanyoura"
type textarea "Stuffed kashkaval cake, Sanyoura, vegetables"
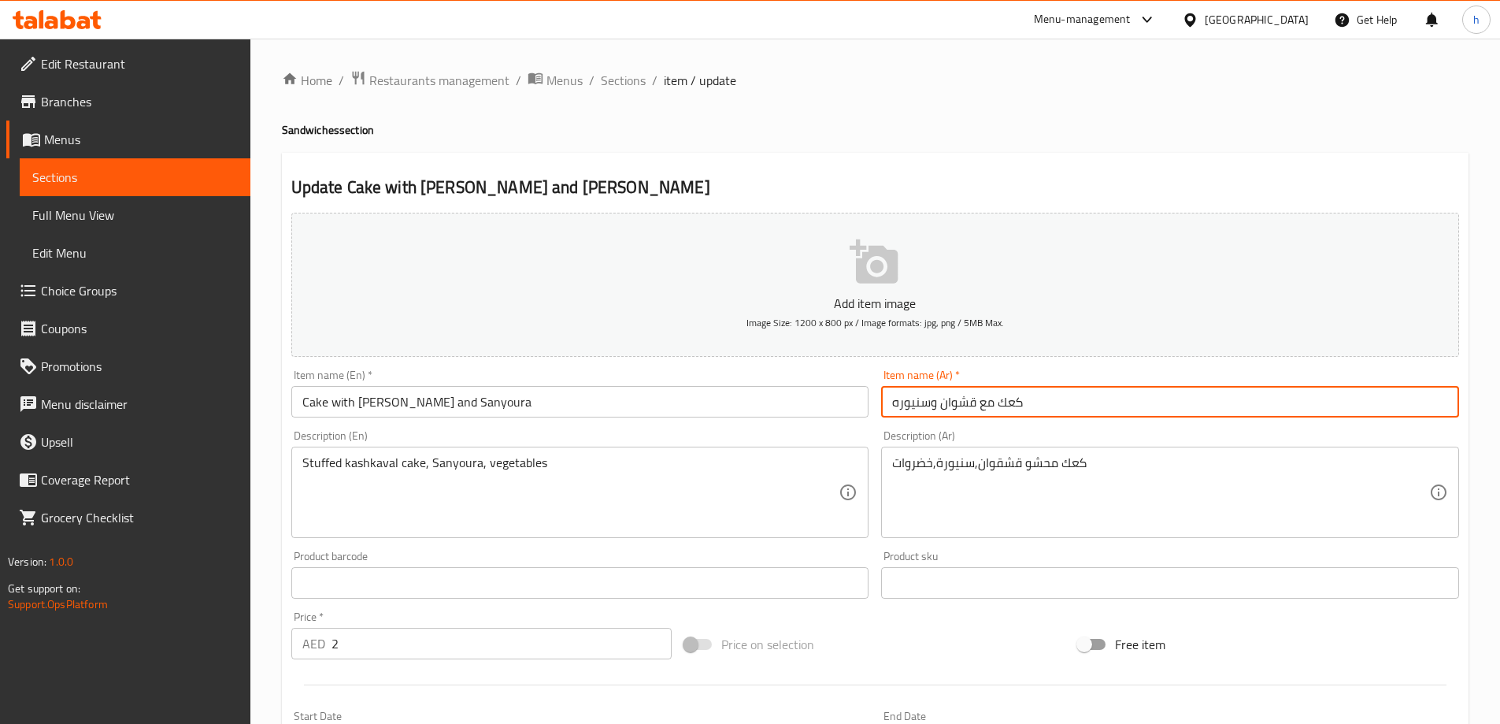
drag, startPoint x: 939, startPoint y: 402, endPoint x: 977, endPoint y: 402, distance: 37.8
click at [977, 402] on input "كعك مع قشوان وسنيوره" at bounding box center [1170, 402] width 578 height 32
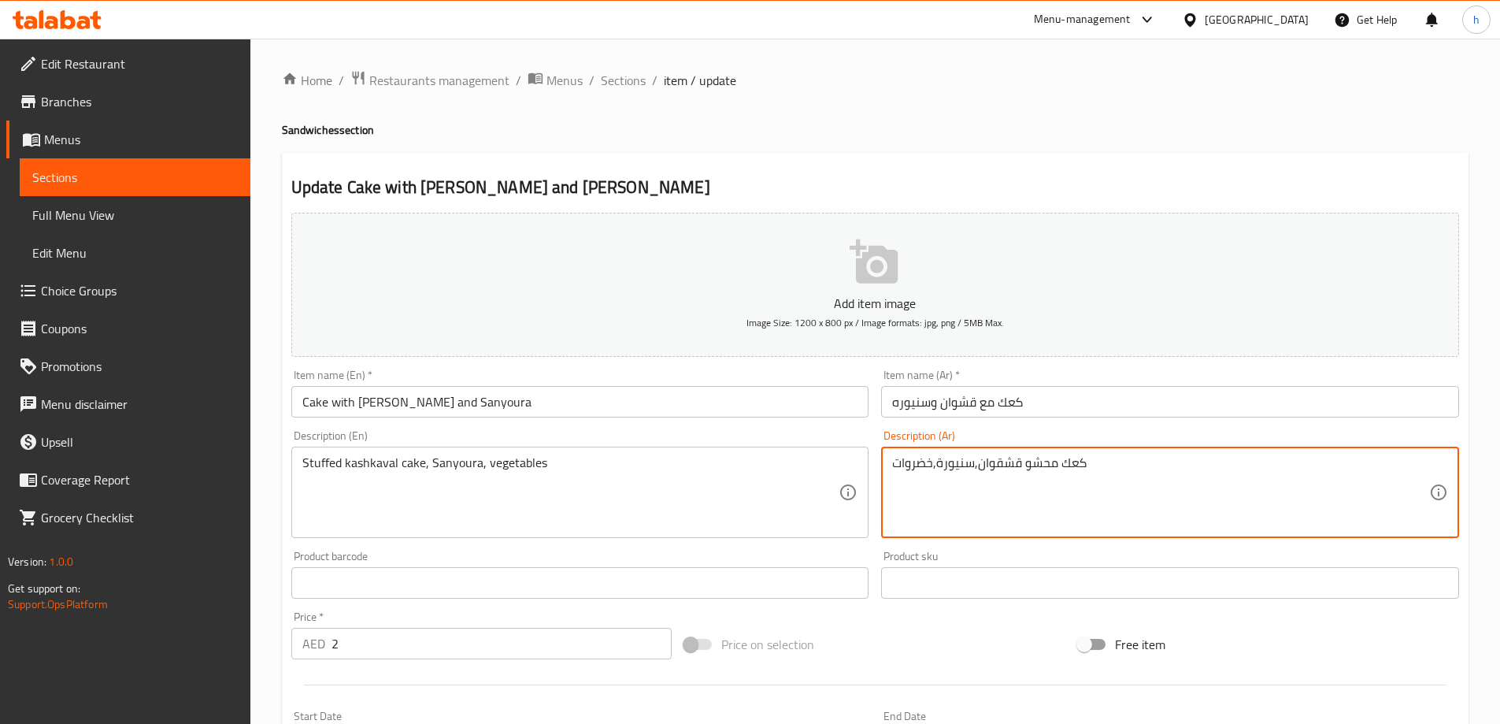
drag, startPoint x: 980, startPoint y: 465, endPoint x: 1022, endPoint y: 461, distance: 42.0
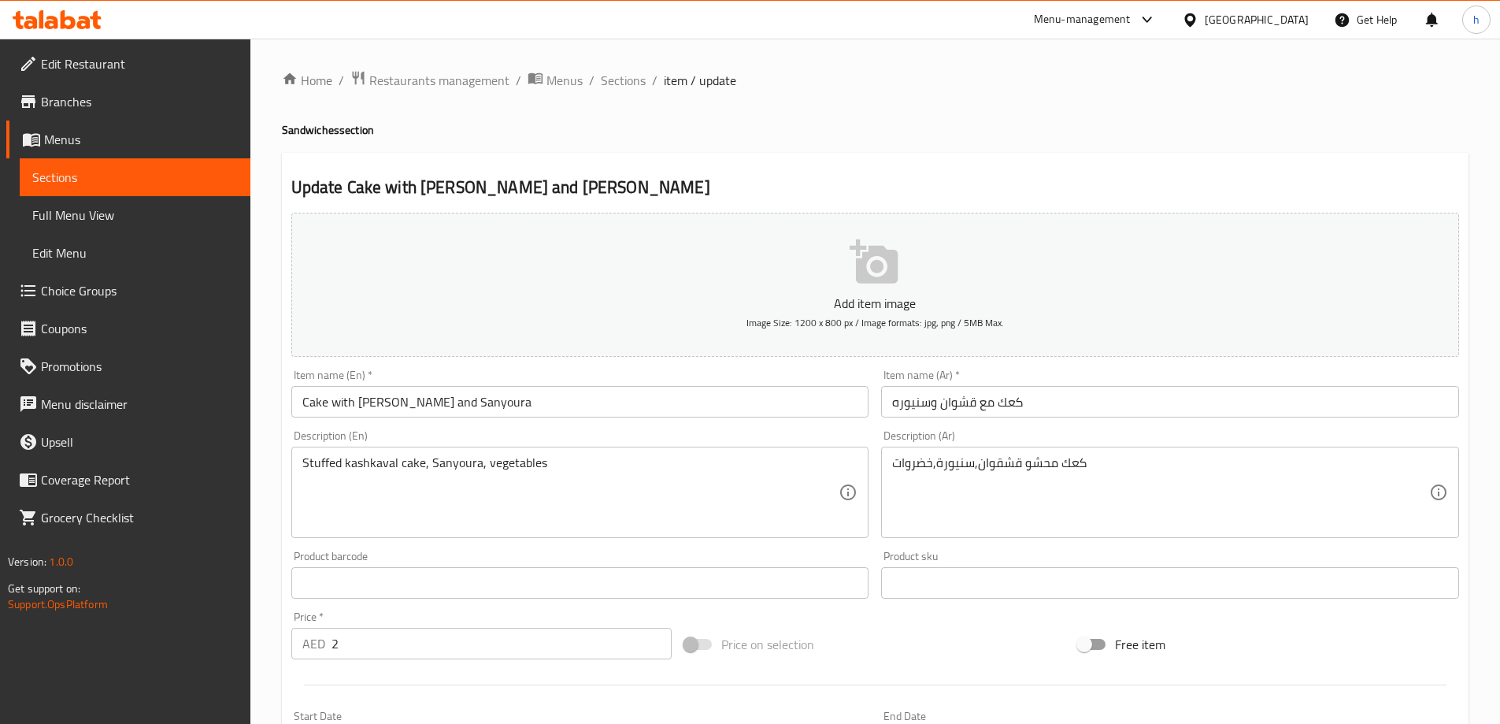
click at [936, 154] on div "Update Cake with [PERSON_NAME] and Sanyoura Add item image Image Size: 1200 x 8…" at bounding box center [875, 611] width 1187 height 917
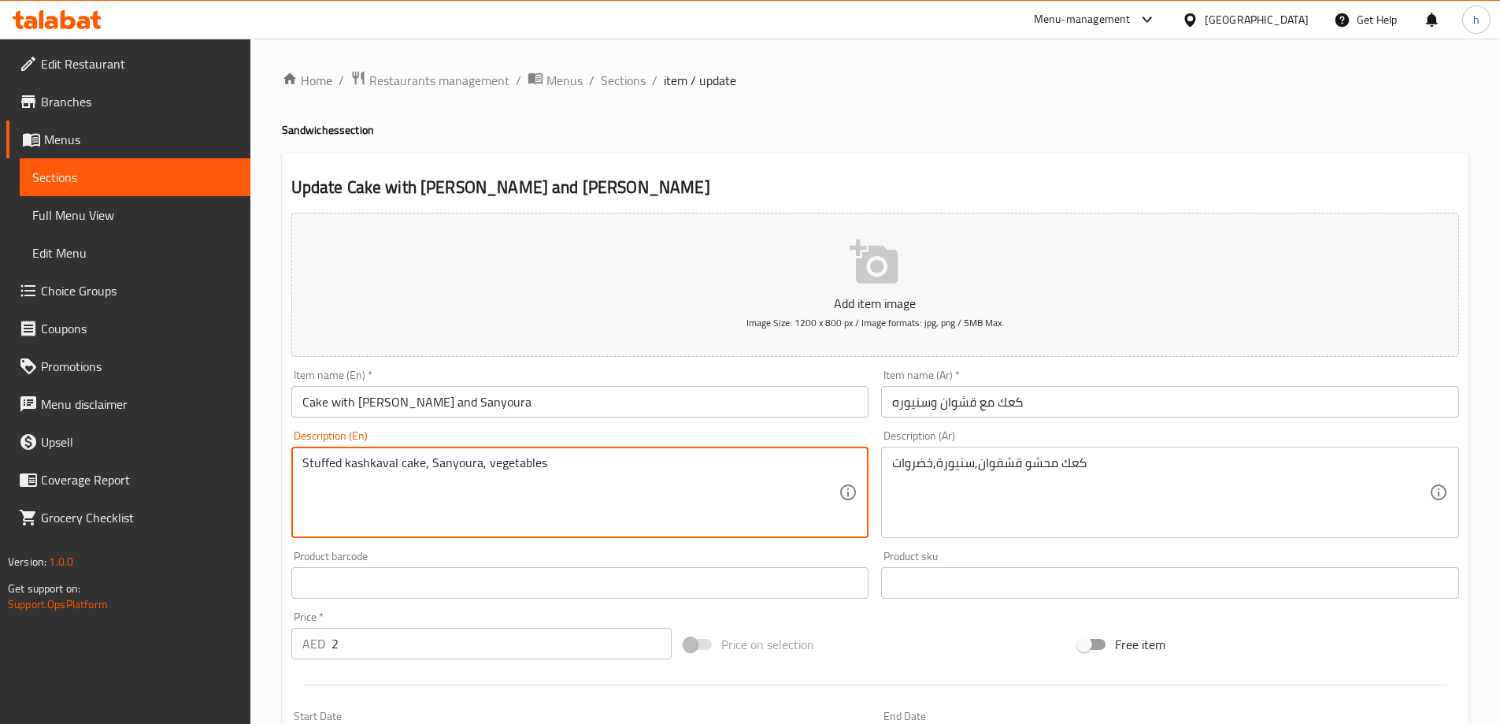
drag, startPoint x: 343, startPoint y: 462, endPoint x: 396, endPoint y: 461, distance: 52.8
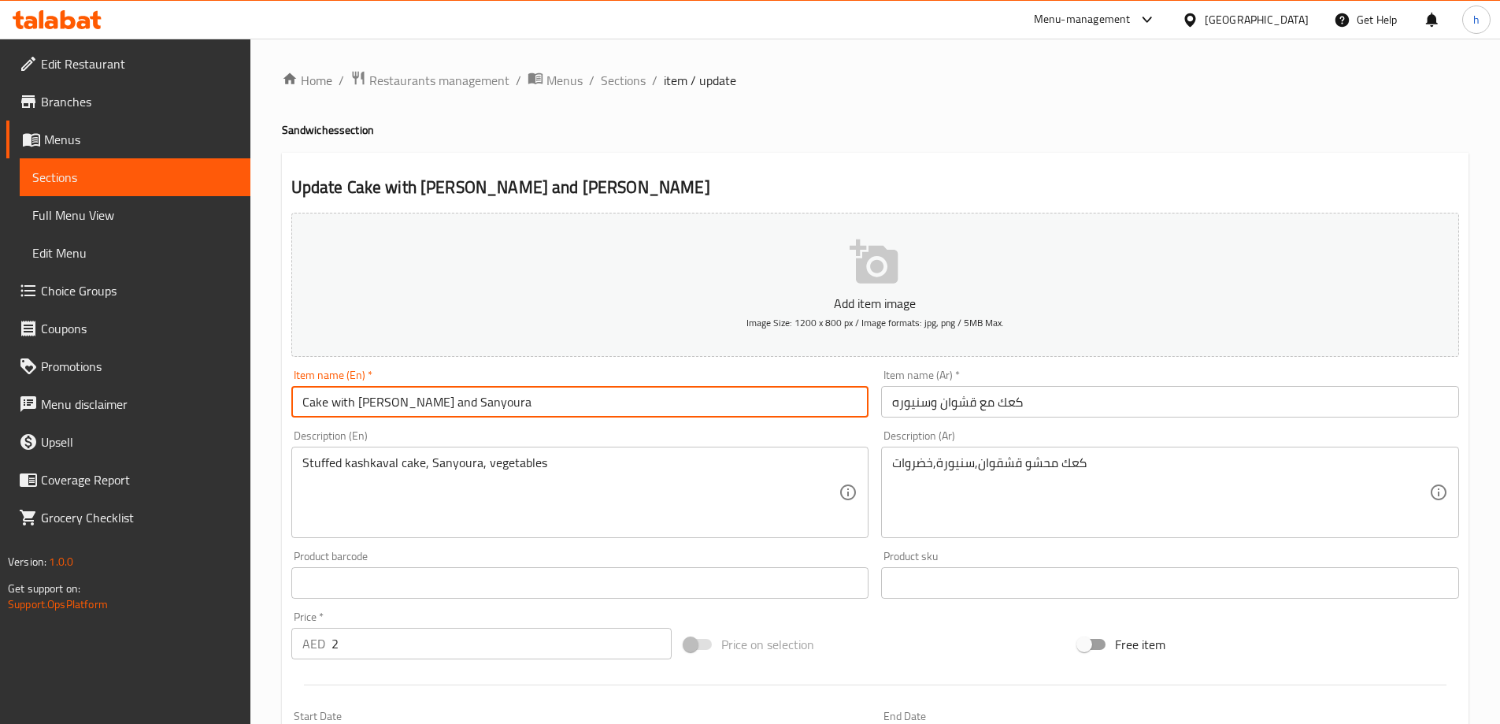
drag, startPoint x: 355, startPoint y: 402, endPoint x: 417, endPoint y: 405, distance: 62.3
click at [417, 405] on input "Cake with [PERSON_NAME] and Sanyoura" at bounding box center [580, 402] width 578 height 32
paste input "kashkaval"
click at [361, 400] on input "Cake with kashkaval and Sanyoura" at bounding box center [580, 402] width 578 height 32
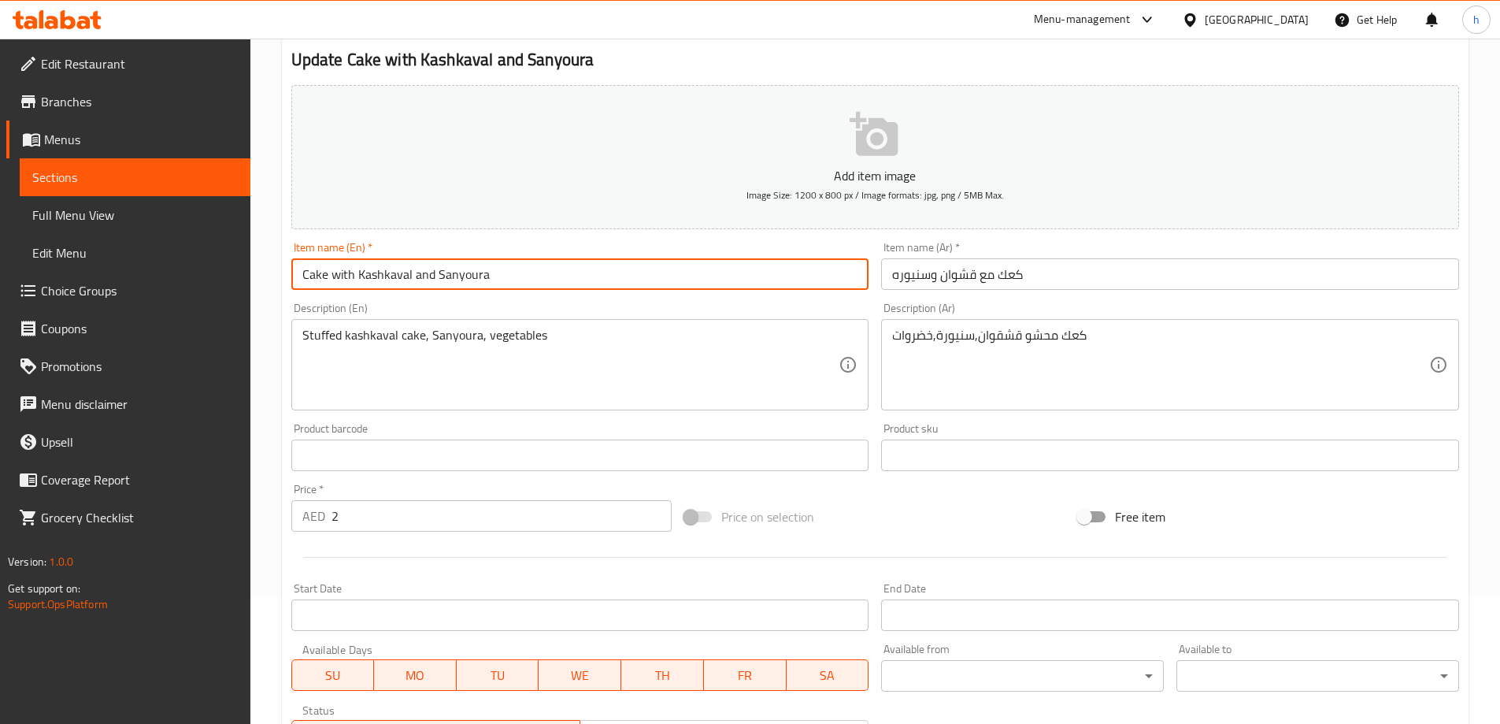
scroll to position [158, 0]
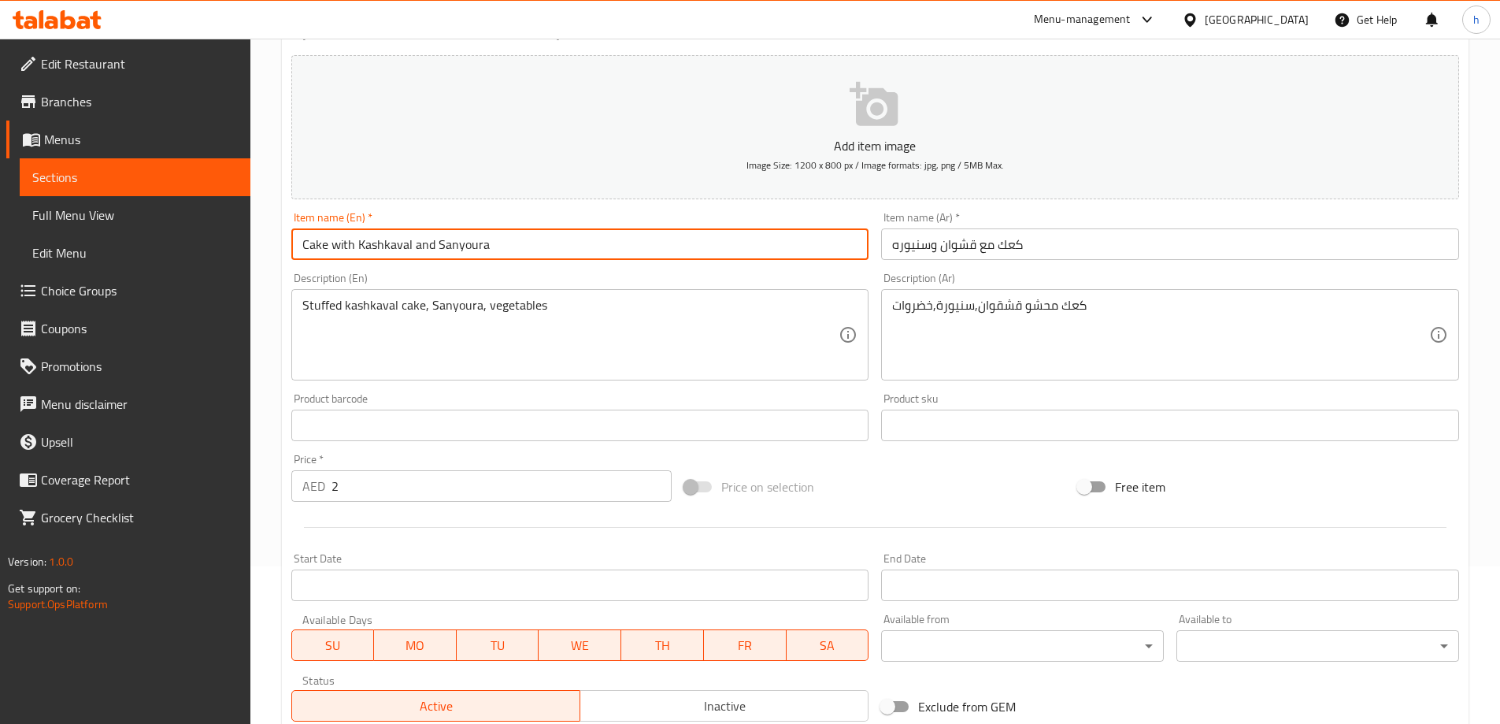
click at [323, 246] on input "Cake with Kashkaval and Sanyoura" at bounding box center [580, 244] width 578 height 32
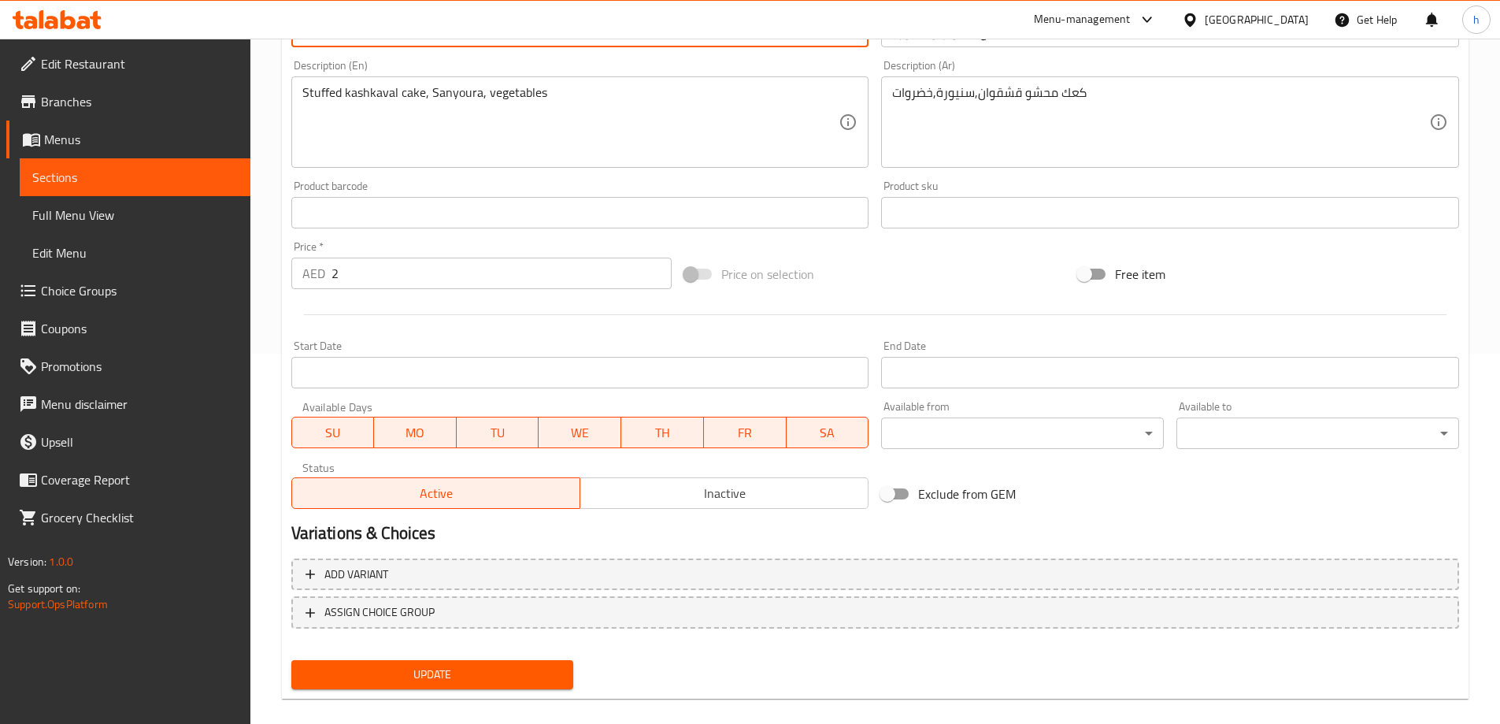
scroll to position [389, 0]
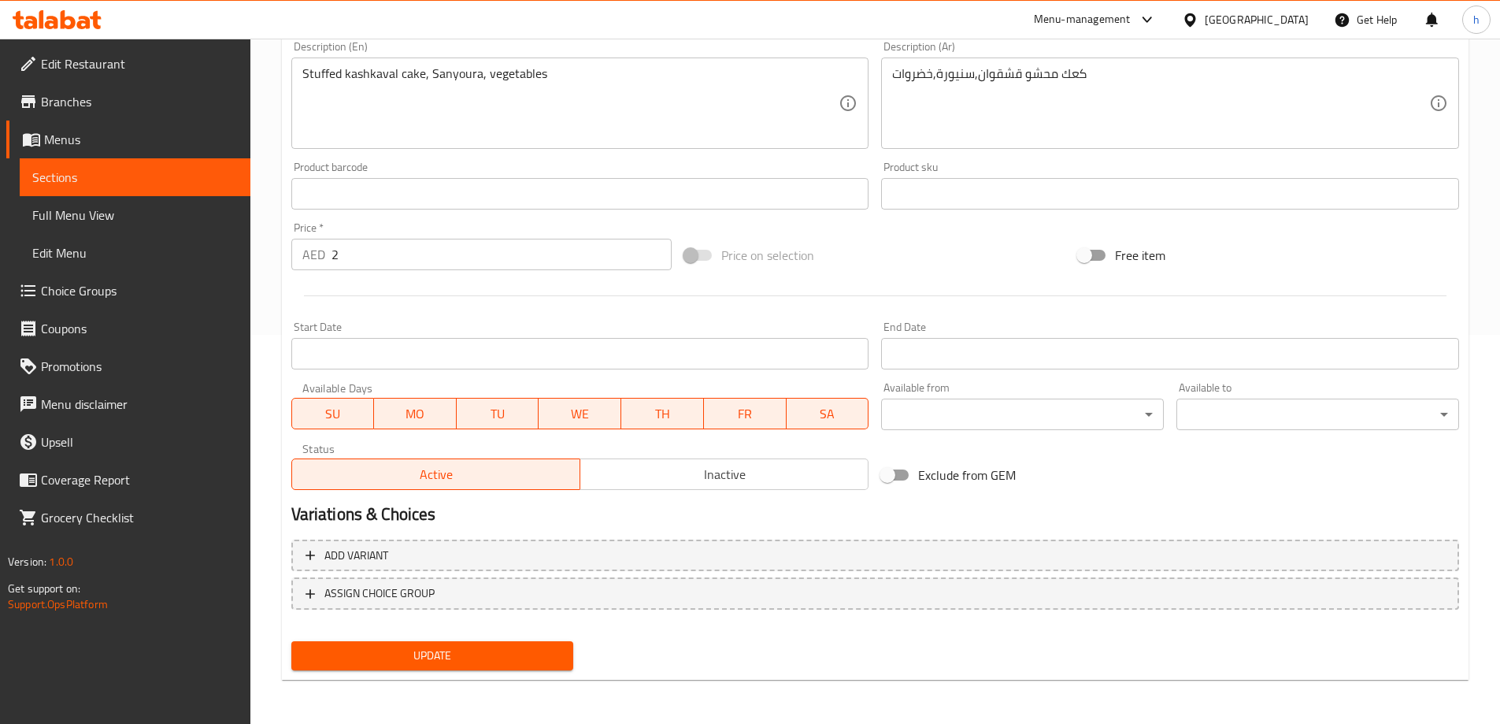
type input "Kaak with Kashkaval and Sanyoura"
click at [475, 651] on span "Update" at bounding box center [433, 656] width 258 height 20
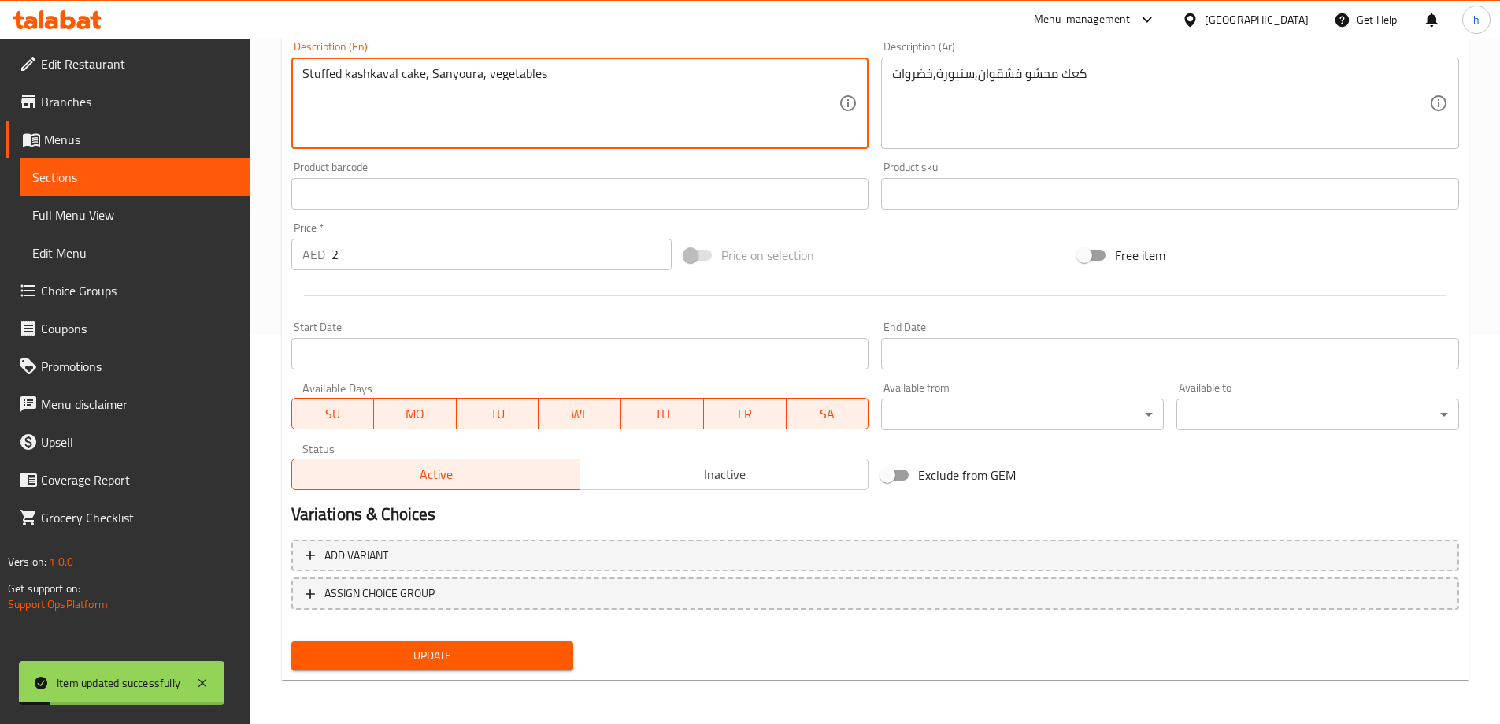
click at [418, 72] on textarea "Stuffed kashkaval cake, Sanyoura, vegetables" at bounding box center [570, 103] width 537 height 75
click at [306, 71] on textarea "Stuffed kashkaval, Sanyoura, vegetables" at bounding box center [570, 103] width 537 height 75
click at [370, 75] on textarea "Kaak stuffed kashkaval, Sanyoura, vegetables" at bounding box center [570, 103] width 537 height 75
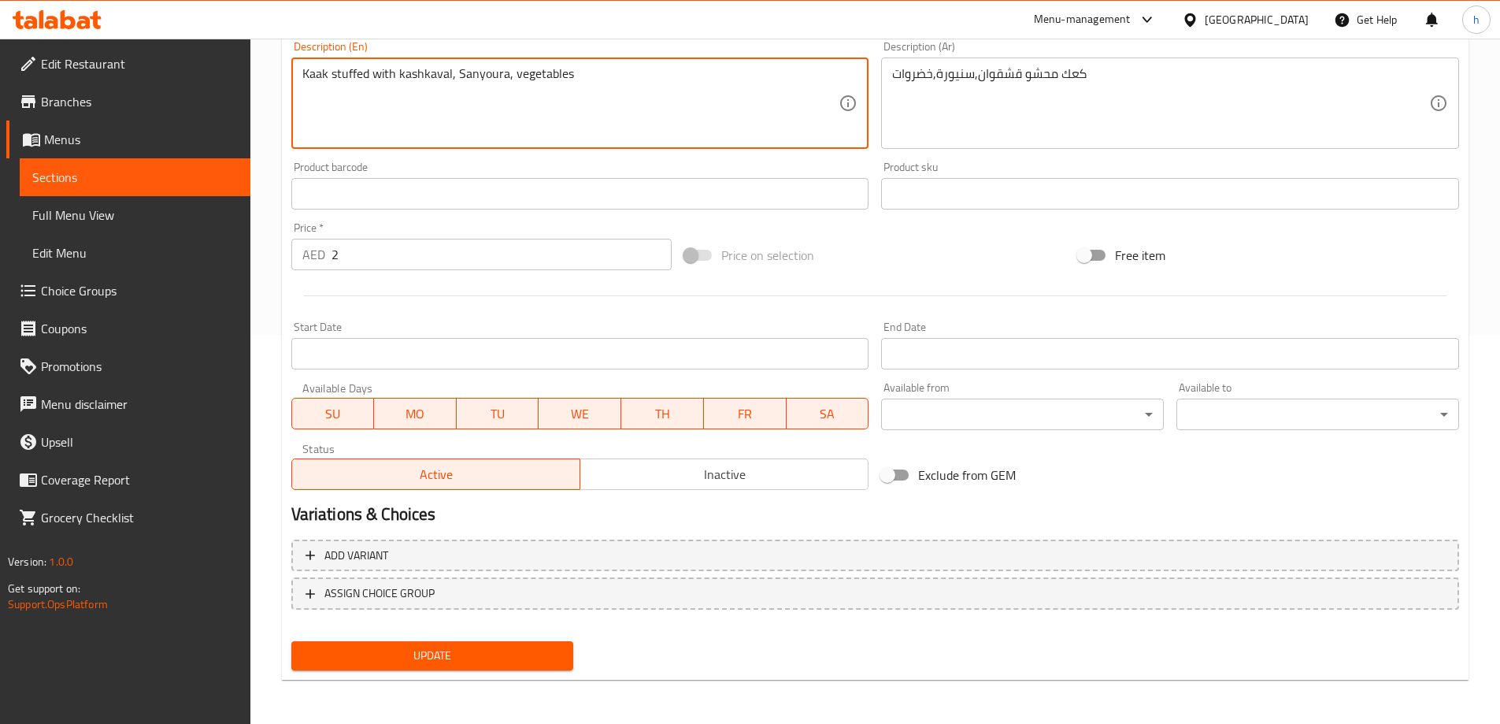
type textarea "Kaak stuffed with kashkaval, Sanyoura, vegetables"
click at [461, 663] on span "Update" at bounding box center [433, 656] width 258 height 20
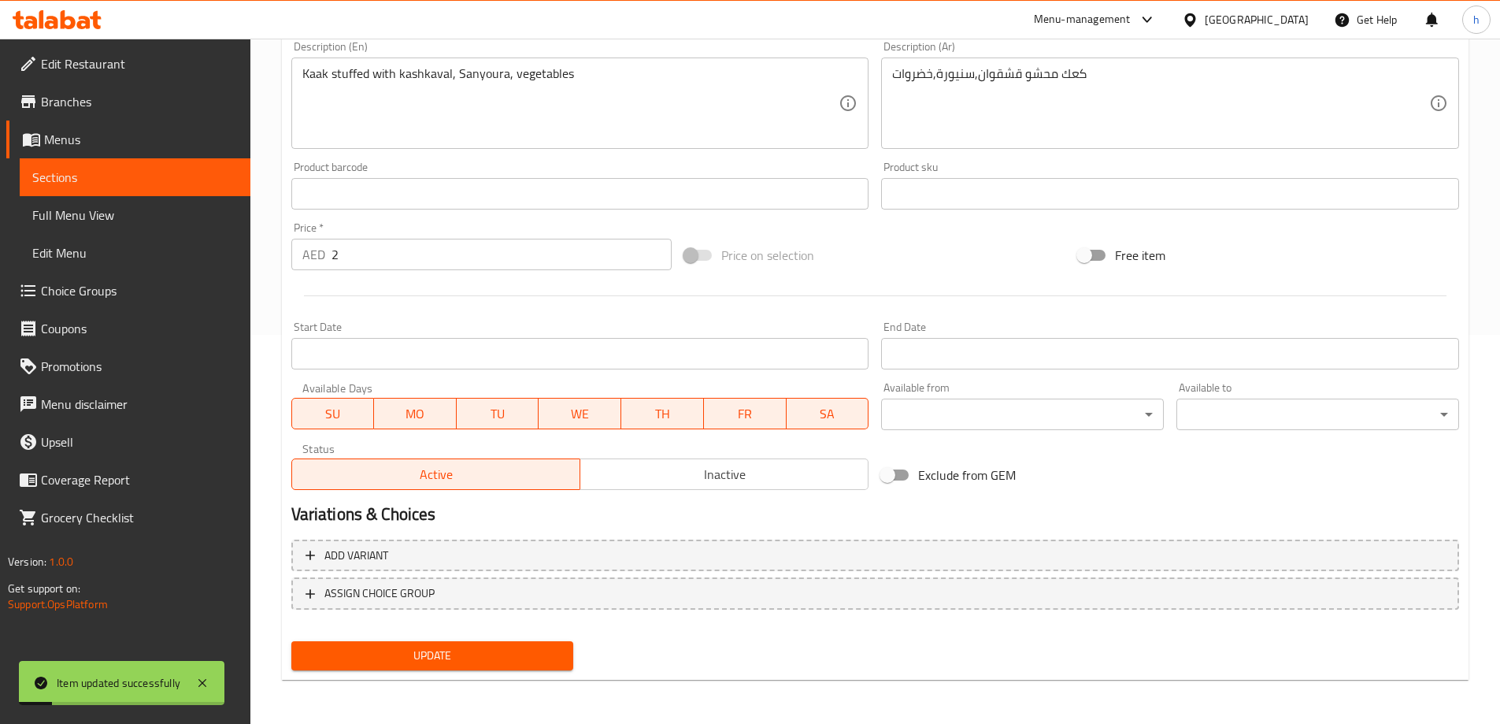
click at [102, 183] on span "Sections" at bounding box center [135, 177] width 206 height 19
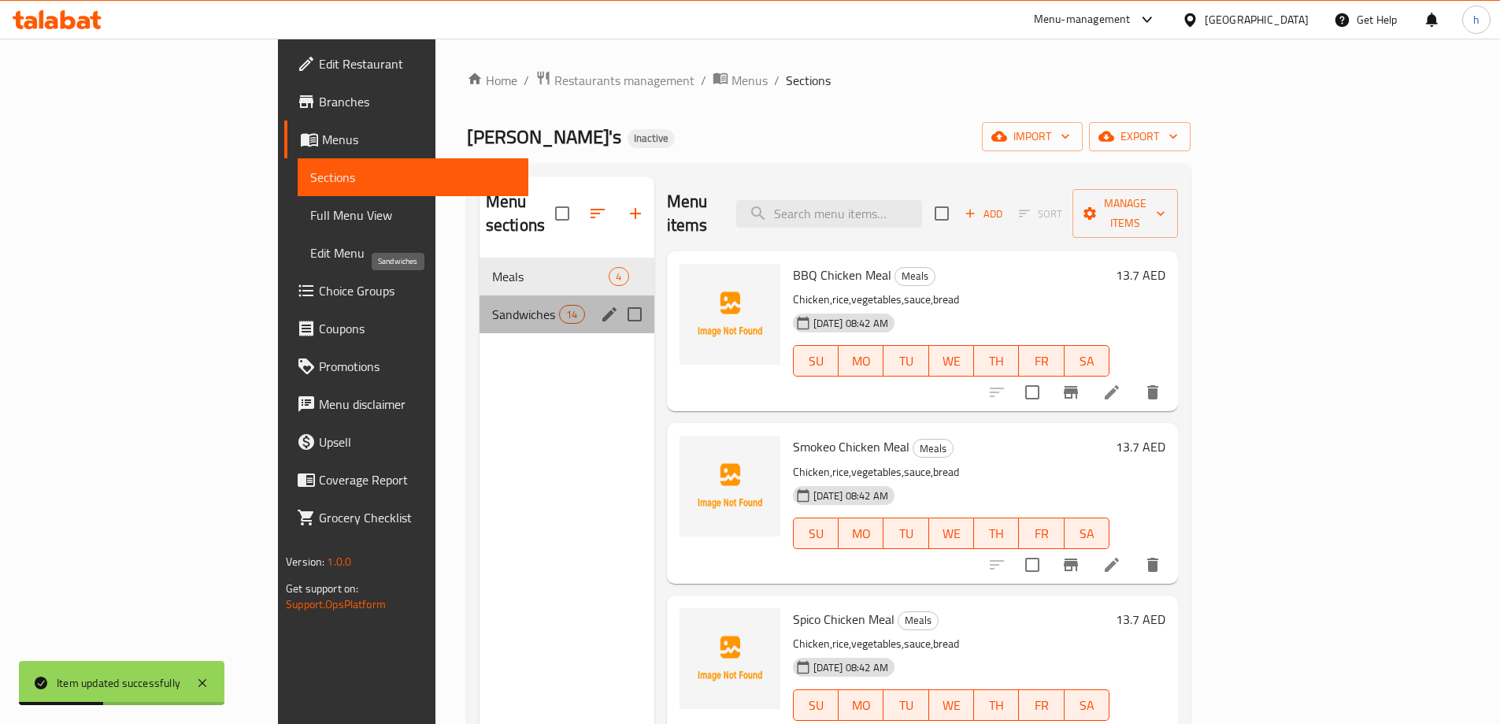
click at [492, 305] on span "Sandwiches" at bounding box center [525, 314] width 67 height 19
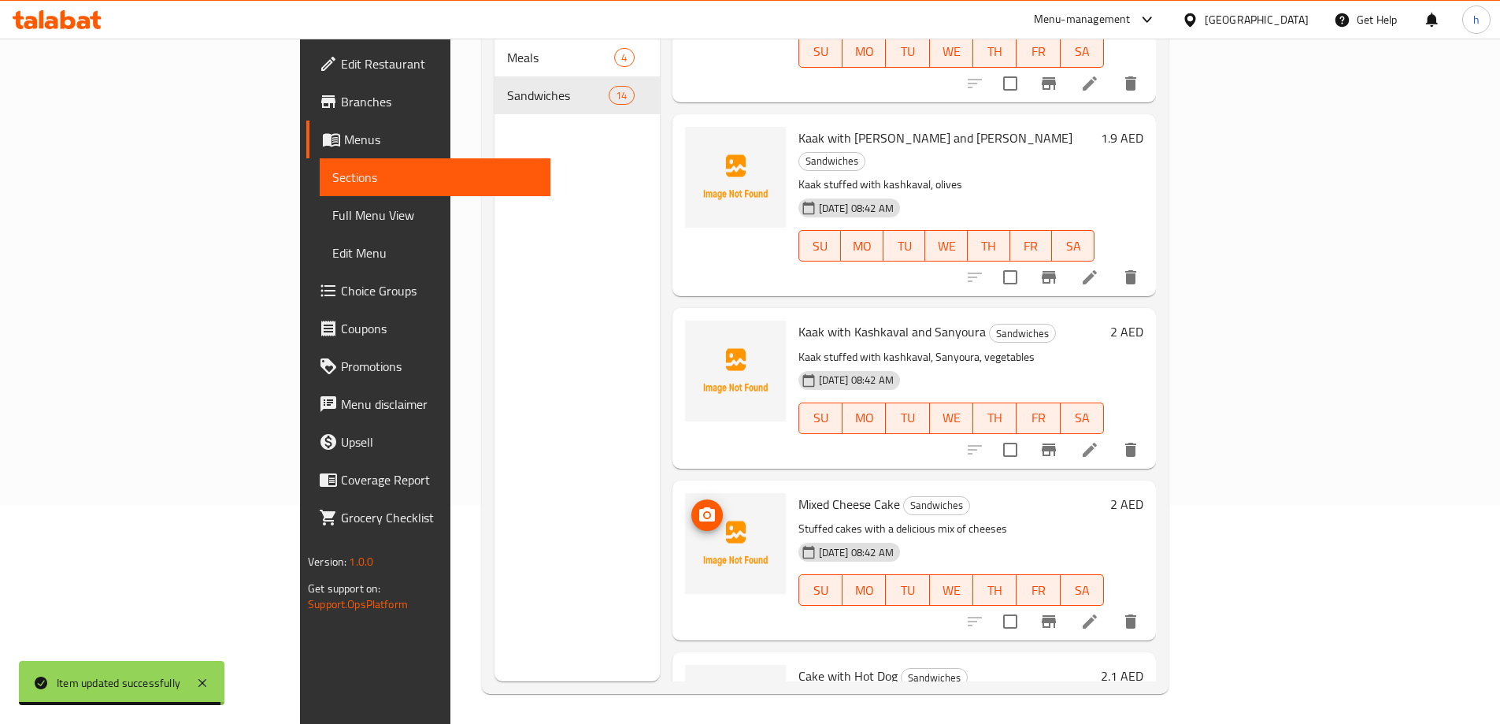
scroll to position [221, 0]
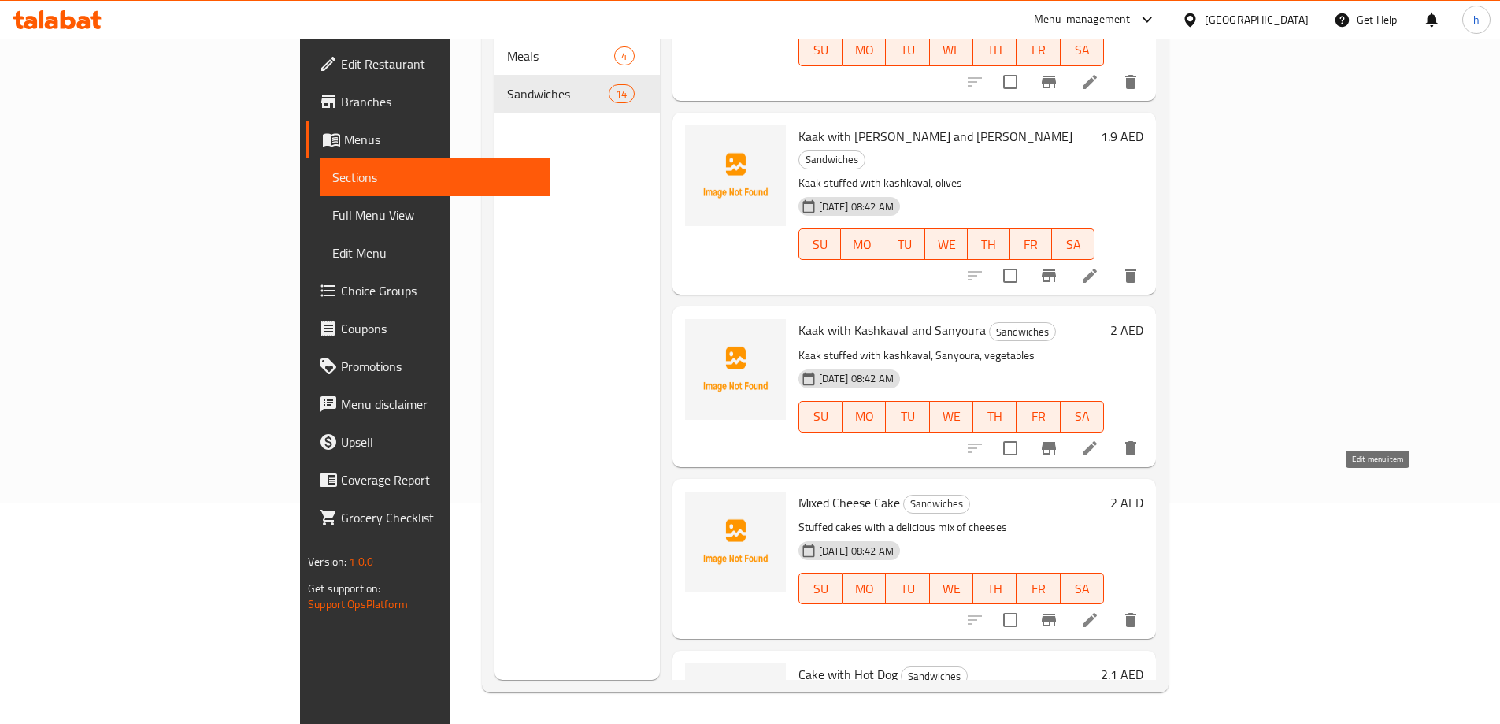
click at [1099, 610] on icon at bounding box center [1089, 619] width 19 height 19
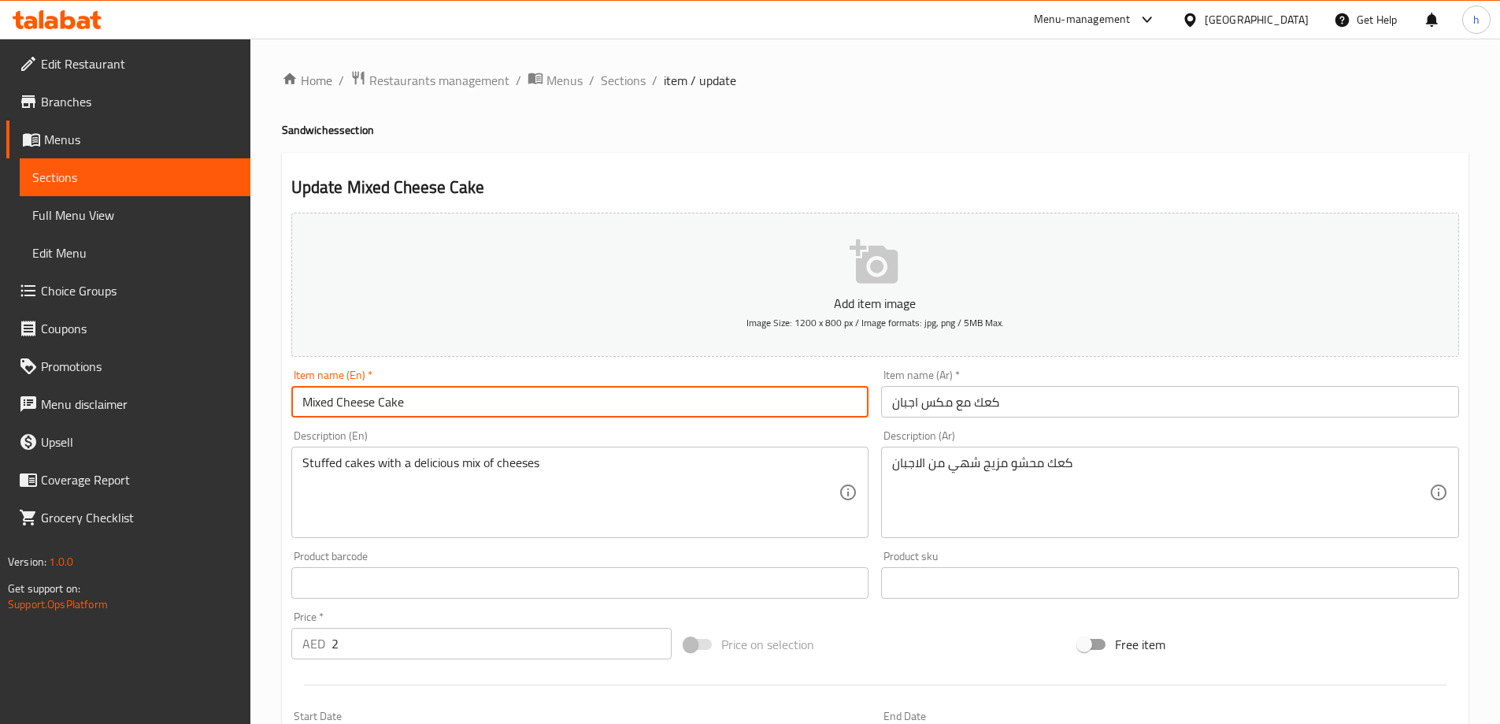
drag, startPoint x: 402, startPoint y: 402, endPoint x: 373, endPoint y: 404, distance: 28.4
click at [373, 404] on input "Mixed Cheese Cake" at bounding box center [580, 402] width 578 height 32
click at [294, 395] on input "Mixed Cheese" at bounding box center [580, 402] width 578 height 32
click at [339, 402] on input "Kaak with Mixed Cheese" at bounding box center [580, 402] width 578 height 32
type input "Kaak With Mixed Cheese"
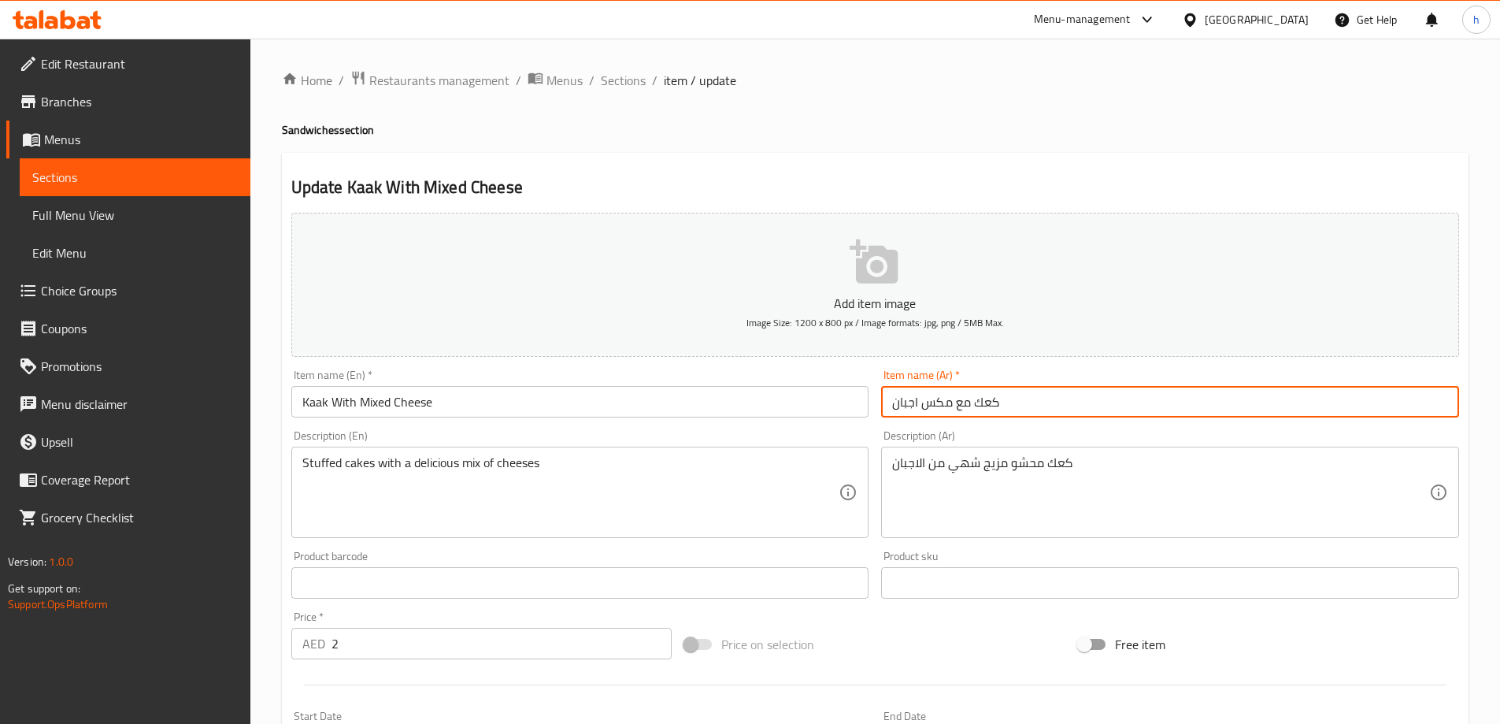
drag, startPoint x: 894, startPoint y: 403, endPoint x: 951, endPoint y: 400, distance: 56.8
click at [951, 400] on input "كعك مع مكس اجبان" at bounding box center [1170, 402] width 578 height 32
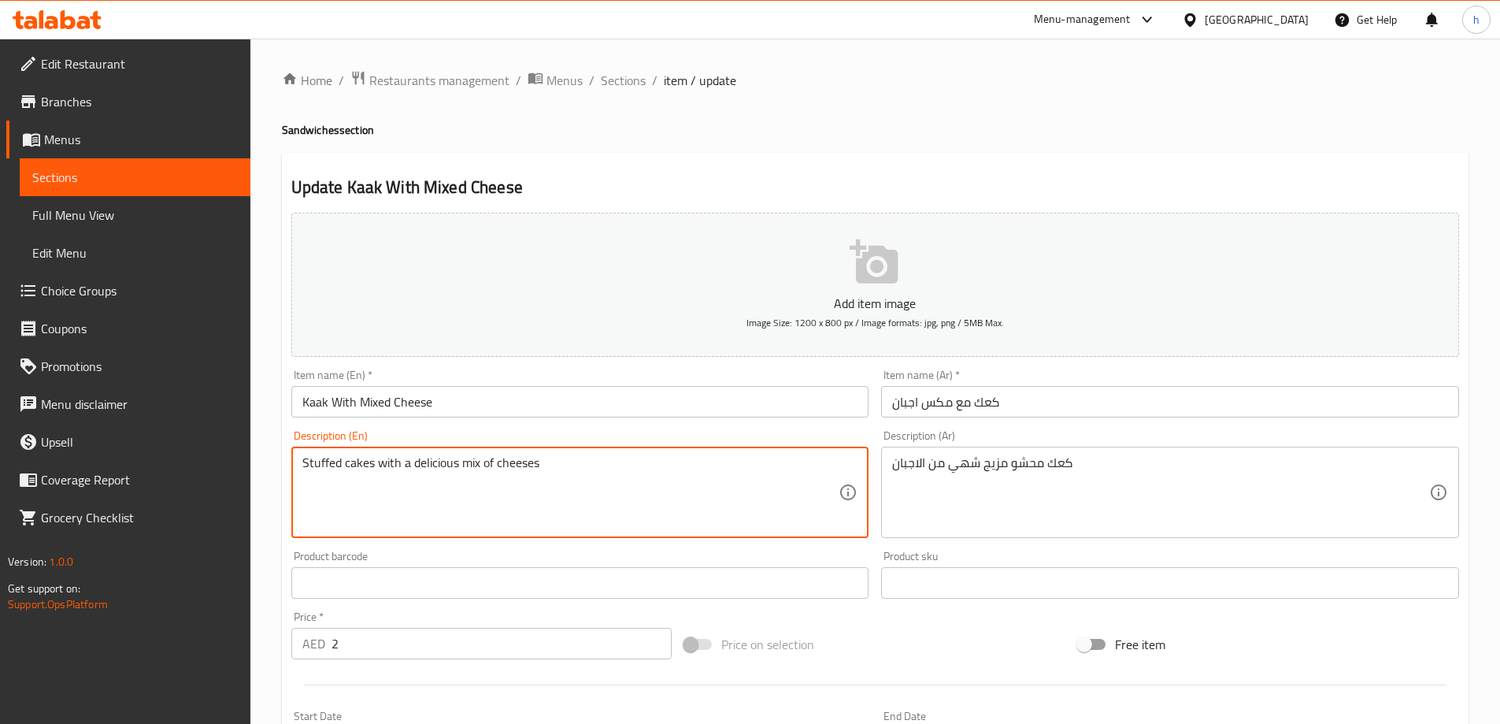
drag, startPoint x: 373, startPoint y: 465, endPoint x: 344, endPoint y: 460, distance: 29.5
click at [305, 461] on textarea "Stuffed with a delicious mix of cheeses" at bounding box center [570, 492] width 537 height 75
click at [307, 462] on textarea "Stuffed with a delicious mix of cheeses" at bounding box center [570, 492] width 537 height 75
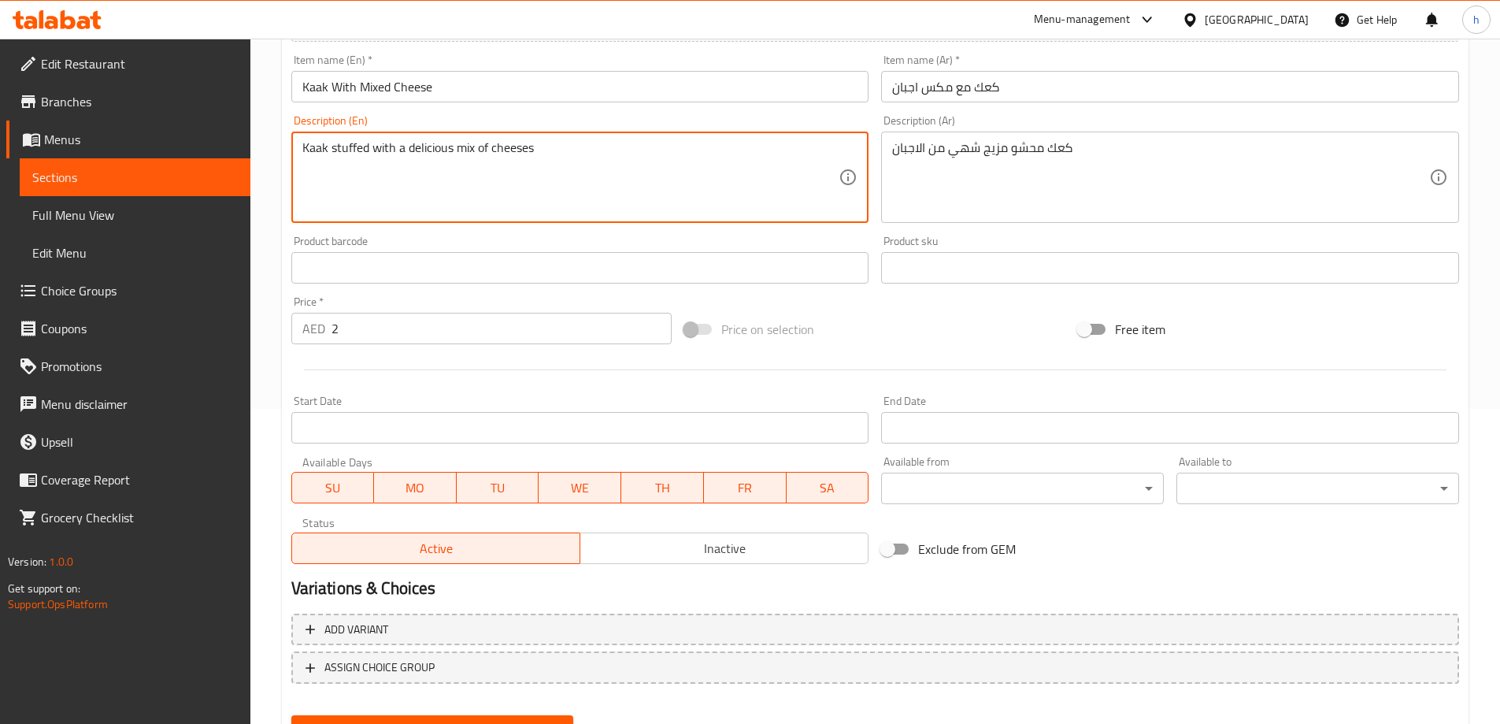
scroll to position [389, 0]
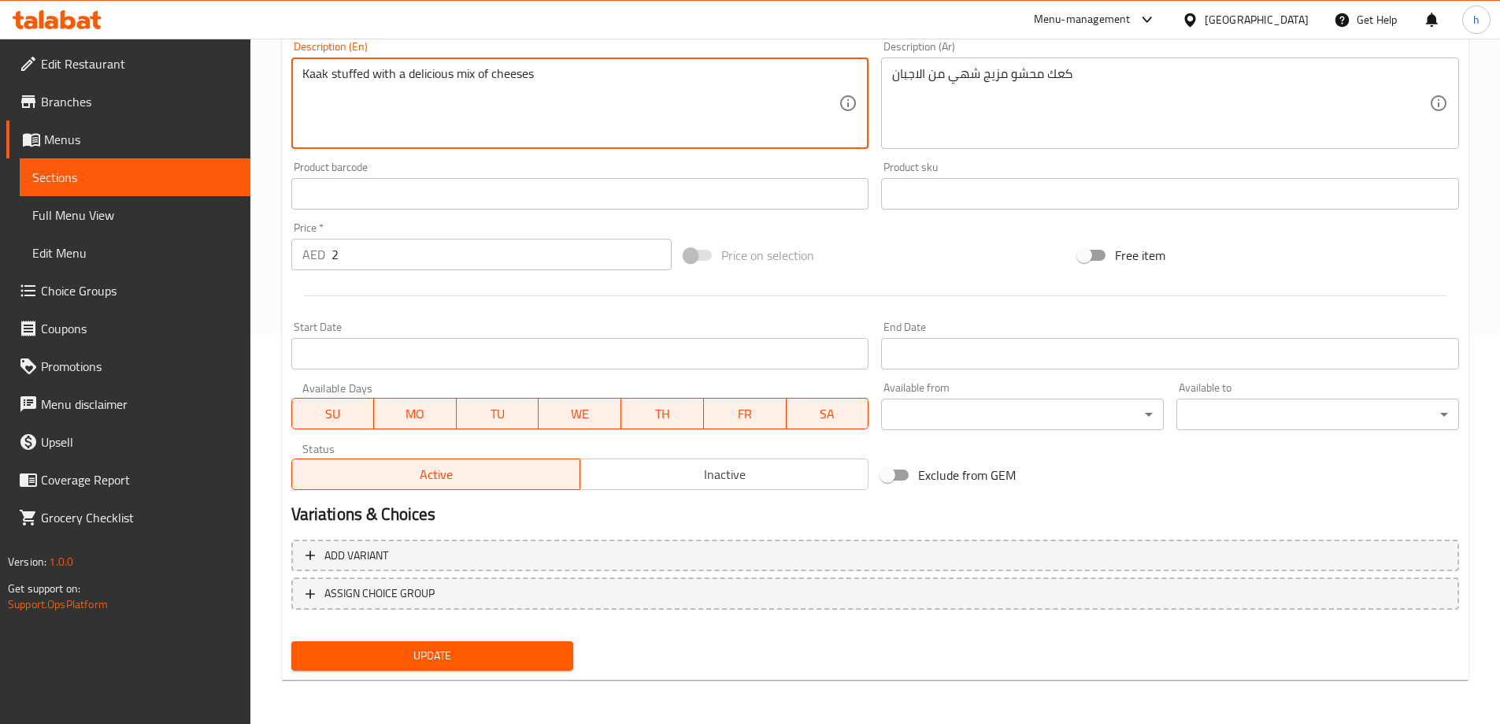
type textarea "Kaak stuffed with a delicious mix of cheeses"
click at [468, 652] on span "Update" at bounding box center [433, 656] width 258 height 20
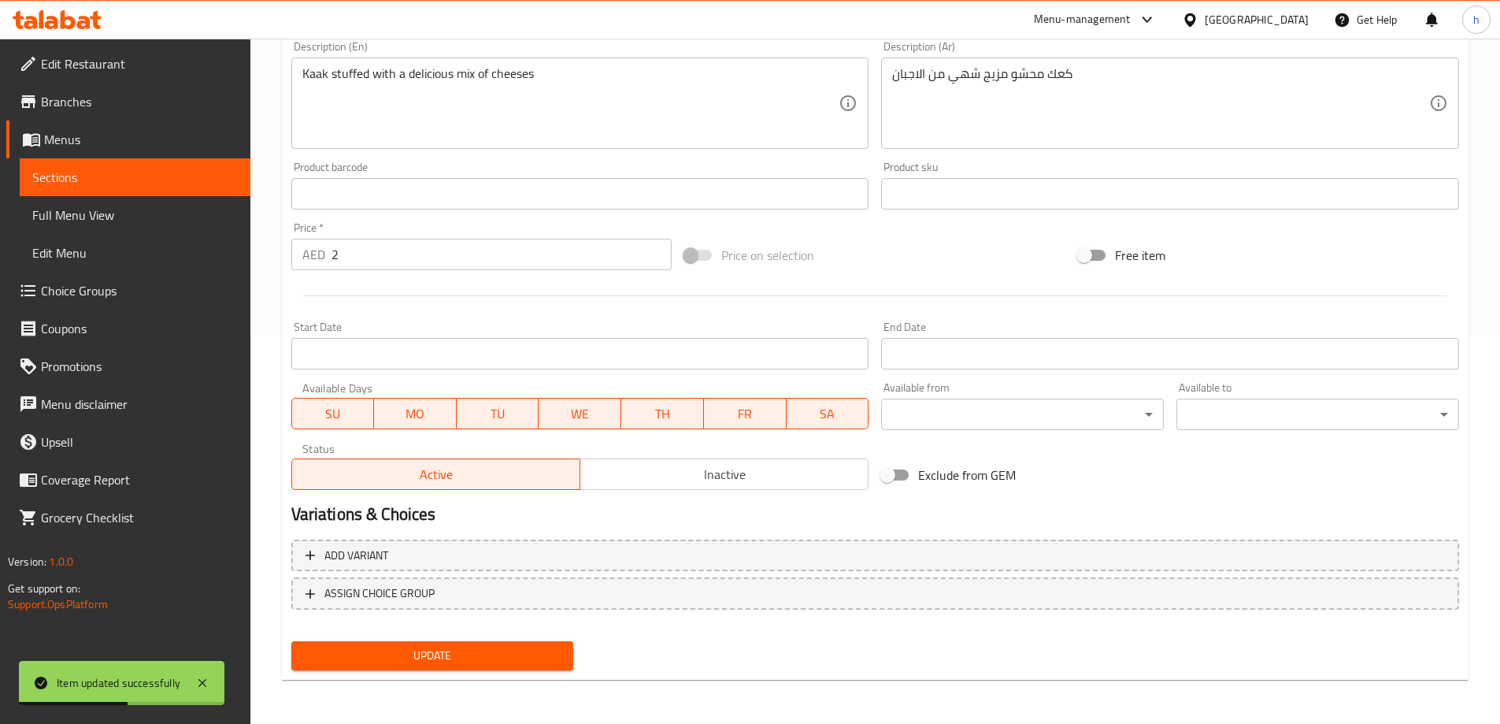
click at [407, 659] on span "Update" at bounding box center [433, 656] width 258 height 20
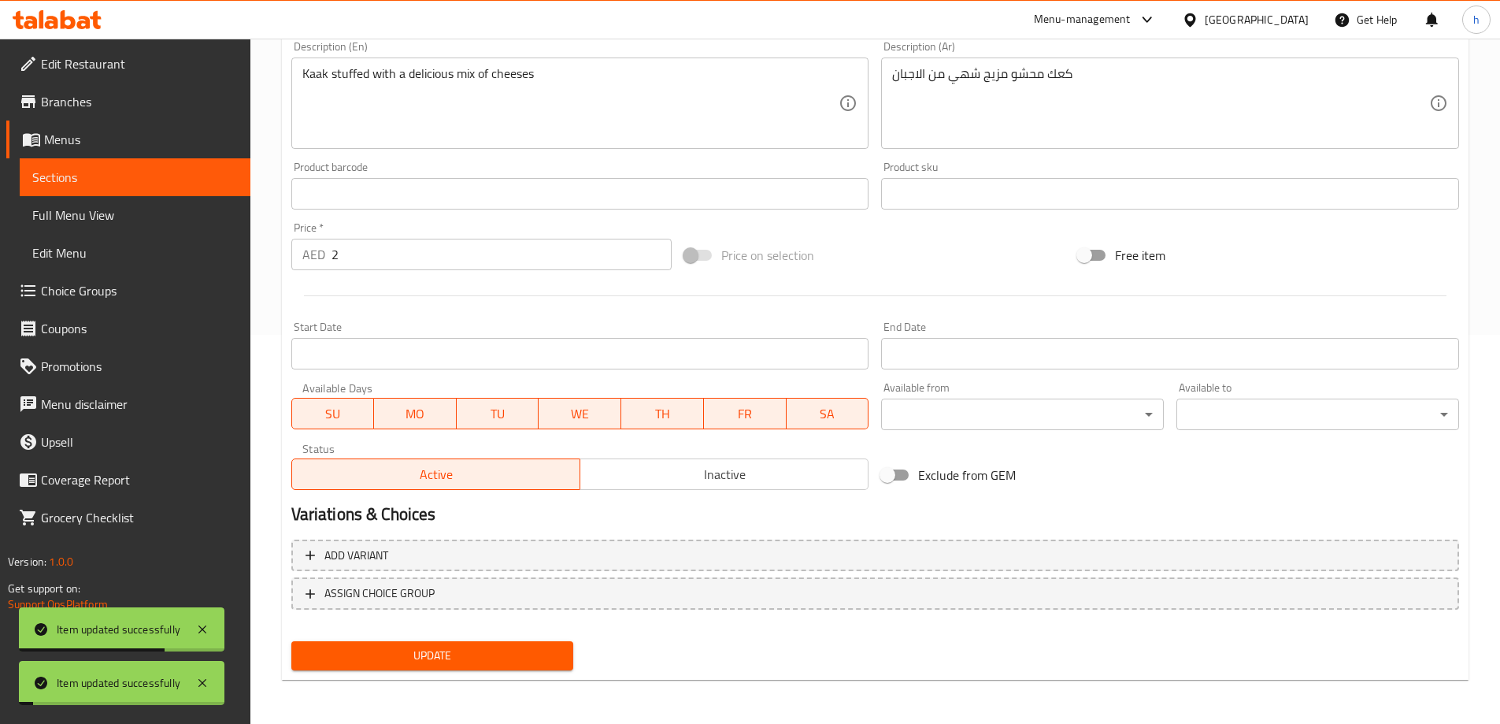
click at [218, 171] on span "Sections" at bounding box center [135, 177] width 206 height 19
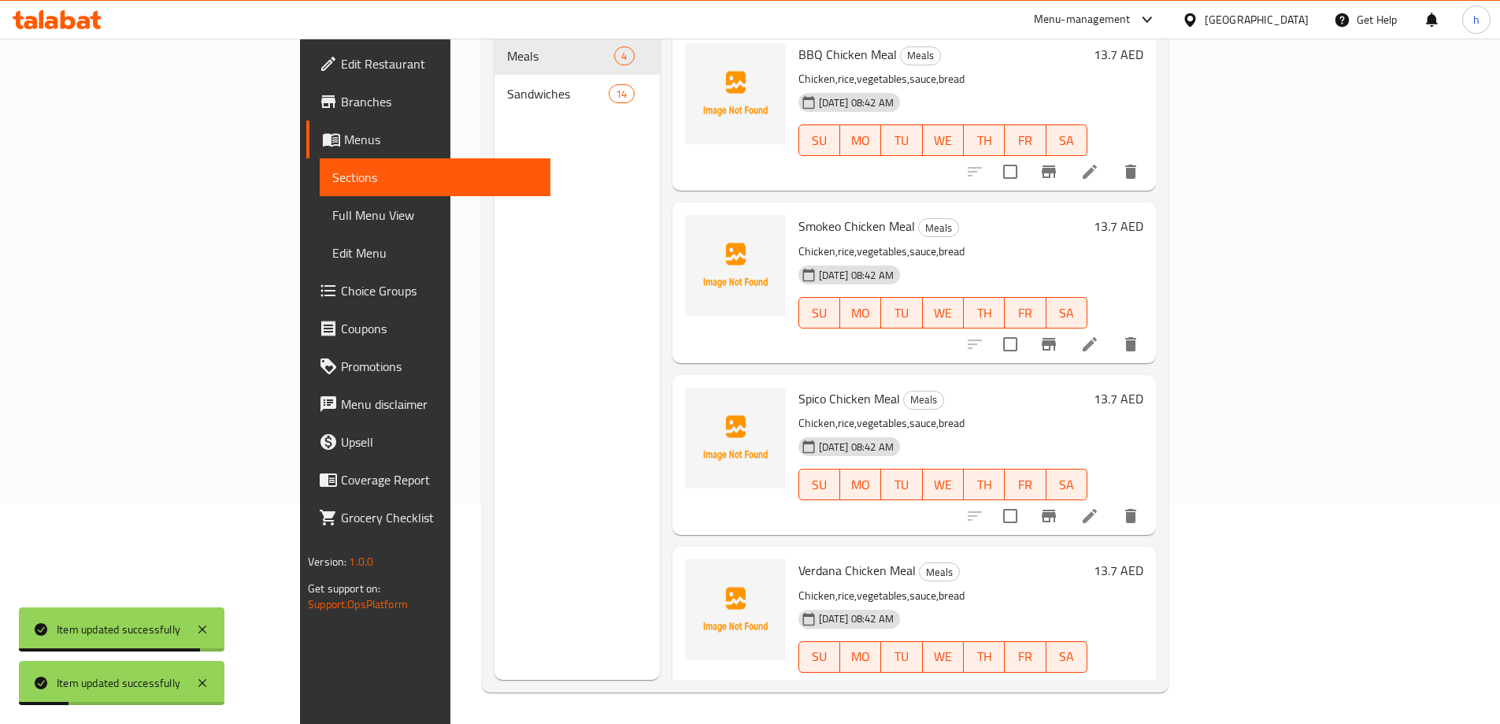
scroll to position [4, 0]
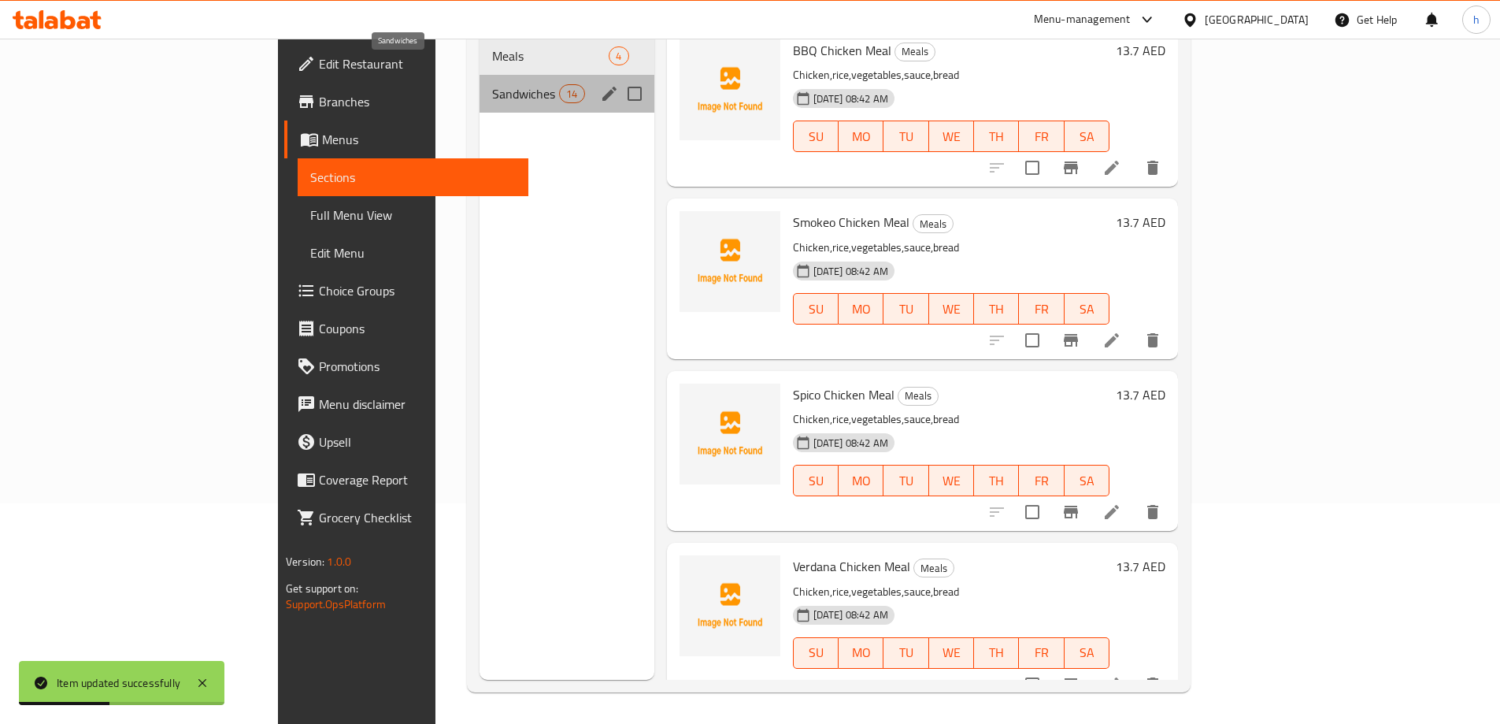
click at [492, 84] on span "Sandwiches" at bounding box center [525, 93] width 67 height 19
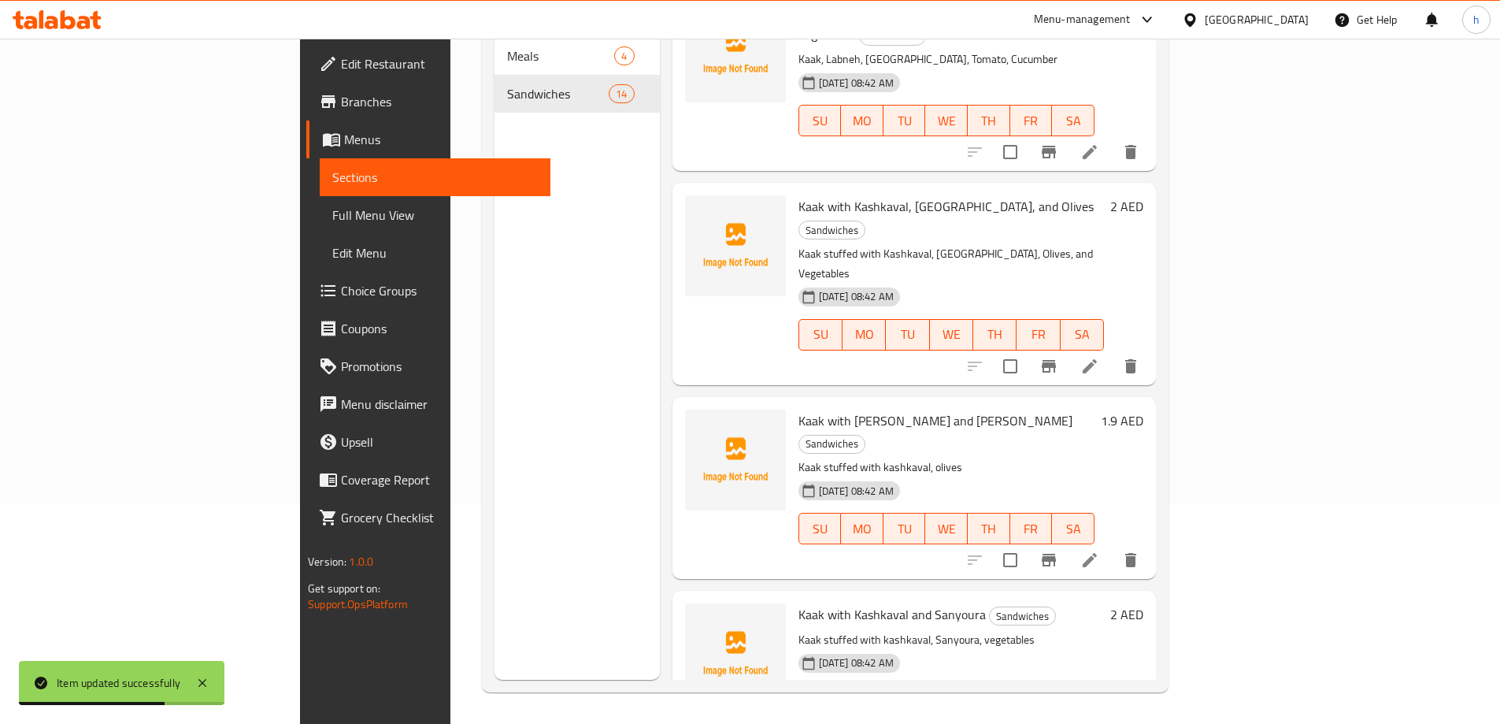
scroll to position [1701, 0]
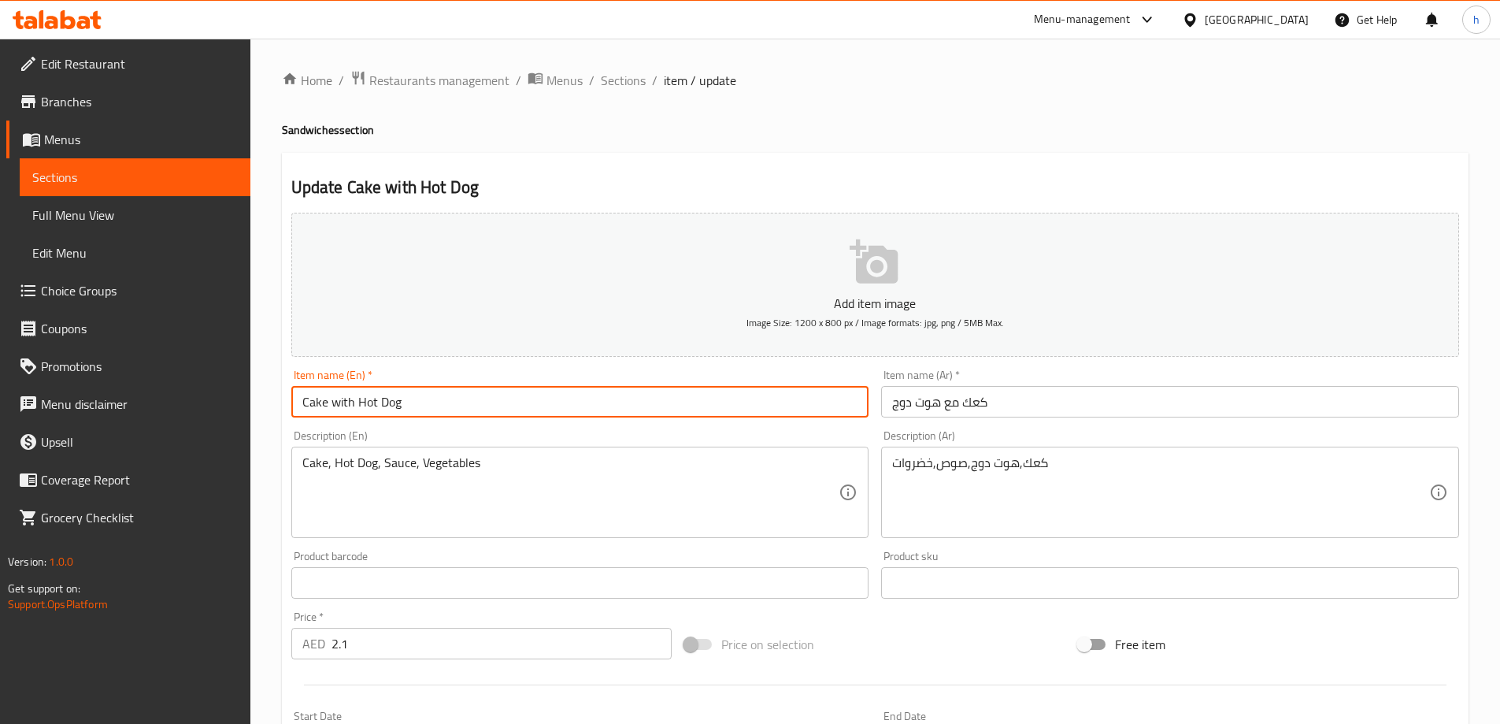
drag, startPoint x: 325, startPoint y: 402, endPoint x: 158, endPoint y: 415, distance: 168.2
click at [158, 415] on div "Edit Restaurant Branches Menus Sections Full Menu View Edit Menu Choice Groups …" at bounding box center [750, 576] width 1500 height 1074
type input "Kaak with Hot Dog"
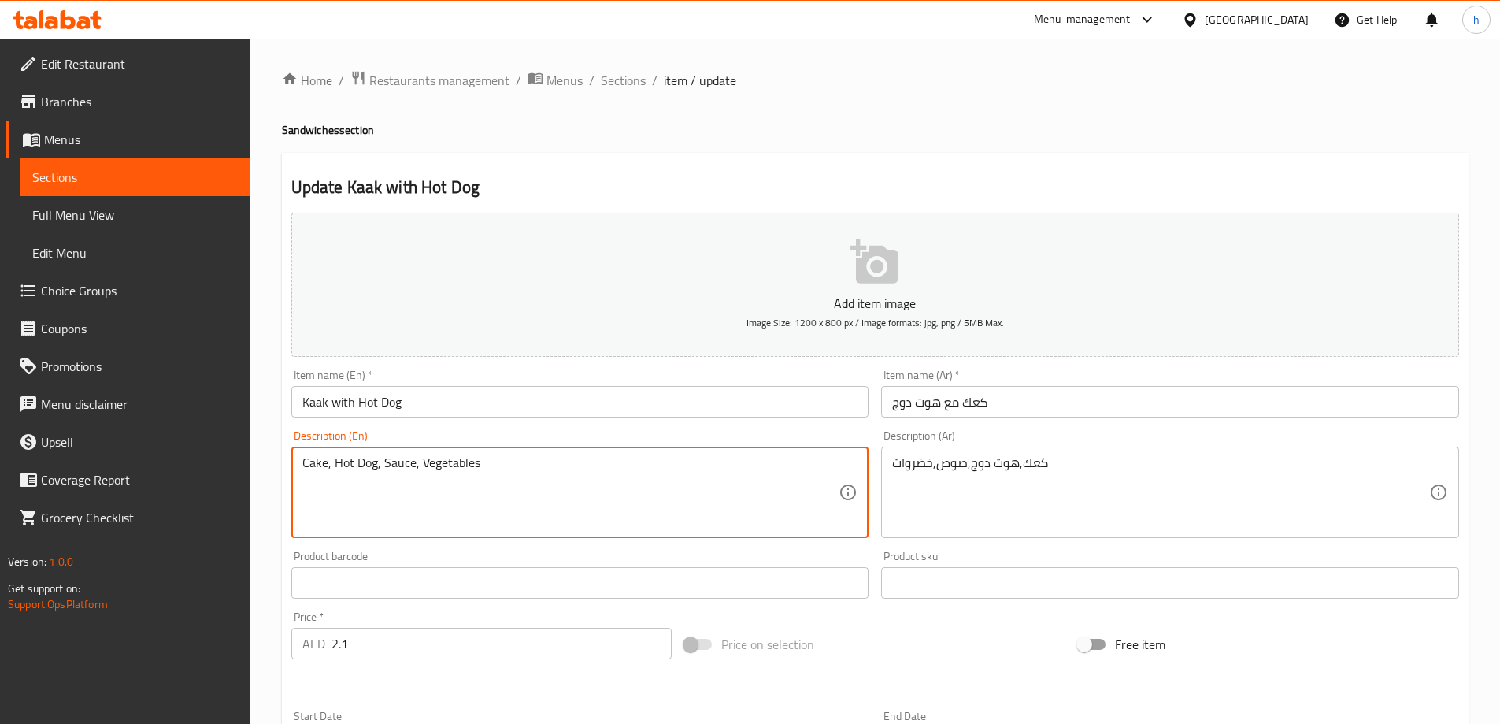
drag, startPoint x: 326, startPoint y: 464, endPoint x: 202, endPoint y: 478, distance: 124.5
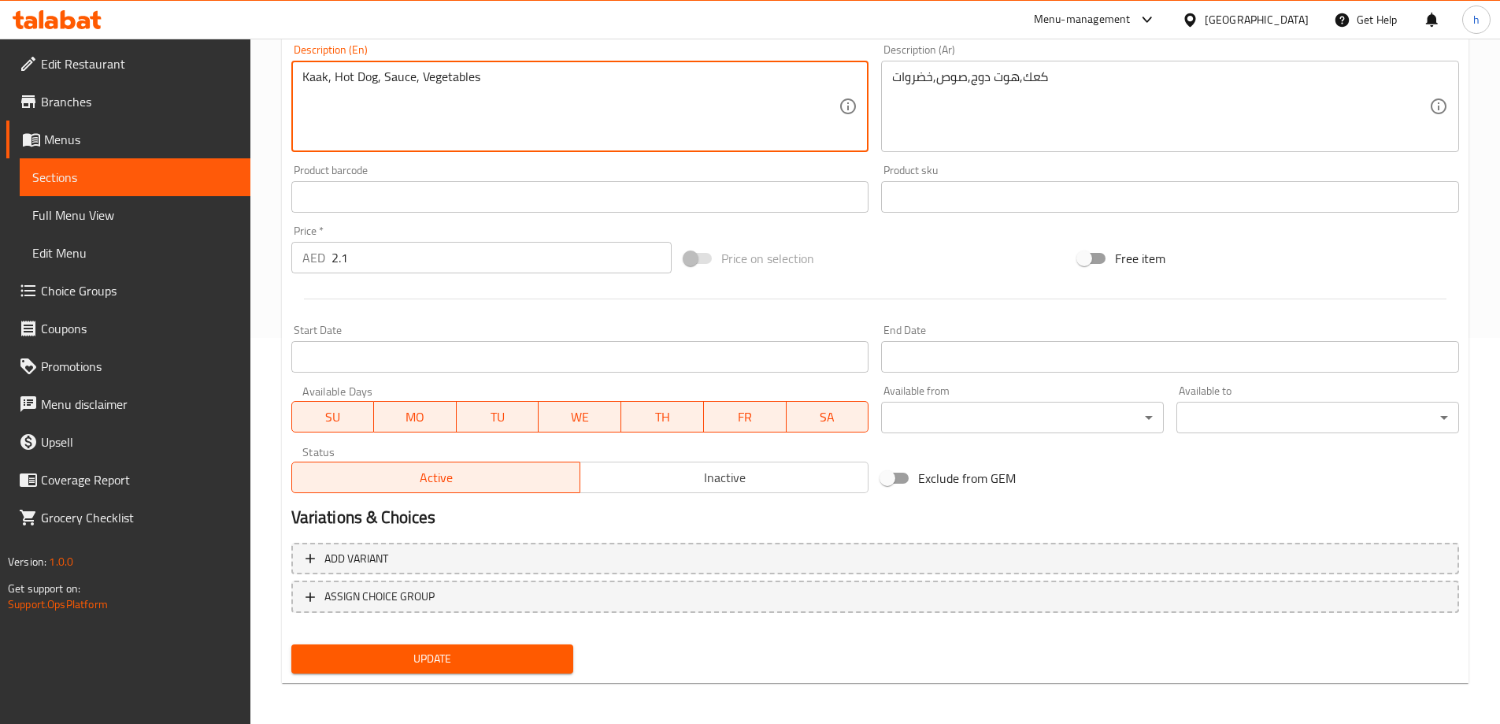
scroll to position [389, 0]
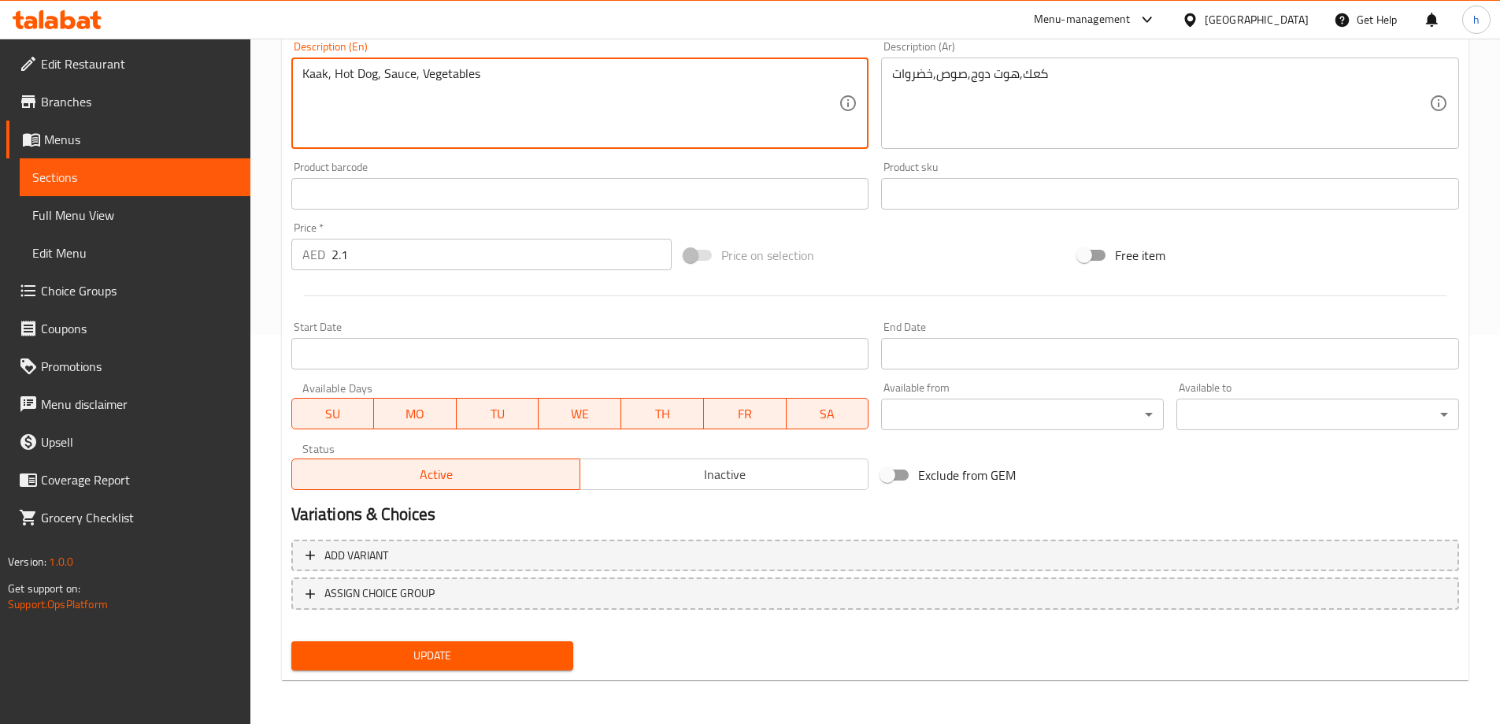
type textarea "Kaak, Hot Dog, Sauce, Vegetables"
click at [482, 655] on span "Update" at bounding box center [433, 656] width 258 height 20
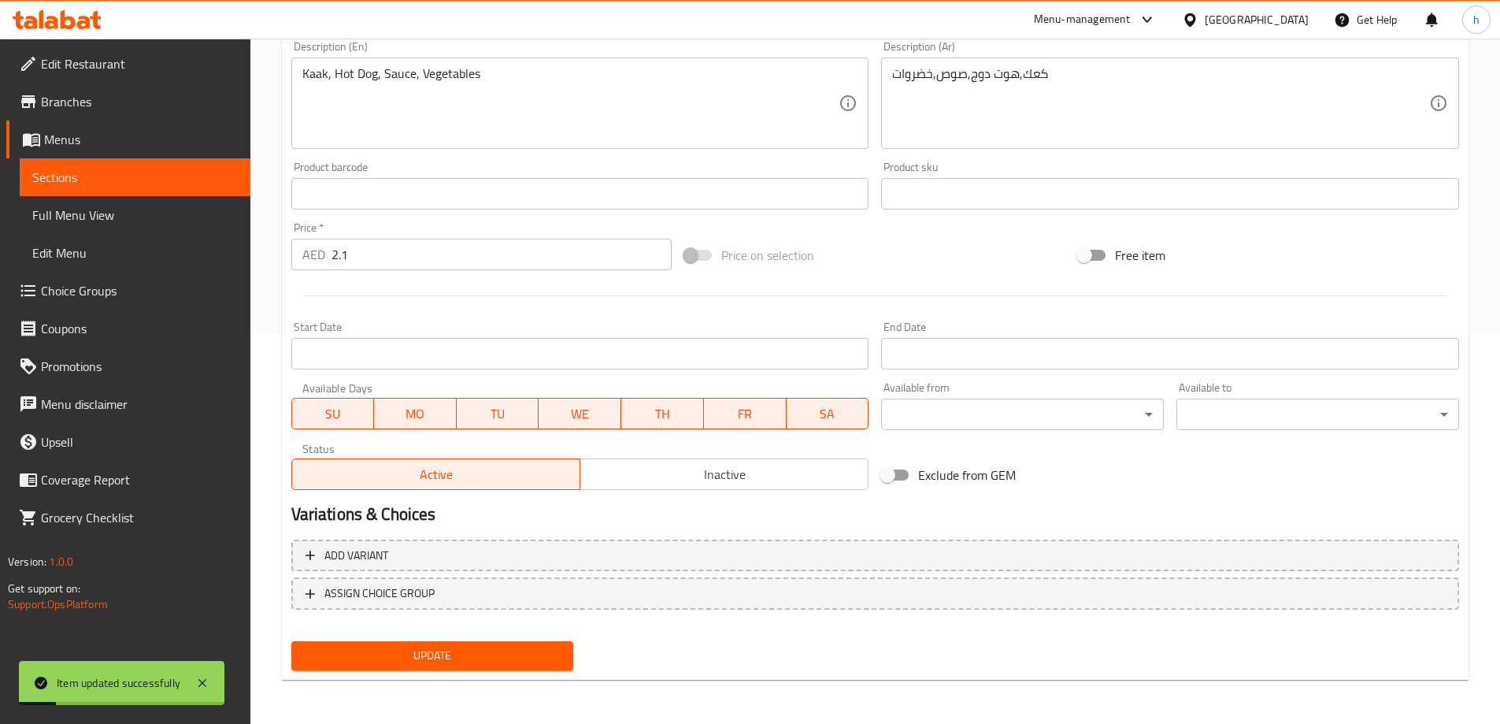
click at [186, 180] on span "Sections" at bounding box center [135, 177] width 206 height 19
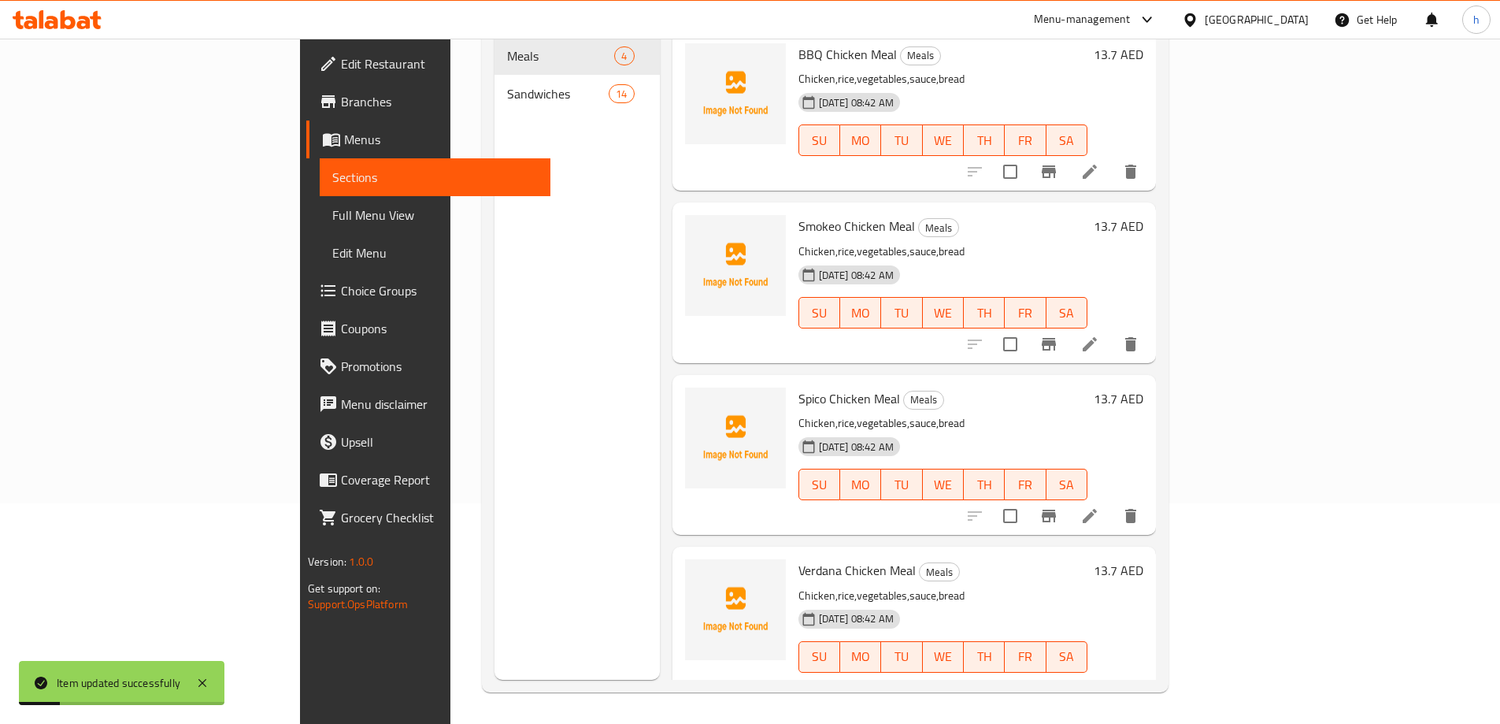
scroll to position [221, 0]
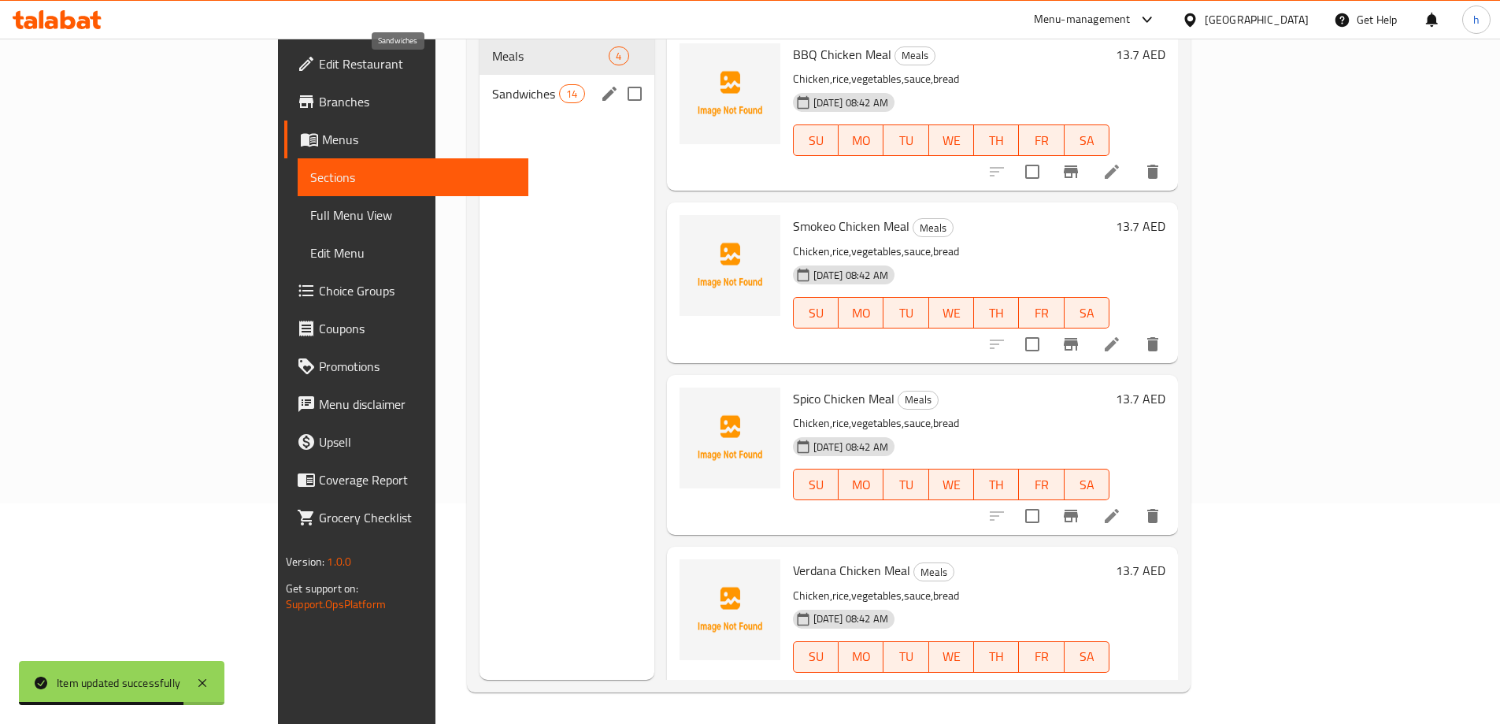
click at [492, 84] on span "Sandwiches" at bounding box center [525, 93] width 67 height 19
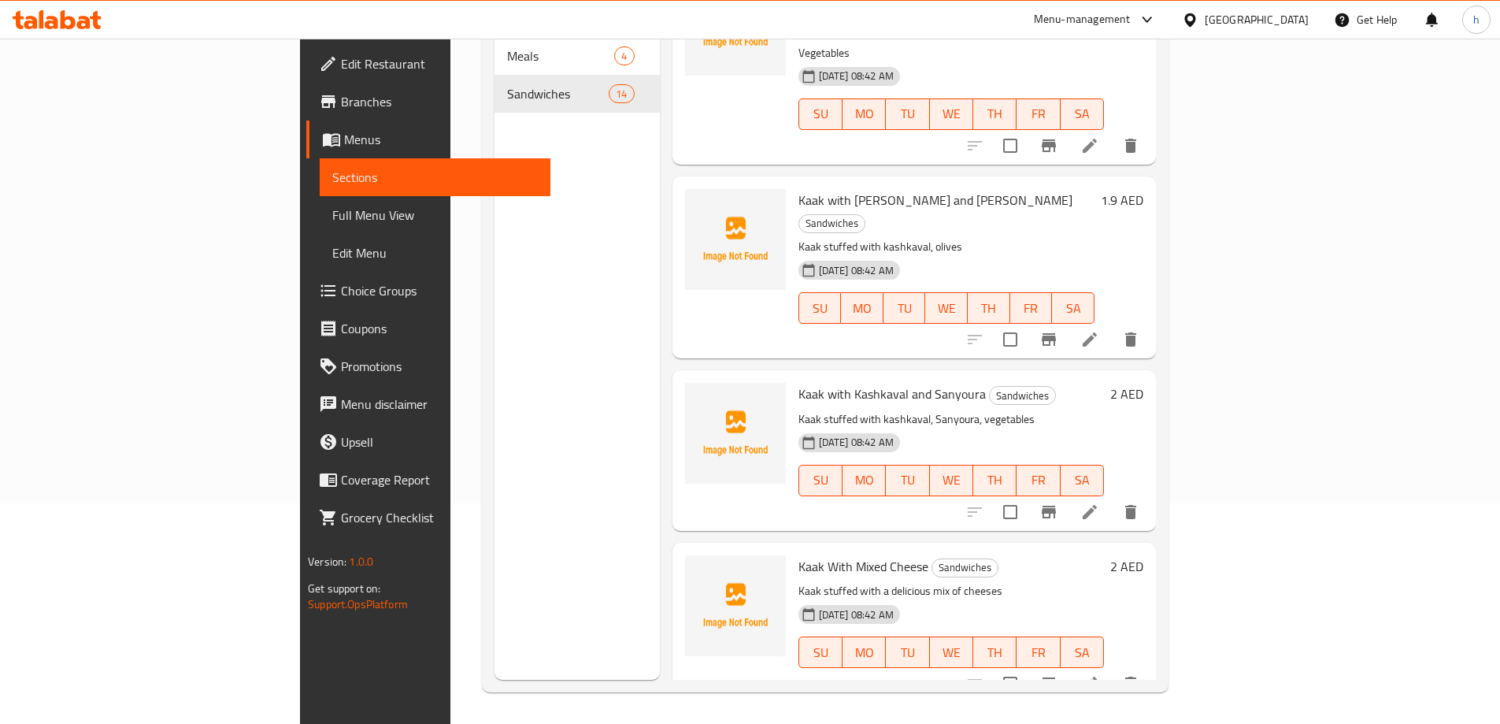
scroll to position [1701, 0]
